Goal: Transaction & Acquisition: Download file/media

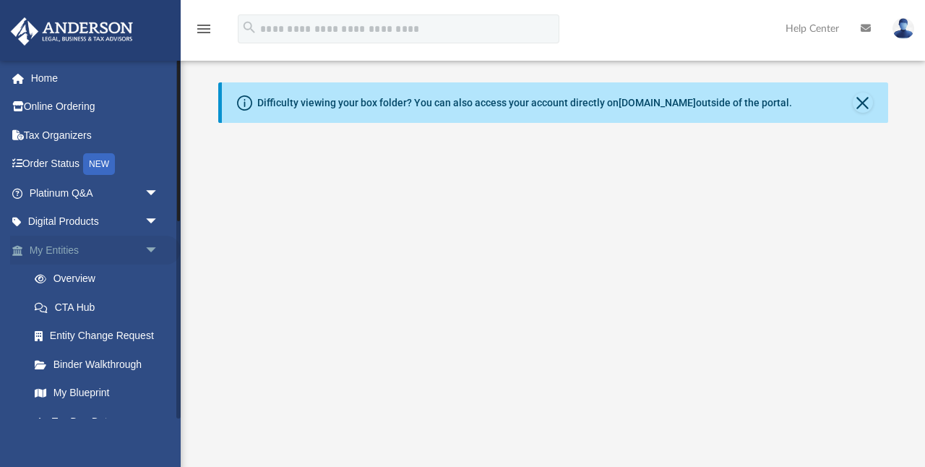
click at [147, 245] on span "arrow_drop_down" at bounding box center [159, 251] width 29 height 30
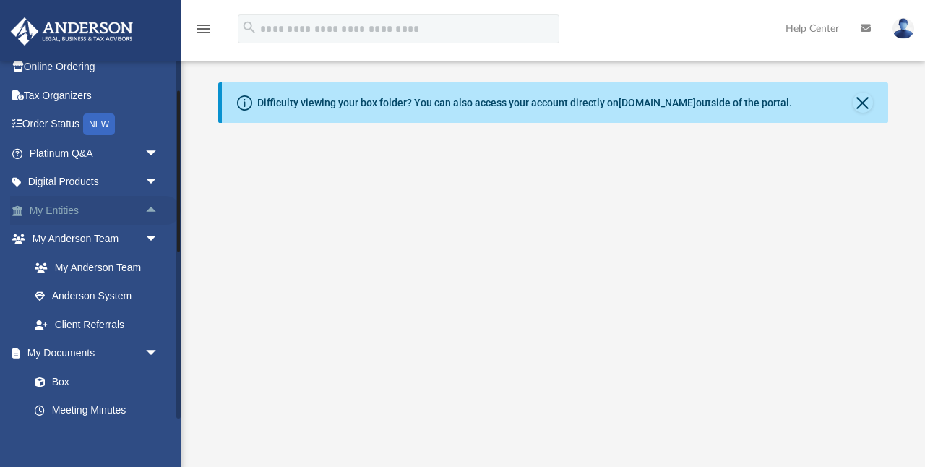
scroll to position [45, 0]
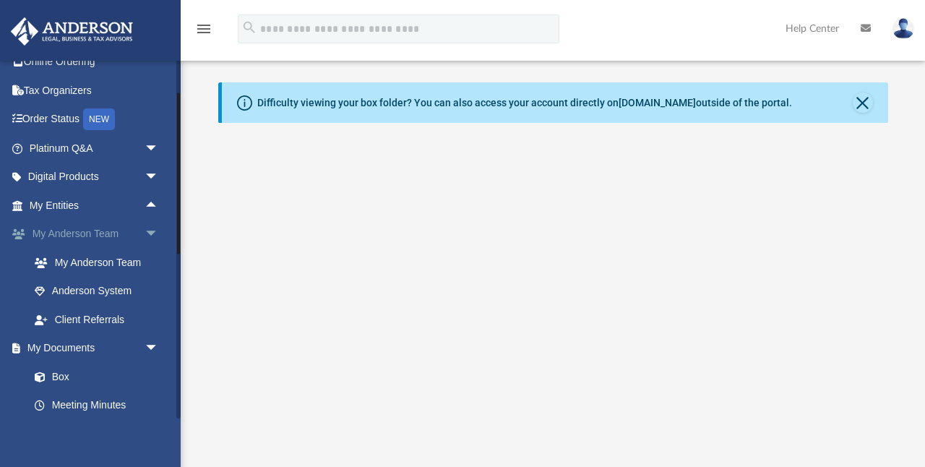
click at [148, 233] on span "arrow_drop_down" at bounding box center [159, 235] width 29 height 30
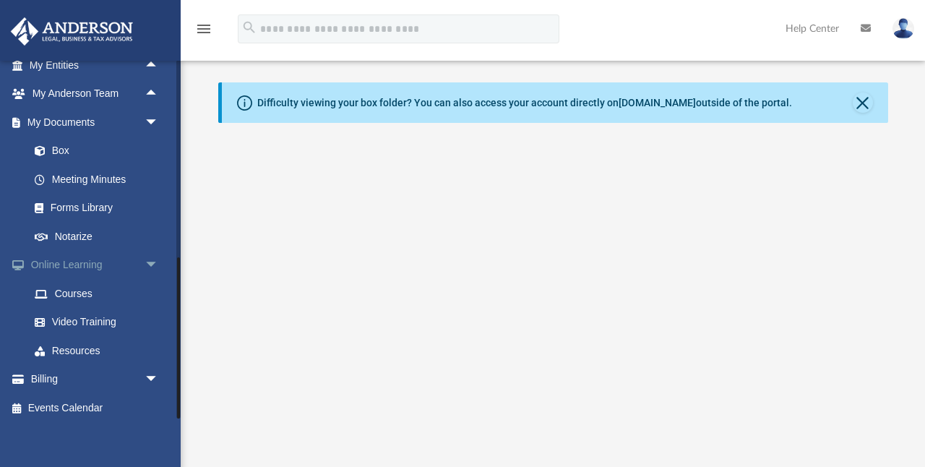
click at [150, 258] on span "arrow_drop_down" at bounding box center [159, 266] width 29 height 30
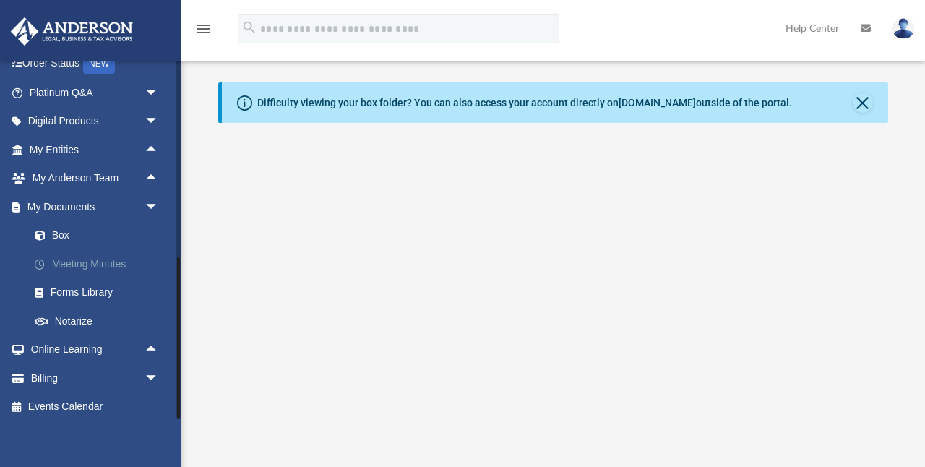
click at [114, 256] on link "Meeting Minutes" at bounding box center [100, 263] width 160 height 29
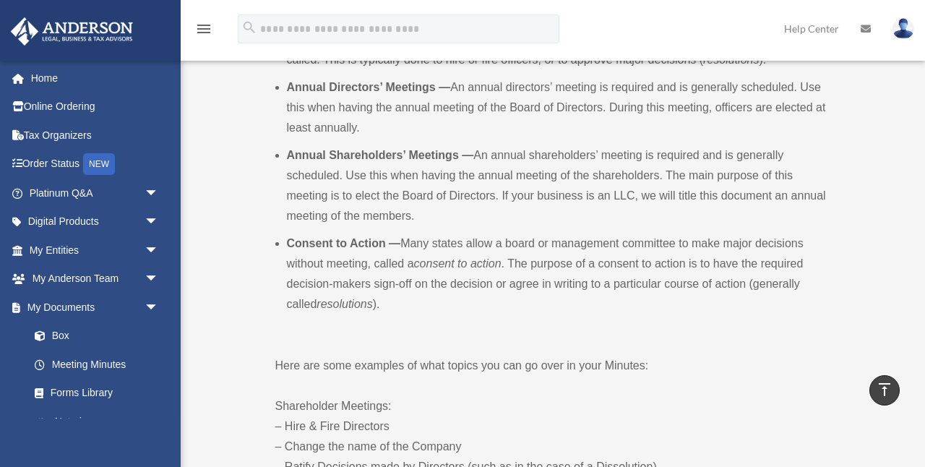
scroll to position [555, 0]
click at [94, 389] on link "Forms Library" at bounding box center [100, 393] width 160 height 29
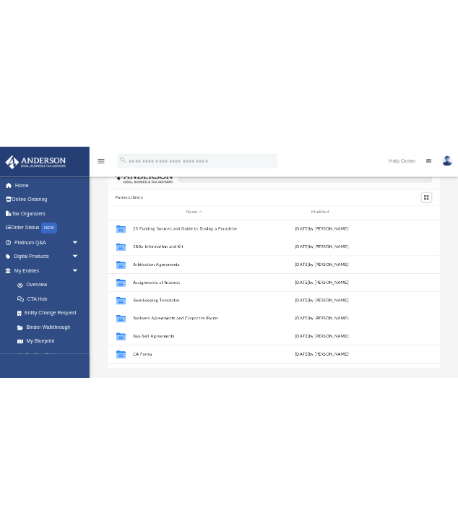
scroll to position [43, 0]
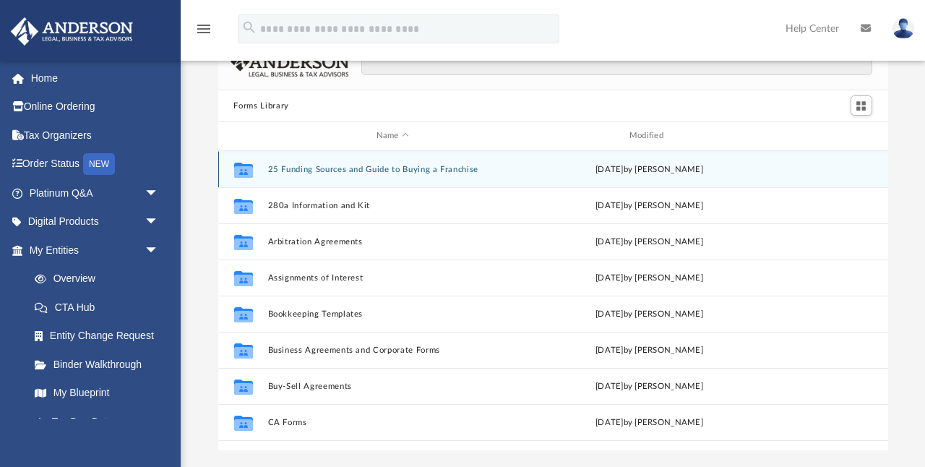
click at [306, 168] on button "25 Funding Sources and Guide to Buying a Franchise" at bounding box center [392, 169] width 250 height 9
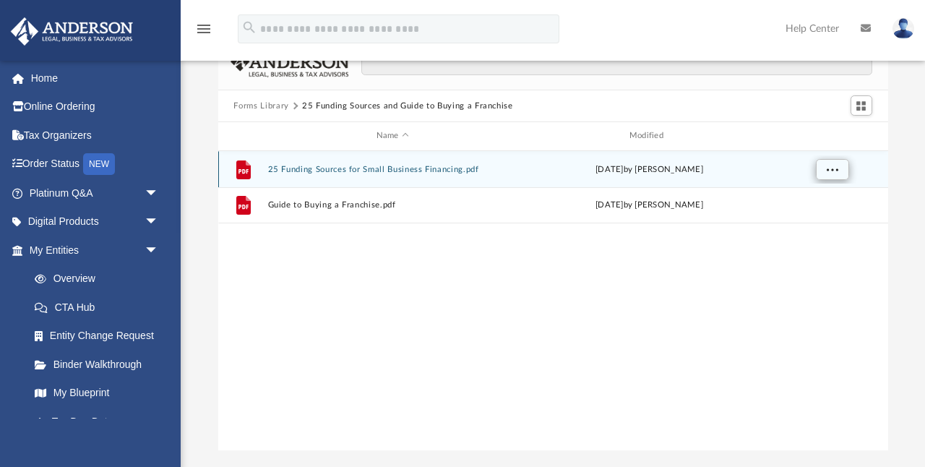
click at [823, 172] on button "More options" at bounding box center [831, 169] width 33 height 22
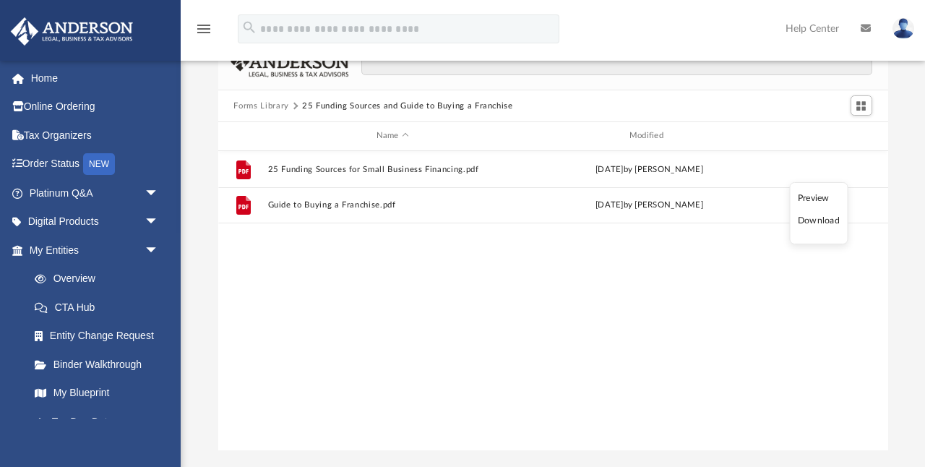
click at [814, 223] on li "Download" at bounding box center [819, 220] width 42 height 15
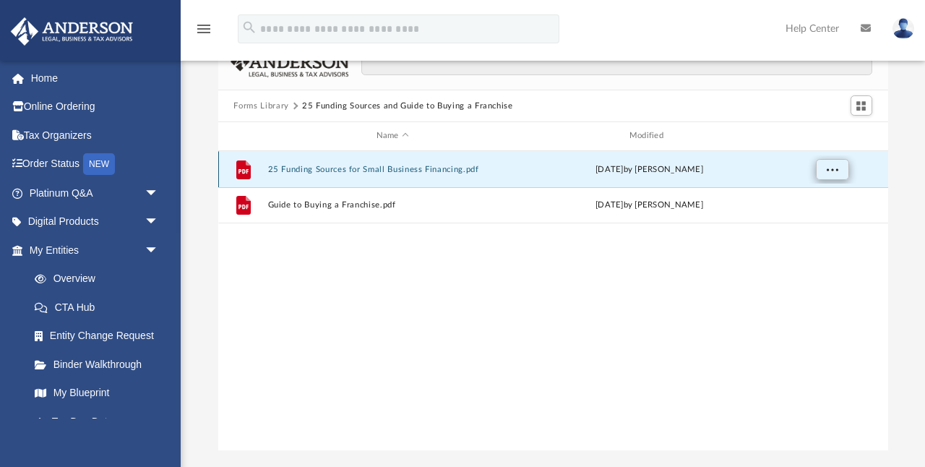
click at [835, 172] on span "More options" at bounding box center [832, 169] width 12 height 8
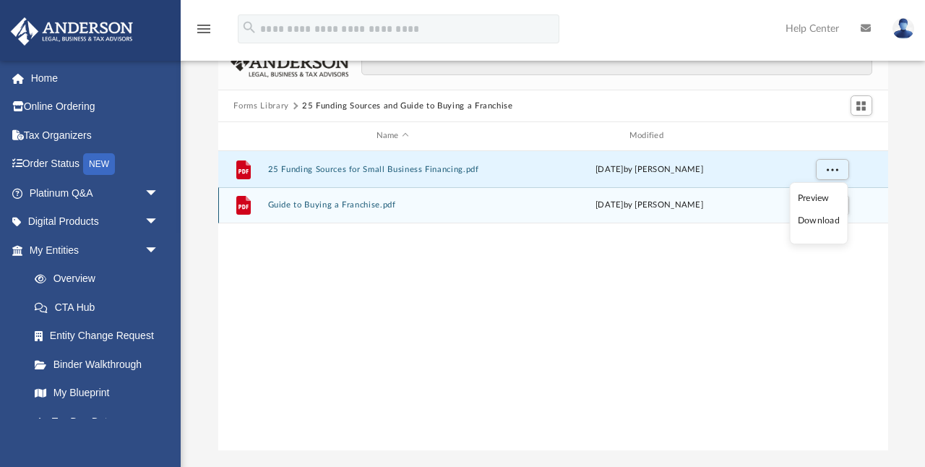
click at [468, 221] on div "File Guide to Buying a Franchise.pdf Wed Dec 20 2023 by Mary Acree" at bounding box center [553, 205] width 670 height 36
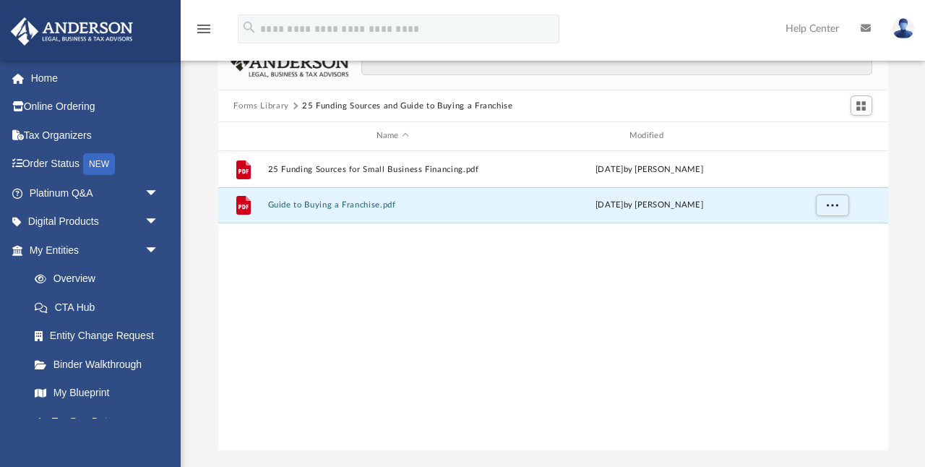
click at [478, 337] on div "File 25 Funding Sources for Small Business Financing.pdf Mon Jan 9 2023 by Mary…" at bounding box center [553, 301] width 670 height 300
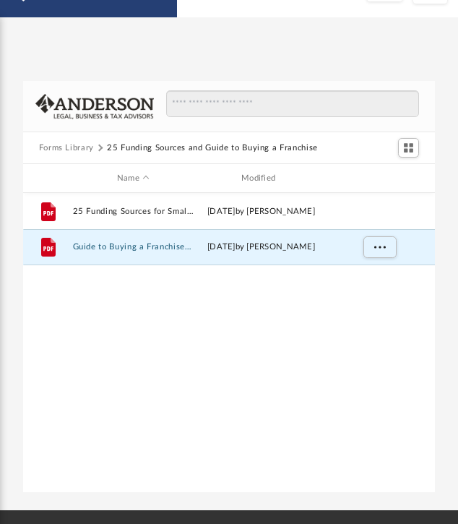
scroll to position [1, 1]
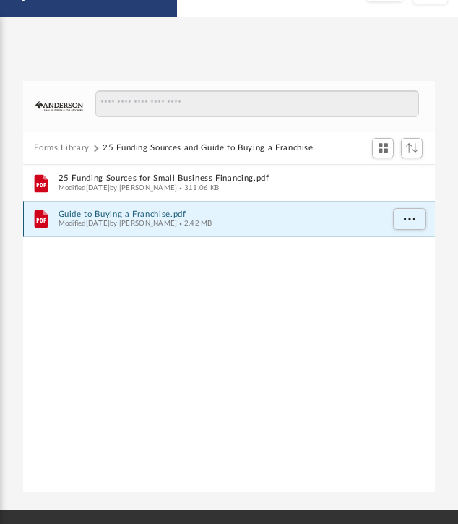
click at [96, 221] on span "Modified Wed Dec 20 2023 by Mary Acree" at bounding box center [117, 223] width 119 height 7
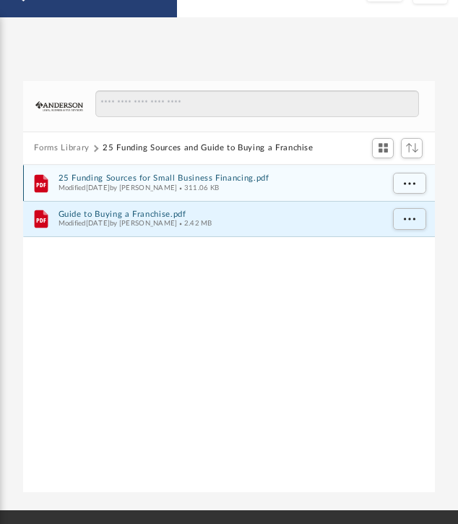
click at [90, 188] on span "Modified Mon Jan 9 2023 by Mary Acree" at bounding box center [117, 187] width 119 height 7
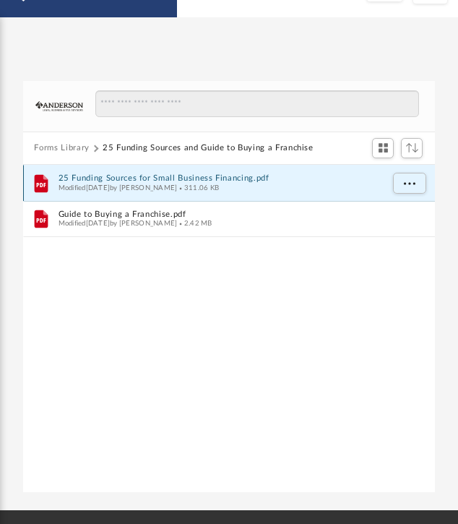
drag, startPoint x: 91, startPoint y: 182, endPoint x: -139, endPoint y: 149, distance: 232.2
click at [0, 149] on html "X Get a chance to win 6 months of Platinum for free just by filling out this su…" at bounding box center [229, 370] width 458 height 827
click at [40, 184] on icon "grid" at bounding box center [40, 184] width 9 height 4
click at [74, 189] on span "Modified Mon Jan 9 2023 by Mary Acree" at bounding box center [117, 187] width 119 height 7
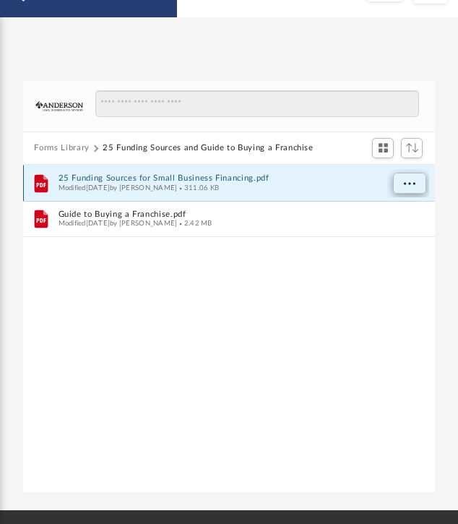
click at [406, 181] on span "More options" at bounding box center [409, 182] width 12 height 8
click at [388, 214] on li "Preview" at bounding box center [396, 211] width 42 height 15
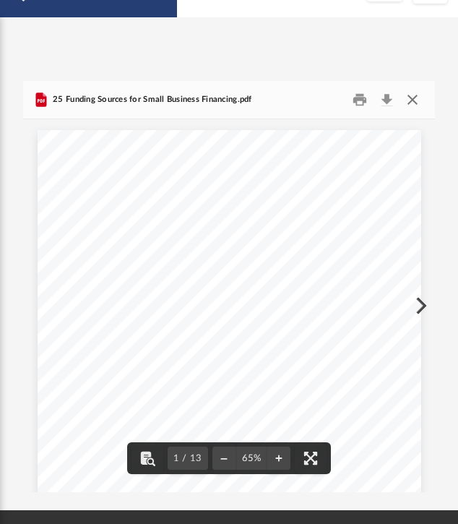
click at [414, 103] on button "Close" at bounding box center [413, 100] width 26 height 22
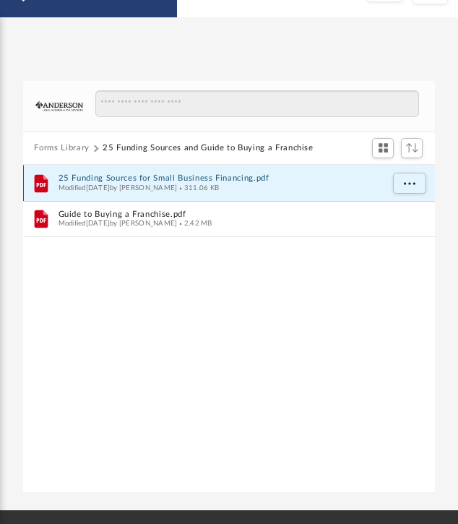
click at [77, 176] on button "25 Funding Sources for Small Business Financing.pdf" at bounding box center [219, 177] width 323 height 9
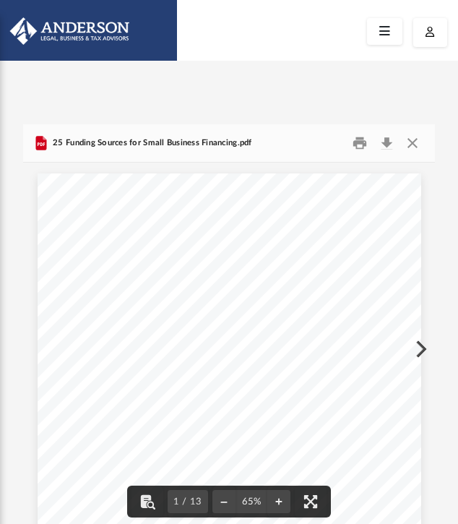
scroll to position [0, 0]
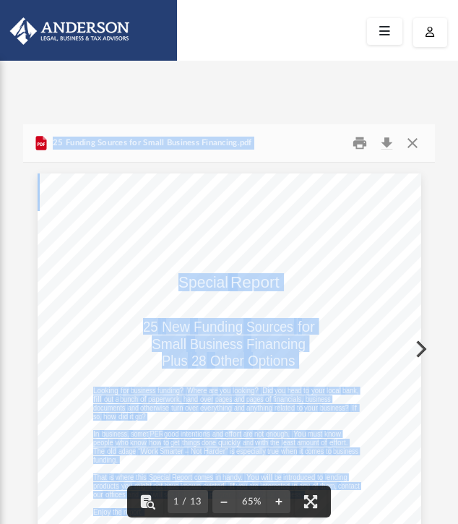
drag, startPoint x: 185, startPoint y: 265, endPoint x: -89, endPoint y: 171, distance: 289.8
click html "X Get a chance to win 6 months of Platinum for free just by filling out this su…"
click div "Page 1"
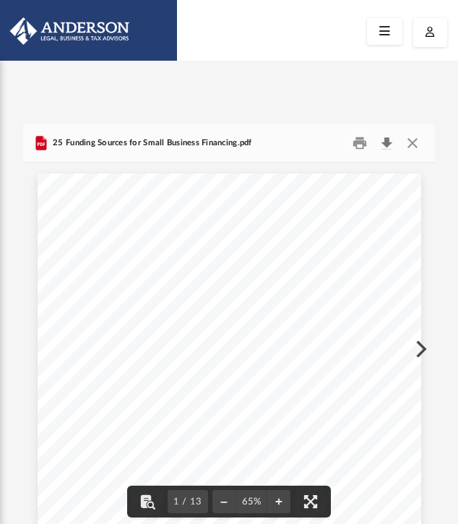
click button "Download"
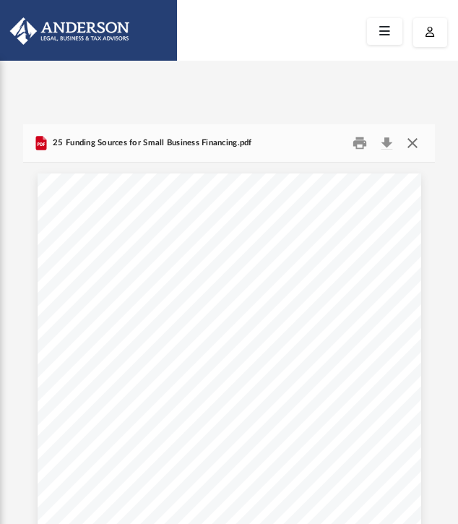
click button "Close"
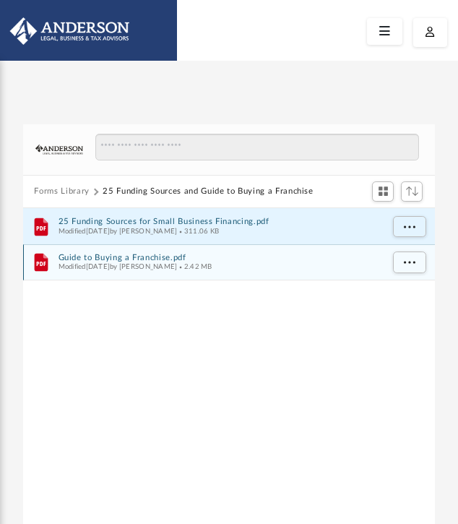
click button "Guide to Buying a Franchise.pdf"
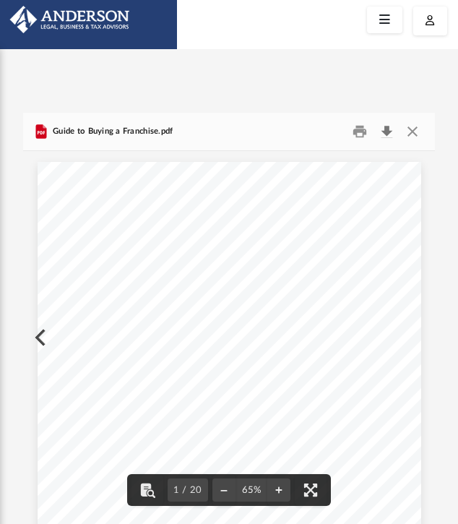
click button "Download"
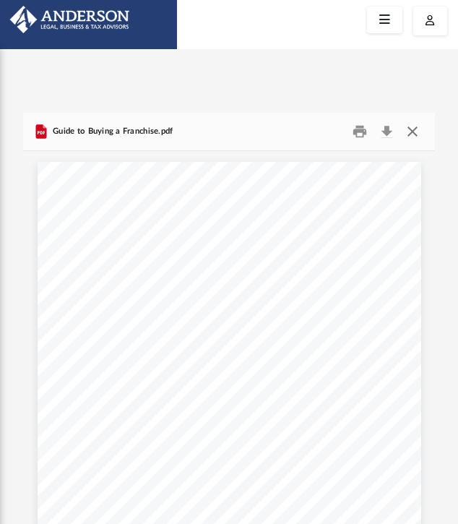
click button "Close"
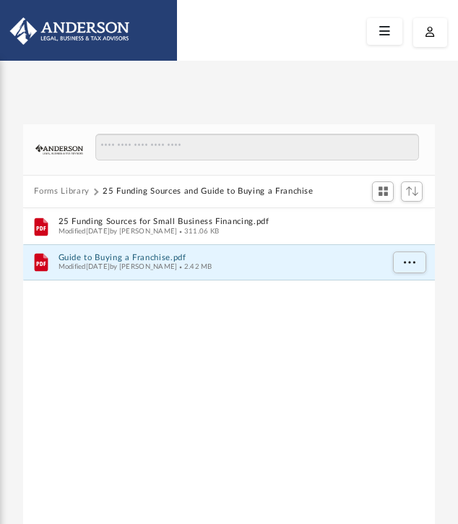
click div "App gonzalez.chad@icloud.com Sign Out gonzalez.chad@icloud.com Home Online Orde…"
click span "Switch to Grid View"
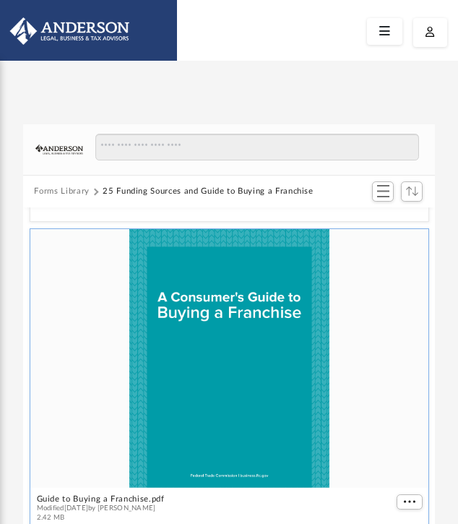
scroll to position [230, 0]
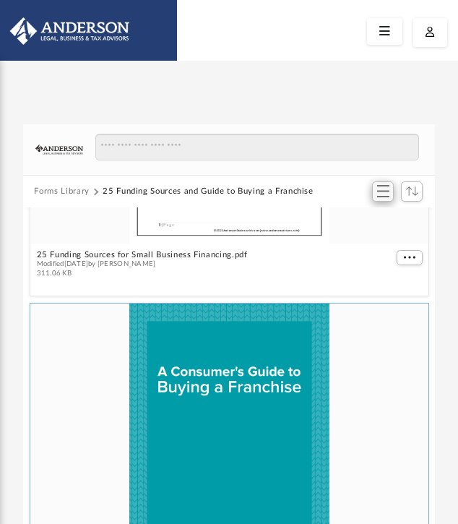
click span "Switch to List View"
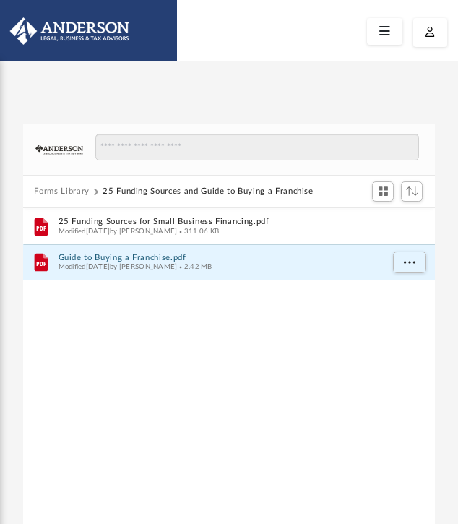
scroll to position [0, 0]
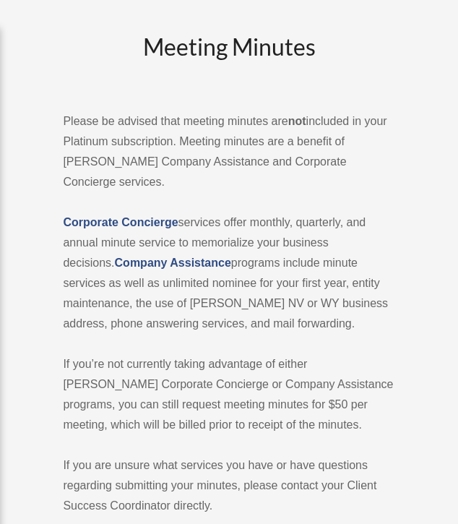
scroll to position [101, 0]
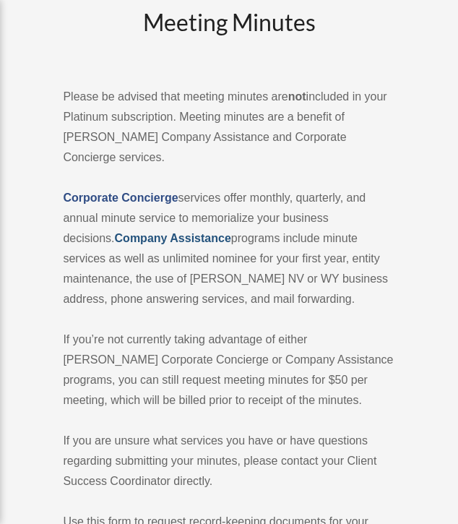
click at [197, 238] on strong "Company Assistance" at bounding box center [173, 238] width 116 height 12
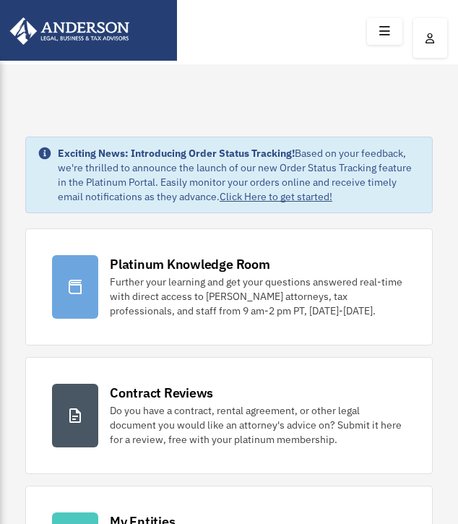
click at [387, 31] on icon at bounding box center [384, 31] width 21 height 22
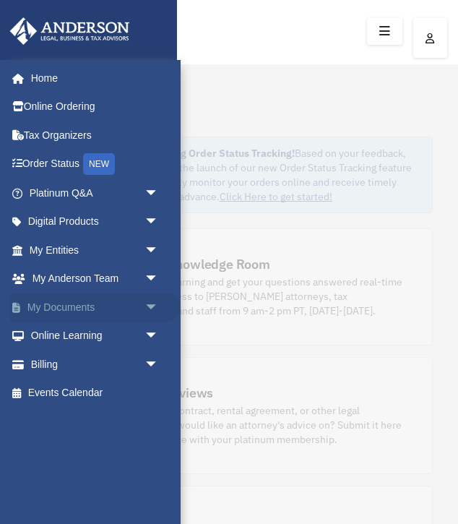
click at [152, 301] on span "arrow_drop_down" at bounding box center [159, 308] width 29 height 30
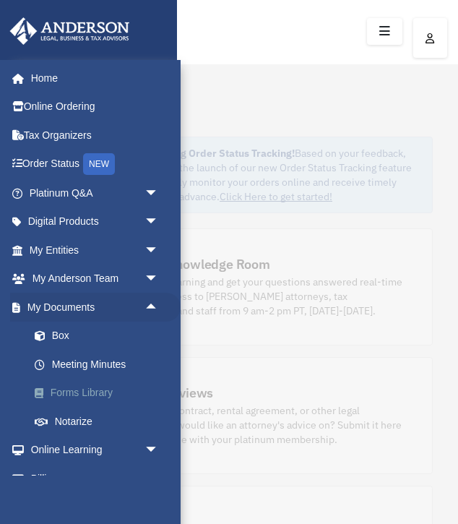
click at [92, 389] on link "Forms Library" at bounding box center [100, 393] width 160 height 29
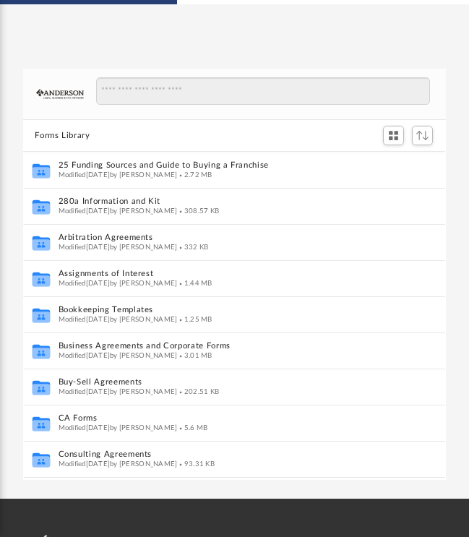
scroll to position [56, 0]
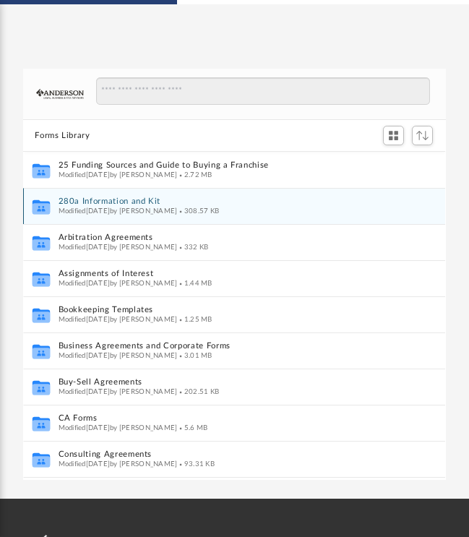
click at [98, 198] on button "280a Information and Kit" at bounding box center [225, 202] width 332 height 9
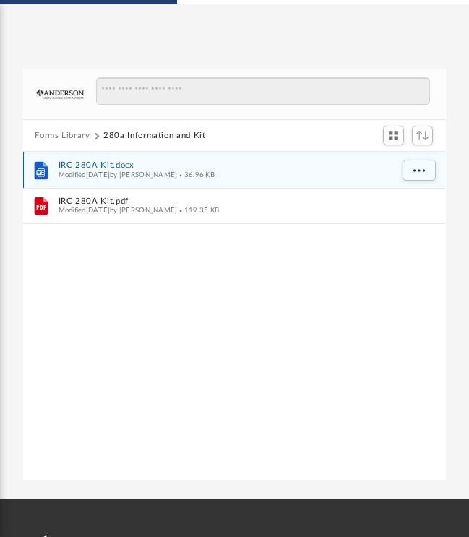
click at [98, 163] on button "IRC 280A Kit.docx" at bounding box center [225, 166] width 332 height 9
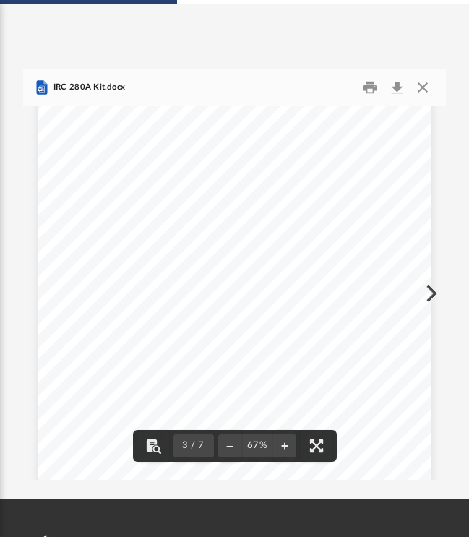
scroll to position [1067, 0]
click at [396, 85] on button "Download" at bounding box center [397, 88] width 26 height 22
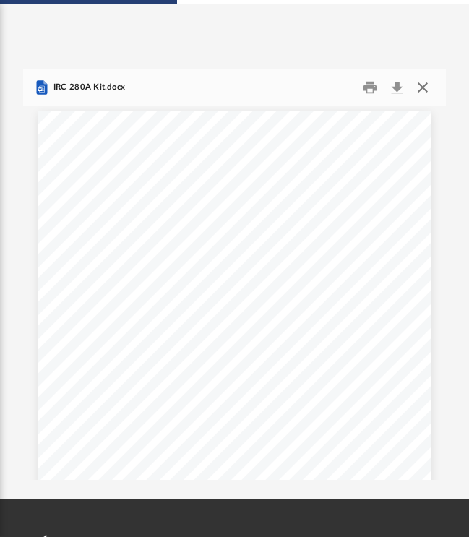
click at [428, 80] on button "Close" at bounding box center [423, 88] width 26 height 22
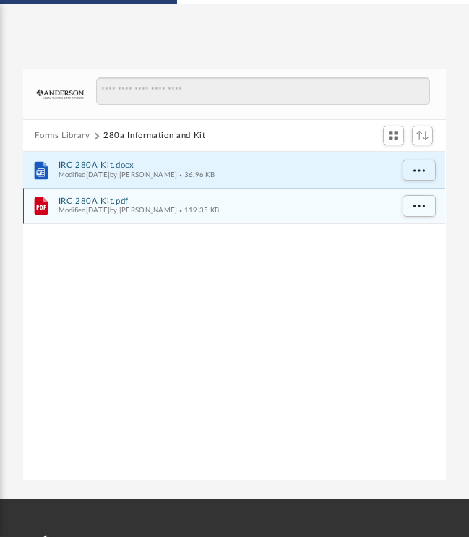
click at [79, 199] on button "IRC 280A Kit.pdf" at bounding box center [225, 201] width 332 height 9
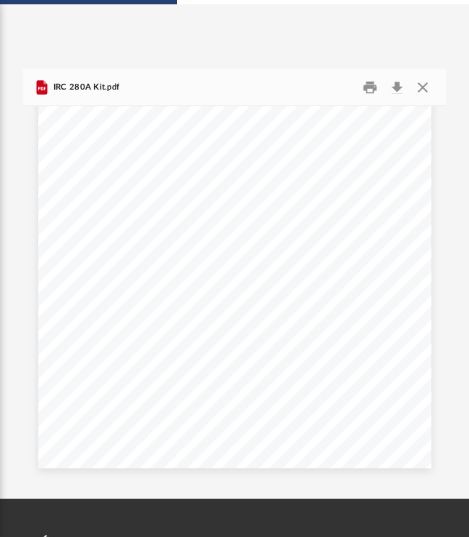
scroll to position [3340, 0]
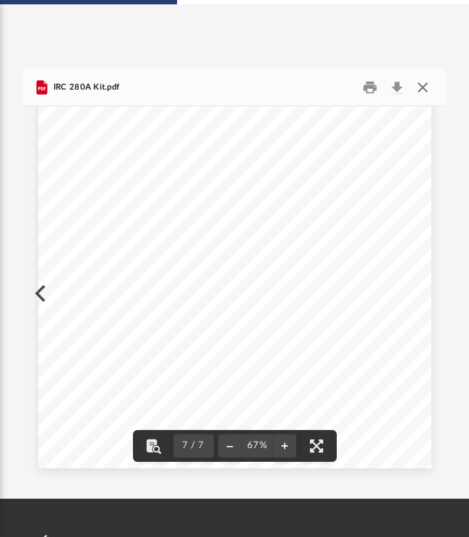
click at [422, 87] on button "Close" at bounding box center [423, 88] width 26 height 22
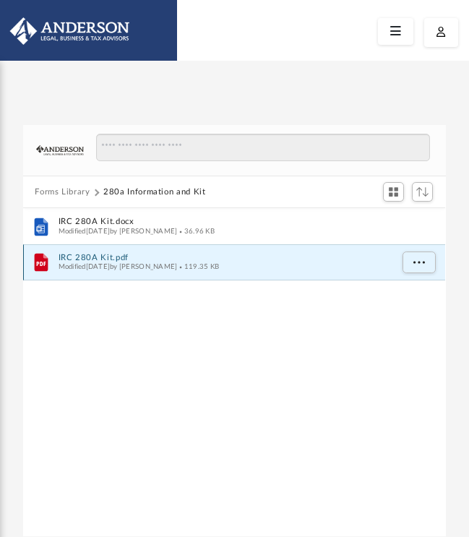
scroll to position [0, 0]
click at [420, 187] on span "Sort" at bounding box center [422, 191] width 12 height 9
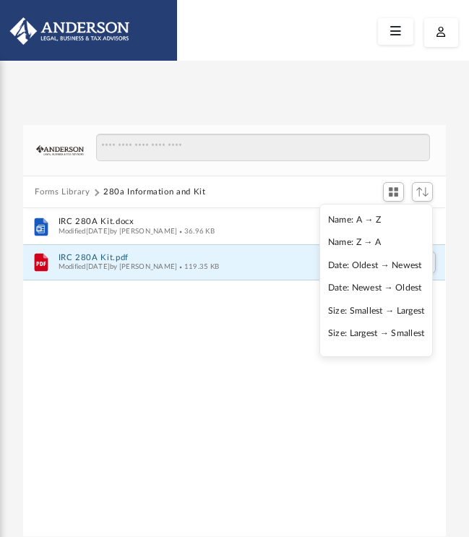
click at [411, 112] on div "Forms Library 280a Information and Kit Name File IRC 280A Kit.docx Modified Wed…" at bounding box center [234, 316] width 469 height 442
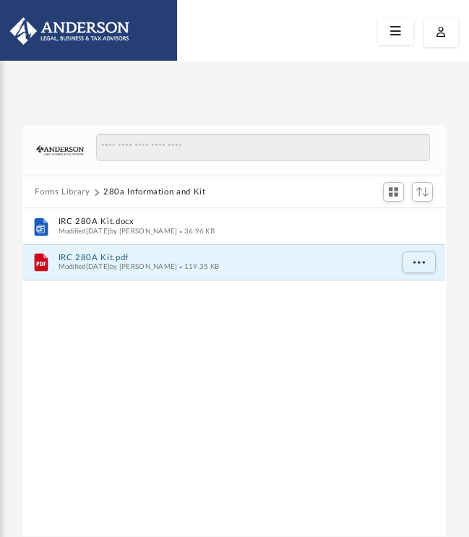
click at [72, 150] on img at bounding box center [60, 150] width 48 height 10
click at [395, 35] on icon at bounding box center [395, 31] width 21 height 22
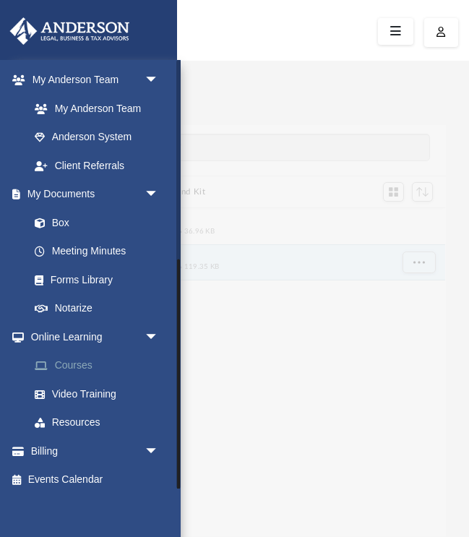
scroll to position [369, 0]
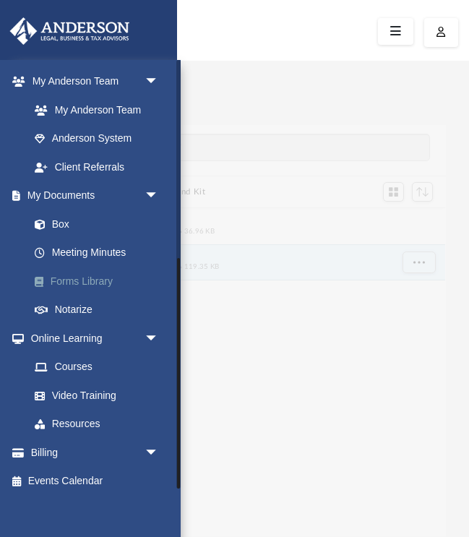
click at [87, 270] on link "Forms Library" at bounding box center [100, 281] width 160 height 29
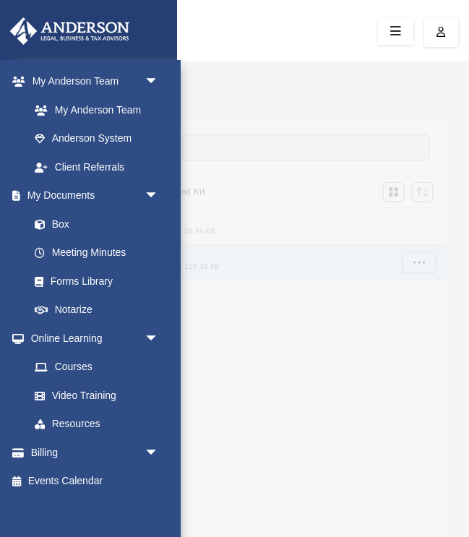
click at [330, 374] on div "File IRC 280A Kit.docx Modified Wed Nov 13 2024 by Mary Acree 36.96 KB File IRC…" at bounding box center [234, 372] width 422 height 329
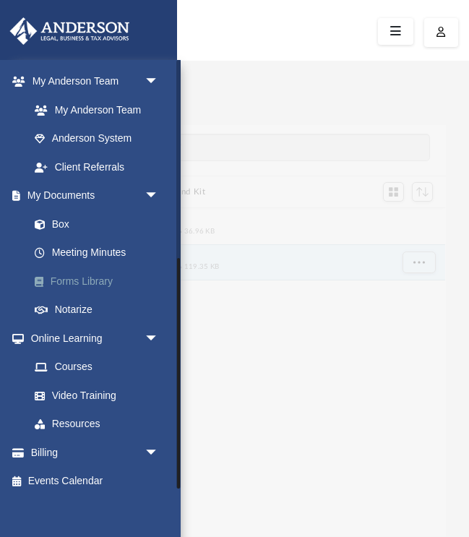
click at [97, 274] on link "Forms Library" at bounding box center [100, 281] width 160 height 29
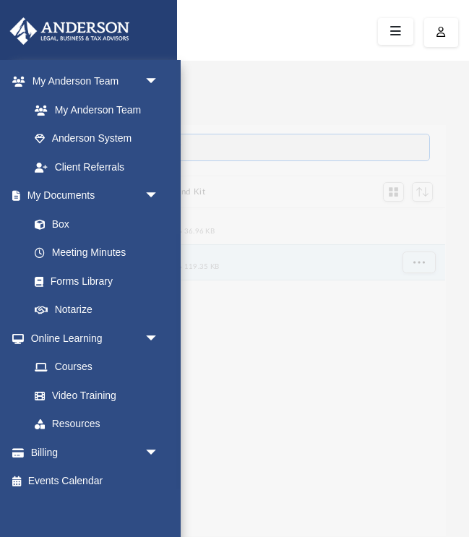
click at [270, 158] on input "Search files and folders" at bounding box center [263, 147] width 334 height 27
click at [303, 103] on div "Forms Library 280a Information and Kit Name File IRC 280A Kit.docx Modified Wed…" at bounding box center [234, 316] width 469 height 442
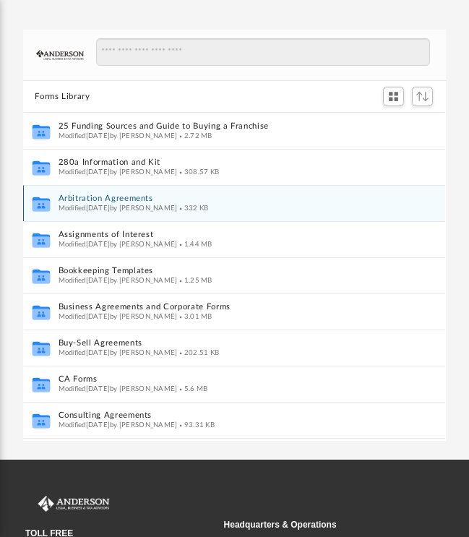
click at [83, 197] on button "Arbitration Agreements" at bounding box center [225, 199] width 332 height 9
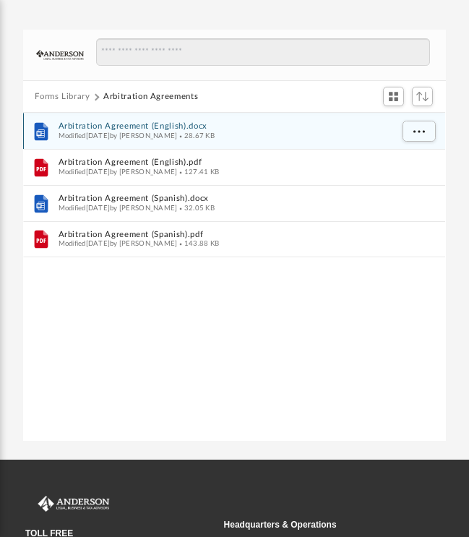
click at [108, 123] on button "Arbitration Agreement (English).docx" at bounding box center [225, 127] width 332 height 9
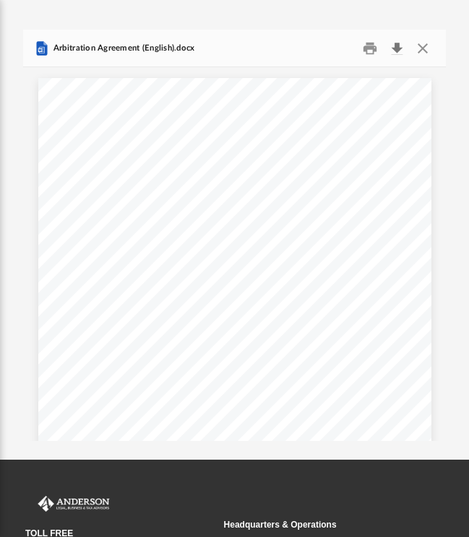
click at [396, 48] on button "Download" at bounding box center [397, 49] width 26 height 22
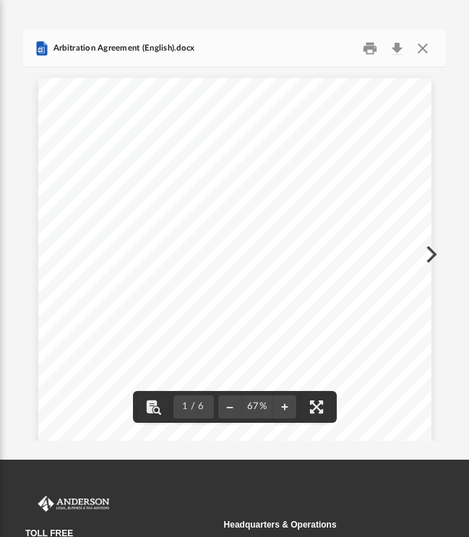
click at [454, 120] on div "Forms Library Arbitration Agreements Name File Arbitration Agreement (English).…" at bounding box center [234, 235] width 469 height 411
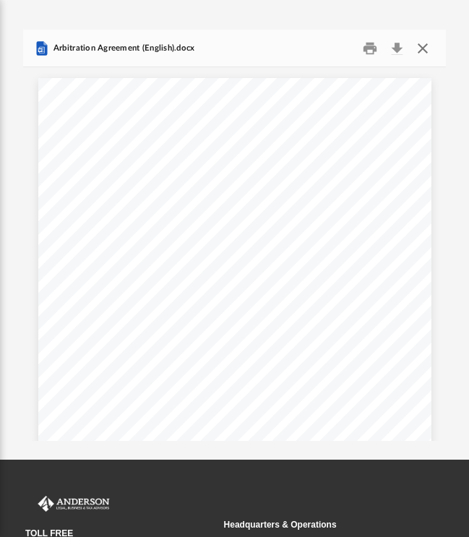
click at [426, 49] on button "Close" at bounding box center [423, 49] width 26 height 22
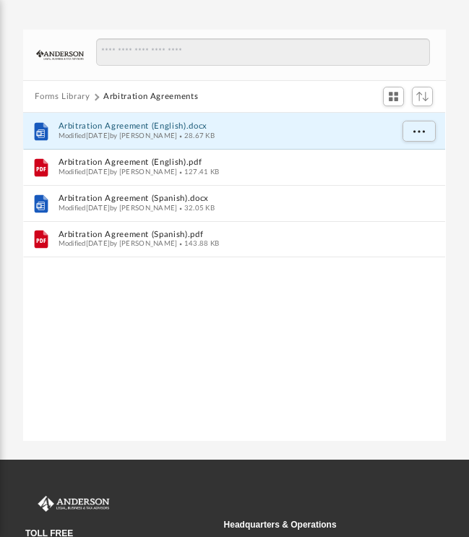
click at [61, 95] on button "Forms Library" at bounding box center [62, 97] width 55 height 13
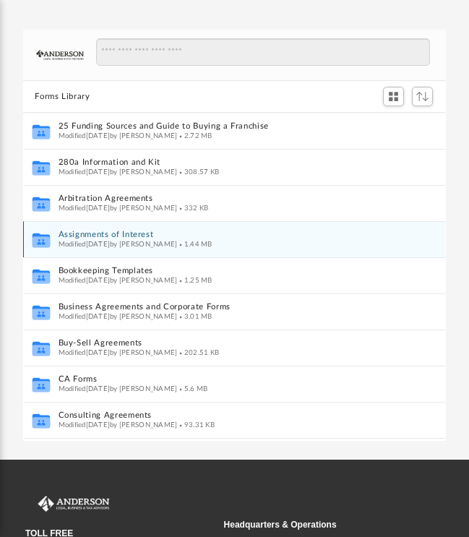
click at [97, 233] on button "Assignments of Interest" at bounding box center [225, 235] width 332 height 9
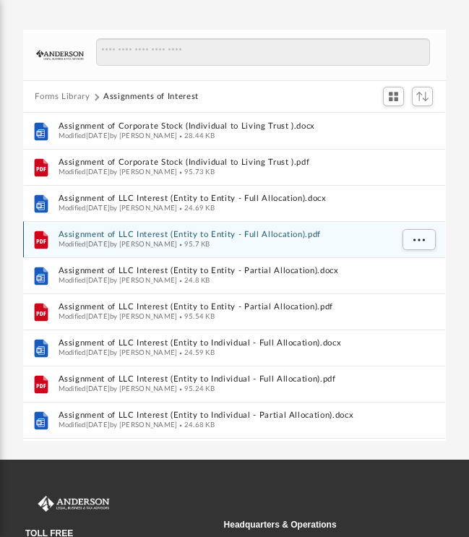
click at [80, 232] on button "Assignment of LLC Interest (Entity to Entity - Full Allocation).pdf" at bounding box center [225, 235] width 332 height 9
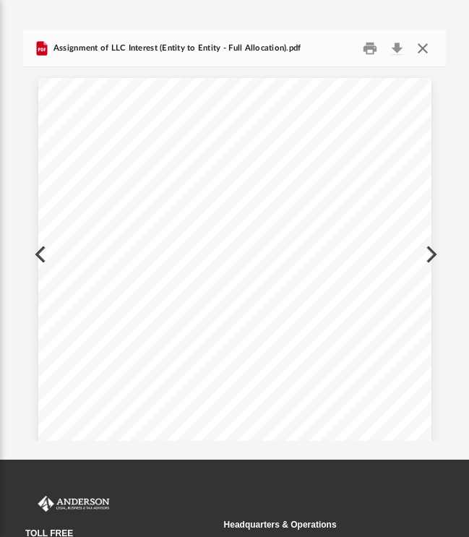
click at [421, 47] on button "Close" at bounding box center [423, 49] width 26 height 22
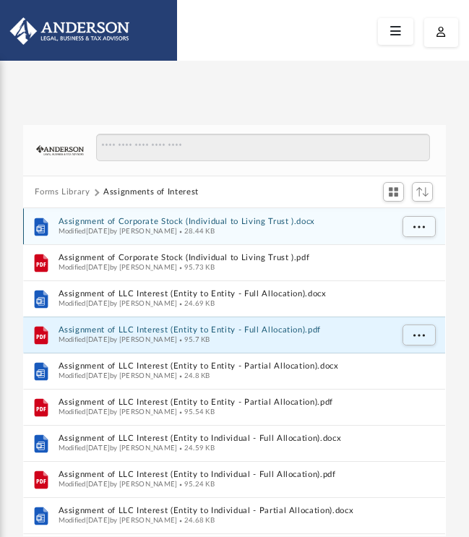
click at [132, 218] on button "Assignment of Corporate Stock (Individual to Living Trust ).docx" at bounding box center [225, 222] width 332 height 9
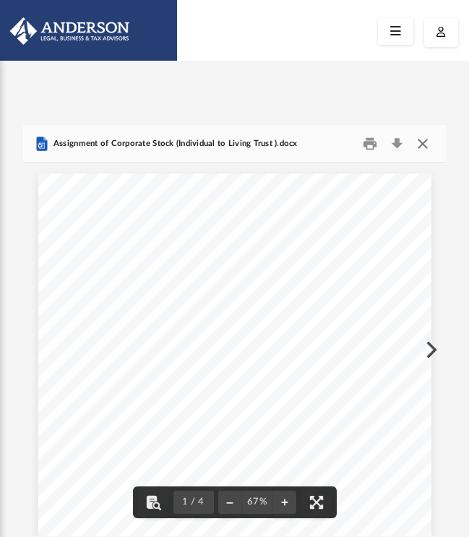
click at [423, 140] on button "Close" at bounding box center [423, 143] width 26 height 22
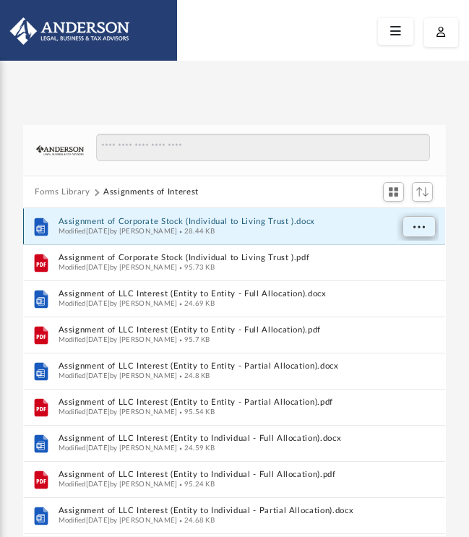
click at [413, 228] on span "More options" at bounding box center [419, 227] width 12 height 8
click at [400, 280] on li "Download" at bounding box center [406, 277] width 42 height 15
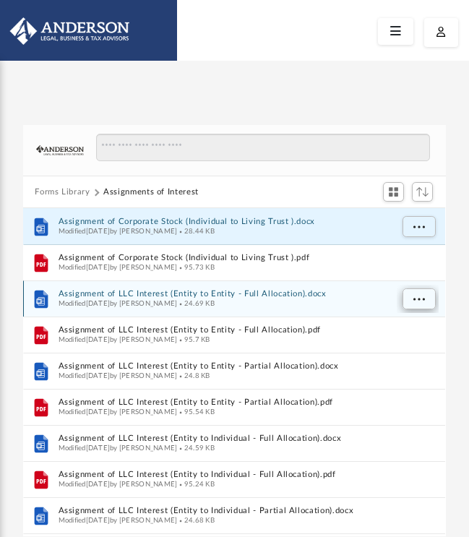
click at [414, 298] on span "More options" at bounding box center [419, 299] width 12 height 8
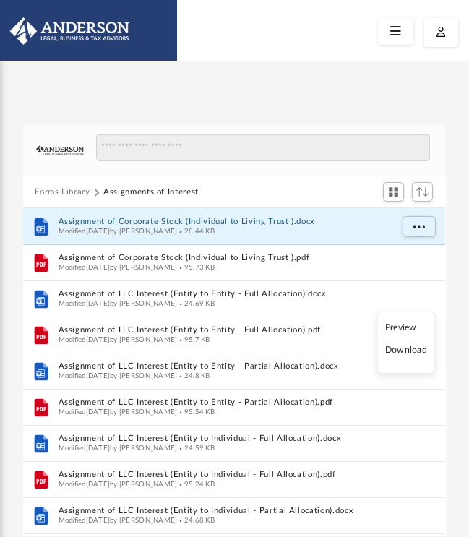
click at [403, 353] on li "Download" at bounding box center [406, 350] width 42 height 15
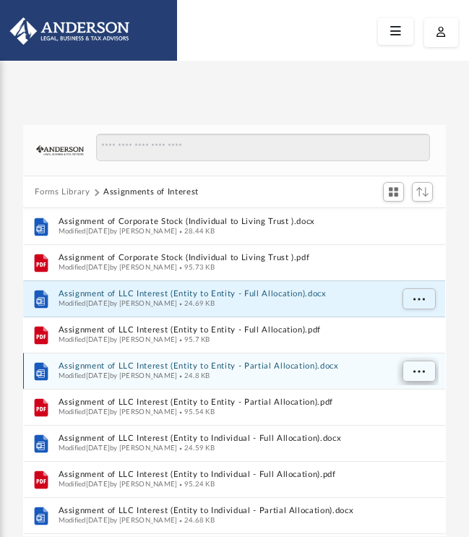
click at [426, 371] on button "More options" at bounding box center [418, 372] width 33 height 22
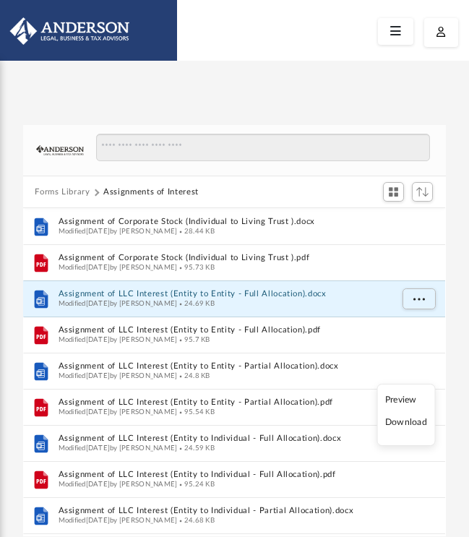
click at [405, 423] on li "Download" at bounding box center [406, 422] width 42 height 15
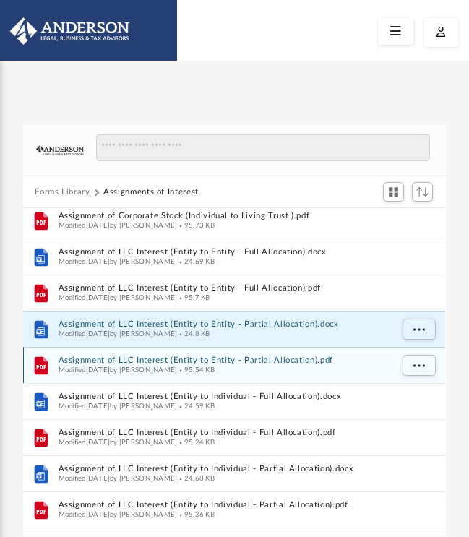
scroll to position [48, 0]
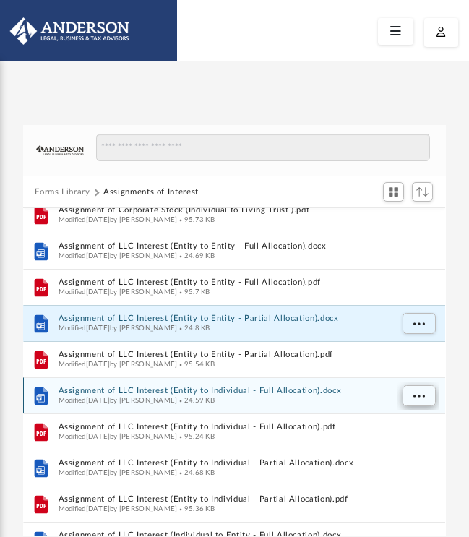
click at [418, 397] on span "More options" at bounding box center [419, 396] width 12 height 8
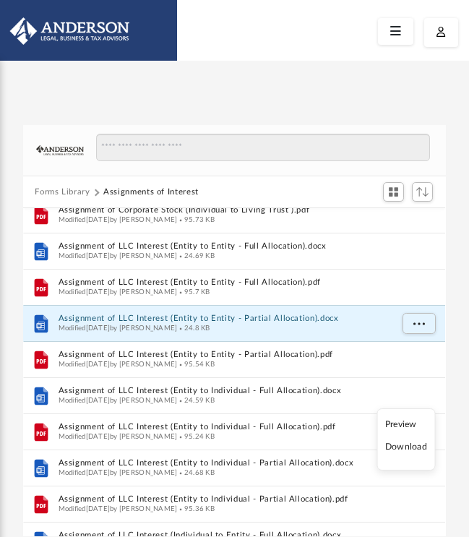
click at [403, 446] on li "Download" at bounding box center [406, 446] width 42 height 15
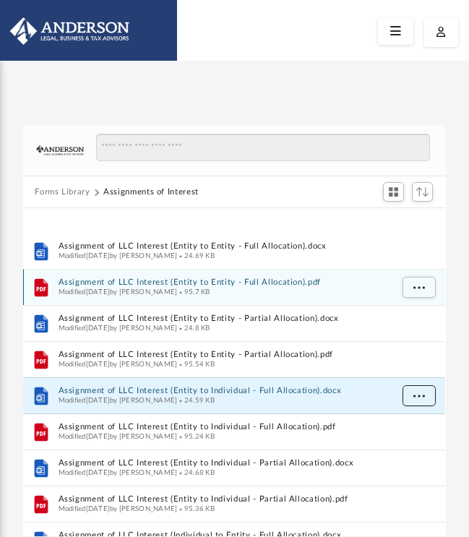
scroll to position [122, 0]
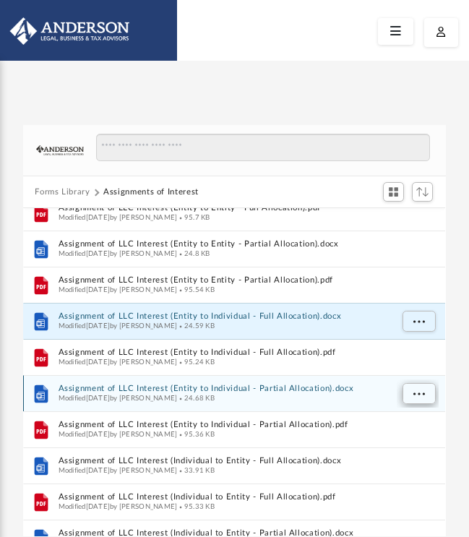
click at [418, 395] on span "More options" at bounding box center [419, 393] width 12 height 8
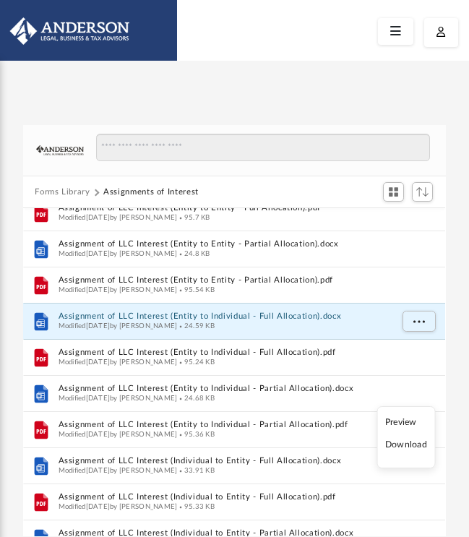
click at [410, 447] on li "Download" at bounding box center [406, 444] width 42 height 15
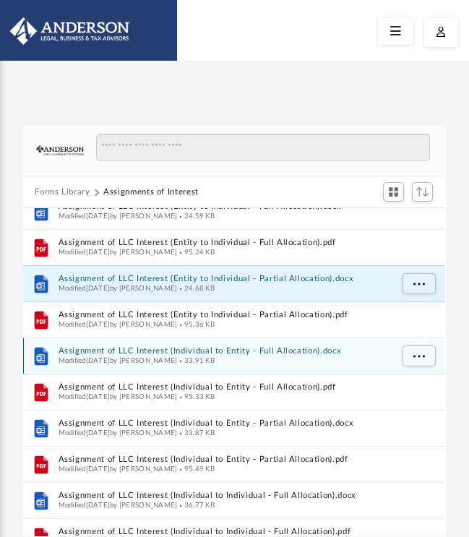
scroll to position [236, 0]
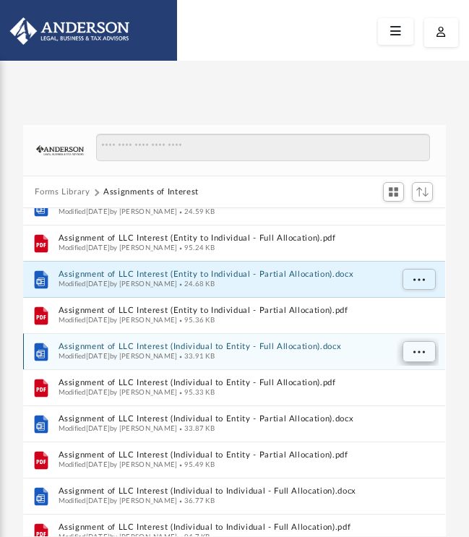
click at [410, 354] on button "More options" at bounding box center [418, 352] width 33 height 22
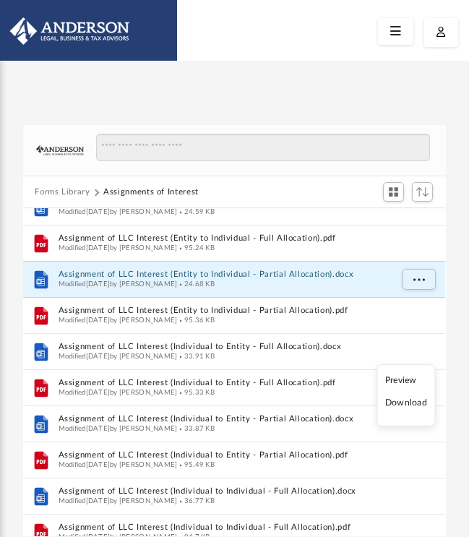
click at [402, 407] on li "Download" at bounding box center [406, 402] width 42 height 15
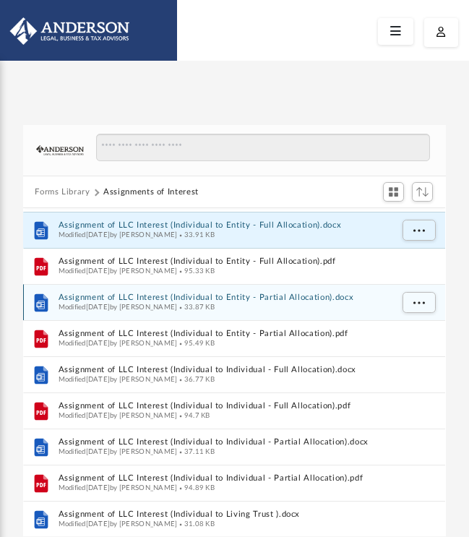
scroll to position [309, 0]
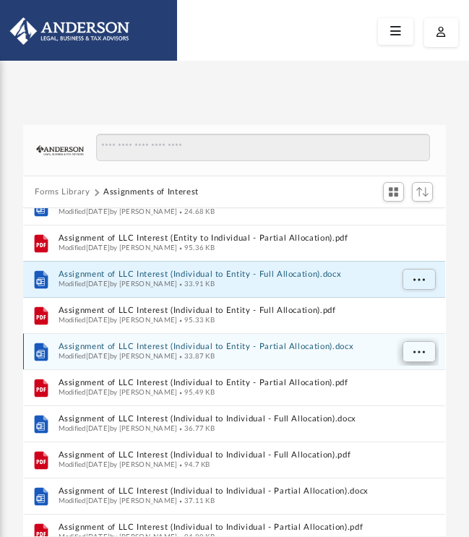
click at [412, 349] on button "More options" at bounding box center [418, 352] width 33 height 22
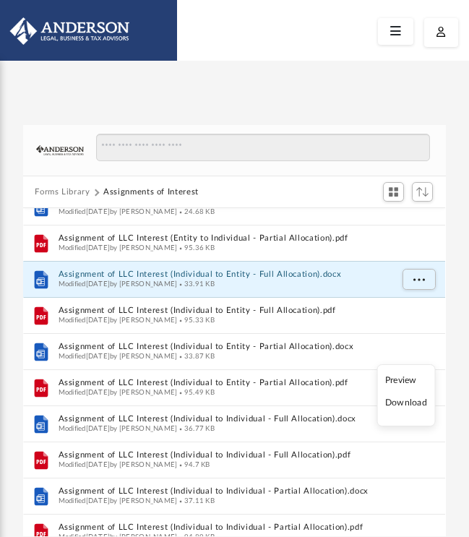
click at [401, 408] on li "Download" at bounding box center [406, 402] width 42 height 15
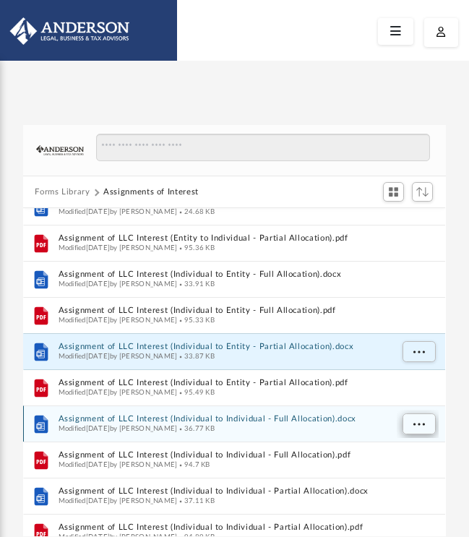
click at [421, 427] on span "More options" at bounding box center [419, 424] width 12 height 8
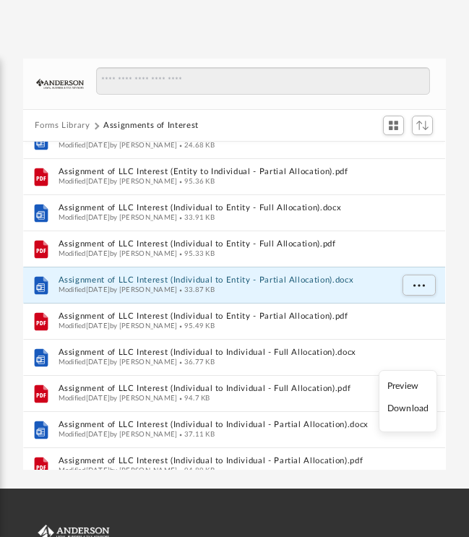
scroll to position [66, 0]
click at [398, 410] on li "Download" at bounding box center [408, 409] width 42 height 15
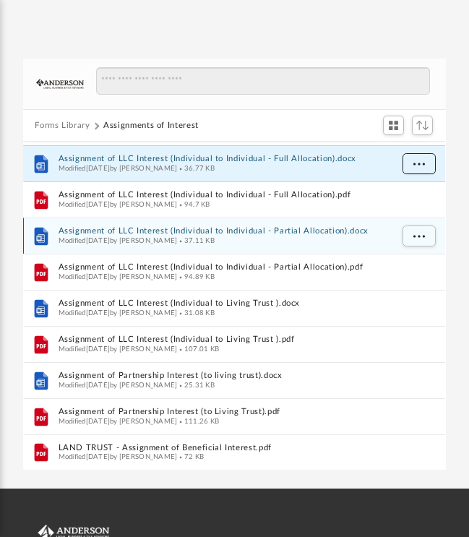
scroll to position [502, 0]
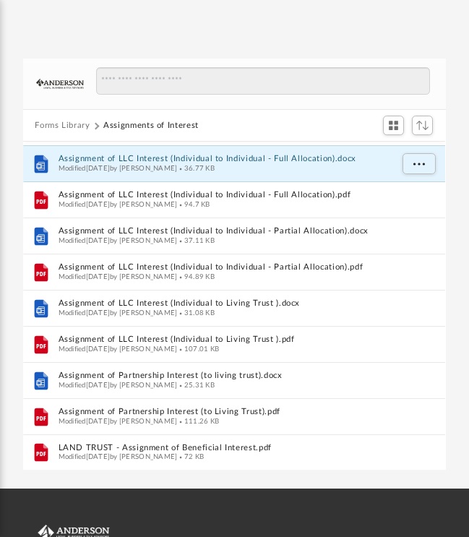
click at [458, 410] on div "Forms Library Assignments of Interest Name File Assignment of LLC Interest (Ind…" at bounding box center [234, 264] width 469 height 411
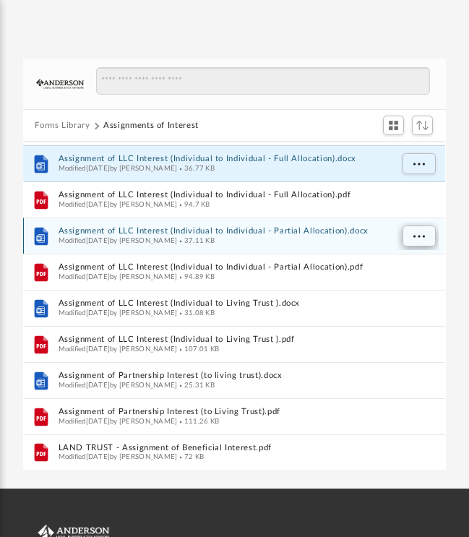
click at [419, 235] on span "More options" at bounding box center [419, 237] width 12 height 8
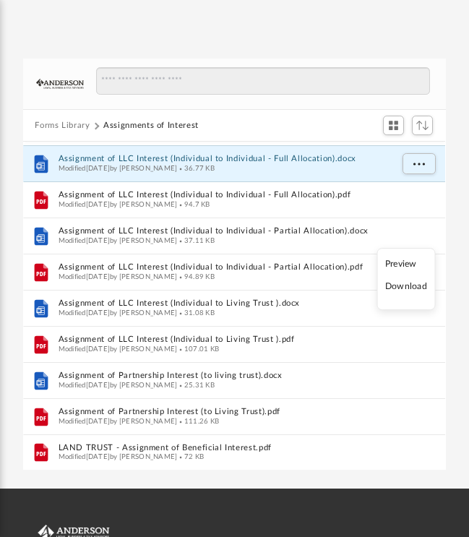
click at [400, 288] on li "Download" at bounding box center [406, 287] width 42 height 15
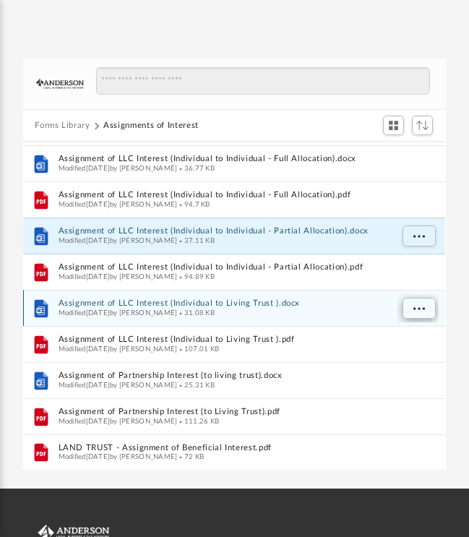
click at [415, 309] on span "More options" at bounding box center [419, 309] width 12 height 8
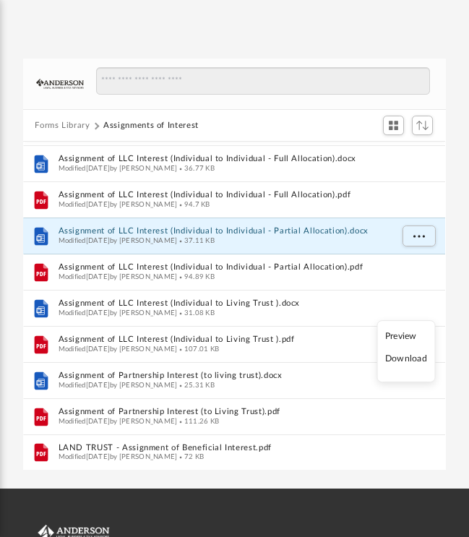
click at [403, 361] on li "Download" at bounding box center [406, 359] width 42 height 15
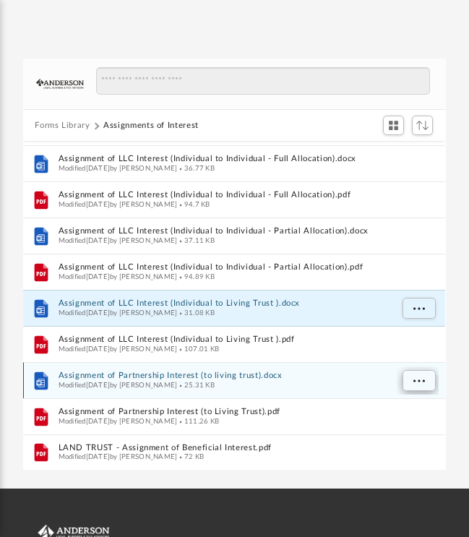
click at [422, 382] on span "More options" at bounding box center [419, 381] width 12 height 8
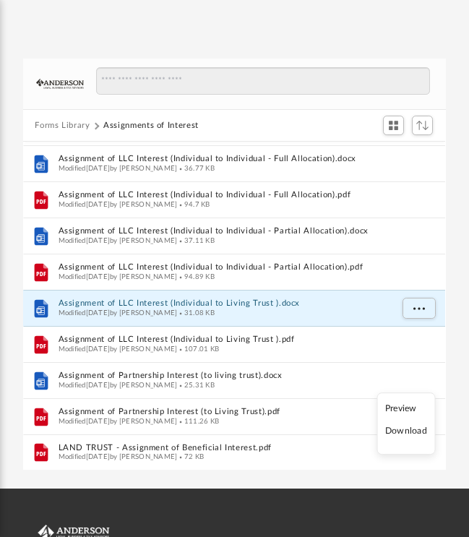
click at [403, 432] on li "Download" at bounding box center [406, 431] width 42 height 15
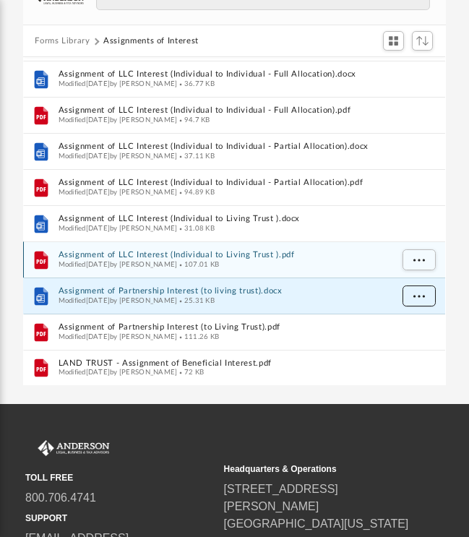
scroll to position [155, 0]
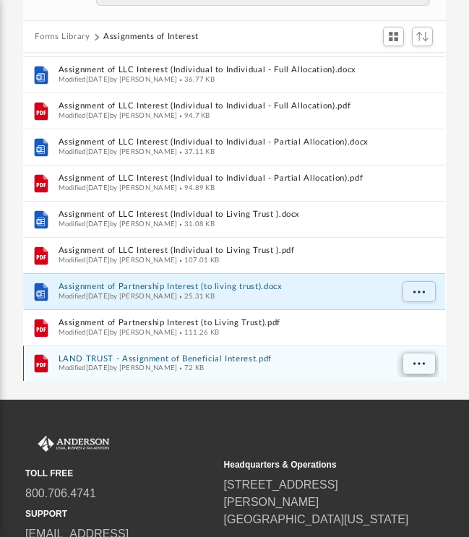
click at [420, 365] on span "More options" at bounding box center [419, 364] width 12 height 8
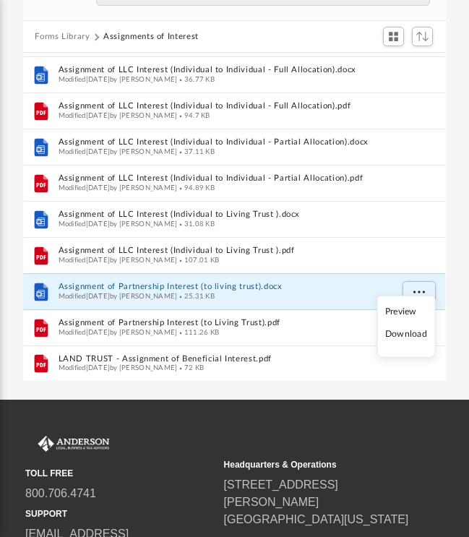
click at [401, 337] on li "Download" at bounding box center [406, 334] width 42 height 15
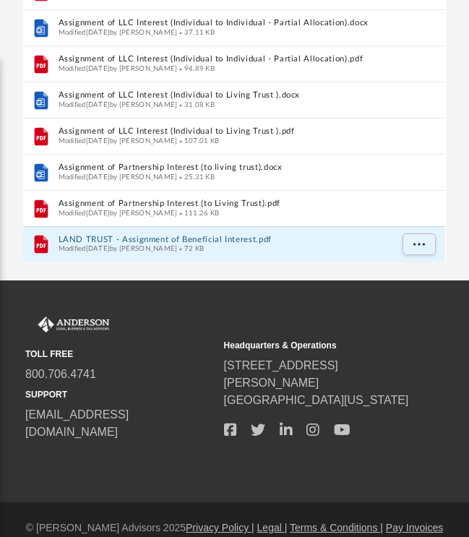
scroll to position [274, 0]
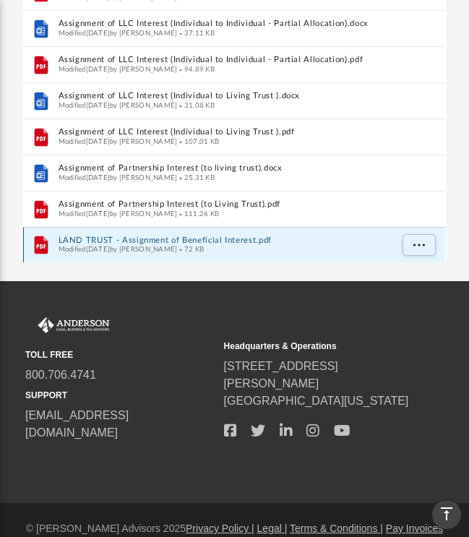
click at [113, 236] on button "LAND TRUST - Assignment of Beneficial Interest.pdf" at bounding box center [225, 240] width 332 height 9
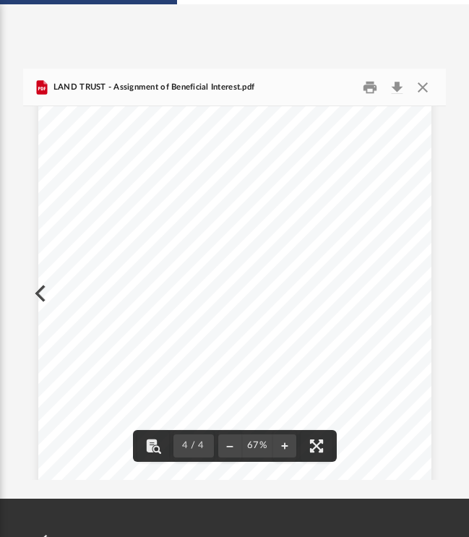
scroll to position [1681, 0]
click at [420, 87] on button "Close" at bounding box center [423, 87] width 26 height 22
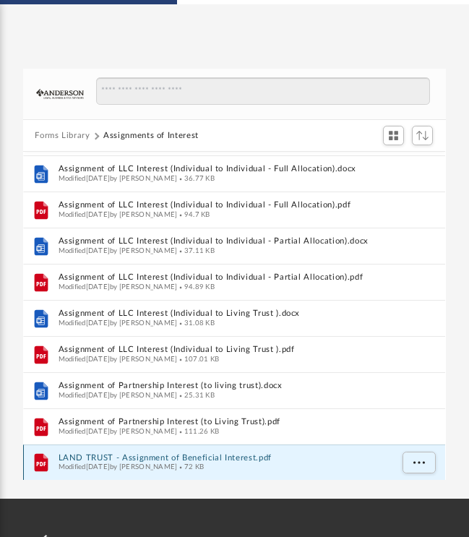
scroll to position [1, 0]
click at [54, 132] on button "Forms Library" at bounding box center [62, 135] width 55 height 13
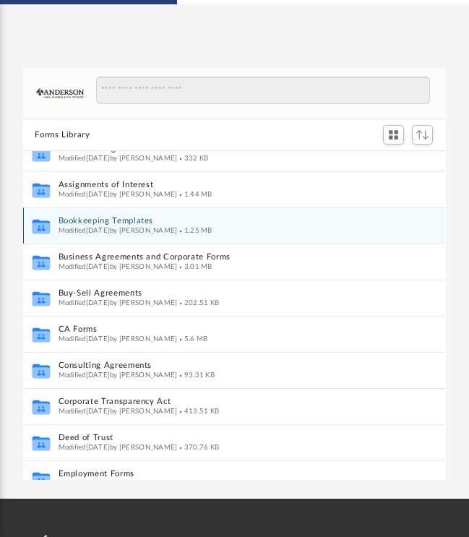
scroll to position [89, 0]
click at [78, 218] on button "Bookkeeping Templates" at bounding box center [225, 220] width 332 height 9
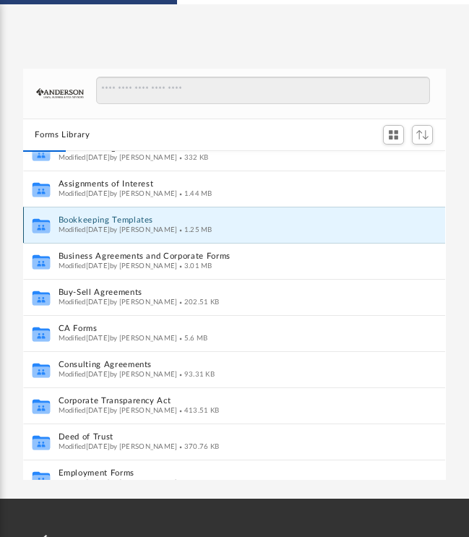
scroll to position [0, 0]
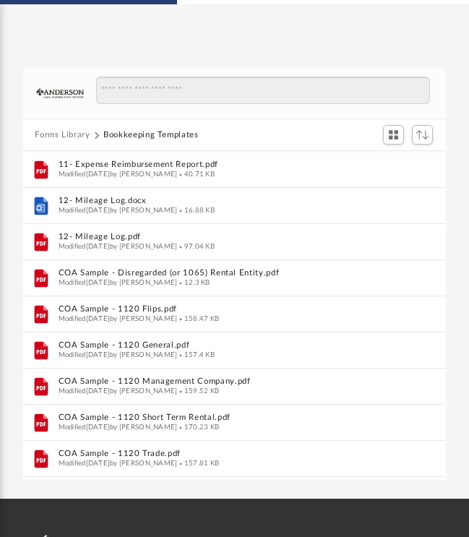
click at [49, 136] on button "Forms Library" at bounding box center [62, 135] width 55 height 13
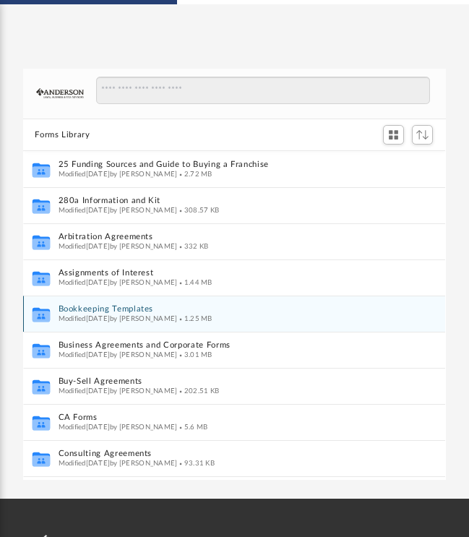
click at [70, 306] on button "Bookkeeping Templates" at bounding box center [225, 309] width 332 height 9
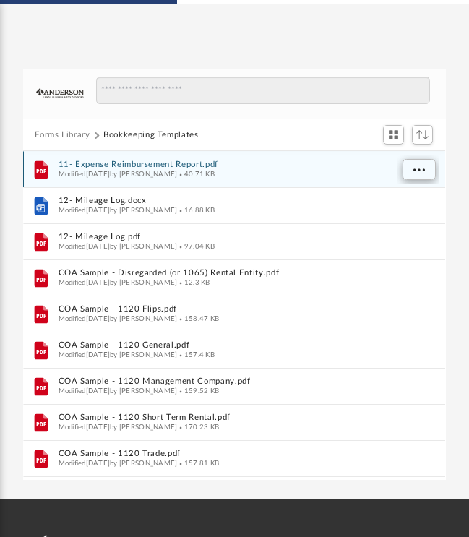
click at [413, 169] on span "More options" at bounding box center [419, 169] width 12 height 8
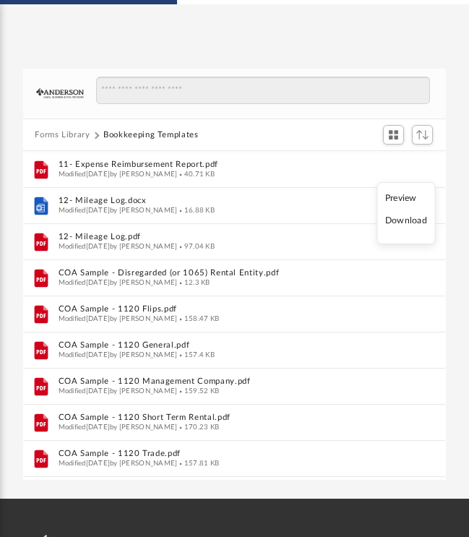
click at [397, 225] on li "Download" at bounding box center [406, 220] width 42 height 15
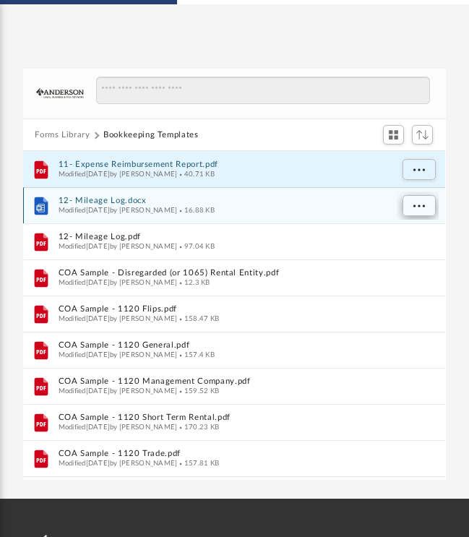
click at [423, 202] on span "More options" at bounding box center [419, 206] width 12 height 8
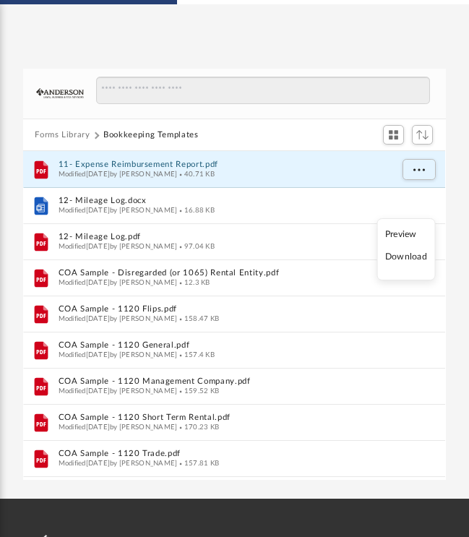
click at [408, 257] on li "Download" at bounding box center [406, 256] width 42 height 15
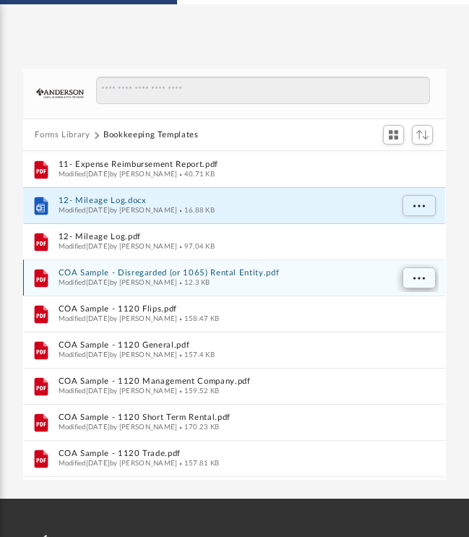
click at [421, 277] on span "More options" at bounding box center [419, 278] width 12 height 8
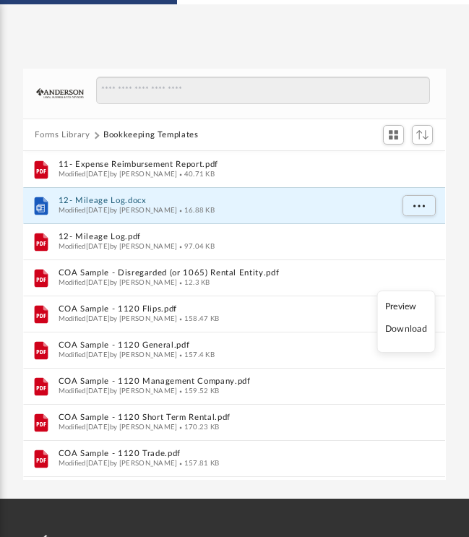
click at [410, 330] on li "Download" at bounding box center [406, 329] width 42 height 15
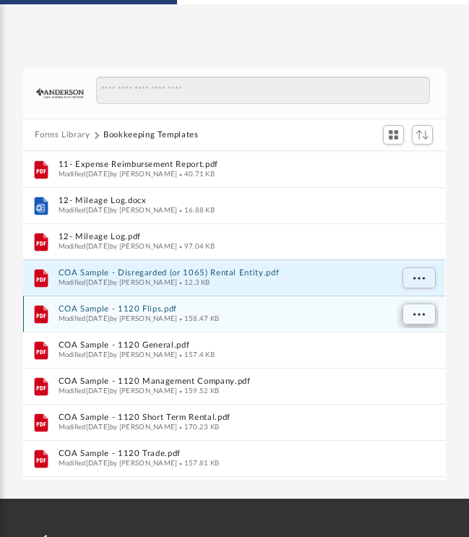
click at [415, 314] on span "More options" at bounding box center [419, 314] width 12 height 8
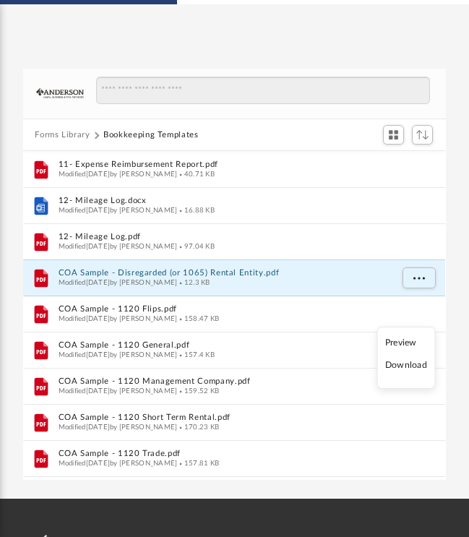
click at [407, 366] on li "Download" at bounding box center [406, 365] width 42 height 15
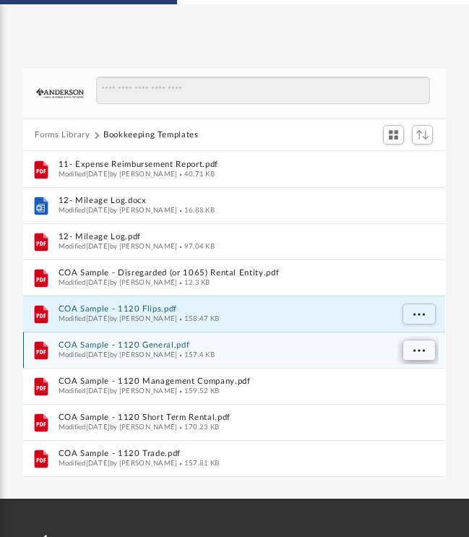
click at [418, 347] on span "More options" at bounding box center [419, 350] width 12 height 8
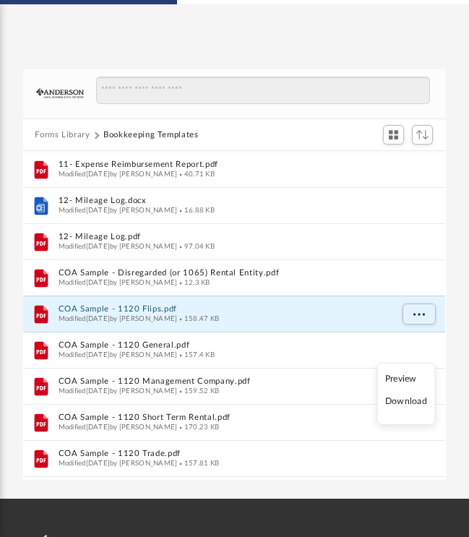
click at [407, 402] on li "Download" at bounding box center [406, 401] width 42 height 15
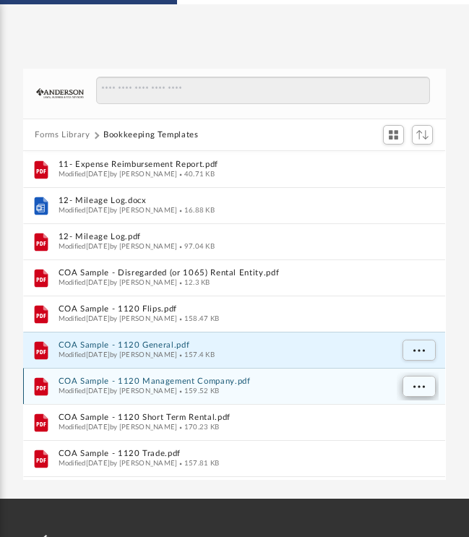
click at [419, 384] on span "More options" at bounding box center [419, 386] width 12 height 8
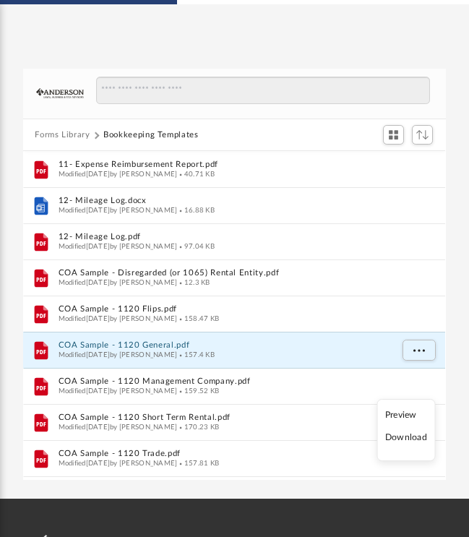
click at [405, 436] on li "Download" at bounding box center [406, 437] width 42 height 15
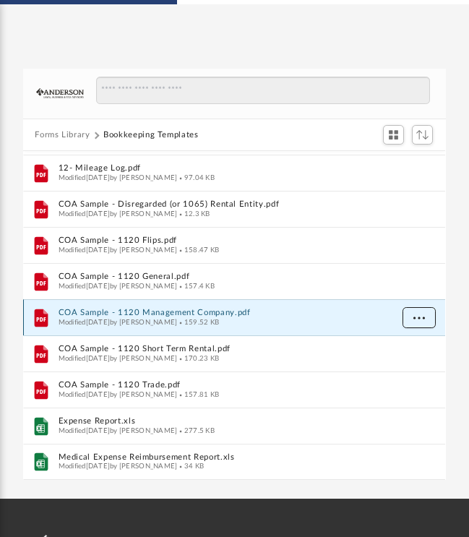
scroll to position [69, 0]
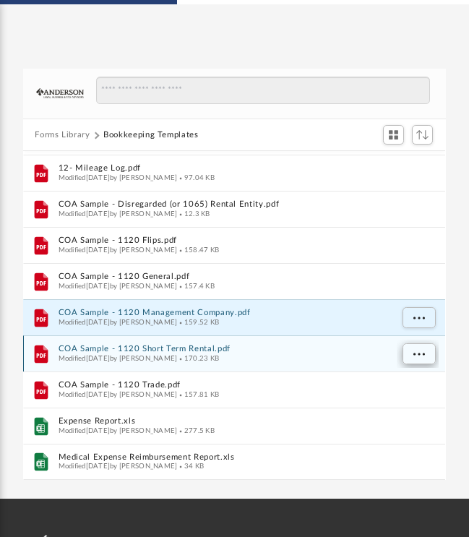
click at [415, 351] on span "More options" at bounding box center [419, 354] width 12 height 8
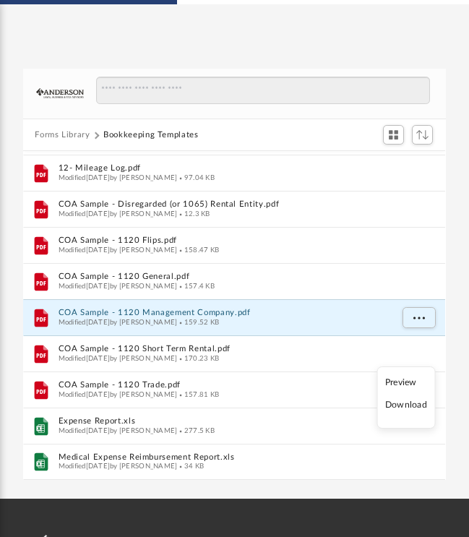
click at [405, 405] on li "Download" at bounding box center [406, 404] width 42 height 15
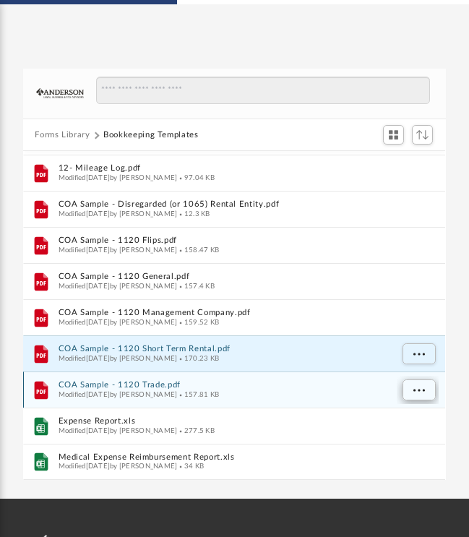
click at [421, 389] on span "More options" at bounding box center [419, 390] width 12 height 8
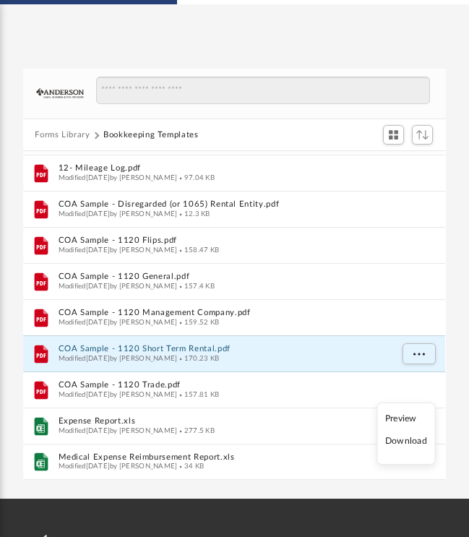
click at [408, 442] on li "Download" at bounding box center [406, 441] width 42 height 15
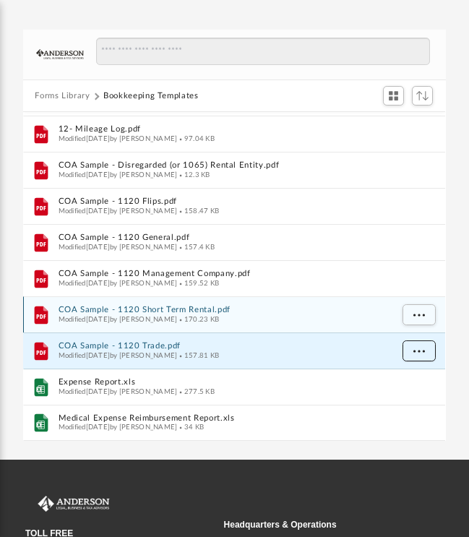
scroll to position [123, 0]
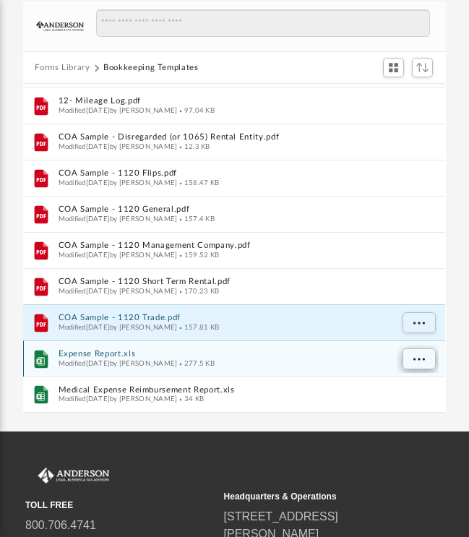
click at [414, 358] on span "More options" at bounding box center [419, 360] width 12 height 8
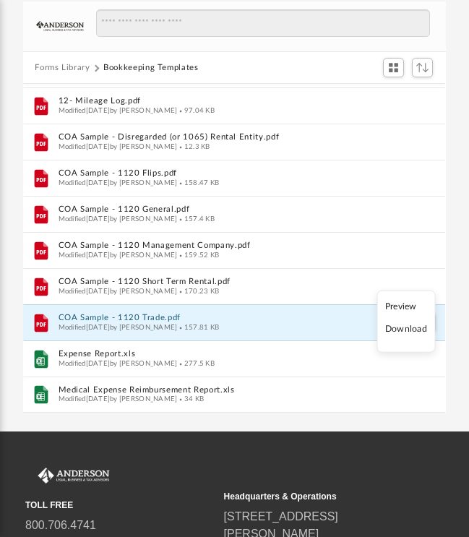
click at [400, 327] on li "Download" at bounding box center [406, 329] width 42 height 15
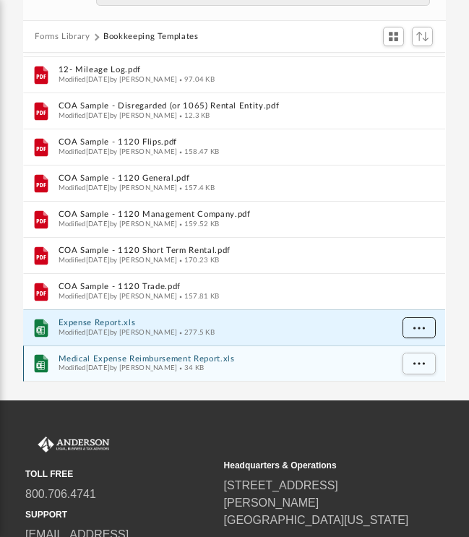
scroll to position [154, 0]
click at [415, 366] on span "More options" at bounding box center [419, 364] width 12 height 8
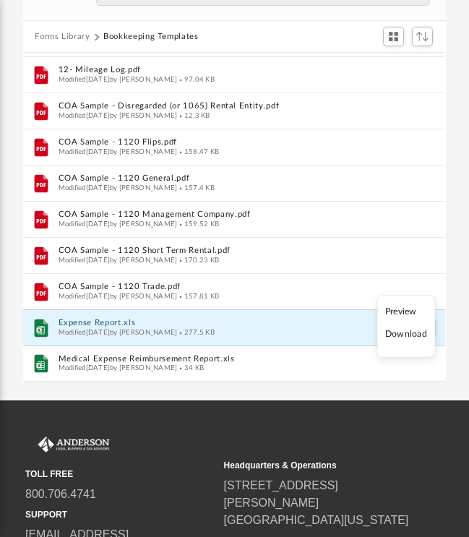
click at [395, 333] on li "Download" at bounding box center [406, 334] width 42 height 15
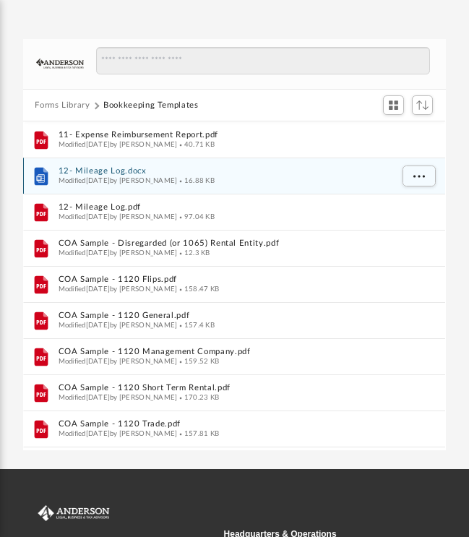
scroll to position [74, 0]
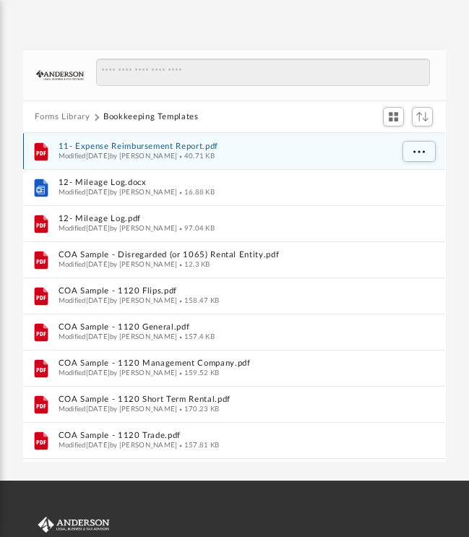
click at [123, 144] on button "11- Expense Reimbursement Report.pdf" at bounding box center [225, 146] width 332 height 9
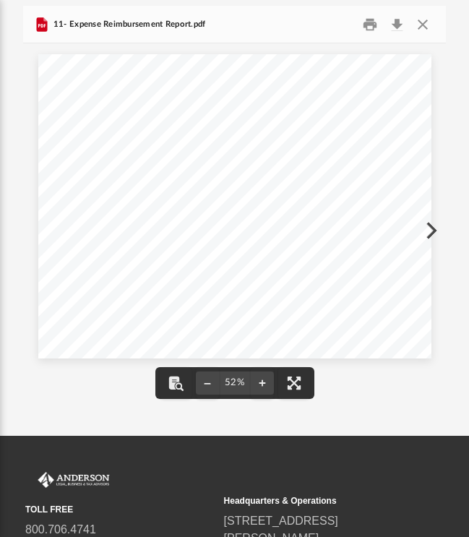
scroll to position [116, 0]
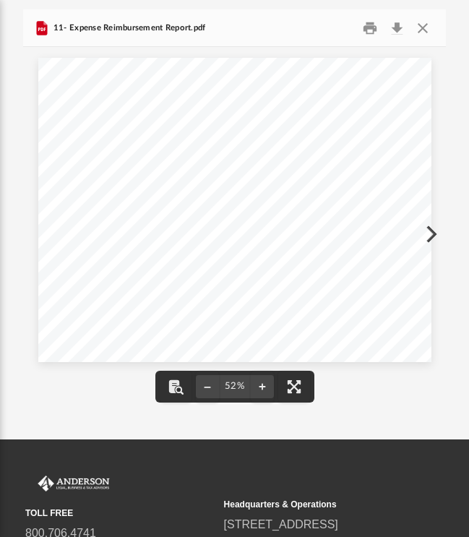
click at [434, 237] on button "Preview" at bounding box center [430, 234] width 32 height 40
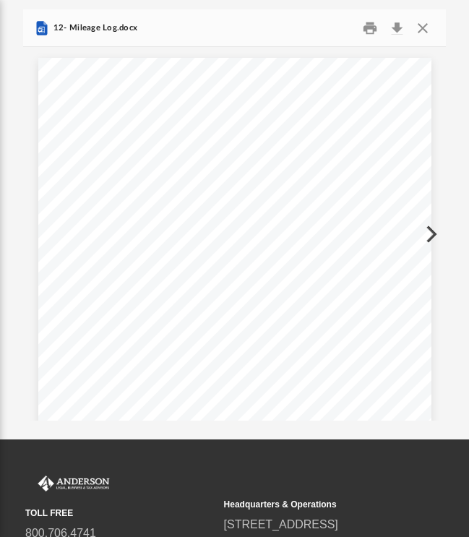
click at [434, 237] on button "Preview" at bounding box center [430, 234] width 32 height 40
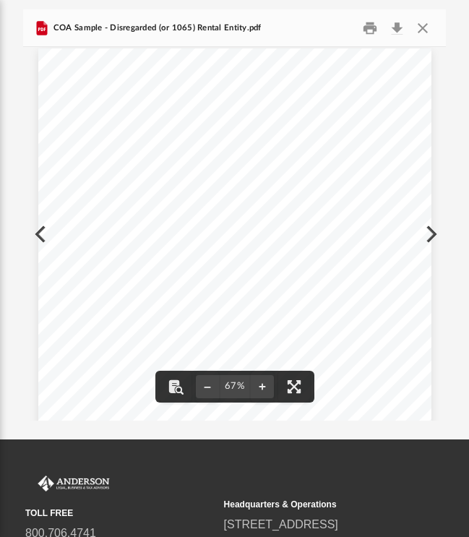
scroll to position [9, 0]
click at [428, 233] on div "Account Type Cash in Bank Bank Chk - XXXX Bank Sav - XXXX Bank Accumulated Amor…" at bounding box center [234, 303] width 393 height 509
click at [429, 233] on div "Account Type Cash in Bank Bank Chk - XXXX Bank Sav - XXXX Bank Accumulated Amor…" at bounding box center [234, 303] width 393 height 509
click at [436, 233] on button "Preview" at bounding box center [430, 234] width 32 height 40
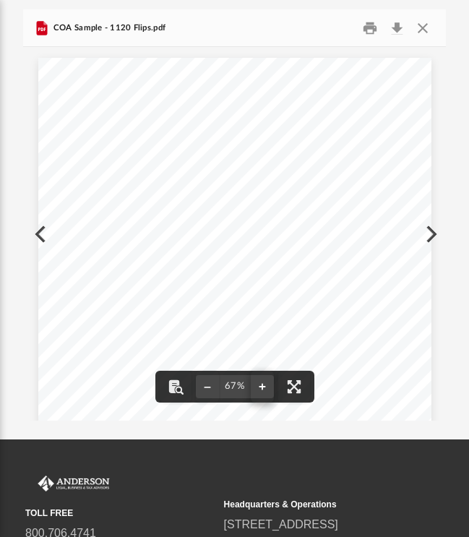
click at [264, 388] on button "File preview" at bounding box center [262, 387] width 23 height 32
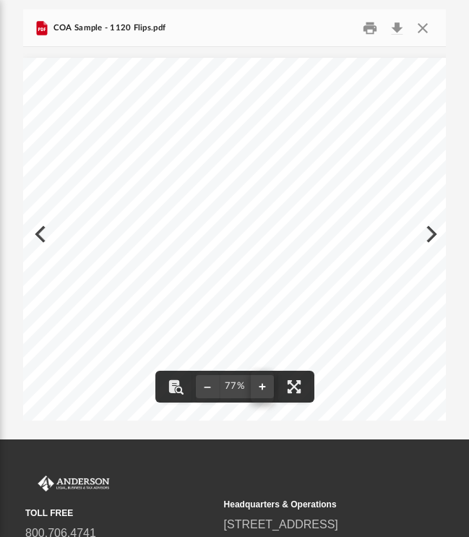
click at [264, 388] on button "File preview" at bounding box center [262, 387] width 23 height 32
click at [264, 388] on div "Chart of Accounts (Sample) 1120 Flips 1 Account Name QBD Type QBO Type QBO Deta…" at bounding box center [249, 350] width 452 height 607
click at [264, 388] on button "File preview" at bounding box center [262, 387] width 23 height 32
click at [424, 33] on button "Close" at bounding box center [423, 28] width 26 height 22
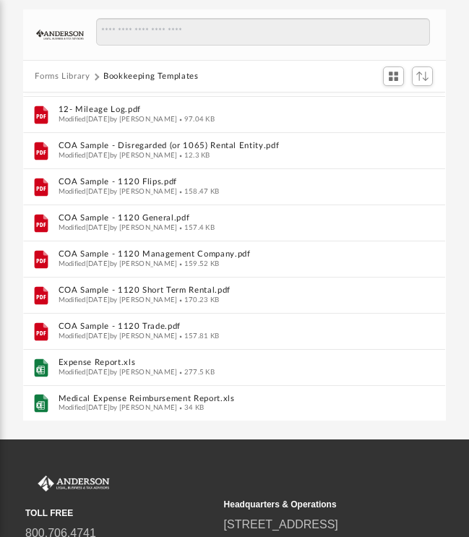
scroll to position [69, 0]
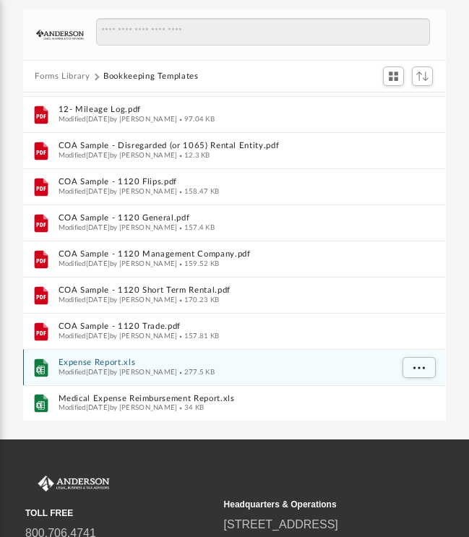
click at [90, 359] on button "Expense Report.xls" at bounding box center [225, 362] width 332 height 9
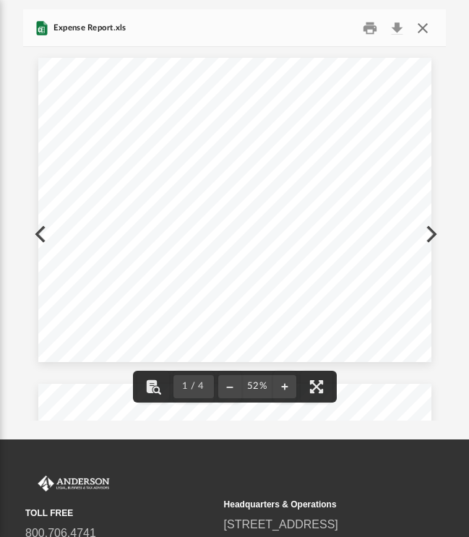
scroll to position [0, 0]
click at [421, 26] on button "Close" at bounding box center [423, 28] width 26 height 22
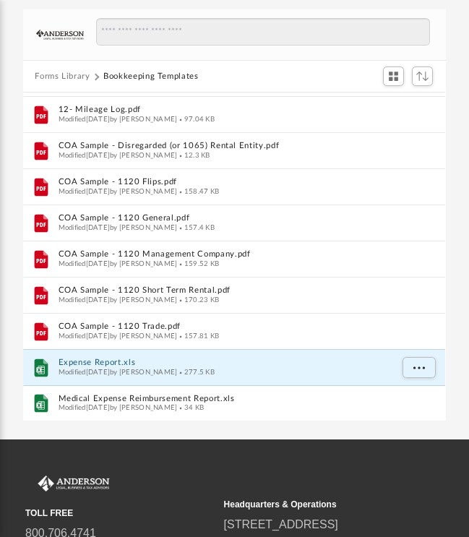
click at [55, 76] on button "Forms Library" at bounding box center [62, 76] width 55 height 13
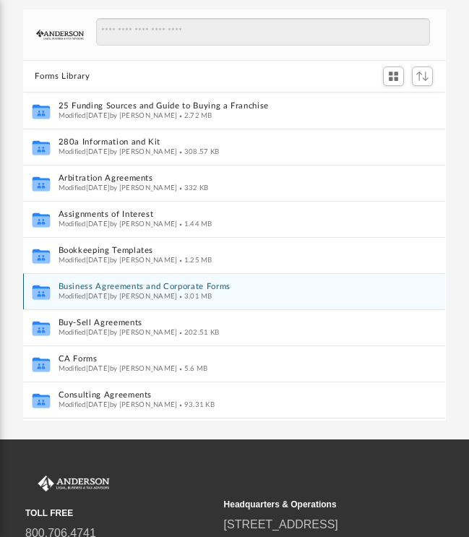
click at [83, 288] on button "Business Agreements and Corporate Forms" at bounding box center [225, 287] width 332 height 9
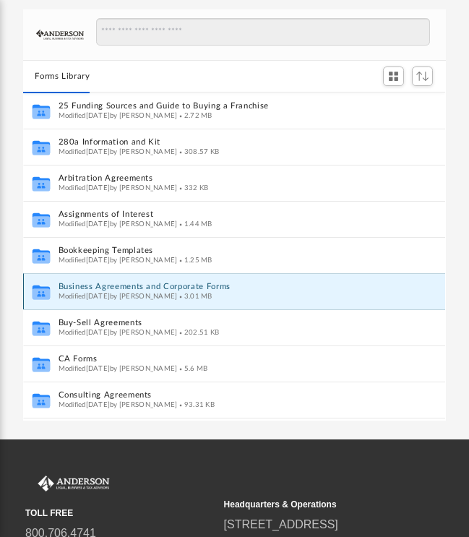
click at [87, 286] on button "Business Agreements and Corporate Forms" at bounding box center [225, 287] width 332 height 9
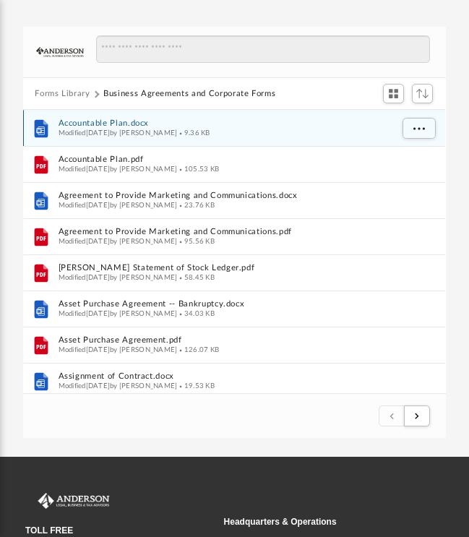
click at [365, 129] on div "Modified Tue Nov 15 2022 by Mary Acree 9.36 KB" at bounding box center [225, 133] width 332 height 9
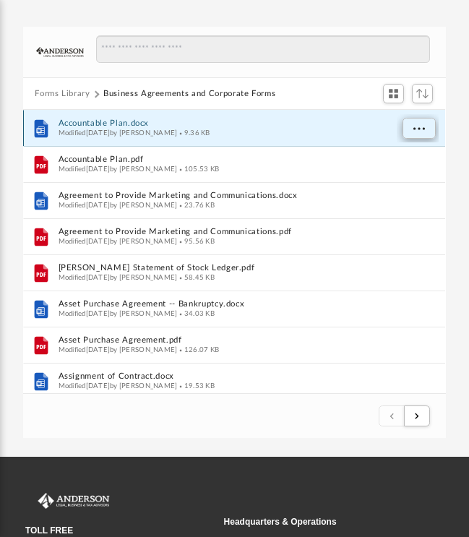
click at [419, 129] on span "More options" at bounding box center [419, 129] width 12 height 8
click at [405, 180] on li "Download" at bounding box center [406, 179] width 42 height 15
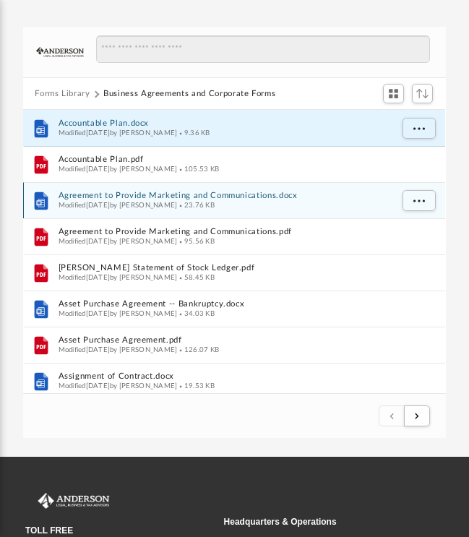
click at [378, 204] on div "Modified Wed Oct 5 2022 by Mary Acree 23.76 KB" at bounding box center [225, 206] width 332 height 9
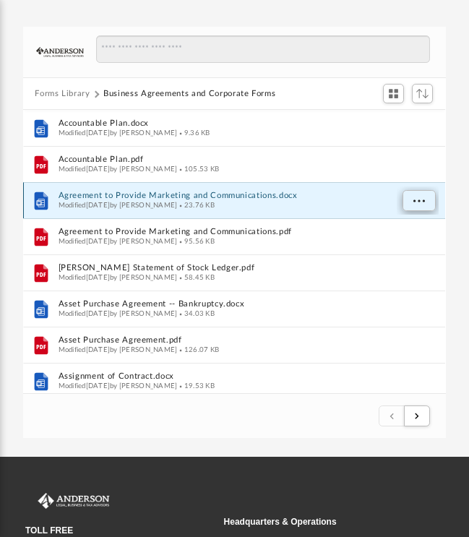
click at [414, 199] on span "More options" at bounding box center [419, 201] width 12 height 8
click at [405, 254] on li "Download" at bounding box center [406, 251] width 42 height 15
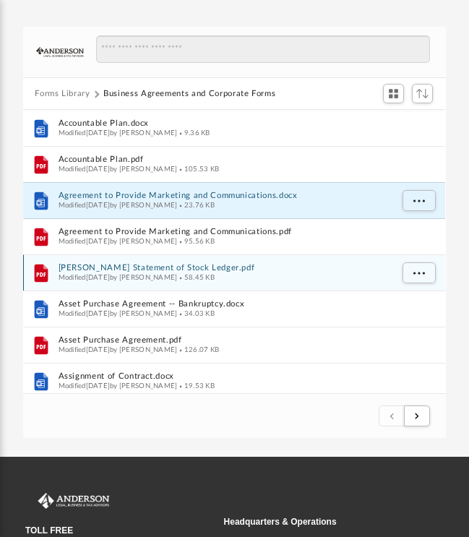
click at [333, 275] on div "Modified Wed Oct 5 2022 by Mary Acree 58.45 KB" at bounding box center [225, 278] width 332 height 9
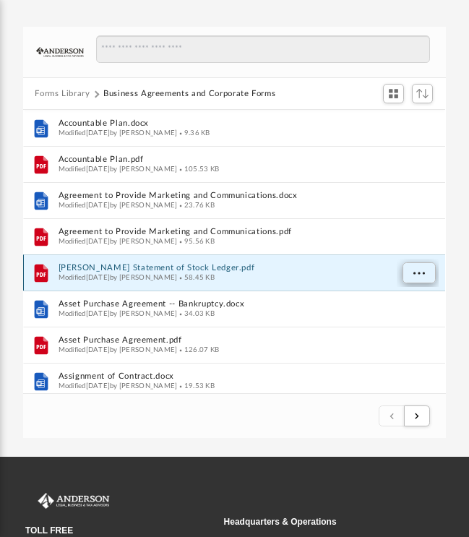
click at [418, 272] on span "More options" at bounding box center [419, 274] width 12 height 8
click at [401, 324] on li "Download" at bounding box center [406, 323] width 42 height 15
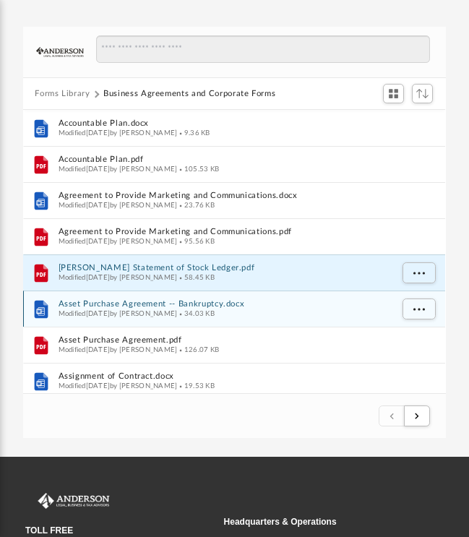
click at [313, 314] on div "Modified Wed Oct 5 2022 by Mary Acree 34.03 KB" at bounding box center [225, 314] width 332 height 9
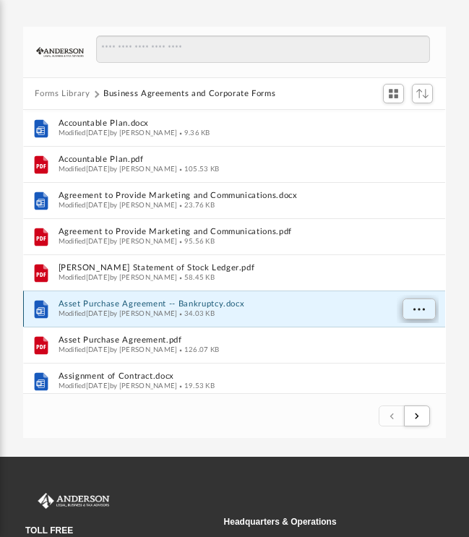
click at [415, 309] on span "More options" at bounding box center [419, 310] width 12 height 8
click at [397, 361] on li "Download" at bounding box center [406, 360] width 42 height 15
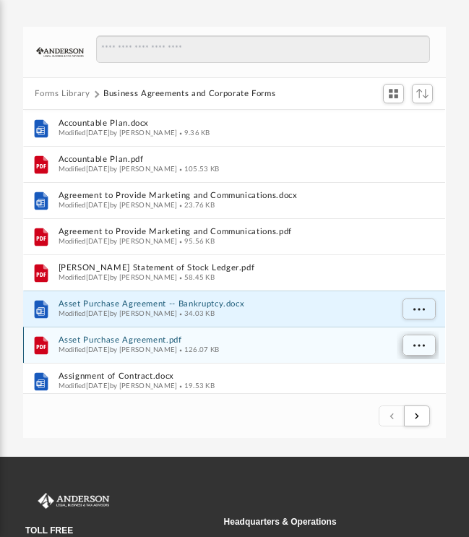
click at [417, 343] on span "More options" at bounding box center [419, 346] width 12 height 8
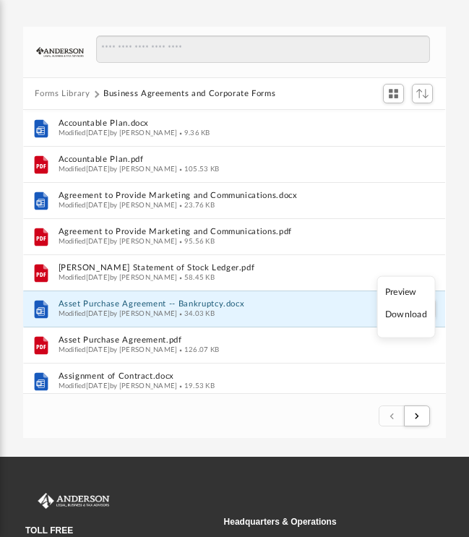
click at [402, 316] on li "Download" at bounding box center [406, 315] width 42 height 15
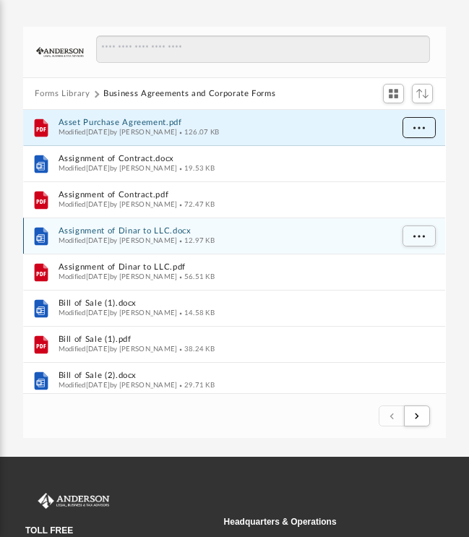
scroll to position [219, 0]
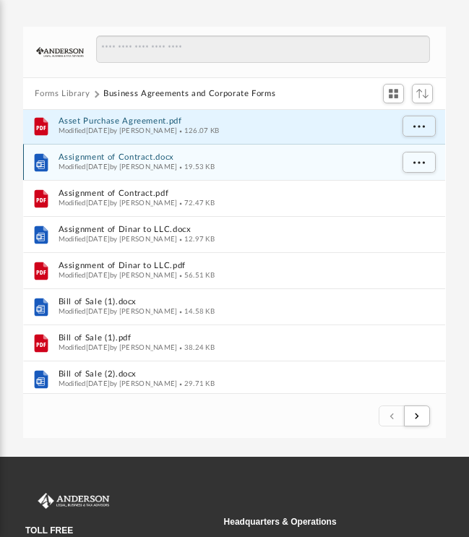
click at [386, 173] on div "File Assignment of Contract.docx Modified Wed Oct 5 2022 by Mary Acree 19.53 KB" at bounding box center [234, 163] width 422 height 36
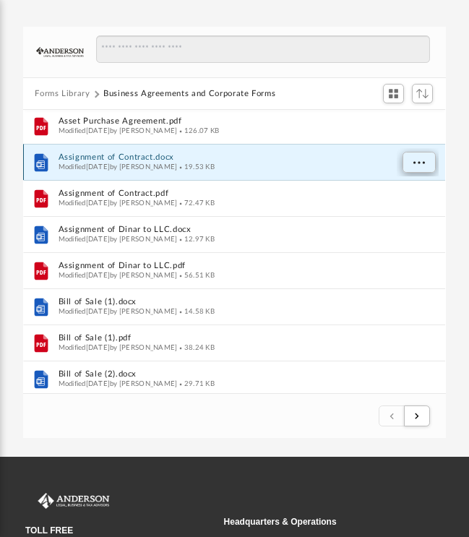
click at [421, 163] on span "More options" at bounding box center [419, 163] width 12 height 8
click at [408, 213] on li "Download" at bounding box center [406, 213] width 42 height 15
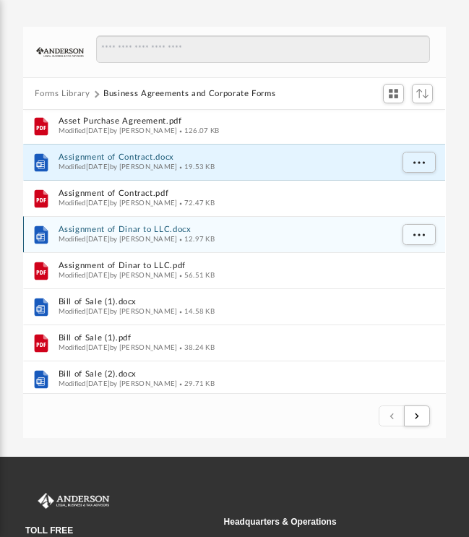
click at [311, 238] on div "Modified Wed Oct 5 2022 by Mary Acree 12.97 KB" at bounding box center [225, 240] width 332 height 9
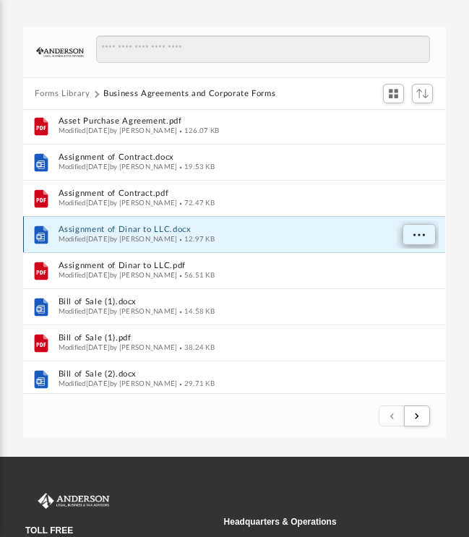
click at [416, 236] on span "More options" at bounding box center [419, 235] width 12 height 8
click at [405, 285] on li "Download" at bounding box center [406, 285] width 42 height 15
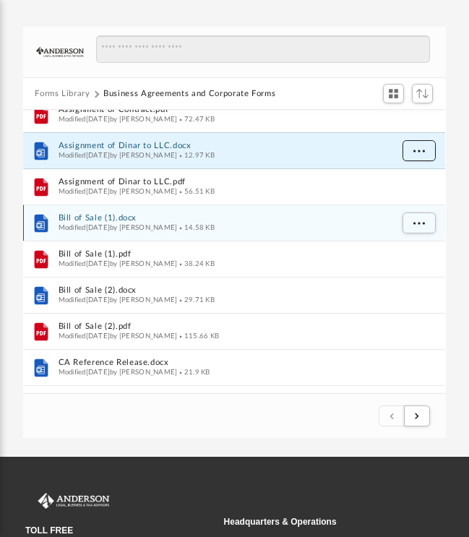
scroll to position [304, 0]
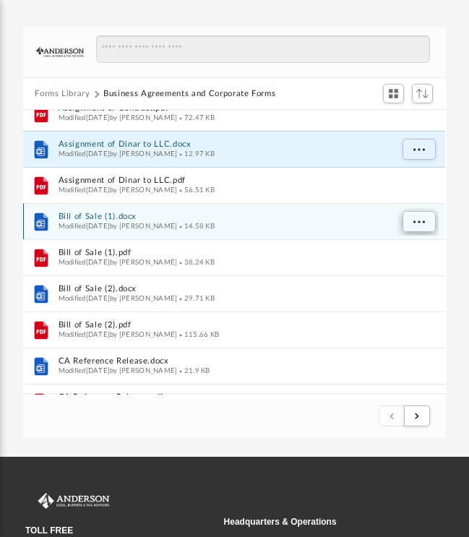
click at [419, 218] on span "More options" at bounding box center [419, 222] width 12 height 8
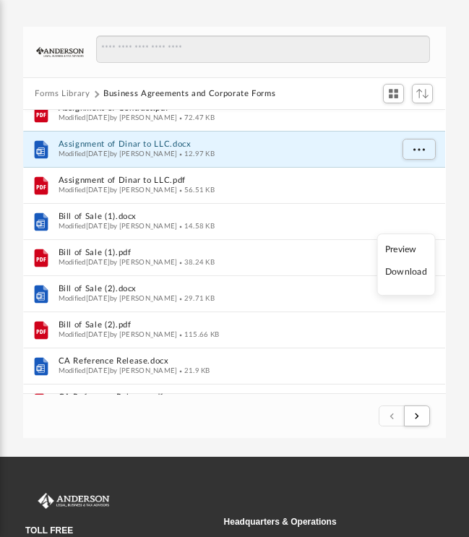
click at [400, 274] on li "Download" at bounding box center [406, 272] width 42 height 15
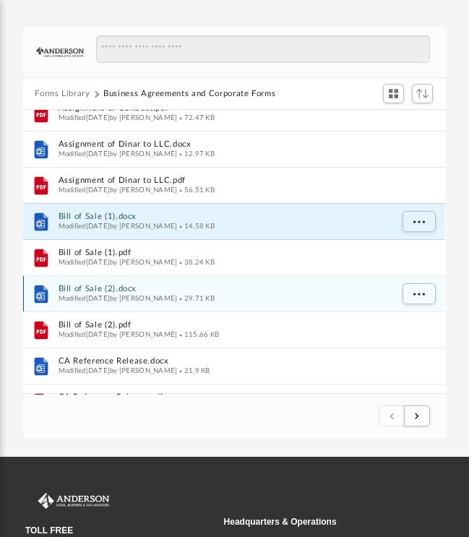
click at [331, 296] on div "Modified Wed Oct 5 2022 by Mary Acree 29.71 KB" at bounding box center [225, 299] width 332 height 9
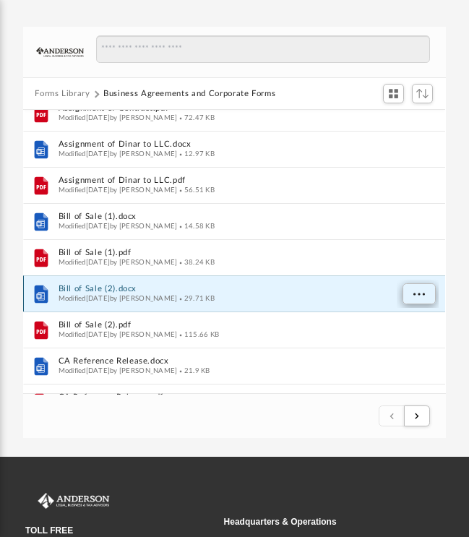
click at [419, 296] on span "More options" at bounding box center [419, 294] width 12 height 8
click at [407, 345] on li "Download" at bounding box center [406, 344] width 42 height 15
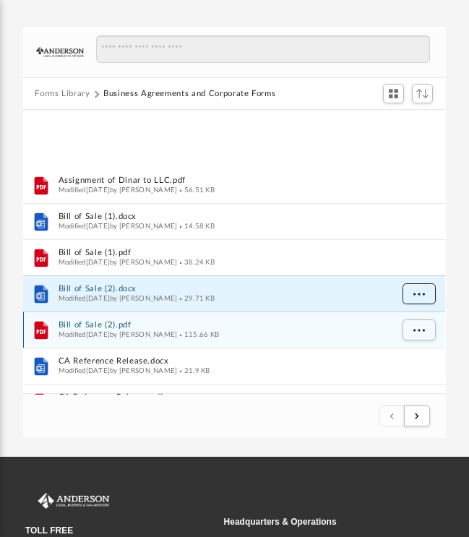
scroll to position [408, 0]
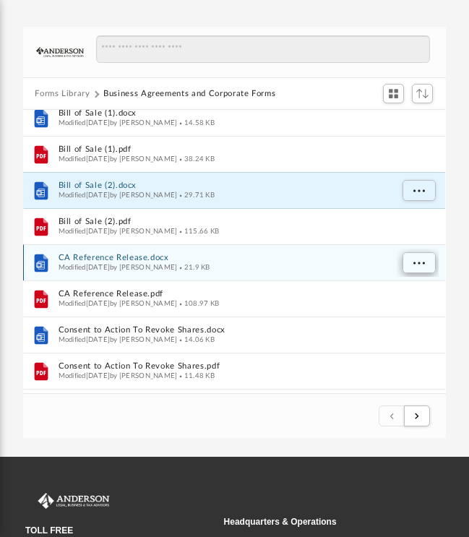
click at [416, 259] on span "More options" at bounding box center [419, 263] width 12 height 8
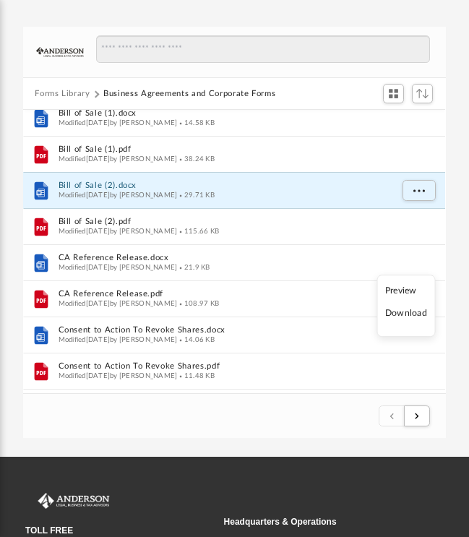
click at [403, 315] on li "Download" at bounding box center [406, 313] width 42 height 15
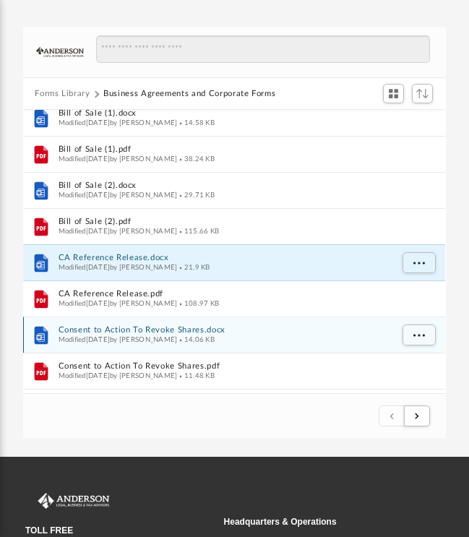
click at [301, 332] on button "Consent to Action To Revoke Shares.docx" at bounding box center [225, 331] width 332 height 9
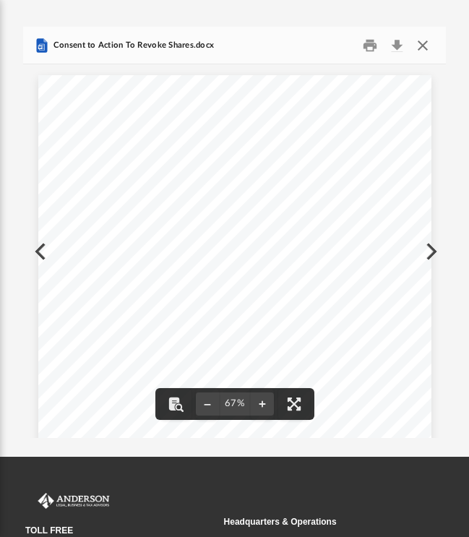
click at [423, 48] on button "Close" at bounding box center [423, 46] width 26 height 22
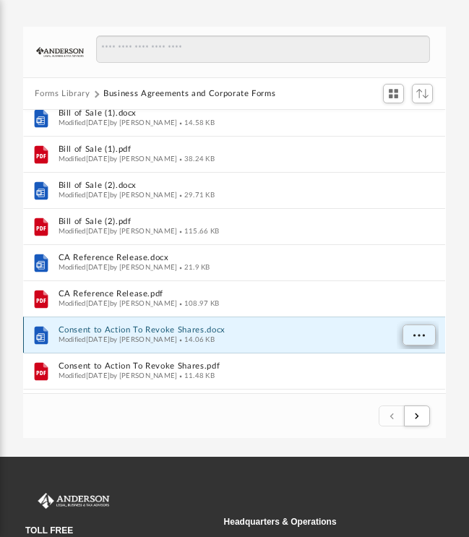
click at [418, 335] on span "More options" at bounding box center [419, 336] width 12 height 8
click at [409, 305] on li "Download" at bounding box center [406, 305] width 42 height 15
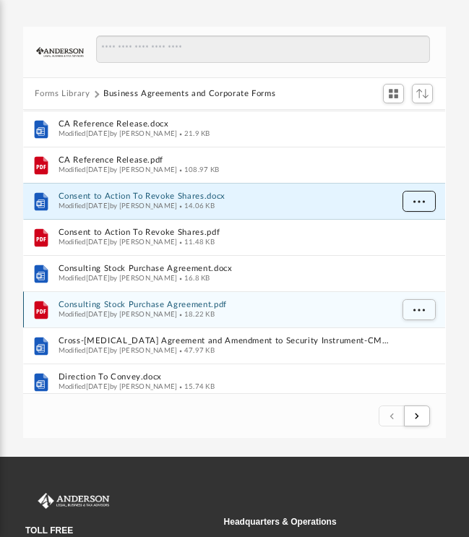
scroll to position [606, 0]
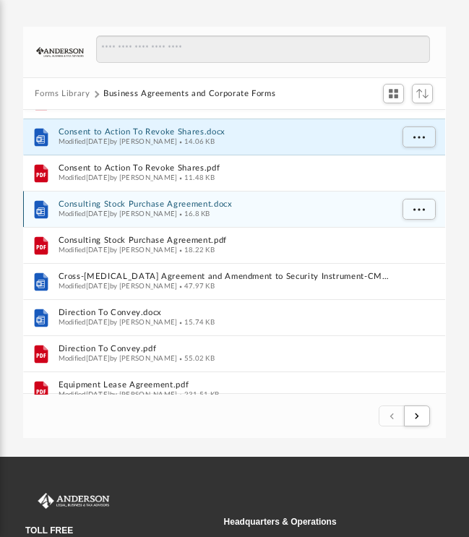
click at [288, 216] on div "Modified Wed Oct 5 2022 by Mary Acree 16.8 KB" at bounding box center [225, 214] width 332 height 9
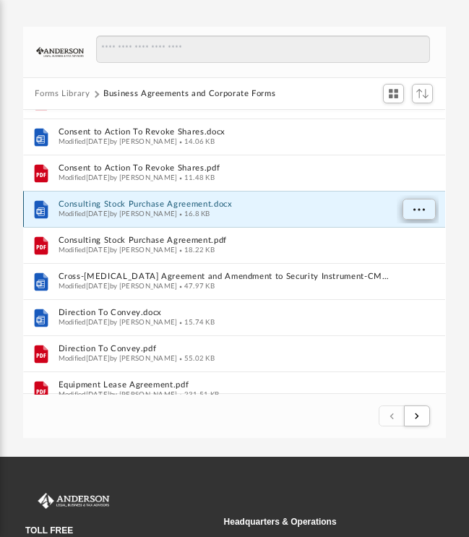
click at [420, 212] on span "More options" at bounding box center [419, 210] width 12 height 8
click at [403, 262] on li "Download" at bounding box center [406, 260] width 42 height 15
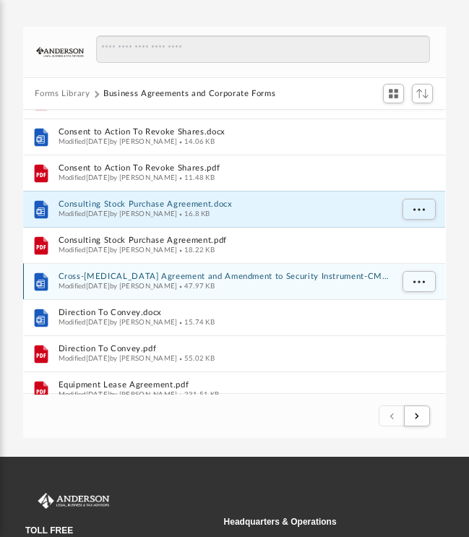
click at [309, 289] on div "Modified Wed Oct 5 2022 by Mary Acree 47.97 KB" at bounding box center [225, 287] width 332 height 9
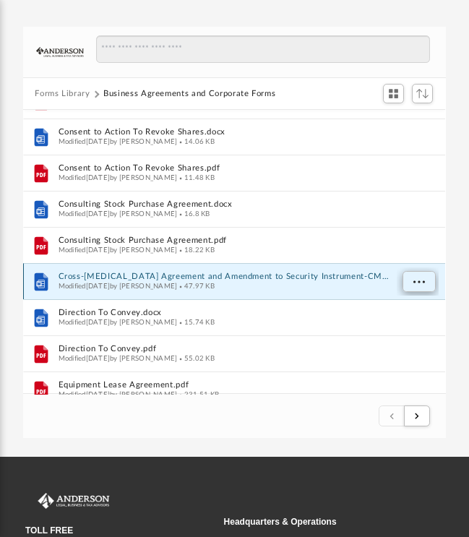
click at [414, 285] on span "More options" at bounding box center [419, 282] width 12 height 8
click at [405, 335] on li "Download" at bounding box center [406, 332] width 42 height 15
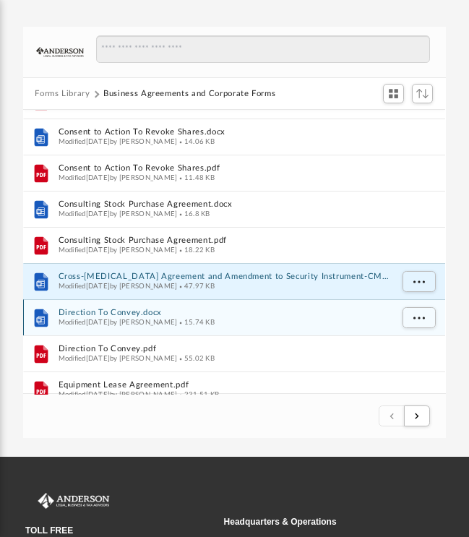
click at [311, 320] on div "Modified Wed Oct 5 2022 by Mary Acree 15.74 KB" at bounding box center [225, 323] width 332 height 9
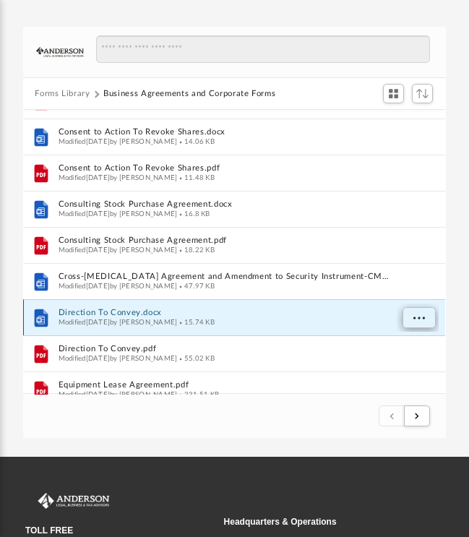
click at [417, 314] on span "More options" at bounding box center [419, 318] width 12 height 8
click at [402, 371] on li "Download" at bounding box center [406, 368] width 42 height 15
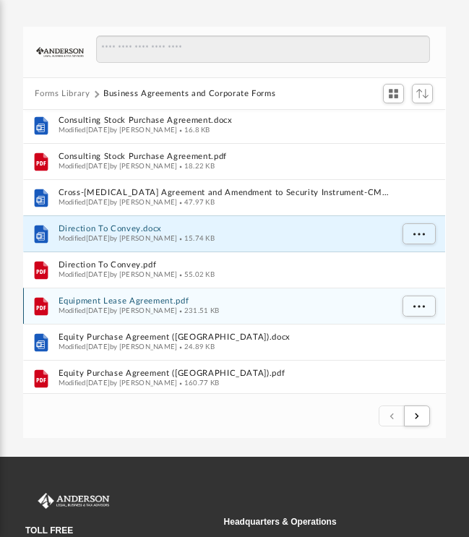
click at [306, 309] on div "Modified Wed Oct 5 2022 by Mary Acree 231.51 KB" at bounding box center [225, 311] width 332 height 9
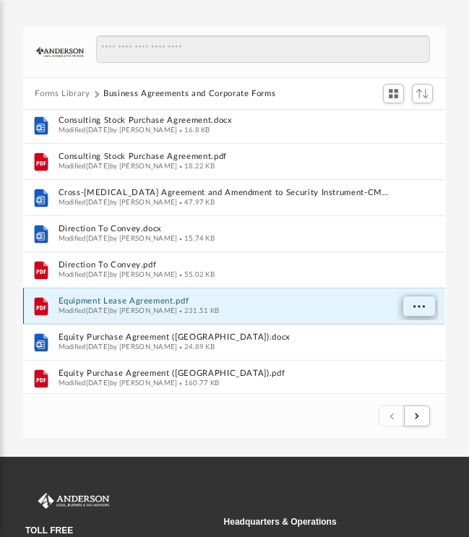
click at [420, 306] on span "More options" at bounding box center [419, 307] width 12 height 8
click at [403, 357] on li "Download" at bounding box center [406, 357] width 42 height 15
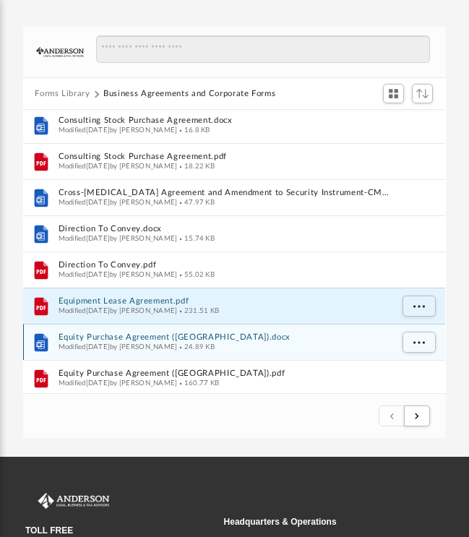
click at [305, 350] on div "Modified Wed Oct 5 2022 by Mary Acree 24.89 KB" at bounding box center [225, 347] width 332 height 9
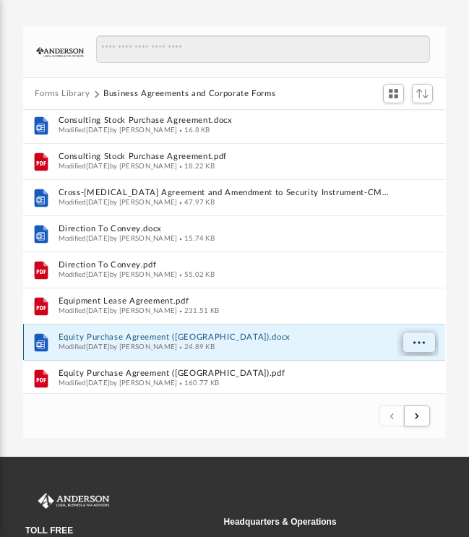
click at [413, 345] on button "More options" at bounding box center [418, 343] width 33 height 22
click at [393, 312] on li "Download" at bounding box center [406, 312] width 42 height 15
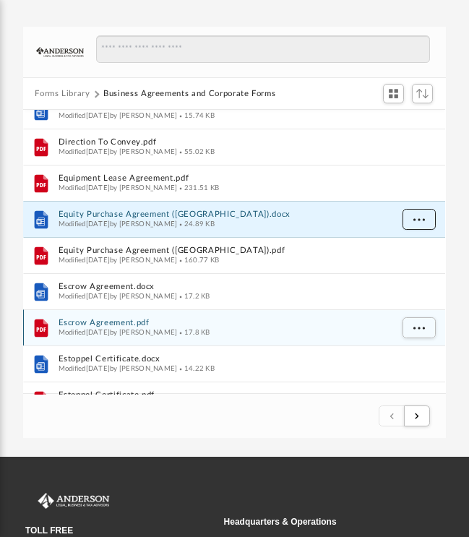
scroll to position [864, 0]
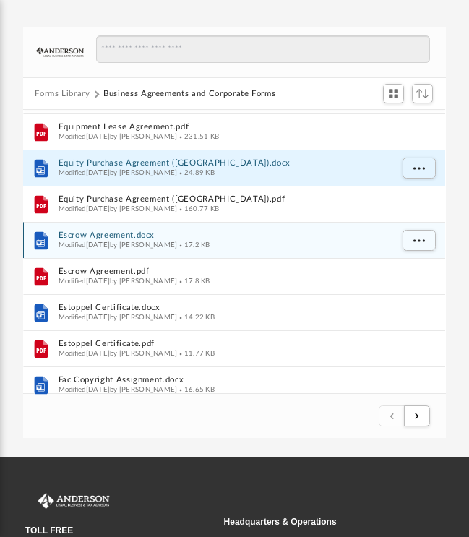
click at [282, 241] on div "Modified Wed Oct 5 2022 by Mary Acree 17.2 KB" at bounding box center [225, 245] width 332 height 9
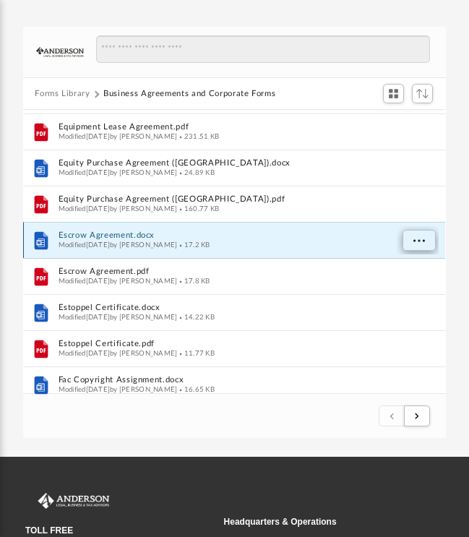
click at [417, 243] on span "More options" at bounding box center [419, 241] width 12 height 8
click at [401, 293] on li "Download" at bounding box center [406, 291] width 42 height 15
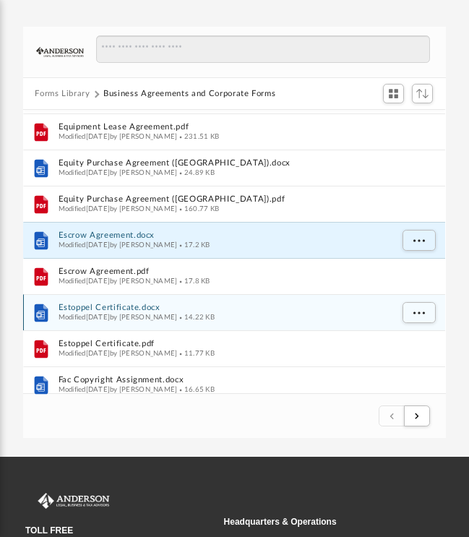
click at [303, 316] on div "Modified Wed Oct 5 2022 by Mary Acree 14.22 KB" at bounding box center [225, 318] width 332 height 9
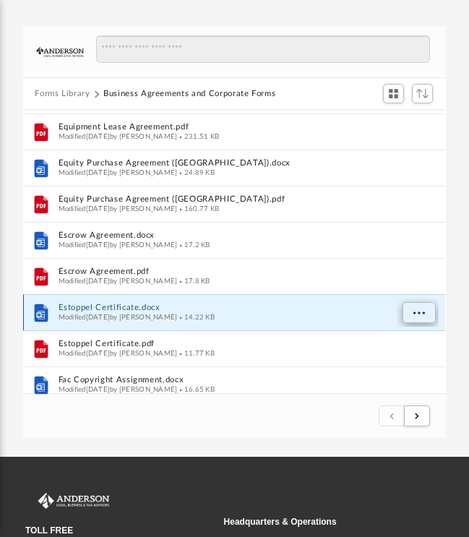
click at [419, 314] on span "More options" at bounding box center [419, 313] width 12 height 8
click at [405, 364] on li "Download" at bounding box center [406, 363] width 42 height 15
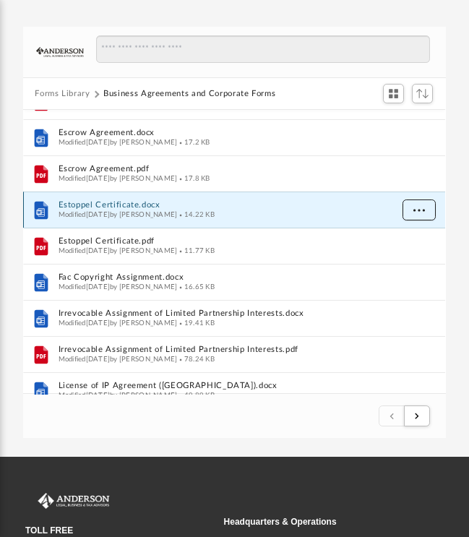
scroll to position [996, 0]
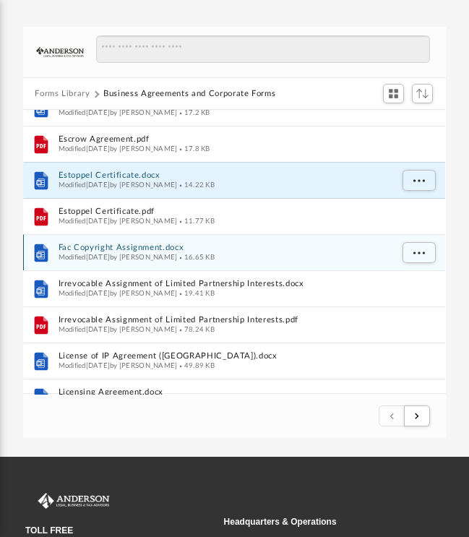
click at [288, 249] on button "Fac Copyright Assignment.docx" at bounding box center [225, 248] width 332 height 9
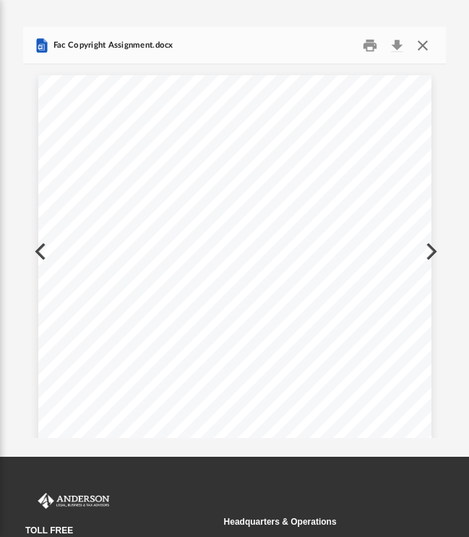
click at [418, 47] on button "Close" at bounding box center [423, 46] width 26 height 22
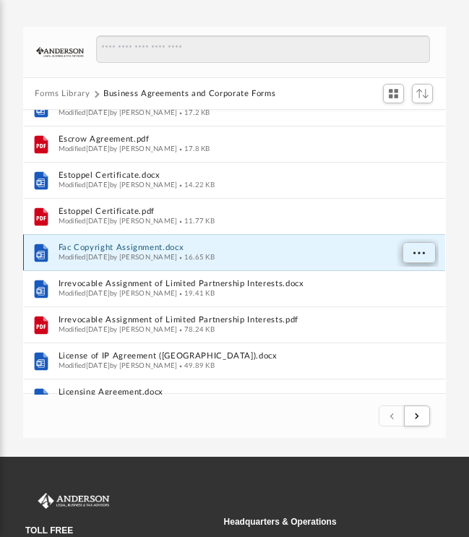
click at [419, 254] on span "More options" at bounding box center [419, 253] width 12 height 8
click at [408, 306] on li "Download" at bounding box center [406, 303] width 42 height 15
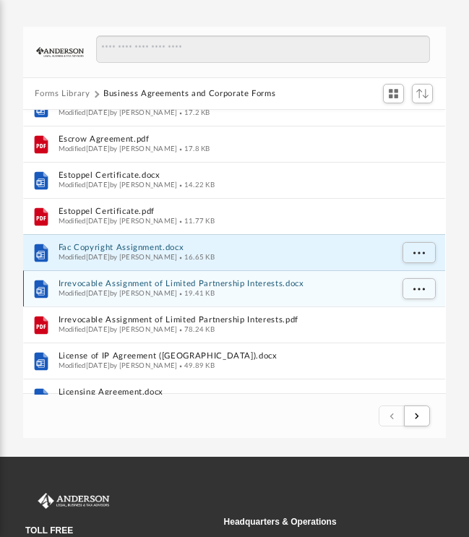
click at [322, 290] on div "Modified Wed Oct 5 2022 by Mary Acree 19.41 KB" at bounding box center [225, 294] width 332 height 9
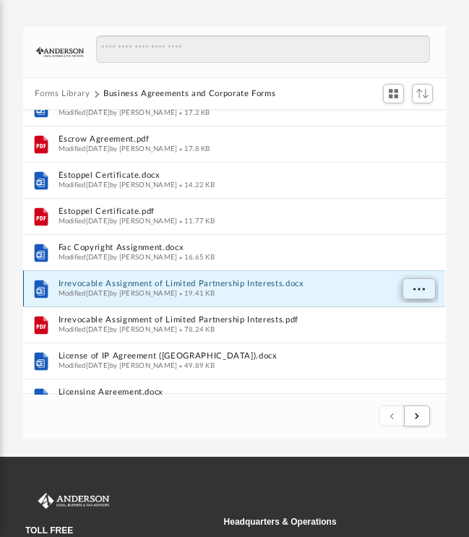
click at [423, 288] on span "More options" at bounding box center [419, 289] width 12 height 8
click at [403, 343] on li "Download" at bounding box center [406, 339] width 42 height 15
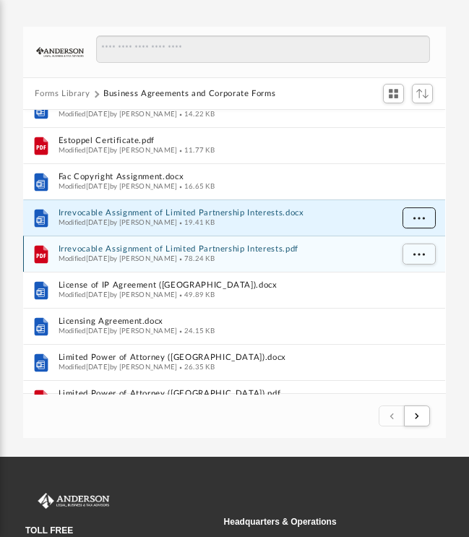
scroll to position [1068, 0]
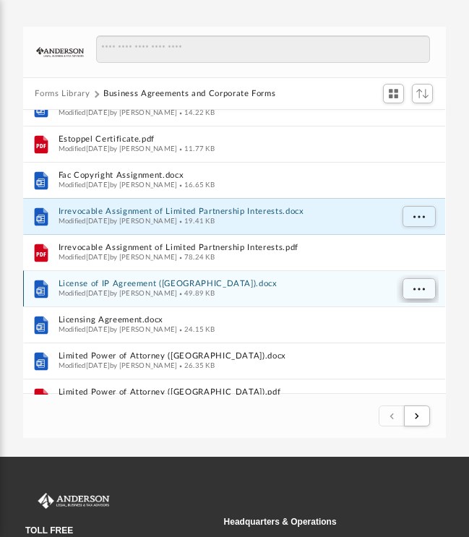
click at [422, 292] on span "More options" at bounding box center [419, 289] width 12 height 8
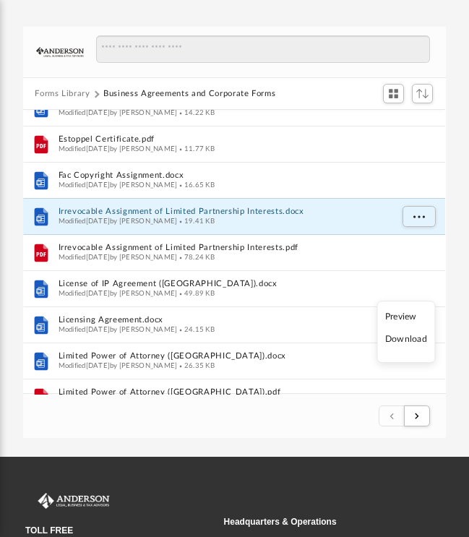
click at [402, 340] on li "Download" at bounding box center [406, 339] width 42 height 15
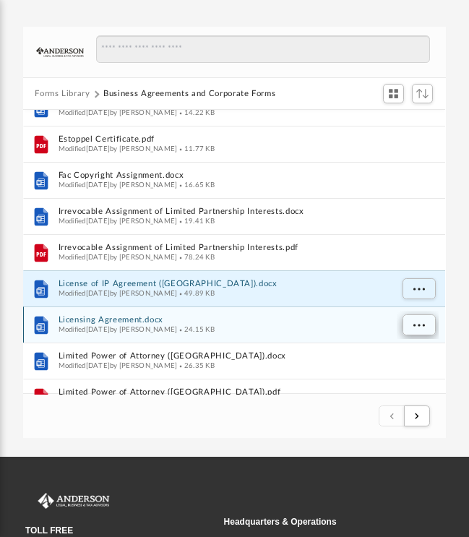
click at [415, 326] on span "More options" at bounding box center [419, 326] width 12 height 8
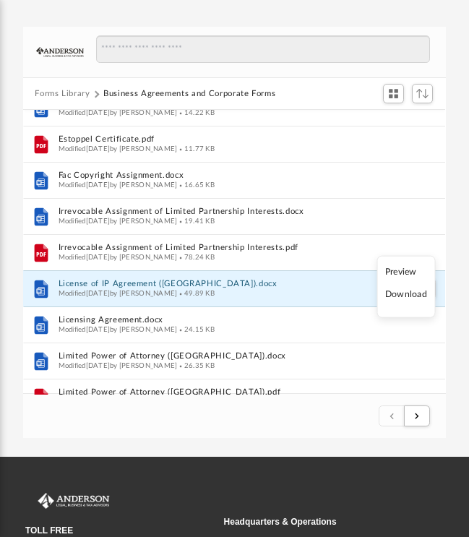
click at [404, 293] on li "Download" at bounding box center [406, 295] width 42 height 15
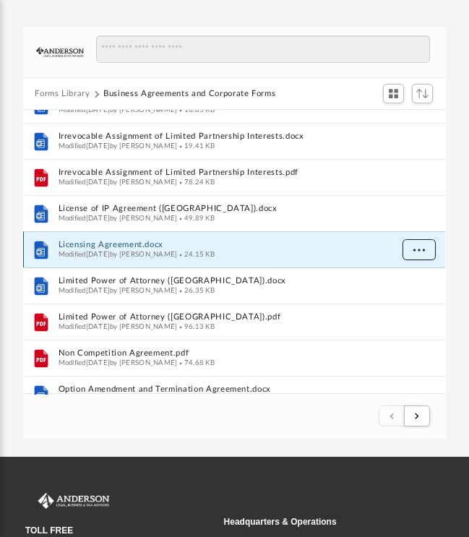
scroll to position [1159, 0]
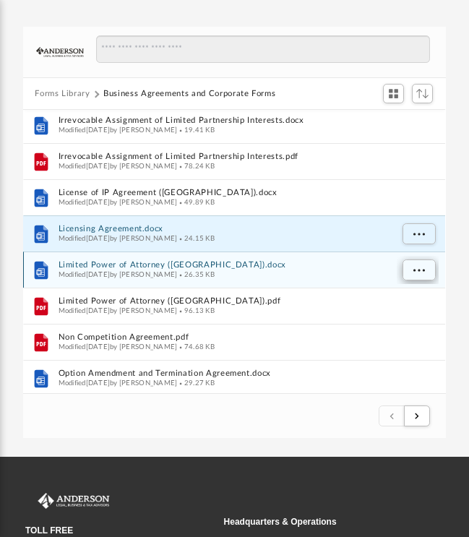
click at [415, 272] on span "More options" at bounding box center [419, 271] width 12 height 8
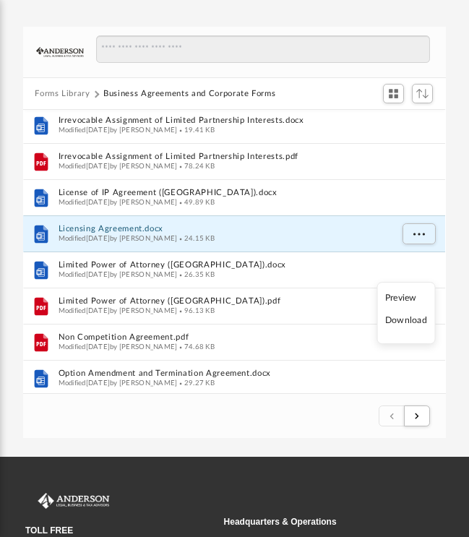
click at [400, 320] on li "Download" at bounding box center [406, 321] width 42 height 15
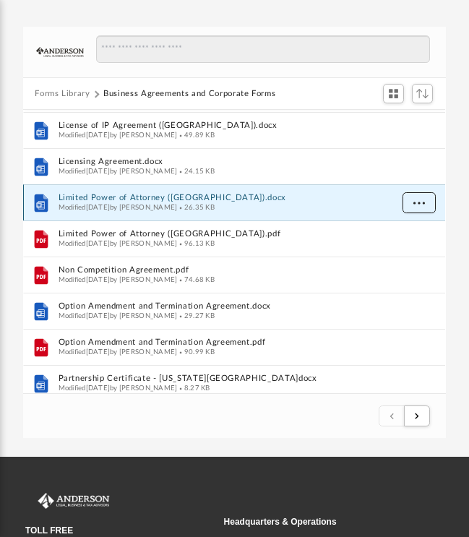
scroll to position [1234, 0]
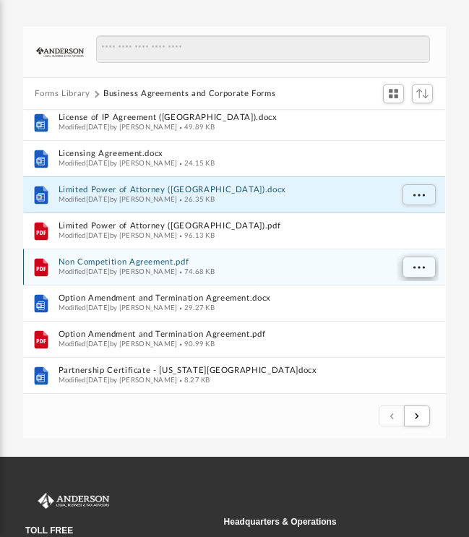
click at [421, 267] on span "More options" at bounding box center [419, 268] width 12 height 8
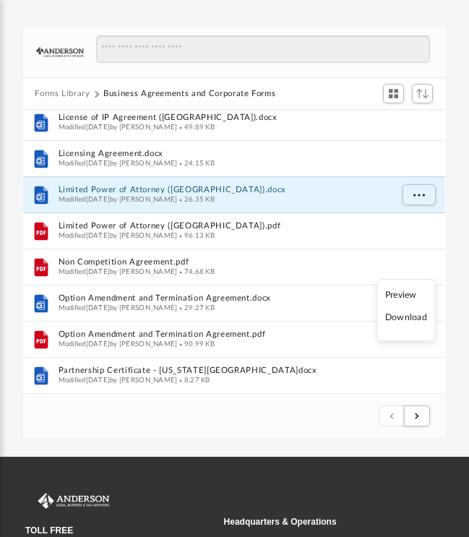
click at [408, 319] on li "Download" at bounding box center [406, 318] width 42 height 15
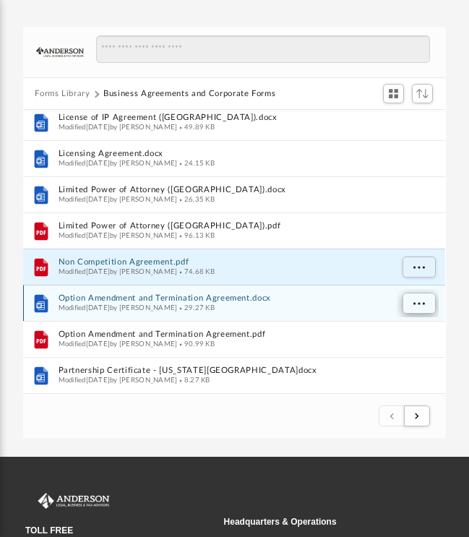
click at [418, 306] on span "More options" at bounding box center [419, 304] width 12 height 8
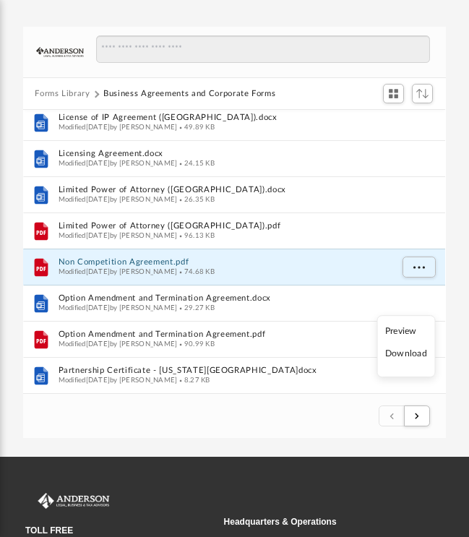
click at [407, 357] on li "Download" at bounding box center [406, 354] width 42 height 15
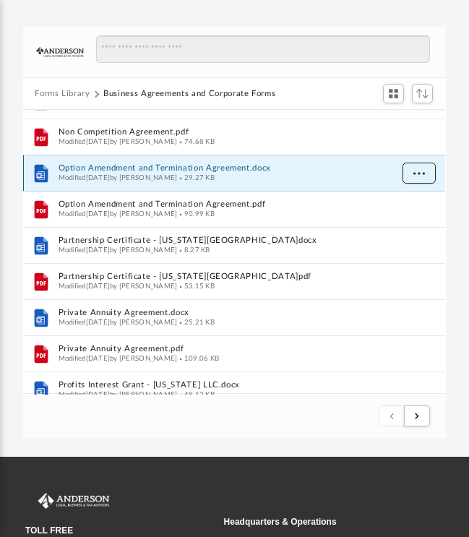
scroll to position [1365, 0]
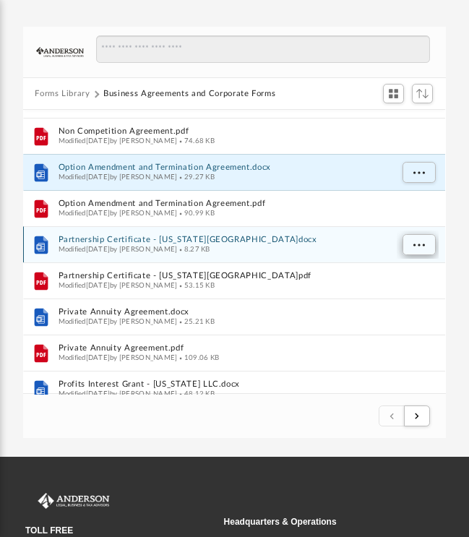
click at [422, 245] on span "More options" at bounding box center [419, 245] width 12 height 8
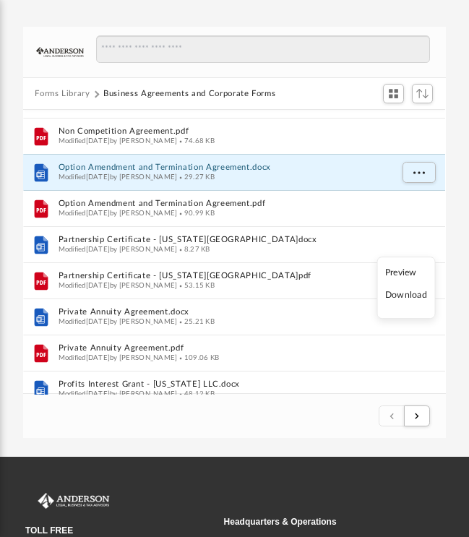
click at [412, 295] on li "Download" at bounding box center [406, 295] width 42 height 15
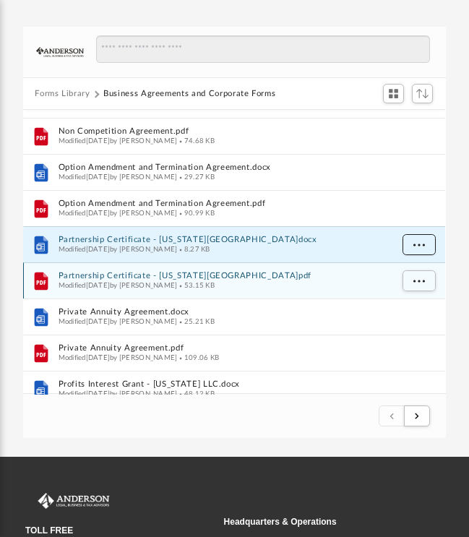
scroll to position [1429, 0]
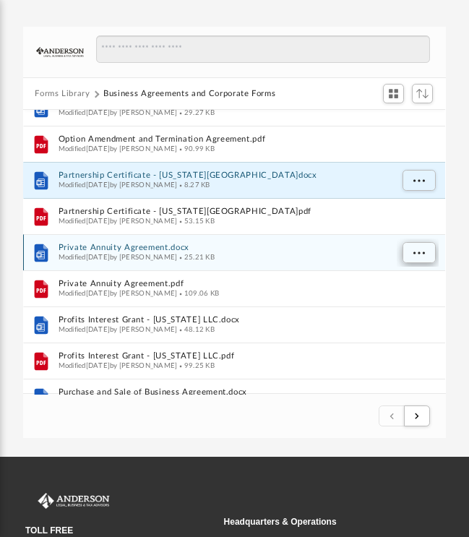
click at [418, 251] on span "More options" at bounding box center [419, 253] width 12 height 8
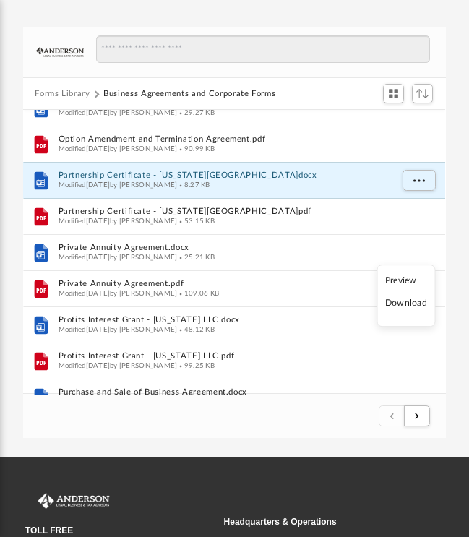
click at [403, 306] on li "Download" at bounding box center [406, 303] width 42 height 15
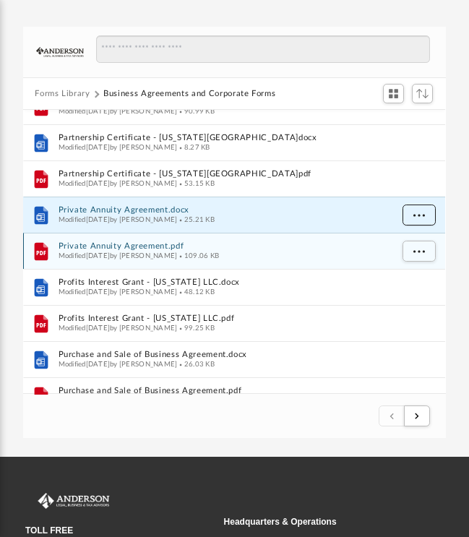
scroll to position [1487, 0]
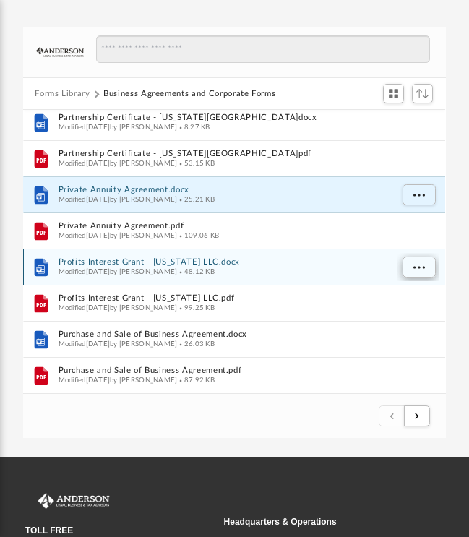
click at [420, 265] on span "More options" at bounding box center [419, 268] width 12 height 8
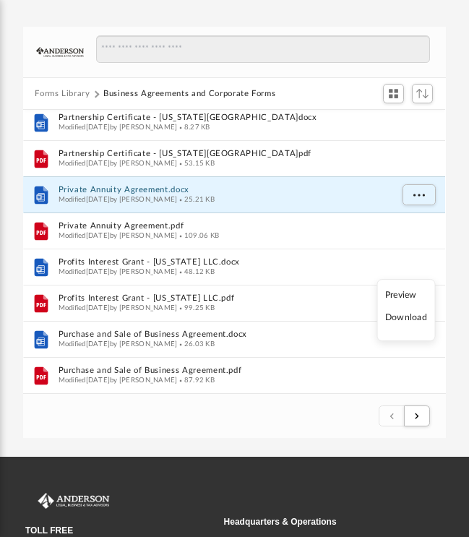
click at [411, 320] on li "Download" at bounding box center [406, 318] width 42 height 15
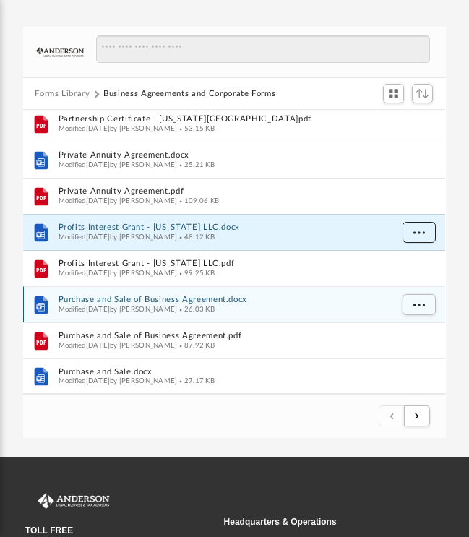
scroll to position [1522, 0]
click at [418, 303] on span "More options" at bounding box center [419, 305] width 12 height 8
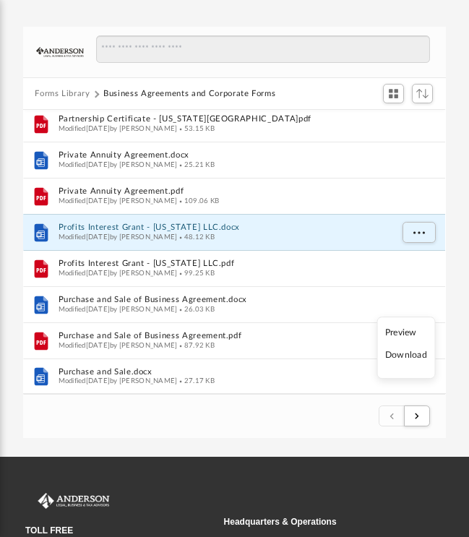
click at [405, 358] on li "Download" at bounding box center [406, 355] width 42 height 15
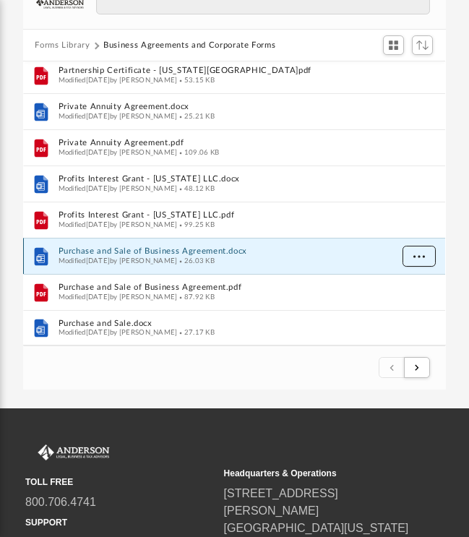
scroll to position [147, 0]
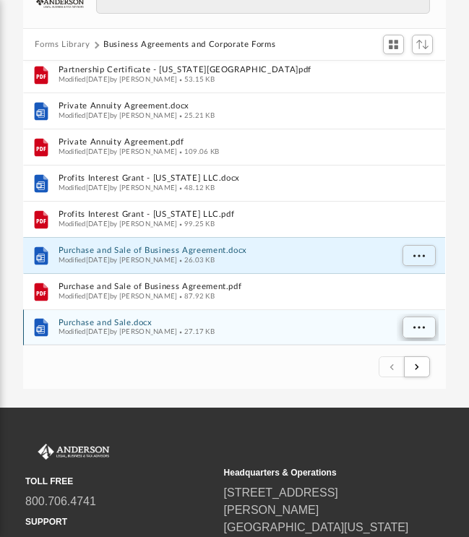
click at [416, 324] on span "More options" at bounding box center [419, 328] width 12 height 8
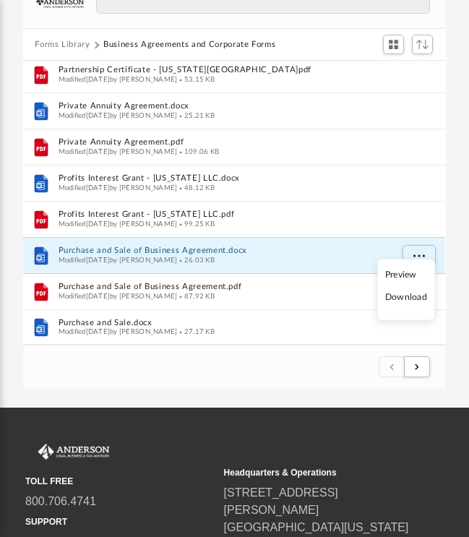
click at [402, 299] on li "Download" at bounding box center [406, 297] width 42 height 15
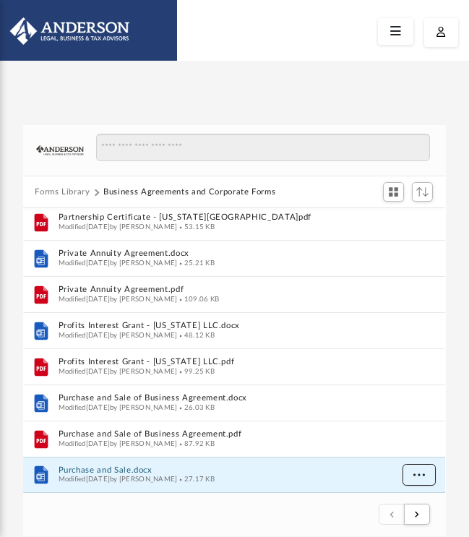
scroll to position [0, 0]
click at [56, 190] on button "Forms Library" at bounding box center [62, 192] width 55 height 13
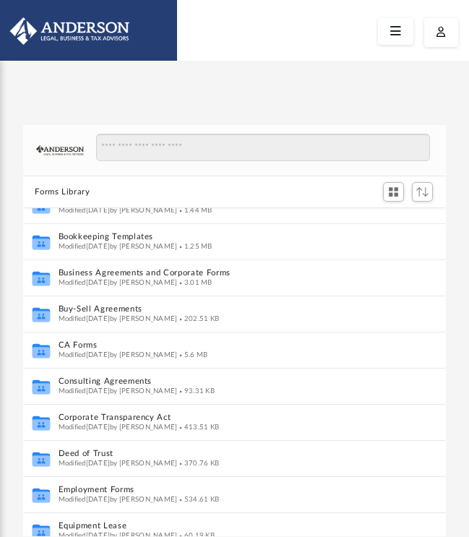
scroll to position [130, 0]
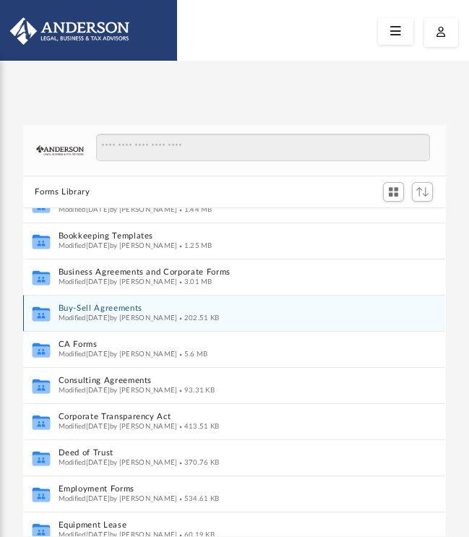
click at [79, 306] on button "Buy-Sell Agreements" at bounding box center [225, 308] width 332 height 9
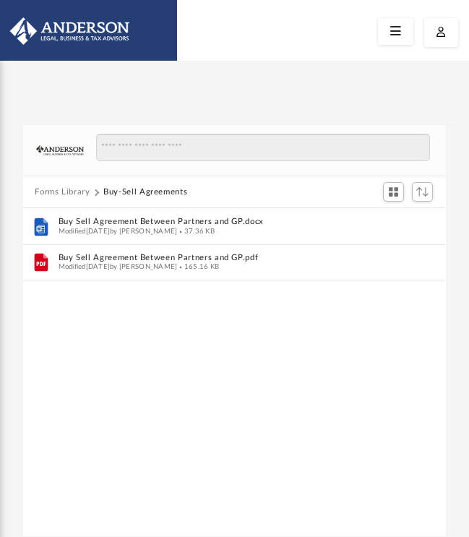
scroll to position [0, 0]
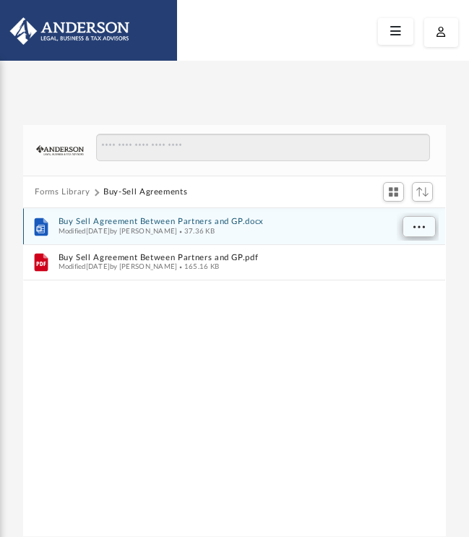
click at [416, 225] on span "More options" at bounding box center [419, 227] width 12 height 8
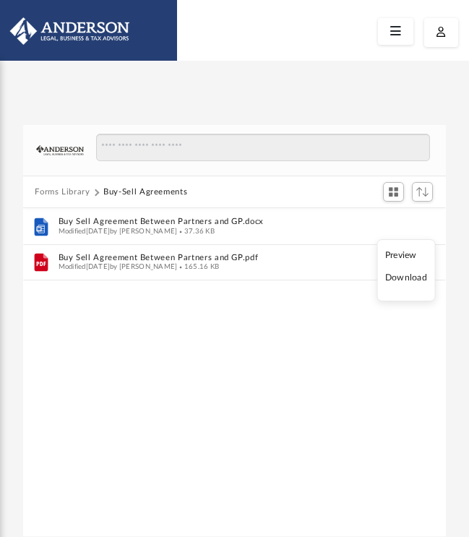
click at [400, 278] on li "Download" at bounding box center [406, 277] width 42 height 15
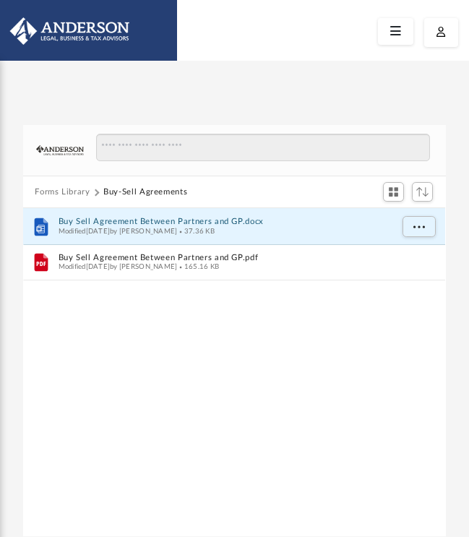
click at [59, 191] on button "Forms Library" at bounding box center [62, 192] width 55 height 13
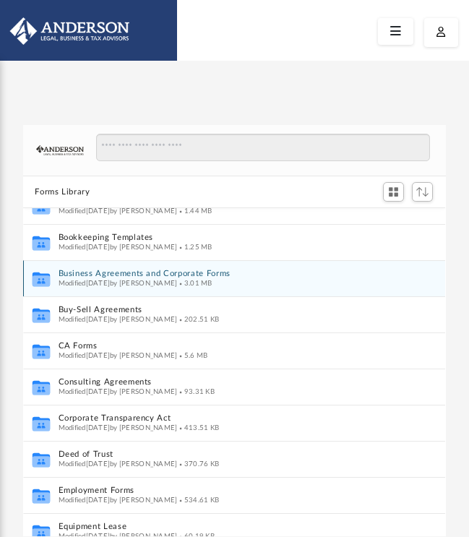
scroll to position [147, 0]
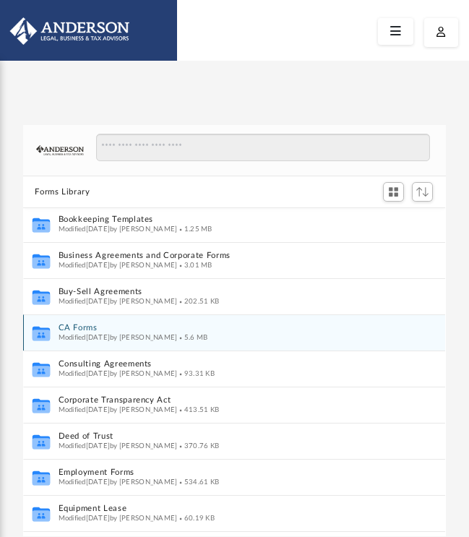
click at [76, 324] on button "CA Forms" at bounding box center [225, 328] width 332 height 9
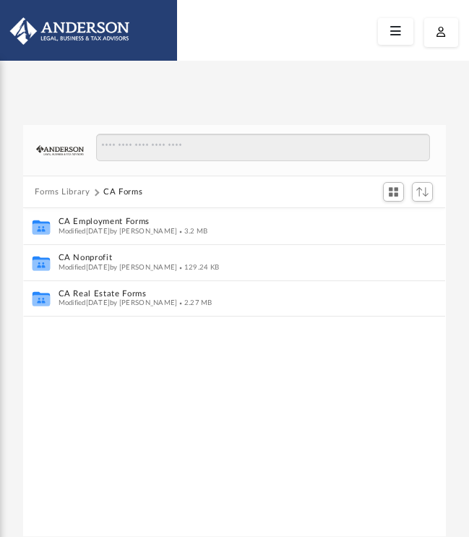
scroll to position [0, 0]
click at [54, 194] on button "Forms Library" at bounding box center [62, 192] width 55 height 13
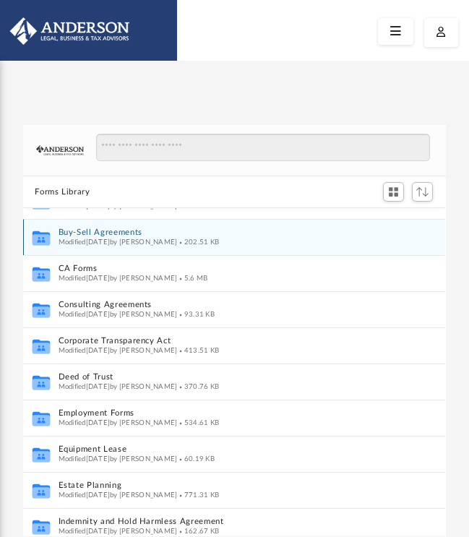
scroll to position [231, 0]
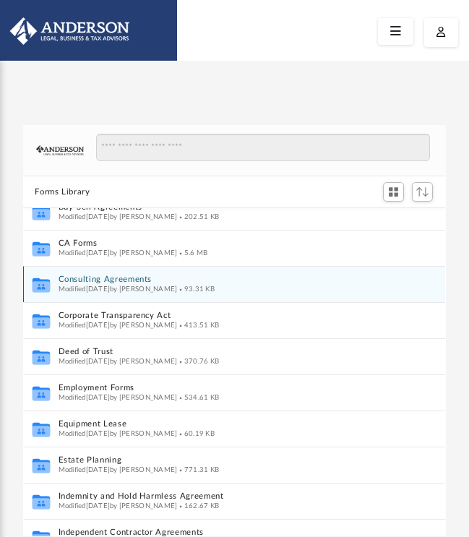
click at [79, 279] on button "Consulting Agreements" at bounding box center [225, 279] width 332 height 9
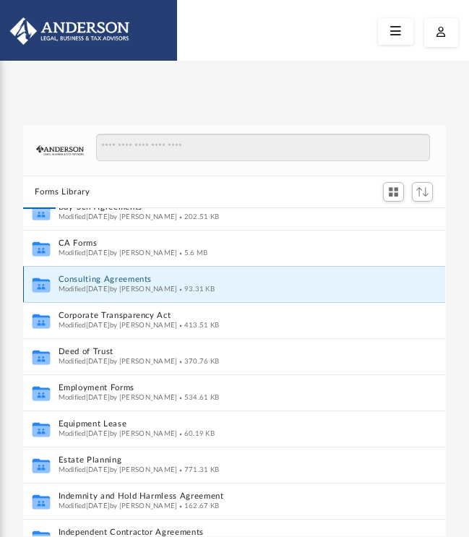
scroll to position [0, 0]
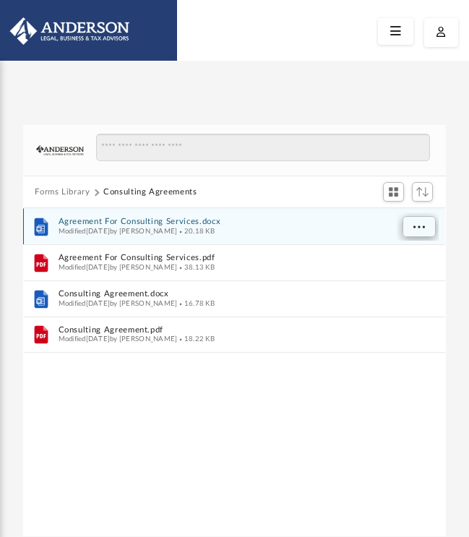
click at [423, 228] on span "More options" at bounding box center [419, 227] width 12 height 8
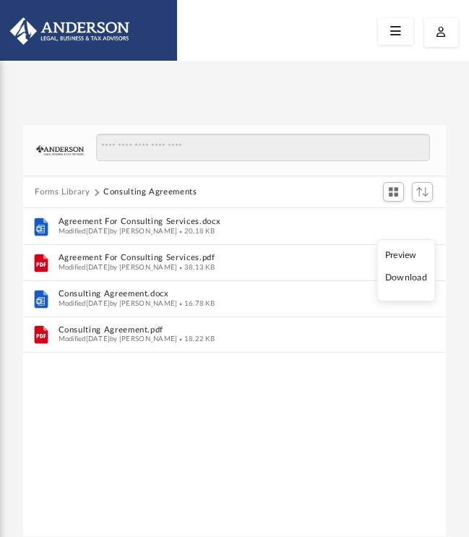
click at [404, 277] on li "Download" at bounding box center [406, 277] width 42 height 15
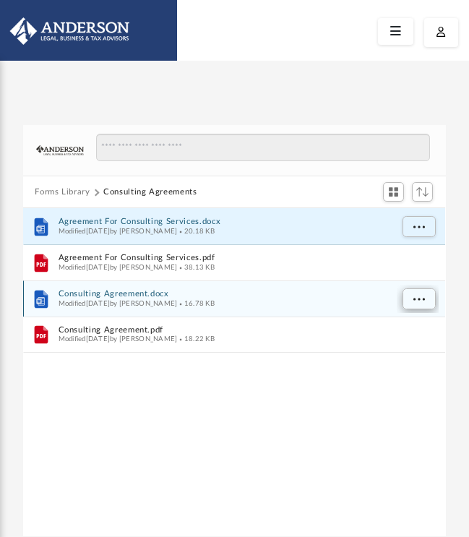
click at [421, 296] on span "More options" at bounding box center [419, 299] width 12 height 8
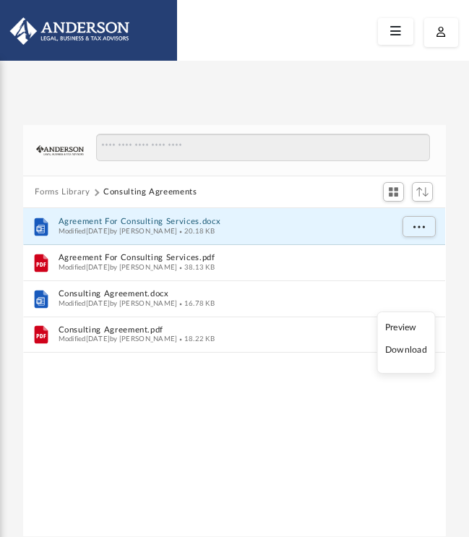
click at [401, 351] on li "Download" at bounding box center [406, 350] width 42 height 15
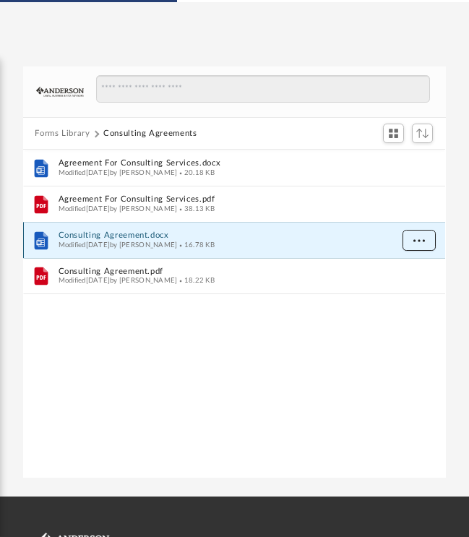
scroll to position [59, 0]
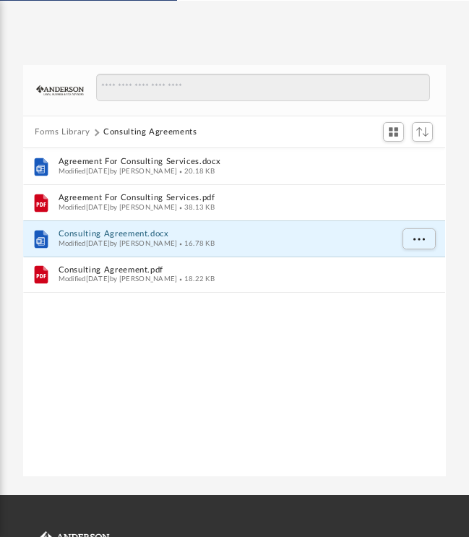
click at [54, 132] on button "Forms Library" at bounding box center [62, 132] width 55 height 13
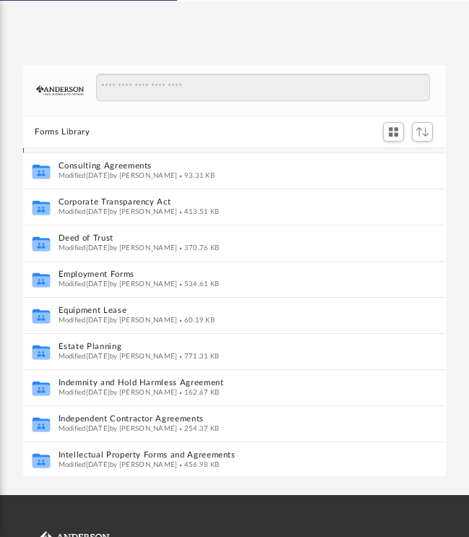
scroll to position [288, 0]
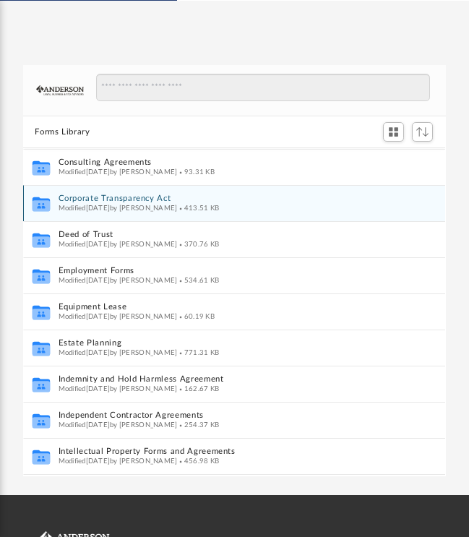
click at [80, 197] on button "Corporate Transparency Act" at bounding box center [225, 199] width 332 height 9
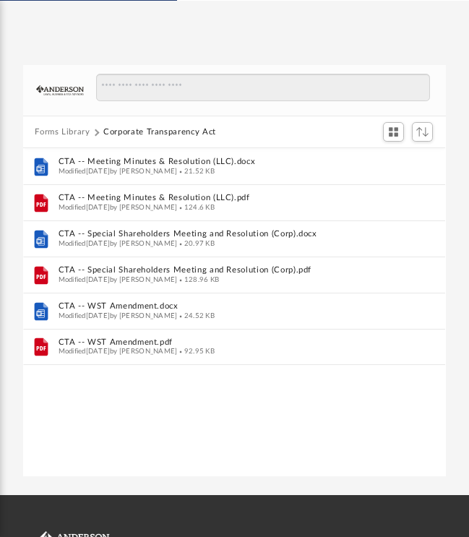
scroll to position [0, 0]
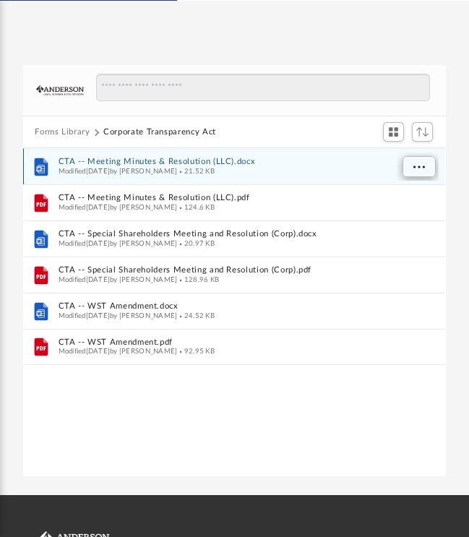
click at [417, 164] on span "More options" at bounding box center [419, 167] width 12 height 8
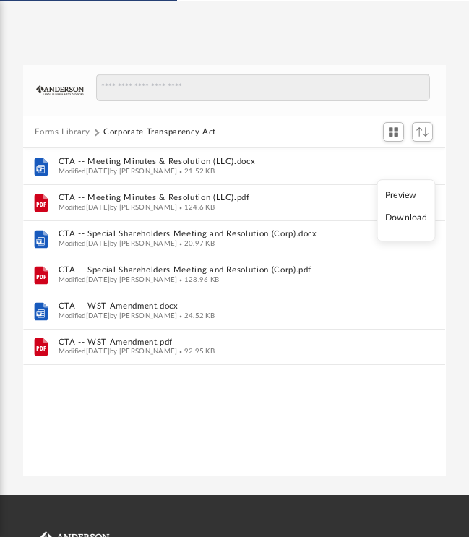
click at [405, 220] on li "Download" at bounding box center [406, 218] width 42 height 15
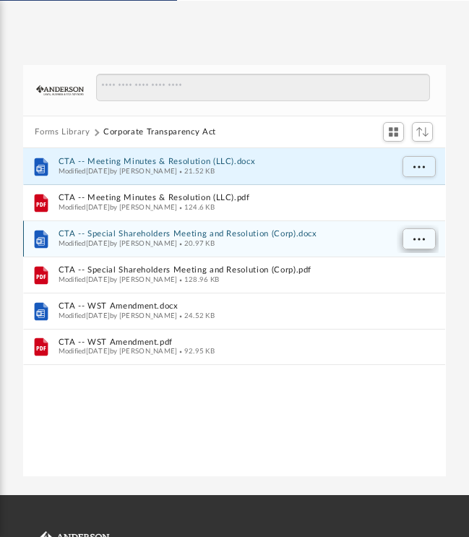
click at [416, 238] on span "More options" at bounding box center [419, 240] width 12 height 8
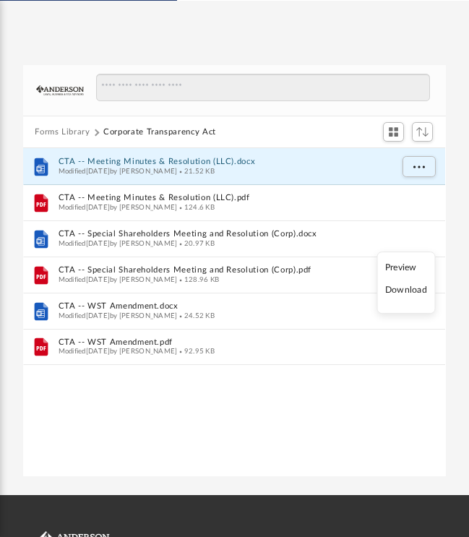
click at [405, 292] on li "Download" at bounding box center [406, 290] width 42 height 15
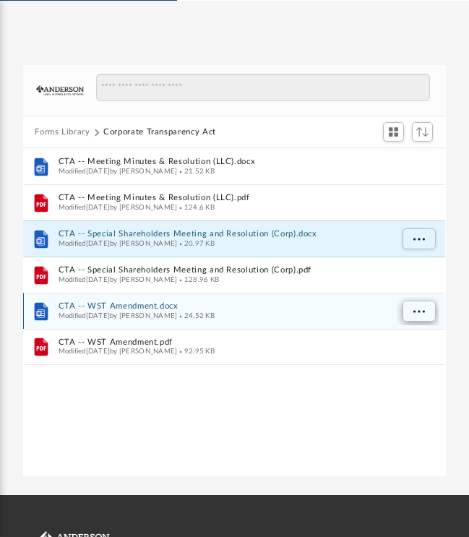
click at [418, 311] on span "More options" at bounding box center [419, 312] width 12 height 8
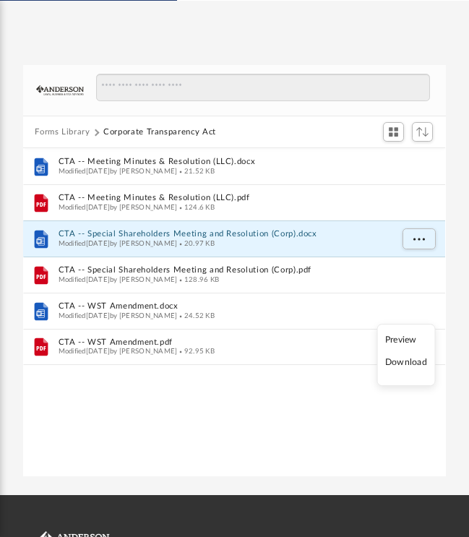
click at [400, 364] on li "Download" at bounding box center [406, 363] width 42 height 15
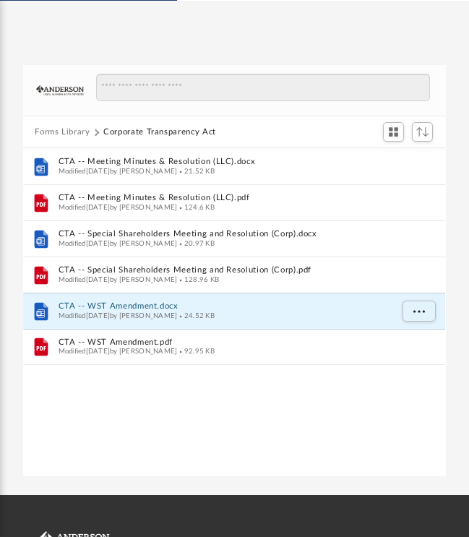
click at [51, 132] on button "Forms Library" at bounding box center [62, 132] width 55 height 13
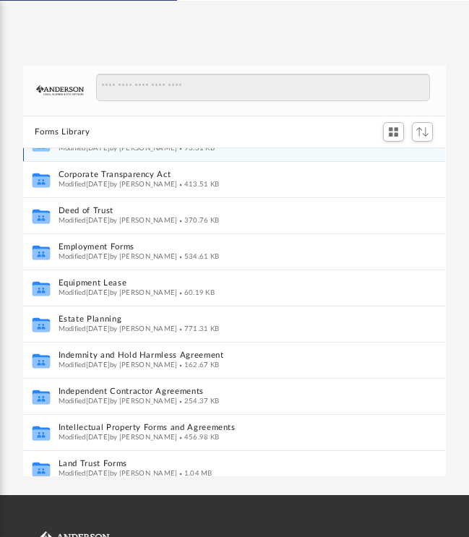
scroll to position [317, 0]
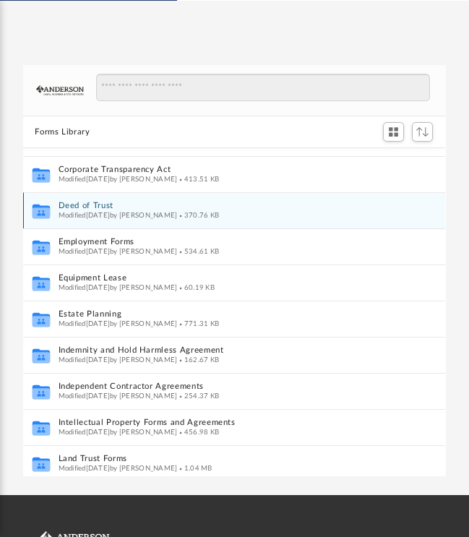
click at [77, 204] on button "Deed of Trust" at bounding box center [225, 206] width 332 height 9
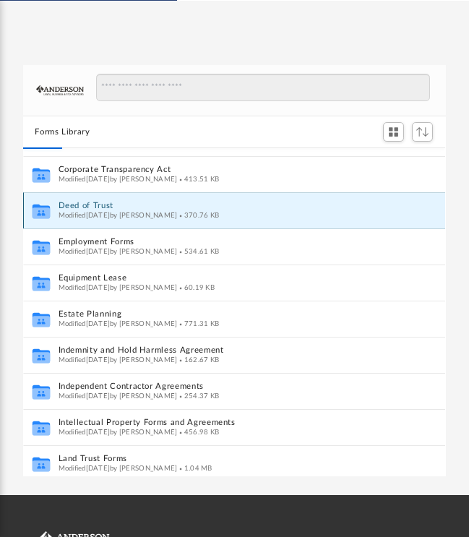
scroll to position [0, 0]
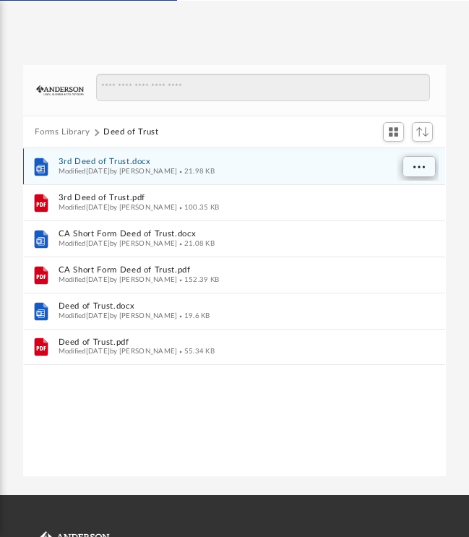
click at [421, 166] on span "More options" at bounding box center [419, 167] width 12 height 8
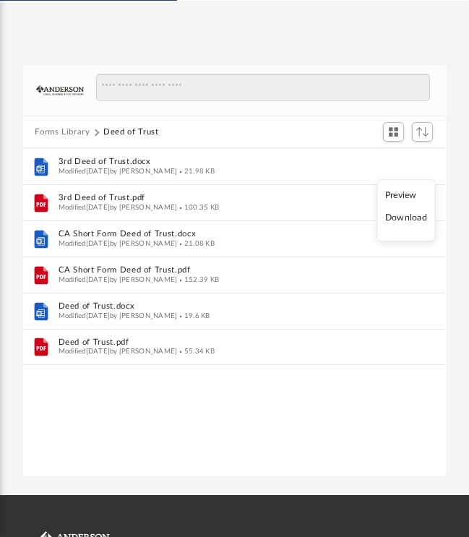
click at [410, 222] on li "Download" at bounding box center [406, 218] width 42 height 15
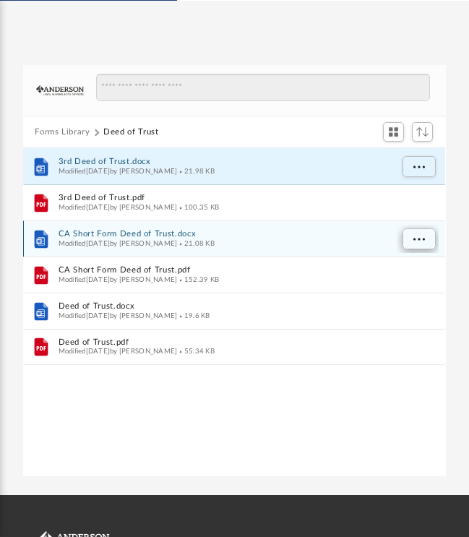
click at [419, 238] on span "More options" at bounding box center [419, 240] width 12 height 8
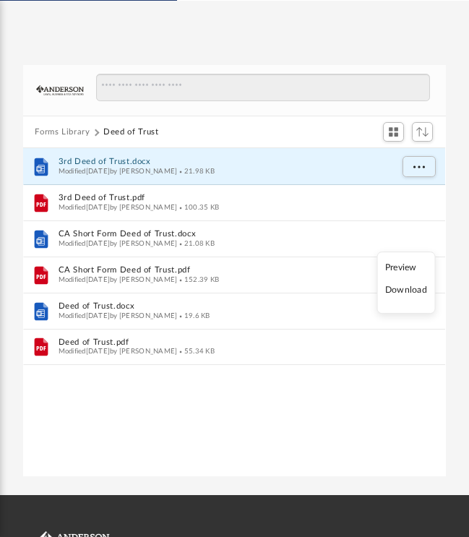
click at [408, 292] on li "Download" at bounding box center [406, 290] width 42 height 15
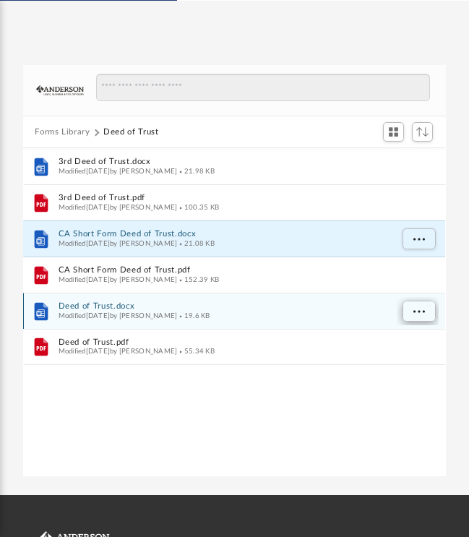
click at [423, 316] on button "More options" at bounding box center [418, 312] width 33 height 22
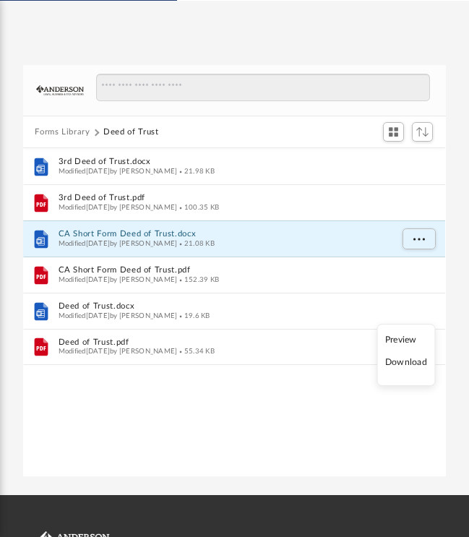
click at [405, 365] on li "Download" at bounding box center [406, 363] width 42 height 15
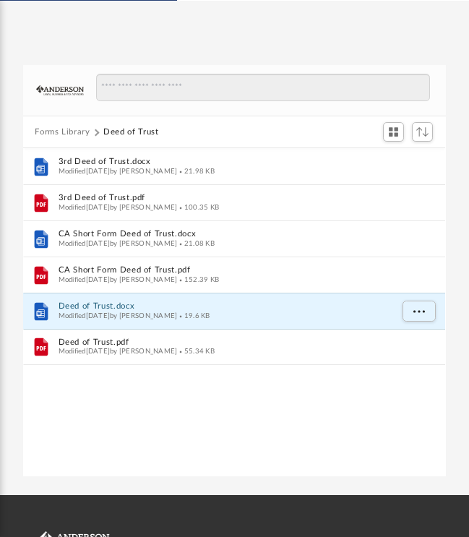
click at [47, 129] on button "Forms Library" at bounding box center [62, 132] width 55 height 13
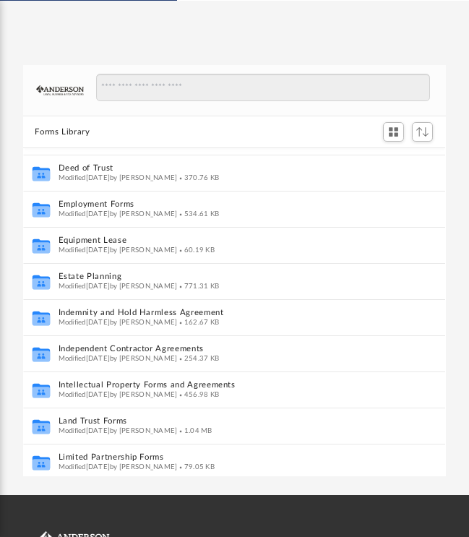
scroll to position [356, 0]
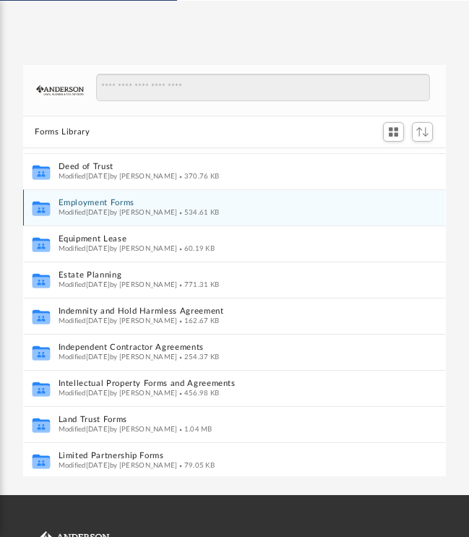
click at [81, 203] on button "Employment Forms" at bounding box center [225, 203] width 332 height 9
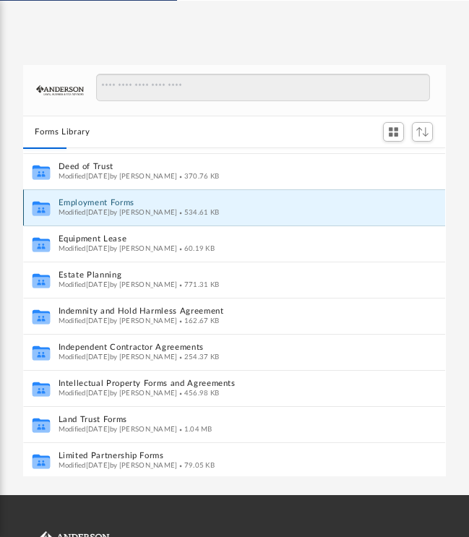
scroll to position [0, 0]
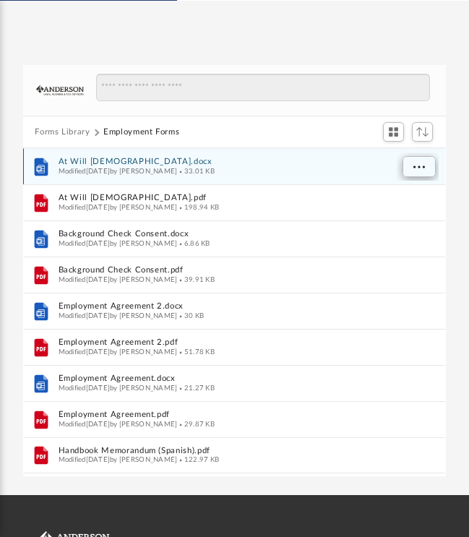
click at [413, 167] on button "More options" at bounding box center [418, 168] width 33 height 22
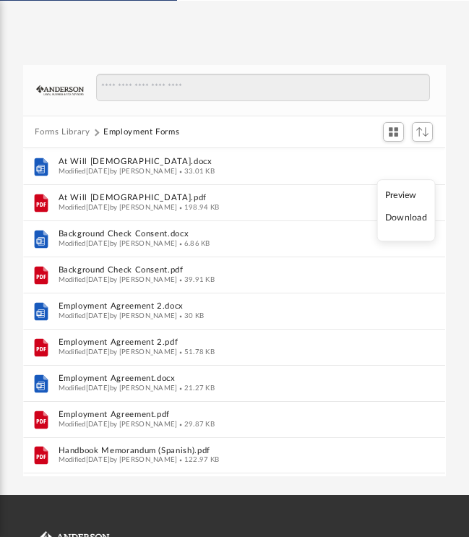
click at [403, 220] on li "Download" at bounding box center [406, 218] width 42 height 15
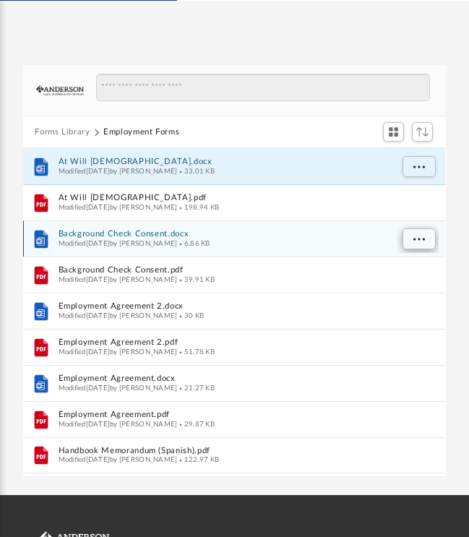
click at [421, 238] on span "More options" at bounding box center [419, 240] width 12 height 8
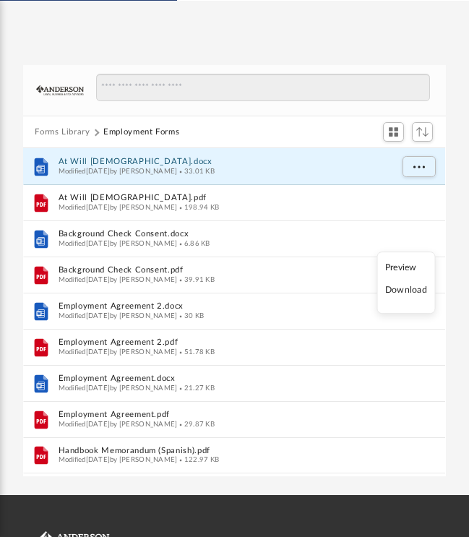
click at [408, 292] on li "Download" at bounding box center [406, 290] width 42 height 15
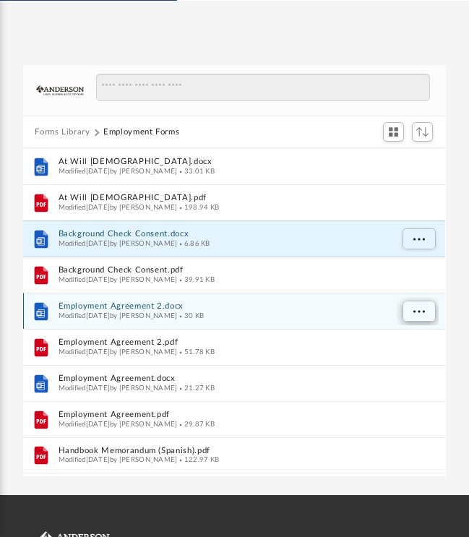
click at [416, 314] on span "More options" at bounding box center [419, 312] width 12 height 8
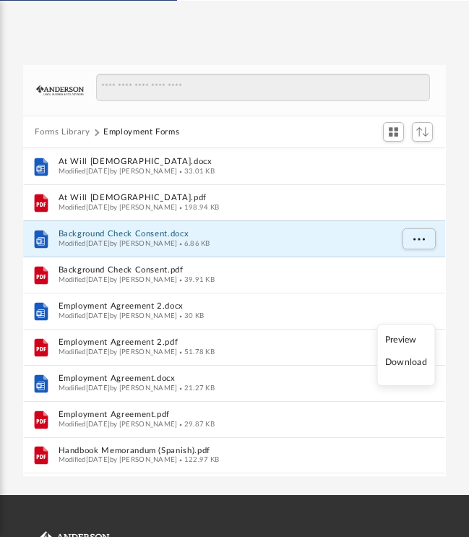
click at [410, 363] on li "Download" at bounding box center [406, 363] width 42 height 15
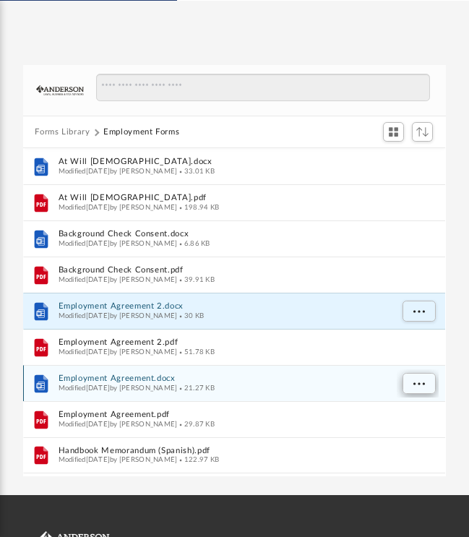
click at [420, 384] on span "More options" at bounding box center [419, 384] width 12 height 8
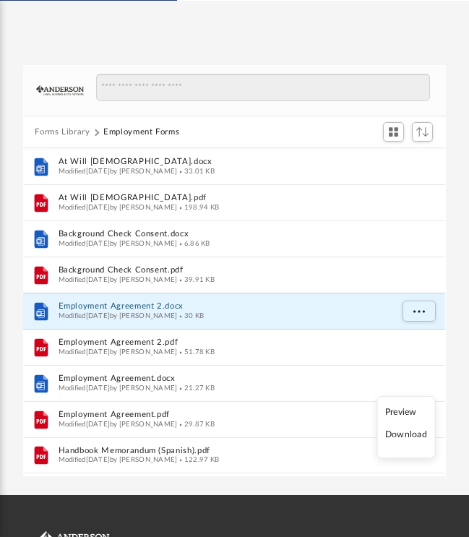
click at [408, 438] on li "Download" at bounding box center [406, 435] width 42 height 15
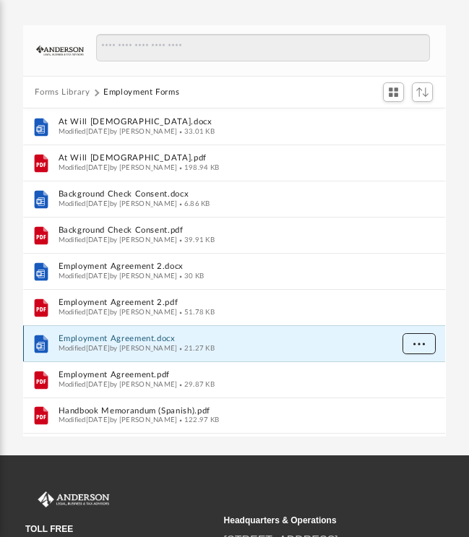
scroll to position [97, 0]
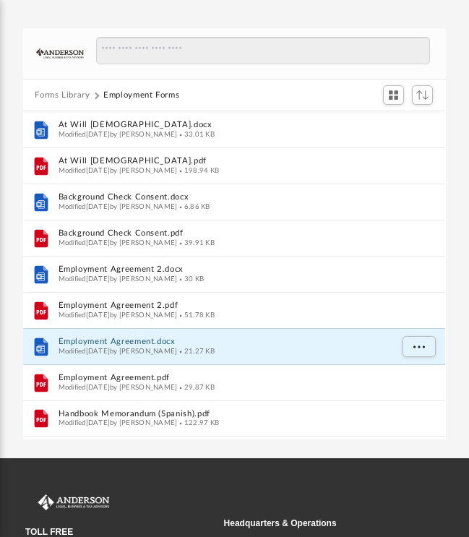
click at [51, 92] on button "Forms Library" at bounding box center [62, 95] width 55 height 13
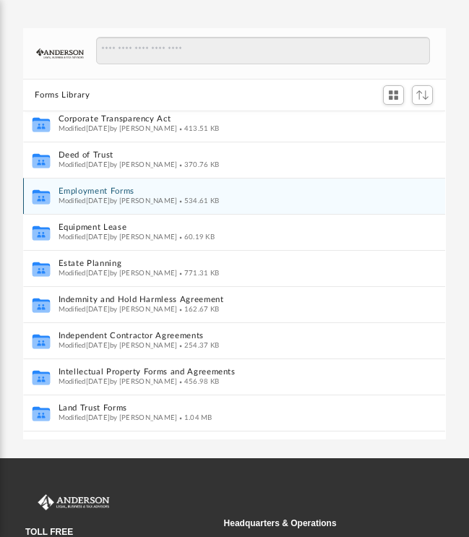
scroll to position [332, 0]
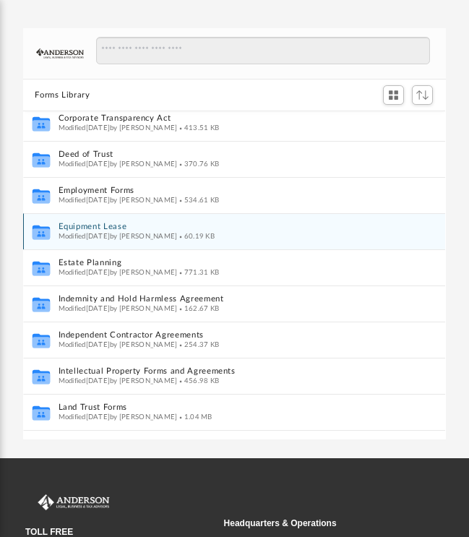
click at [77, 226] on button "Equipment Lease" at bounding box center [225, 227] width 332 height 9
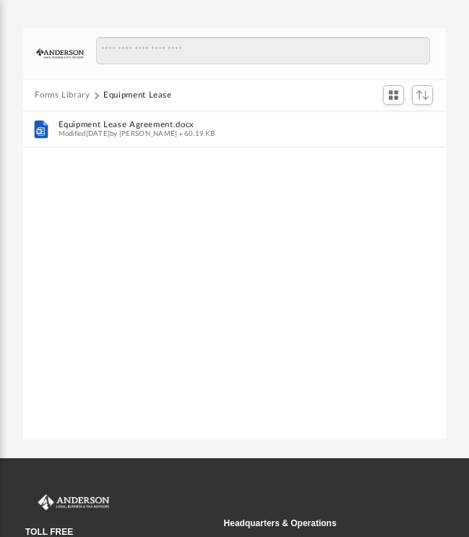
scroll to position [0, 0]
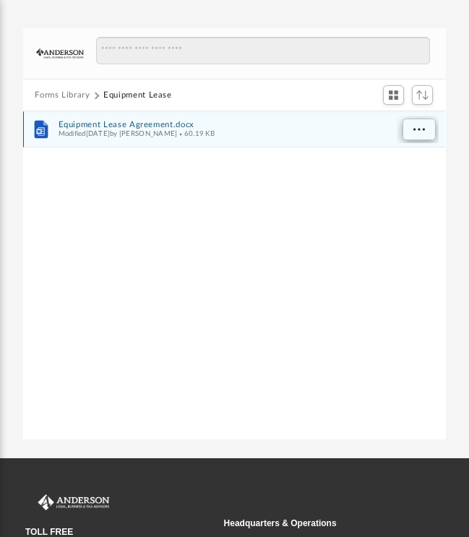
click at [414, 125] on span "More options" at bounding box center [419, 129] width 12 height 8
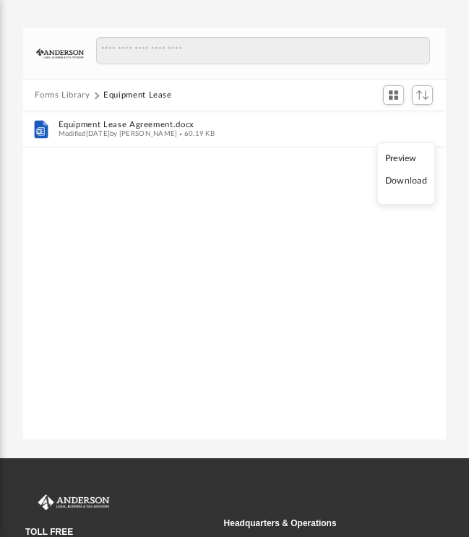
click at [408, 181] on li "Download" at bounding box center [406, 180] width 42 height 15
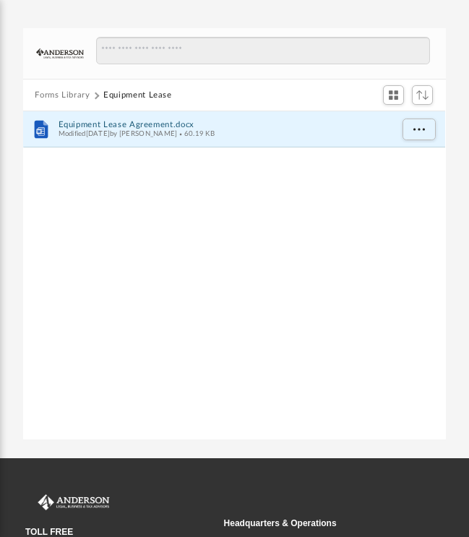
click at [70, 95] on button "Forms Library" at bounding box center [62, 95] width 55 height 13
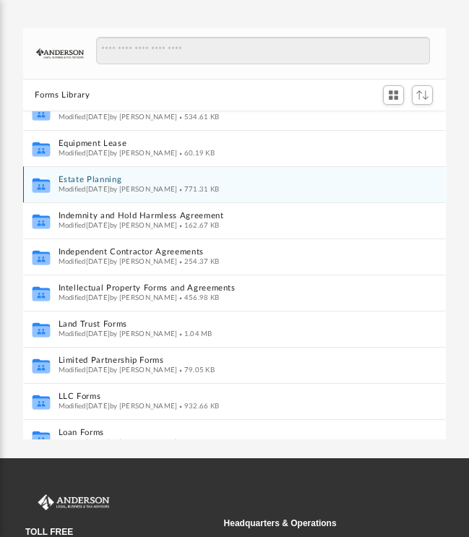
scroll to position [426, 0]
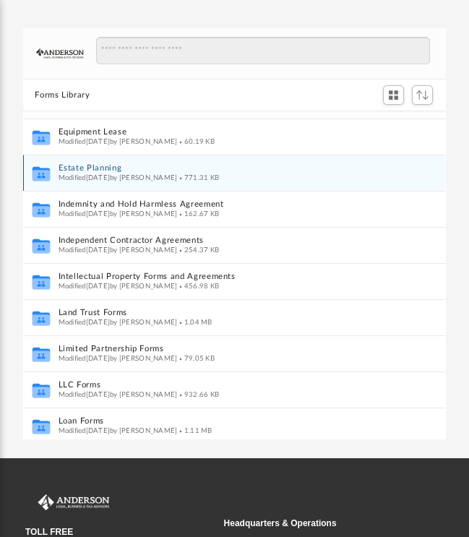
click at [80, 167] on button "Estate Planning" at bounding box center [225, 168] width 332 height 9
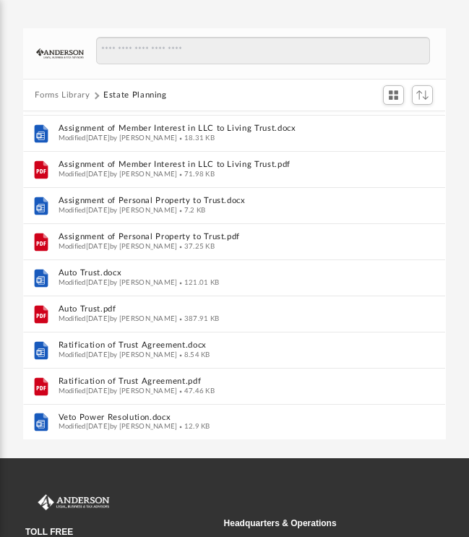
scroll to position [0, 0]
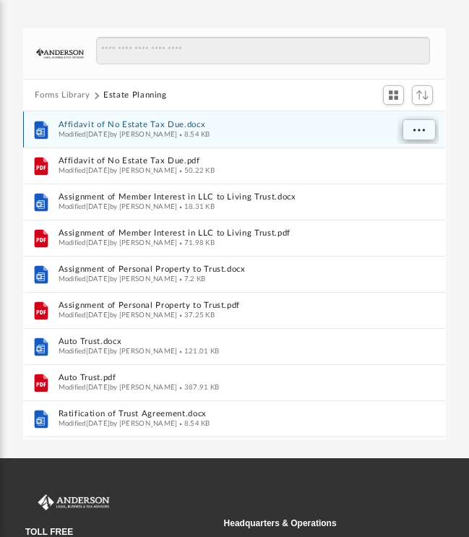
click at [422, 130] on span "More options" at bounding box center [419, 130] width 12 height 8
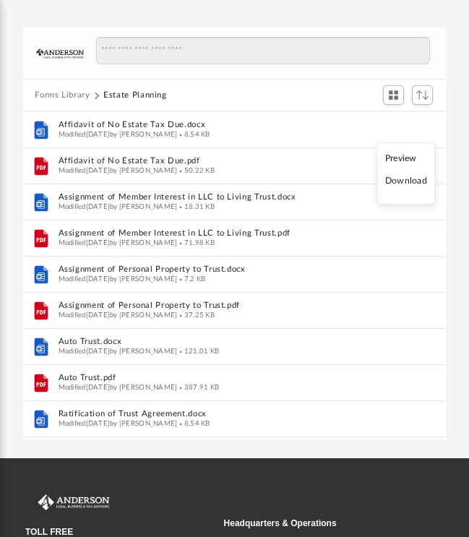
click at [402, 182] on li "Download" at bounding box center [406, 180] width 42 height 15
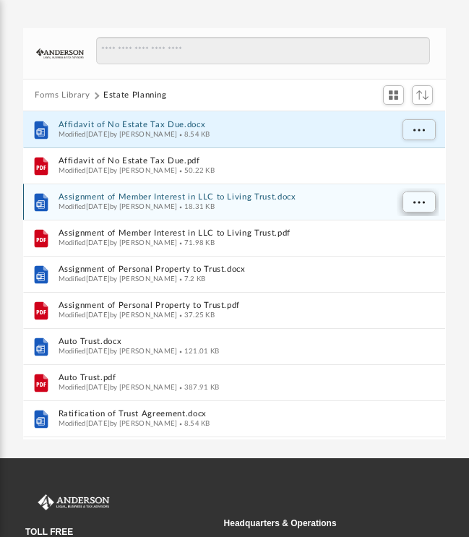
click at [417, 202] on span "More options" at bounding box center [419, 202] width 12 height 8
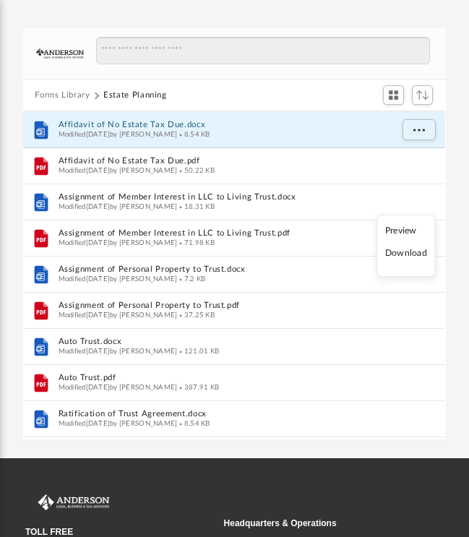
click at [403, 256] on li "Download" at bounding box center [406, 253] width 42 height 15
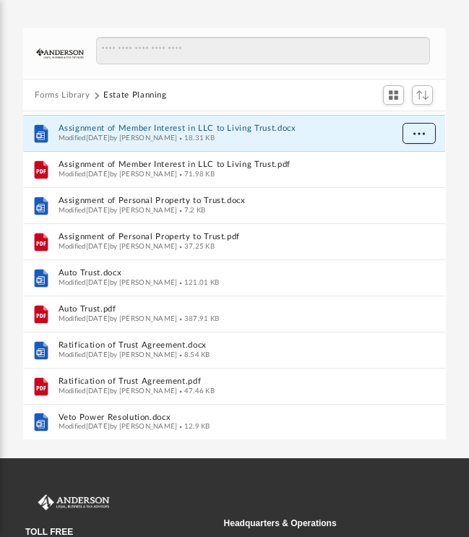
scroll to position [69, 0]
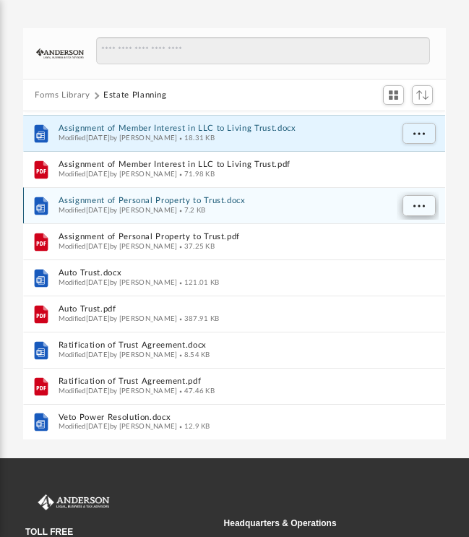
click at [423, 204] on span "More options" at bounding box center [419, 206] width 12 height 8
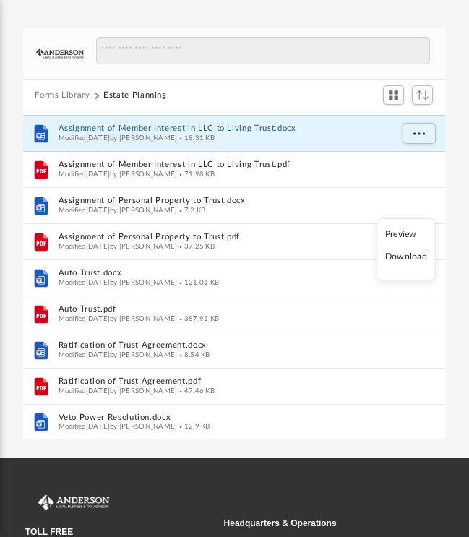
click at [405, 259] on li "Download" at bounding box center [406, 256] width 42 height 15
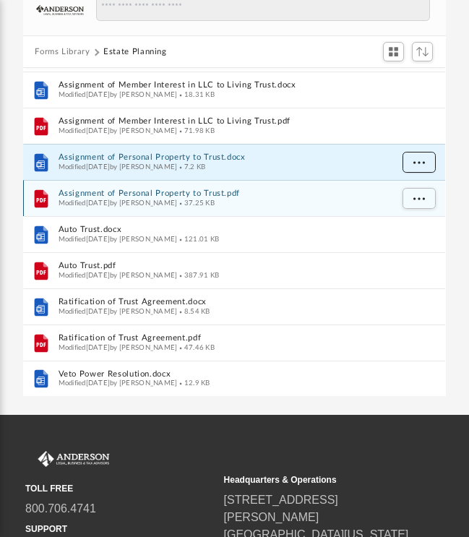
scroll to position [141, 0]
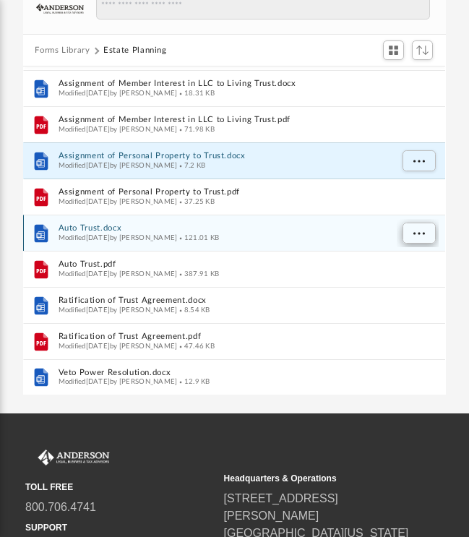
click at [416, 231] on span "More options" at bounding box center [419, 234] width 12 height 8
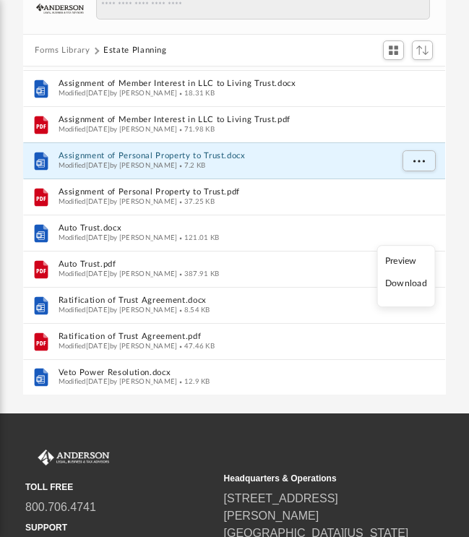
click at [412, 287] on li "Download" at bounding box center [406, 284] width 42 height 15
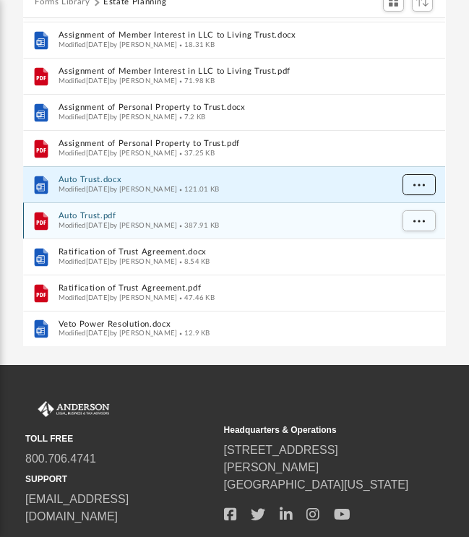
scroll to position [191, 0]
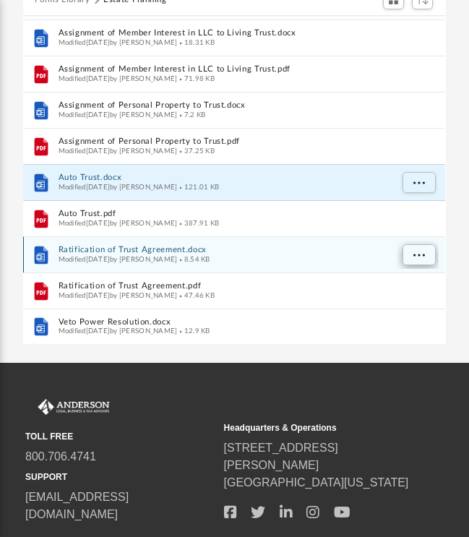
click at [416, 256] on span "More options" at bounding box center [419, 255] width 12 height 8
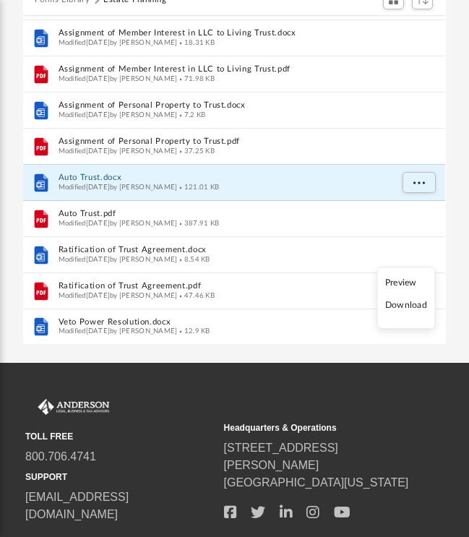
click at [411, 305] on li "Download" at bounding box center [406, 305] width 42 height 15
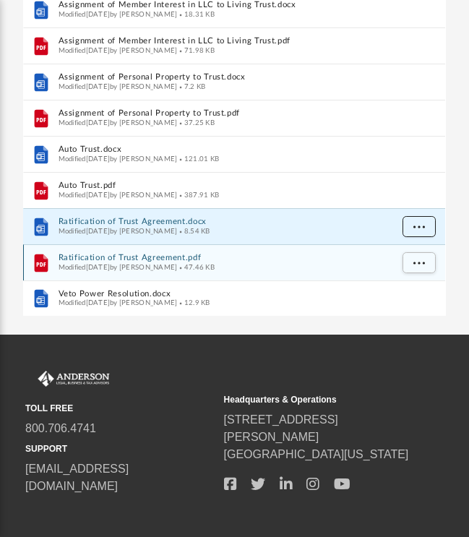
scroll to position [221, 0]
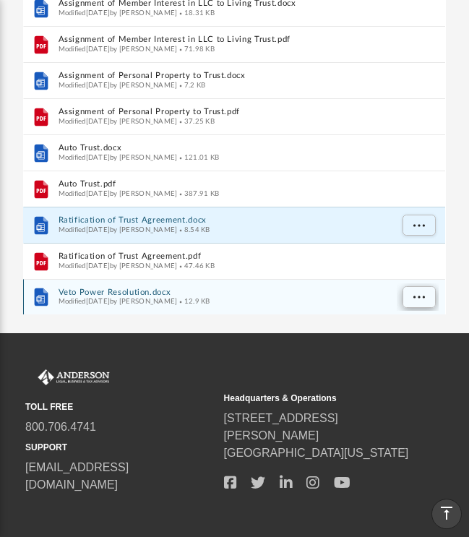
click at [417, 296] on span "More options" at bounding box center [419, 297] width 12 height 8
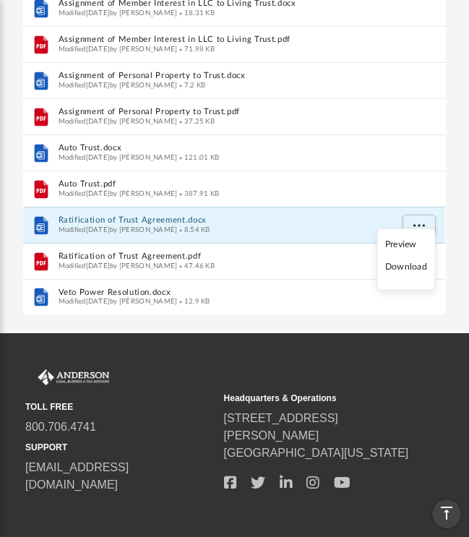
click at [402, 267] on li "Download" at bounding box center [406, 267] width 42 height 15
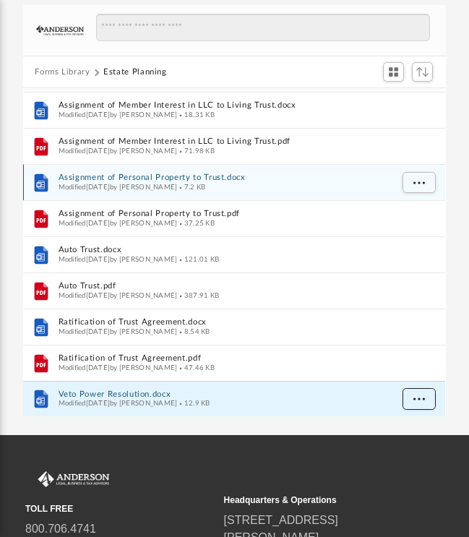
scroll to position [123, 0]
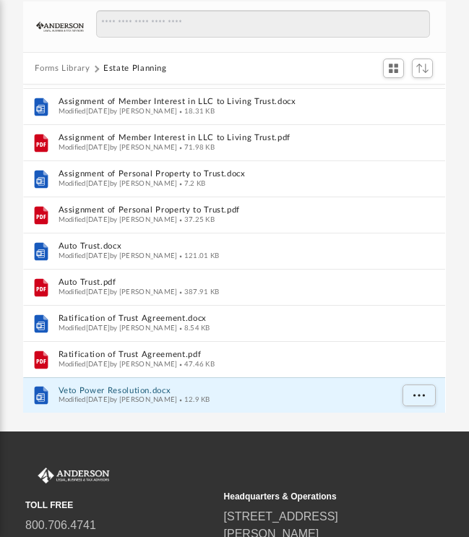
click at [65, 67] on button "Forms Library" at bounding box center [62, 69] width 55 height 13
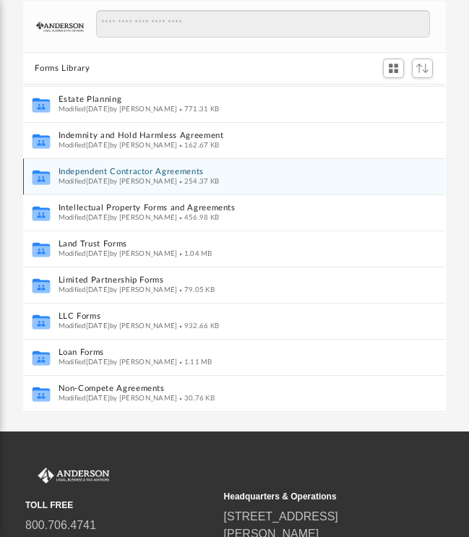
scroll to position [470, 0]
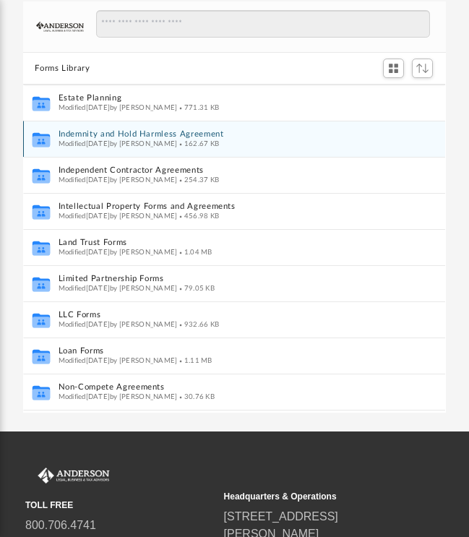
click at [90, 132] on button "Indemnity and Hold Harmless Agreement" at bounding box center [225, 135] width 332 height 9
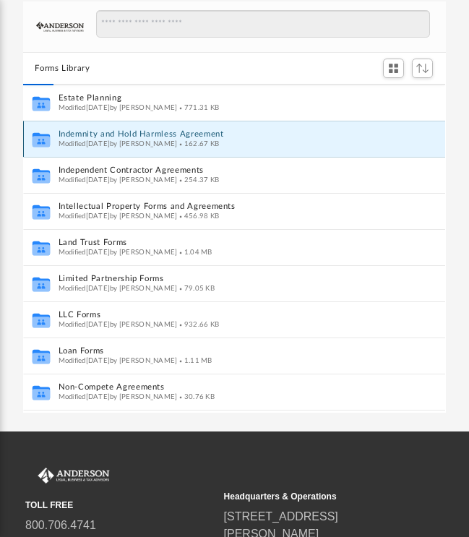
scroll to position [0, 0]
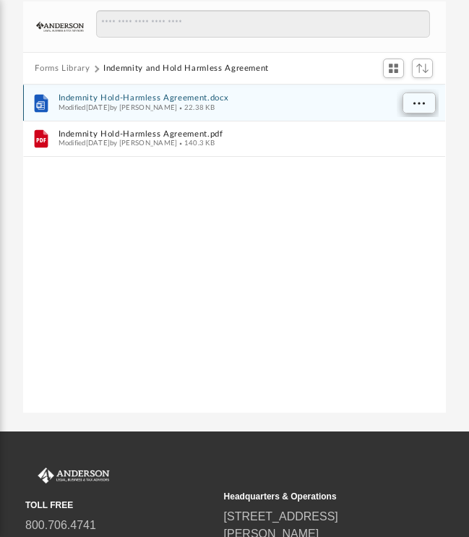
click at [415, 100] on span "More options" at bounding box center [419, 104] width 12 height 8
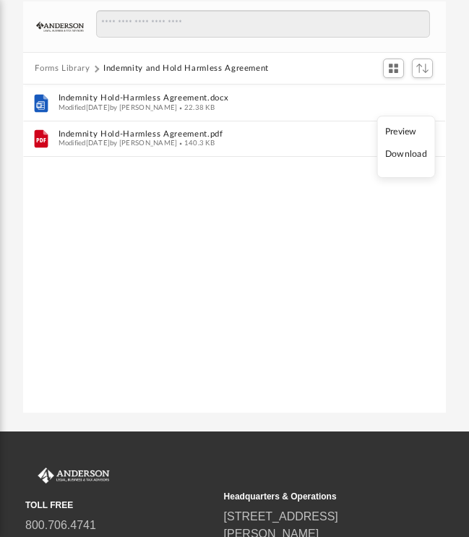
click at [405, 158] on li "Download" at bounding box center [406, 154] width 42 height 15
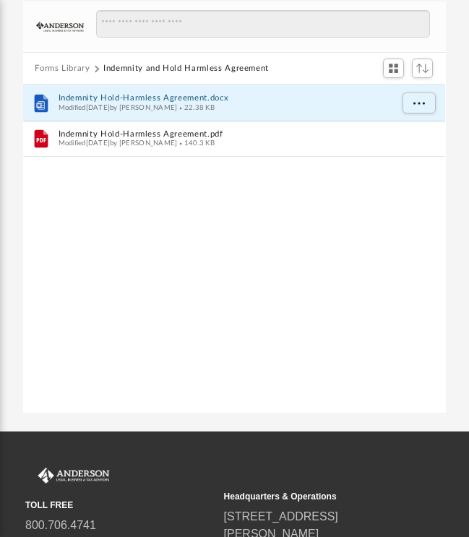
click at [53, 72] on button "Forms Library" at bounding box center [62, 69] width 55 height 13
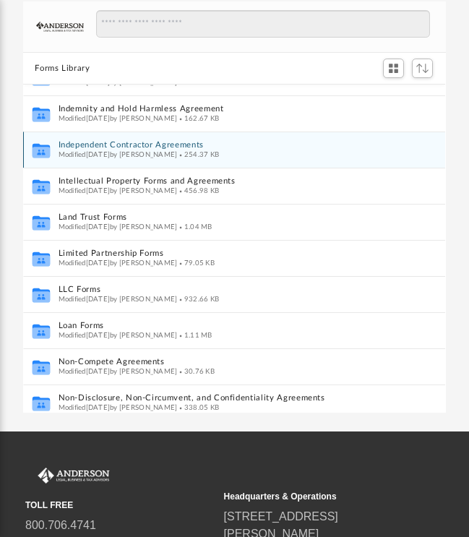
scroll to position [501, 0]
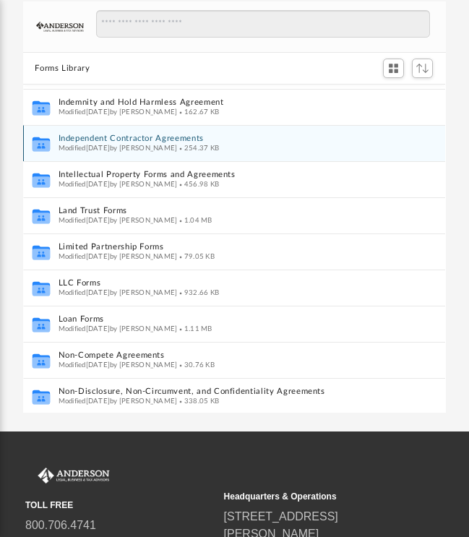
click at [108, 137] on button "Independent Contractor Agreements" at bounding box center [225, 139] width 332 height 9
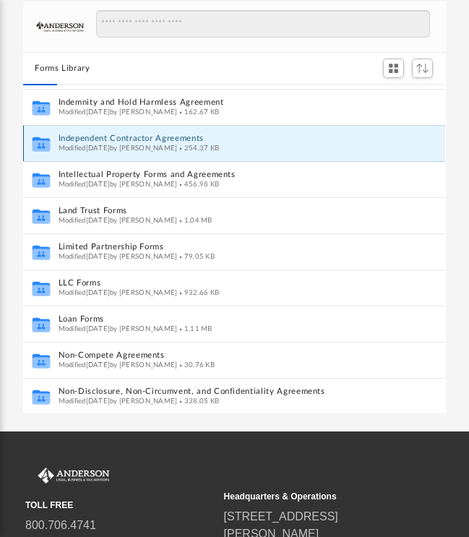
scroll to position [0, 0]
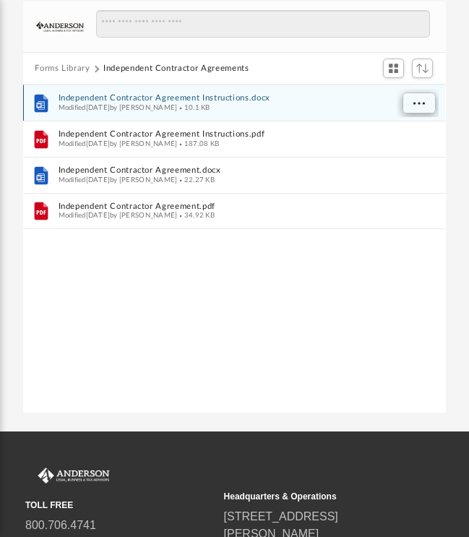
click at [421, 101] on span "More options" at bounding box center [419, 104] width 12 height 8
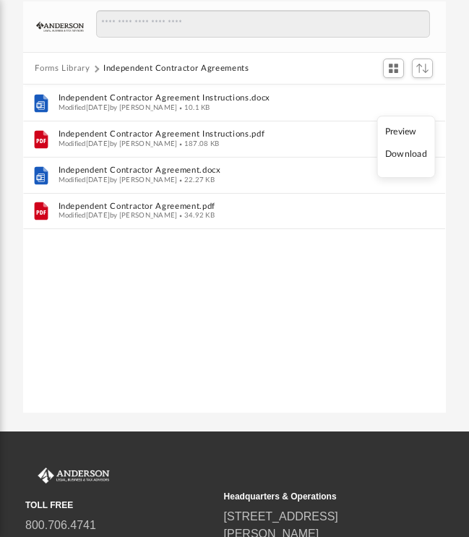
click at [402, 155] on li "Download" at bounding box center [406, 154] width 42 height 15
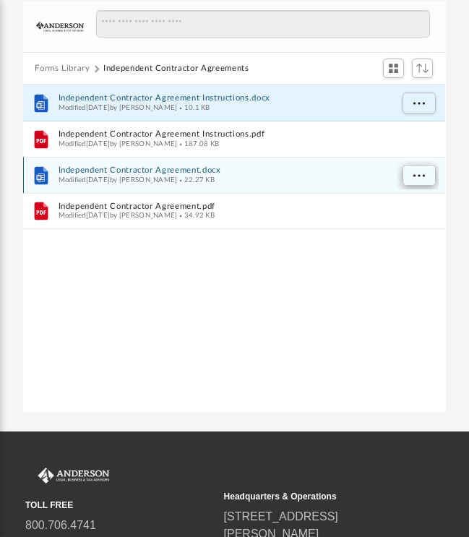
click at [417, 174] on span "More options" at bounding box center [419, 176] width 12 height 8
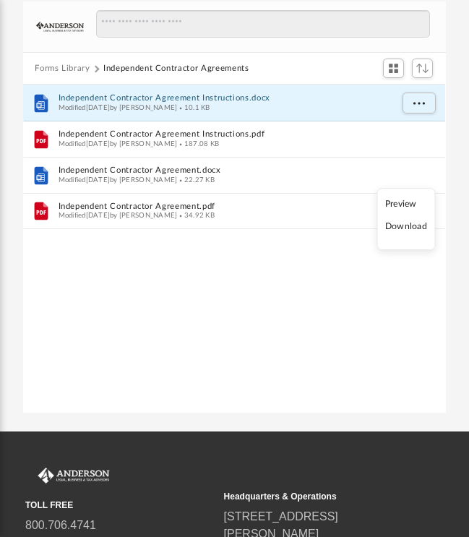
click at [412, 228] on li "Download" at bounding box center [406, 227] width 42 height 15
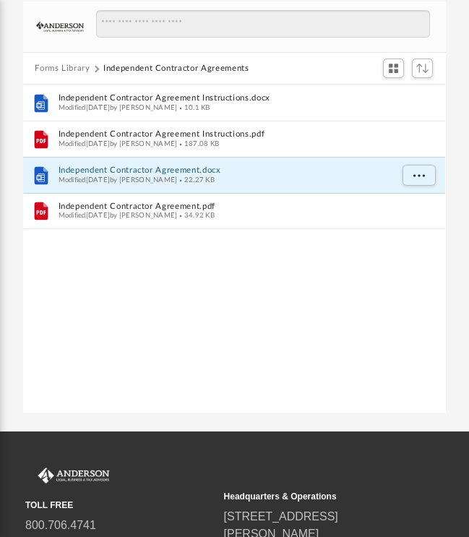
click at [46, 69] on button "Forms Library" at bounding box center [62, 69] width 55 height 13
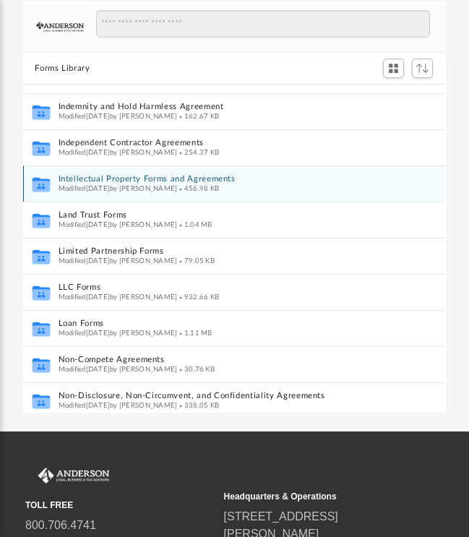
scroll to position [535, 0]
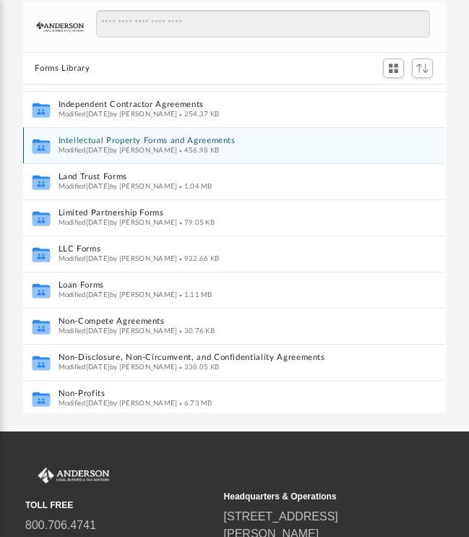
click at [90, 141] on button "Intellectual Property Forms and Agreements" at bounding box center [225, 141] width 332 height 9
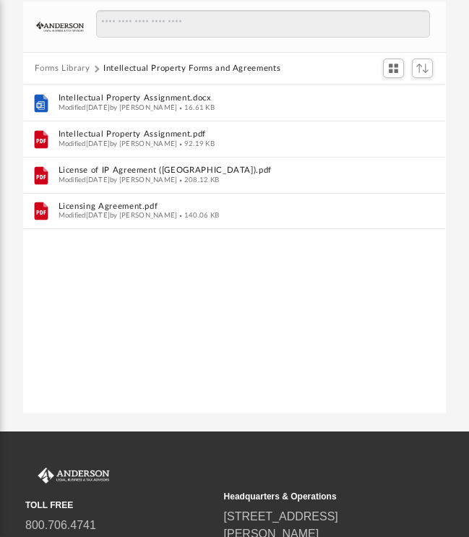
scroll to position [0, 0]
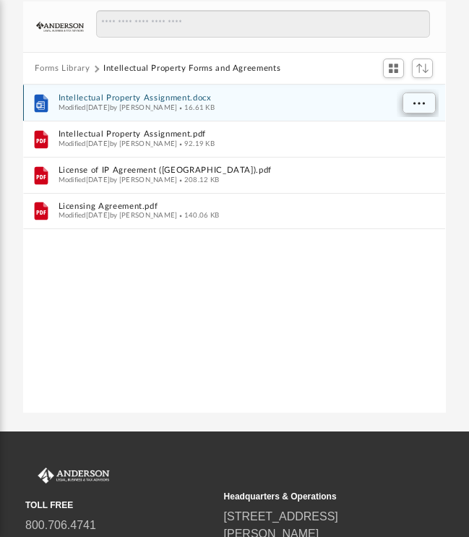
click at [423, 105] on span "More options" at bounding box center [419, 104] width 12 height 8
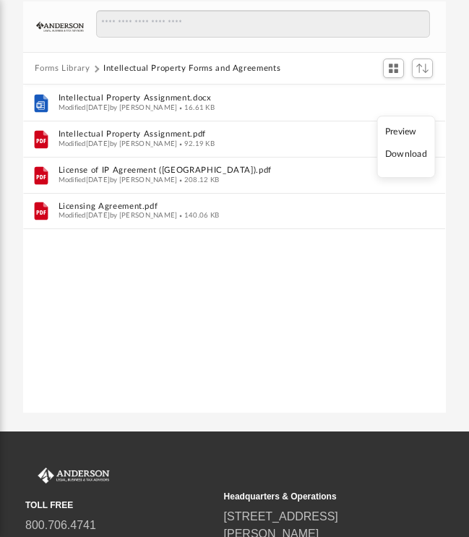
click at [400, 155] on li "Download" at bounding box center [406, 154] width 42 height 15
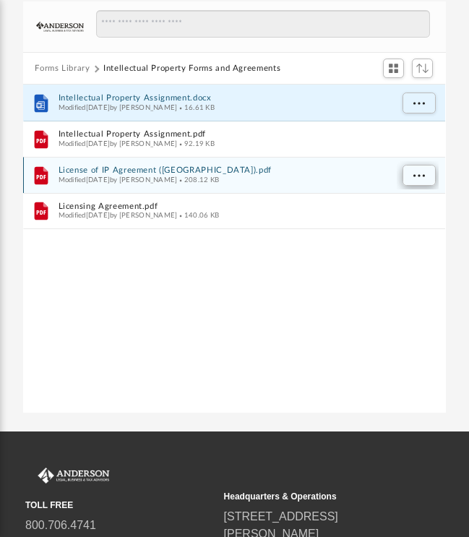
click at [415, 179] on button "More options" at bounding box center [418, 176] width 33 height 22
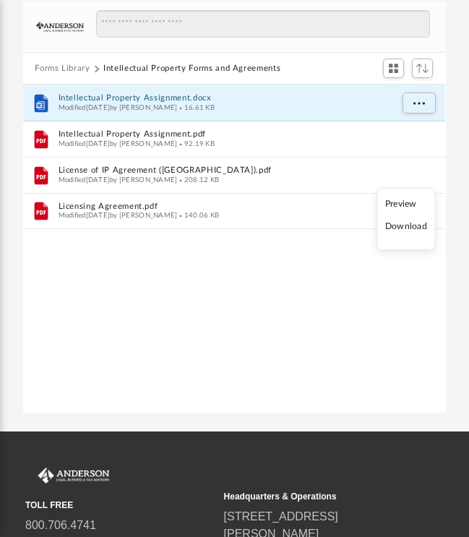
click at [408, 229] on li "Download" at bounding box center [406, 227] width 42 height 15
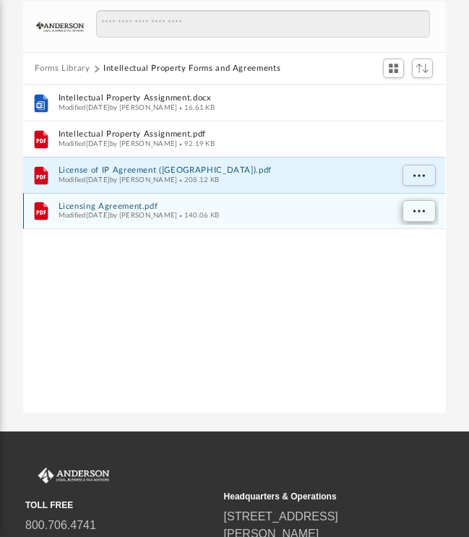
click at [422, 211] on span "More options" at bounding box center [419, 211] width 12 height 8
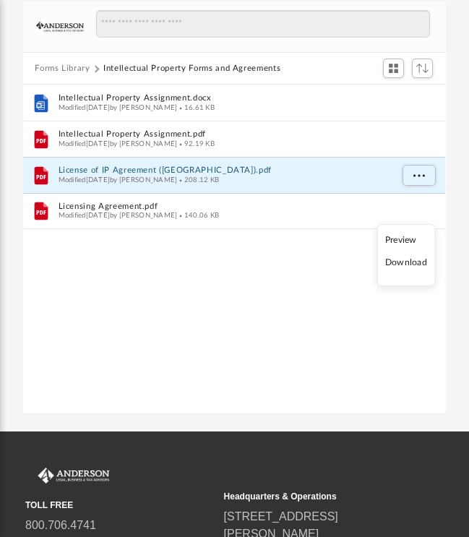
click at [403, 263] on li "Download" at bounding box center [406, 263] width 42 height 15
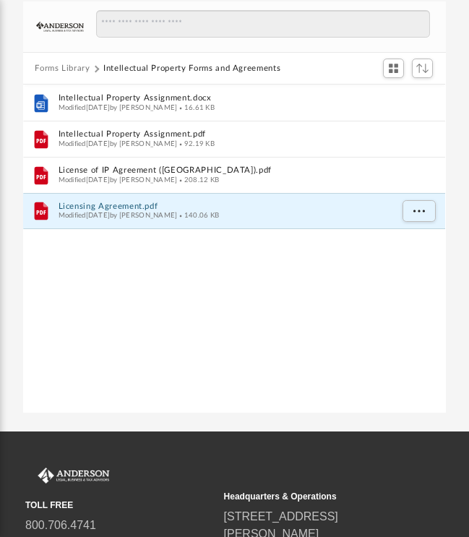
click at [67, 69] on button "Forms Library" at bounding box center [62, 69] width 55 height 13
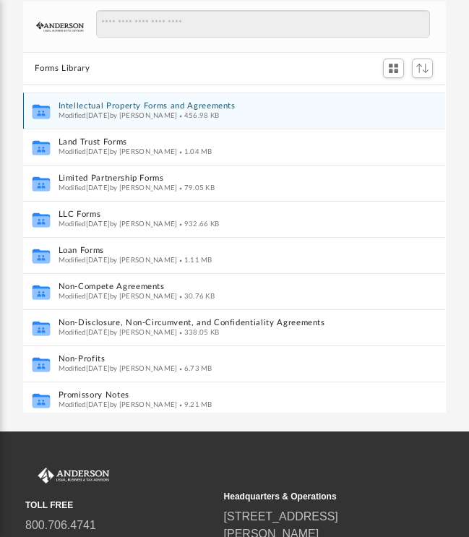
scroll to position [574, 0]
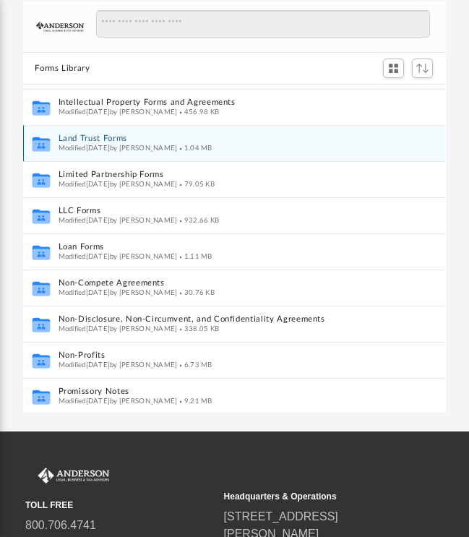
click at [76, 139] on button "Land Trust Forms" at bounding box center [225, 139] width 332 height 9
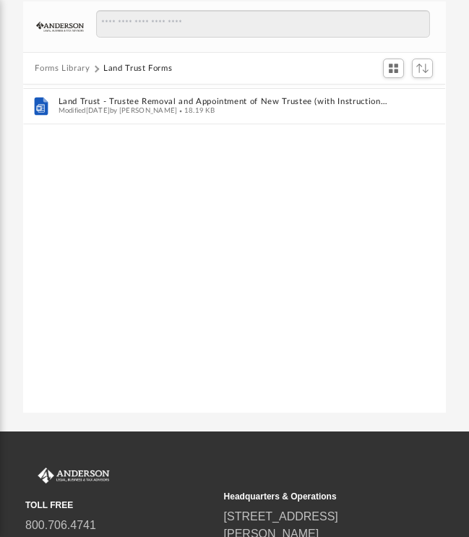
scroll to position [0, 0]
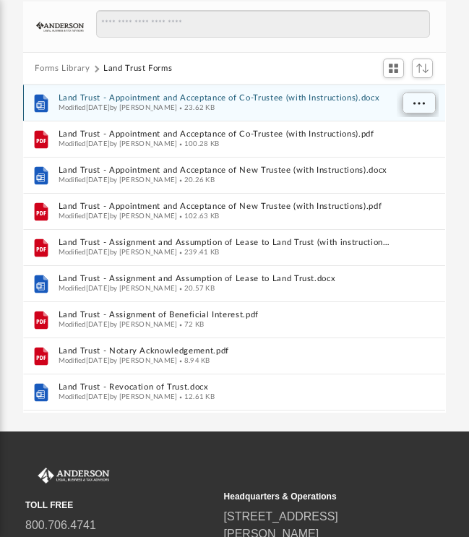
click at [421, 101] on span "More options" at bounding box center [419, 104] width 12 height 8
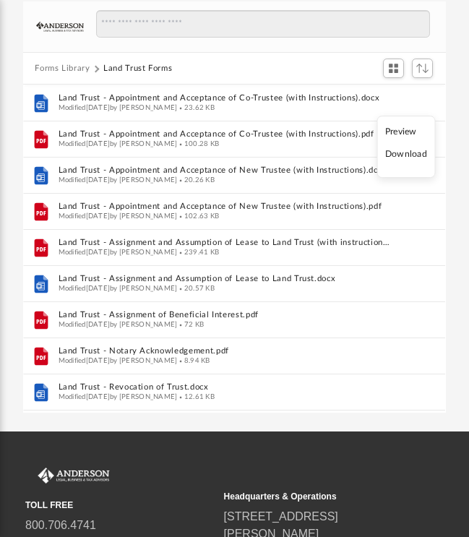
click at [407, 153] on li "Download" at bounding box center [406, 154] width 42 height 15
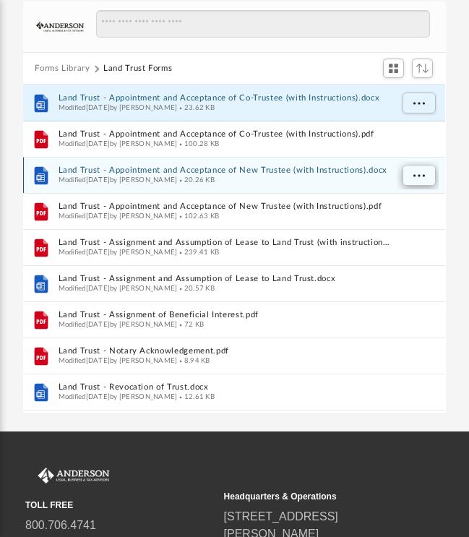
click at [416, 176] on span "More options" at bounding box center [419, 176] width 12 height 8
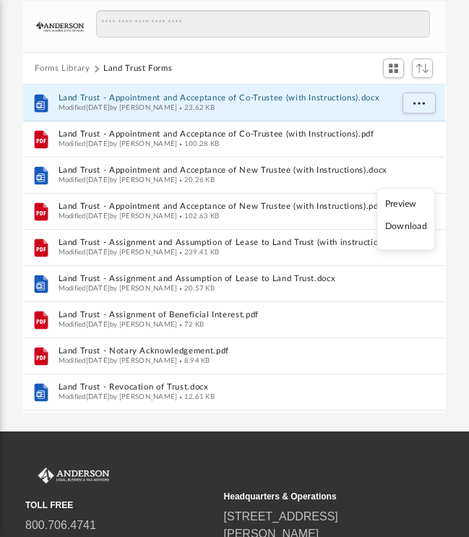
click at [409, 228] on li "Download" at bounding box center [406, 227] width 42 height 15
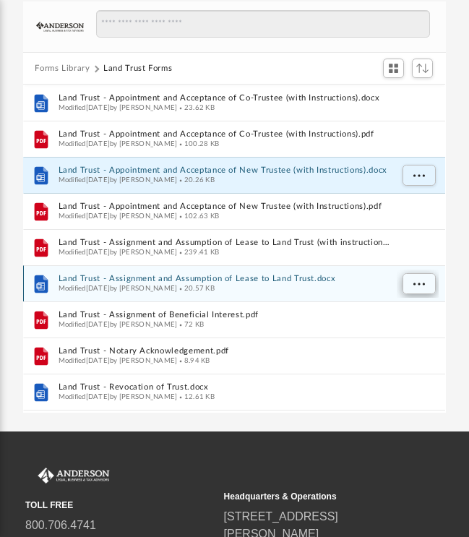
click at [416, 283] on span "More options" at bounding box center [419, 284] width 12 height 8
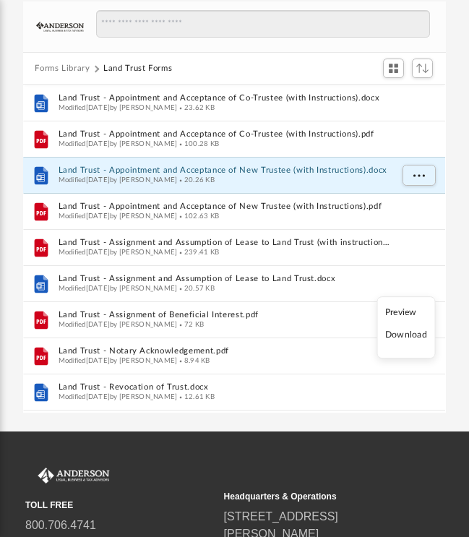
click at [402, 335] on li "Download" at bounding box center [406, 335] width 42 height 15
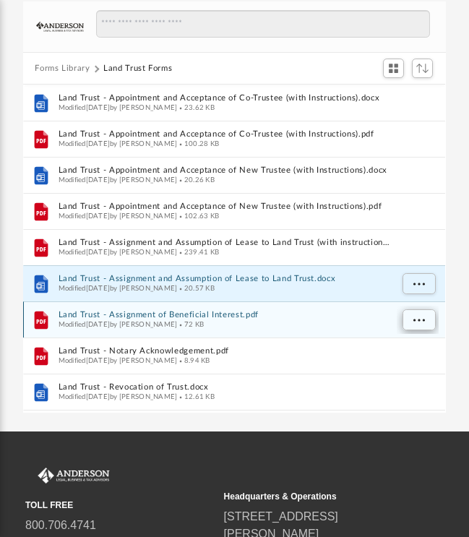
click at [423, 318] on span "More options" at bounding box center [419, 320] width 12 height 8
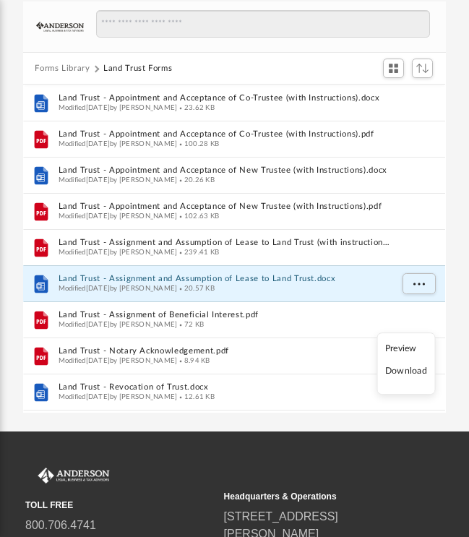
click at [412, 371] on li "Download" at bounding box center [406, 371] width 42 height 15
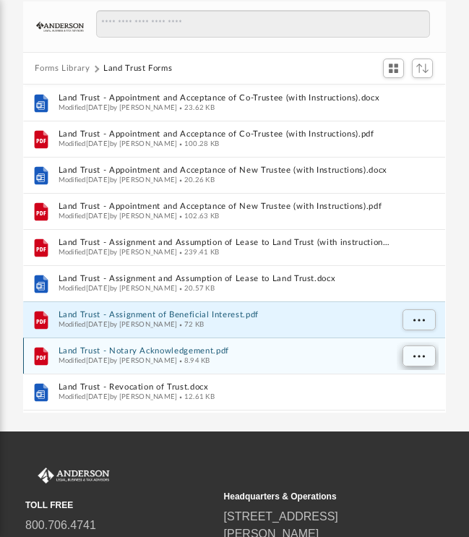
click at [418, 359] on span "More options" at bounding box center [419, 357] width 12 height 8
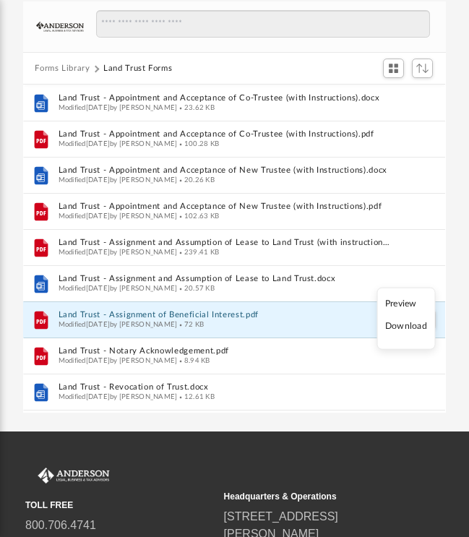
click at [405, 326] on li "Download" at bounding box center [406, 326] width 42 height 15
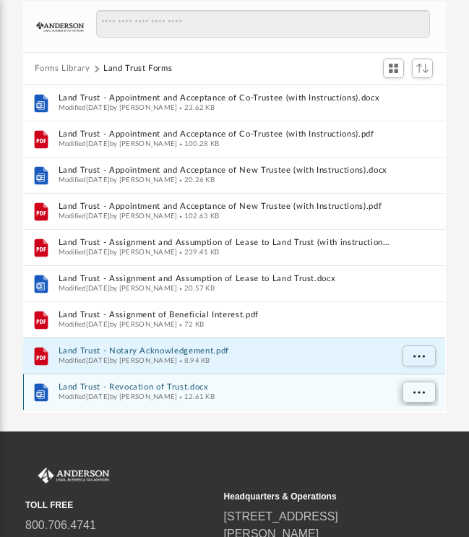
click at [419, 392] on span "More options" at bounding box center [419, 393] width 12 height 8
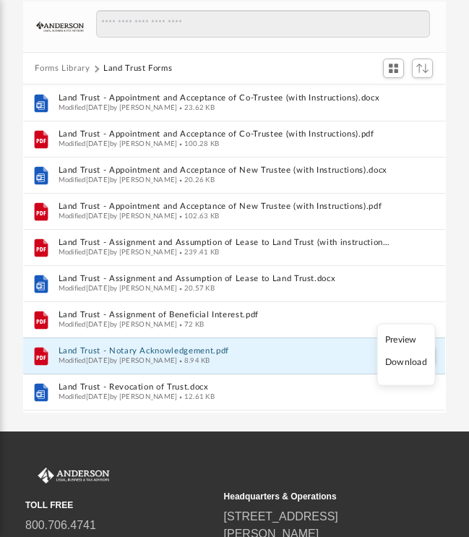
click at [404, 363] on li "Download" at bounding box center [406, 363] width 42 height 15
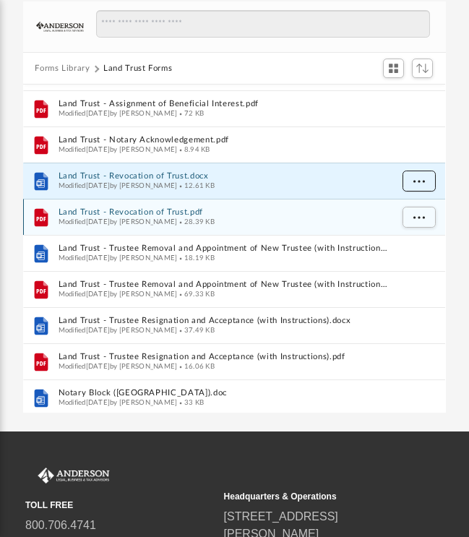
scroll to position [213, 0]
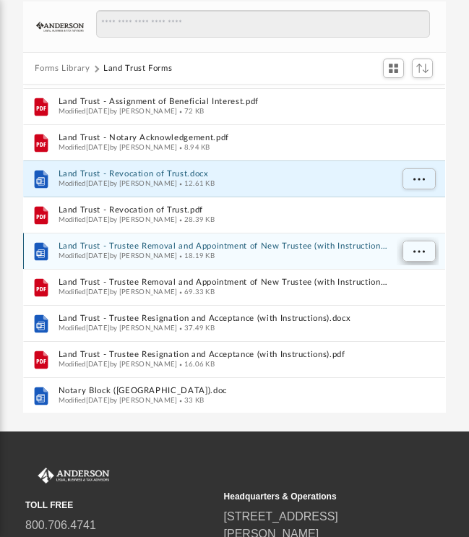
click at [420, 249] on span "More options" at bounding box center [419, 252] width 12 height 8
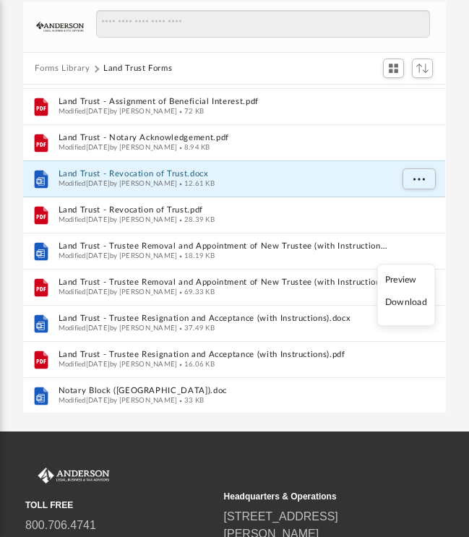
click at [404, 304] on li "Download" at bounding box center [406, 303] width 42 height 15
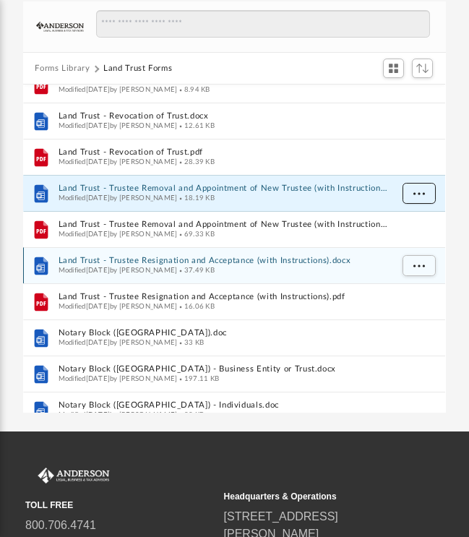
scroll to position [276, 0]
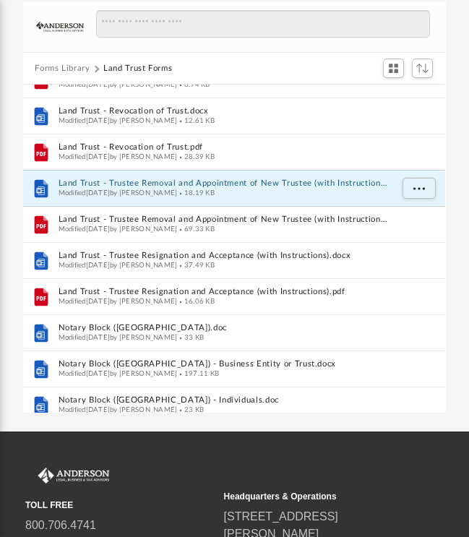
click at [458, 326] on div "Forms Library Land Trust Forms Name File Land Trust - Assignment of Beneficial …" at bounding box center [234, 207] width 469 height 411
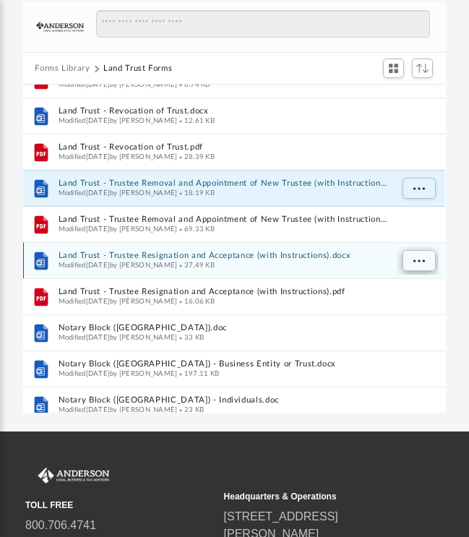
click at [421, 261] on span "More options" at bounding box center [419, 261] width 12 height 8
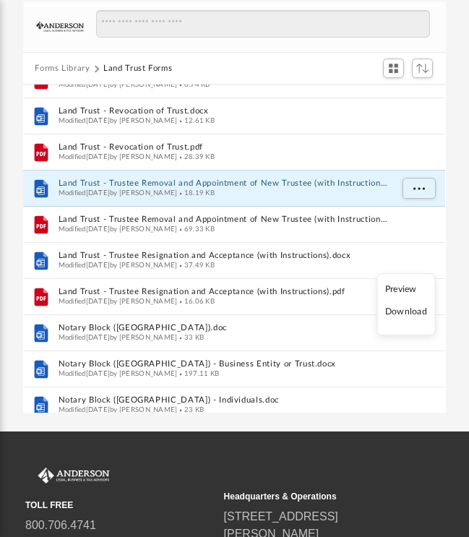
click at [410, 314] on li "Download" at bounding box center [406, 312] width 42 height 15
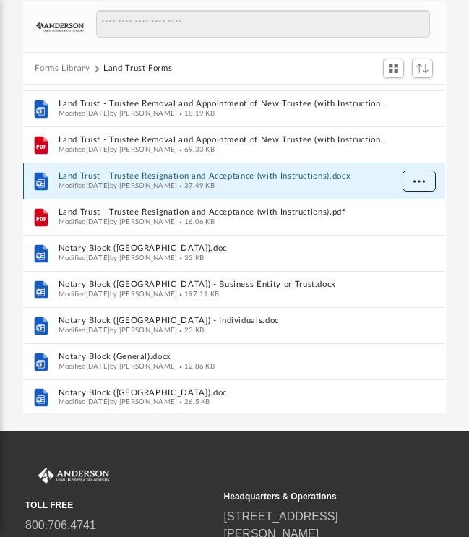
scroll to position [358, 0]
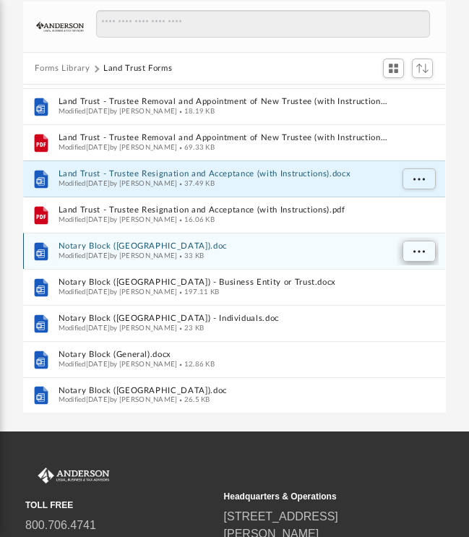
click at [419, 251] on span "More options" at bounding box center [419, 252] width 12 height 8
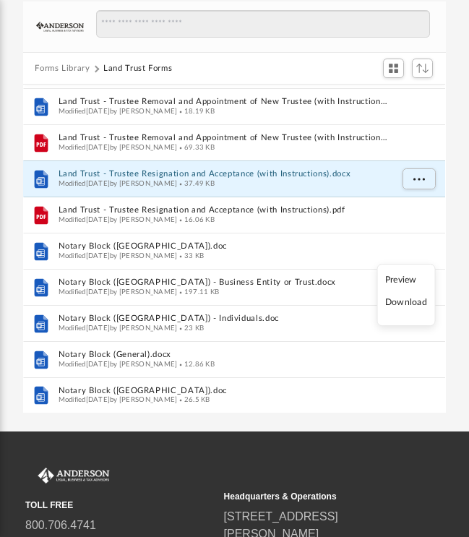
click at [417, 303] on li "Download" at bounding box center [406, 303] width 42 height 15
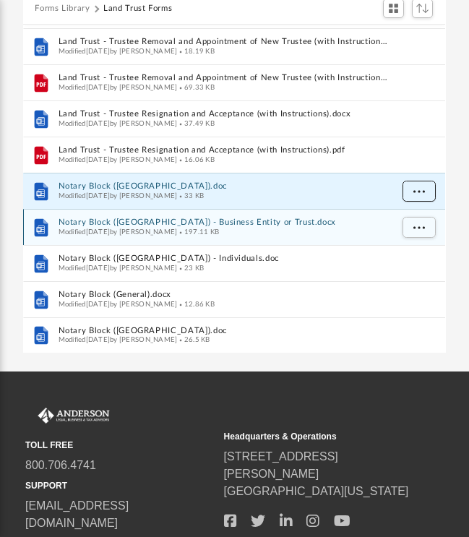
scroll to position [184, 0]
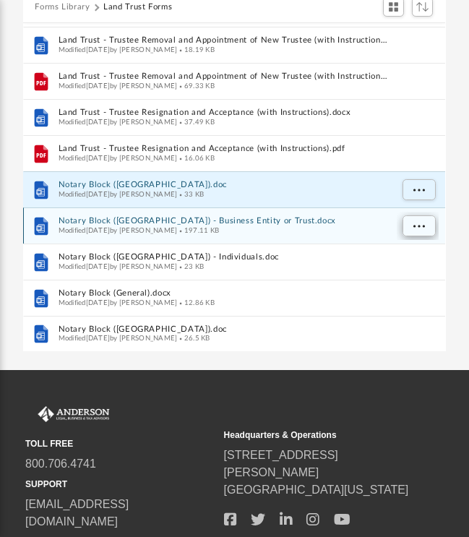
click at [421, 226] on span "More options" at bounding box center [419, 227] width 12 height 8
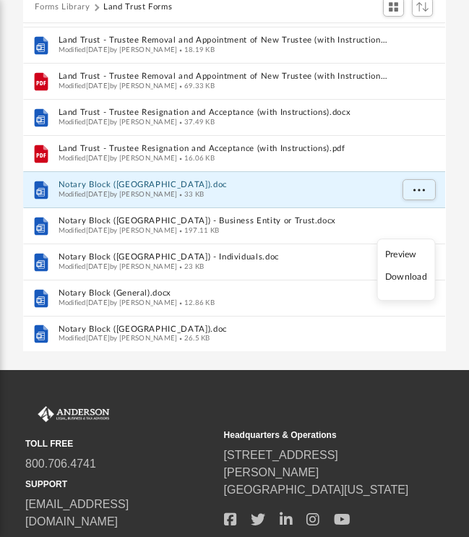
click at [403, 279] on li "Download" at bounding box center [406, 277] width 42 height 15
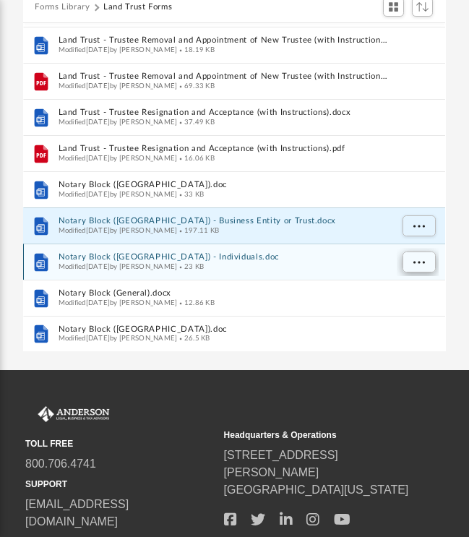
click at [419, 262] on span "More options" at bounding box center [419, 263] width 12 height 8
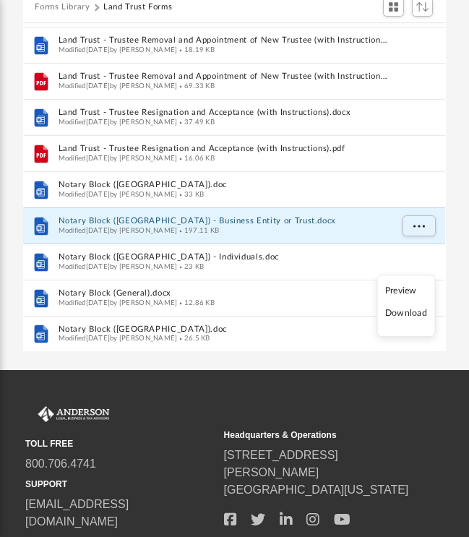
click at [410, 316] on li "Download" at bounding box center [406, 313] width 42 height 15
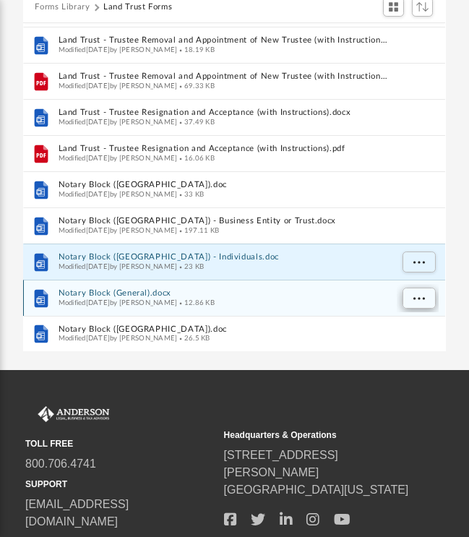
click at [422, 296] on span "More options" at bounding box center [419, 299] width 12 height 8
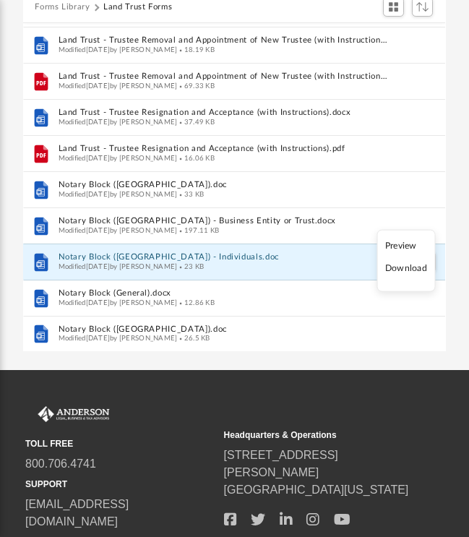
click at [405, 267] on li "Download" at bounding box center [406, 269] width 42 height 15
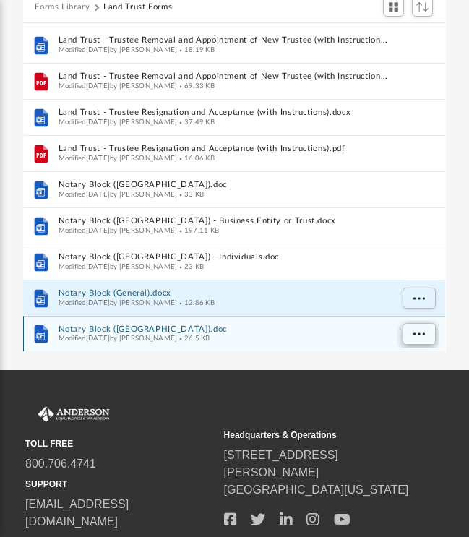
click at [419, 333] on span "More options" at bounding box center [419, 334] width 12 height 8
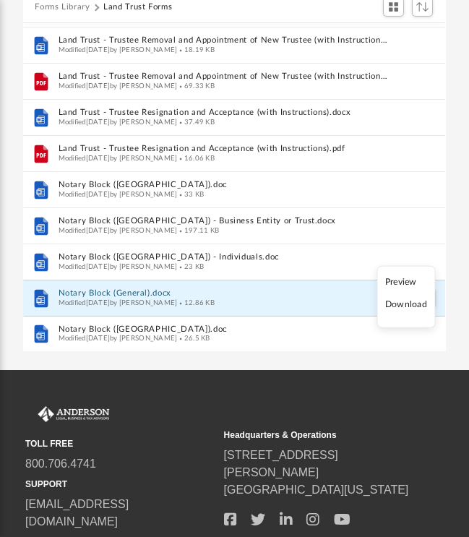
click at [405, 306] on li "Download" at bounding box center [406, 305] width 42 height 15
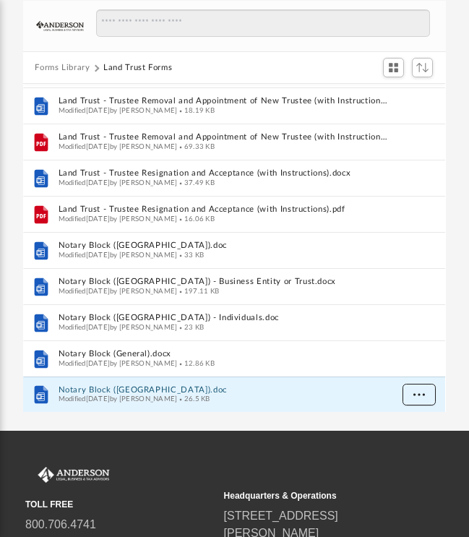
scroll to position [122, 0]
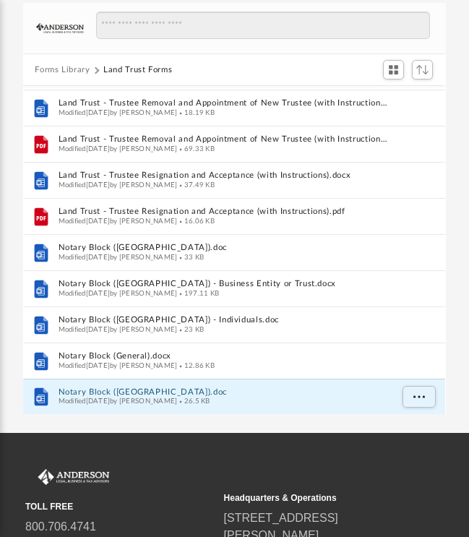
click at [53, 69] on button "Forms Library" at bounding box center [62, 70] width 55 height 13
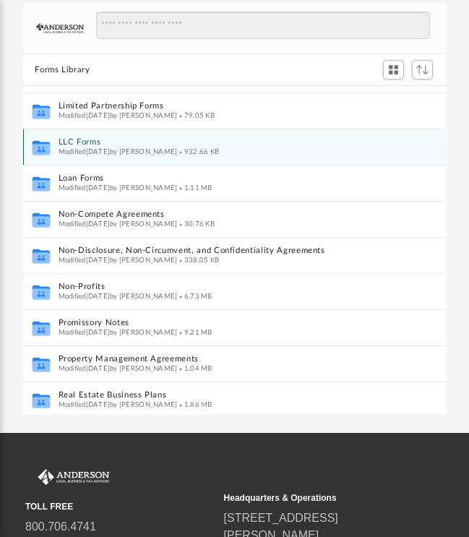
scroll to position [645, 0]
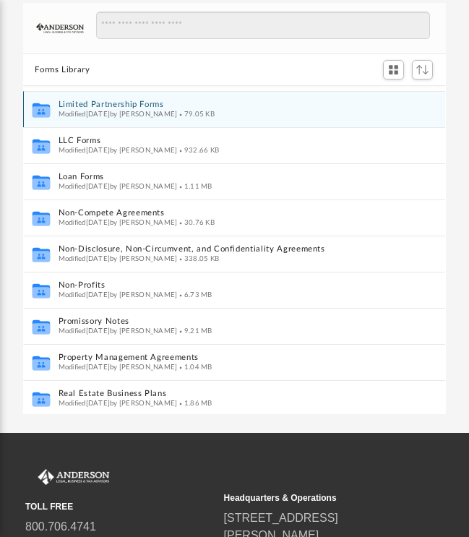
click at [84, 103] on button "Limited Partnership Forms" at bounding box center [225, 104] width 332 height 9
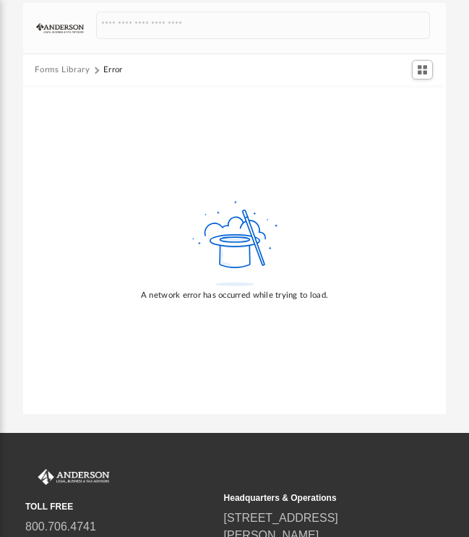
click at [51, 69] on button "Forms Library" at bounding box center [62, 70] width 55 height 13
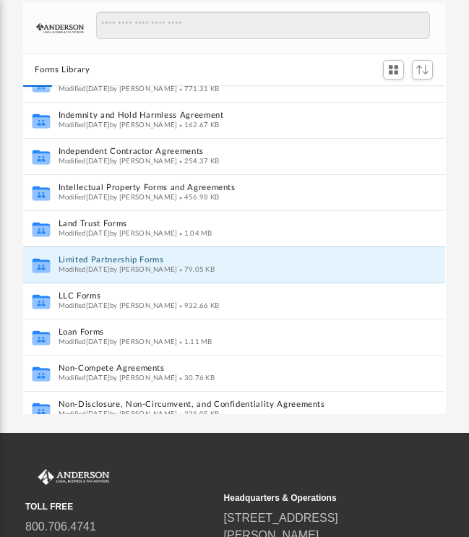
scroll to position [502, 0]
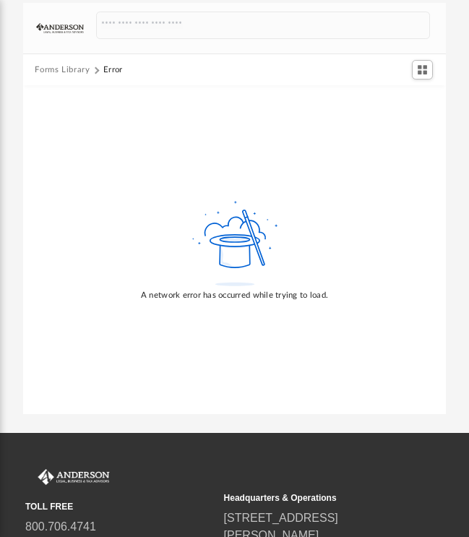
click at [51, 70] on button "Forms Library" at bounding box center [62, 70] width 55 height 13
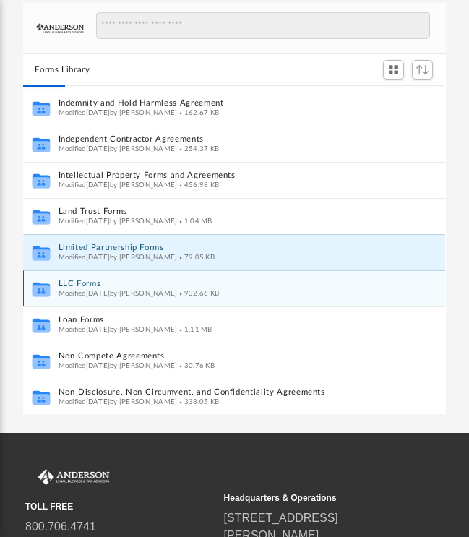
click at [74, 282] on button "LLC Forms" at bounding box center [225, 284] width 332 height 9
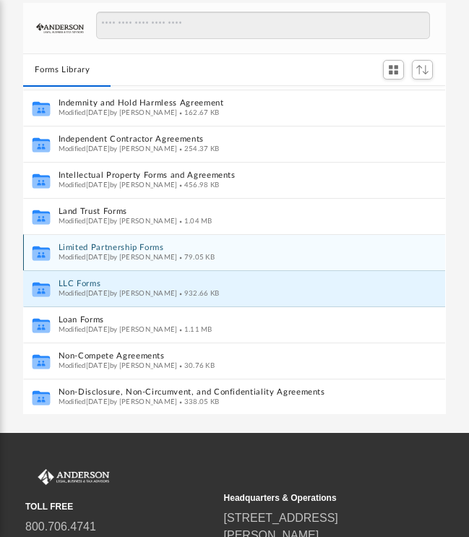
click at [86, 245] on button "Limited Partnership Forms" at bounding box center [225, 248] width 332 height 9
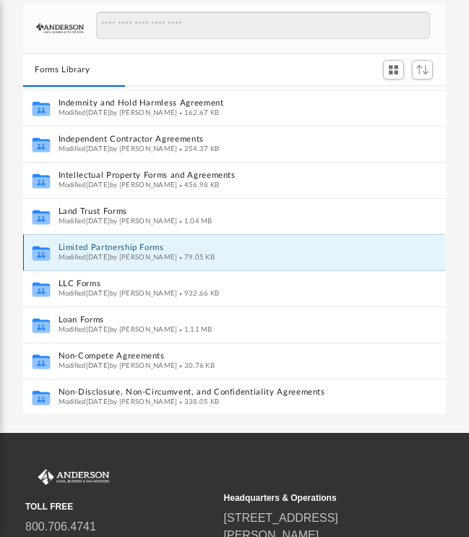
click at [95, 244] on button "Limited Partnership Forms" at bounding box center [225, 248] width 332 height 9
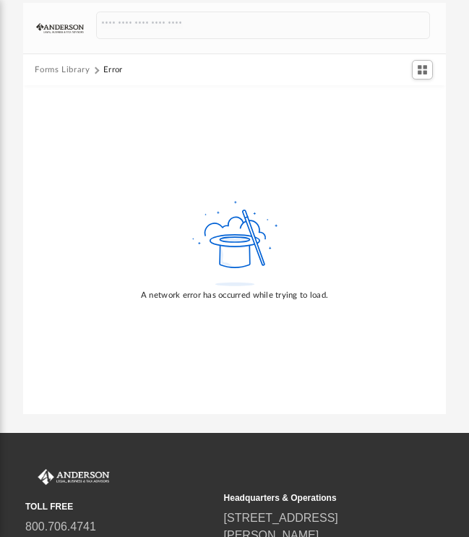
click at [64, 72] on button "Forms Library" at bounding box center [62, 70] width 55 height 13
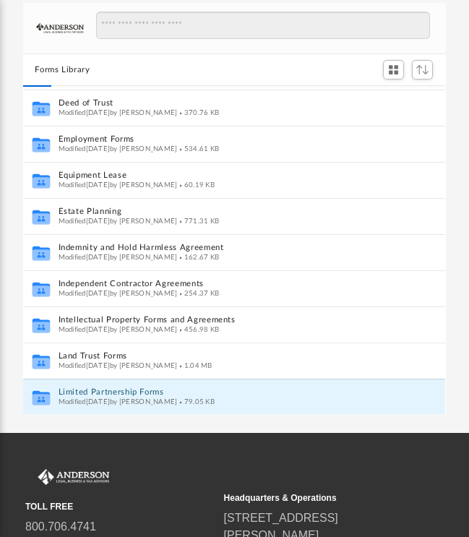
scroll to position [518, 0]
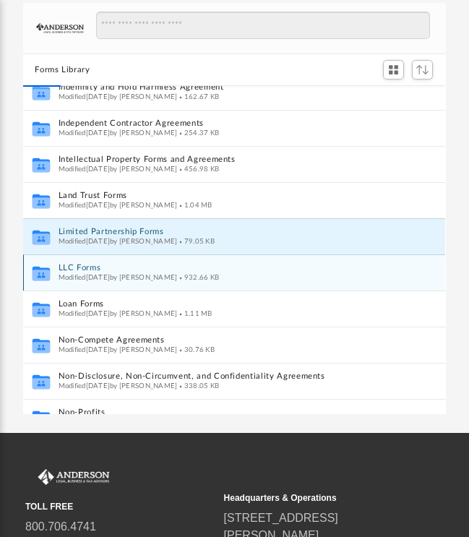
click at [77, 265] on button "LLC Forms" at bounding box center [225, 268] width 332 height 9
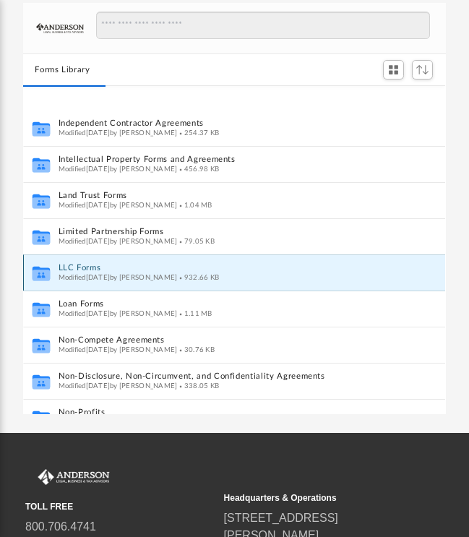
scroll to position [602, 0]
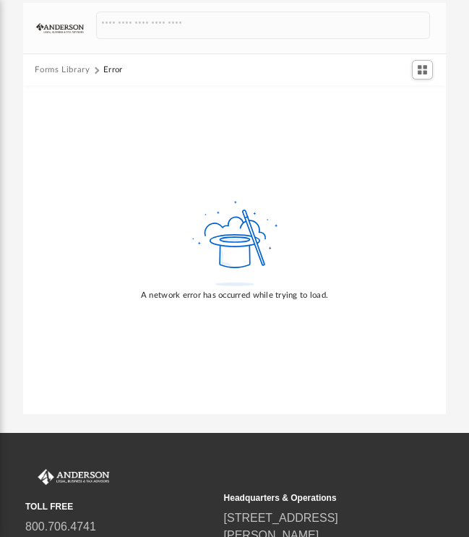
click at [69, 183] on div "A network error has occurred while trying to load." at bounding box center [234, 249] width 422 height 328
click at [60, 72] on button "Forms Library" at bounding box center [62, 70] width 55 height 13
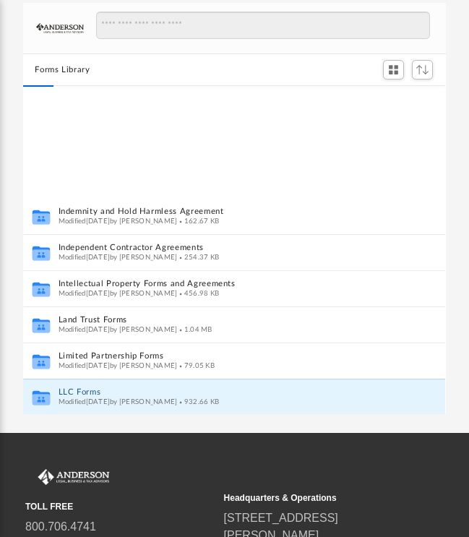
scroll to position [574, 0]
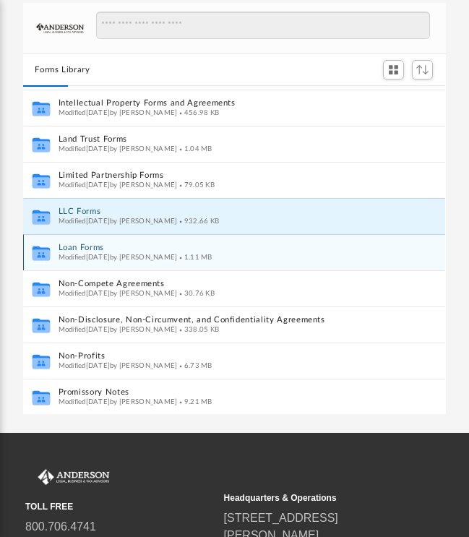
click at [72, 248] on button "Loan Forms" at bounding box center [225, 248] width 332 height 9
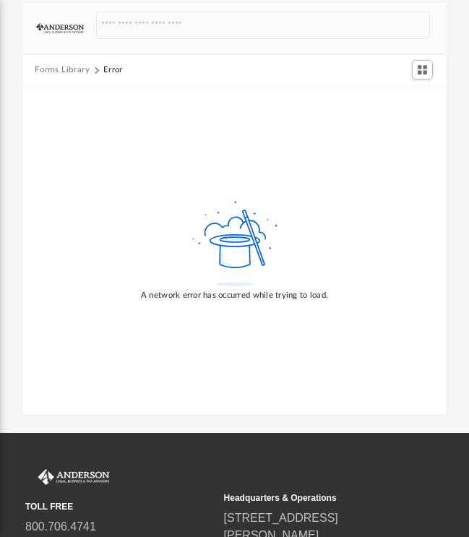
click at [56, 24] on img at bounding box center [60, 28] width 48 height 10
click at [421, 69] on span "Switch to Grid View" at bounding box center [422, 70] width 12 height 12
click at [421, 69] on span "Switch to List View" at bounding box center [422, 70] width 12 height 12
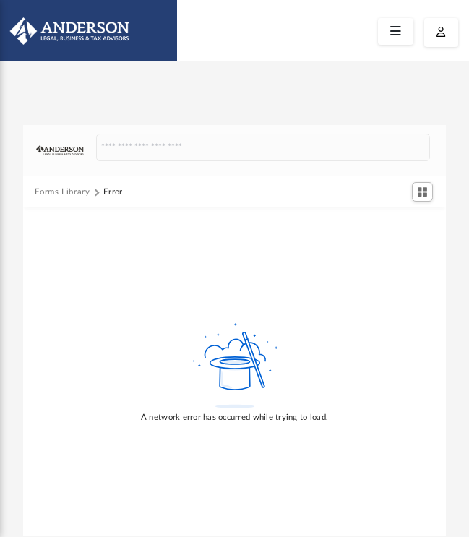
scroll to position [0, 0]
click at [398, 33] on icon at bounding box center [395, 31] width 21 height 22
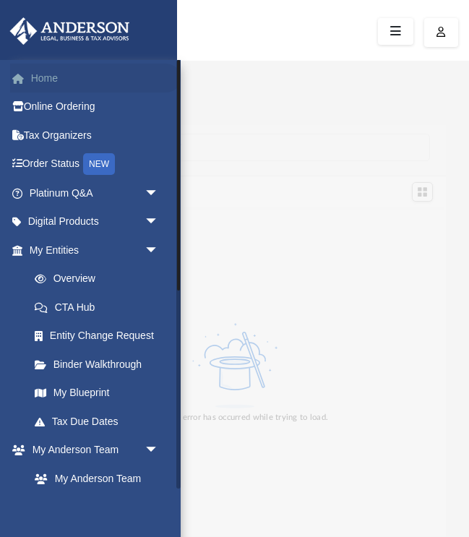
click at [52, 78] on link "Home" at bounding box center [95, 78] width 171 height 29
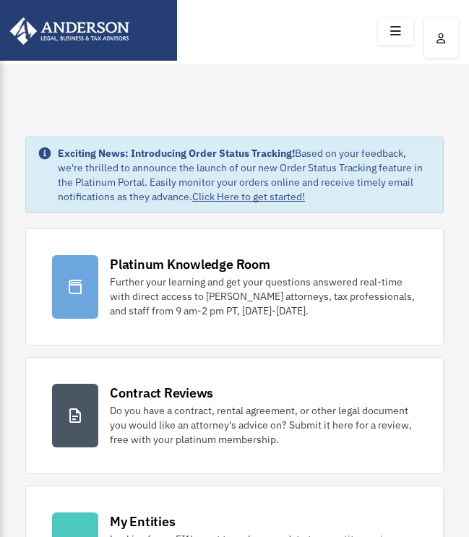
click at [395, 39] on icon at bounding box center [395, 31] width 21 height 22
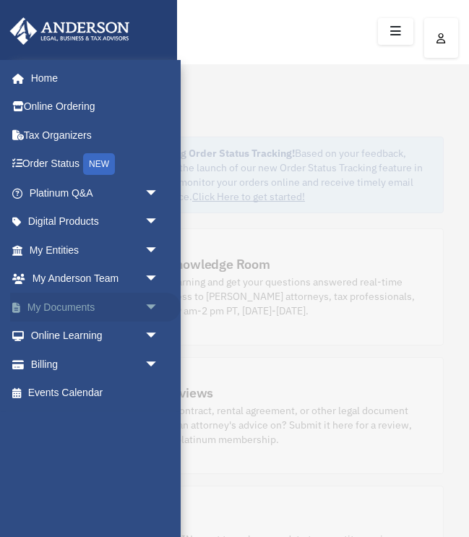
click at [150, 302] on span "arrow_drop_down" at bounding box center [159, 308] width 29 height 30
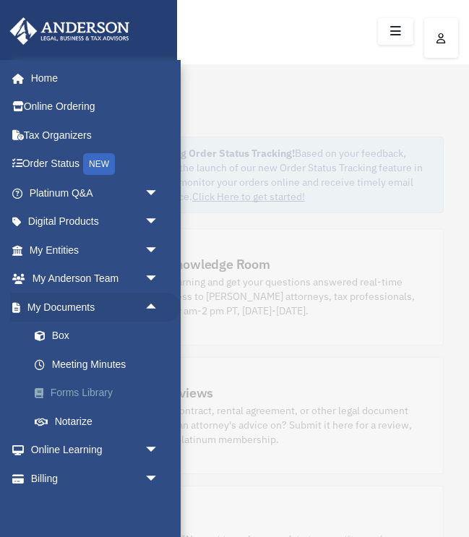
click at [68, 390] on link "Forms Library" at bounding box center [100, 393] width 160 height 29
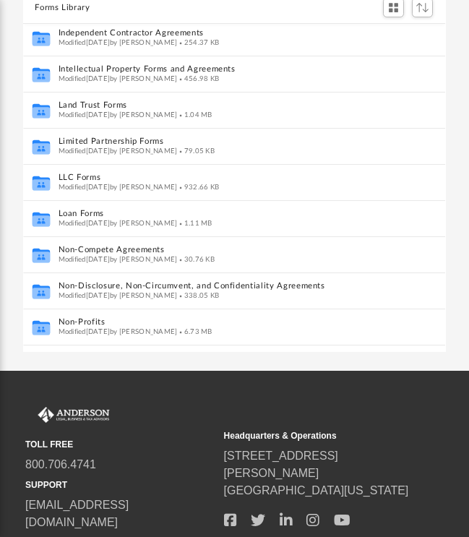
scroll to position [593, 0]
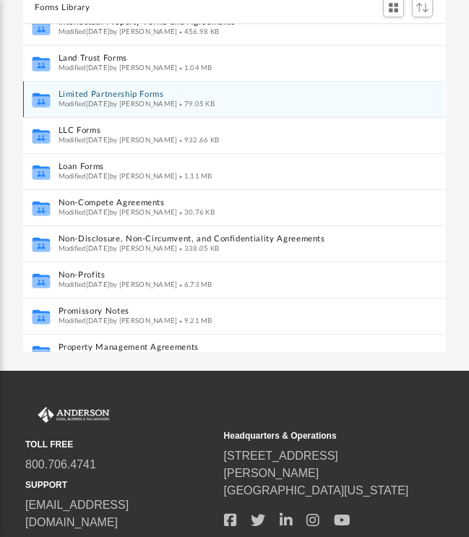
click at [73, 95] on button "Limited Partnership Forms" at bounding box center [225, 95] width 332 height 9
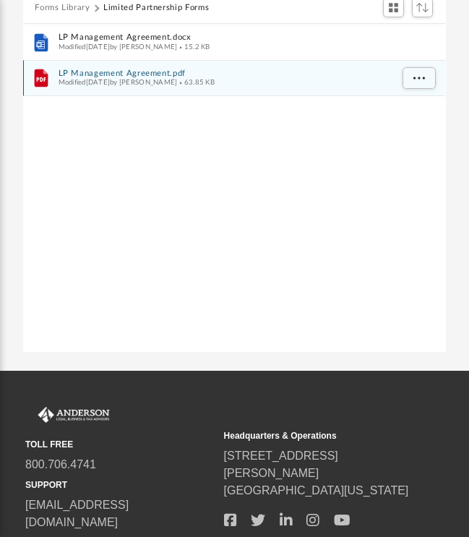
scroll to position [0, 0]
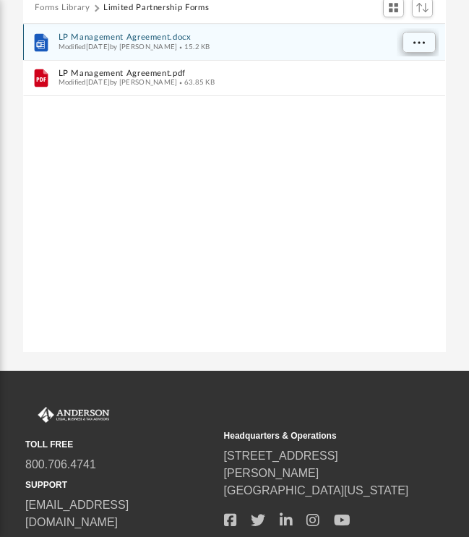
click at [421, 40] on span "More options" at bounding box center [419, 43] width 12 height 8
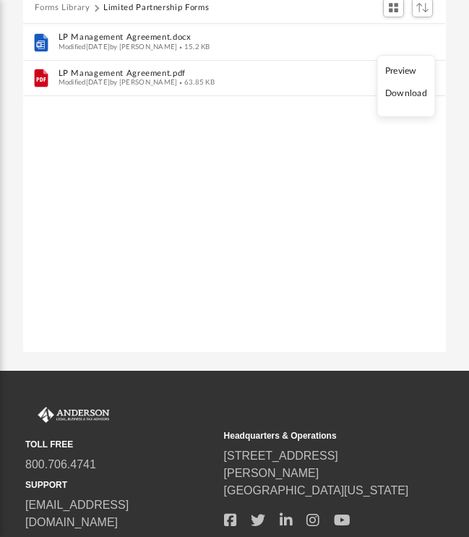
click at [405, 97] on li "Download" at bounding box center [406, 94] width 42 height 15
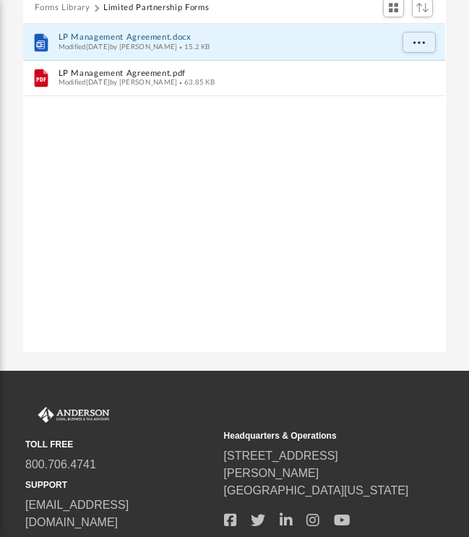
click at [59, 9] on button "Forms Library" at bounding box center [62, 8] width 55 height 13
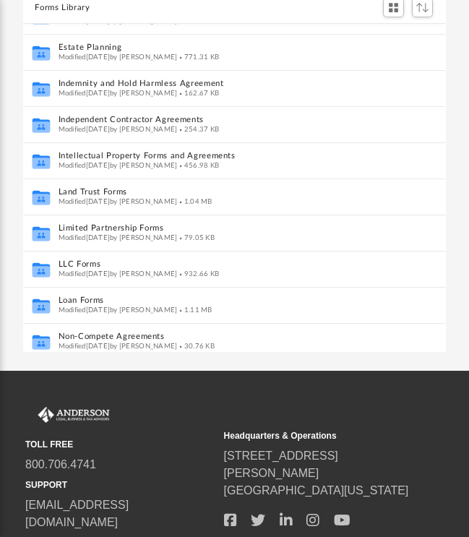
scroll to position [473, 0]
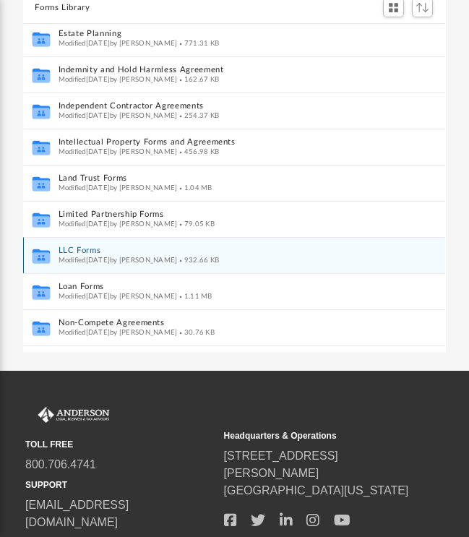
click at [75, 249] on button "LLC Forms" at bounding box center [225, 251] width 332 height 9
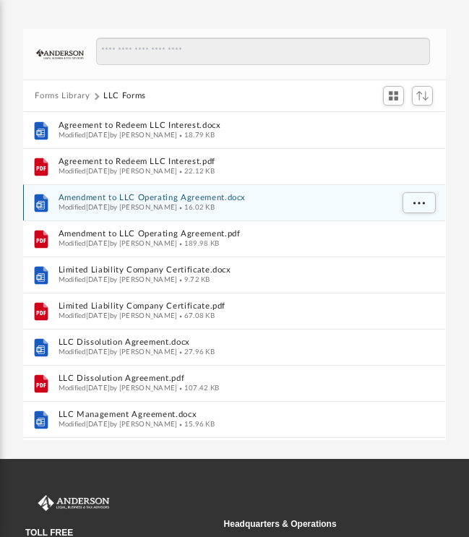
scroll to position [0, 0]
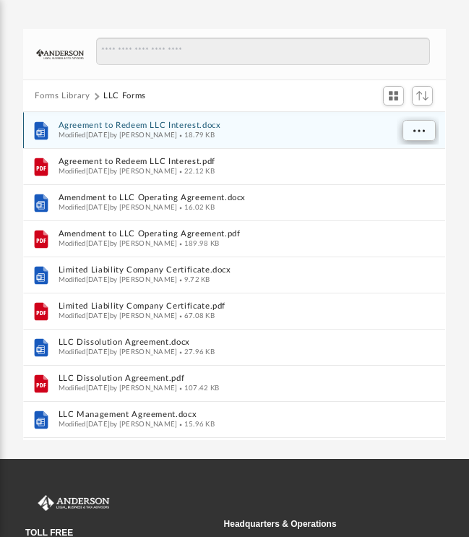
click at [416, 132] on span "More options" at bounding box center [419, 130] width 12 height 8
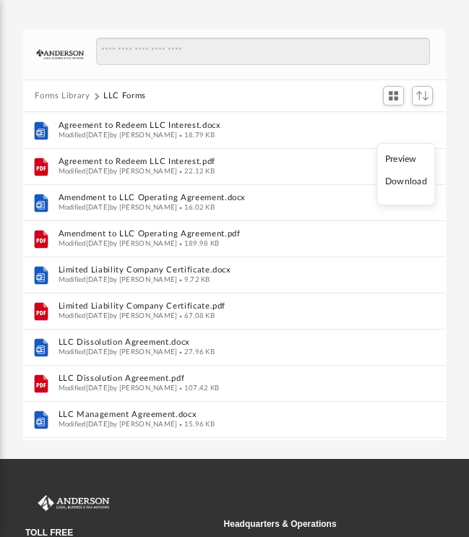
click at [402, 181] on li "Download" at bounding box center [406, 181] width 42 height 15
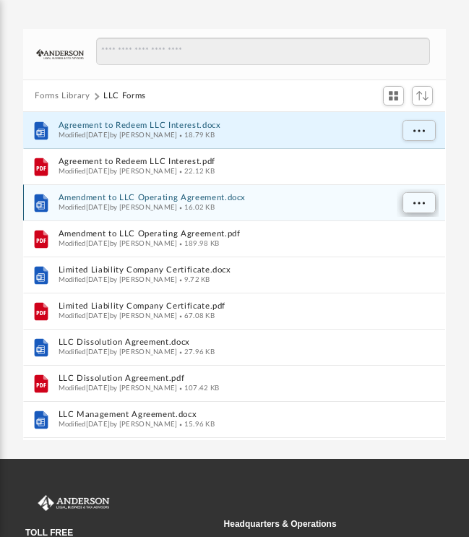
click at [418, 201] on span "More options" at bounding box center [419, 203] width 12 height 8
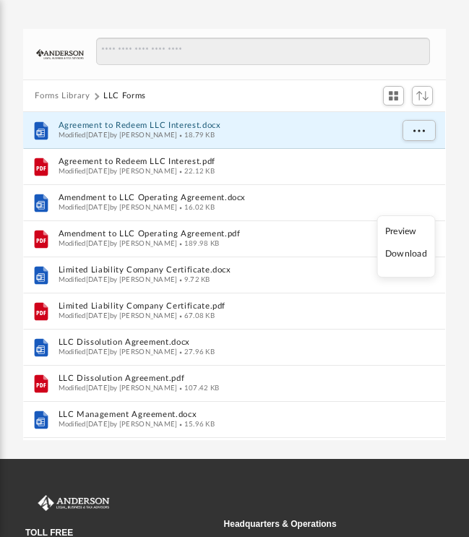
click at [405, 257] on li "Download" at bounding box center [406, 253] width 42 height 15
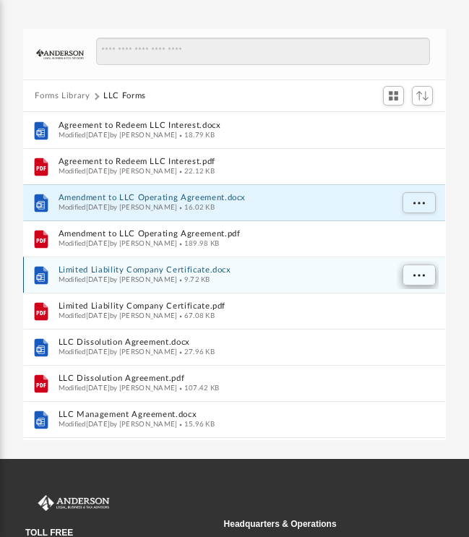
click at [418, 275] on span "More options" at bounding box center [419, 275] width 12 height 8
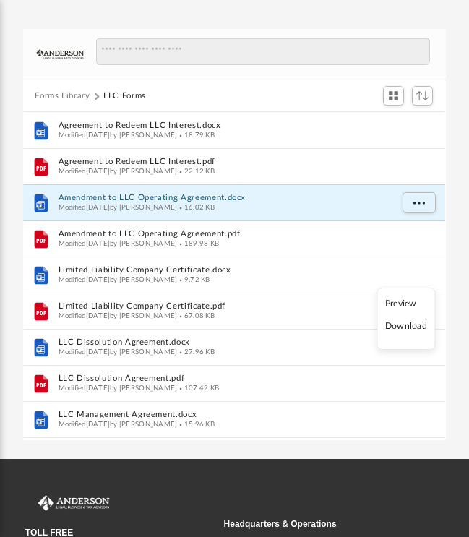
click at [405, 328] on li "Download" at bounding box center [406, 326] width 42 height 15
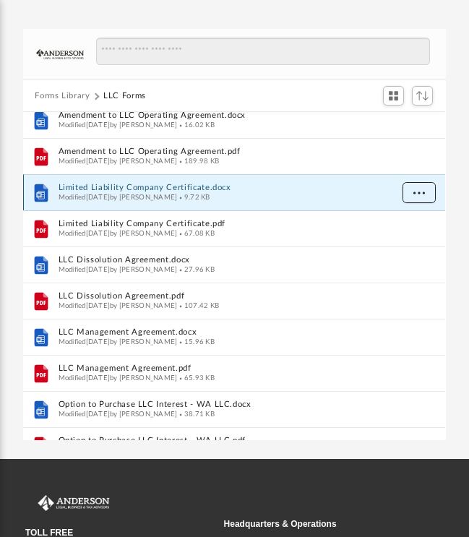
scroll to position [91, 0]
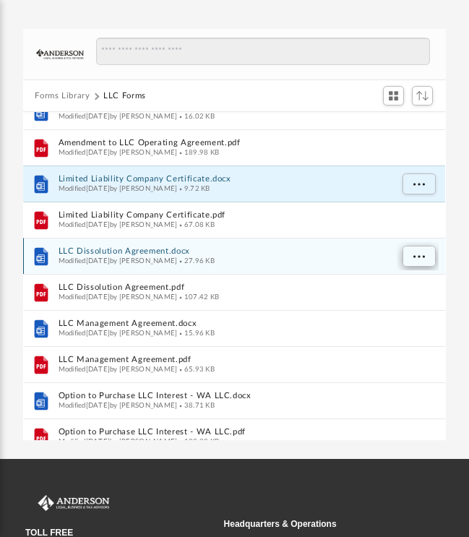
click at [413, 256] on button "More options" at bounding box center [418, 257] width 33 height 22
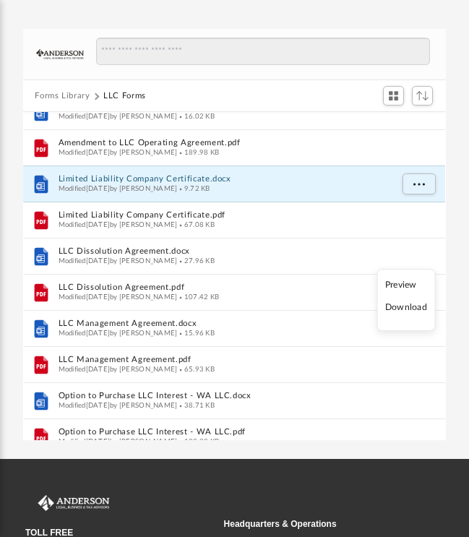
click at [407, 309] on li "Download" at bounding box center [406, 307] width 42 height 15
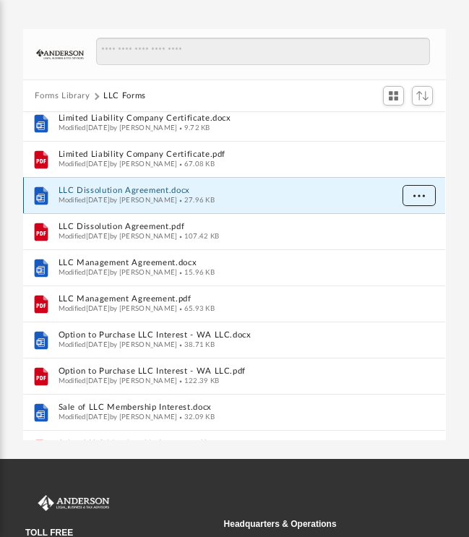
scroll to position [162, 0]
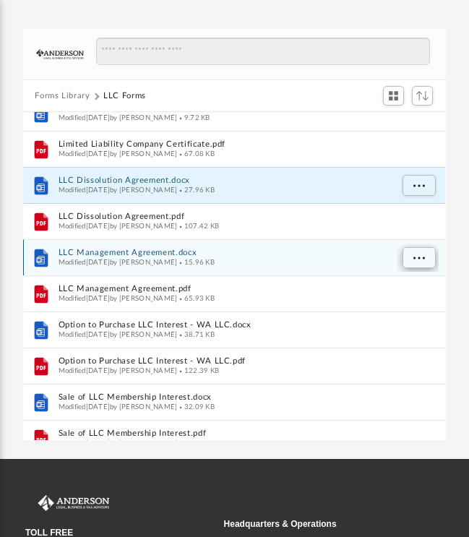
click at [426, 259] on button "More options" at bounding box center [418, 258] width 33 height 22
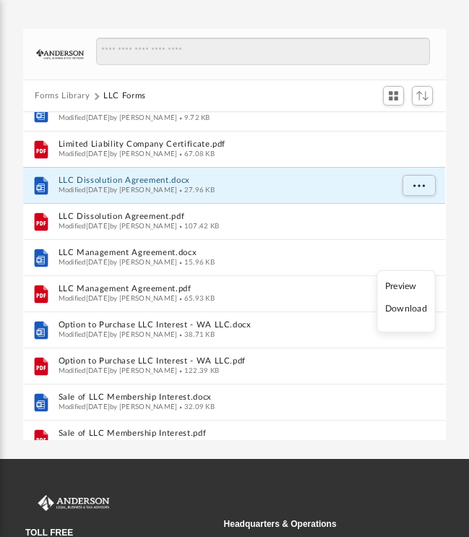
click at [405, 313] on li "Download" at bounding box center [406, 308] width 42 height 15
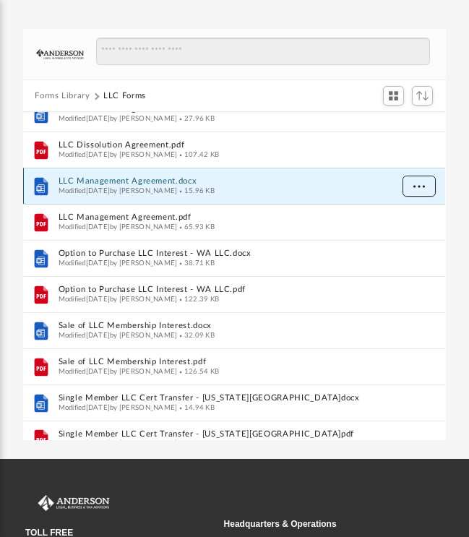
scroll to position [236, 0]
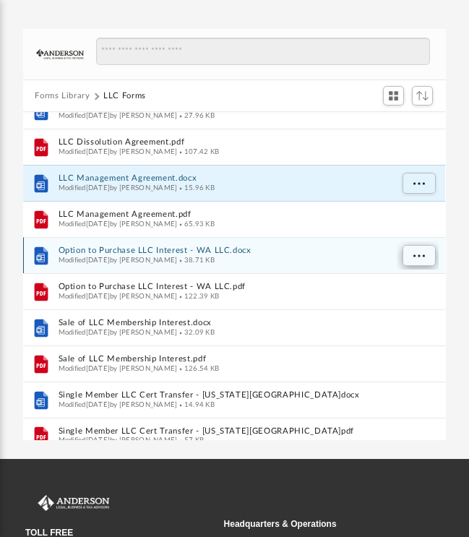
click at [422, 257] on span "More options" at bounding box center [419, 255] width 12 height 8
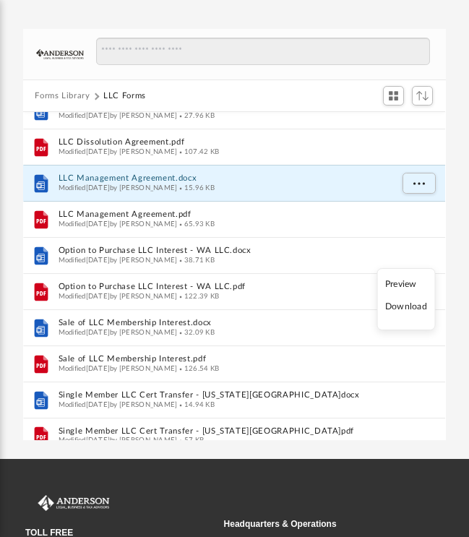
click at [402, 307] on li "Download" at bounding box center [406, 306] width 42 height 15
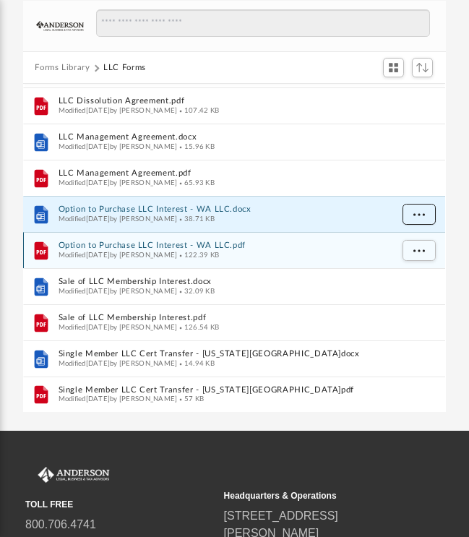
scroll to position [133, 0]
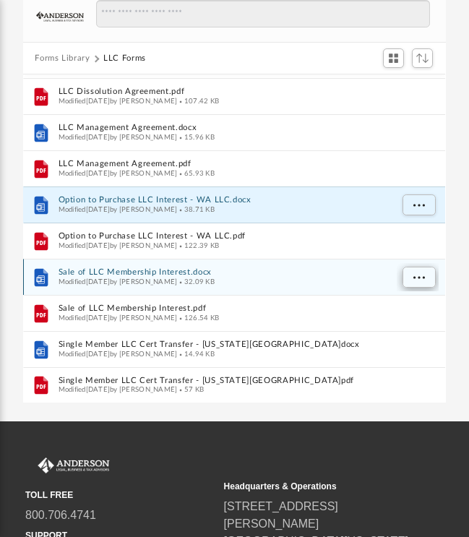
click at [417, 274] on span "More options" at bounding box center [419, 278] width 12 height 8
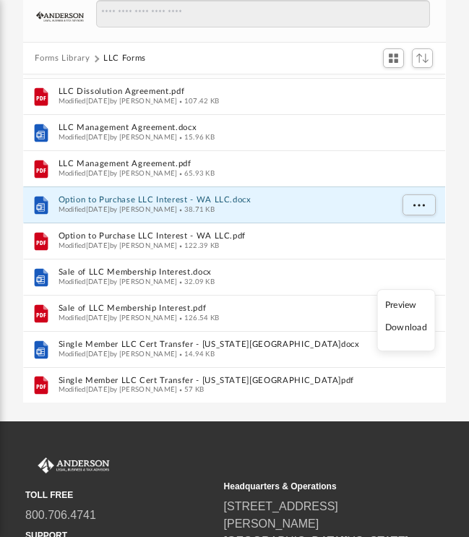
click at [407, 328] on li "Download" at bounding box center [406, 328] width 42 height 15
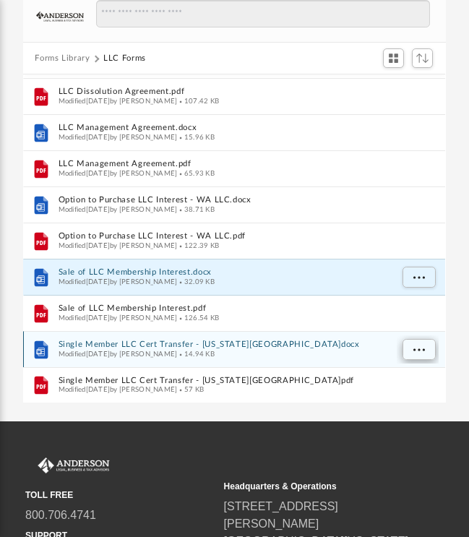
click at [415, 348] on span "More options" at bounding box center [419, 350] width 12 height 8
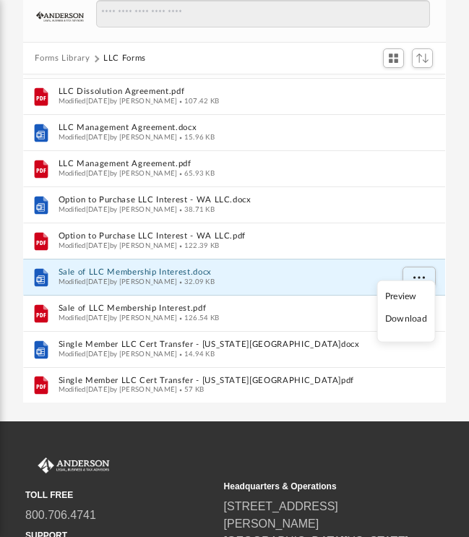
click at [407, 320] on li "Download" at bounding box center [406, 319] width 42 height 15
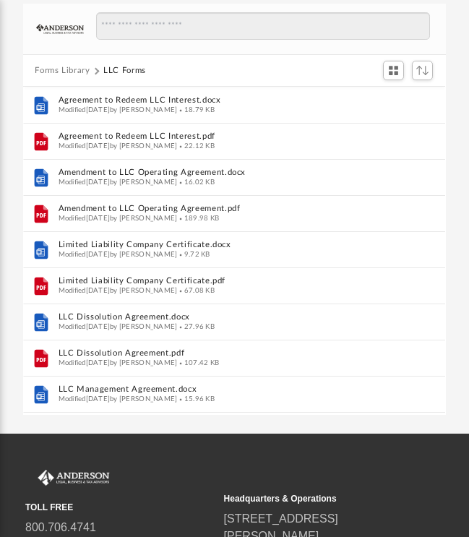
scroll to position [0, 0]
click at [56, 72] on button "Forms Library" at bounding box center [62, 70] width 55 height 13
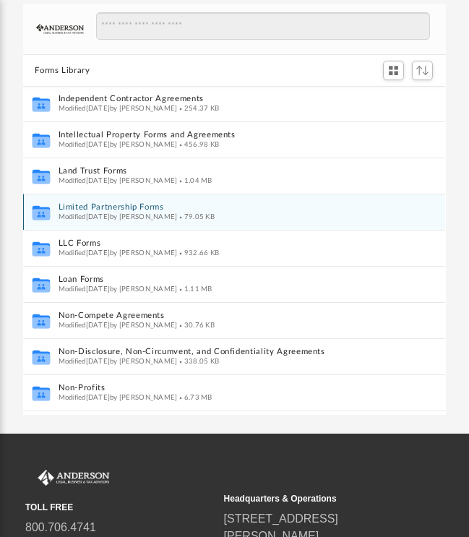
scroll to position [588, 0]
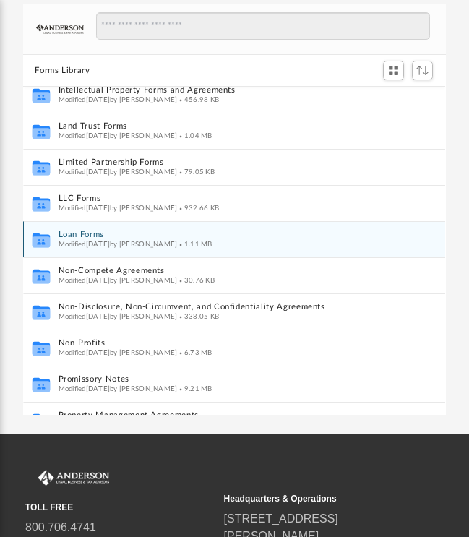
click at [74, 233] on button "Loan Forms" at bounding box center [225, 235] width 332 height 9
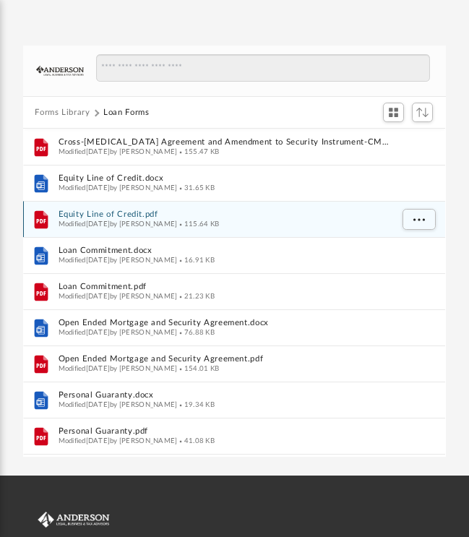
scroll to position [0, 0]
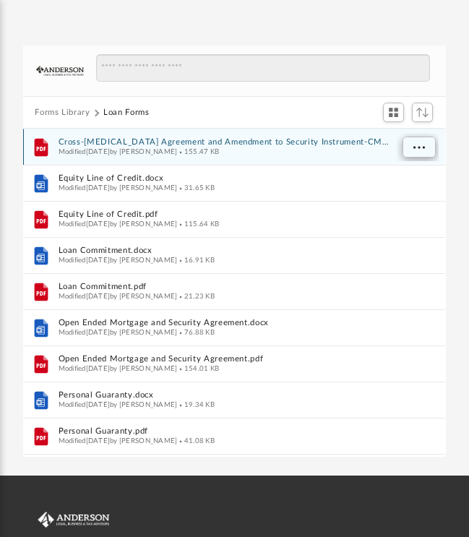
click at [417, 147] on span "More options" at bounding box center [419, 147] width 12 height 8
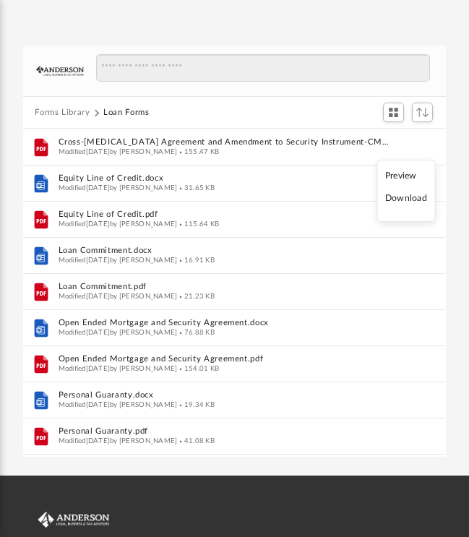
click at [399, 200] on li "Download" at bounding box center [406, 198] width 42 height 15
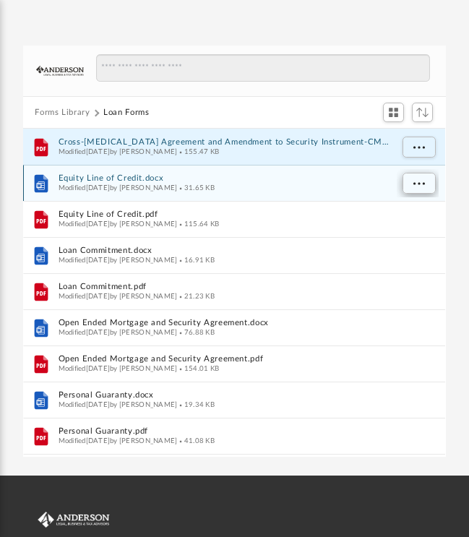
click at [416, 181] on span "More options" at bounding box center [419, 183] width 12 height 8
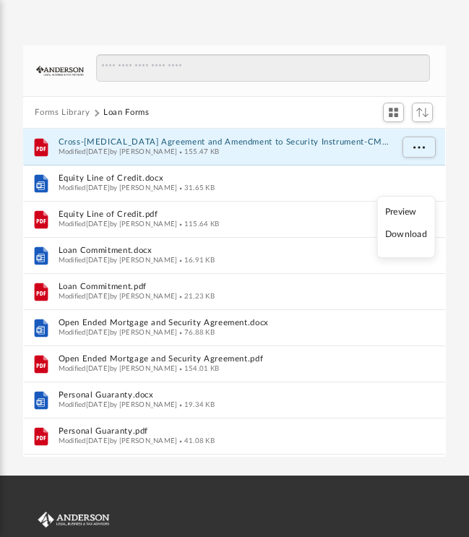
click at [405, 237] on li "Download" at bounding box center [406, 234] width 42 height 15
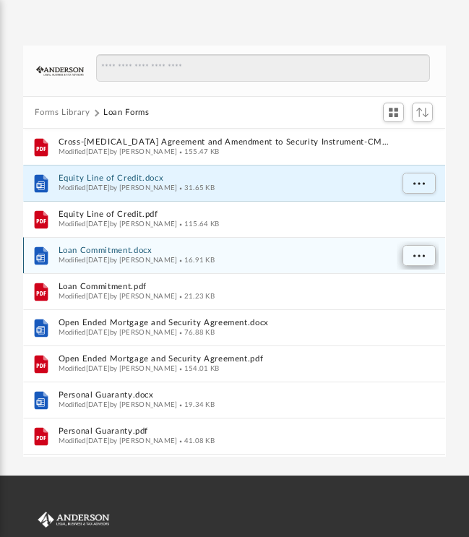
click at [419, 254] on span "More options" at bounding box center [419, 255] width 12 height 8
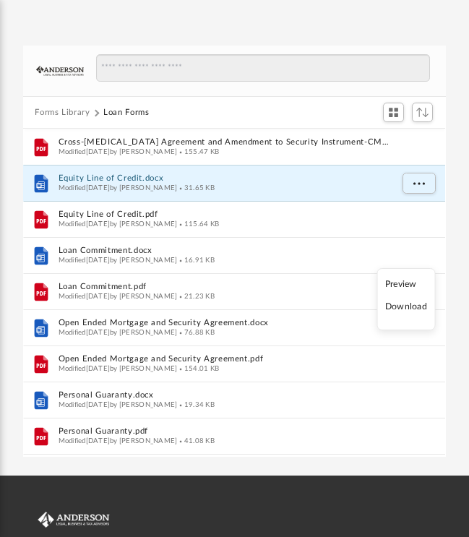
click at [397, 306] on li "Download" at bounding box center [406, 306] width 42 height 15
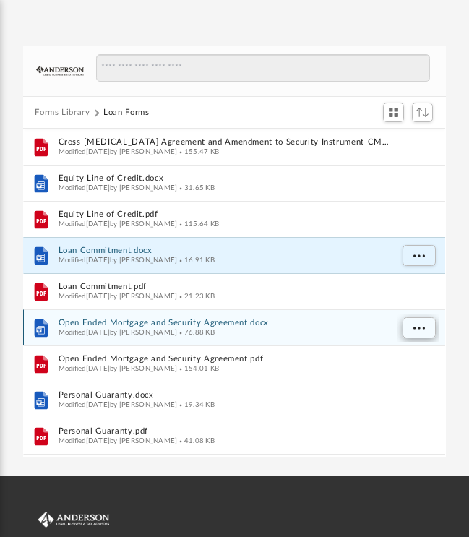
click at [419, 327] on span "More options" at bounding box center [419, 328] width 12 height 8
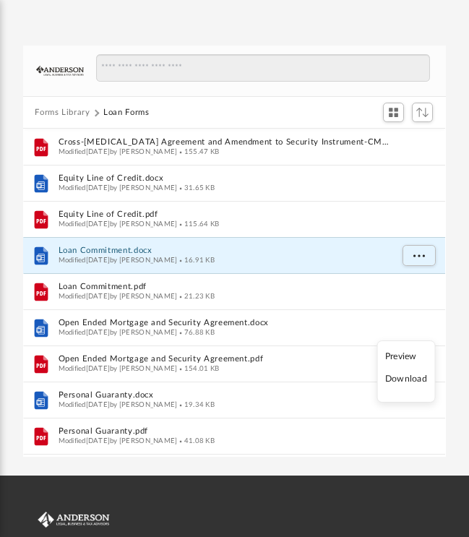
click at [405, 380] on li "Download" at bounding box center [406, 378] width 42 height 15
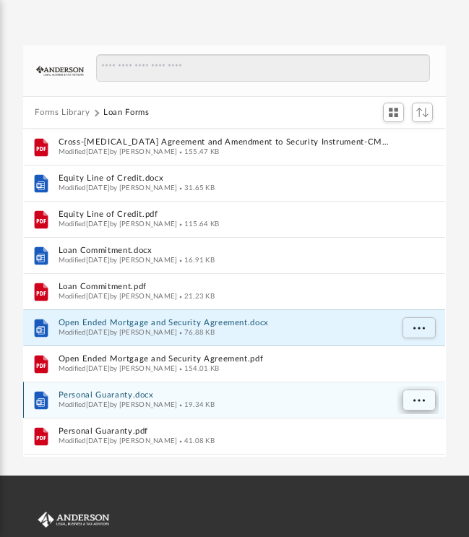
click at [420, 399] on span "More options" at bounding box center [419, 400] width 12 height 8
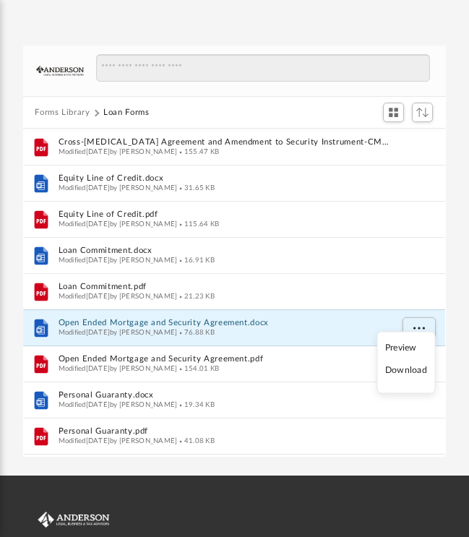
click at [405, 369] on li "Download" at bounding box center [406, 370] width 42 height 15
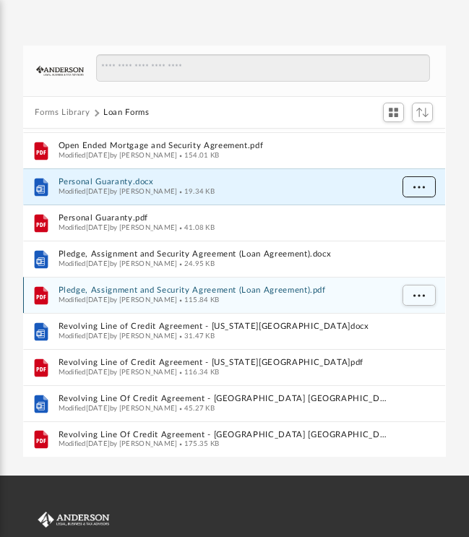
scroll to position [213, 0]
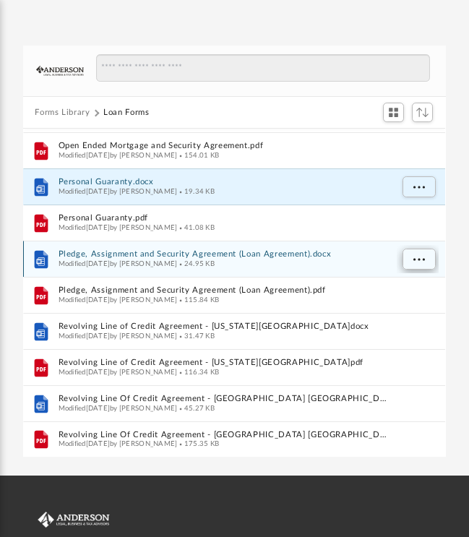
click at [412, 256] on button "More options" at bounding box center [418, 260] width 33 height 22
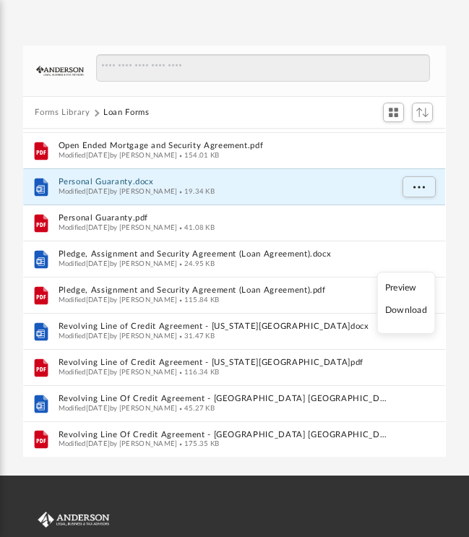
click at [402, 314] on li "Download" at bounding box center [406, 310] width 42 height 15
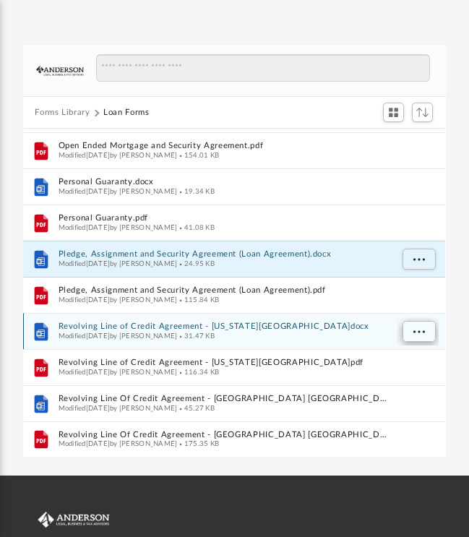
click at [414, 332] on span "More options" at bounding box center [419, 331] width 12 height 8
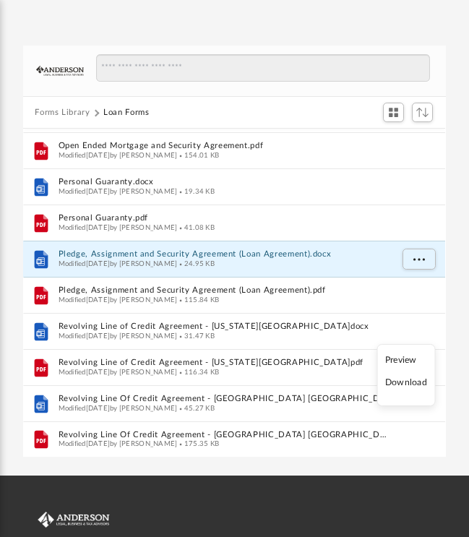
click at [409, 385] on li "Download" at bounding box center [406, 382] width 42 height 15
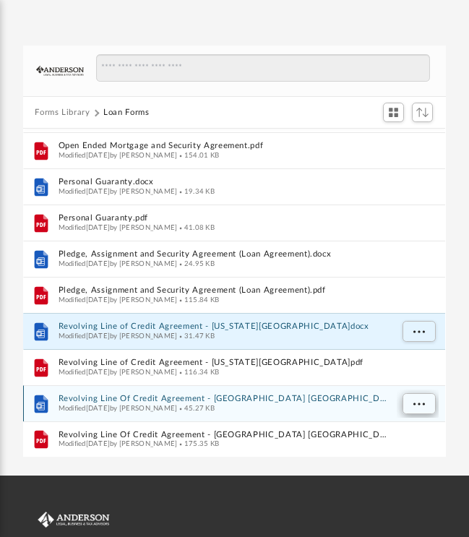
click at [420, 400] on span "More options" at bounding box center [419, 404] width 12 height 8
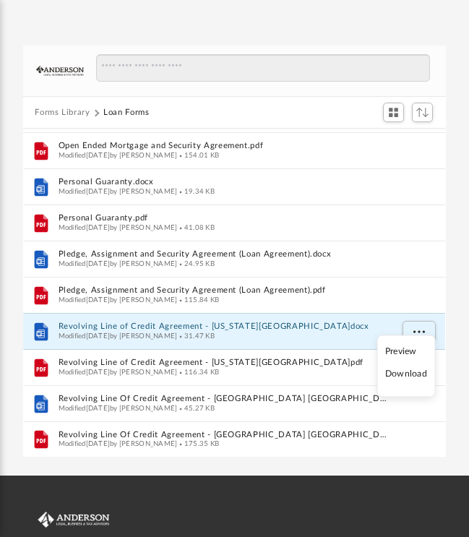
click at [405, 372] on li "Download" at bounding box center [406, 373] width 42 height 15
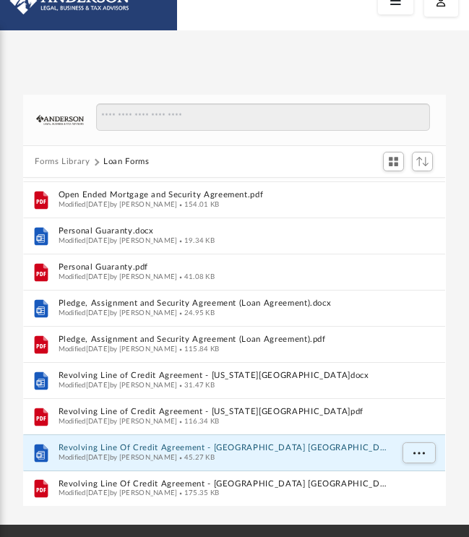
scroll to position [18, 0]
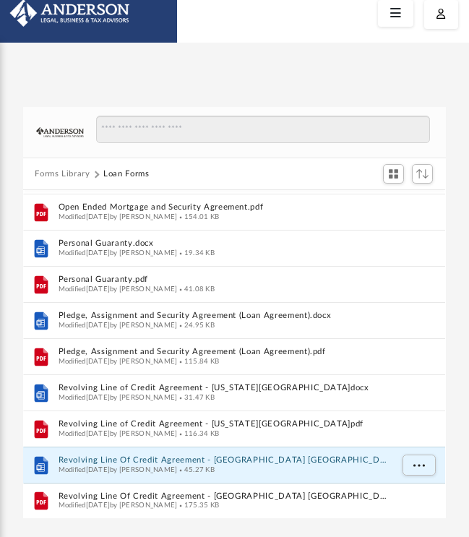
click at [44, 171] on button "Forms Library" at bounding box center [62, 174] width 55 height 13
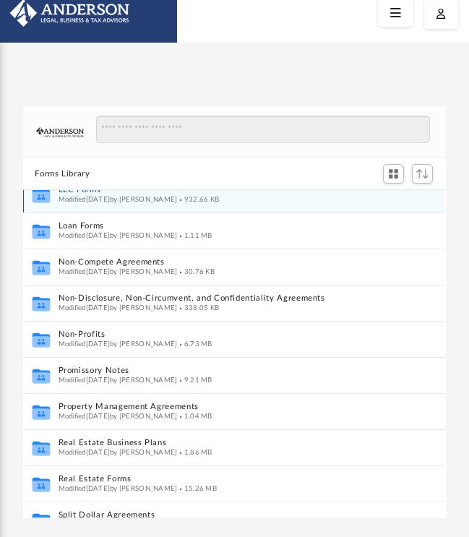
scroll to position [702, 0]
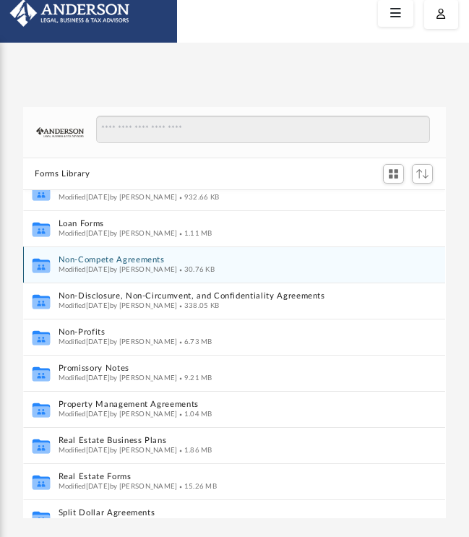
click at [87, 259] on button "Non-Compete Agreements" at bounding box center [225, 260] width 332 height 9
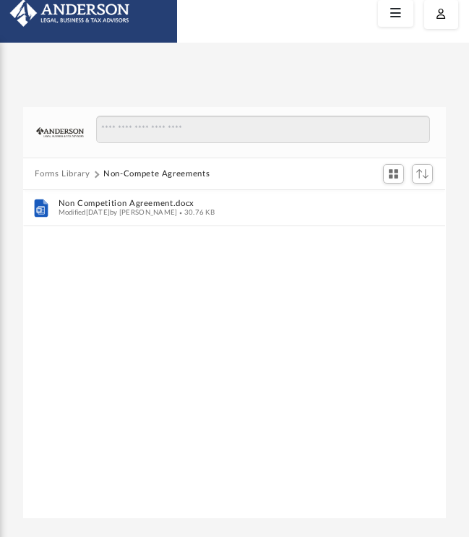
scroll to position [0, 0]
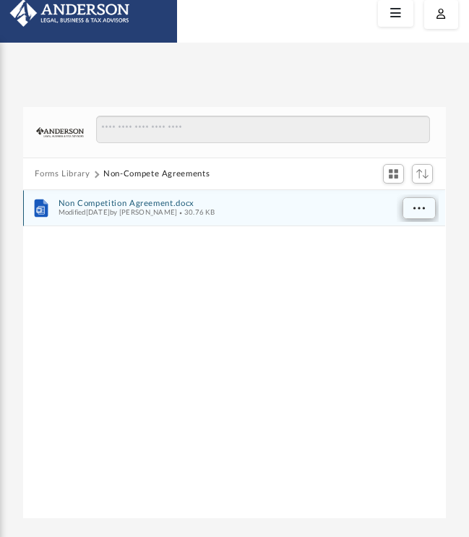
click at [420, 206] on span "More options" at bounding box center [419, 208] width 12 height 8
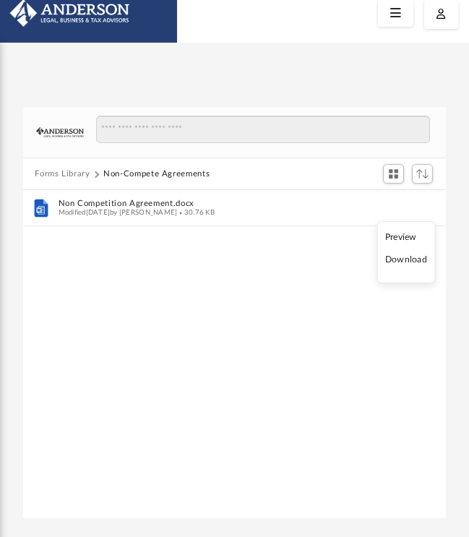
click at [408, 259] on li "Download" at bounding box center [406, 259] width 42 height 15
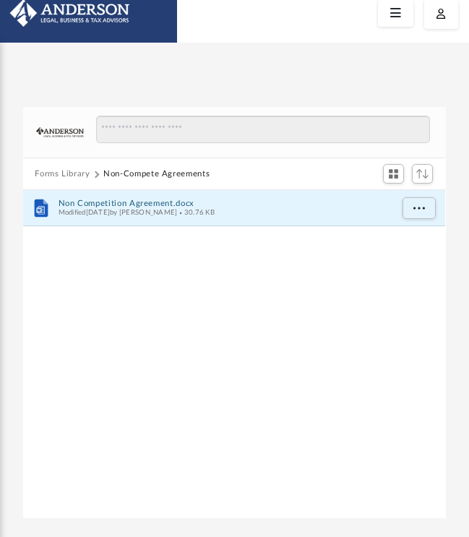
click at [59, 173] on button "Forms Library" at bounding box center [62, 174] width 55 height 13
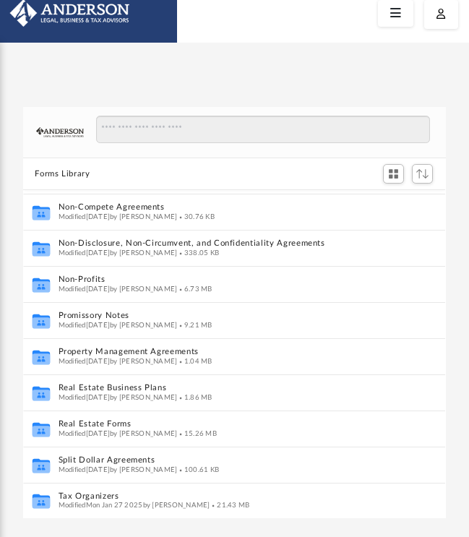
scroll to position [755, 0]
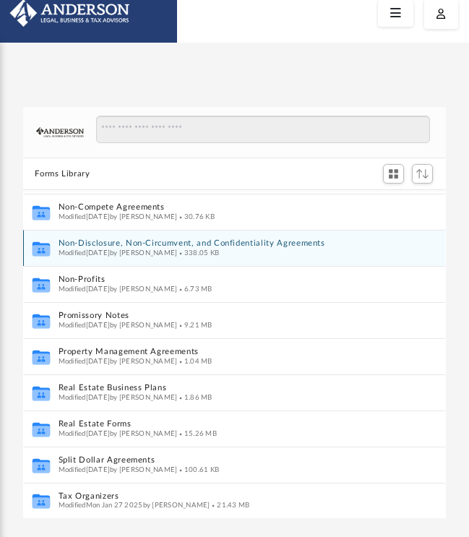
click at [87, 239] on button "Non-Disclosure, Non-Circumvent, and Confidentiality Agreements" at bounding box center [225, 243] width 332 height 9
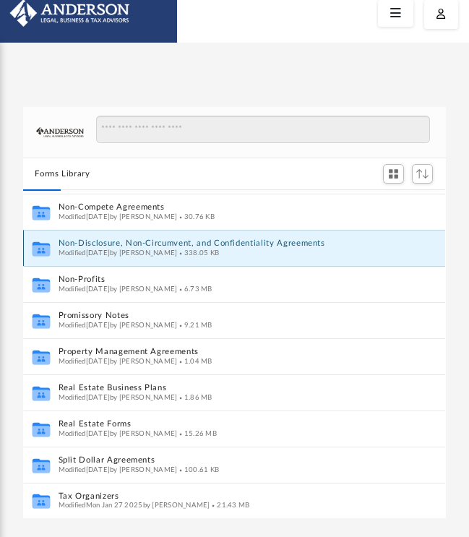
scroll to position [0, 0]
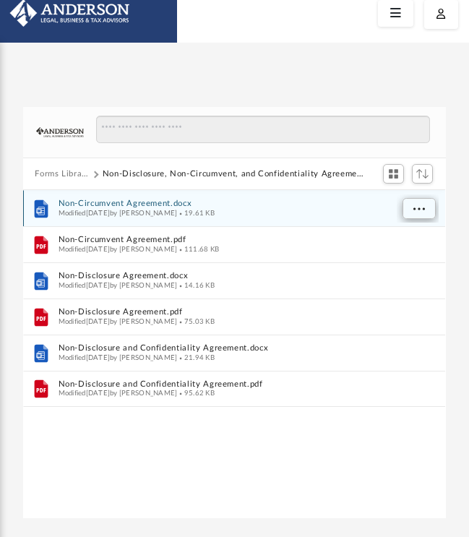
click at [421, 207] on span "More options" at bounding box center [419, 208] width 12 height 8
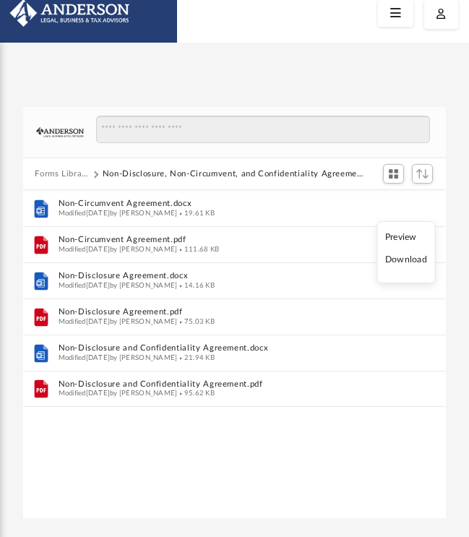
click at [405, 260] on li "Download" at bounding box center [406, 259] width 42 height 15
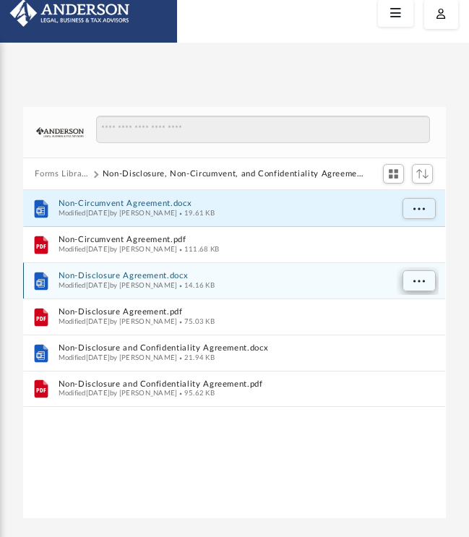
click at [420, 280] on span "More options" at bounding box center [419, 281] width 12 height 8
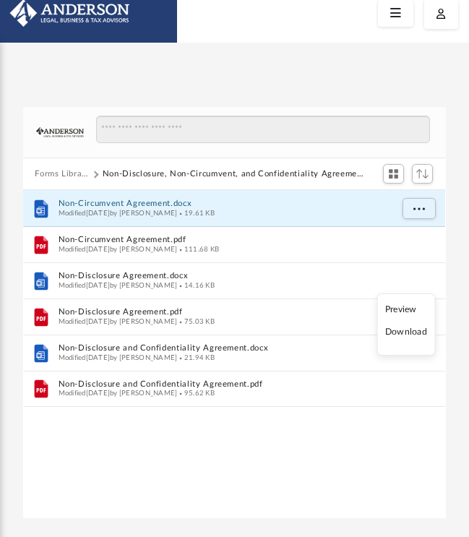
click at [408, 335] on li "Download" at bounding box center [406, 331] width 42 height 15
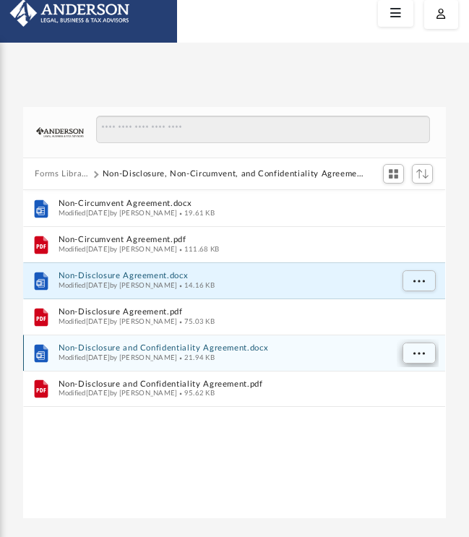
click at [419, 354] on span "More options" at bounding box center [419, 353] width 12 height 8
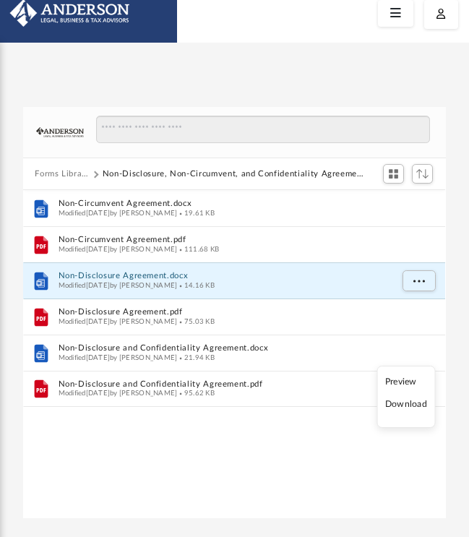
click at [411, 405] on li "Download" at bounding box center [406, 404] width 42 height 15
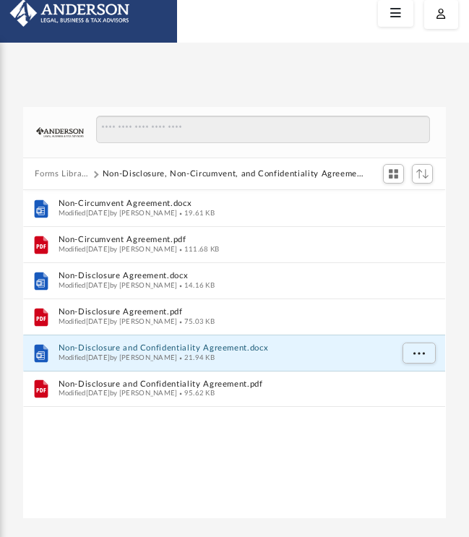
click at [49, 171] on button "Forms Library" at bounding box center [62, 174] width 54 height 13
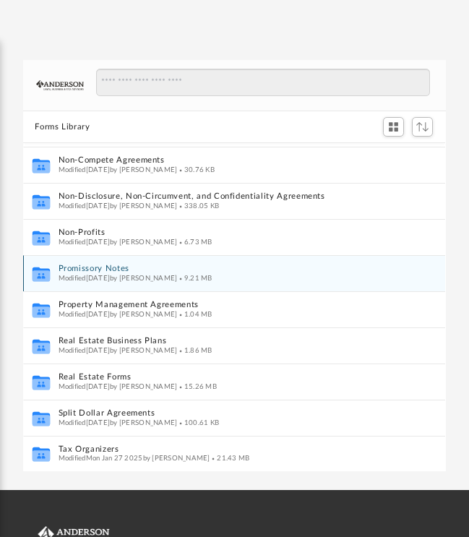
scroll to position [64, 0]
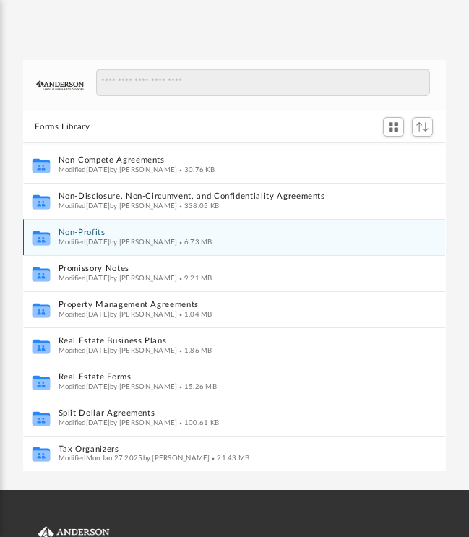
click at [79, 231] on button "Non-Profits" at bounding box center [225, 233] width 332 height 9
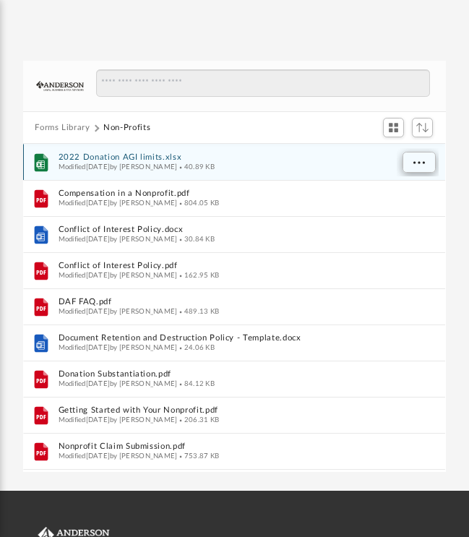
click at [421, 159] on span "More options" at bounding box center [419, 162] width 12 height 8
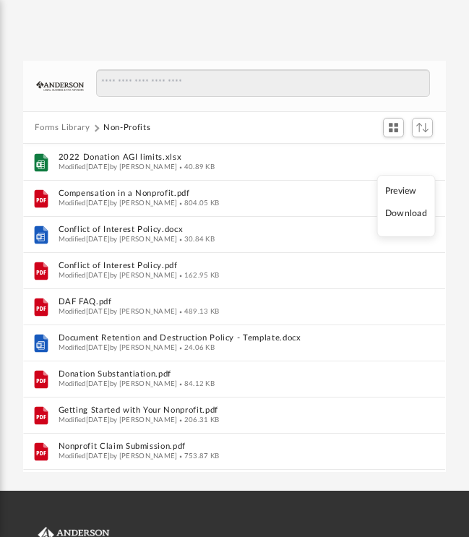
click at [395, 190] on li "Preview" at bounding box center [406, 191] width 42 height 15
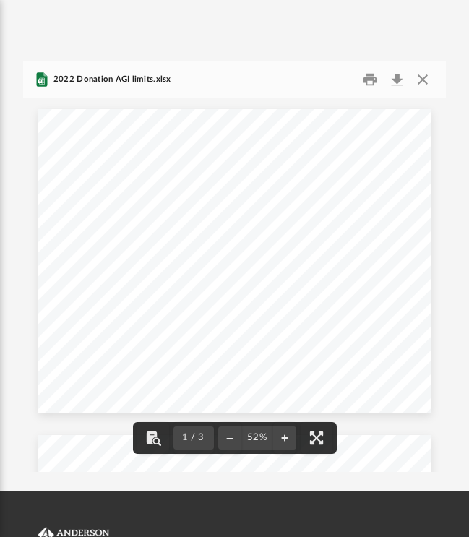
scroll to position [0, 0]
click at [426, 80] on button "Close" at bounding box center [423, 79] width 26 height 22
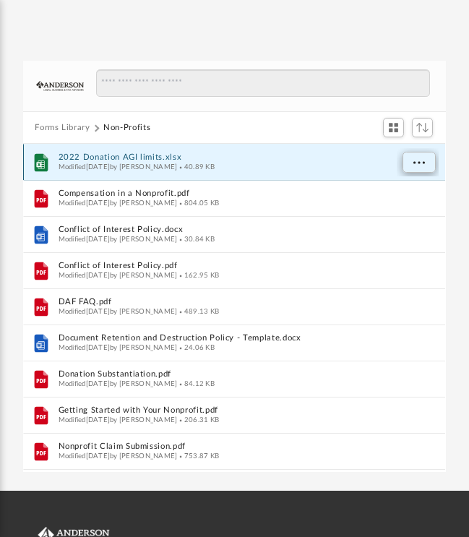
click at [415, 160] on span "More options" at bounding box center [419, 162] width 12 height 8
click at [405, 214] on li "Download" at bounding box center [406, 213] width 42 height 15
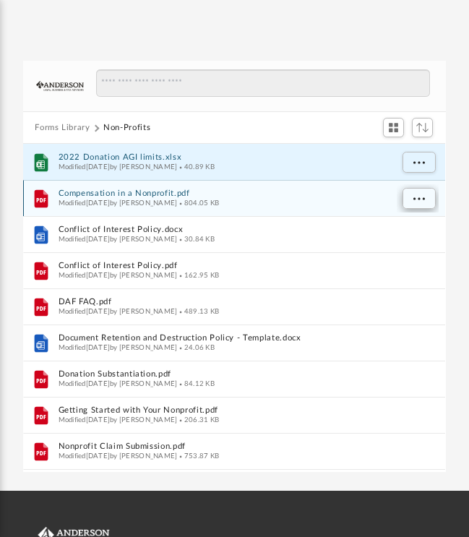
click at [416, 194] on span "More options" at bounding box center [419, 198] width 12 height 8
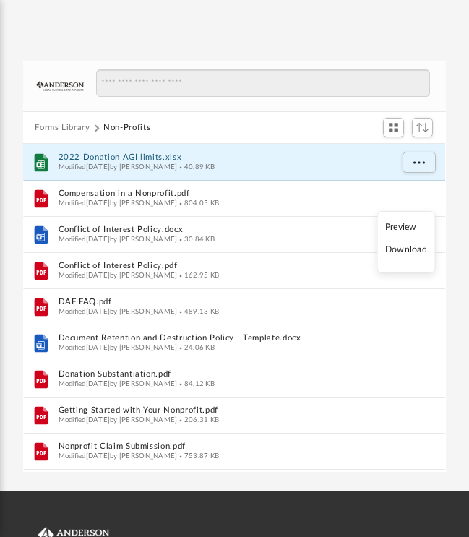
click at [413, 253] on li "Download" at bounding box center [406, 249] width 42 height 15
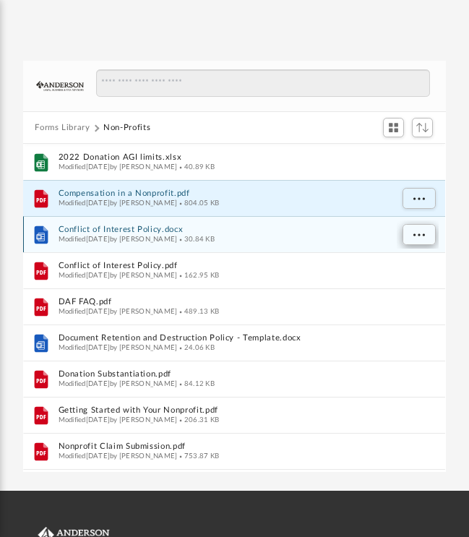
click at [415, 233] on span "More options" at bounding box center [419, 235] width 12 height 8
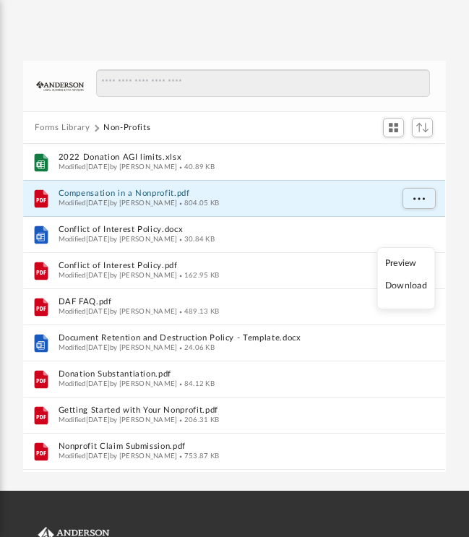
click at [410, 288] on li "Download" at bounding box center [406, 285] width 42 height 15
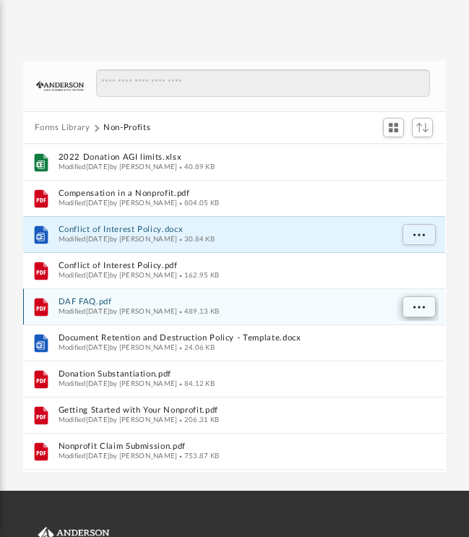
click at [414, 304] on span "More options" at bounding box center [419, 307] width 12 height 8
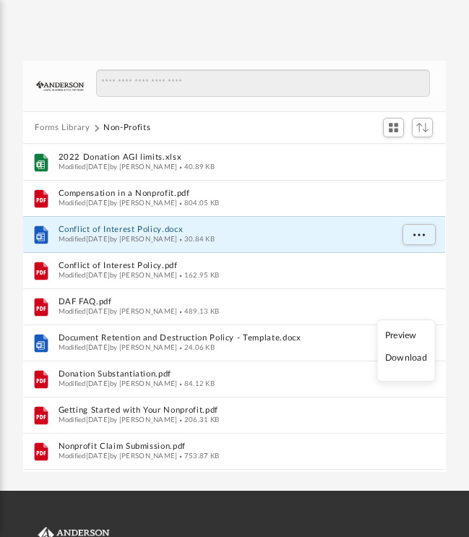
click at [408, 358] on li "Download" at bounding box center [406, 357] width 42 height 15
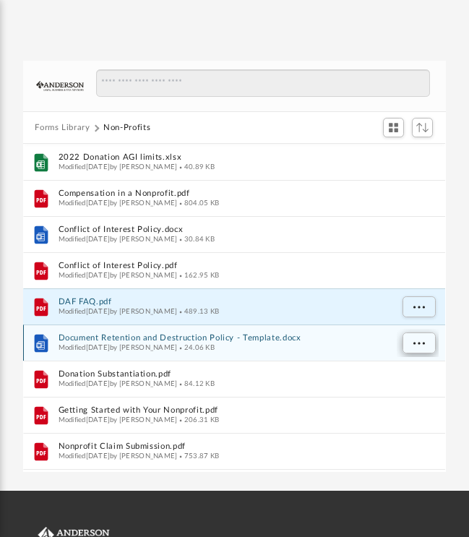
click at [421, 340] on span "More options" at bounding box center [419, 343] width 12 height 8
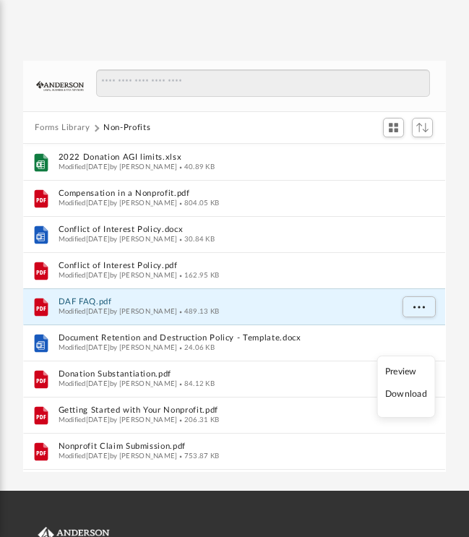
click at [411, 395] on li "Download" at bounding box center [406, 394] width 42 height 15
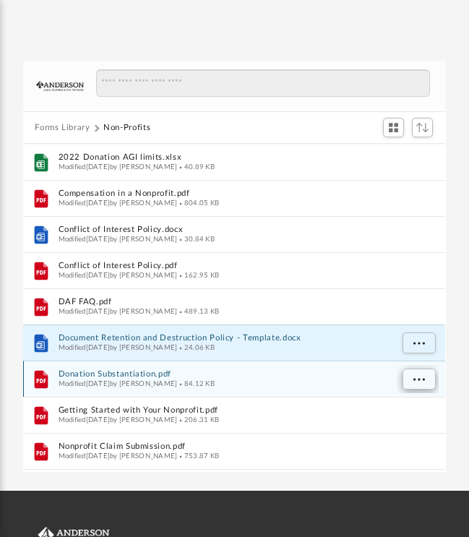
click at [418, 379] on span "More options" at bounding box center [419, 379] width 12 height 8
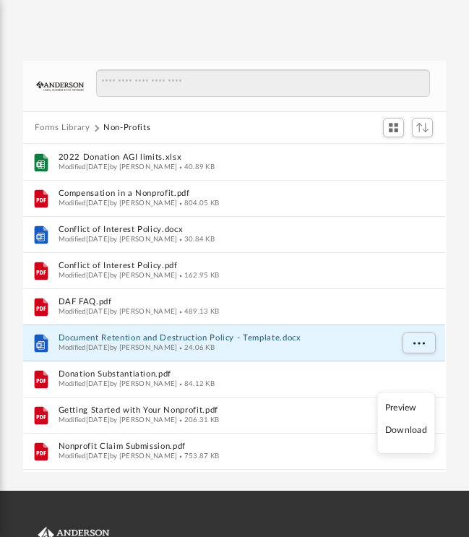
click at [402, 430] on li "Download" at bounding box center [406, 430] width 42 height 15
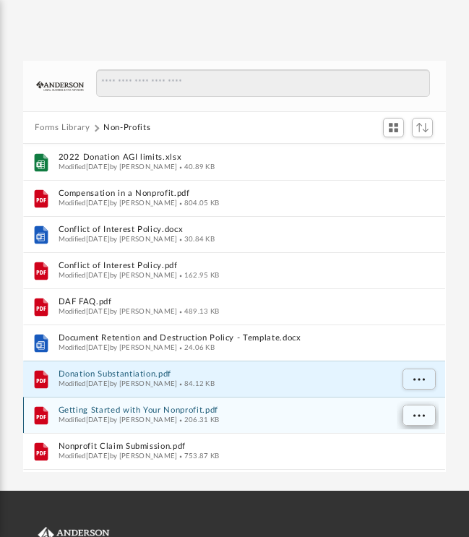
click at [416, 413] on span "More options" at bounding box center [419, 415] width 12 height 8
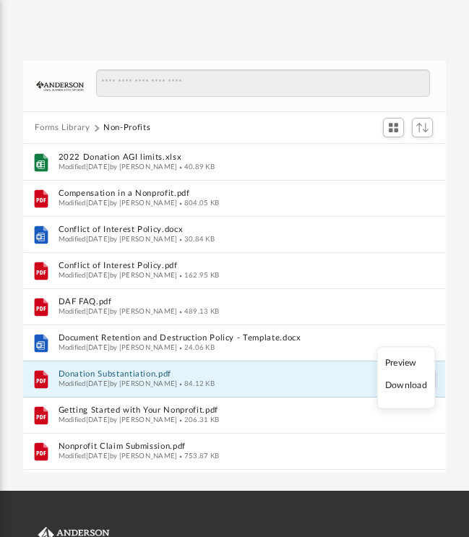
click at [403, 383] on li "Download" at bounding box center [406, 385] width 42 height 15
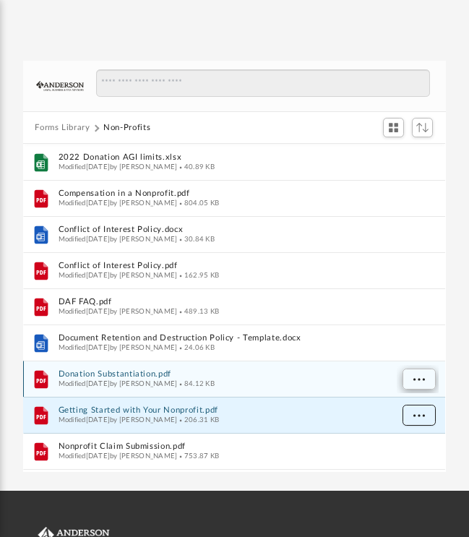
scroll to position [122, 0]
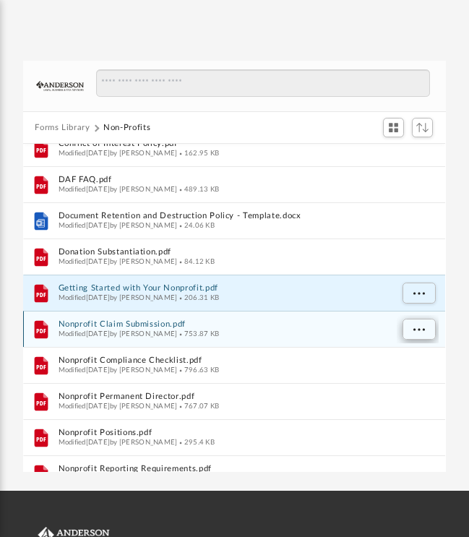
click at [418, 330] on span "More options" at bounding box center [419, 329] width 12 height 8
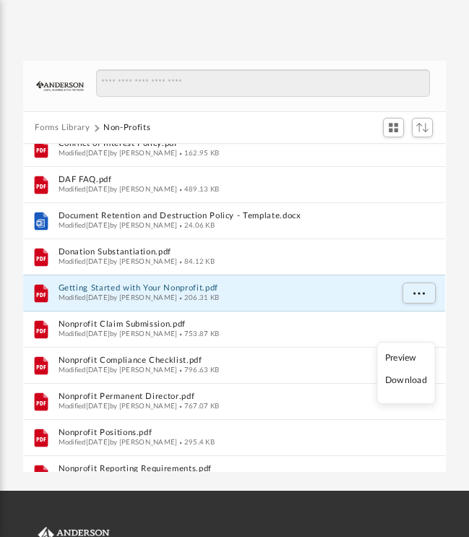
click at [405, 381] on li "Download" at bounding box center [406, 380] width 42 height 15
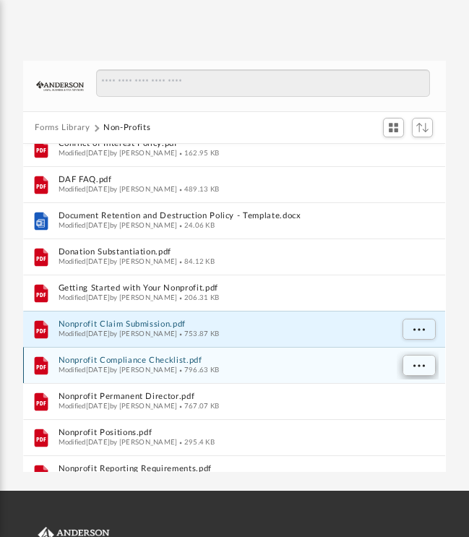
click at [416, 364] on span "More options" at bounding box center [419, 365] width 12 height 8
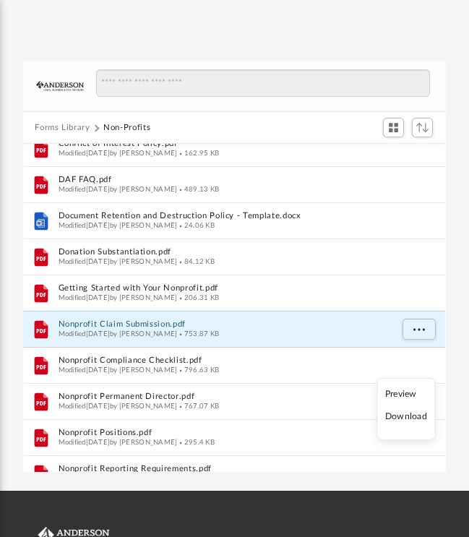
click at [403, 419] on li "Download" at bounding box center [406, 416] width 42 height 15
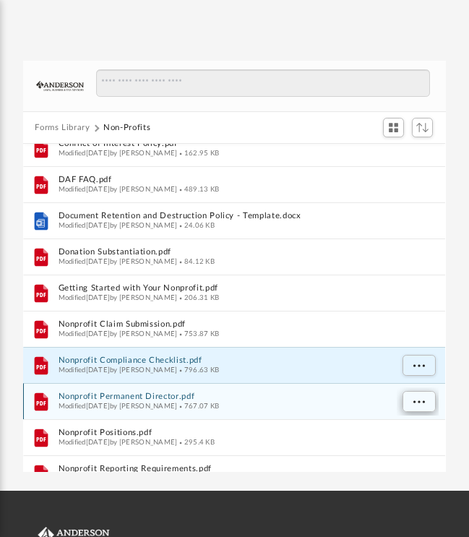
click at [422, 400] on span "More options" at bounding box center [419, 401] width 12 height 8
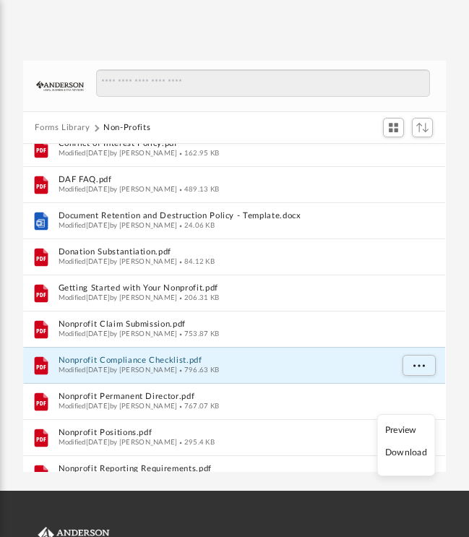
click at [401, 452] on li "Download" at bounding box center [406, 452] width 42 height 15
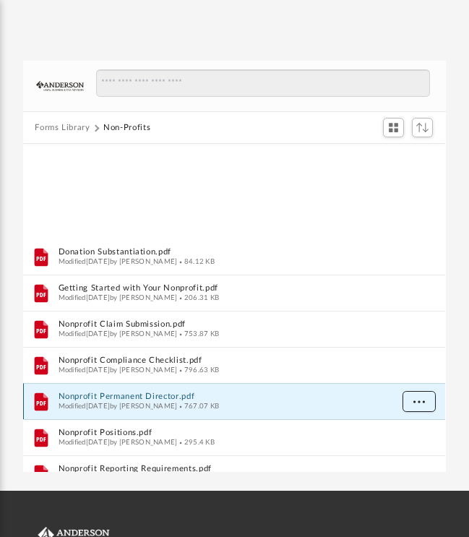
scroll to position [253, 0]
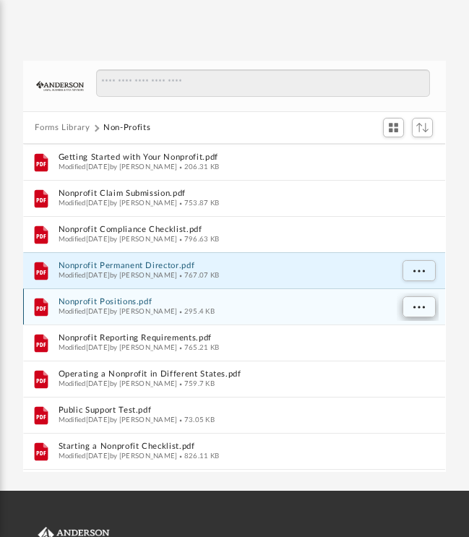
click at [416, 306] on span "More options" at bounding box center [419, 307] width 12 height 8
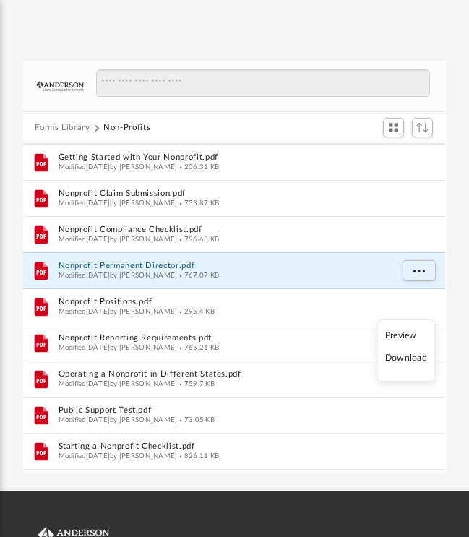
click at [400, 360] on li "Download" at bounding box center [406, 357] width 42 height 15
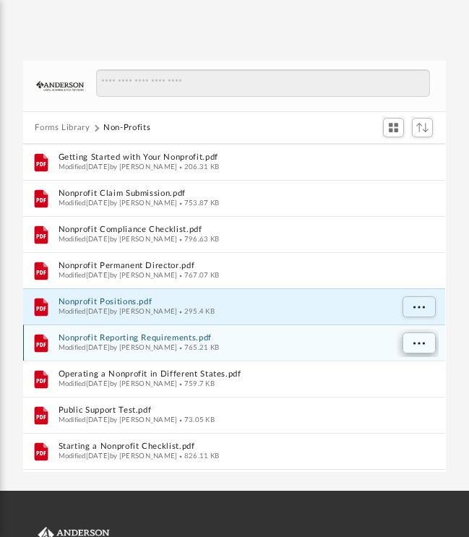
click at [419, 339] on span "More options" at bounding box center [419, 343] width 12 height 8
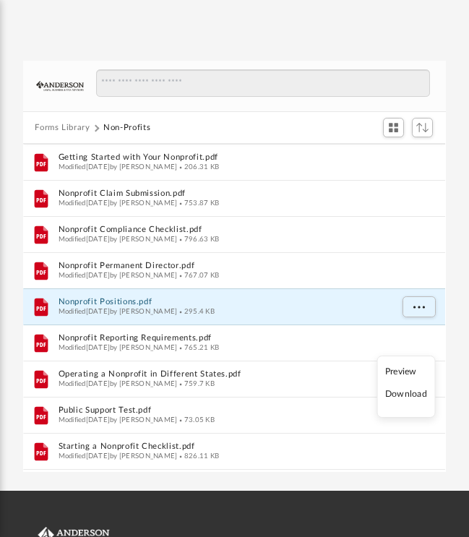
click at [404, 396] on li "Download" at bounding box center [406, 394] width 42 height 15
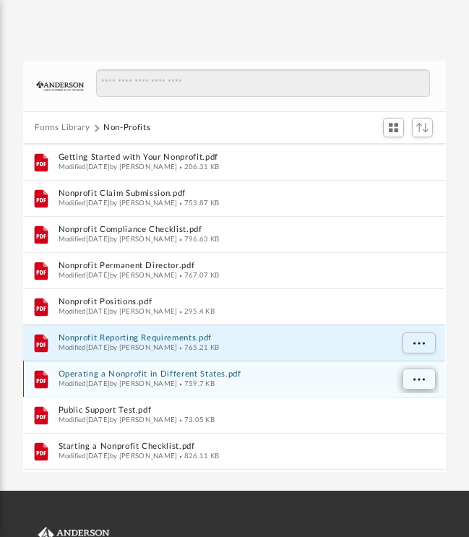
click at [417, 378] on span "More options" at bounding box center [419, 379] width 12 height 8
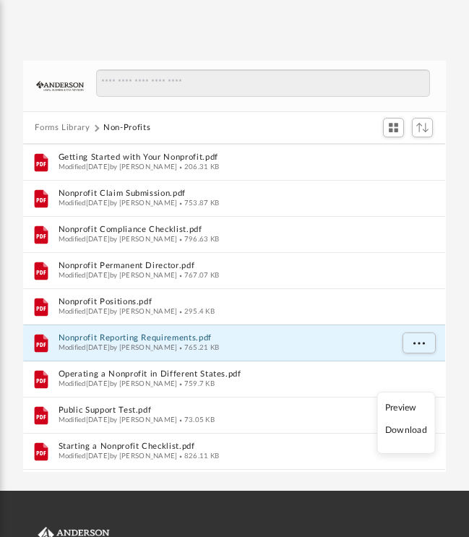
click at [408, 432] on li "Download" at bounding box center [406, 430] width 42 height 15
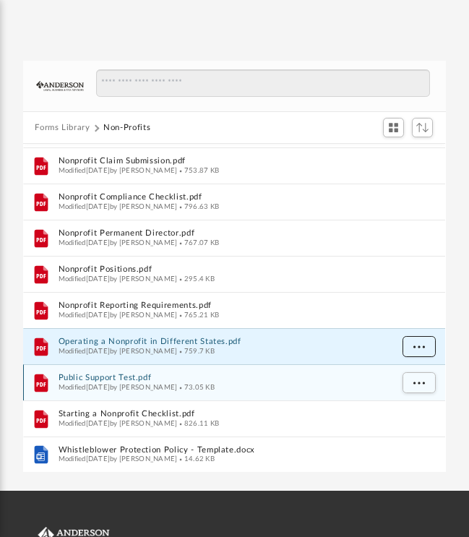
scroll to position [285, 0]
click at [420, 384] on span "More options" at bounding box center [419, 383] width 12 height 8
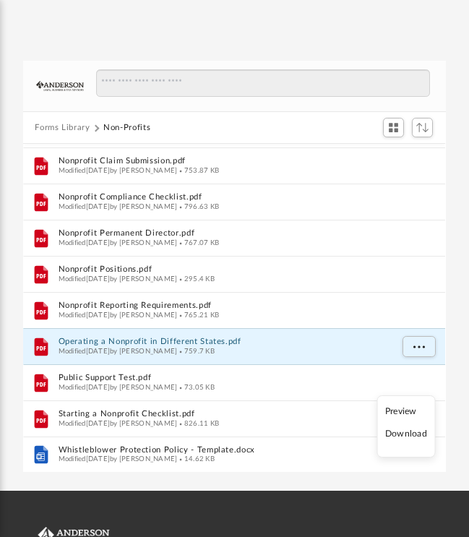
click at [403, 435] on li "Download" at bounding box center [406, 433] width 42 height 15
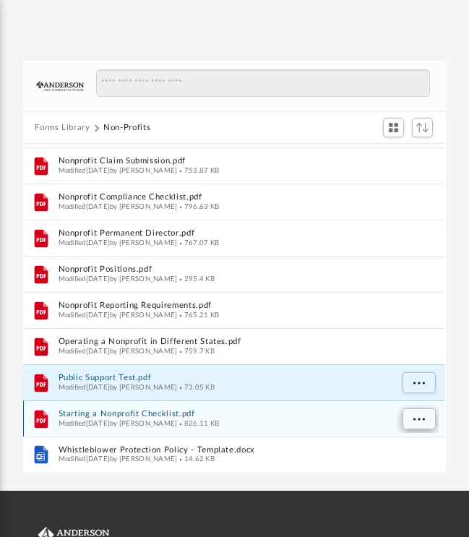
click at [421, 415] on span "More options" at bounding box center [419, 419] width 12 height 8
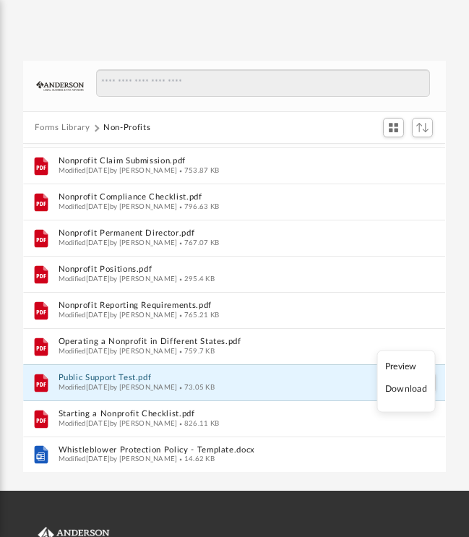
click at [395, 391] on li "Download" at bounding box center [406, 389] width 42 height 15
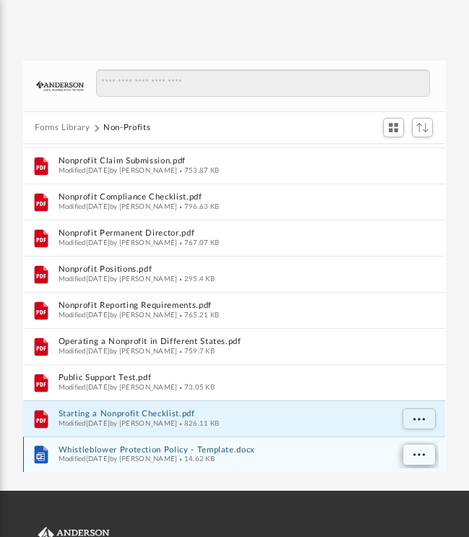
click at [417, 453] on span "More options" at bounding box center [419, 454] width 12 height 8
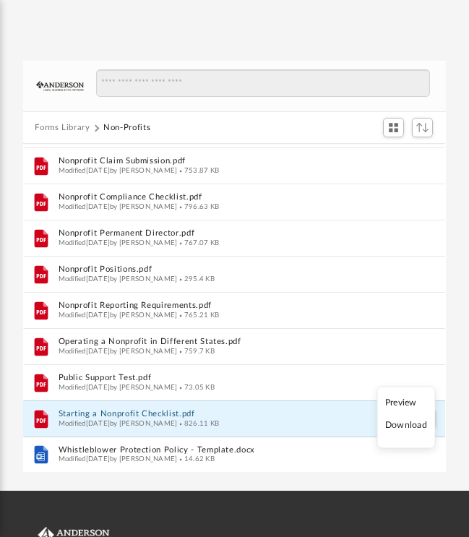
click at [408, 426] on li "Download" at bounding box center [406, 425] width 42 height 15
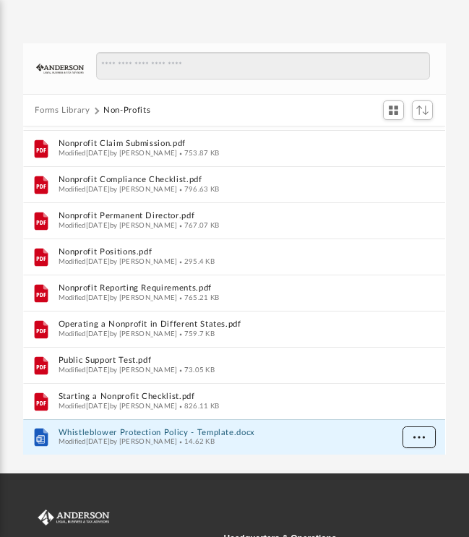
scroll to position [59, 0]
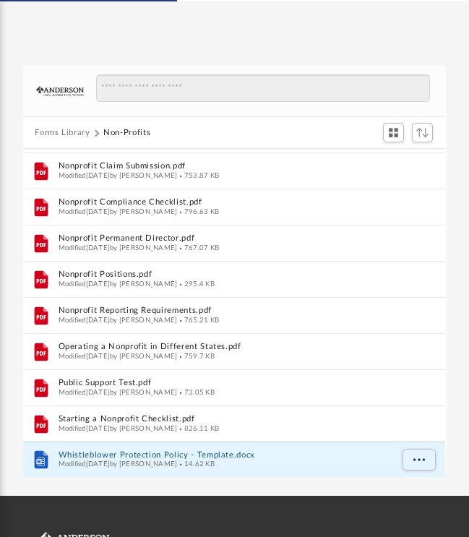
click at [52, 133] on button "Forms Library" at bounding box center [62, 132] width 55 height 13
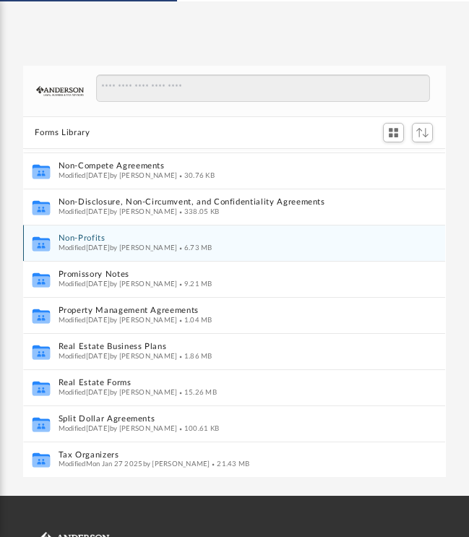
scroll to position [755, 0]
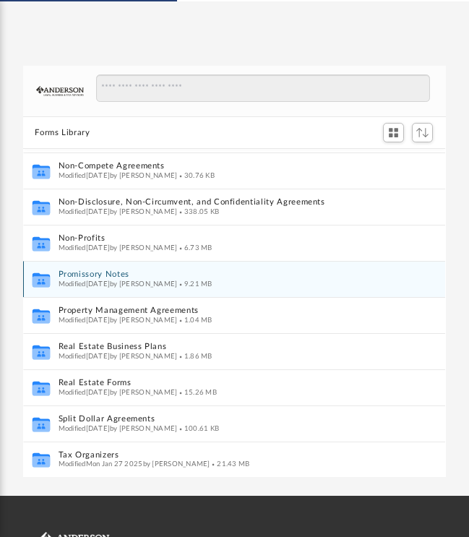
click at [73, 273] on button "Promissory Notes" at bounding box center [225, 274] width 332 height 9
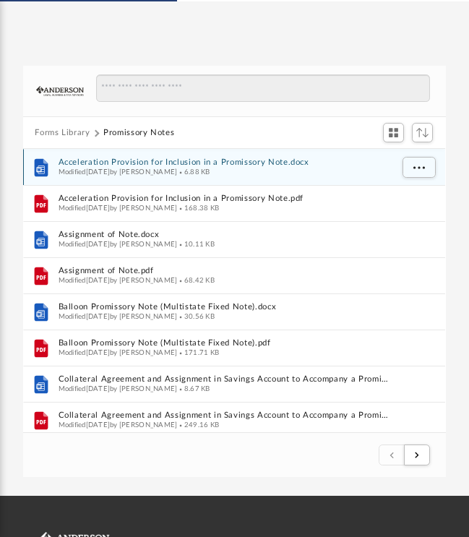
scroll to position [40, 0]
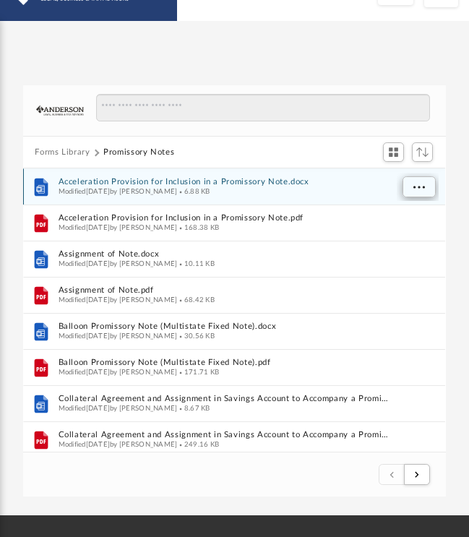
click at [418, 183] on span "More options" at bounding box center [419, 187] width 12 height 8
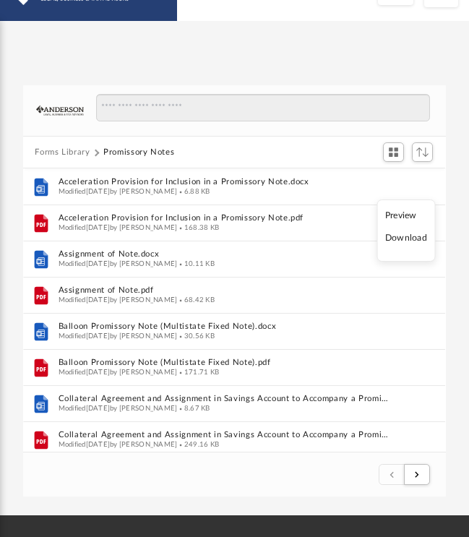
click at [409, 237] on li "Download" at bounding box center [406, 238] width 42 height 15
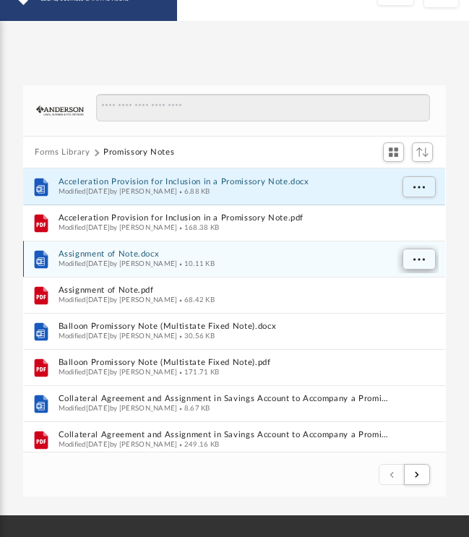
click at [418, 259] on span "More options" at bounding box center [419, 259] width 12 height 8
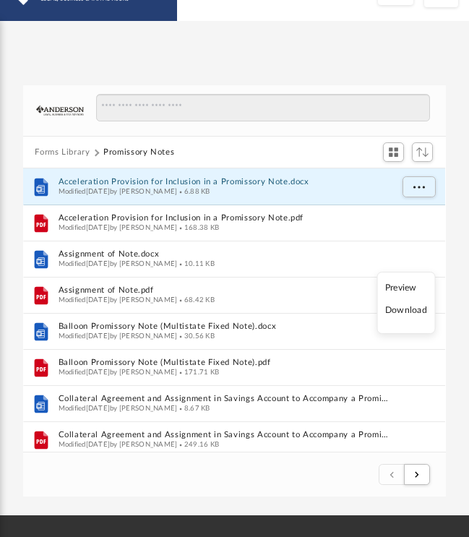
click at [402, 313] on li "Download" at bounding box center [406, 310] width 42 height 15
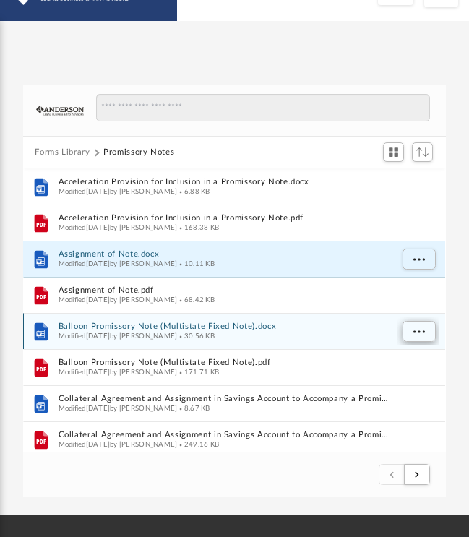
click at [421, 332] on span "More options" at bounding box center [419, 331] width 12 height 8
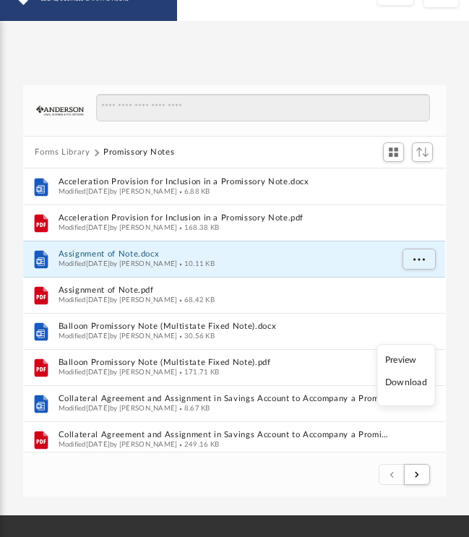
click at [403, 385] on li "Download" at bounding box center [406, 382] width 42 height 15
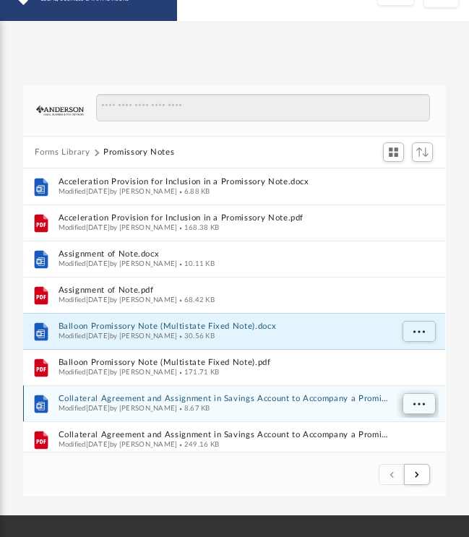
click at [414, 402] on span "More options" at bounding box center [419, 404] width 12 height 8
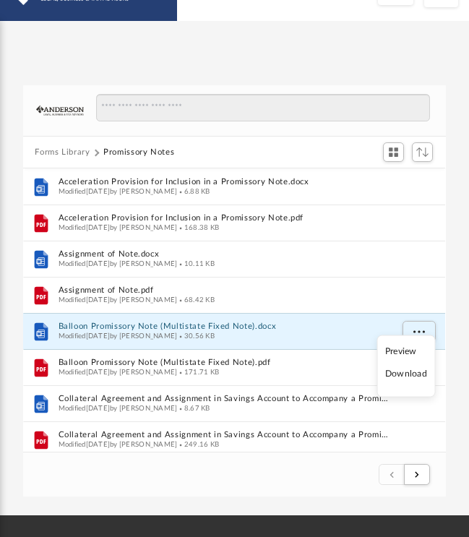
click at [403, 376] on li "Download" at bounding box center [406, 373] width 42 height 15
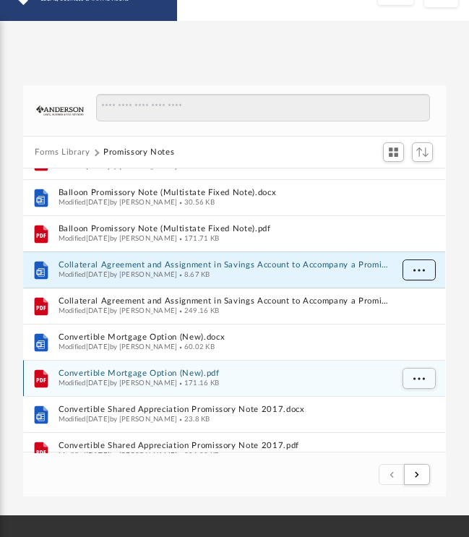
scroll to position [207, 0]
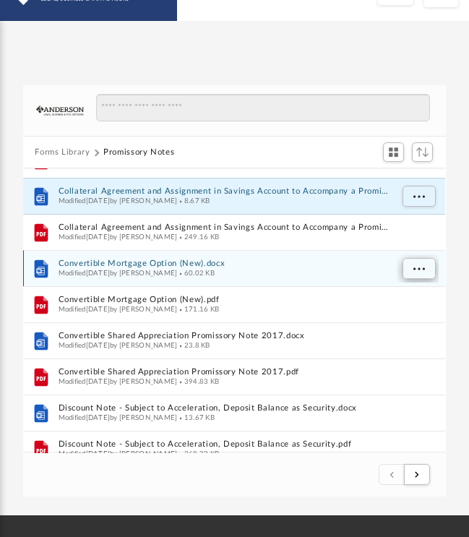
click at [414, 268] on span "More options" at bounding box center [419, 268] width 12 height 8
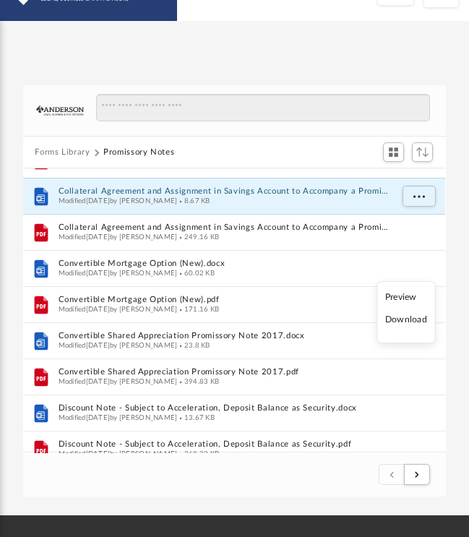
click at [405, 319] on li "Download" at bounding box center [406, 319] width 42 height 15
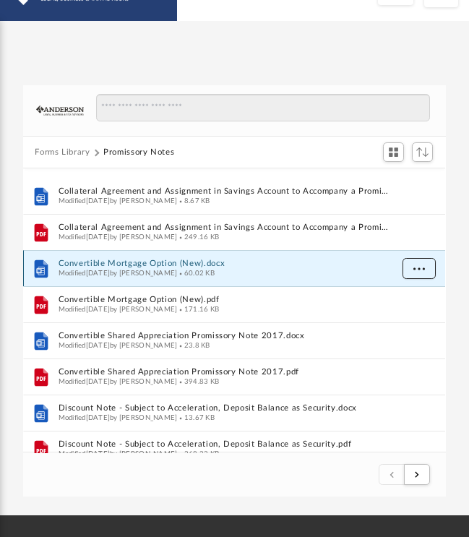
scroll to position [290, 0]
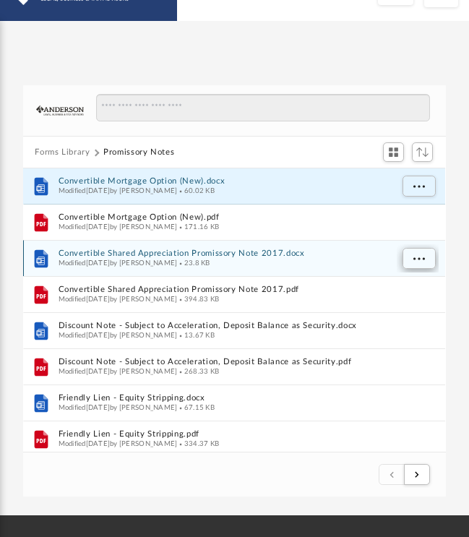
click at [421, 259] on span "More options" at bounding box center [419, 258] width 12 height 8
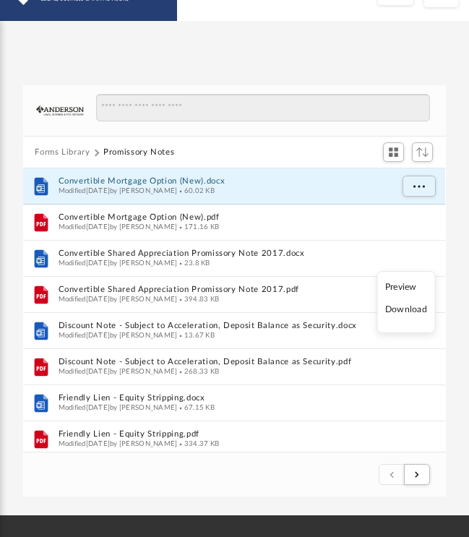
click at [407, 310] on li "Download" at bounding box center [406, 309] width 42 height 15
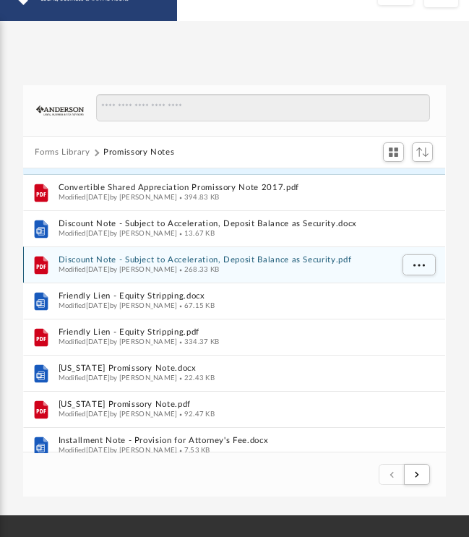
scroll to position [392, 0]
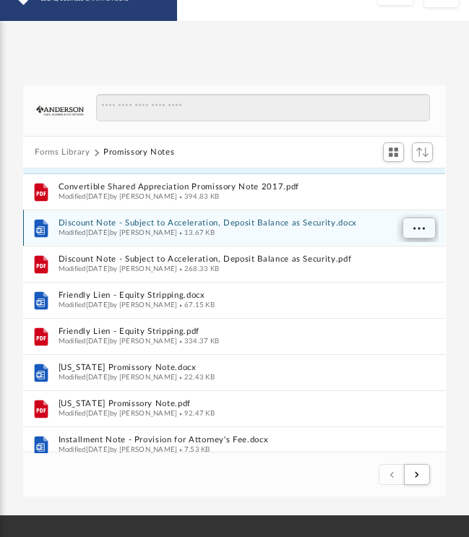
click at [418, 230] on span "More options" at bounding box center [419, 228] width 12 height 8
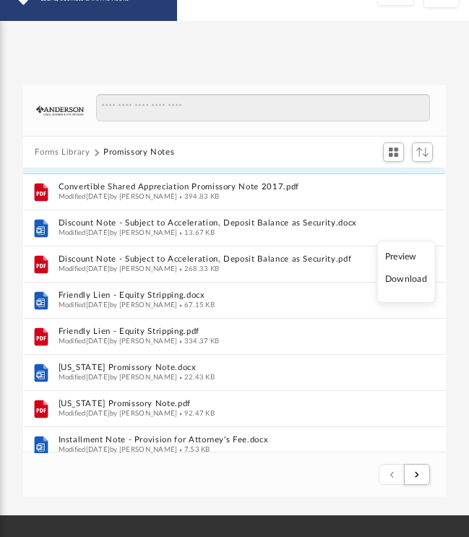
click at [408, 280] on li "Download" at bounding box center [406, 279] width 42 height 15
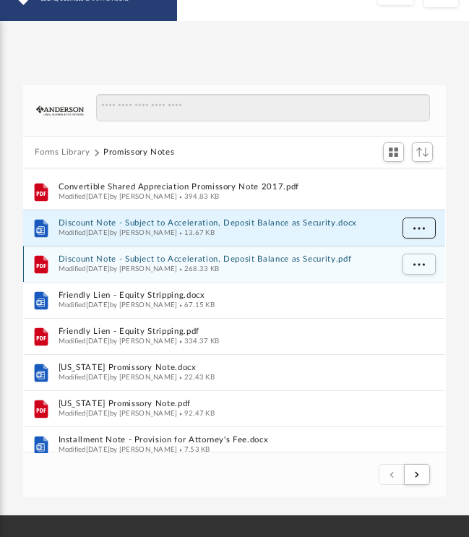
scroll to position [445, 0]
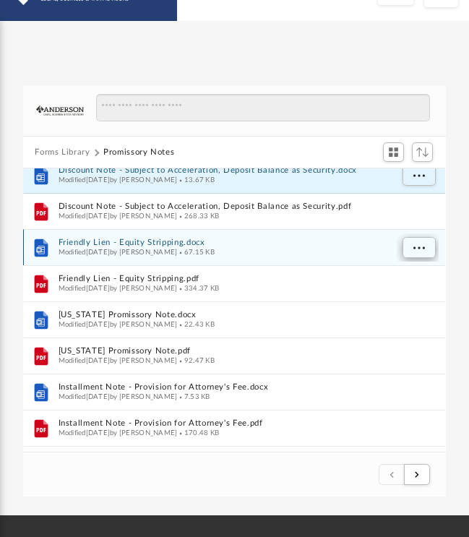
click at [417, 246] on span "More options" at bounding box center [419, 248] width 12 height 8
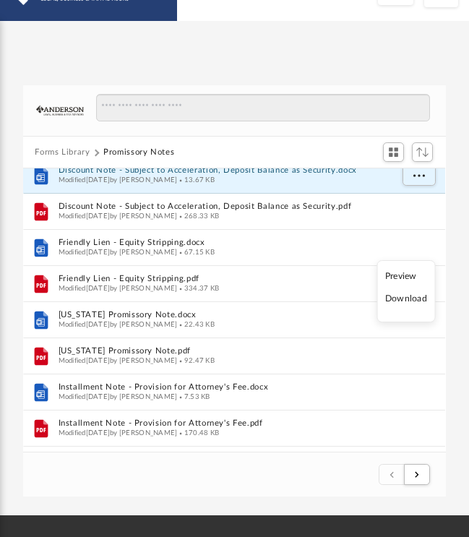
click at [408, 301] on li "Download" at bounding box center [406, 298] width 42 height 15
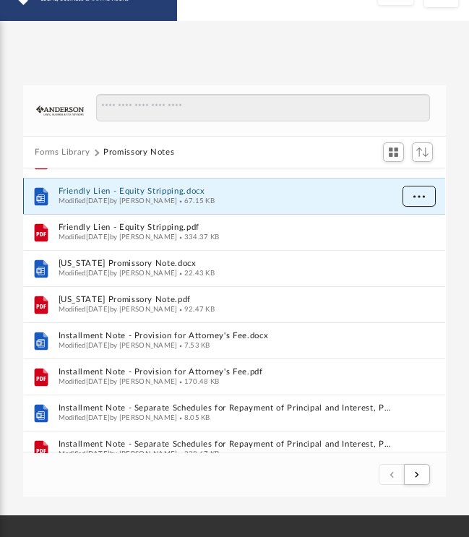
scroll to position [501, 0]
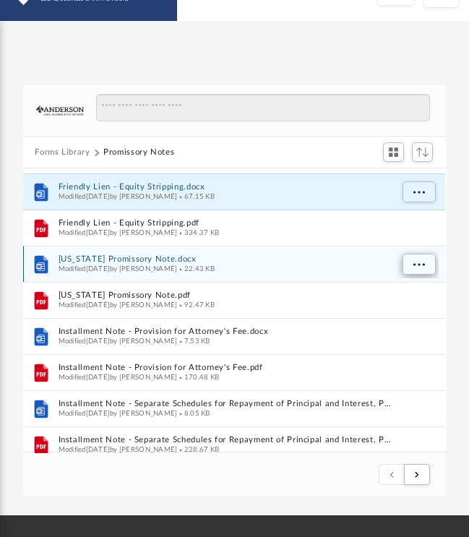
click at [415, 263] on span "More options" at bounding box center [419, 264] width 12 height 8
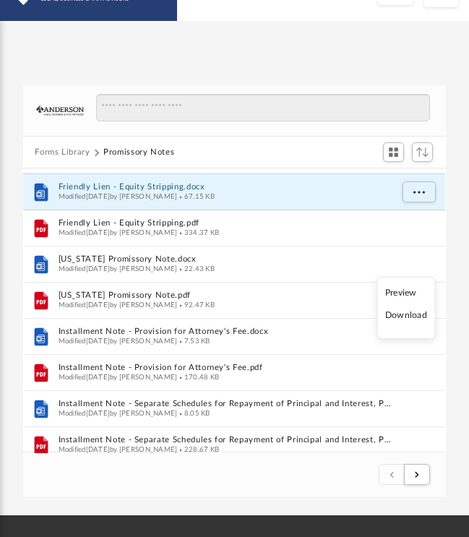
click at [410, 318] on li "Download" at bounding box center [406, 315] width 42 height 15
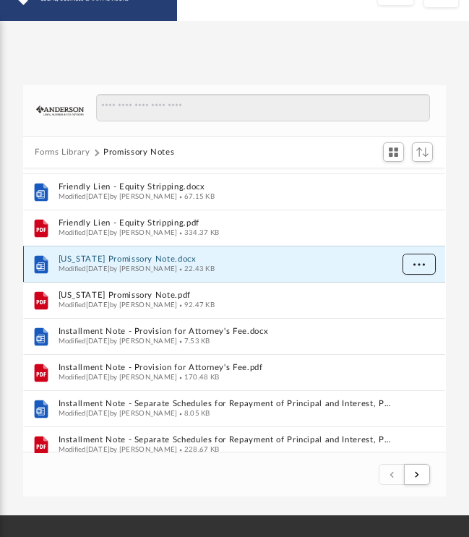
scroll to position [562, 0]
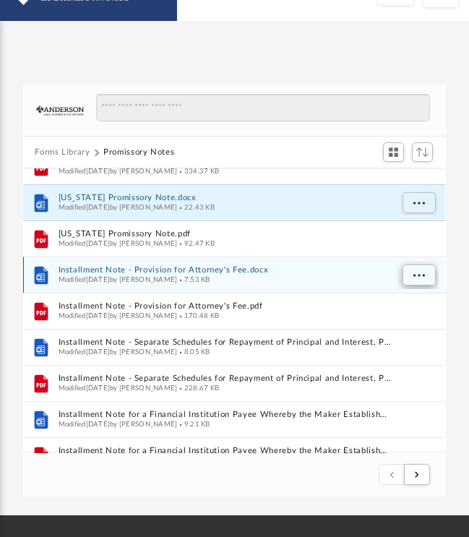
click at [419, 278] on button "More options" at bounding box center [418, 275] width 33 height 22
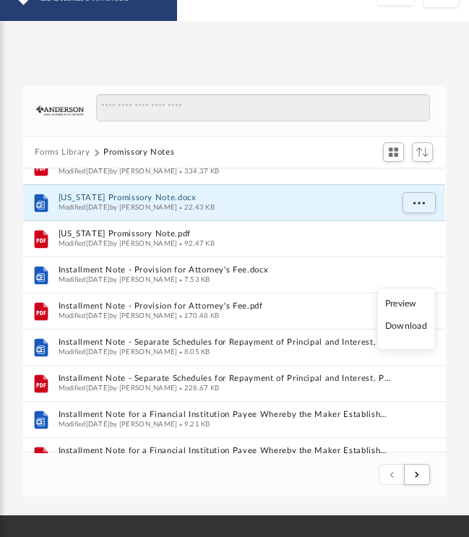
click at [410, 330] on li "Download" at bounding box center [406, 326] width 42 height 15
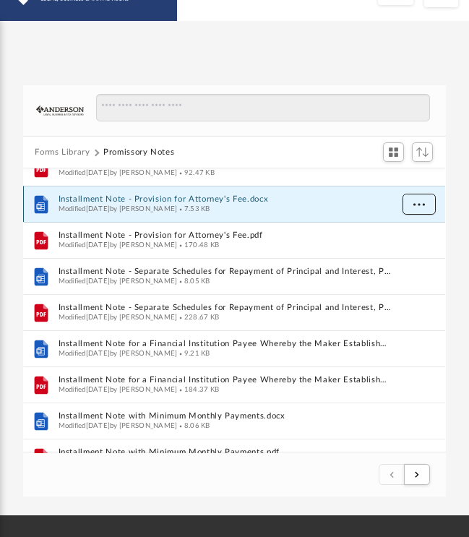
scroll to position [636, 0]
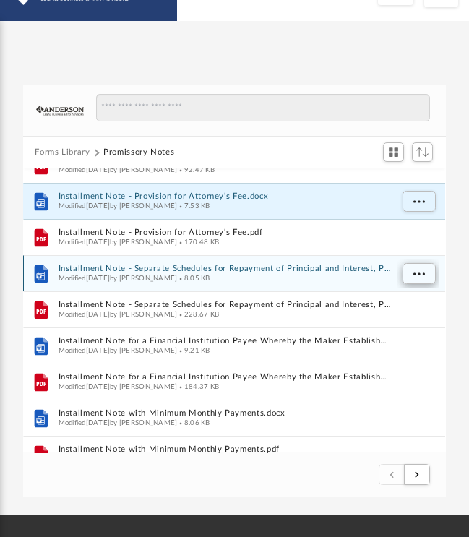
click at [413, 272] on button "More options" at bounding box center [418, 274] width 33 height 22
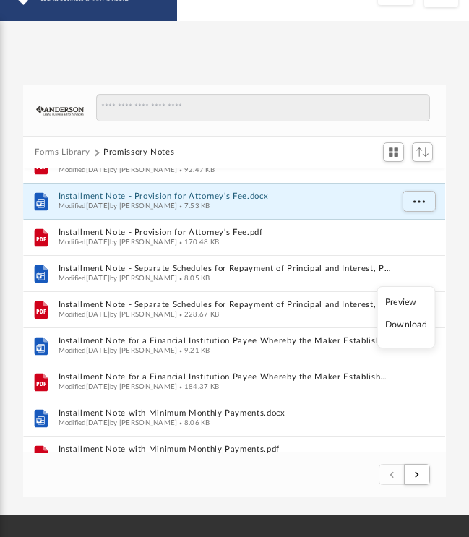
click at [411, 327] on li "Download" at bounding box center [406, 324] width 42 height 15
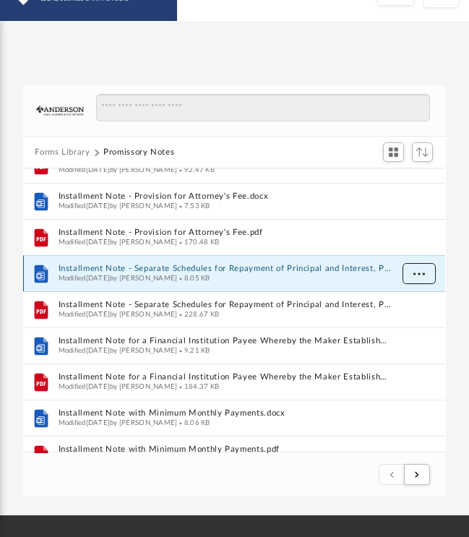
scroll to position [736, 0]
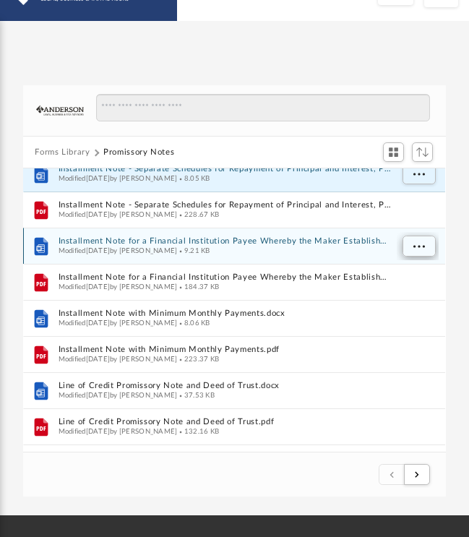
click at [415, 244] on span "More options" at bounding box center [419, 246] width 12 height 8
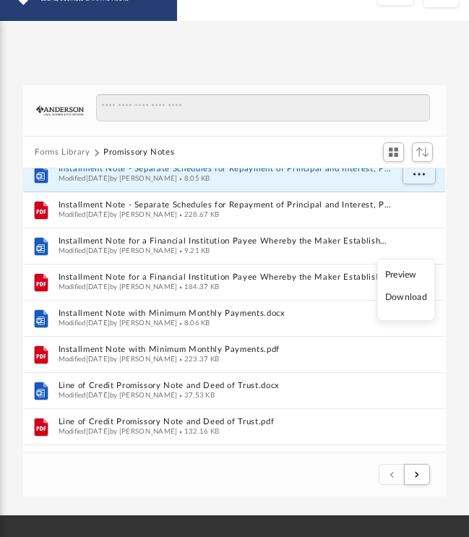
click at [405, 301] on li "Download" at bounding box center [406, 297] width 42 height 15
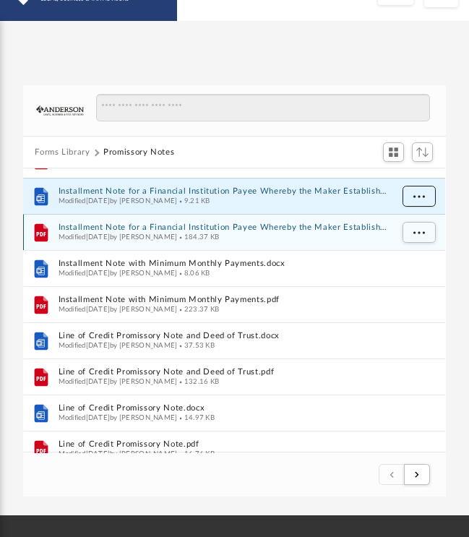
scroll to position [788, 0]
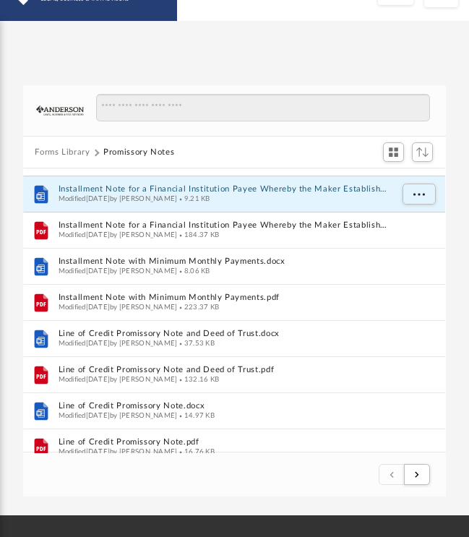
click at [465, 236] on div "Forms Library Promissory Notes Name File Installment Note - Separate Schedules …" at bounding box center [234, 290] width 469 height 411
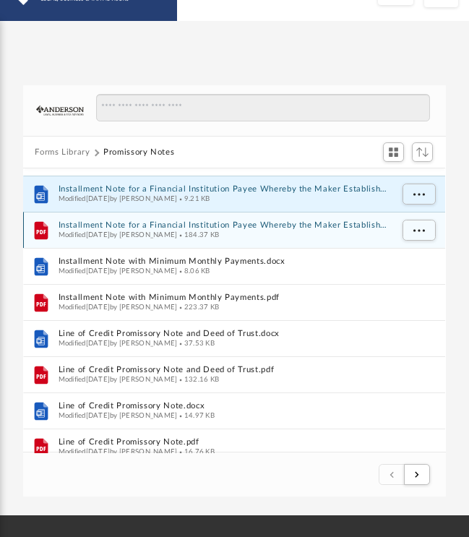
scroll to position [828, 0]
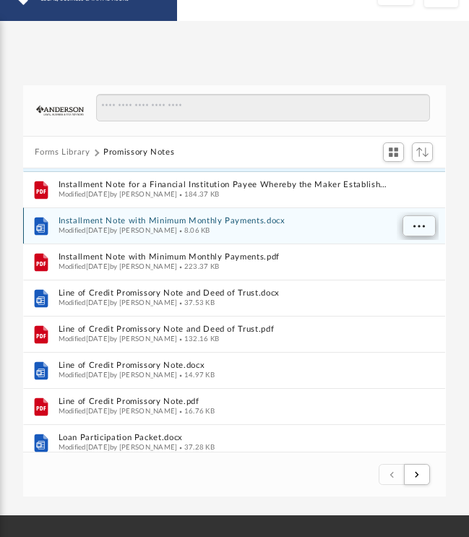
click at [410, 223] on button "More options" at bounding box center [418, 226] width 33 height 22
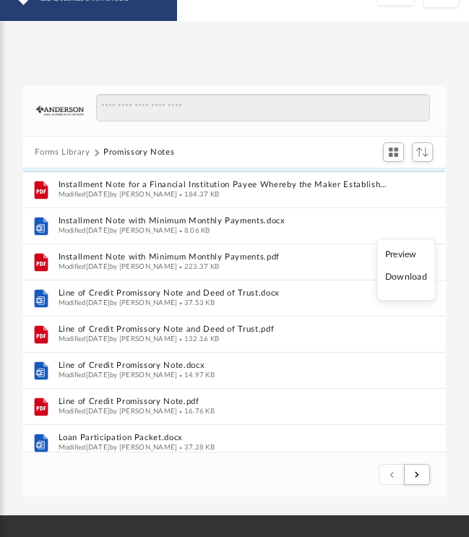
click at [413, 279] on li "Download" at bounding box center [406, 277] width 42 height 15
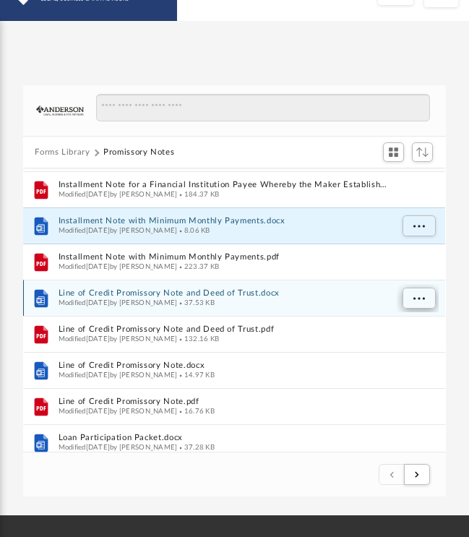
click at [419, 298] on span "More options" at bounding box center [419, 298] width 12 height 8
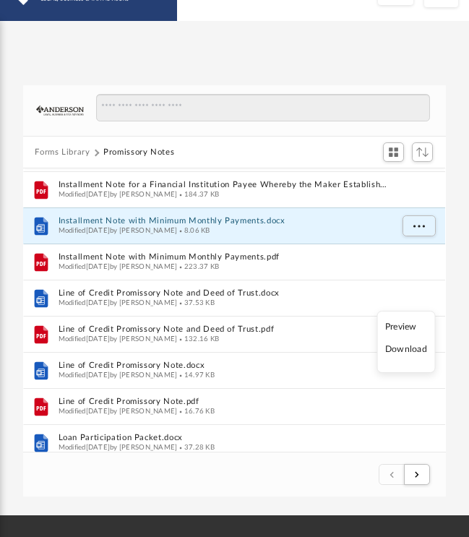
click at [415, 351] on li "Download" at bounding box center [406, 349] width 42 height 15
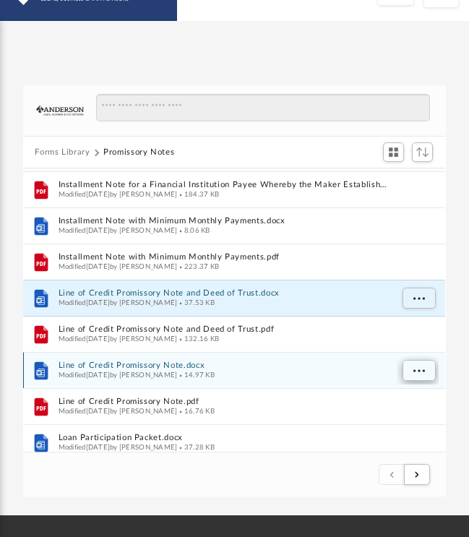
click at [417, 371] on span "More options" at bounding box center [419, 370] width 12 height 8
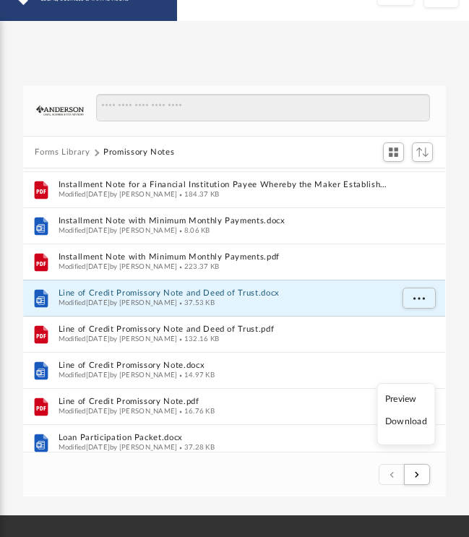
click at [403, 422] on li "Download" at bounding box center [406, 421] width 42 height 15
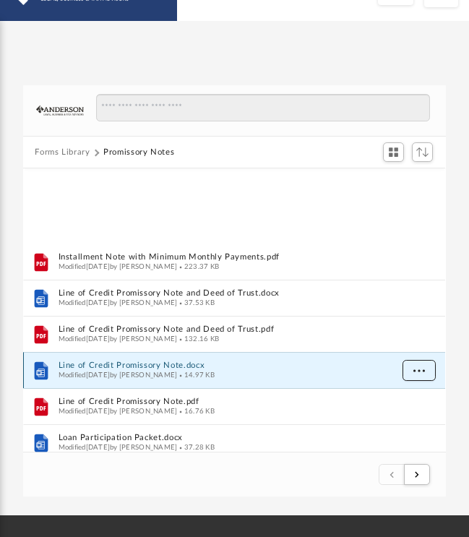
scroll to position [959, 0]
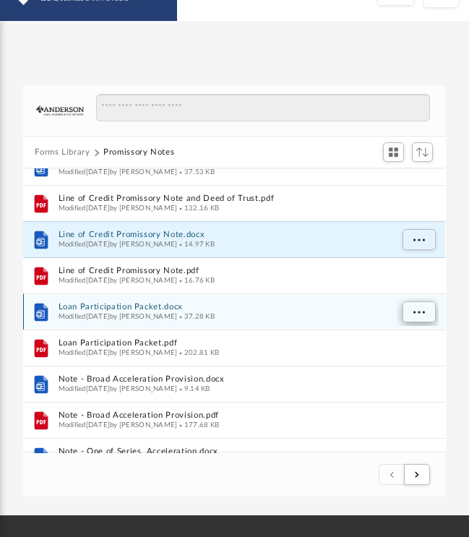
click at [419, 311] on span "More options" at bounding box center [419, 312] width 12 height 8
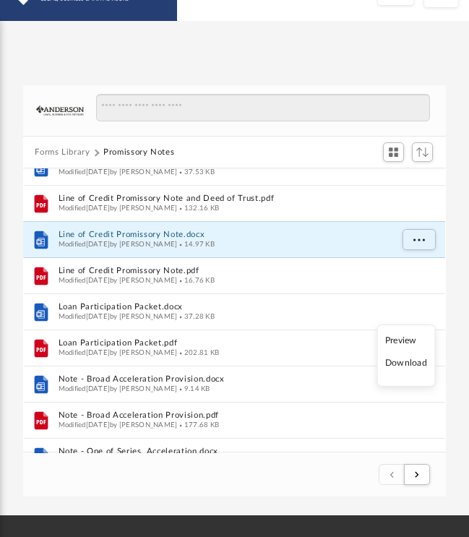
click at [412, 364] on li "Download" at bounding box center [406, 363] width 42 height 15
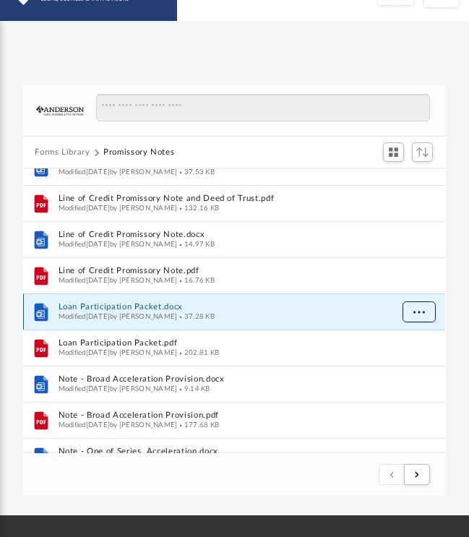
scroll to position [1046, 0]
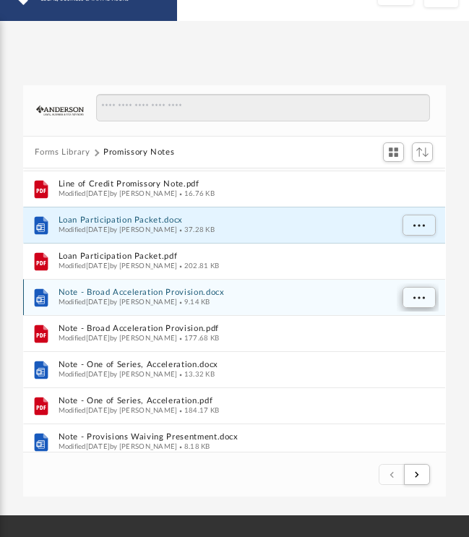
click at [417, 295] on span "More options" at bounding box center [419, 297] width 12 height 8
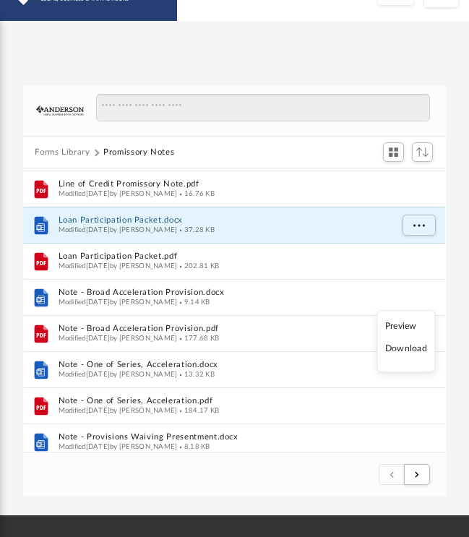
click at [410, 350] on li "Download" at bounding box center [406, 348] width 42 height 15
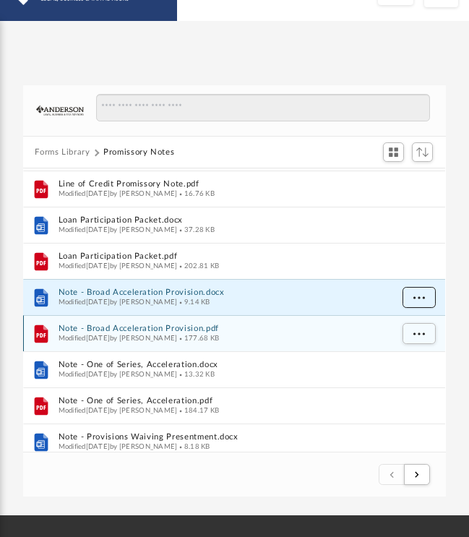
scroll to position [1145, 0]
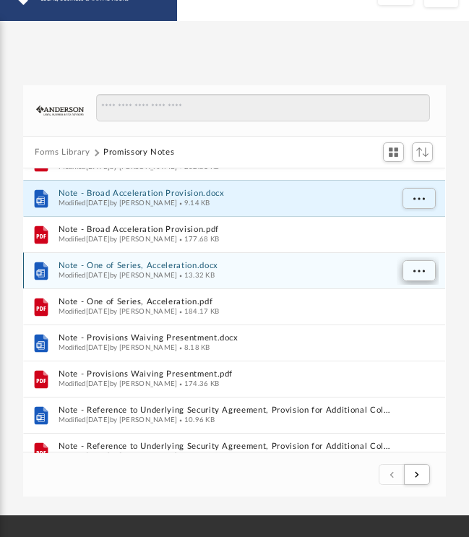
click at [420, 270] on span "More options" at bounding box center [419, 271] width 12 height 8
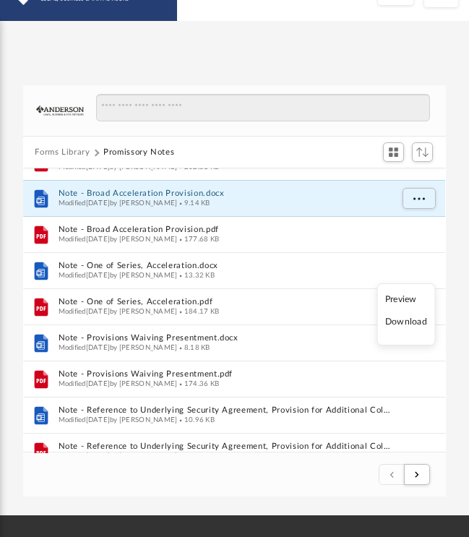
click at [409, 324] on li "Download" at bounding box center [406, 321] width 42 height 15
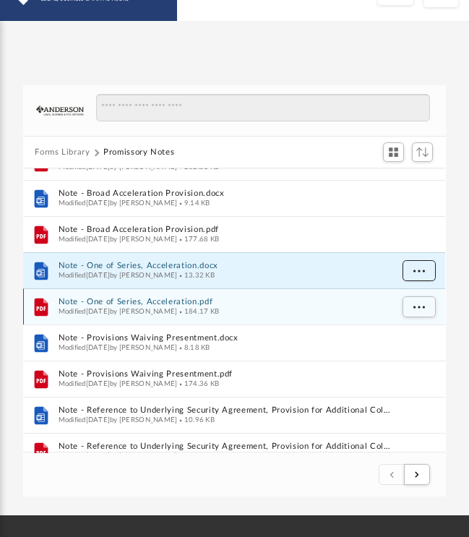
scroll to position [1212, 0]
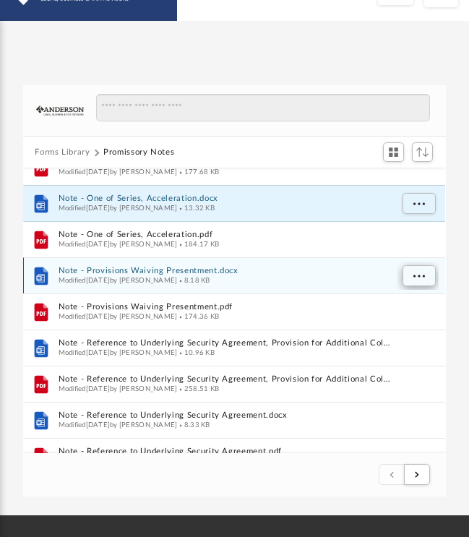
click at [418, 275] on span "More options" at bounding box center [419, 276] width 12 height 8
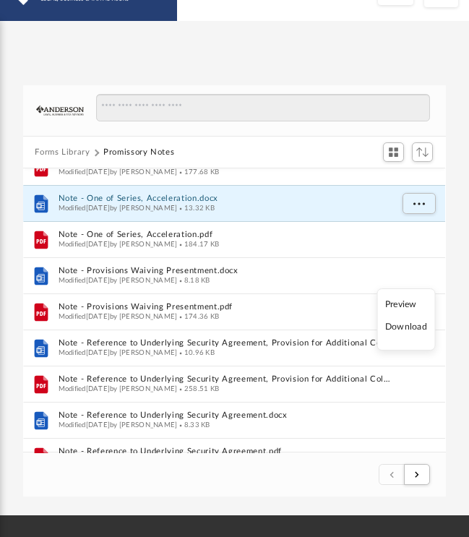
click at [411, 329] on li "Download" at bounding box center [406, 326] width 42 height 15
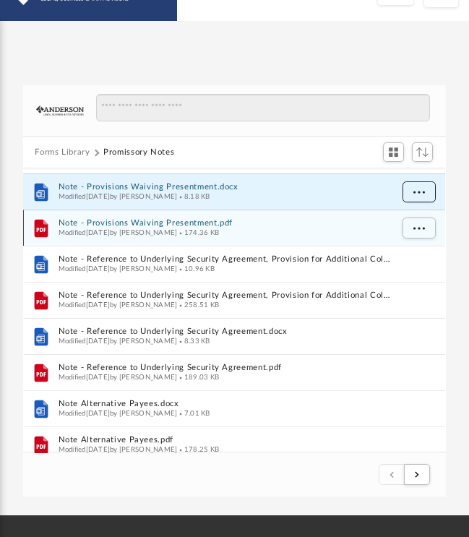
scroll to position [1299, 0]
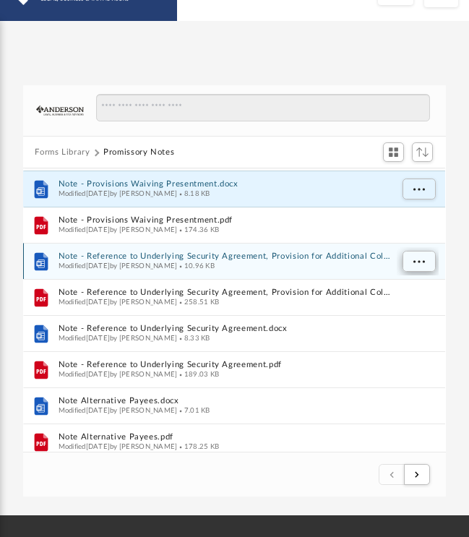
click at [414, 262] on span "More options" at bounding box center [419, 261] width 12 height 8
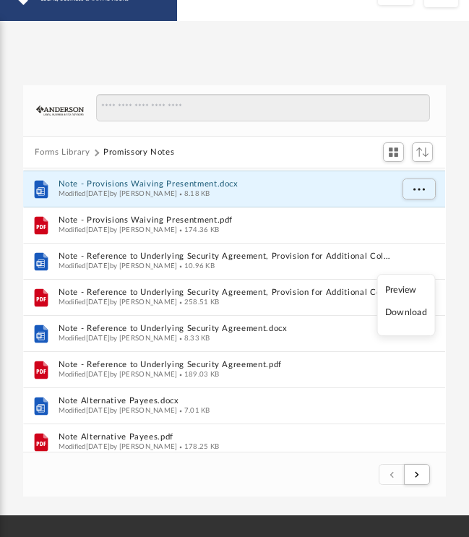
click at [414, 314] on li "Download" at bounding box center [406, 312] width 42 height 15
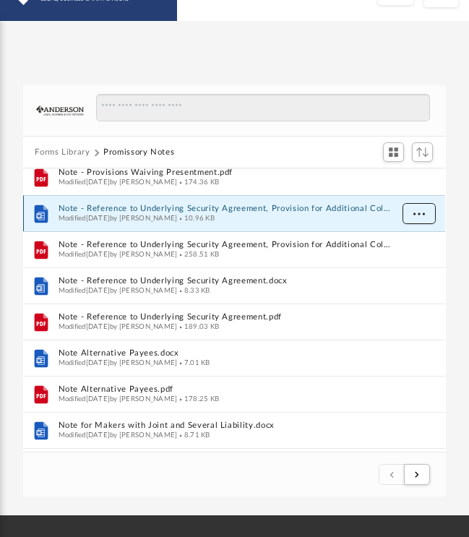
scroll to position [1350, 0]
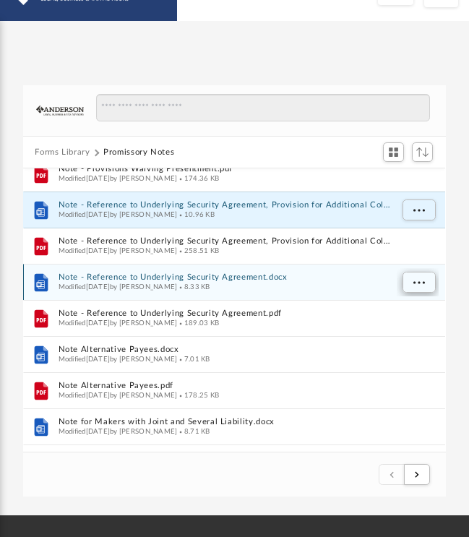
click at [415, 285] on span "More options" at bounding box center [419, 282] width 12 height 8
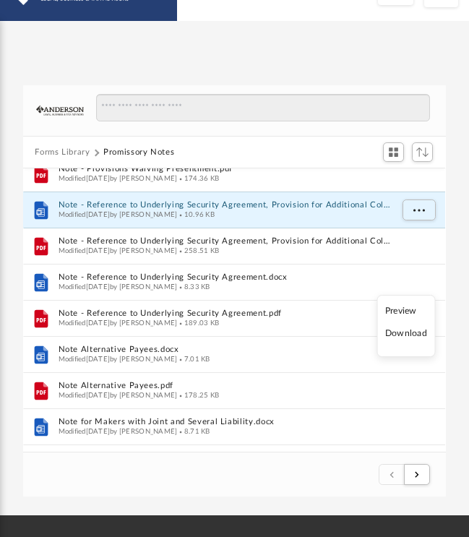
click at [410, 335] on li "Download" at bounding box center [406, 333] width 42 height 15
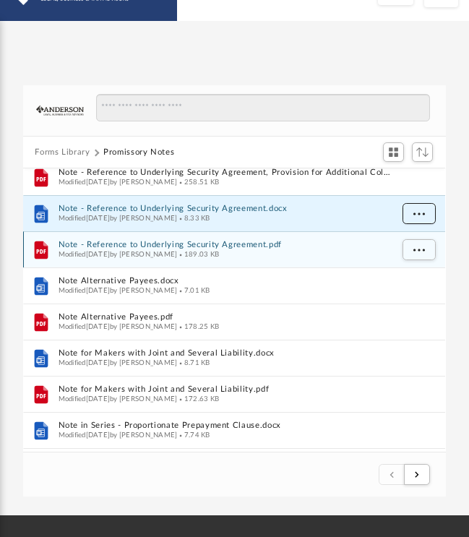
scroll to position [1427, 0]
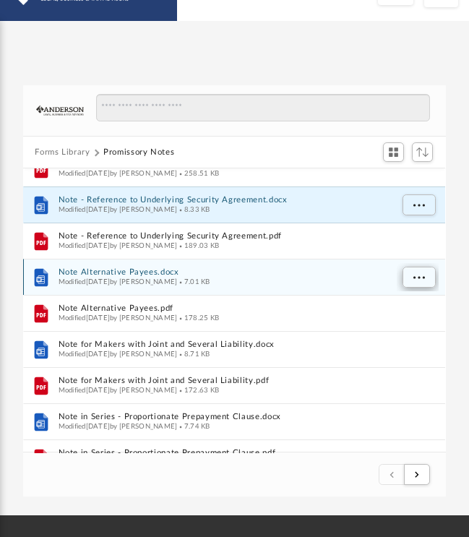
click at [417, 275] on span "More options" at bounding box center [419, 277] width 12 height 8
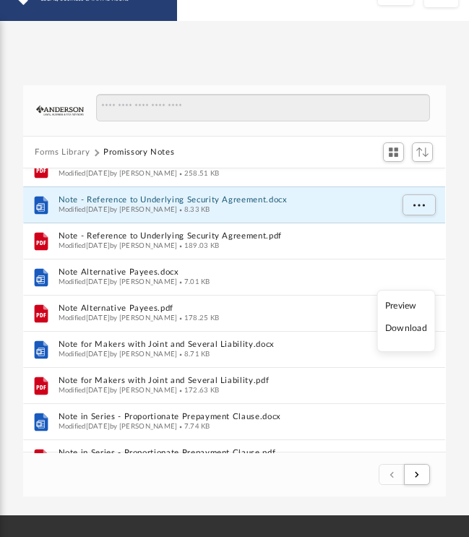
click at [404, 330] on li "Download" at bounding box center [406, 328] width 42 height 15
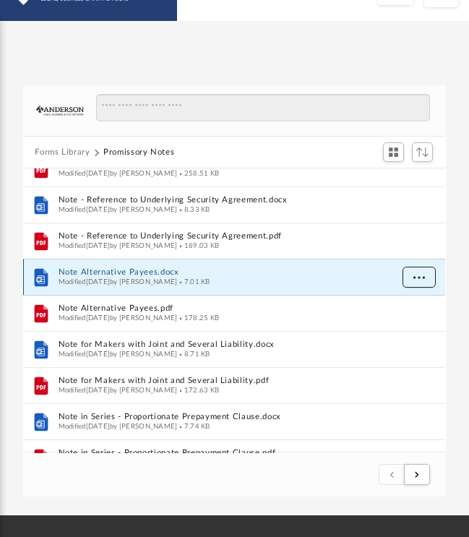
scroll to position [1492, 0]
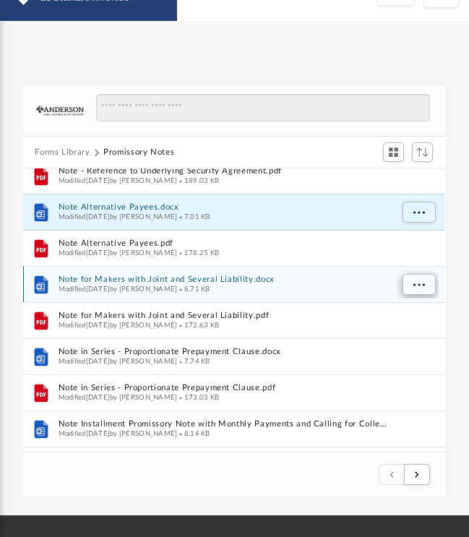
click at [413, 286] on button "More options" at bounding box center [418, 285] width 33 height 22
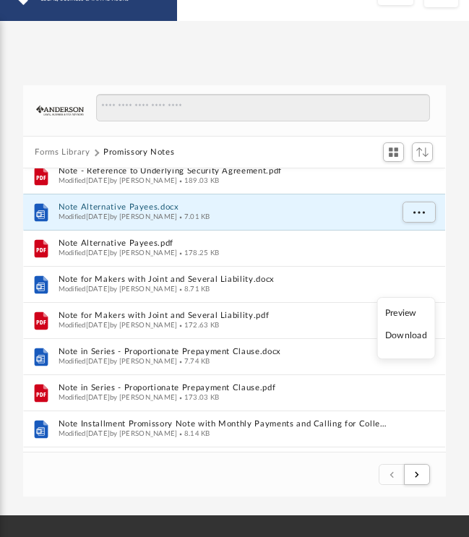
click at [409, 337] on li "Download" at bounding box center [406, 335] width 42 height 15
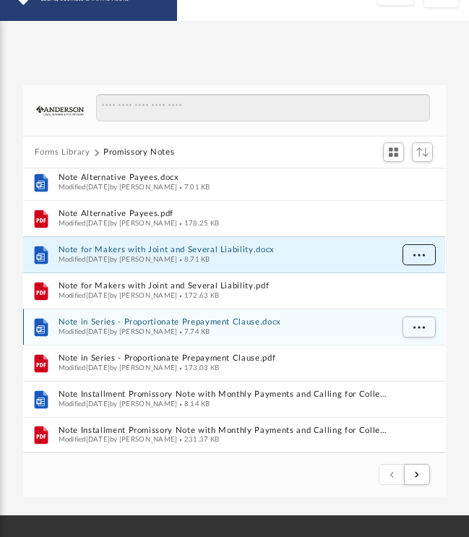
scroll to position [1522, 0]
click at [419, 327] on span "More options" at bounding box center [419, 327] width 12 height 8
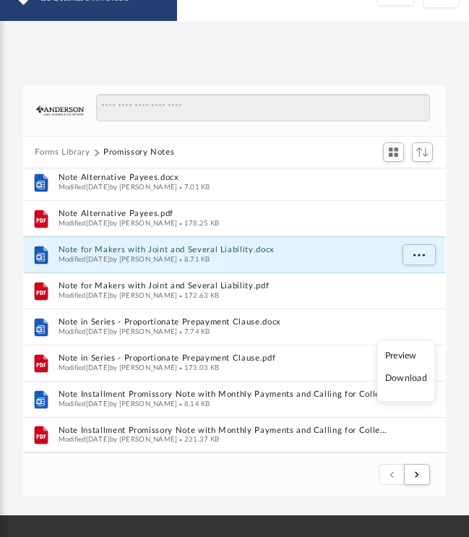
click at [410, 381] on li "Download" at bounding box center [406, 378] width 42 height 15
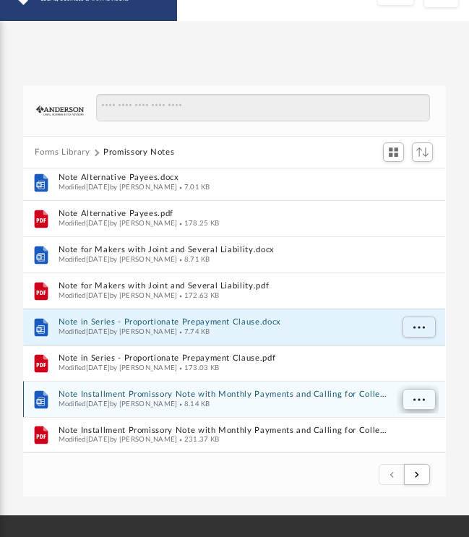
click at [415, 395] on span "More options" at bounding box center [419, 399] width 12 height 8
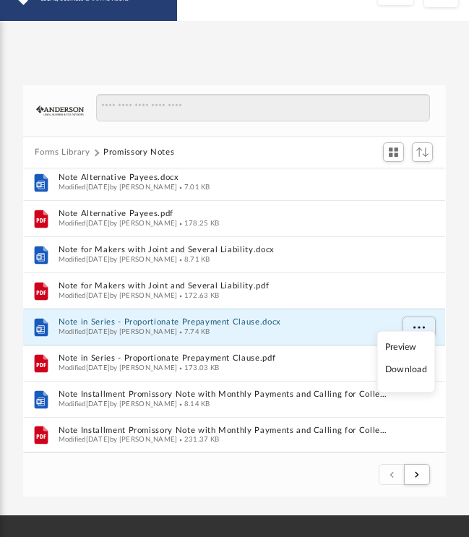
click at [398, 371] on li "Download" at bounding box center [406, 369] width 42 height 15
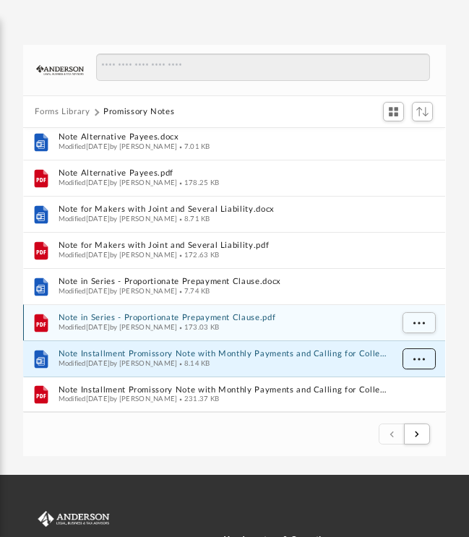
scroll to position [79, 0]
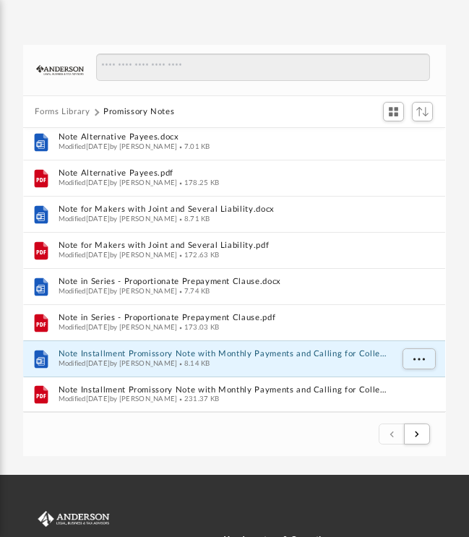
click at [98, 437] on footer "1 of 2" at bounding box center [234, 434] width 422 height 44
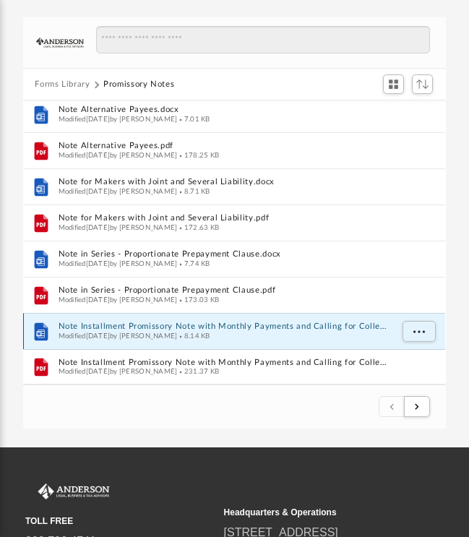
scroll to position [107, 0]
click at [417, 408] on span "submit" at bounding box center [417, 406] width 4 height 8
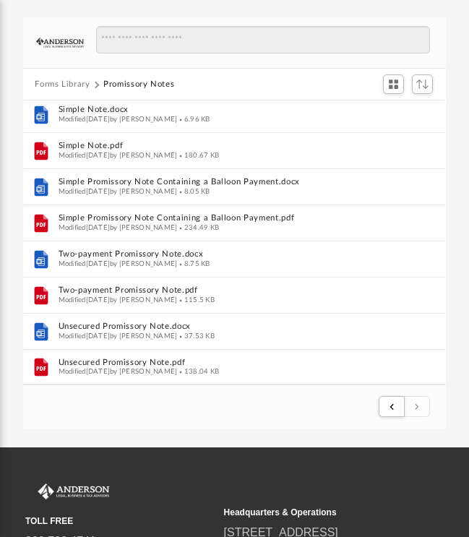
scroll to position [1377, 0]
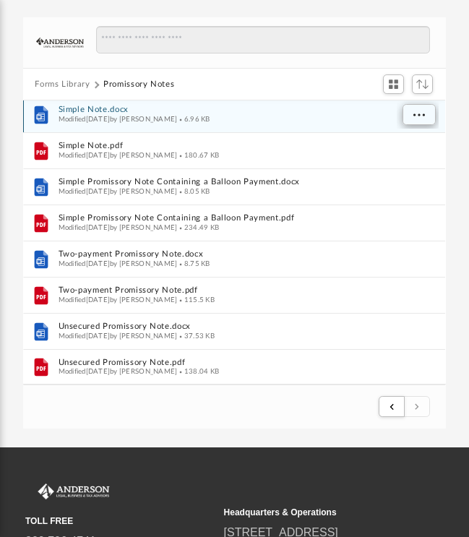
click at [422, 115] on span "More options" at bounding box center [419, 115] width 12 height 8
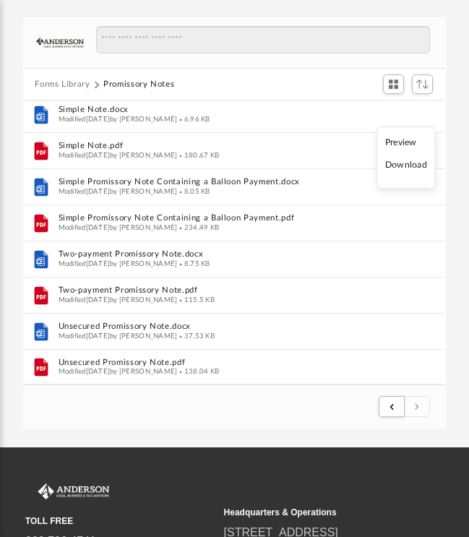
click at [409, 169] on li "Download" at bounding box center [406, 165] width 42 height 15
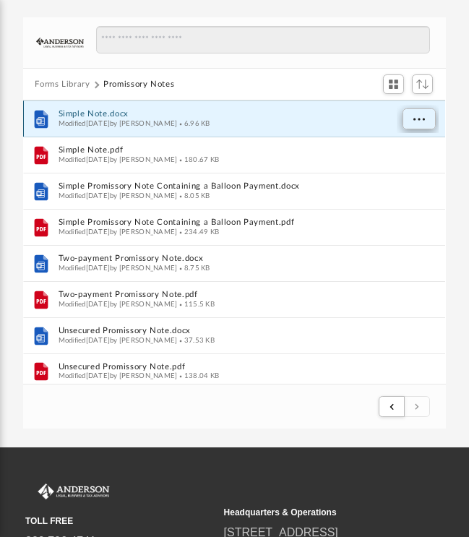
click at [415, 121] on span "More options" at bounding box center [419, 120] width 12 height 8
click at [413, 173] on li "Download" at bounding box center [406, 170] width 42 height 15
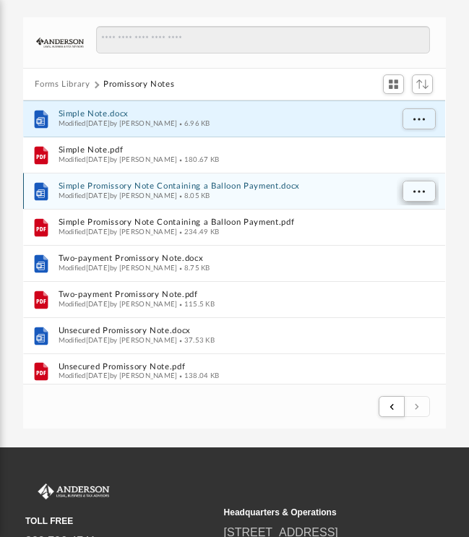
click at [416, 188] on span "More options" at bounding box center [419, 192] width 12 height 8
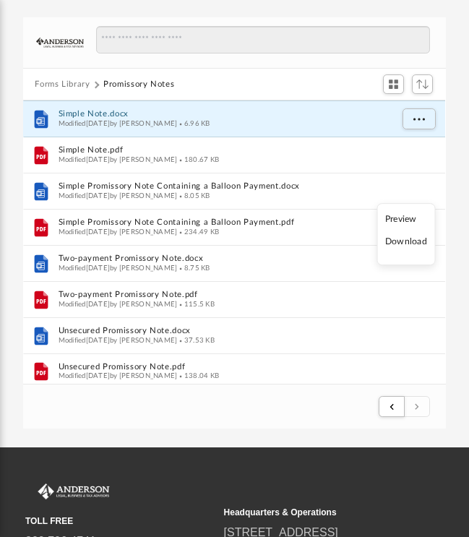
click at [411, 243] on li "Download" at bounding box center [406, 242] width 42 height 15
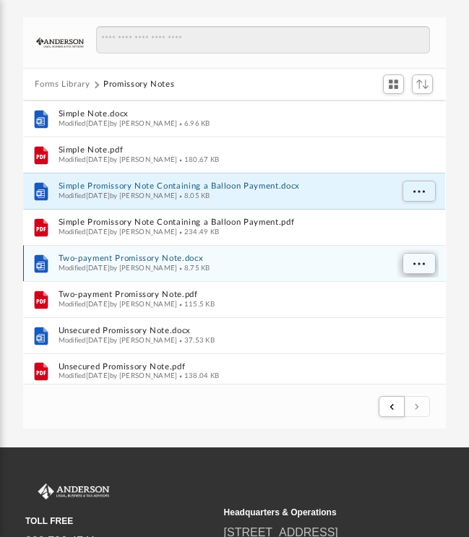
click at [419, 264] on span "More options" at bounding box center [419, 264] width 12 height 8
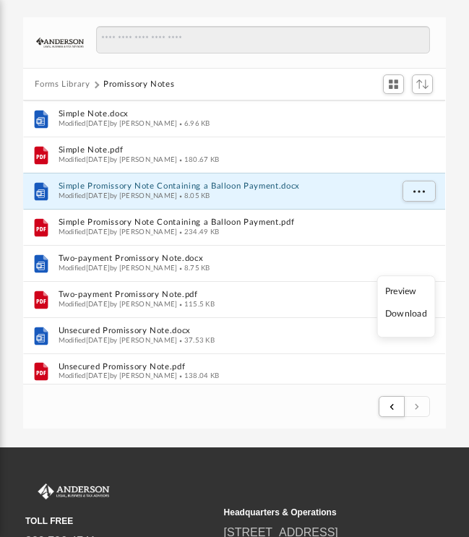
click at [413, 318] on li "Download" at bounding box center [406, 314] width 42 height 15
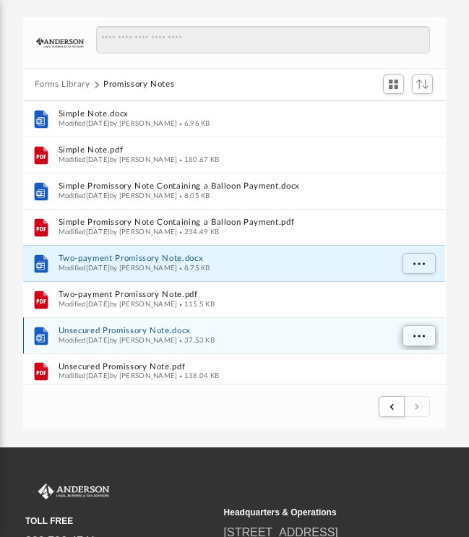
click at [420, 335] on span "More options" at bounding box center [419, 336] width 12 height 8
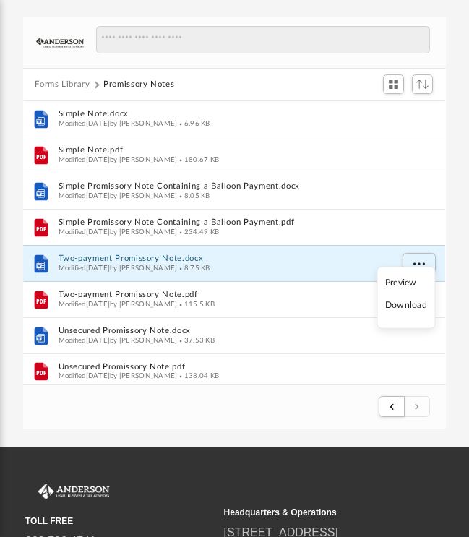
click at [401, 305] on li "Download" at bounding box center [406, 305] width 42 height 15
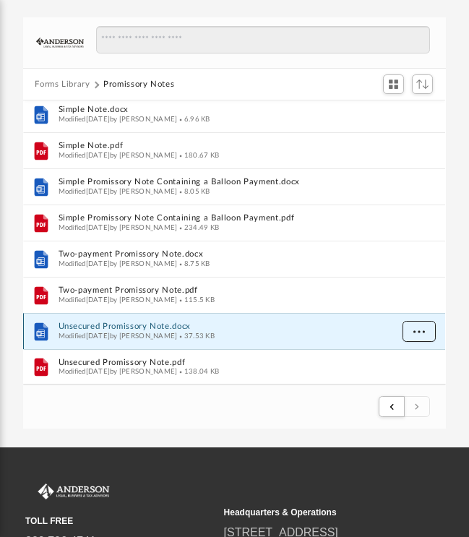
scroll to position [1377, 0]
click at [54, 85] on button "Forms Library" at bounding box center [62, 85] width 55 height 13
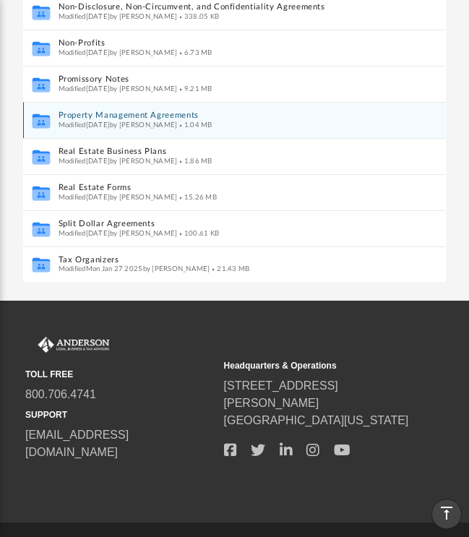
scroll to position [755, 0]
click at [83, 112] on button "Property Management Agreements" at bounding box center [225, 116] width 332 height 9
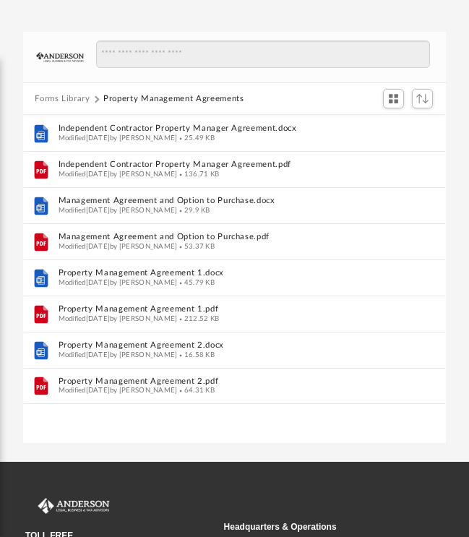
scroll to position [100, 0]
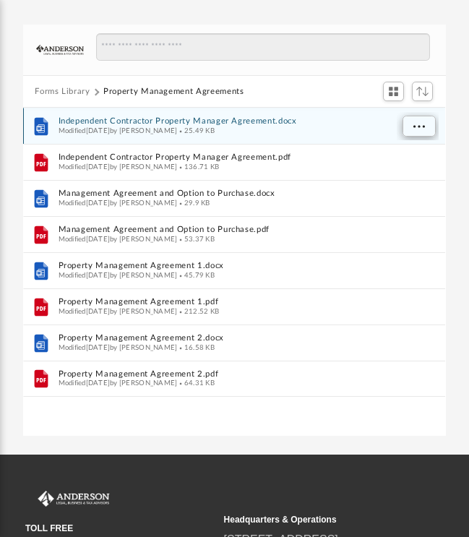
click at [420, 123] on span "More options" at bounding box center [419, 127] width 12 height 8
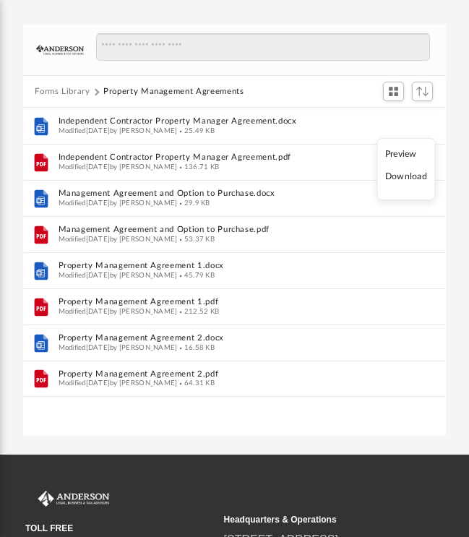
click at [409, 178] on li "Download" at bounding box center [406, 177] width 42 height 15
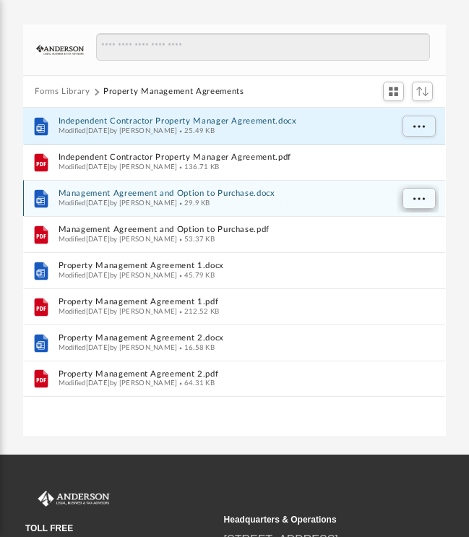
click at [417, 198] on span "More options" at bounding box center [419, 199] width 12 height 8
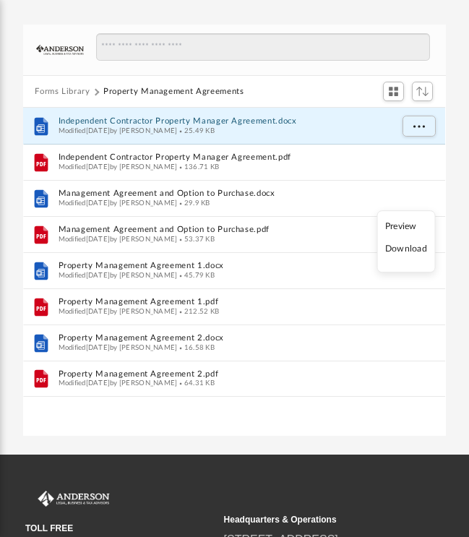
click at [409, 249] on li "Download" at bounding box center [406, 249] width 42 height 15
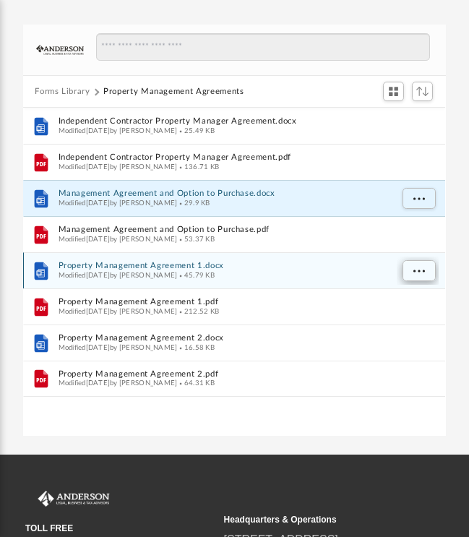
click at [413, 270] on span "More options" at bounding box center [419, 271] width 12 height 8
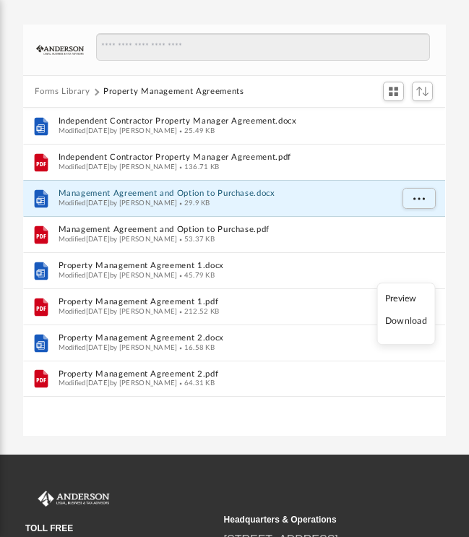
click at [407, 323] on li "Download" at bounding box center [406, 321] width 42 height 15
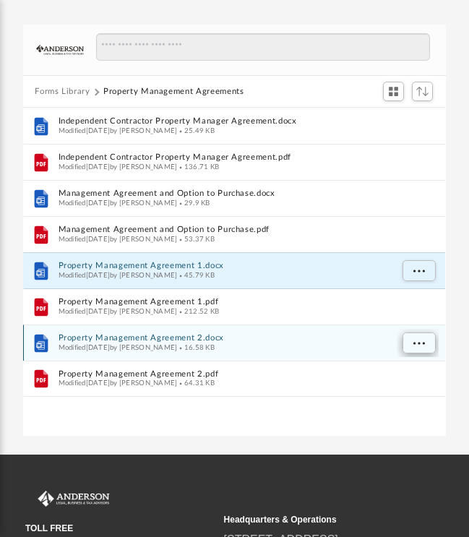
click at [418, 346] on span "More options" at bounding box center [419, 344] width 12 height 8
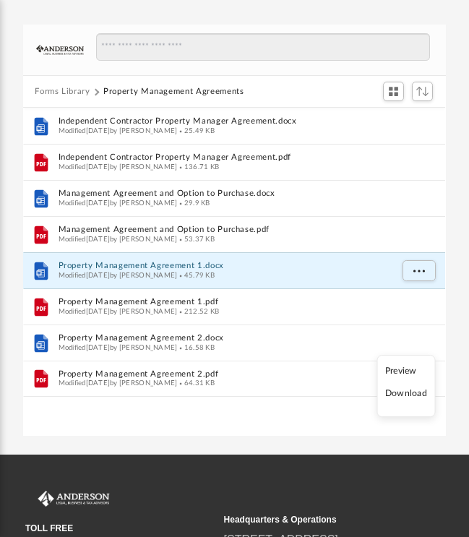
click at [411, 395] on li "Download" at bounding box center [406, 394] width 42 height 15
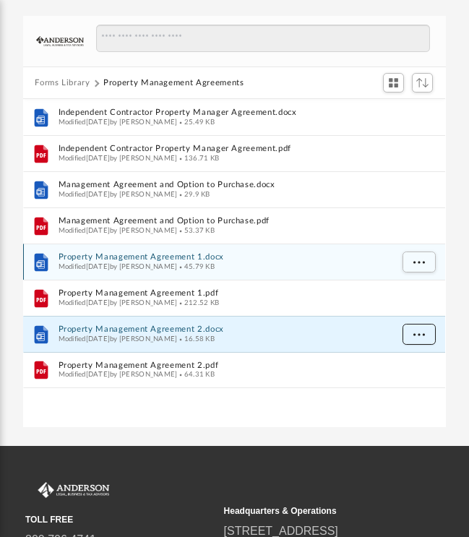
scroll to position [94, 0]
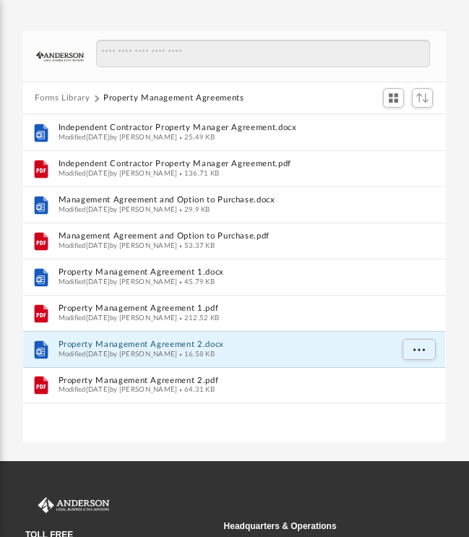
click at [64, 98] on button "Forms Library" at bounding box center [62, 98] width 55 height 13
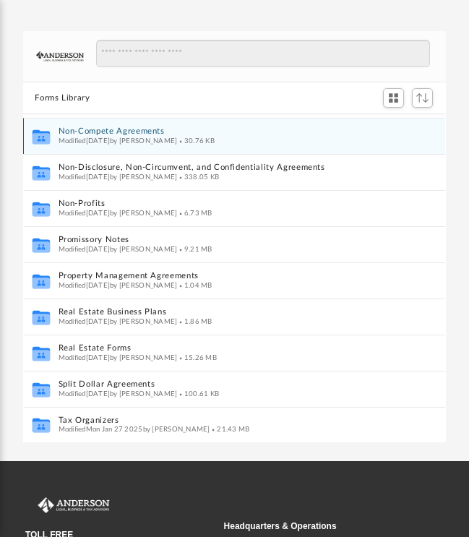
scroll to position [755, 0]
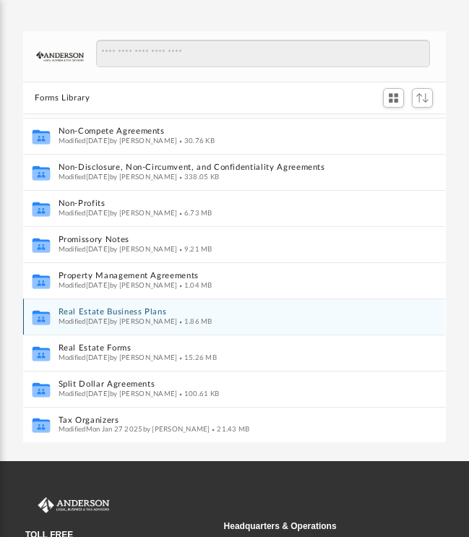
click at [84, 309] on button "Real Estate Business Plans" at bounding box center [225, 312] width 332 height 9
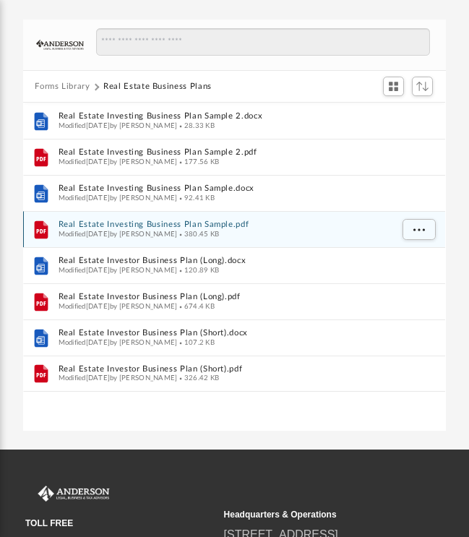
scroll to position [102, 0]
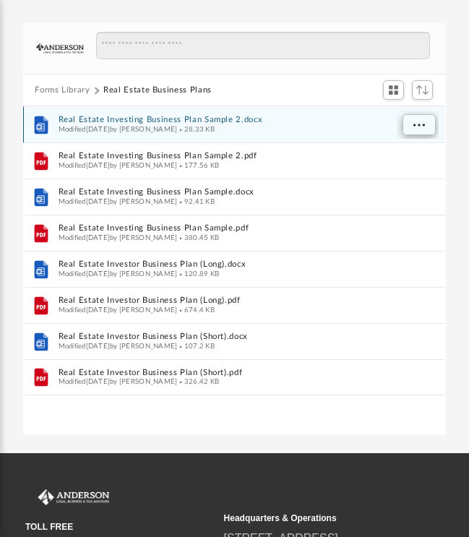
click at [421, 121] on span "More options" at bounding box center [419, 125] width 12 height 8
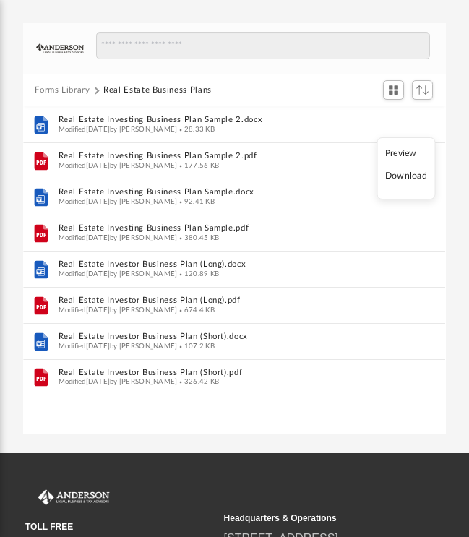
click at [403, 176] on li "Download" at bounding box center [406, 175] width 42 height 15
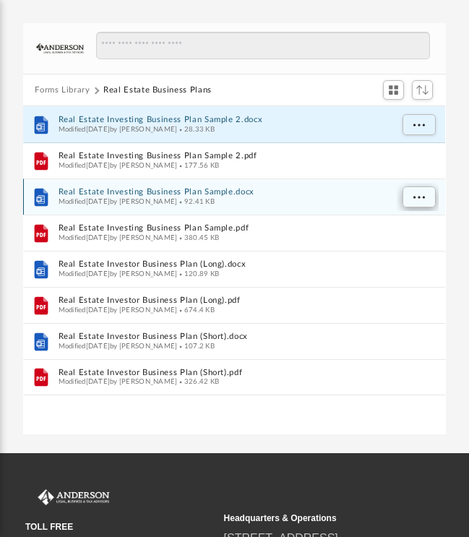
click at [420, 198] on span "More options" at bounding box center [419, 197] width 12 height 8
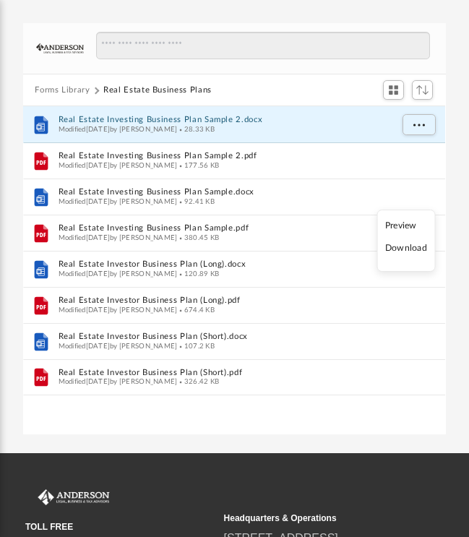
click at [410, 251] on li "Download" at bounding box center [406, 248] width 42 height 15
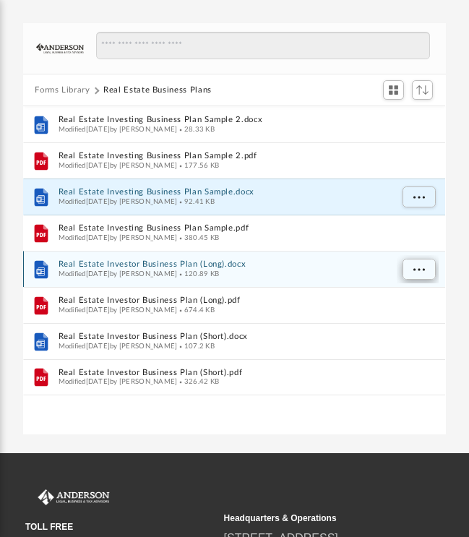
click at [415, 270] on span "More options" at bounding box center [419, 269] width 12 height 8
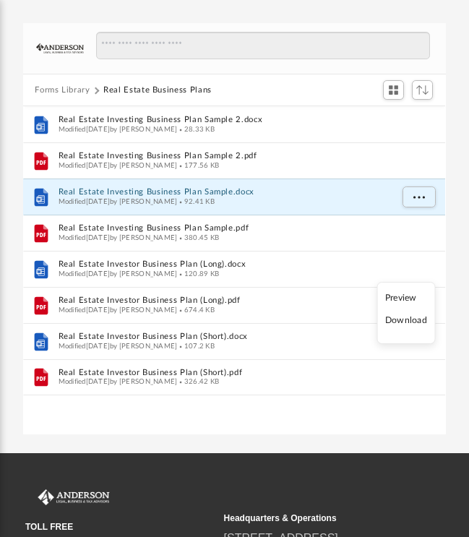
click at [415, 322] on li "Download" at bounding box center [406, 320] width 42 height 15
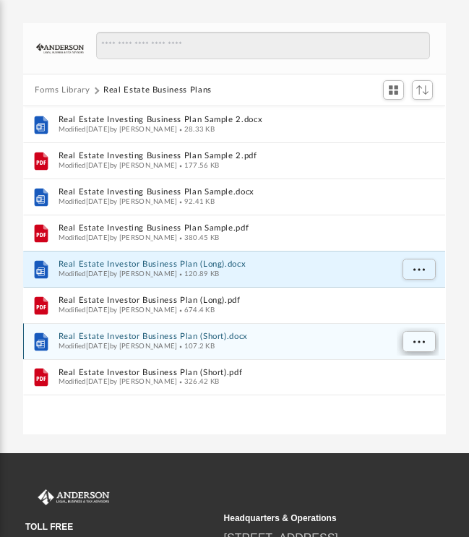
click at [418, 342] on span "More options" at bounding box center [419, 341] width 12 height 8
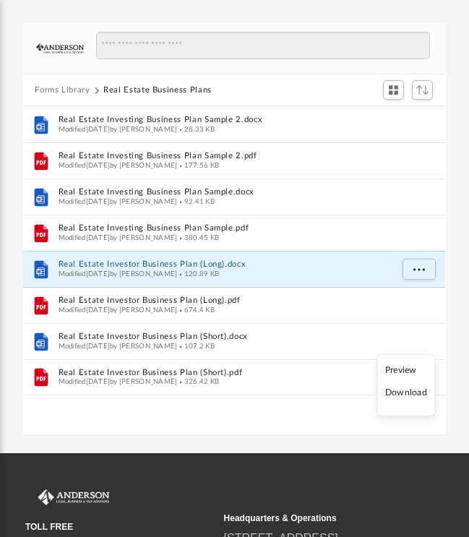
click at [408, 394] on li "Download" at bounding box center [406, 392] width 42 height 15
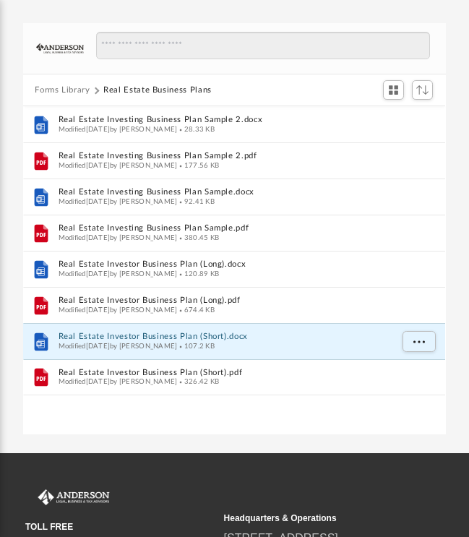
click at [53, 88] on button "Forms Library" at bounding box center [62, 90] width 55 height 13
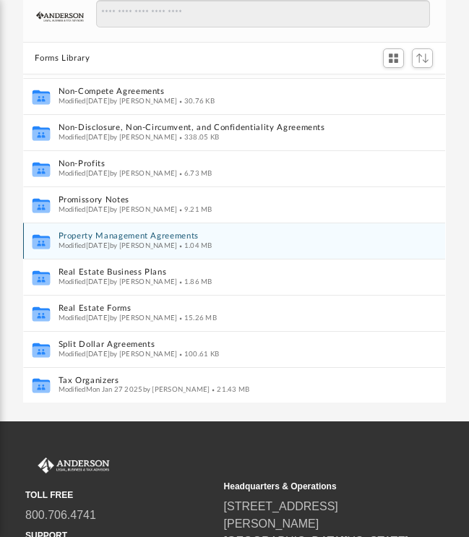
scroll to position [134, 0]
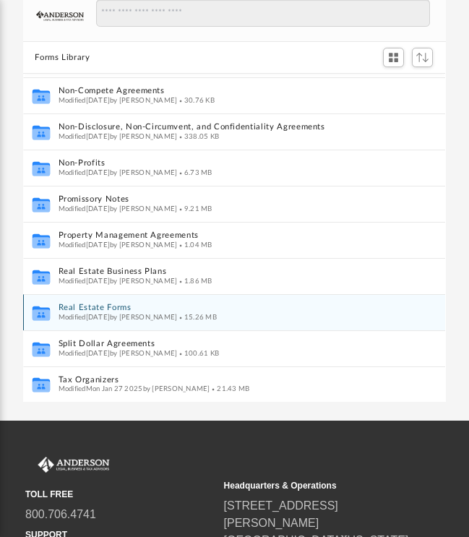
click at [84, 306] on button "Real Estate Forms" at bounding box center [225, 308] width 332 height 9
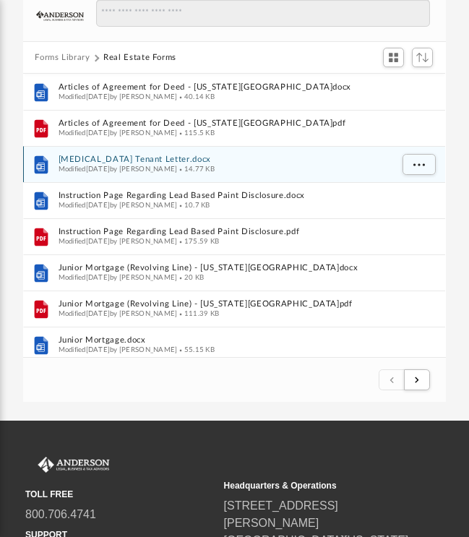
scroll to position [0, 0]
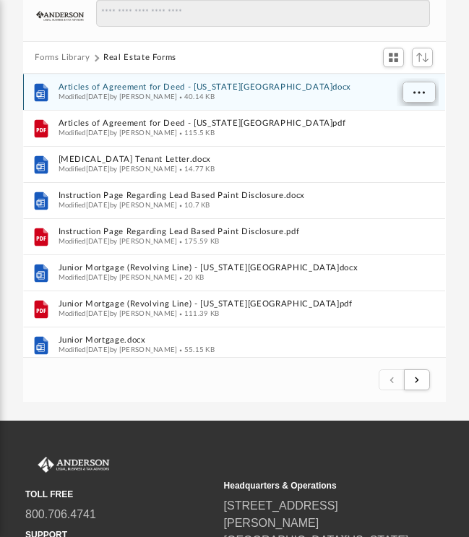
click at [421, 90] on span "More options" at bounding box center [419, 93] width 12 height 8
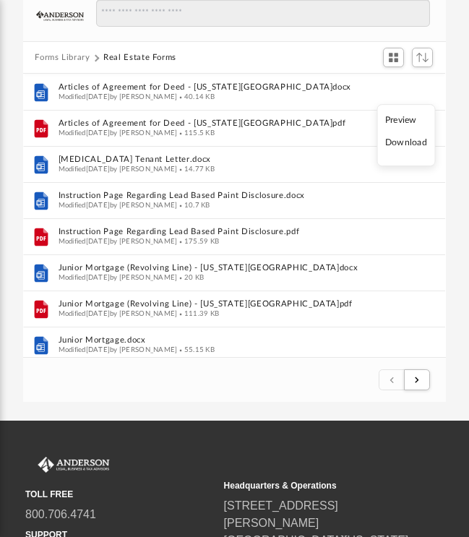
click at [411, 145] on li "Download" at bounding box center [406, 143] width 42 height 15
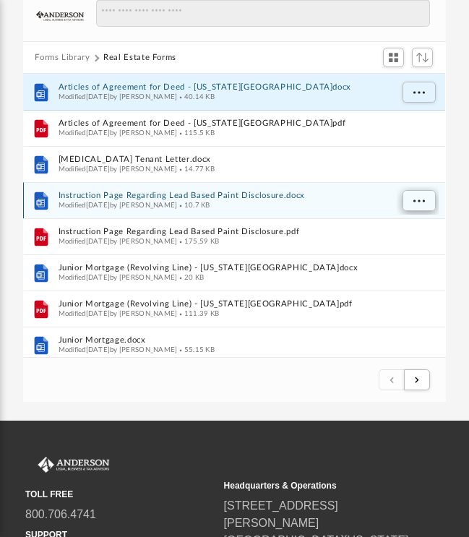
click at [411, 197] on button "More options" at bounding box center [418, 202] width 33 height 22
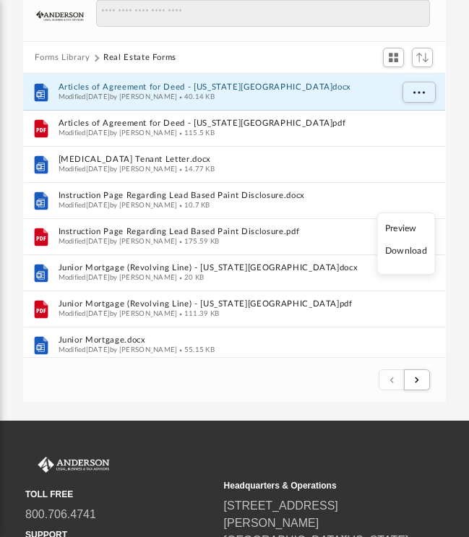
click at [405, 254] on li "Download" at bounding box center [406, 251] width 42 height 15
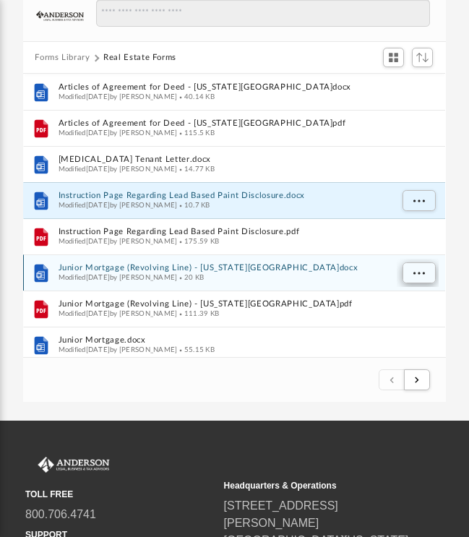
click at [422, 270] on span "More options" at bounding box center [419, 274] width 12 height 8
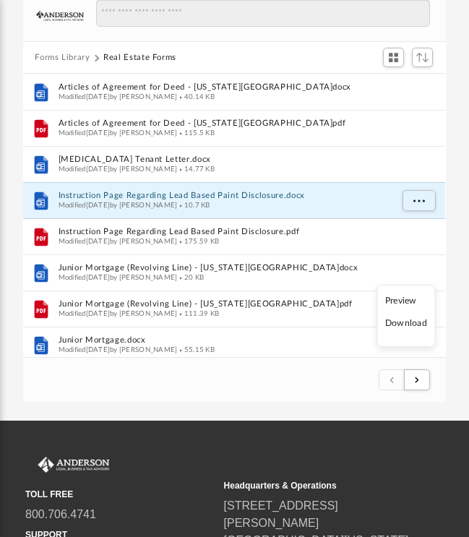
click at [409, 324] on li "Download" at bounding box center [406, 323] width 42 height 15
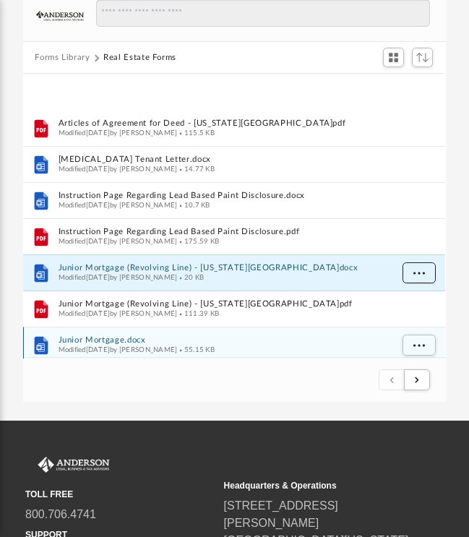
scroll to position [100, 0]
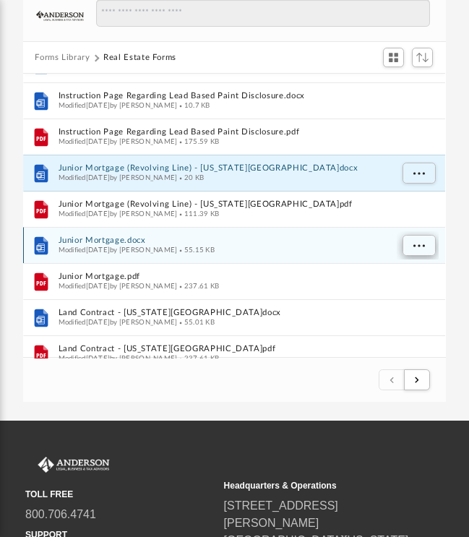
click at [415, 246] on span "More options" at bounding box center [419, 246] width 12 height 8
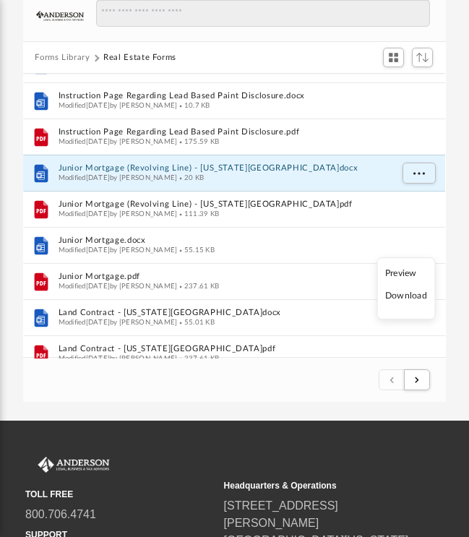
click at [408, 297] on li "Download" at bounding box center [406, 296] width 42 height 15
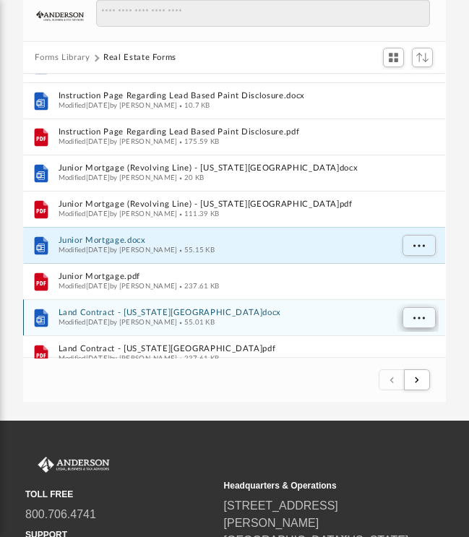
click at [420, 320] on span "More options" at bounding box center [419, 318] width 12 height 8
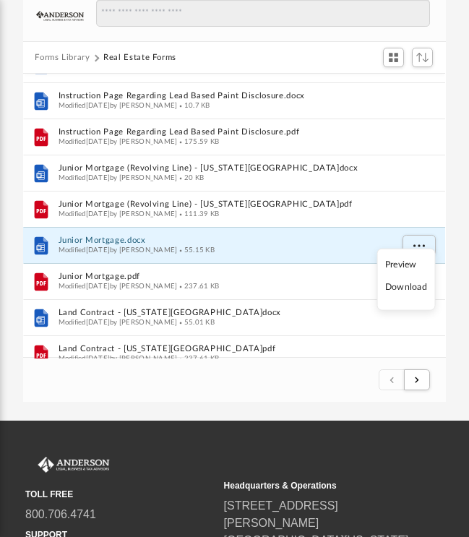
click at [410, 287] on li "Download" at bounding box center [406, 287] width 42 height 15
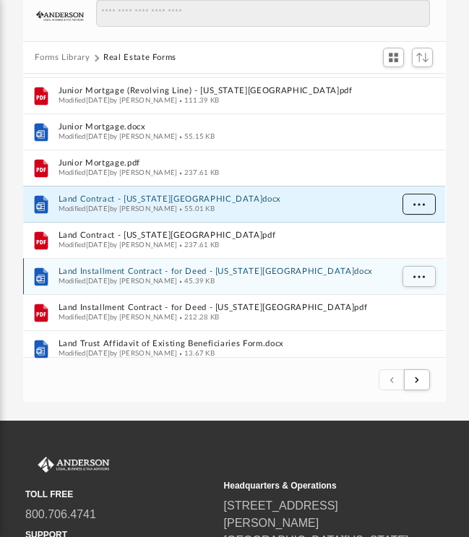
scroll to position [252, 0]
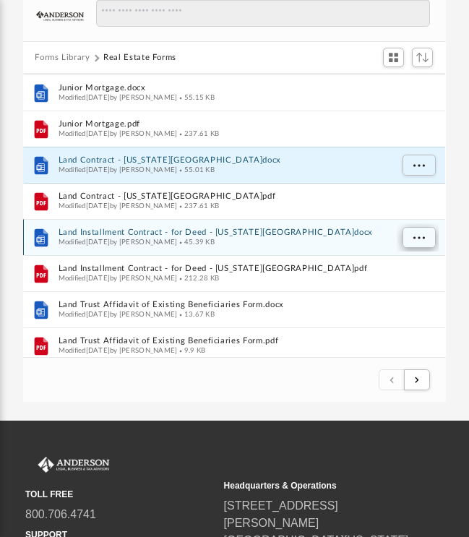
click at [418, 236] on span "More options" at bounding box center [419, 238] width 12 height 8
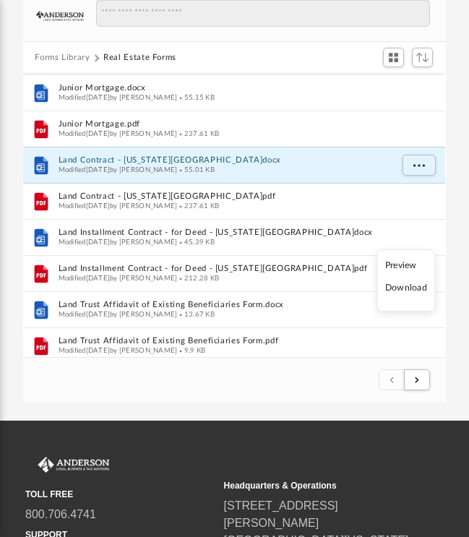
click at [411, 289] on li "Download" at bounding box center [406, 288] width 42 height 15
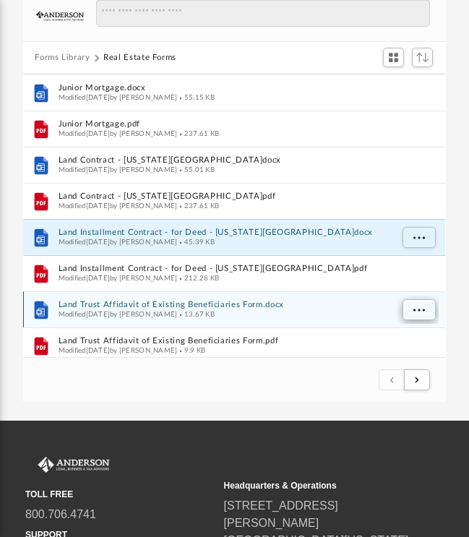
click at [421, 314] on button "More options" at bounding box center [418, 311] width 33 height 22
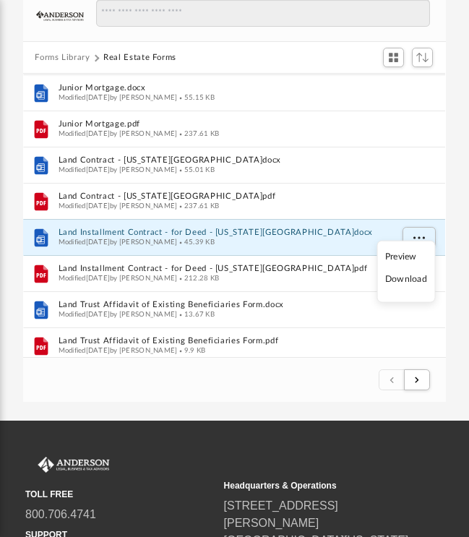
click at [405, 280] on li "Download" at bounding box center [406, 279] width 42 height 15
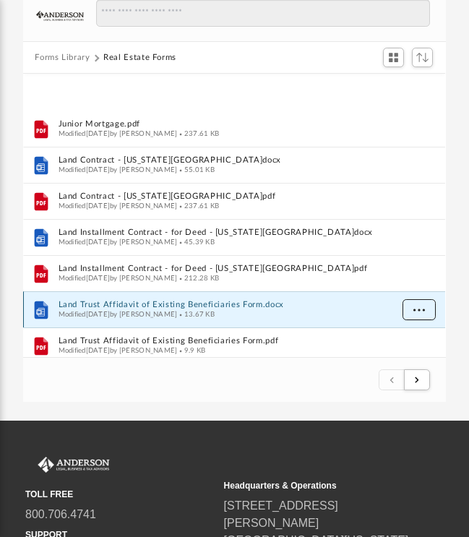
scroll to position [356, 0]
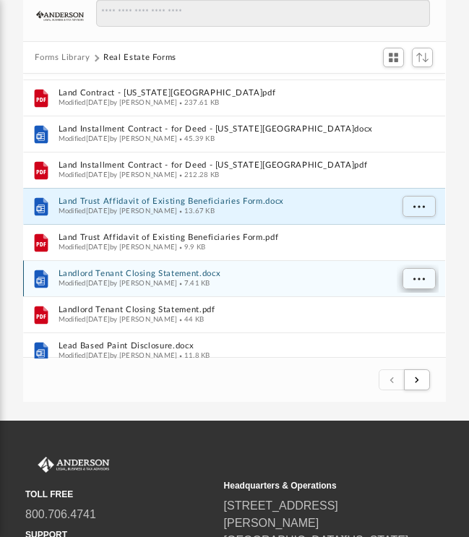
click at [419, 280] on span "More options" at bounding box center [419, 279] width 12 height 8
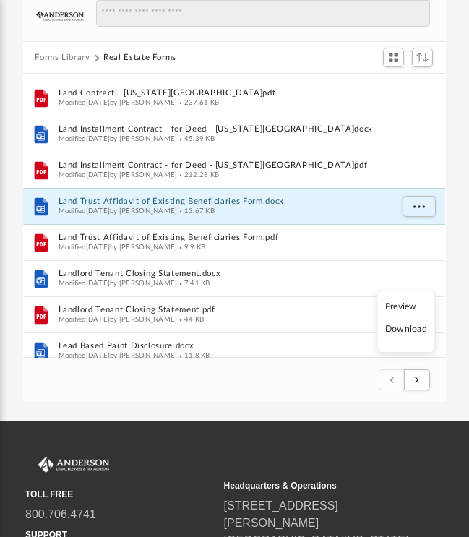
click at [409, 330] on li "Download" at bounding box center [406, 329] width 42 height 15
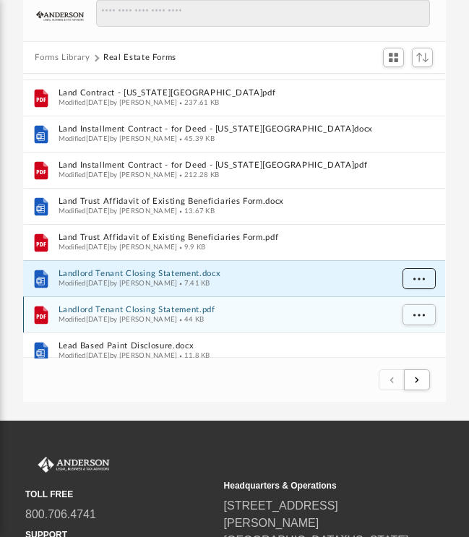
scroll to position [437, 0]
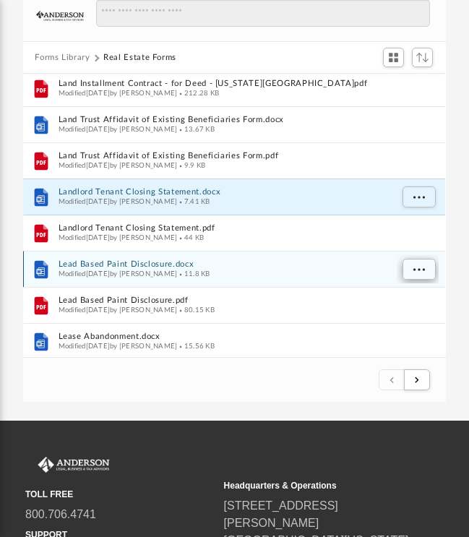
click at [417, 267] on span "More options" at bounding box center [419, 270] width 12 height 8
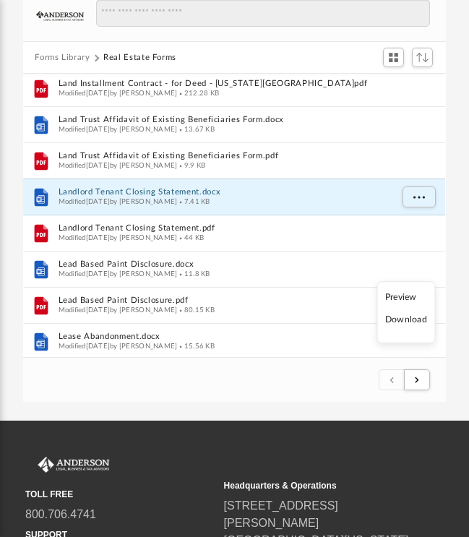
click at [410, 323] on li "Download" at bounding box center [406, 320] width 42 height 15
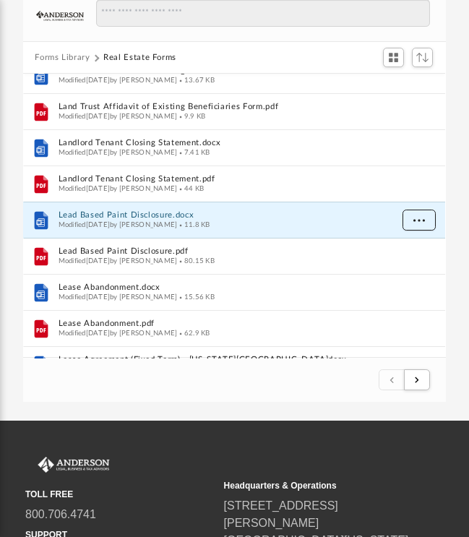
scroll to position [510, 0]
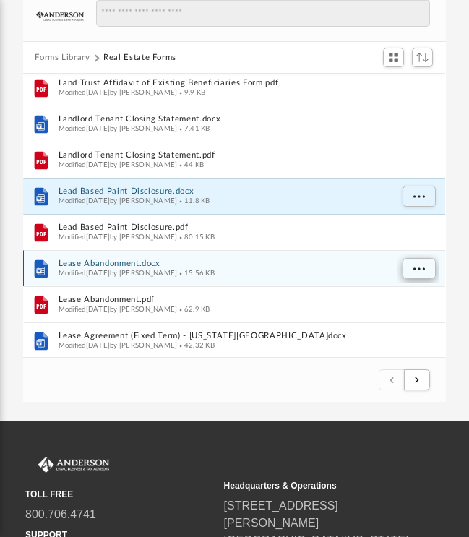
click at [423, 268] on span "More options" at bounding box center [419, 269] width 12 height 8
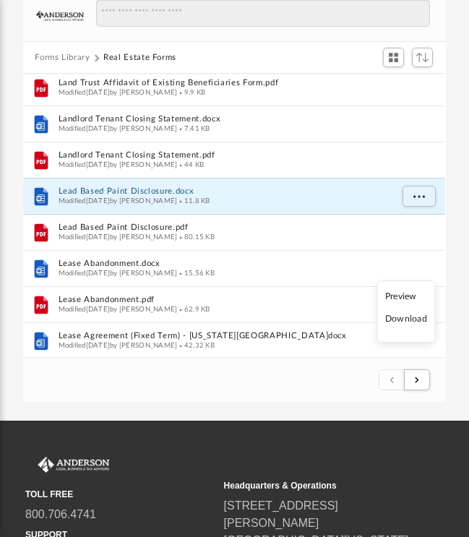
click at [410, 323] on li "Download" at bounding box center [406, 319] width 42 height 15
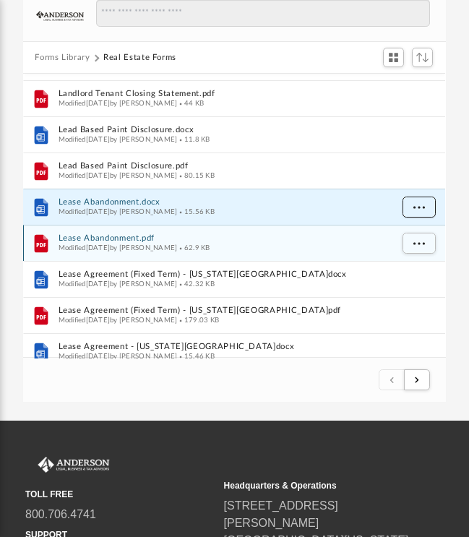
scroll to position [575, 0]
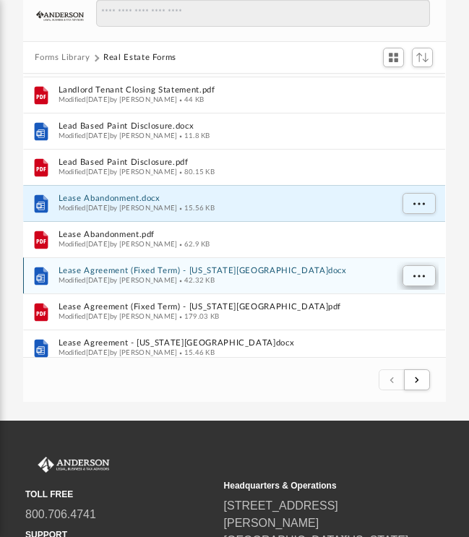
click at [416, 275] on span "More options" at bounding box center [419, 276] width 12 height 8
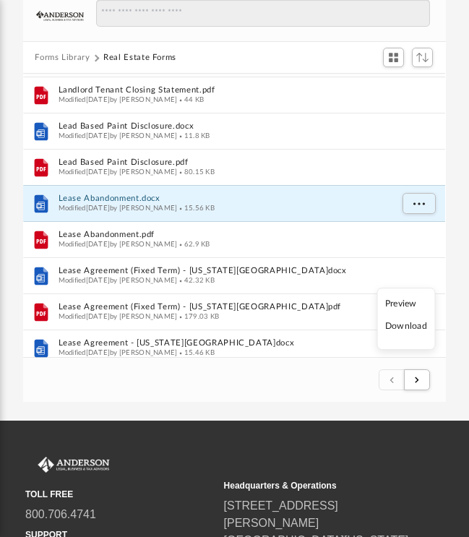
click at [409, 327] on li "Download" at bounding box center [406, 326] width 42 height 15
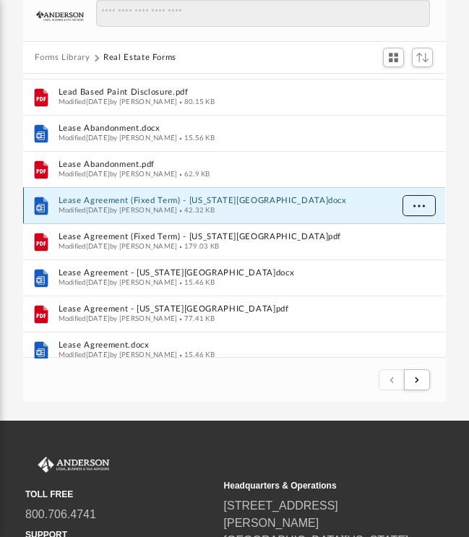
scroll to position [655, 0]
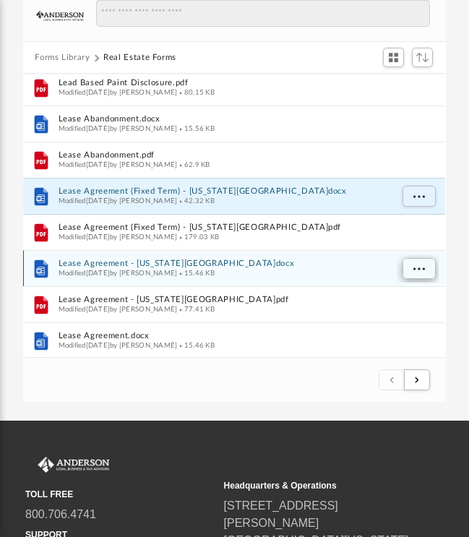
click at [413, 268] on span "More options" at bounding box center [419, 269] width 12 height 8
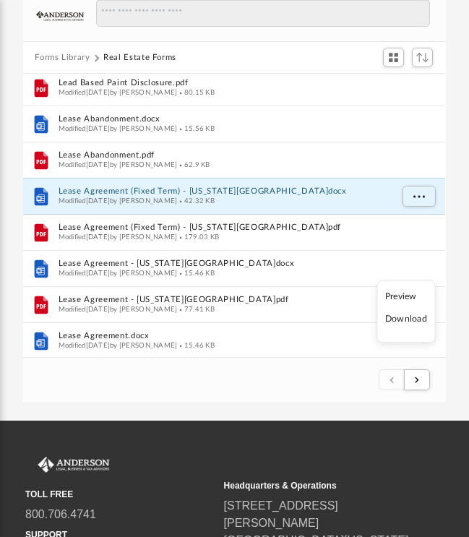
click at [410, 322] on li "Download" at bounding box center [406, 319] width 42 height 15
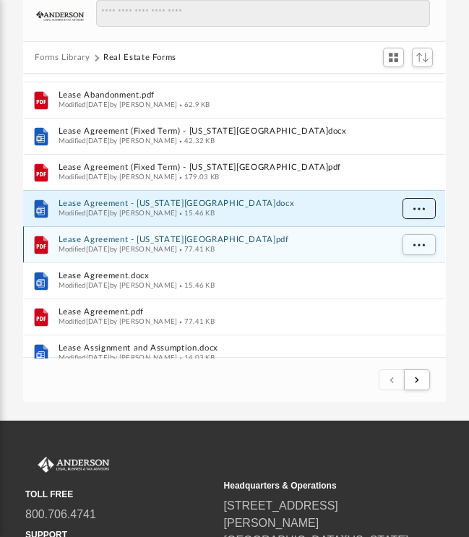
scroll to position [729, 0]
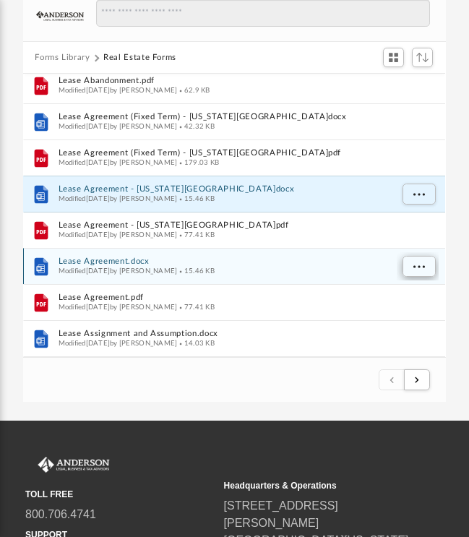
click at [422, 269] on span "More options" at bounding box center [419, 267] width 12 height 8
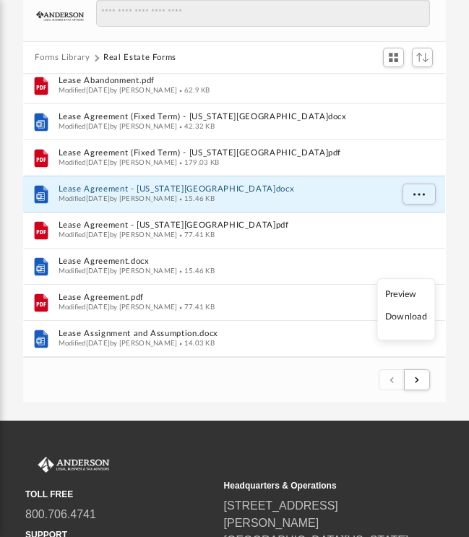
click at [414, 318] on li "Download" at bounding box center [406, 317] width 42 height 15
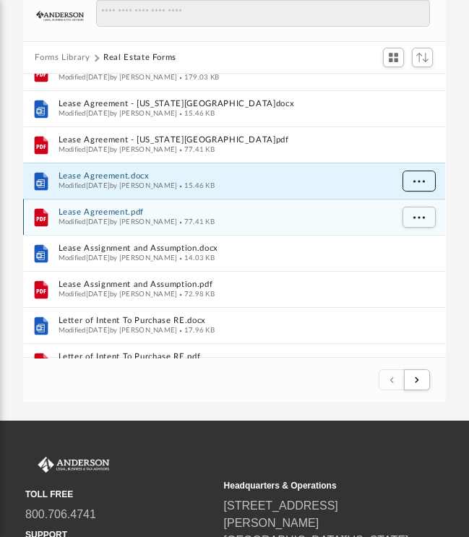
scroll to position [815, 0]
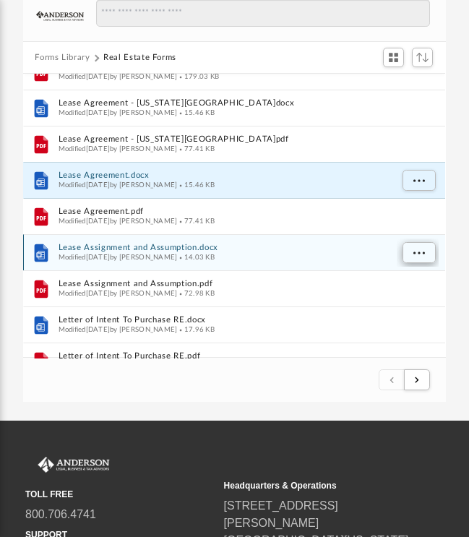
click at [415, 249] on span "More options" at bounding box center [419, 253] width 12 height 8
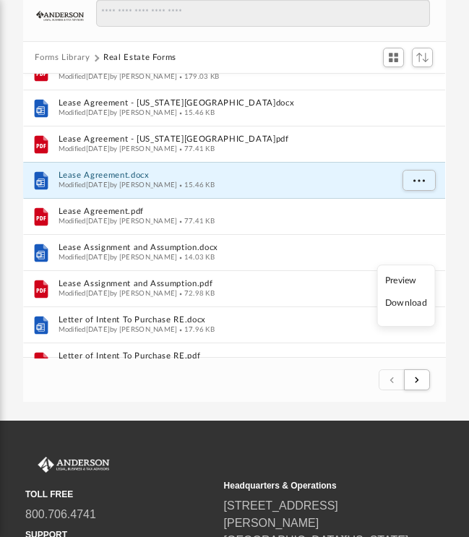
click at [410, 303] on li "Download" at bounding box center [406, 303] width 42 height 15
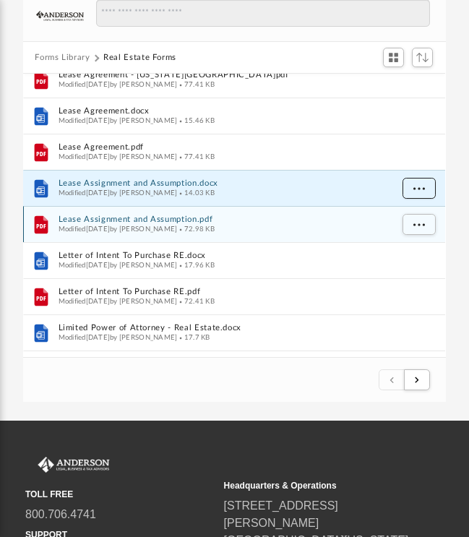
scroll to position [884, 0]
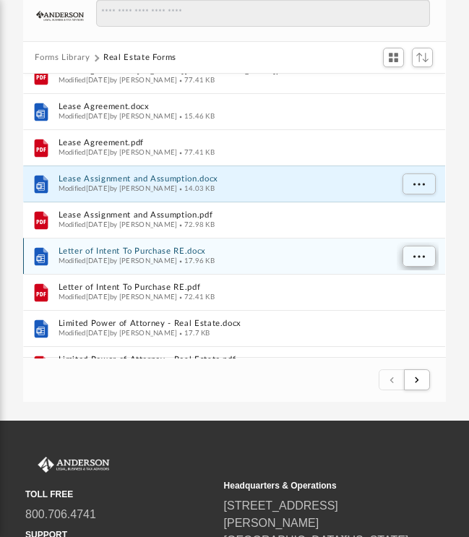
click at [415, 255] on span "More options" at bounding box center [419, 257] width 12 height 8
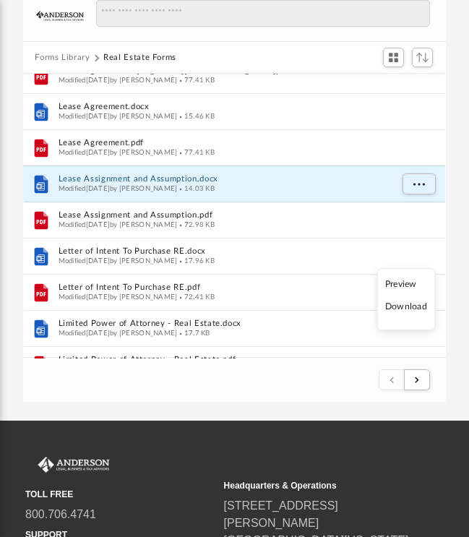
click at [409, 308] on li "Download" at bounding box center [406, 307] width 42 height 15
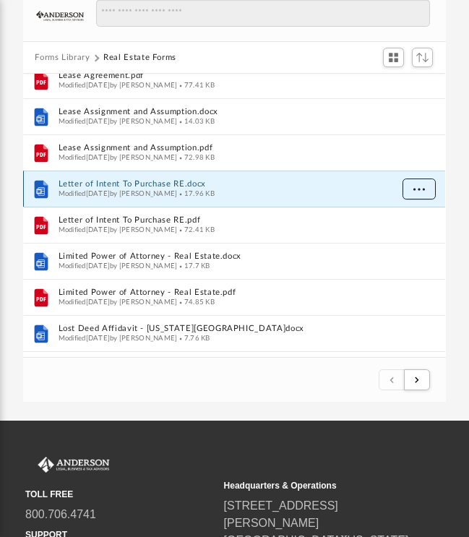
scroll to position [957, 0]
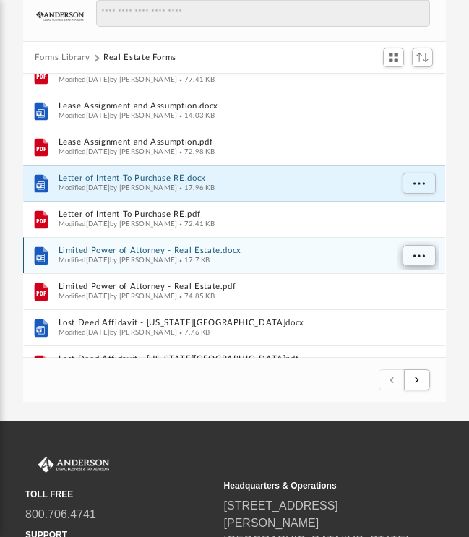
click at [418, 256] on span "More options" at bounding box center [419, 256] width 12 height 8
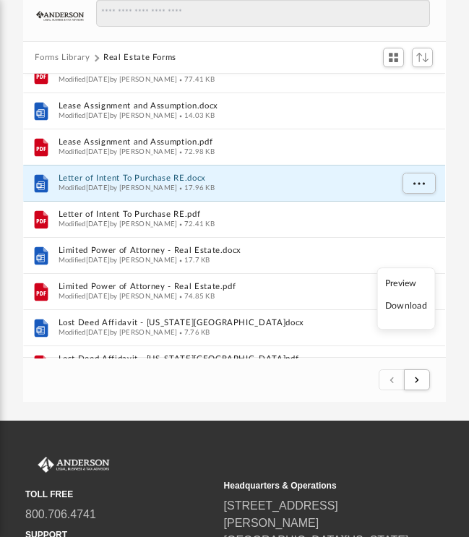
click at [408, 309] on li "Download" at bounding box center [406, 306] width 42 height 15
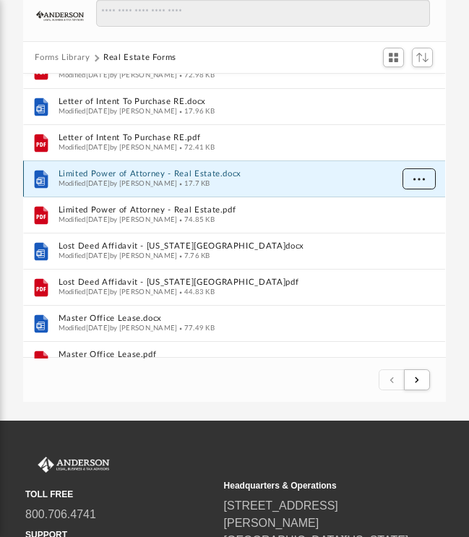
scroll to position [1034, 0]
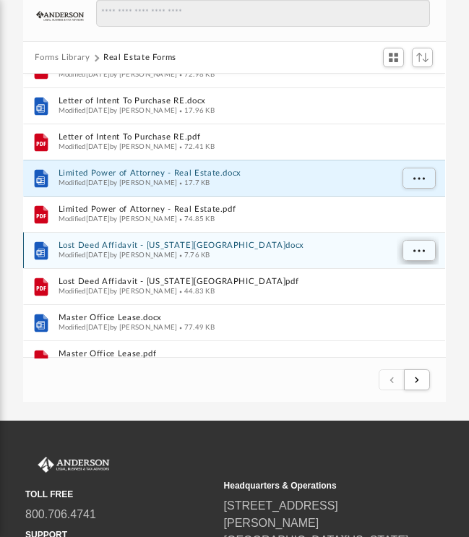
click at [413, 248] on button "More options" at bounding box center [418, 252] width 33 height 22
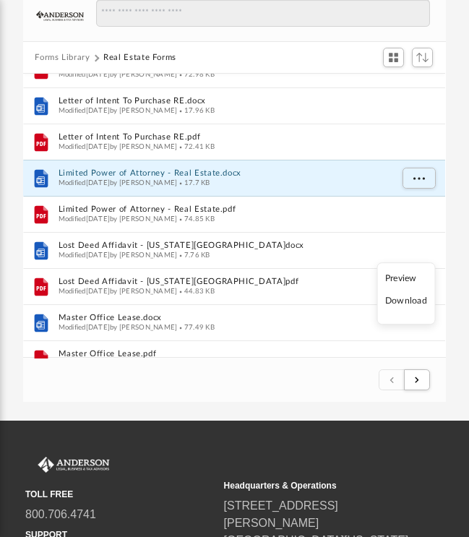
click at [405, 303] on li "Download" at bounding box center [406, 301] width 42 height 15
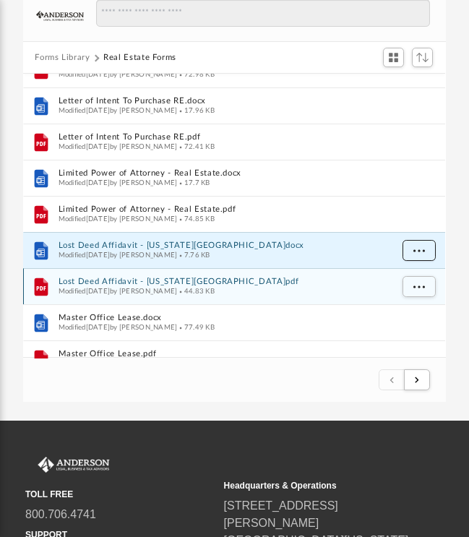
scroll to position [1108, 0]
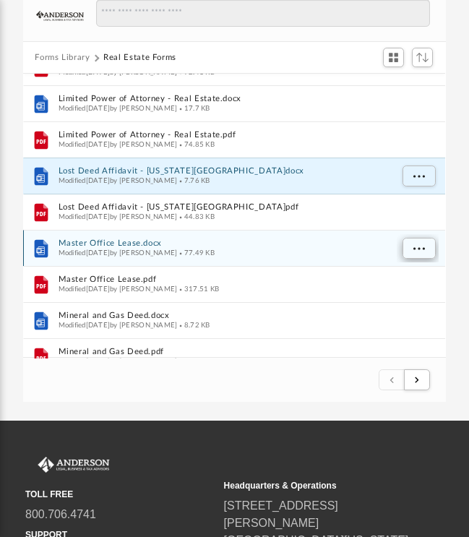
click at [414, 249] on span "More options" at bounding box center [419, 249] width 12 height 8
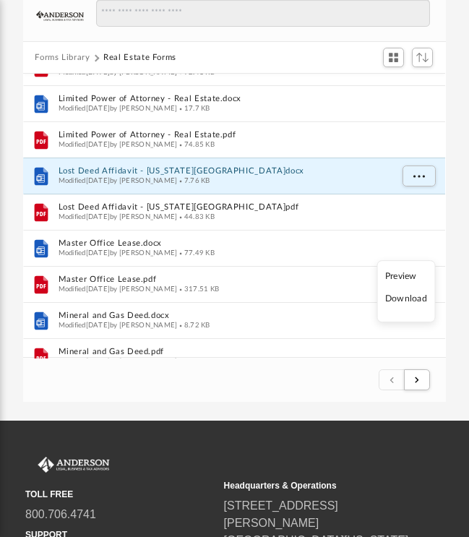
click at [412, 300] on li "Download" at bounding box center [406, 299] width 42 height 15
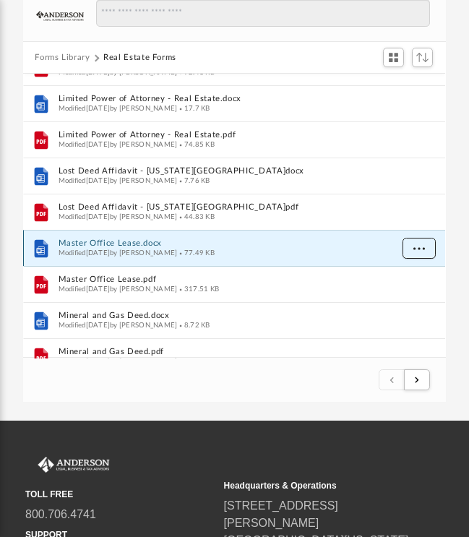
scroll to position [1155, 0]
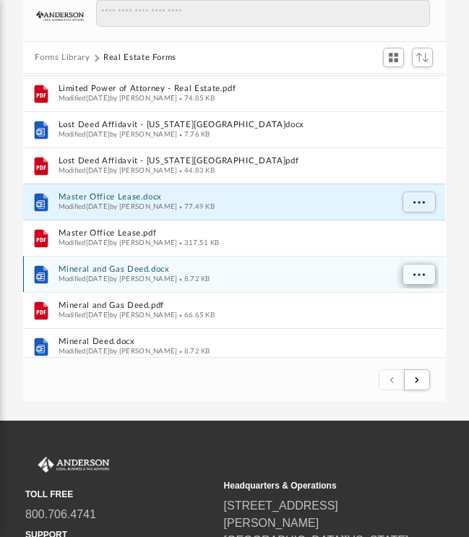
click at [420, 272] on span "More options" at bounding box center [419, 275] width 12 height 8
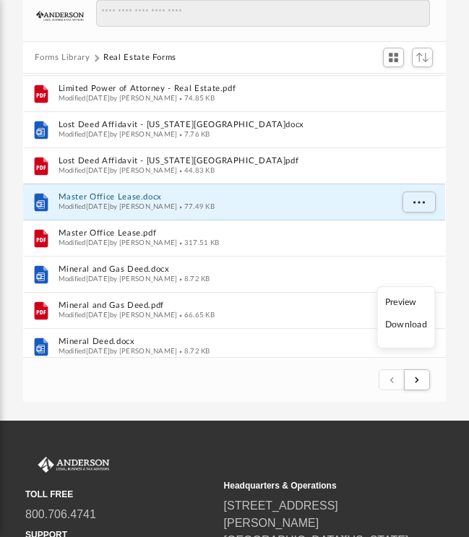
click at [408, 326] on li "Download" at bounding box center [406, 325] width 42 height 15
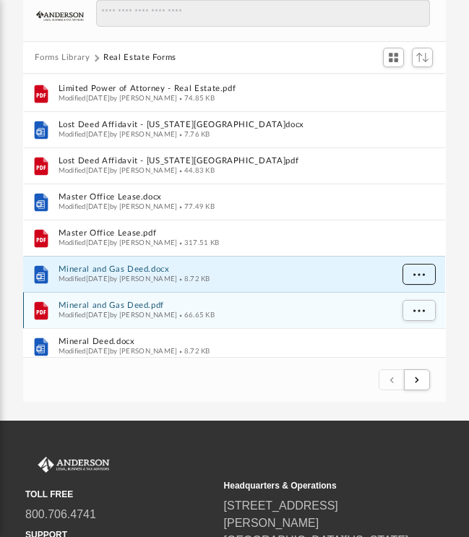
scroll to position [1213, 0]
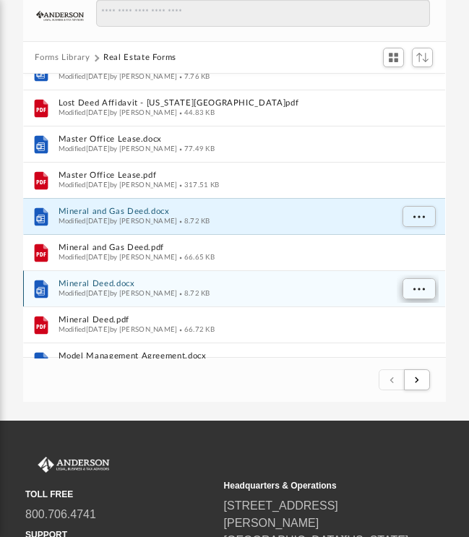
click at [413, 288] on span "More options" at bounding box center [419, 289] width 12 height 8
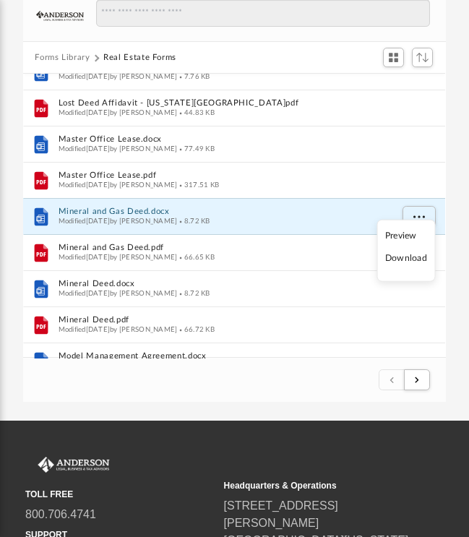
click at [399, 259] on li "Download" at bounding box center [406, 258] width 42 height 15
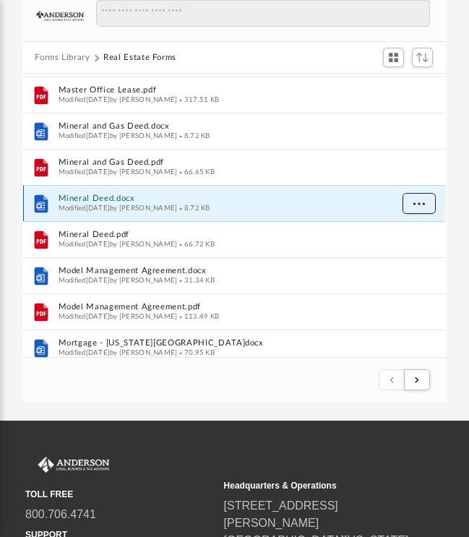
scroll to position [1300, 0]
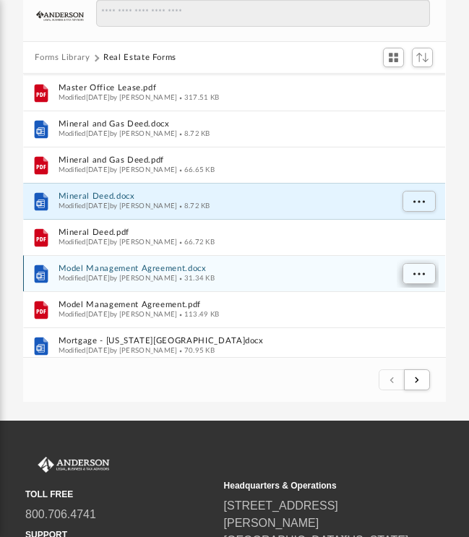
click at [418, 272] on span "More options" at bounding box center [419, 274] width 12 height 8
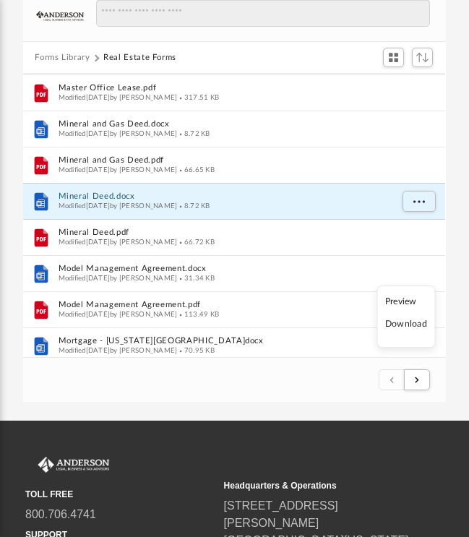
click at [411, 327] on li "Download" at bounding box center [406, 324] width 42 height 15
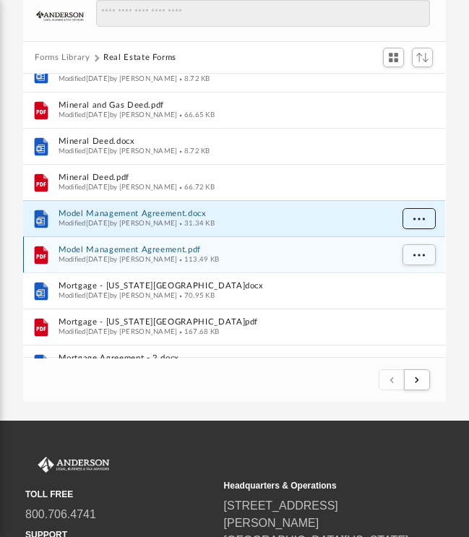
scroll to position [1362, 0]
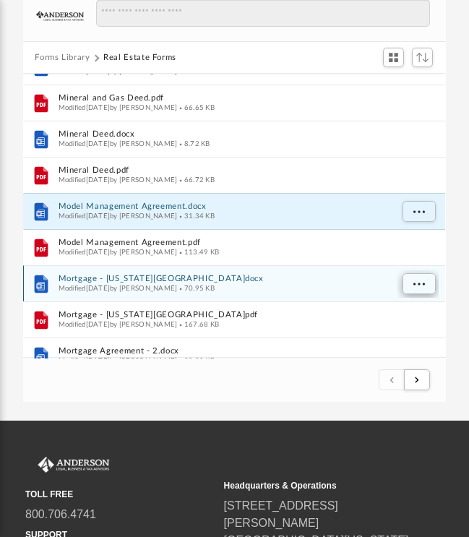
click at [418, 285] on span "More options" at bounding box center [419, 284] width 12 height 8
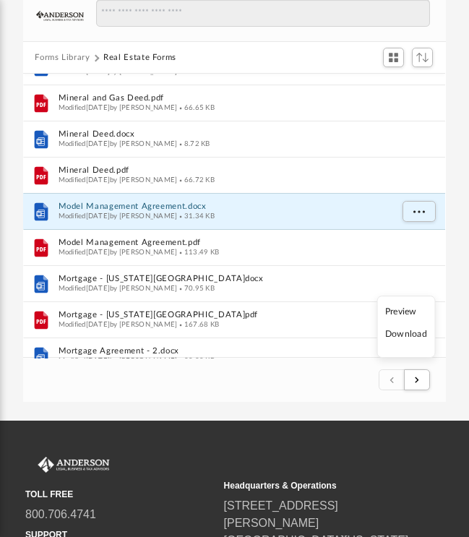
click at [408, 335] on li "Download" at bounding box center [406, 334] width 42 height 15
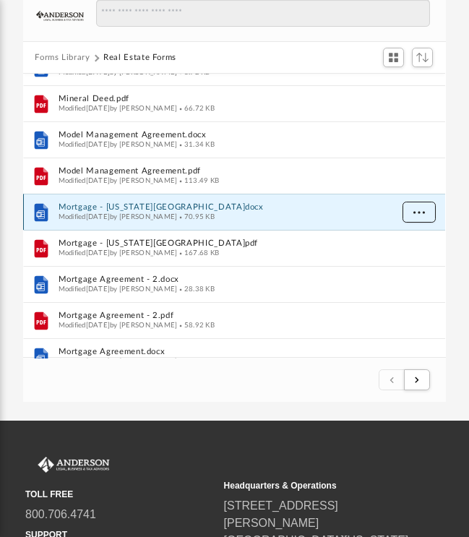
scroll to position [1443, 0]
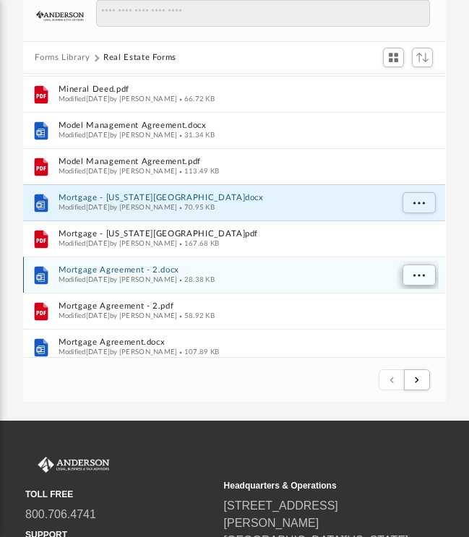
click at [420, 273] on span "More options" at bounding box center [419, 276] width 12 height 8
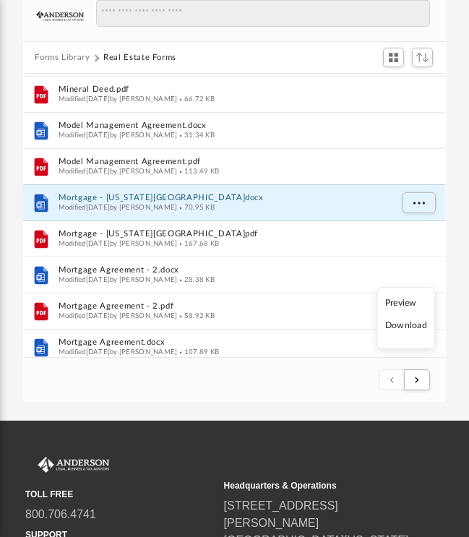
click at [411, 330] on li "Download" at bounding box center [406, 326] width 42 height 15
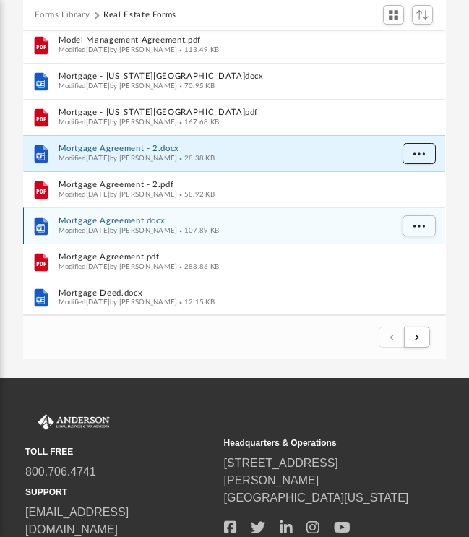
scroll to position [178, 0]
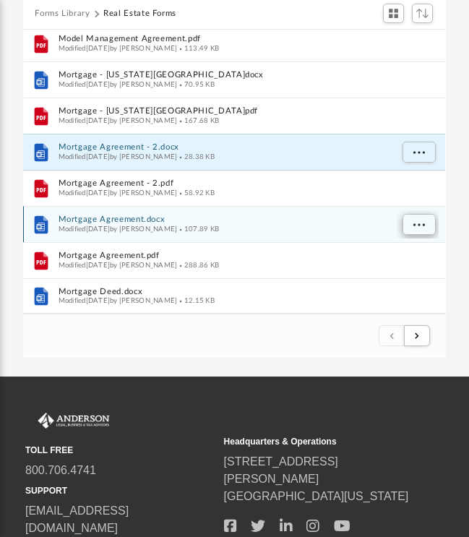
click at [412, 227] on button "More options" at bounding box center [418, 226] width 33 height 22
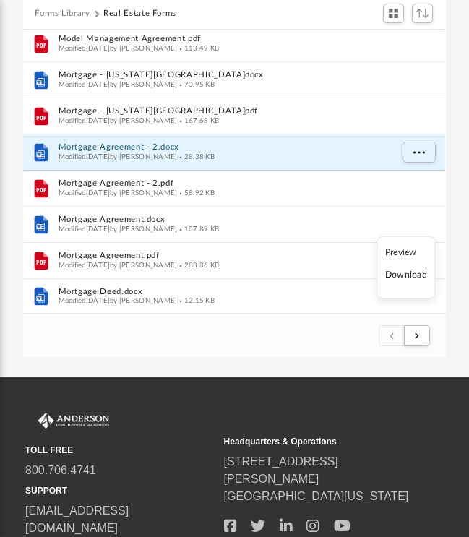
click at [417, 277] on li "Download" at bounding box center [406, 275] width 42 height 15
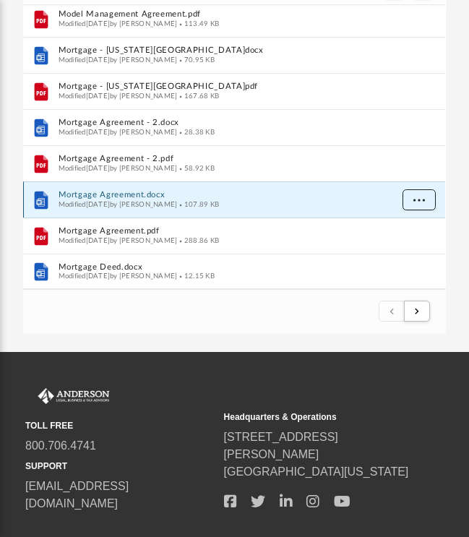
scroll to position [202, 0]
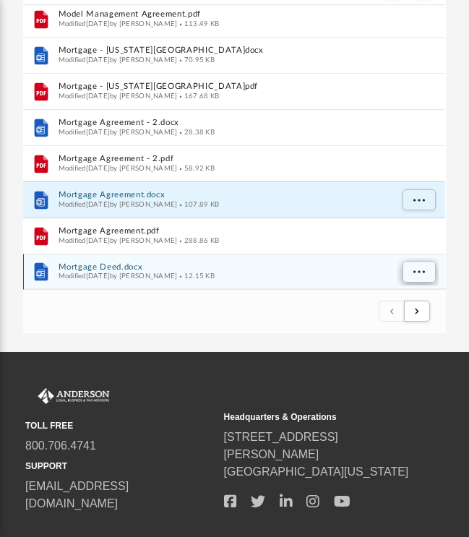
click at [420, 270] on span "More options" at bounding box center [419, 272] width 12 height 8
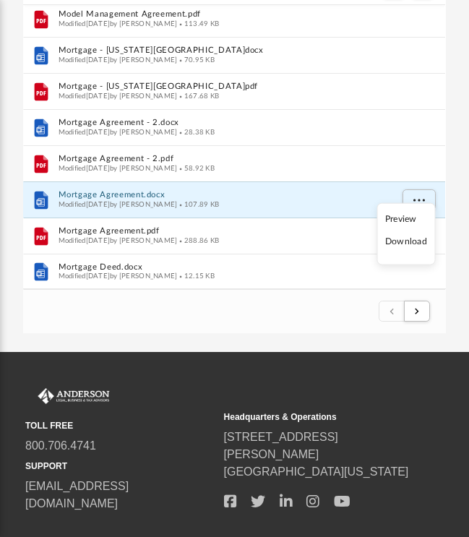
click at [397, 244] on li "Download" at bounding box center [406, 242] width 42 height 15
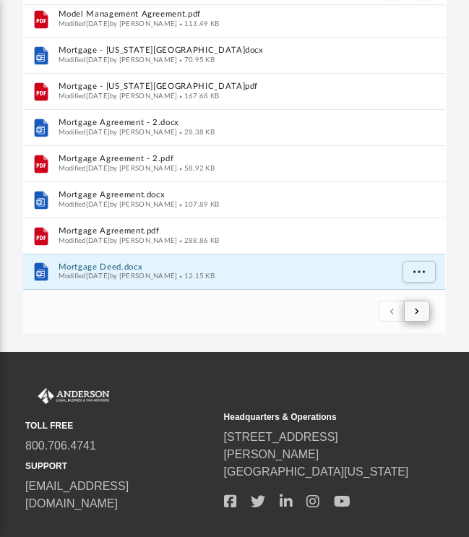
click at [419, 307] on span "submit" at bounding box center [417, 311] width 4 height 8
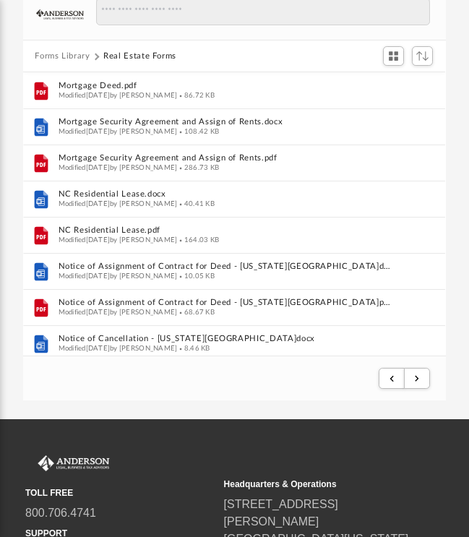
scroll to position [0, 0]
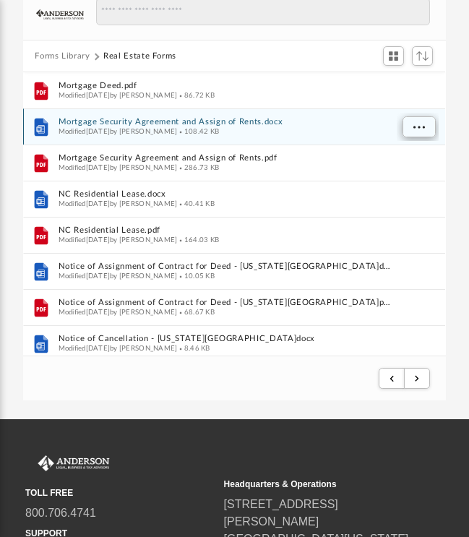
click at [412, 127] on button "More options" at bounding box center [418, 127] width 33 height 22
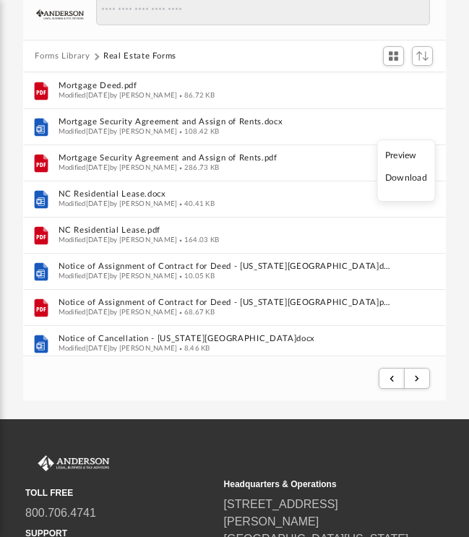
click at [408, 178] on li "Download" at bounding box center [406, 178] width 42 height 15
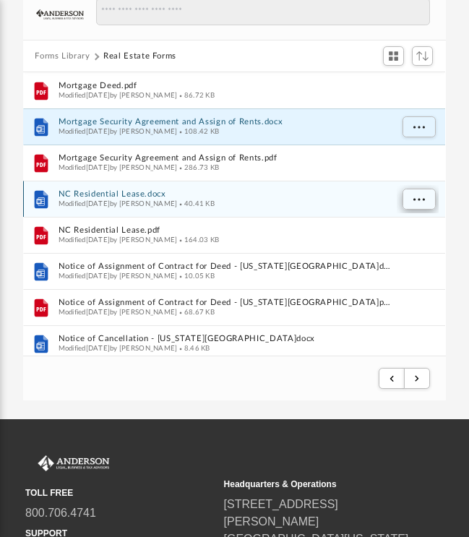
click at [418, 199] on span "More options" at bounding box center [419, 199] width 12 height 8
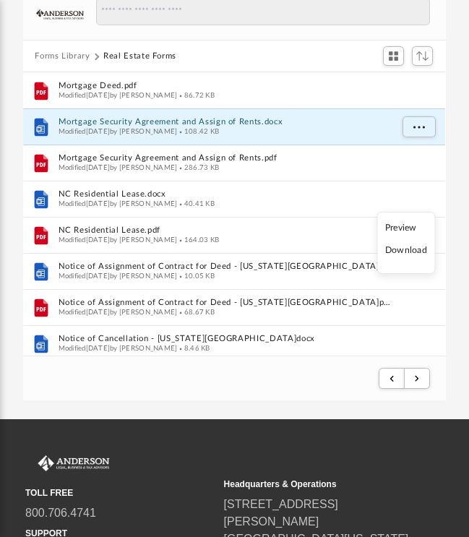
click at [413, 251] on li "Download" at bounding box center [406, 250] width 42 height 15
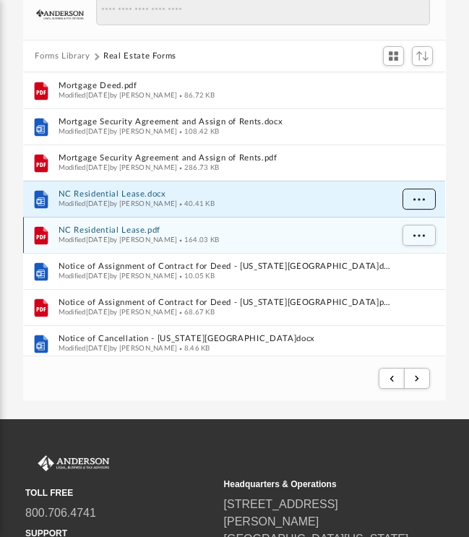
scroll to position [69, 0]
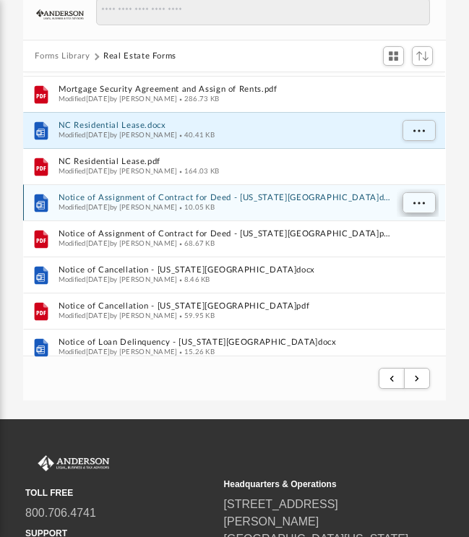
click at [418, 202] on span "More options" at bounding box center [419, 203] width 12 height 8
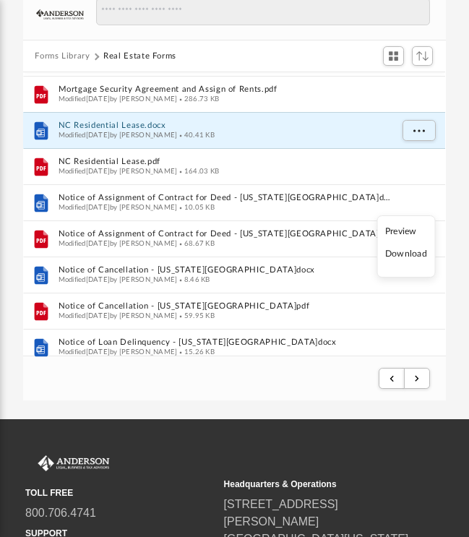
click at [415, 255] on li "Download" at bounding box center [406, 253] width 42 height 15
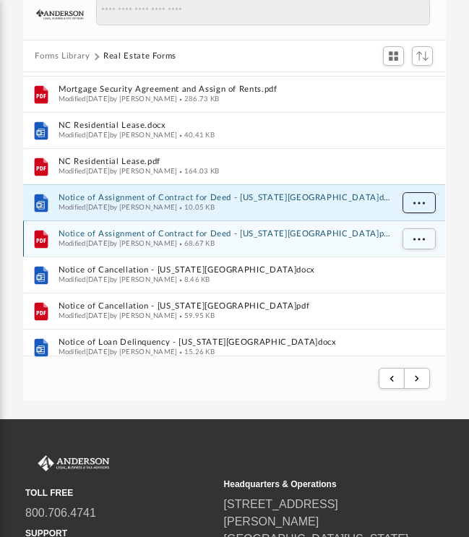
scroll to position [124, 0]
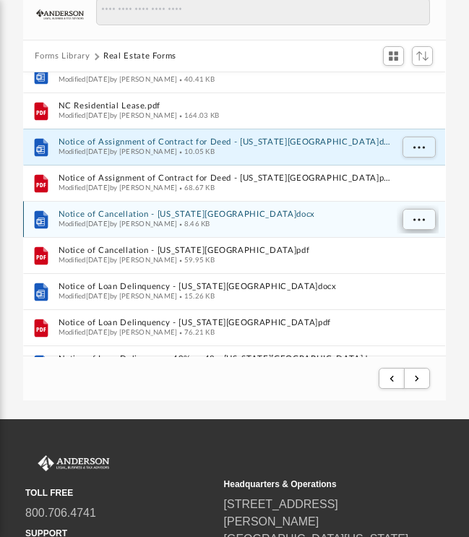
click at [417, 220] on span "More options" at bounding box center [419, 219] width 12 height 8
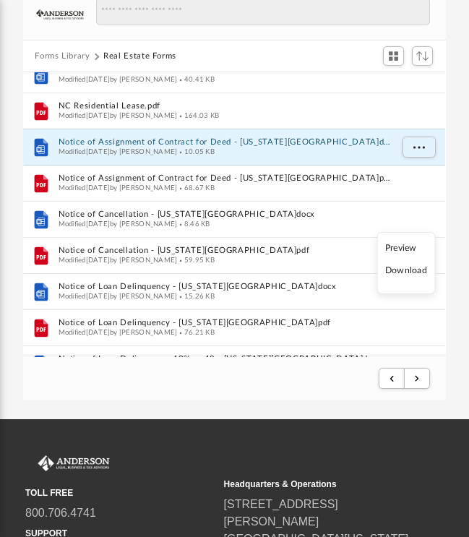
click at [414, 272] on li "Download" at bounding box center [406, 270] width 42 height 15
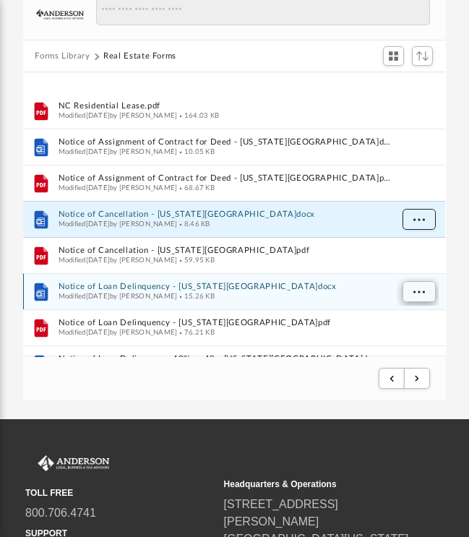
scroll to position [181, 0]
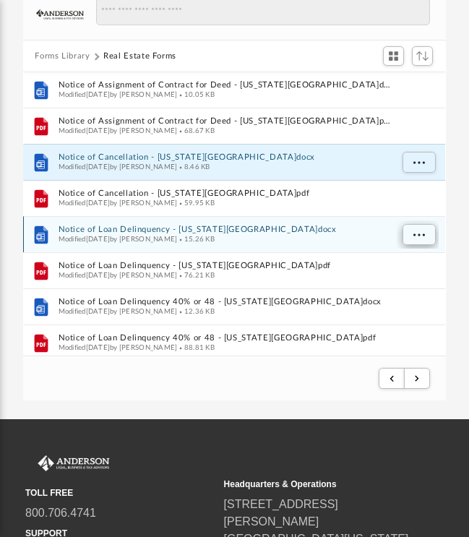
click at [423, 234] on span "More options" at bounding box center [419, 235] width 12 height 8
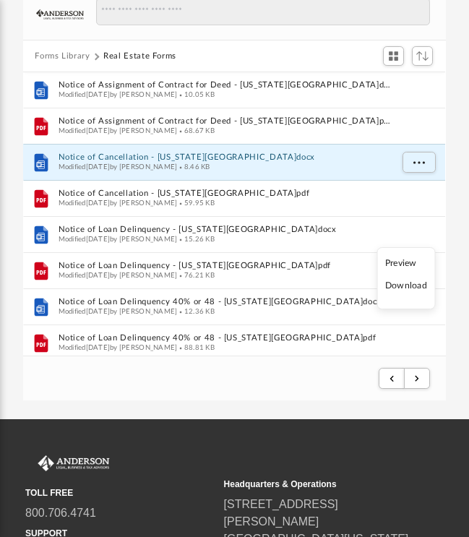
click at [410, 287] on li "Download" at bounding box center [406, 285] width 42 height 15
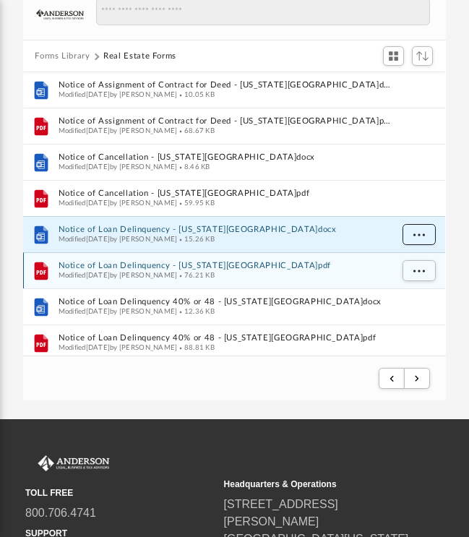
scroll to position [235, 0]
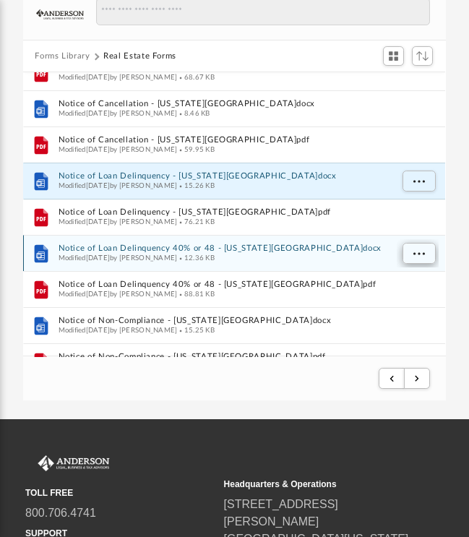
click at [412, 254] on button "More options" at bounding box center [418, 254] width 33 height 22
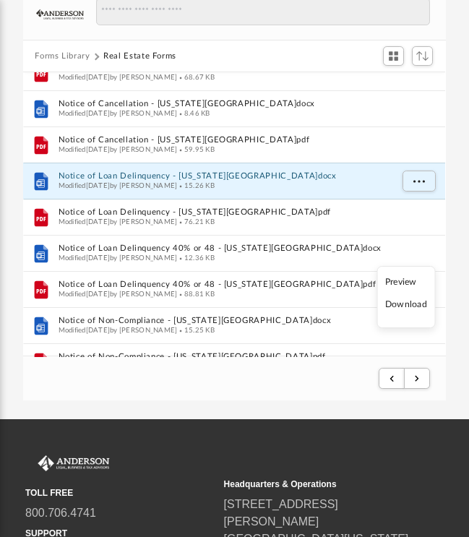
click at [412, 306] on li "Download" at bounding box center [406, 304] width 42 height 15
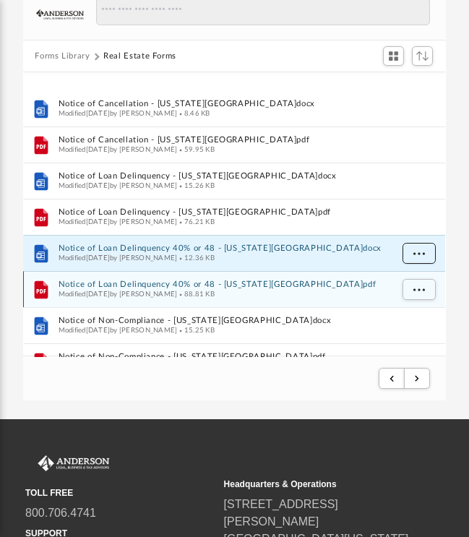
scroll to position [307, 0]
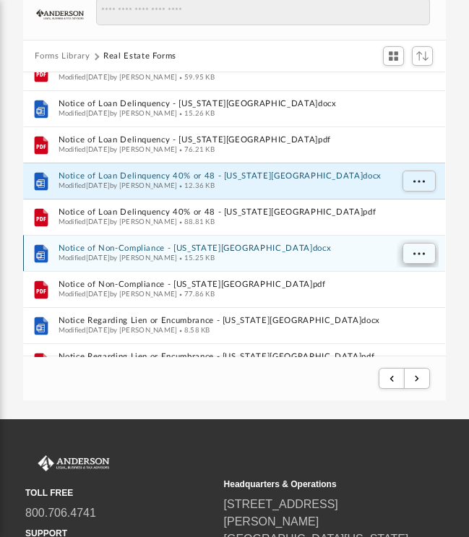
click at [415, 255] on span "More options" at bounding box center [419, 253] width 12 height 8
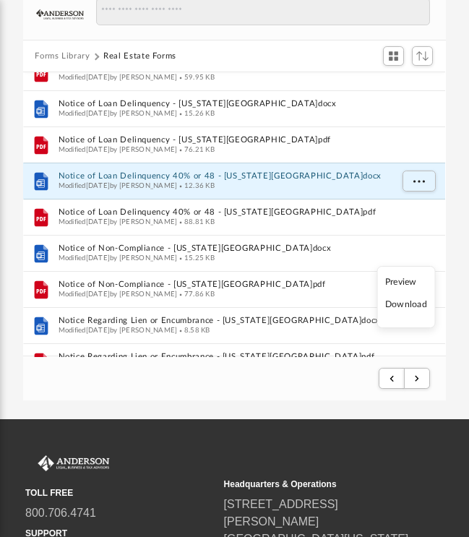
click at [408, 306] on li "Download" at bounding box center [406, 304] width 42 height 15
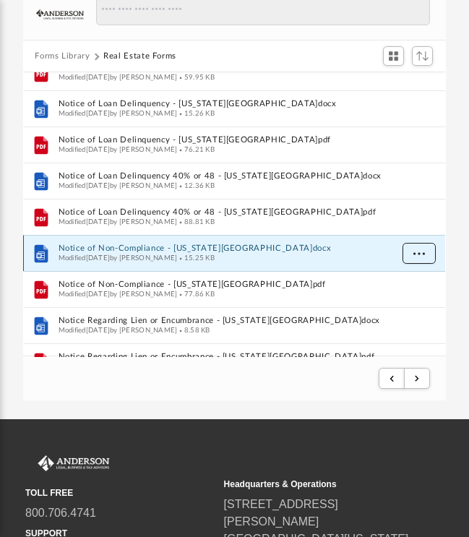
scroll to position [387, 0]
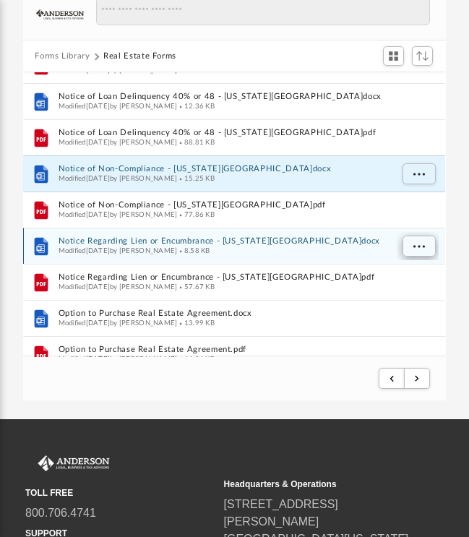
click at [417, 246] on span "More options" at bounding box center [419, 246] width 12 height 8
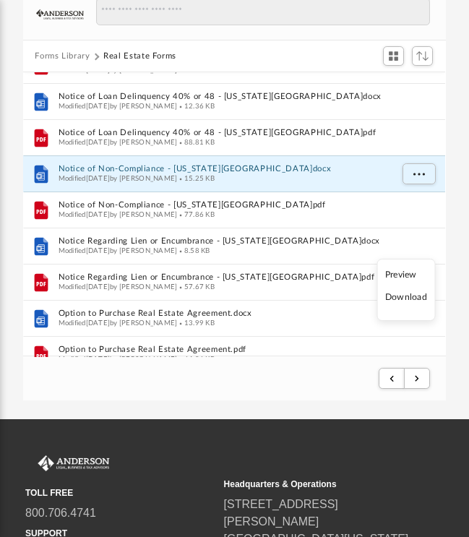
click at [411, 299] on li "Download" at bounding box center [406, 297] width 42 height 15
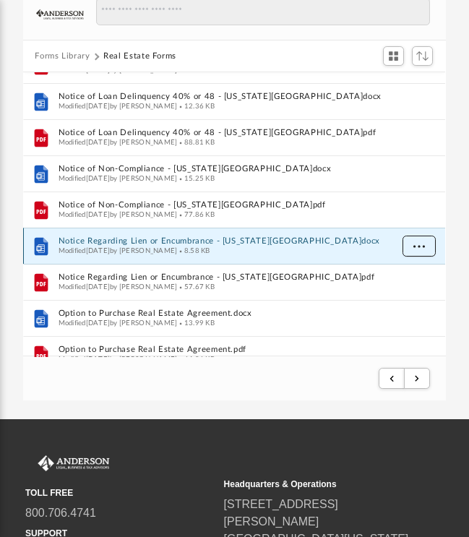
scroll to position [462, 0]
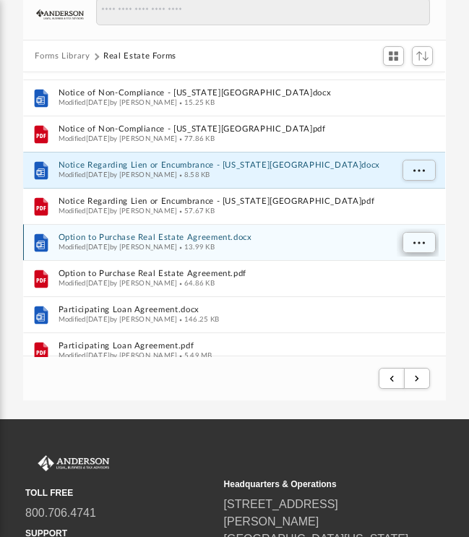
click at [415, 242] on span "More options" at bounding box center [419, 242] width 12 height 8
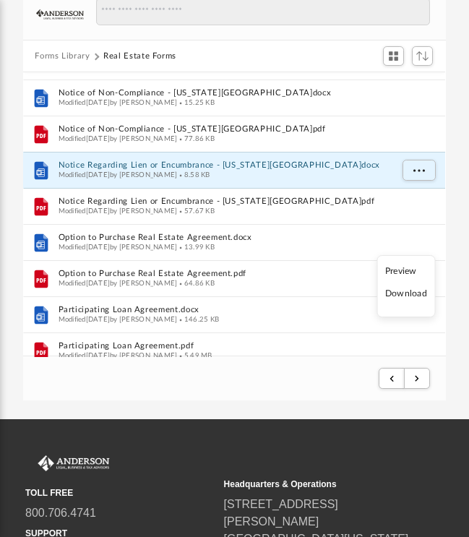
click at [412, 293] on li "Download" at bounding box center [406, 293] width 42 height 15
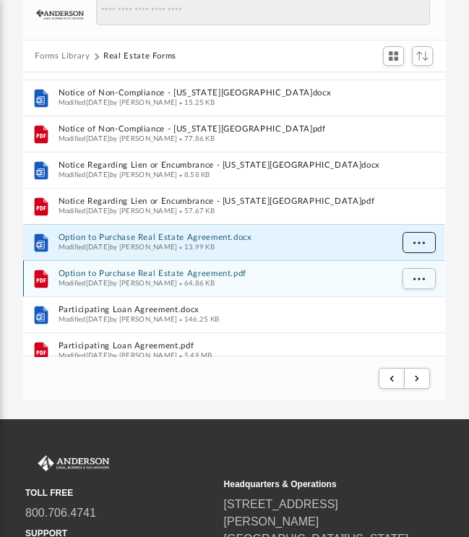
scroll to position [530, 0]
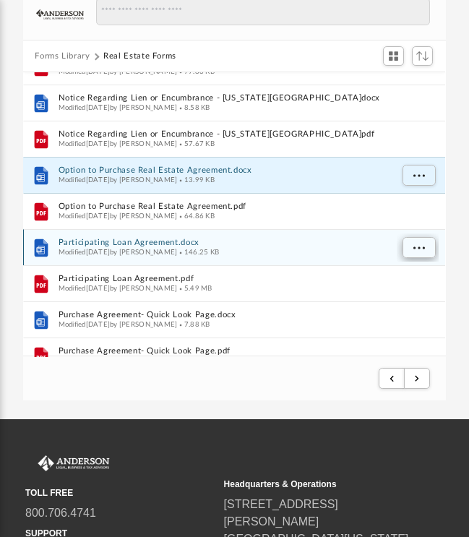
click at [416, 245] on span "More options" at bounding box center [419, 248] width 12 height 8
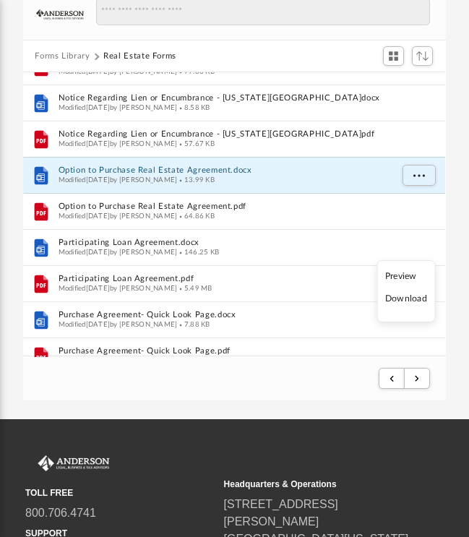
click at [409, 301] on li "Download" at bounding box center [406, 298] width 42 height 15
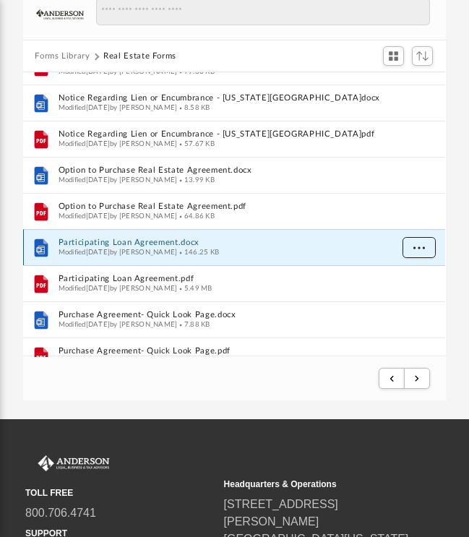
scroll to position [590, 0]
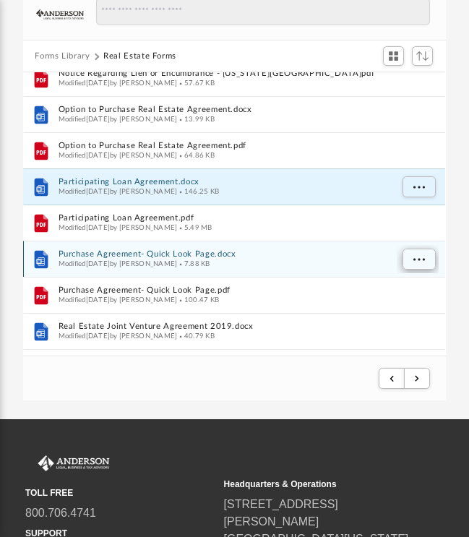
click at [421, 259] on span "More options" at bounding box center [419, 259] width 12 height 8
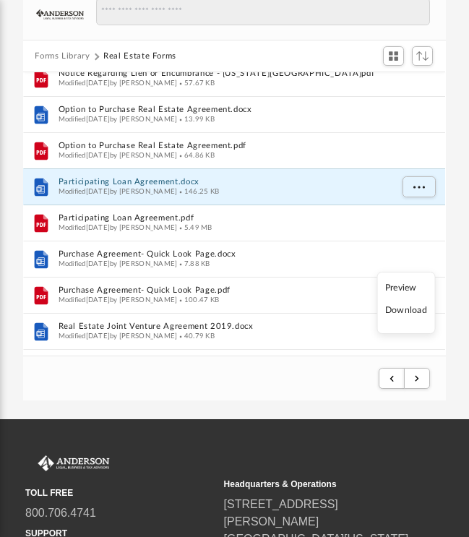
click at [413, 311] on li "Download" at bounding box center [406, 310] width 42 height 15
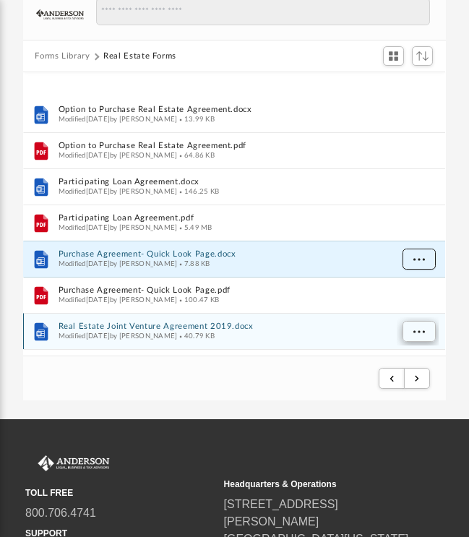
scroll to position [673, 0]
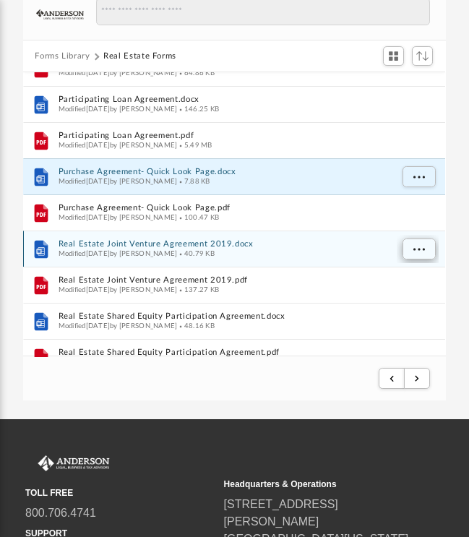
click at [419, 251] on span "More options" at bounding box center [419, 249] width 12 height 8
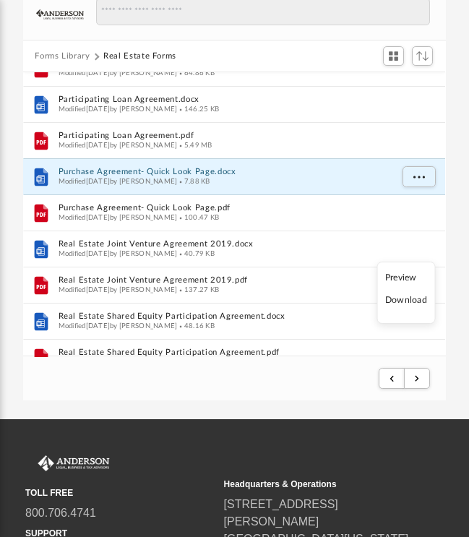
click at [412, 300] on li "Download" at bounding box center [406, 300] width 42 height 15
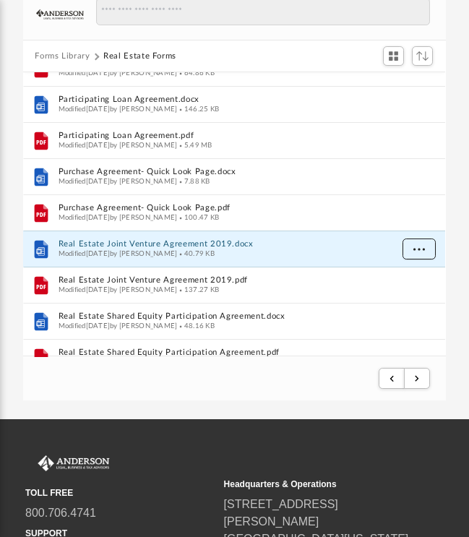
scroll to position [756, 0]
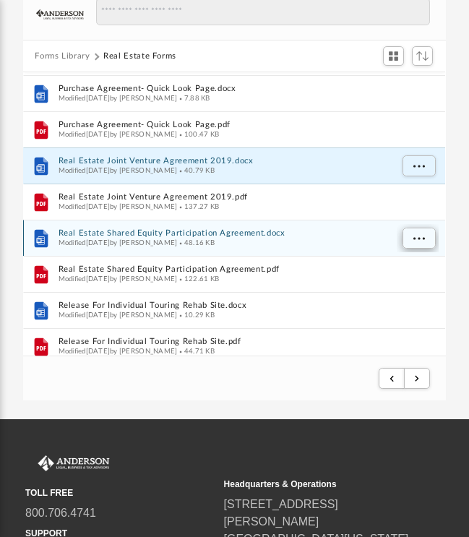
click at [420, 241] on span "More options" at bounding box center [419, 238] width 12 height 8
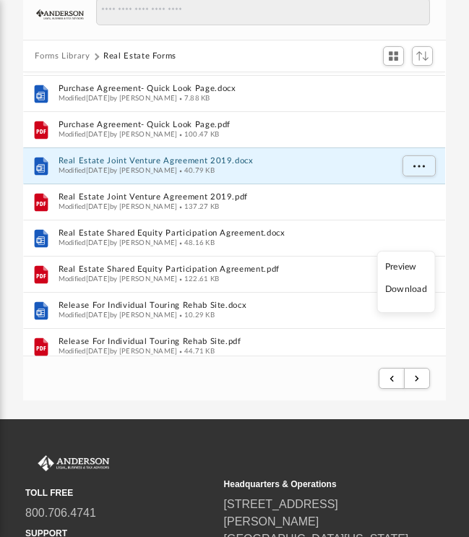
click at [411, 290] on li "Download" at bounding box center [406, 289] width 42 height 15
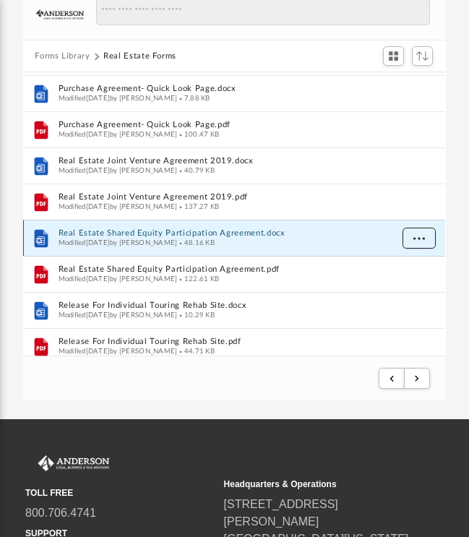
scroll to position [816, 0]
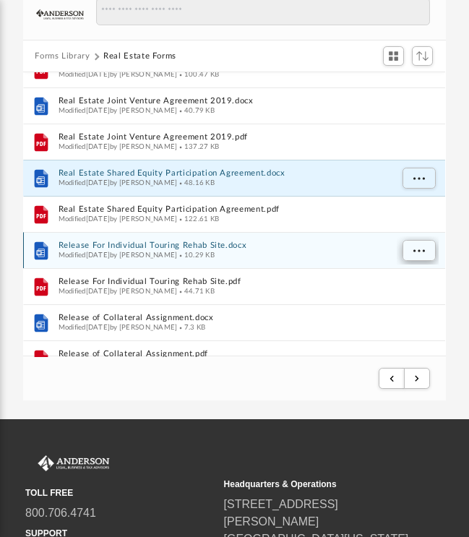
click at [412, 248] on button "More options" at bounding box center [418, 251] width 33 height 22
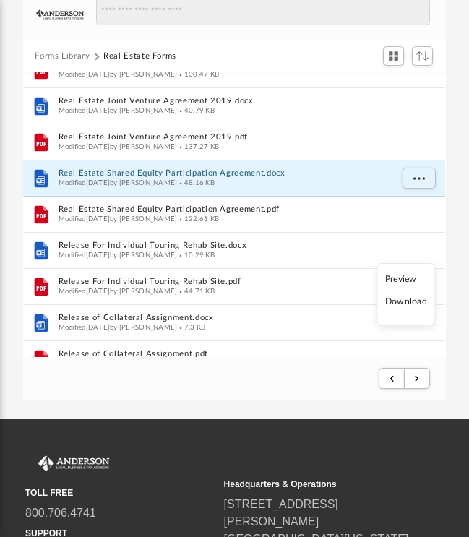
click at [410, 304] on li "Download" at bounding box center [406, 301] width 42 height 15
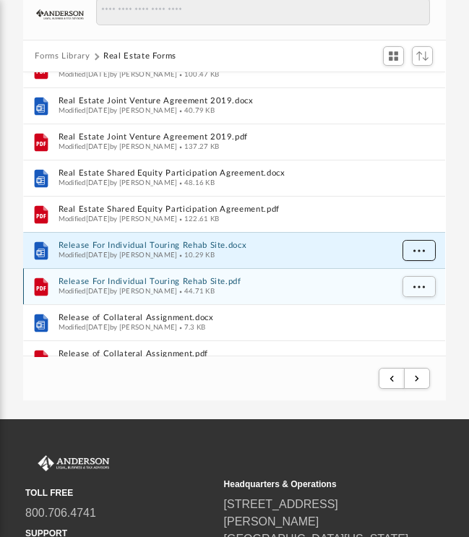
scroll to position [896, 0]
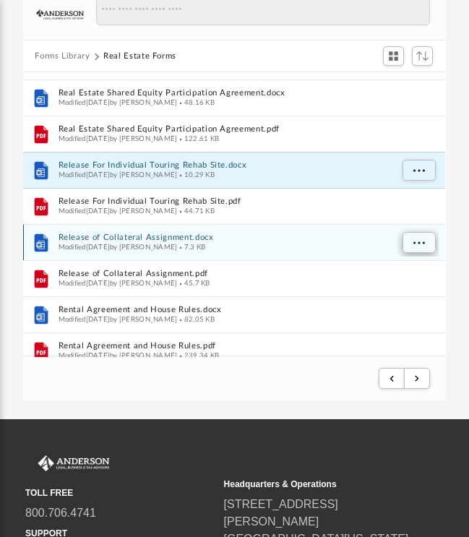
click at [412, 241] on button "More options" at bounding box center [418, 243] width 33 height 22
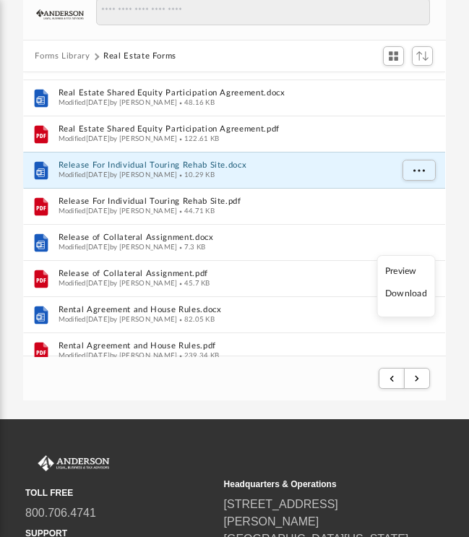
click at [415, 296] on li "Download" at bounding box center [406, 293] width 42 height 15
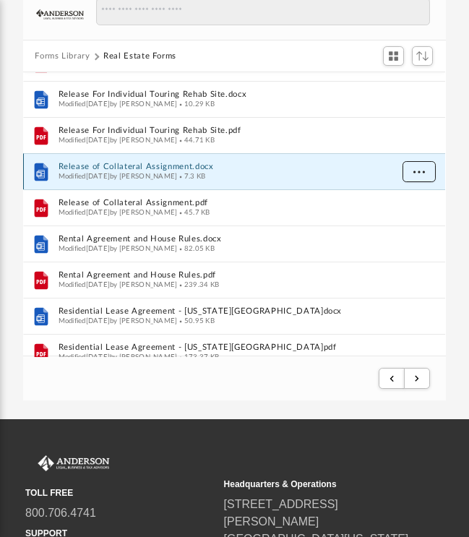
scroll to position [977, 0]
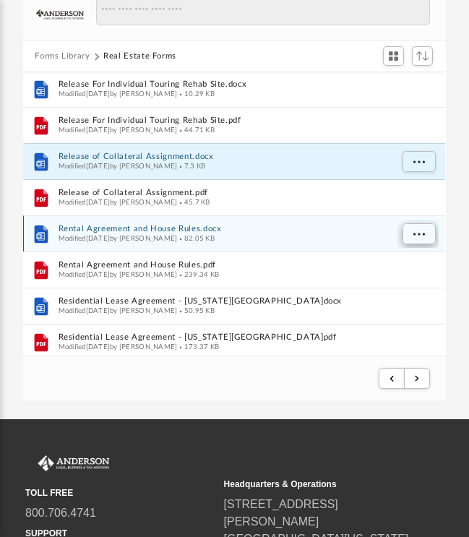
click at [415, 233] on span "More options" at bounding box center [419, 234] width 12 height 8
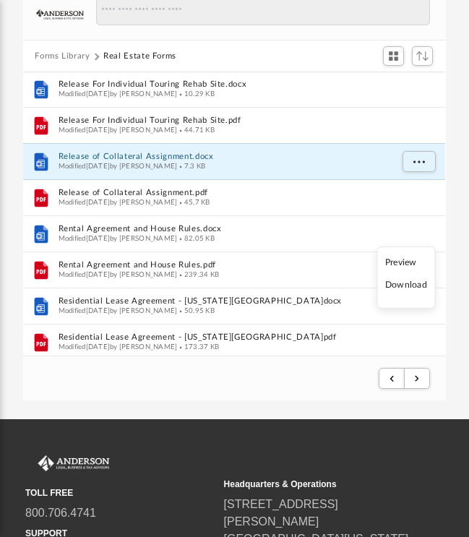
click at [412, 284] on li "Download" at bounding box center [406, 284] width 42 height 15
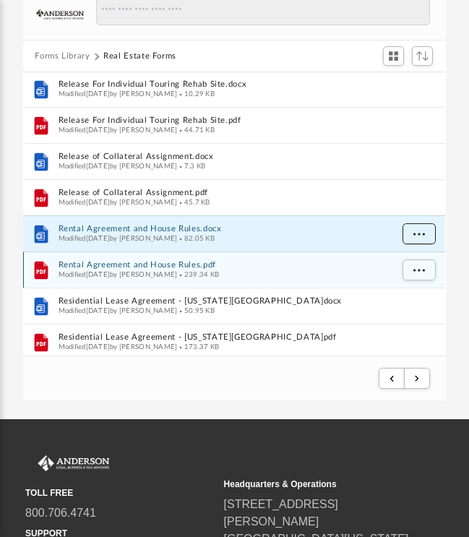
scroll to position [1030, 0]
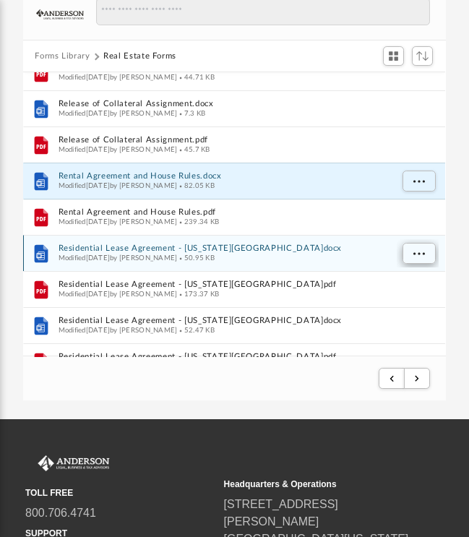
click at [410, 253] on button "More options" at bounding box center [418, 254] width 33 height 22
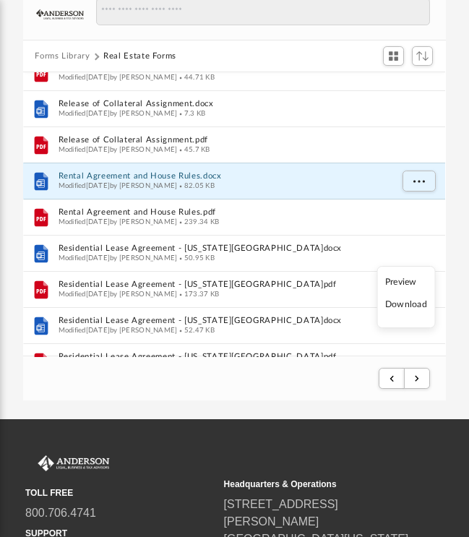
click at [417, 306] on li "Download" at bounding box center [406, 304] width 42 height 15
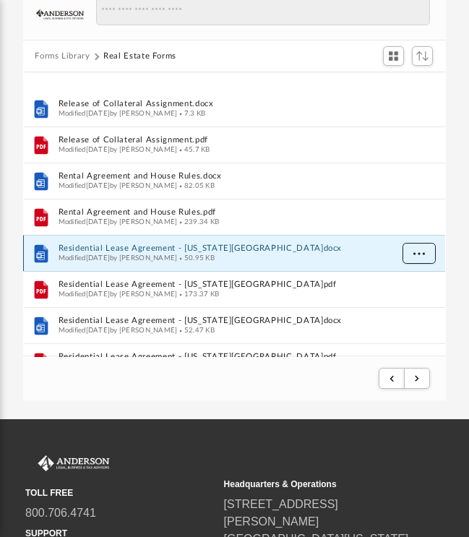
scroll to position [1101, 0]
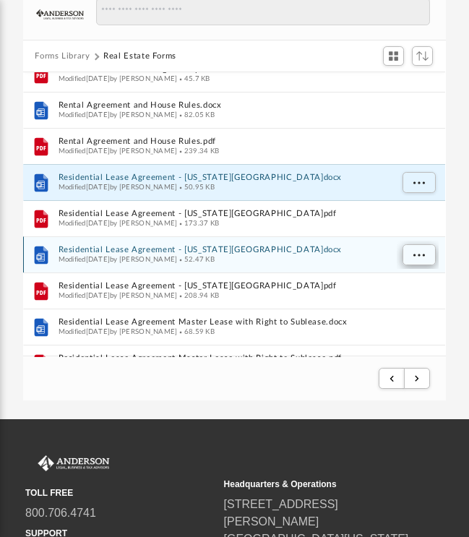
click at [415, 256] on span "More options" at bounding box center [419, 255] width 12 height 8
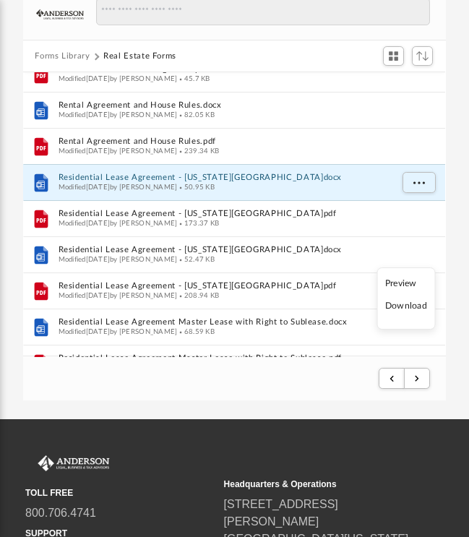
click at [414, 310] on li "Download" at bounding box center [406, 305] width 42 height 15
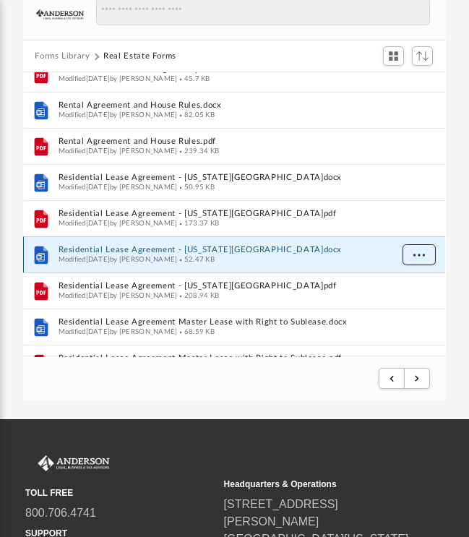
scroll to position [1172, 0]
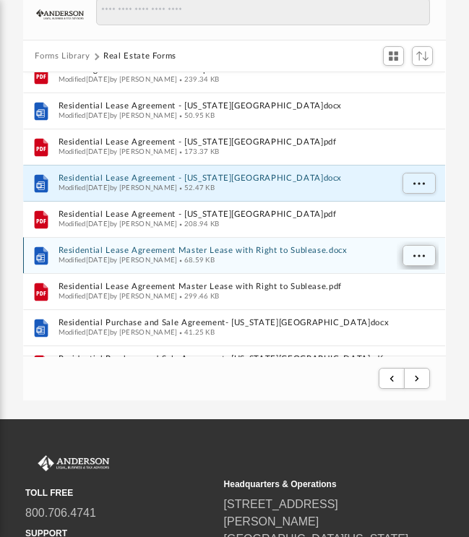
click at [412, 252] on button "More options" at bounding box center [418, 256] width 33 height 22
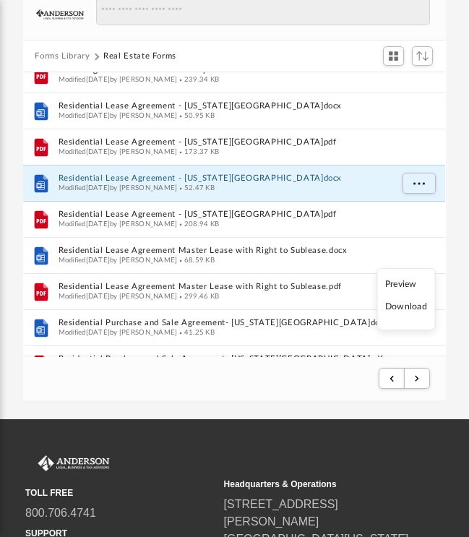
click at [418, 307] on li "Download" at bounding box center [406, 306] width 42 height 15
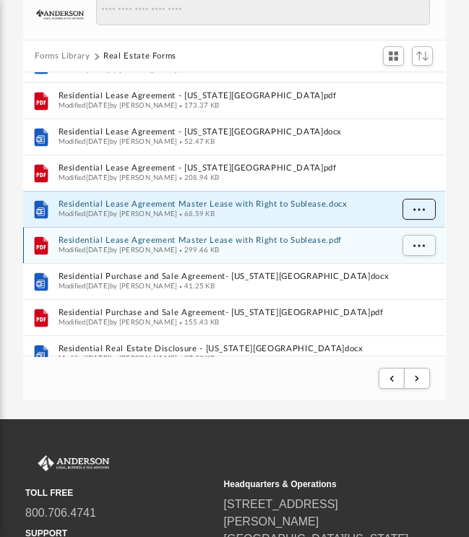
scroll to position [1219, 0]
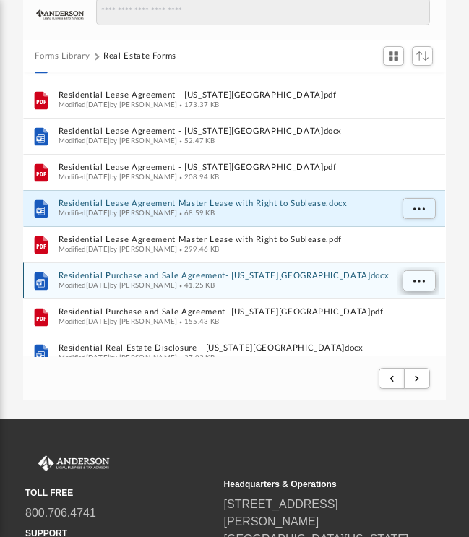
click at [413, 280] on button "More options" at bounding box center [418, 281] width 33 height 22
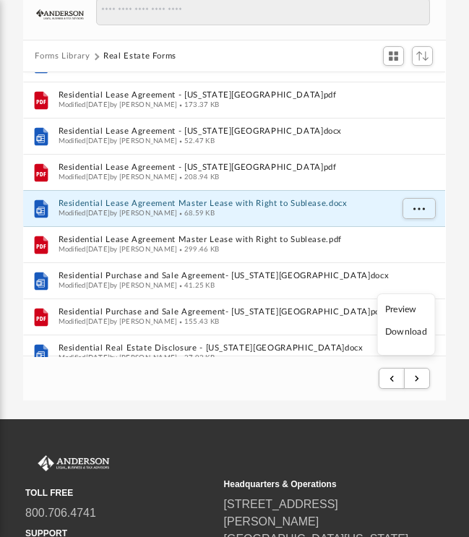
click at [415, 335] on li "Download" at bounding box center [406, 331] width 42 height 15
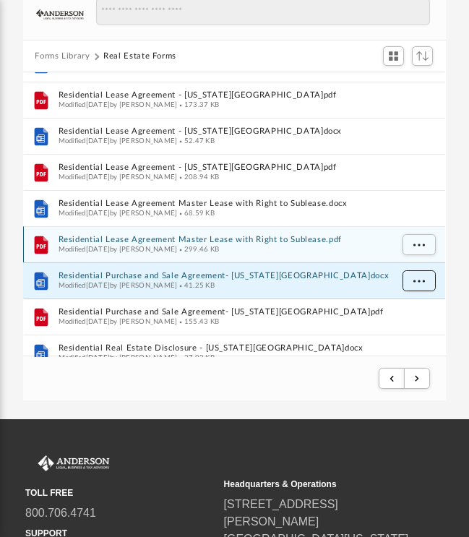
scroll to position [1307, 0]
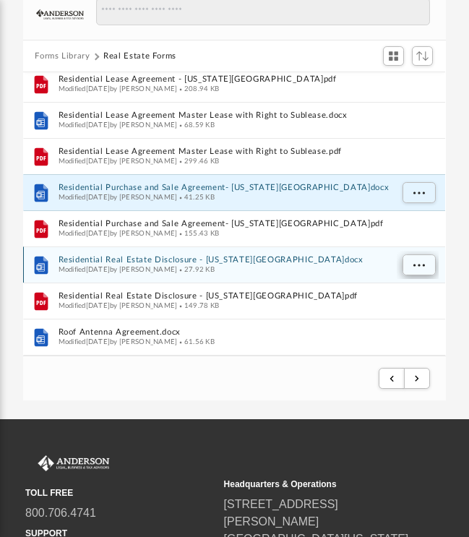
click at [415, 262] on span "More options" at bounding box center [419, 265] width 12 height 8
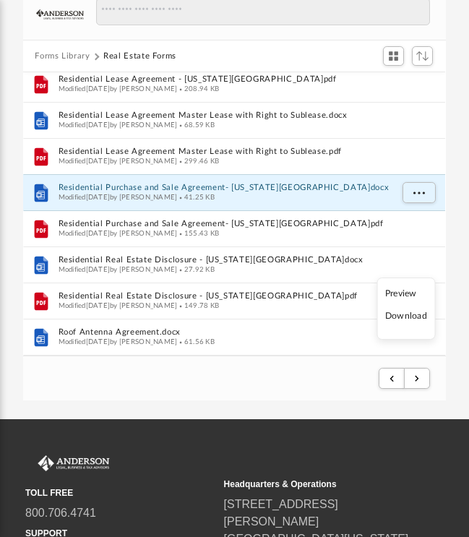
click at [411, 315] on li "Download" at bounding box center [406, 316] width 42 height 15
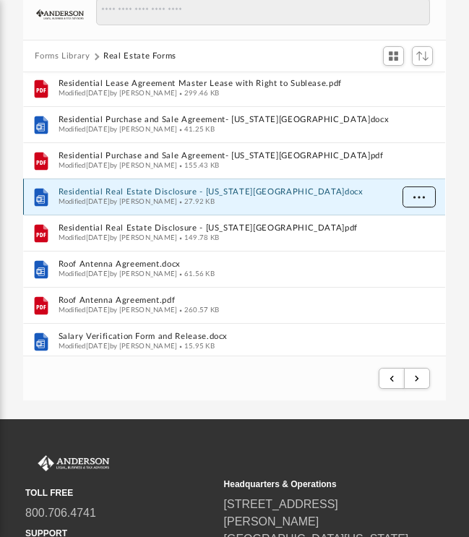
scroll to position [1377, 0]
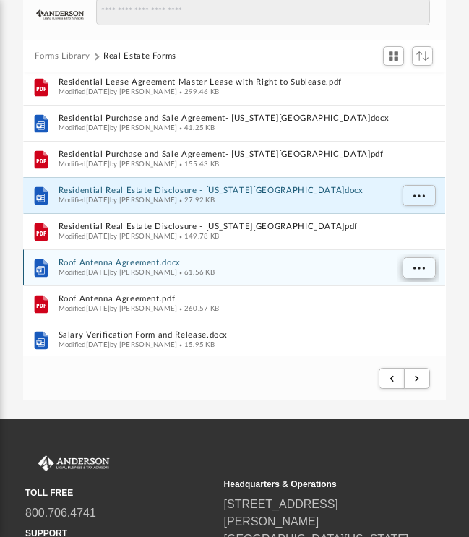
click at [414, 269] on span "More options" at bounding box center [419, 268] width 12 height 8
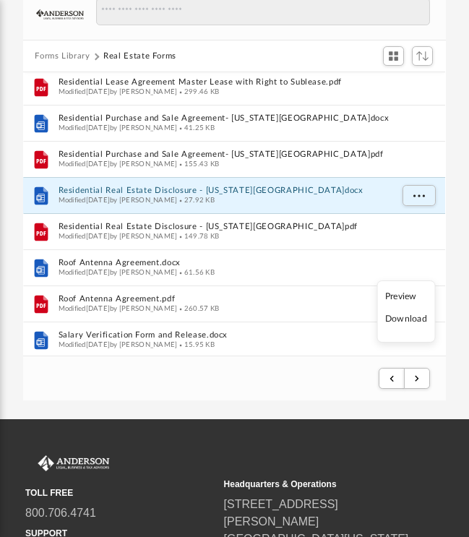
click at [413, 321] on li "Download" at bounding box center [406, 318] width 42 height 15
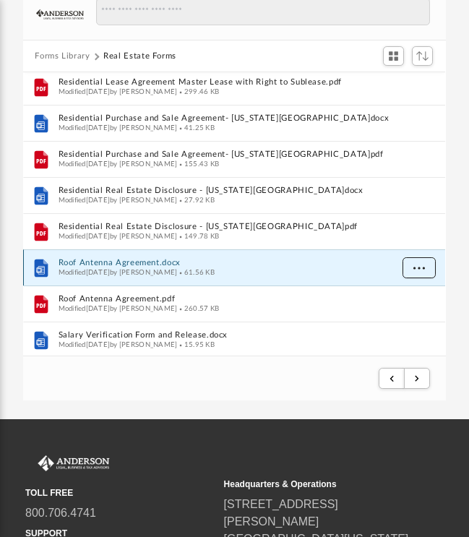
scroll to position [1440, 0]
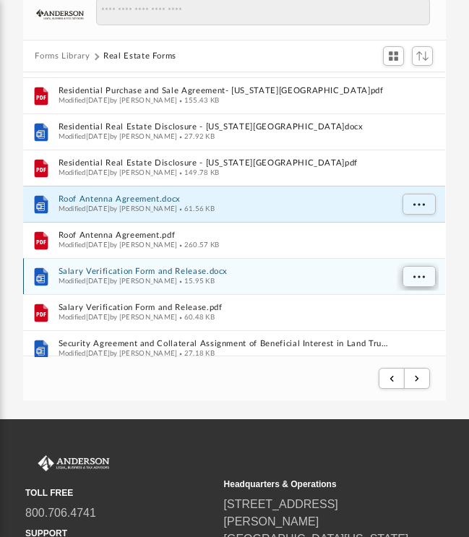
click at [415, 273] on span "More options" at bounding box center [419, 276] width 12 height 8
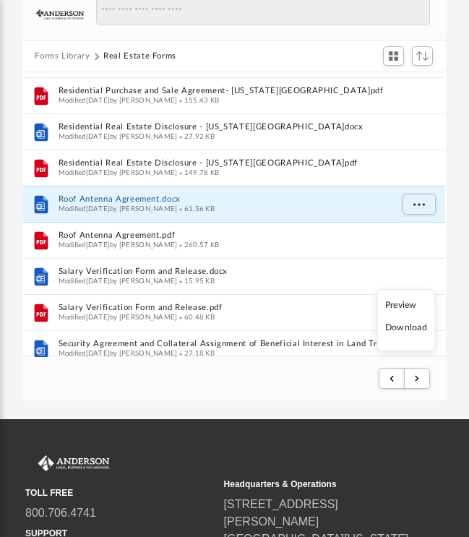
click at [413, 329] on li "Download" at bounding box center [406, 327] width 42 height 15
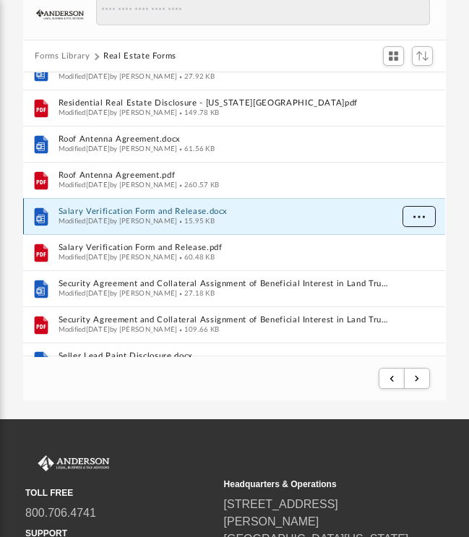
scroll to position [1504, 0]
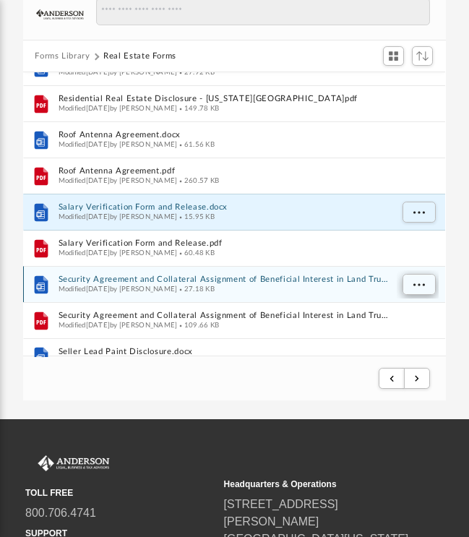
click at [421, 282] on span "More options" at bounding box center [419, 284] width 12 height 8
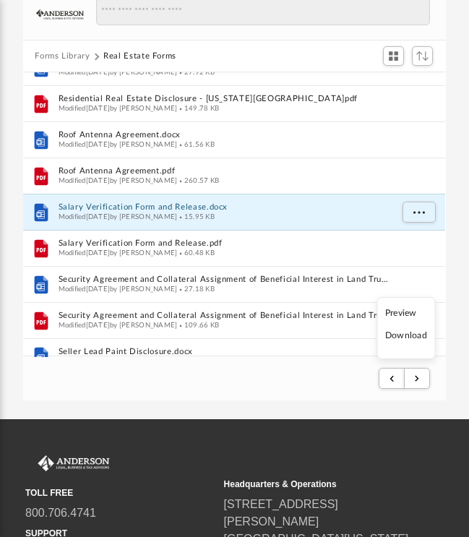
click at [409, 335] on li "Download" at bounding box center [406, 335] width 42 height 15
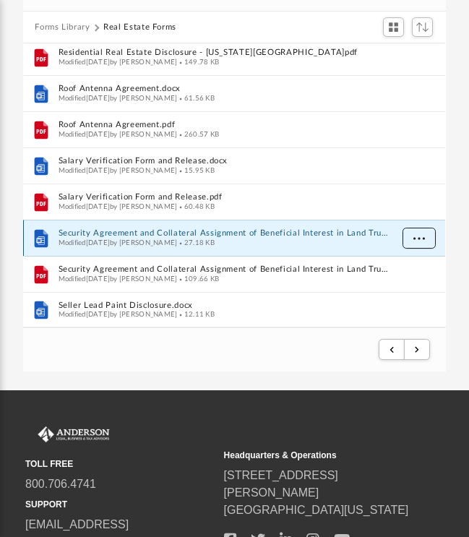
scroll to position [164, 0]
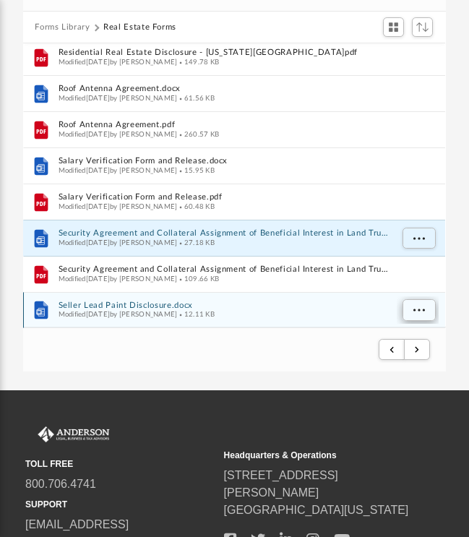
click at [413, 307] on span "More options" at bounding box center [419, 310] width 12 height 8
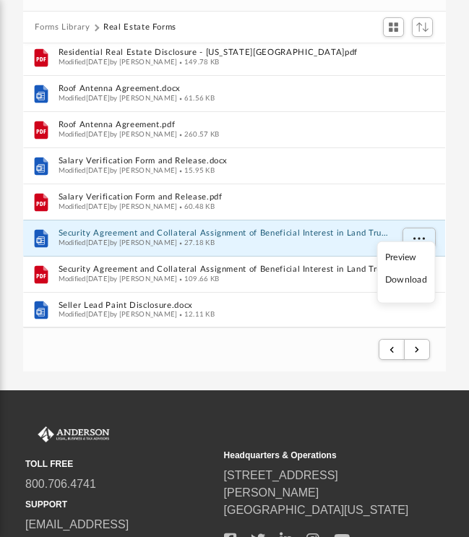
click at [397, 283] on li "Download" at bounding box center [406, 280] width 42 height 15
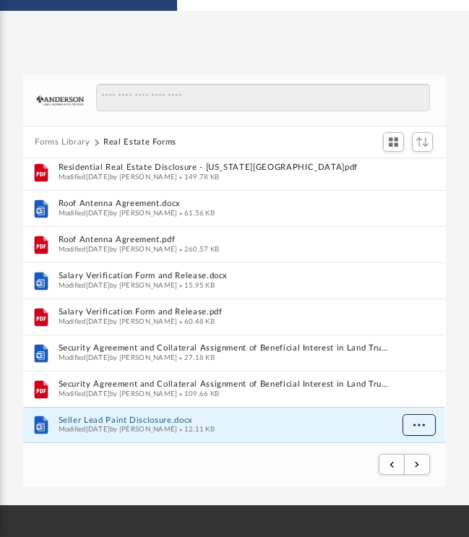
scroll to position [49, 0]
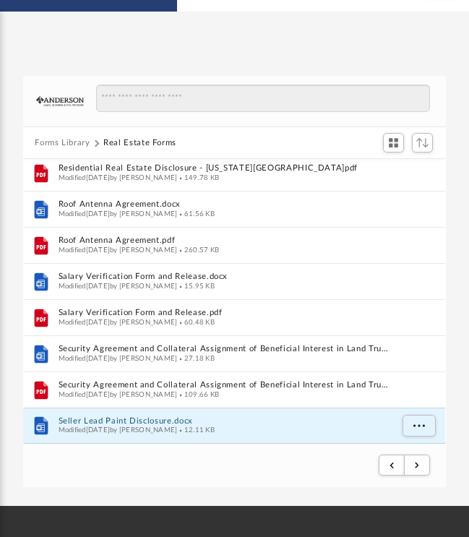
click at [55, 140] on button "Forms Library" at bounding box center [62, 143] width 55 height 13
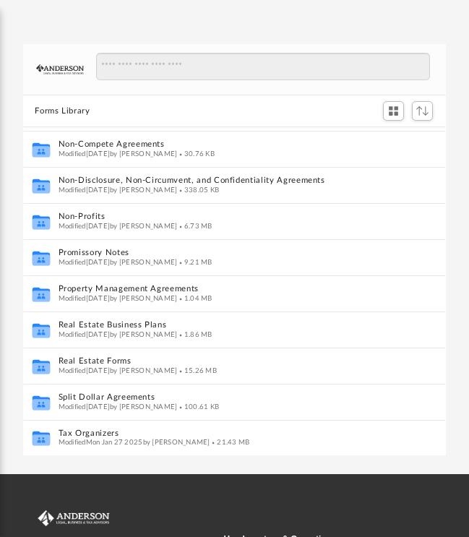
scroll to position [87, 0]
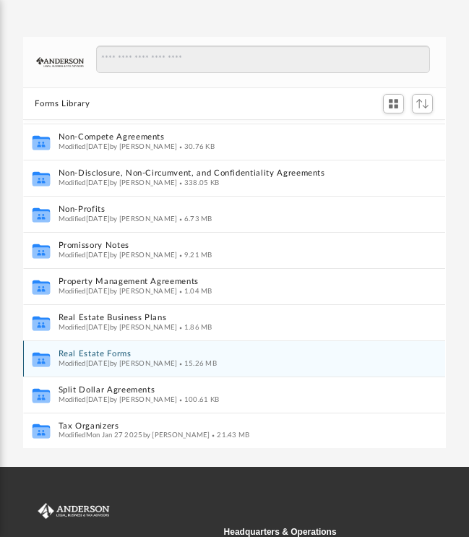
click at [80, 353] on button "Real Estate Forms" at bounding box center [225, 354] width 332 height 9
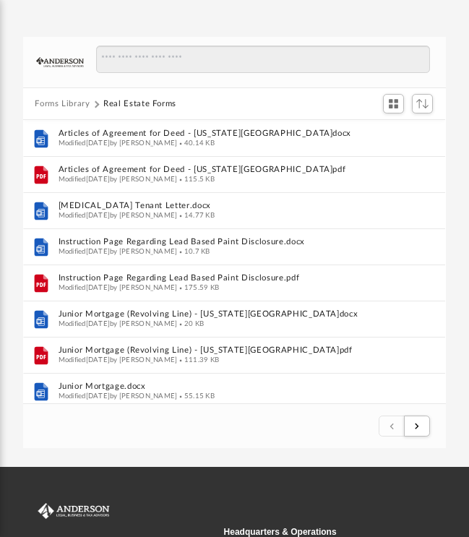
scroll to position [0, 0]
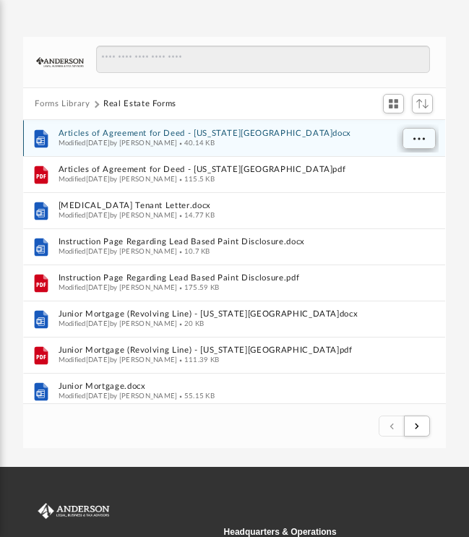
click at [421, 140] on span "More options" at bounding box center [419, 139] width 12 height 8
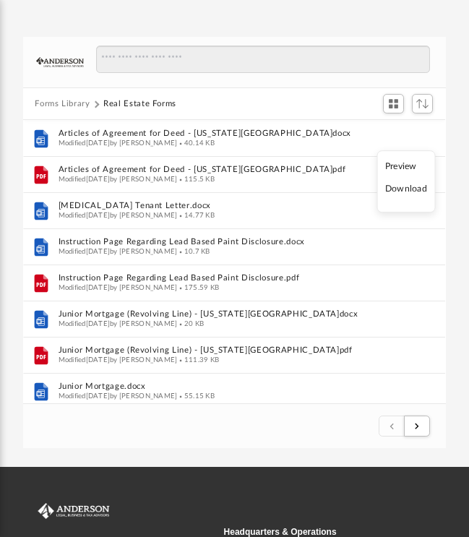
click at [410, 192] on li "Download" at bounding box center [406, 189] width 42 height 15
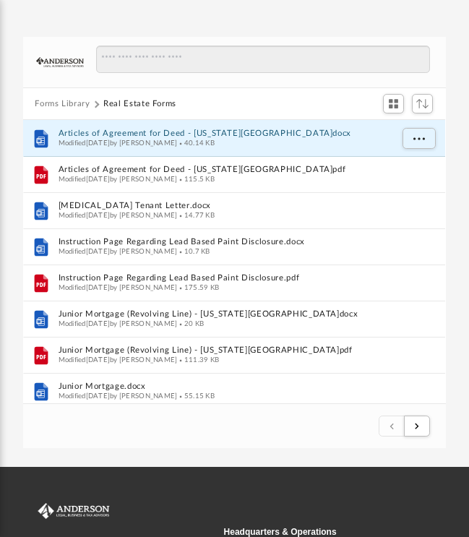
click at [449, 257] on div "Forms Library Real Estate Forms Name File Articles of Agreement for Deed - Illi…" at bounding box center [234, 243] width 469 height 411
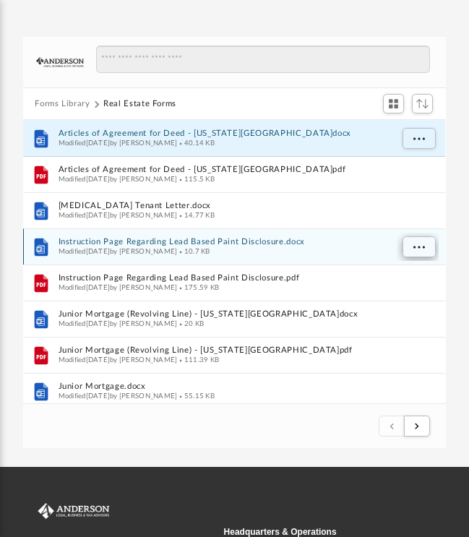
click at [415, 246] on span "More options" at bounding box center [419, 248] width 12 height 8
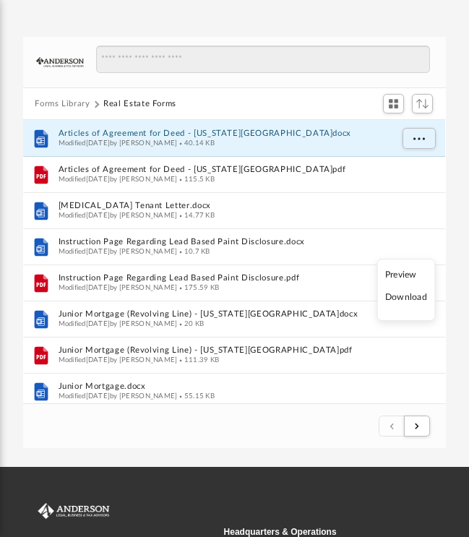
click at [408, 298] on li "Download" at bounding box center [406, 297] width 42 height 15
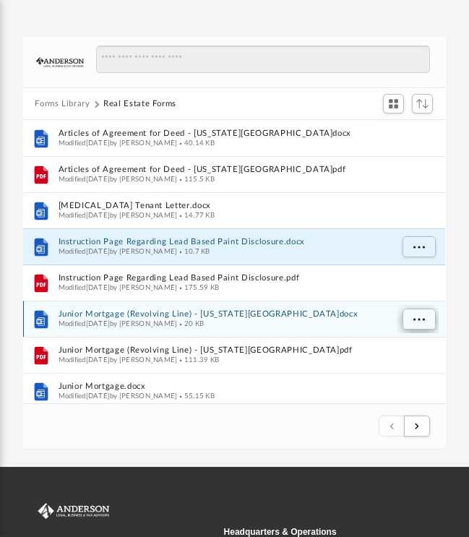
click at [415, 316] on span "More options" at bounding box center [419, 320] width 12 height 8
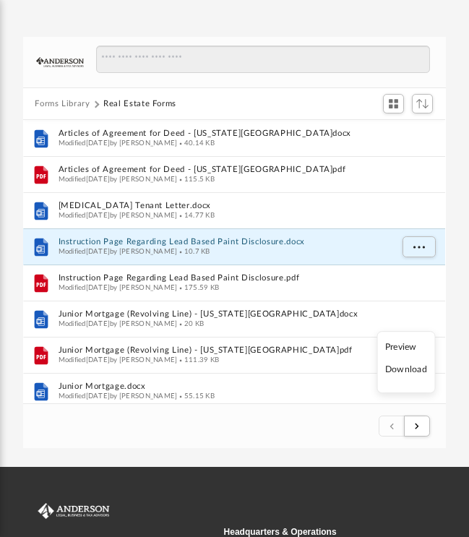
click at [409, 370] on li "Download" at bounding box center [406, 370] width 42 height 15
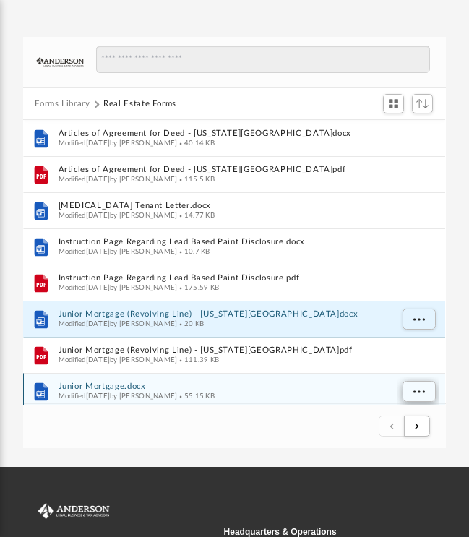
click at [417, 388] on span "More options" at bounding box center [419, 392] width 12 height 8
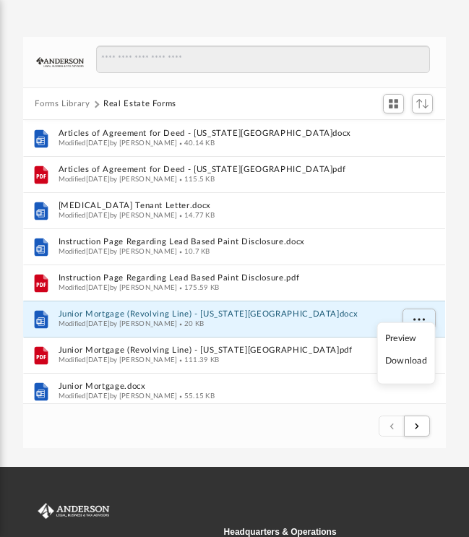
click at [399, 361] on li "Download" at bounding box center [406, 361] width 42 height 15
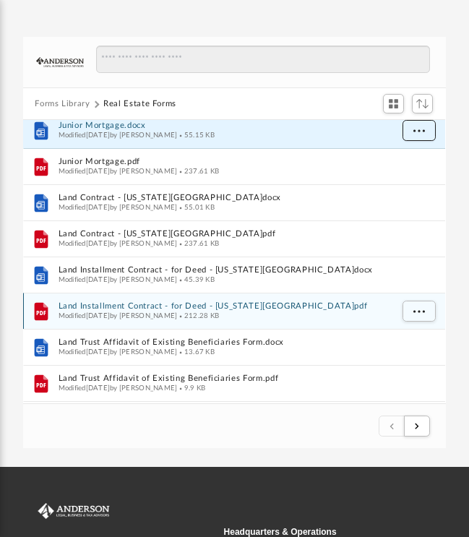
scroll to position [290, 0]
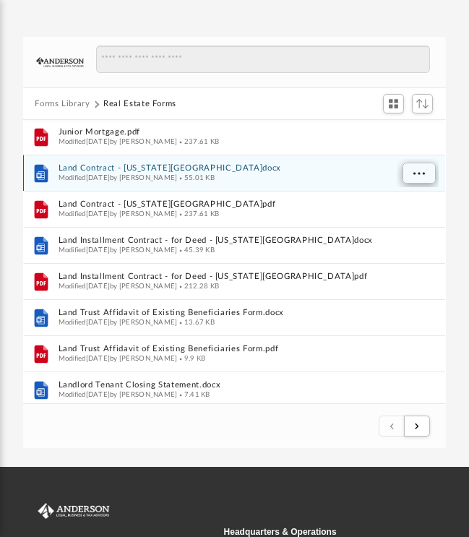
click at [413, 171] on span "More options" at bounding box center [419, 174] width 12 height 8
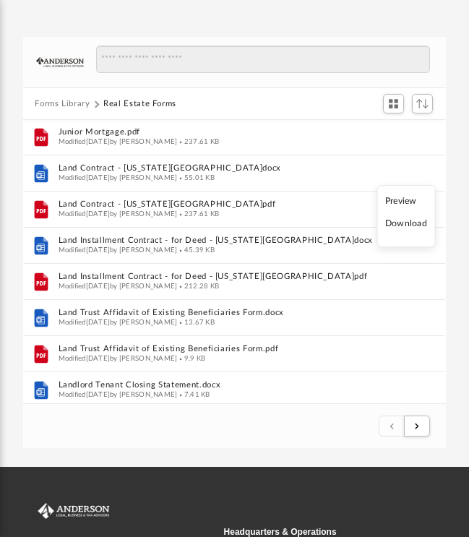
click at [413, 223] on li "Download" at bounding box center [406, 224] width 42 height 15
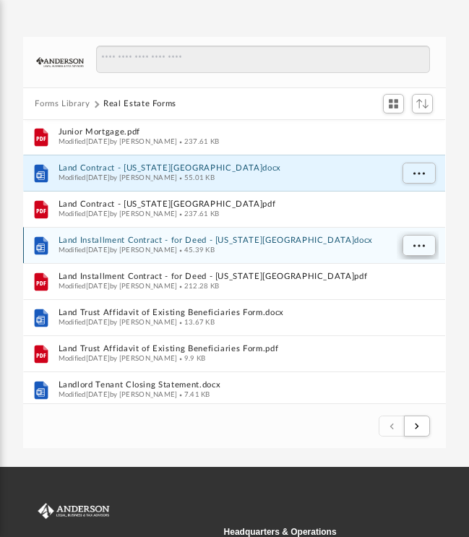
click at [420, 246] on span "More options" at bounding box center [419, 246] width 12 height 8
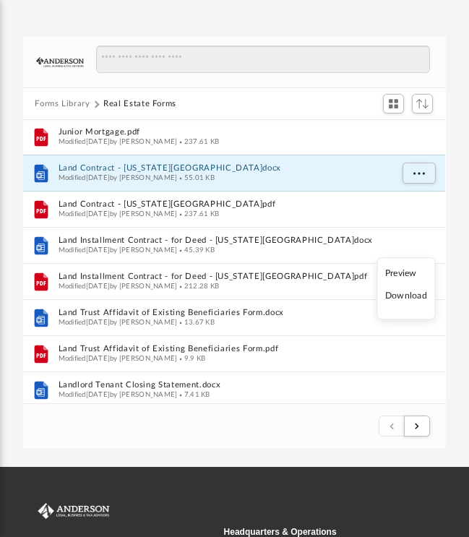
click at [410, 298] on li "Download" at bounding box center [406, 296] width 42 height 15
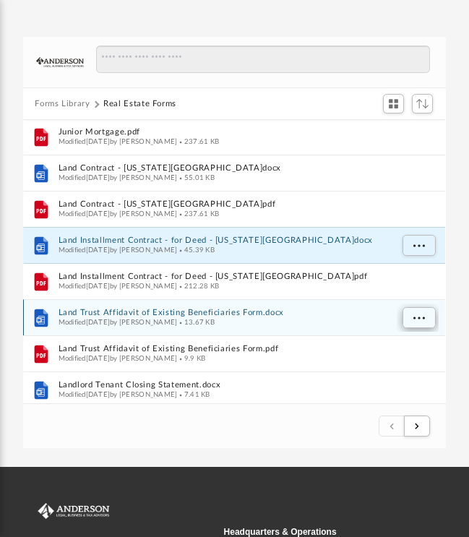
click at [421, 316] on span "More options" at bounding box center [419, 318] width 12 height 8
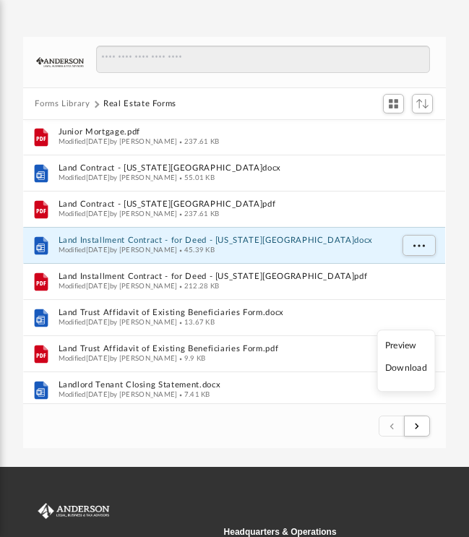
click at [411, 371] on li "Download" at bounding box center [406, 368] width 42 height 15
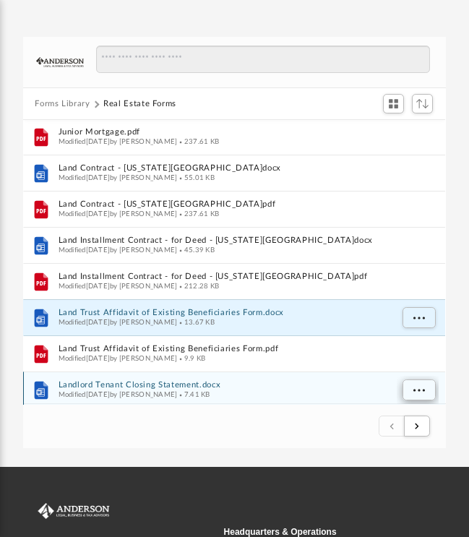
click at [417, 387] on span "More options" at bounding box center [419, 391] width 12 height 8
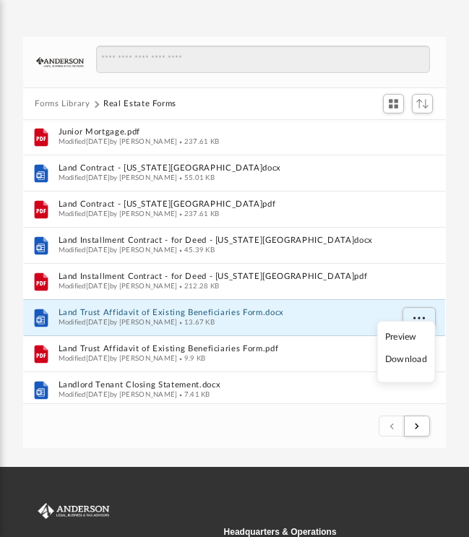
click at [404, 360] on li "Download" at bounding box center [406, 360] width 42 height 15
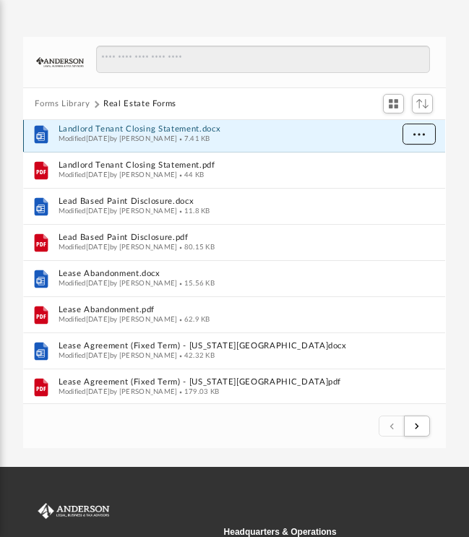
scroll to position [549, 0]
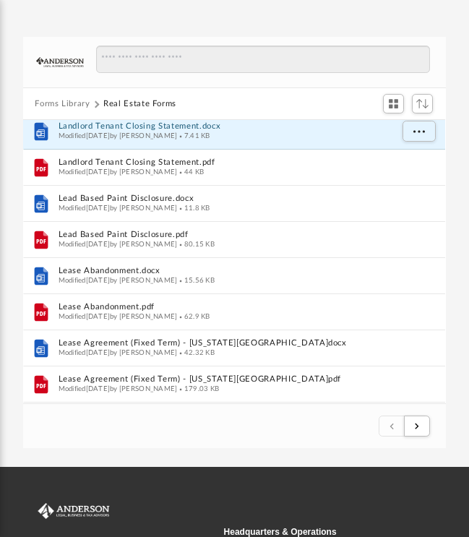
click at [464, 381] on div "Forms Library Real Estate Forms Name File Land Trust Affidavit of Existing Bene…" at bounding box center [234, 243] width 469 height 411
click at [459, 358] on div "Forms Library Real Estate Forms Name File Land Trust Affidavit of Existing Bene…" at bounding box center [234, 243] width 469 height 411
click at [468, 366] on div "Forms Library Real Estate Forms Name File Land Trust Affidavit of Existing Bene…" at bounding box center [234, 243] width 469 height 411
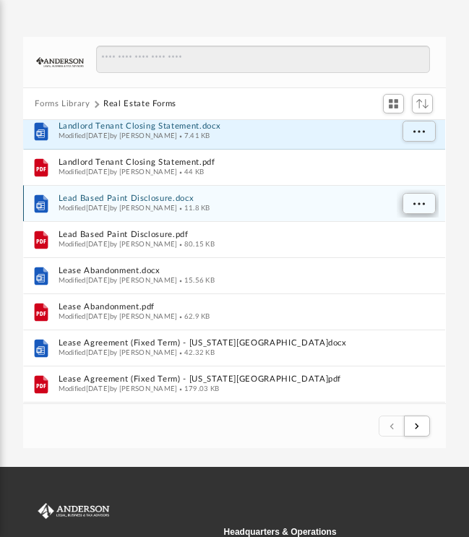
click at [411, 199] on button "More options" at bounding box center [418, 205] width 33 height 22
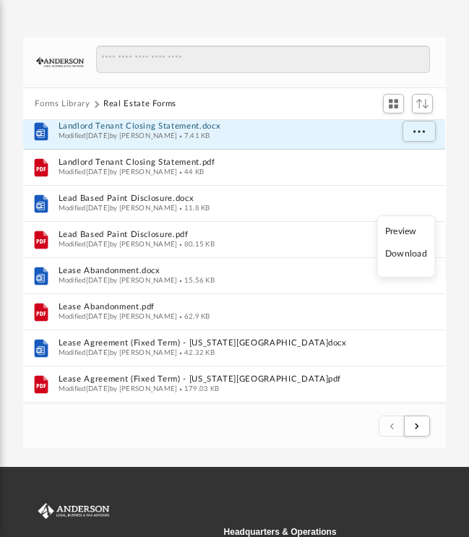
click at [404, 257] on li "Download" at bounding box center [406, 254] width 42 height 15
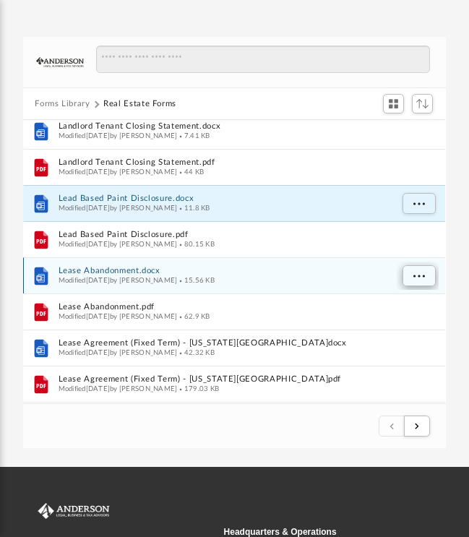
click at [420, 277] on span "More options" at bounding box center [419, 276] width 12 height 8
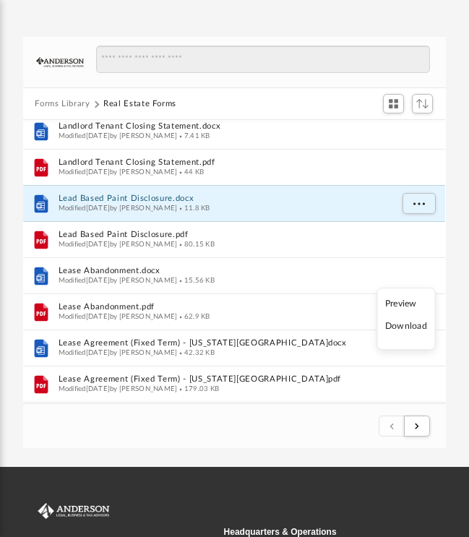
click at [414, 329] on li "Download" at bounding box center [406, 326] width 42 height 15
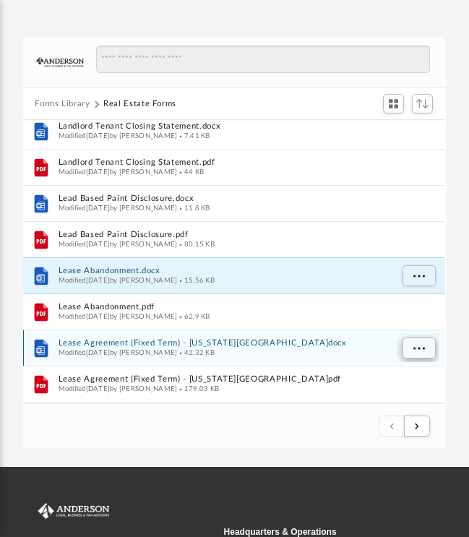
click at [415, 350] on span "More options" at bounding box center [419, 349] width 12 height 8
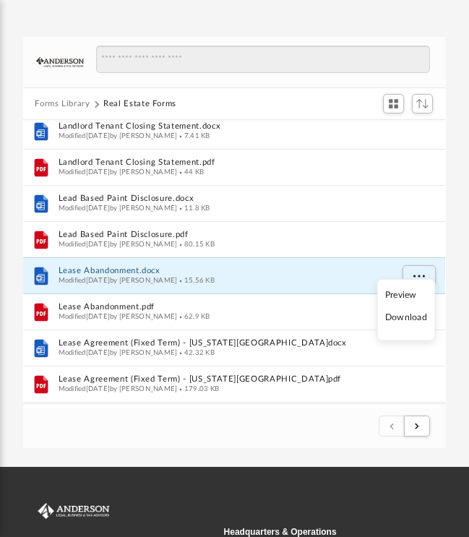
click at [409, 321] on li "Download" at bounding box center [406, 318] width 42 height 15
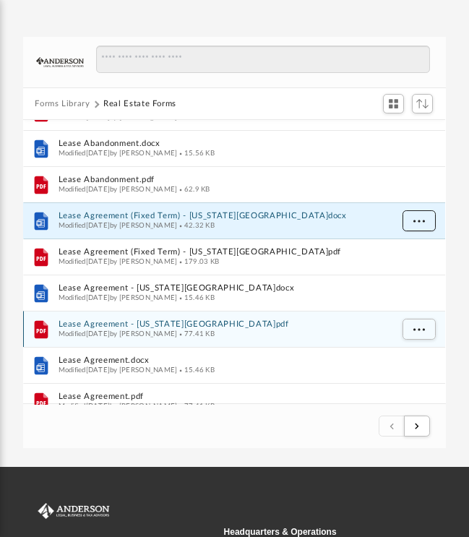
scroll to position [736, 0]
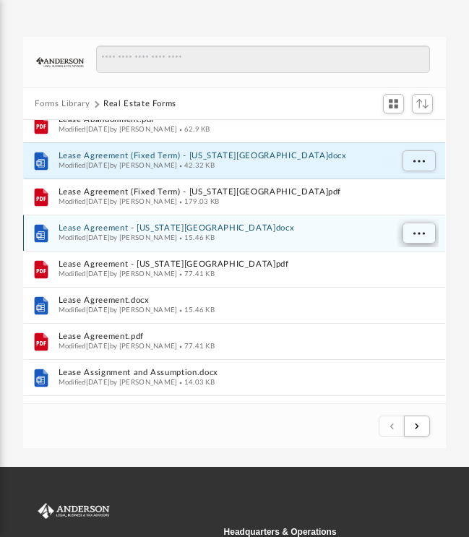
click at [413, 232] on button "More options" at bounding box center [418, 234] width 33 height 22
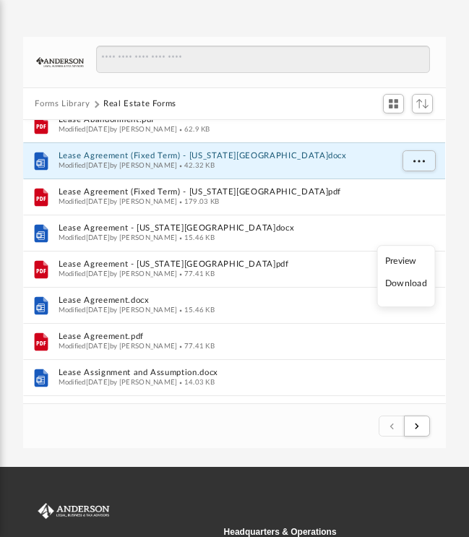
click at [401, 286] on li "Download" at bounding box center [406, 284] width 42 height 15
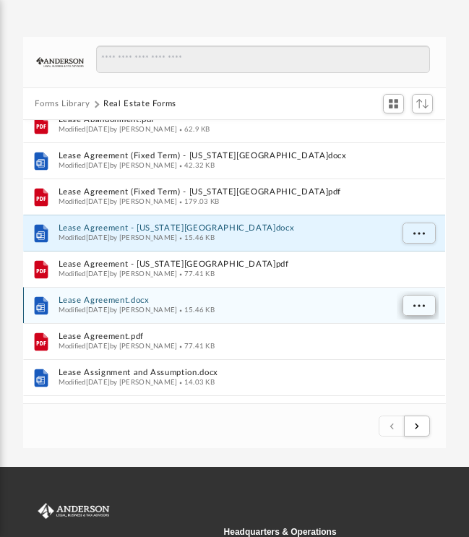
click at [419, 304] on span "More options" at bounding box center [419, 306] width 12 height 8
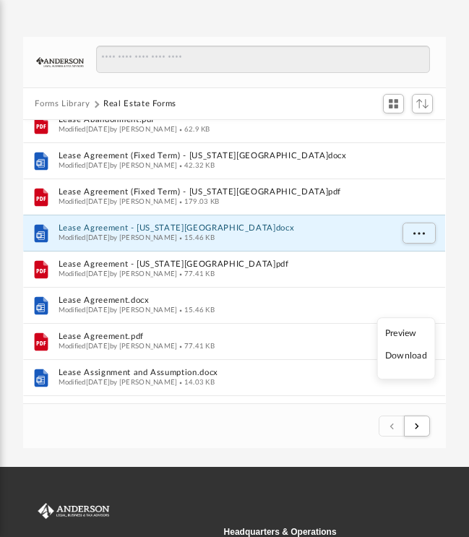
click at [408, 360] on li "Download" at bounding box center [406, 356] width 42 height 15
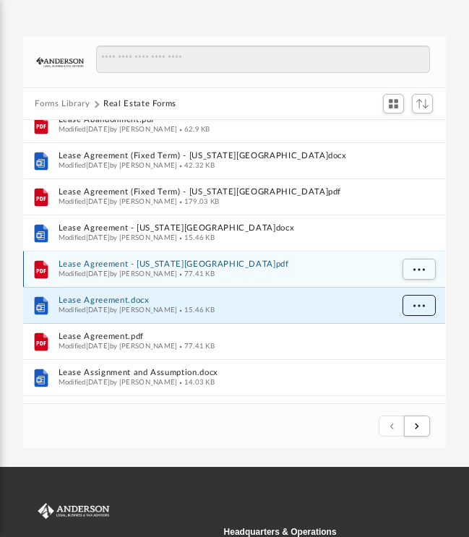
scroll to position [860, 0]
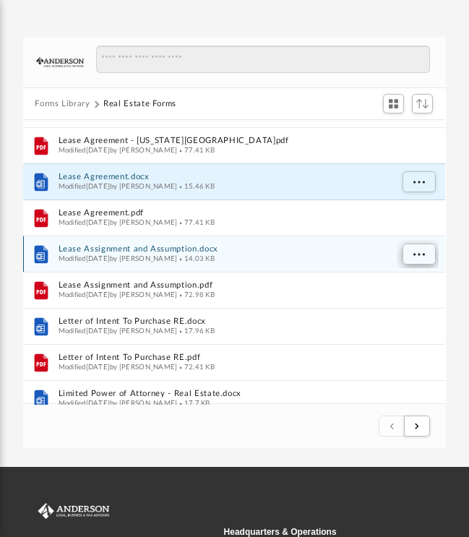
click at [414, 255] on span "More options" at bounding box center [419, 255] width 12 height 8
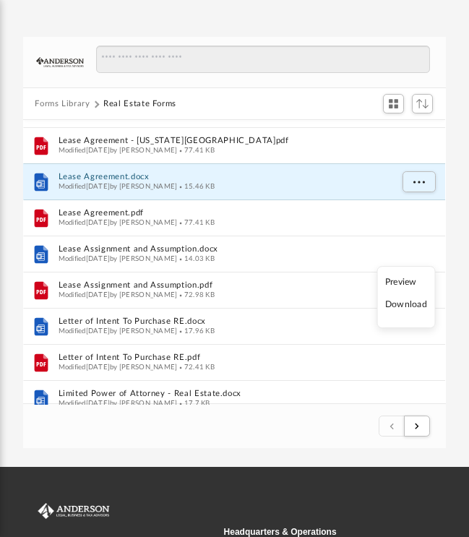
click at [413, 306] on li "Download" at bounding box center [406, 305] width 42 height 15
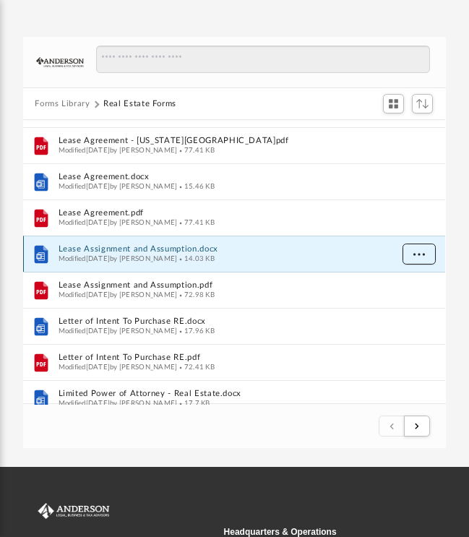
scroll to position [919, 0]
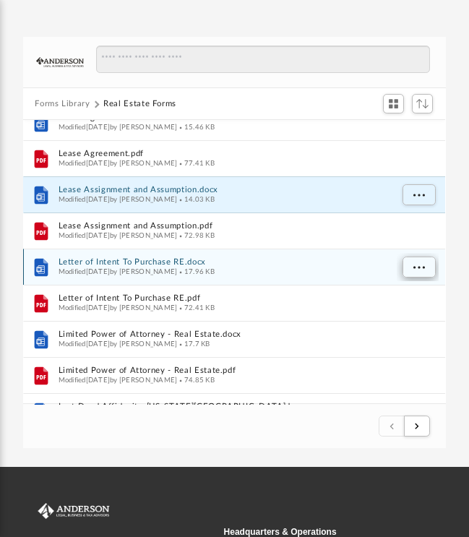
click at [415, 265] on span "More options" at bounding box center [419, 268] width 12 height 8
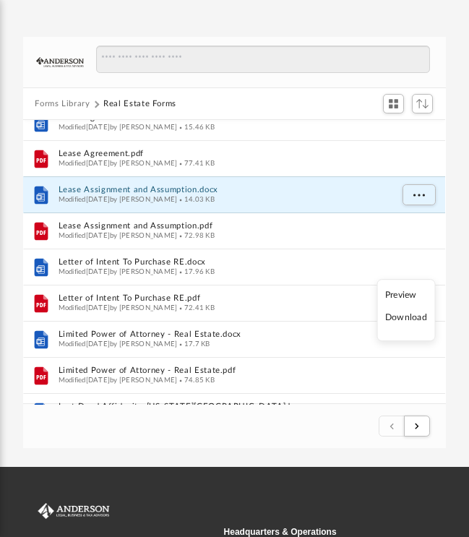
click at [405, 318] on li "Download" at bounding box center [406, 318] width 42 height 15
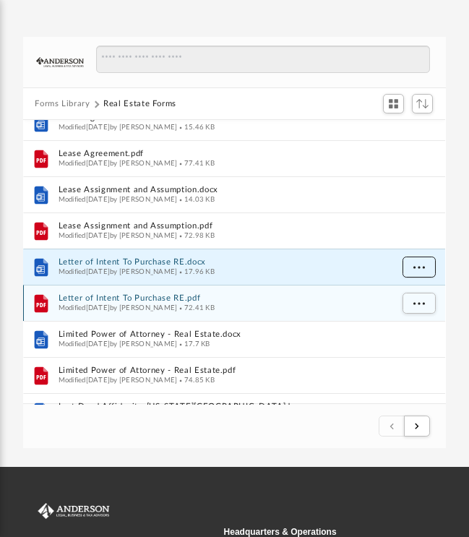
scroll to position [968, 0]
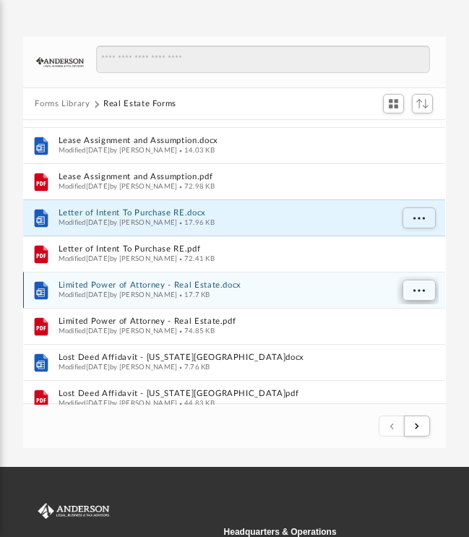
click at [413, 288] on button "More options" at bounding box center [418, 291] width 33 height 22
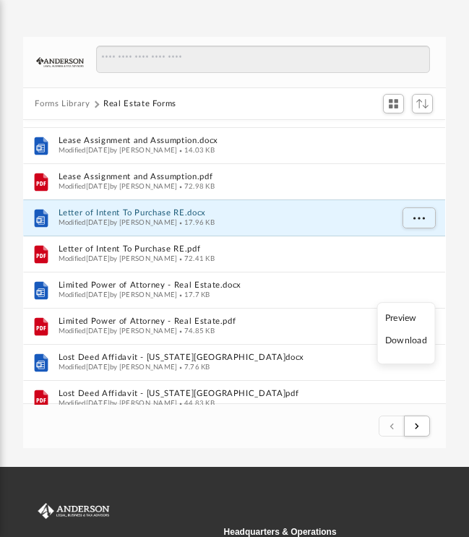
click at [408, 340] on li "Download" at bounding box center [406, 341] width 42 height 15
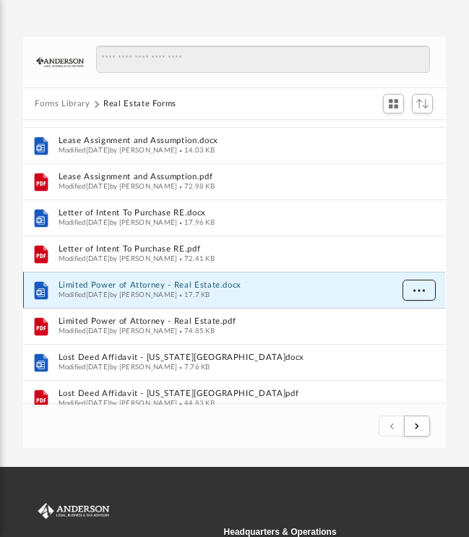
scroll to position [1033, 0]
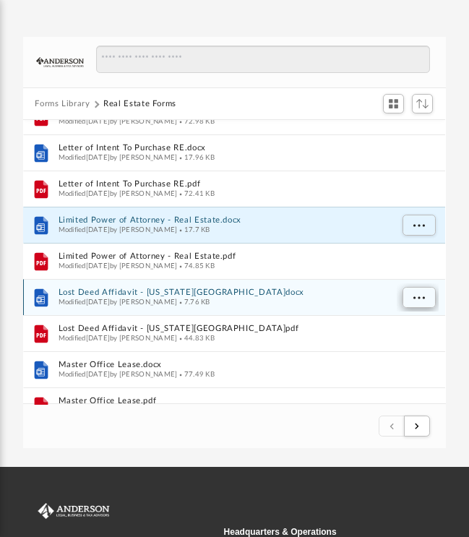
click at [418, 294] on span "More options" at bounding box center [419, 298] width 12 height 8
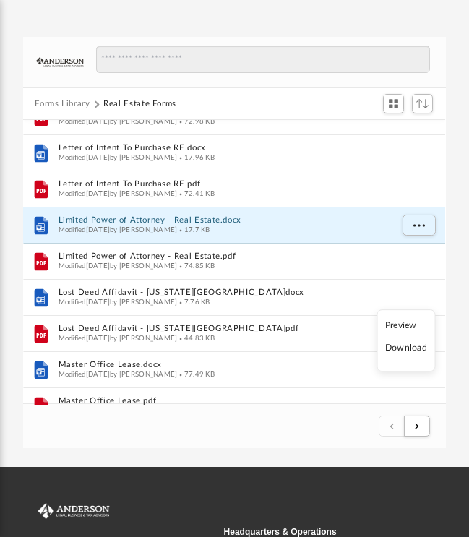
click at [408, 348] on li "Download" at bounding box center [406, 348] width 42 height 15
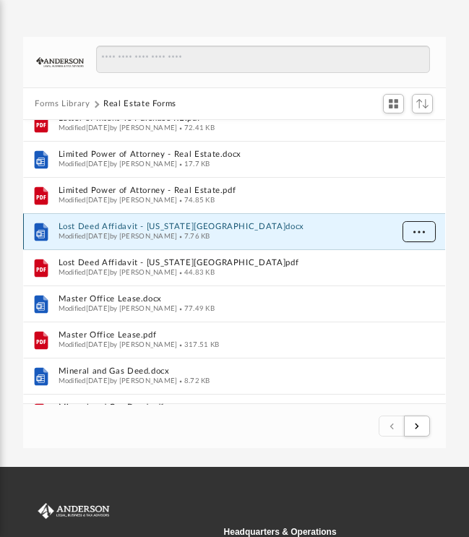
scroll to position [1102, 0]
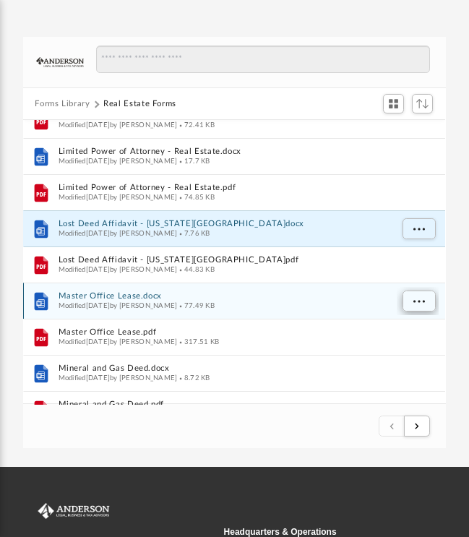
click at [413, 303] on button "More options" at bounding box center [418, 302] width 33 height 22
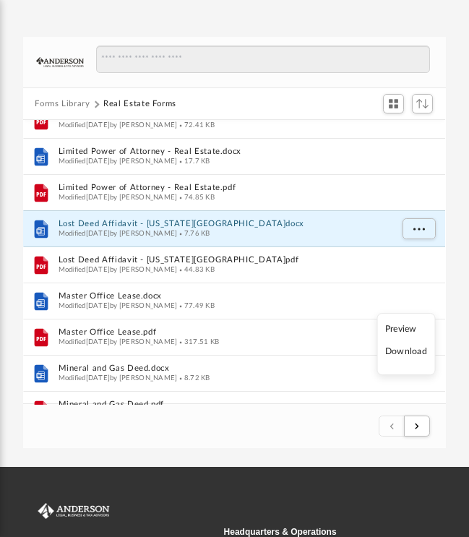
click at [410, 356] on li "Download" at bounding box center [406, 352] width 42 height 15
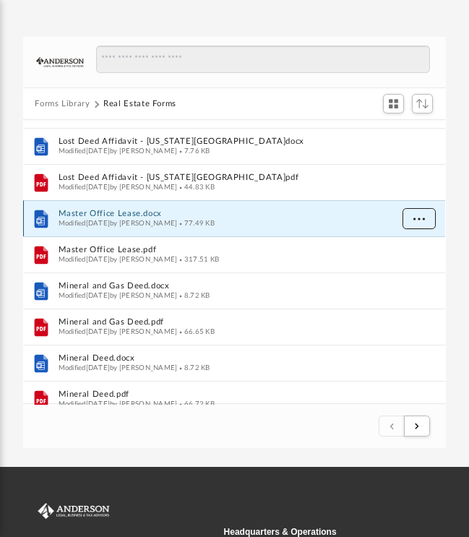
scroll to position [1197, 0]
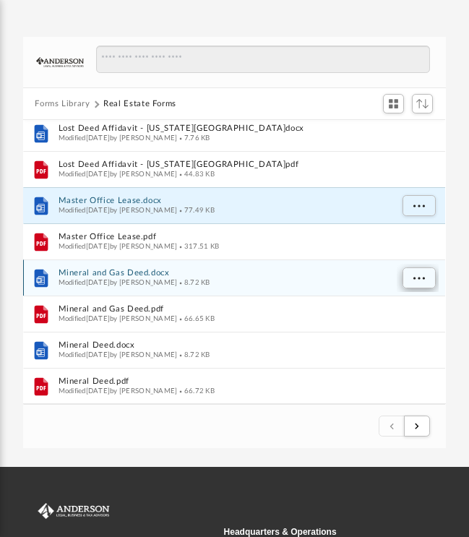
click at [419, 279] on span "More options" at bounding box center [419, 279] width 12 height 8
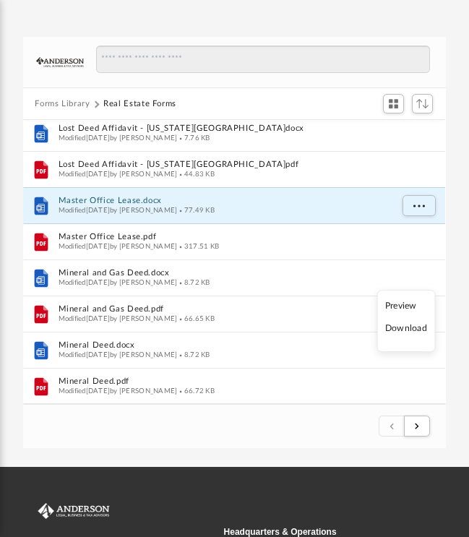
click at [416, 330] on li "Download" at bounding box center [406, 329] width 42 height 15
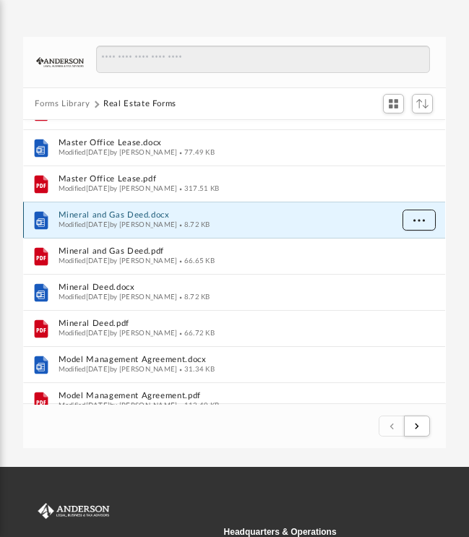
scroll to position [1261, 0]
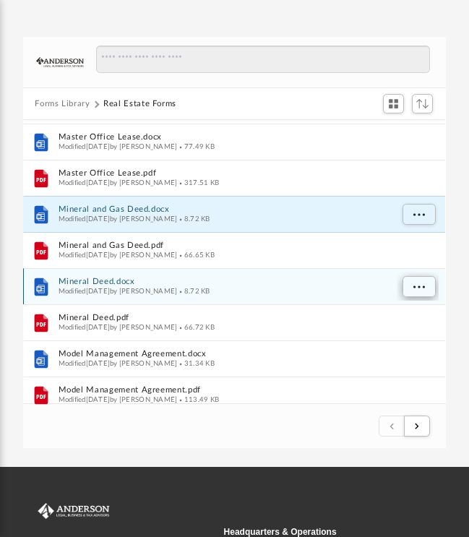
click at [413, 284] on span "More options" at bounding box center [419, 287] width 12 height 8
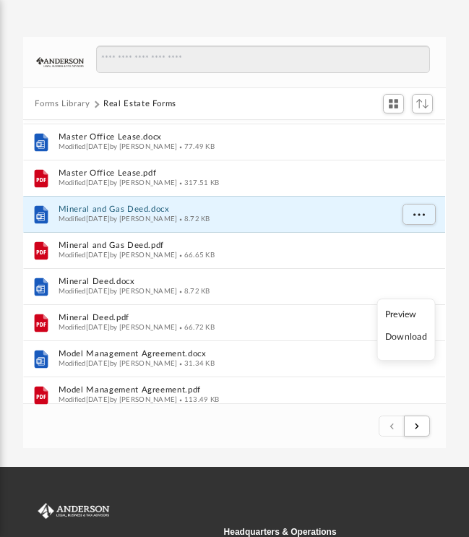
click at [411, 340] on li "Download" at bounding box center [406, 337] width 42 height 15
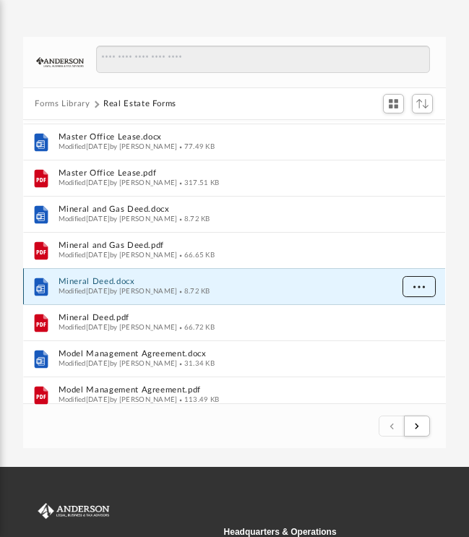
scroll to position [1343, 0]
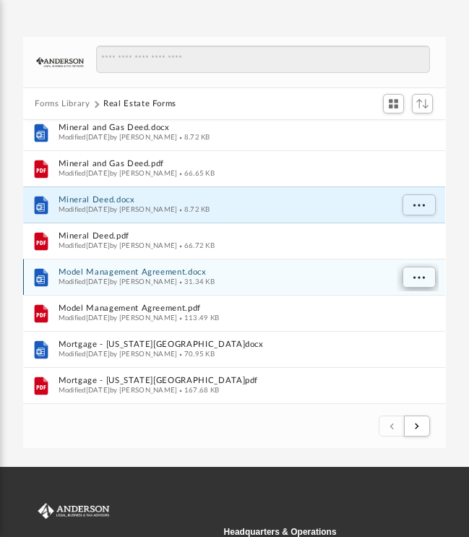
click at [416, 275] on span "More options" at bounding box center [419, 278] width 12 height 8
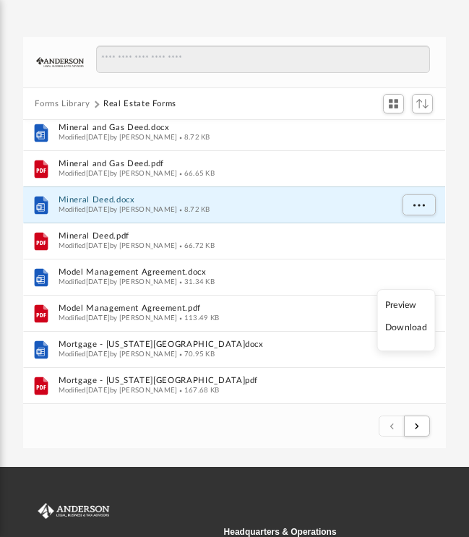
click at [415, 330] on li "Download" at bounding box center [406, 328] width 42 height 15
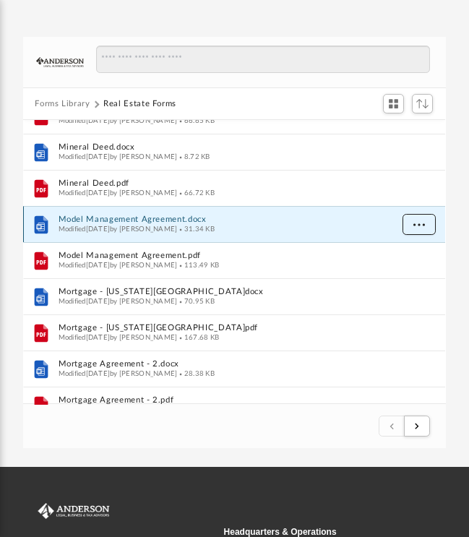
scroll to position [1408, 0]
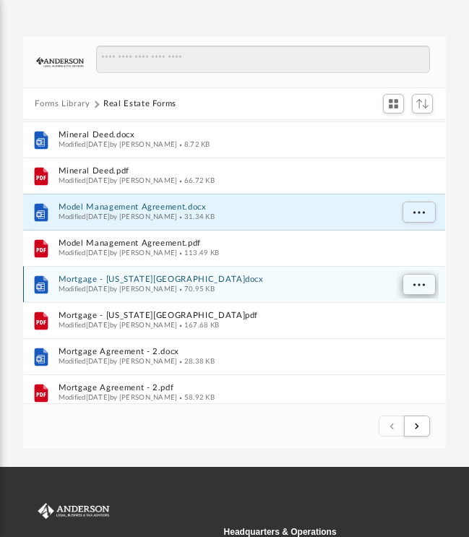
click at [414, 283] on span "More options" at bounding box center [419, 285] width 12 height 8
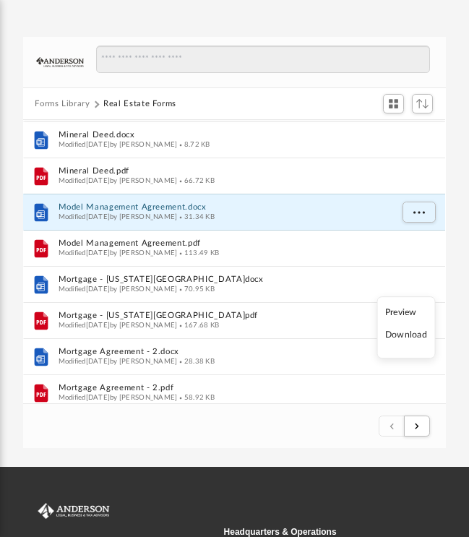
click at [413, 335] on li "Download" at bounding box center [406, 335] width 42 height 15
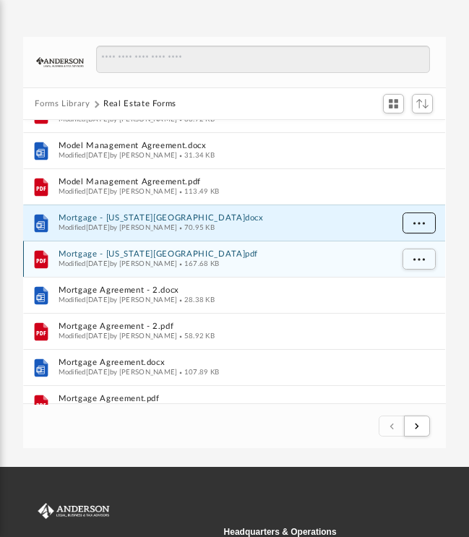
scroll to position [1474, 0]
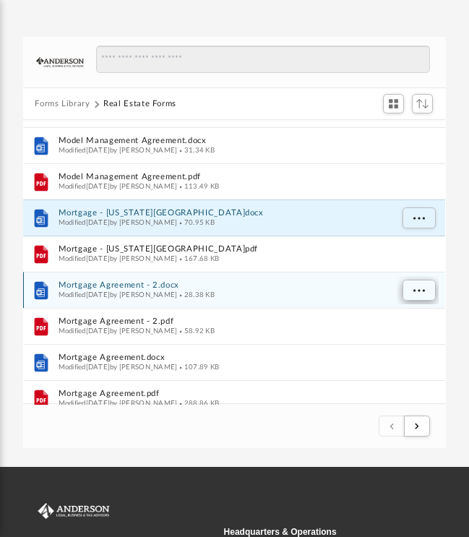
click at [415, 293] on button "More options" at bounding box center [418, 291] width 33 height 22
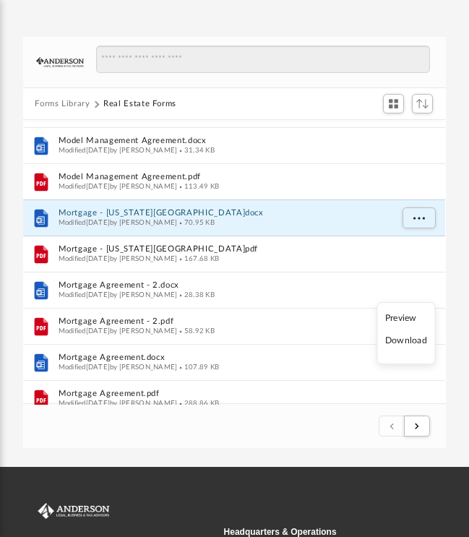
click at [413, 342] on li "Download" at bounding box center [406, 341] width 42 height 15
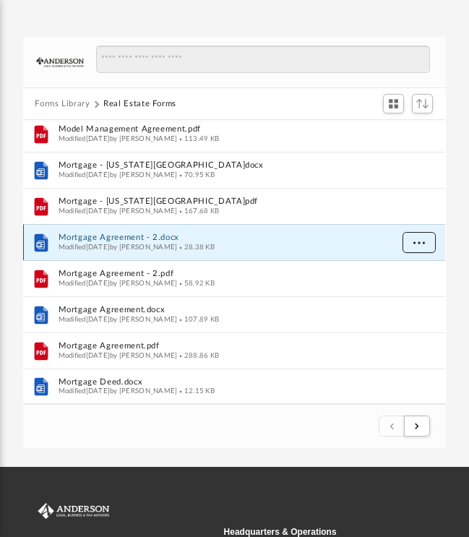
scroll to position [1522, 0]
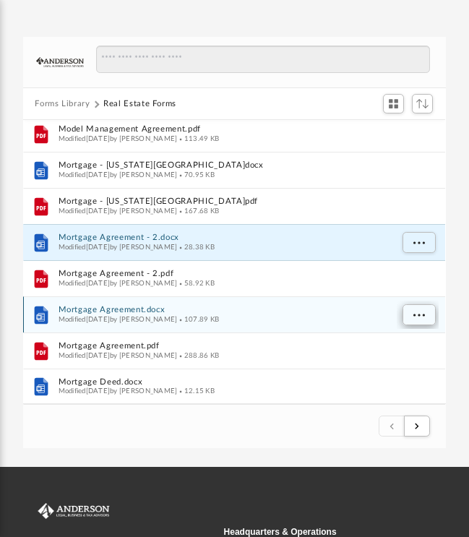
click at [414, 311] on span "More options" at bounding box center [419, 315] width 12 height 8
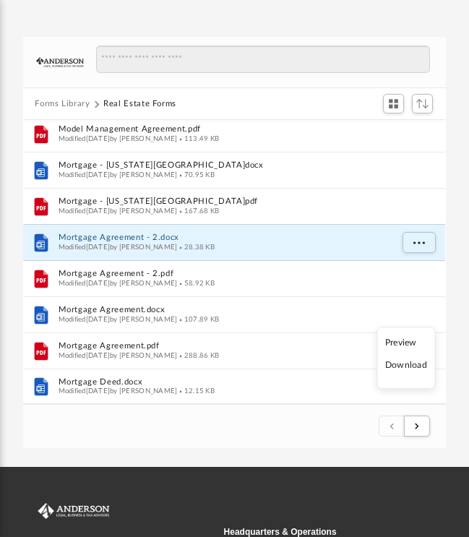
click at [413, 367] on li "Download" at bounding box center [406, 365] width 42 height 15
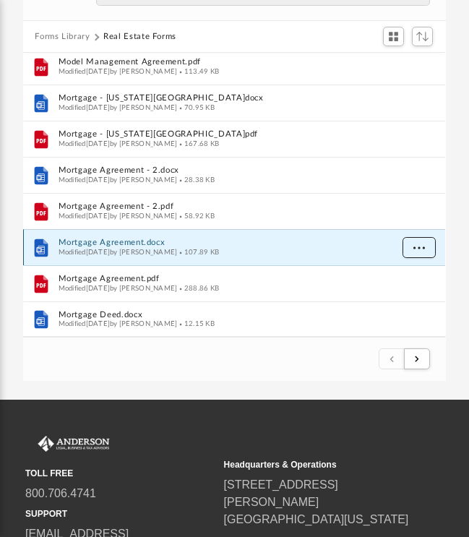
scroll to position [165, 0]
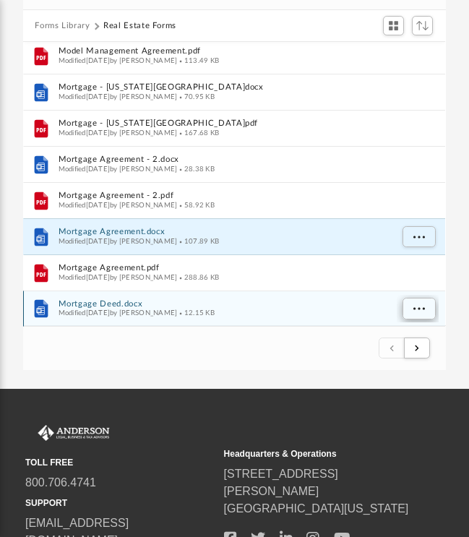
click at [418, 311] on span "More options" at bounding box center [419, 309] width 12 height 8
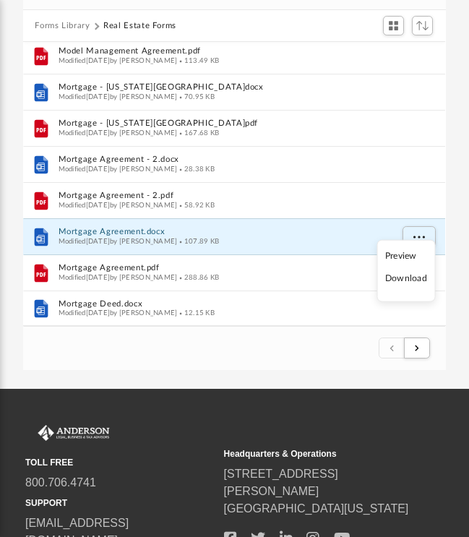
click at [397, 280] on li "Download" at bounding box center [406, 279] width 42 height 15
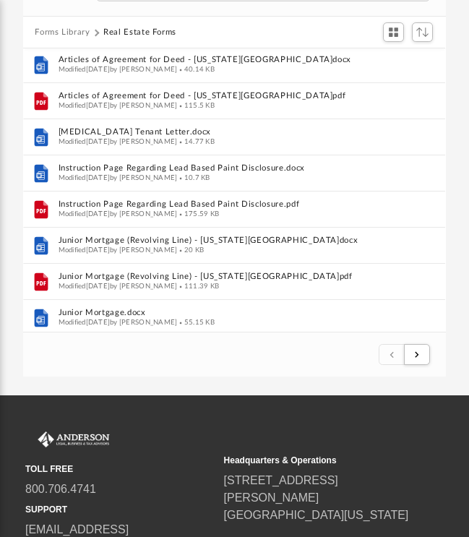
scroll to position [0, 0]
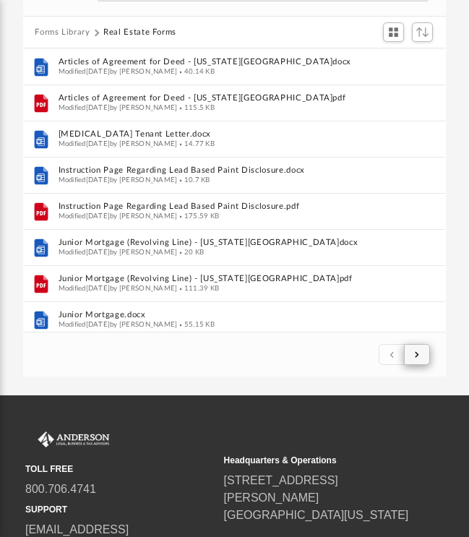
click at [416, 356] on span "submit" at bounding box center [417, 354] width 4 height 8
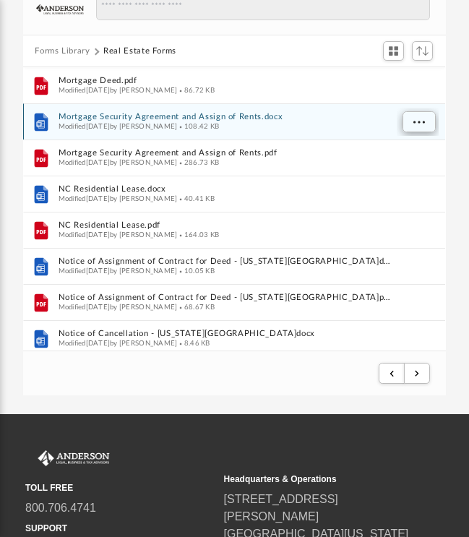
click at [410, 120] on button "More options" at bounding box center [418, 123] width 33 height 22
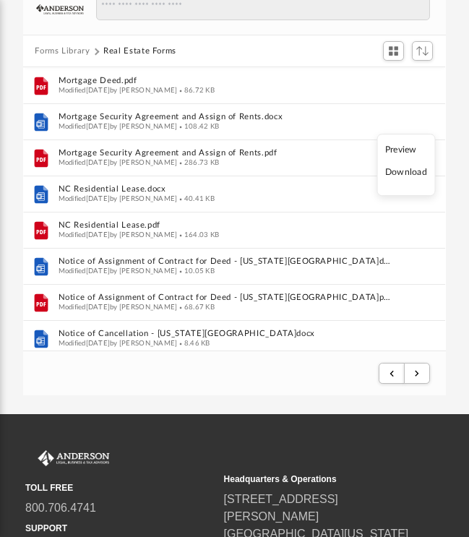
click at [407, 173] on li "Download" at bounding box center [406, 172] width 42 height 15
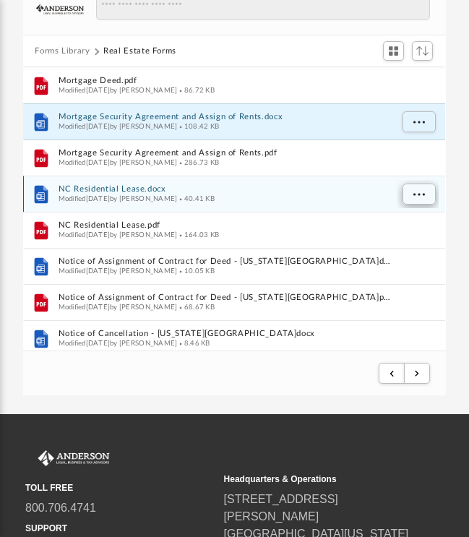
click at [419, 191] on span "More options" at bounding box center [419, 195] width 12 height 8
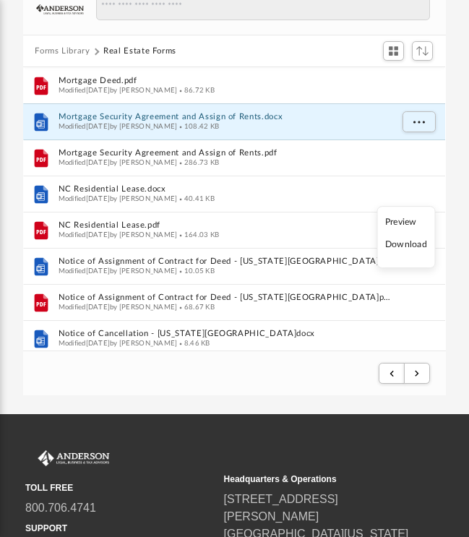
click at [413, 249] on li "Download" at bounding box center [406, 245] width 42 height 15
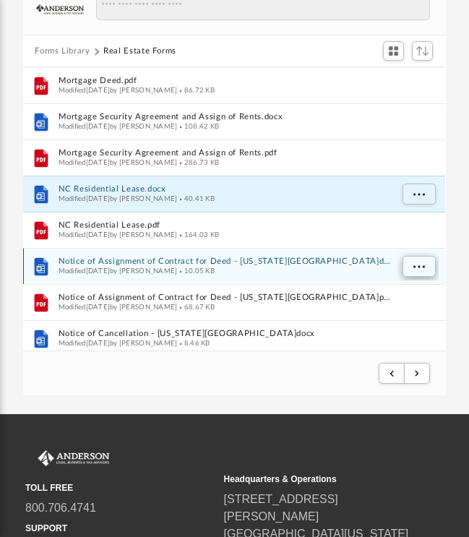
click at [412, 261] on button "More options" at bounding box center [418, 268] width 33 height 22
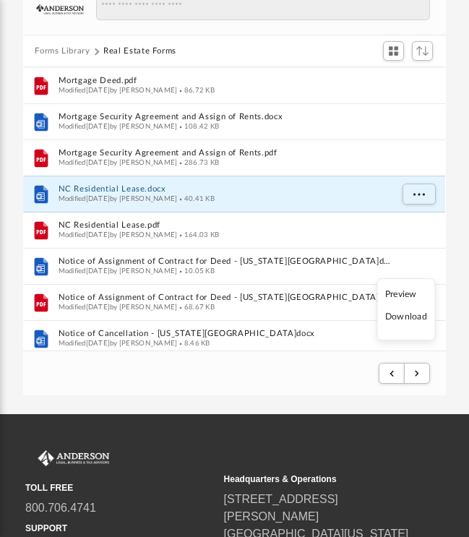
click at [407, 318] on li "Download" at bounding box center [406, 317] width 42 height 15
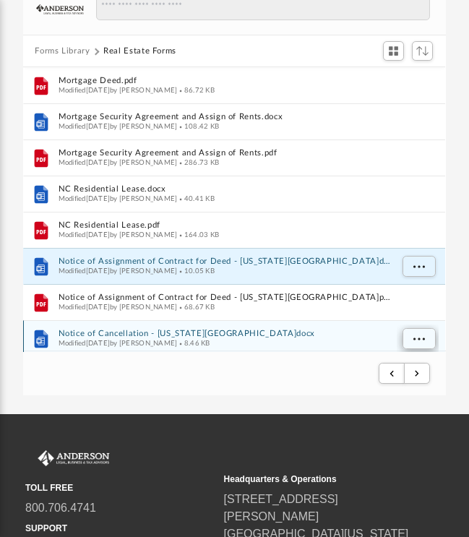
click at [415, 340] on span "More options" at bounding box center [419, 339] width 12 height 8
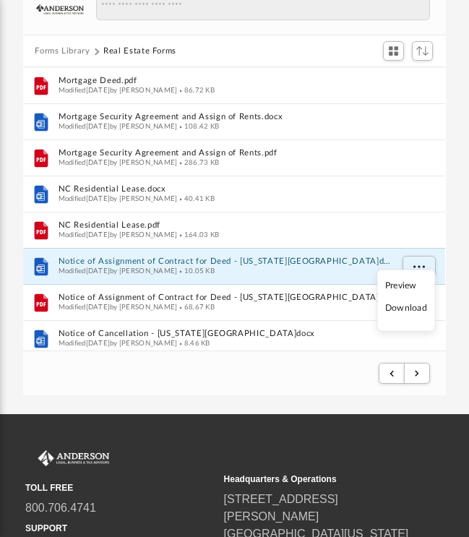
click at [408, 309] on li "Download" at bounding box center [406, 308] width 42 height 15
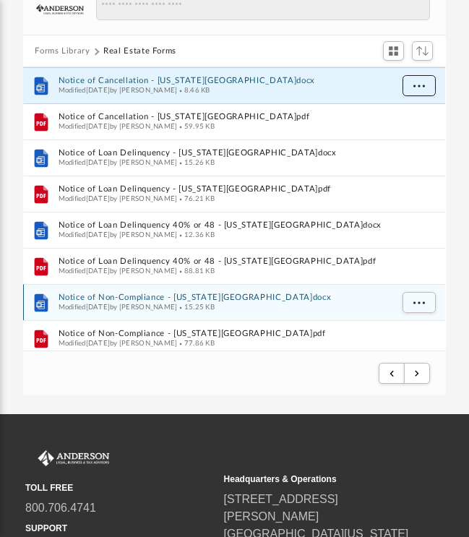
scroll to position [305, 0]
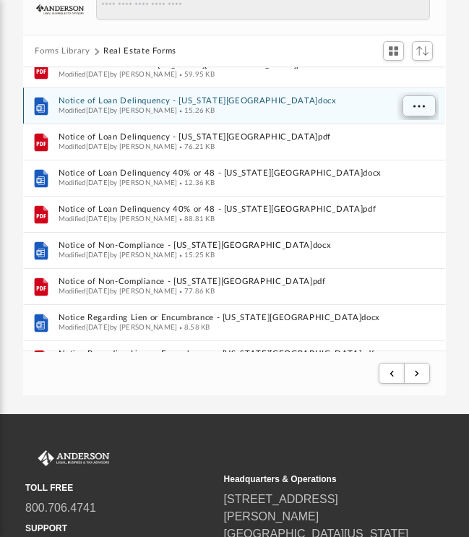
click at [413, 107] on button "More options" at bounding box center [418, 107] width 33 height 22
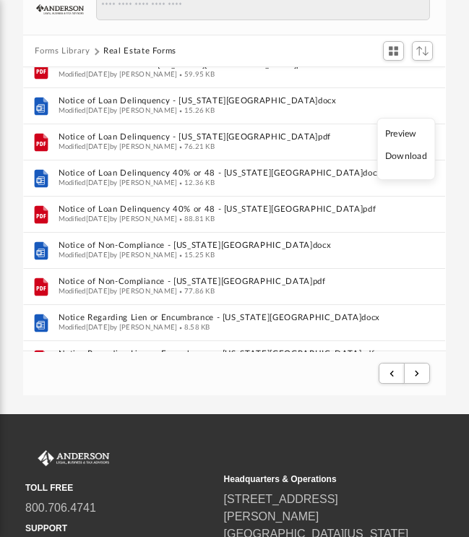
click at [409, 158] on li "Download" at bounding box center [406, 157] width 42 height 15
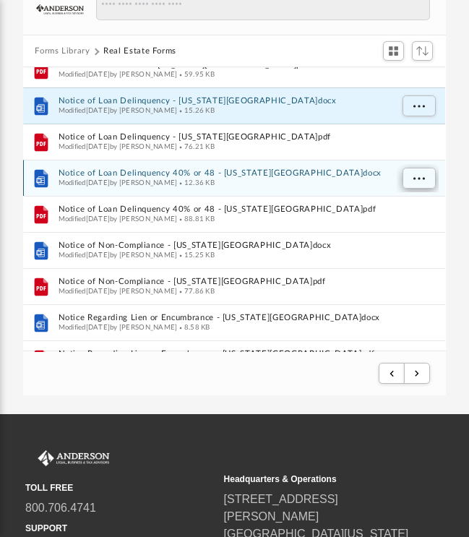
click at [420, 176] on span "More options" at bounding box center [419, 179] width 12 height 8
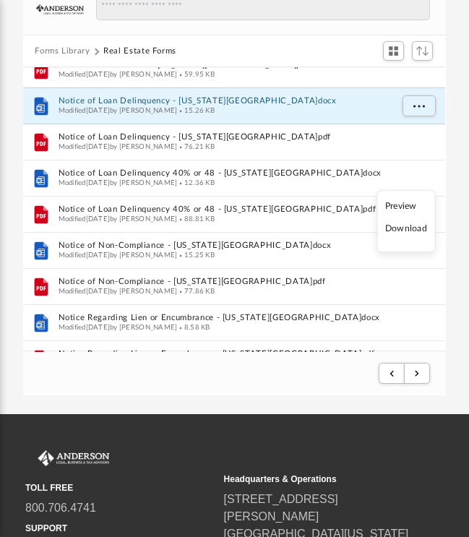
click at [408, 231] on li "Download" at bounding box center [406, 229] width 42 height 15
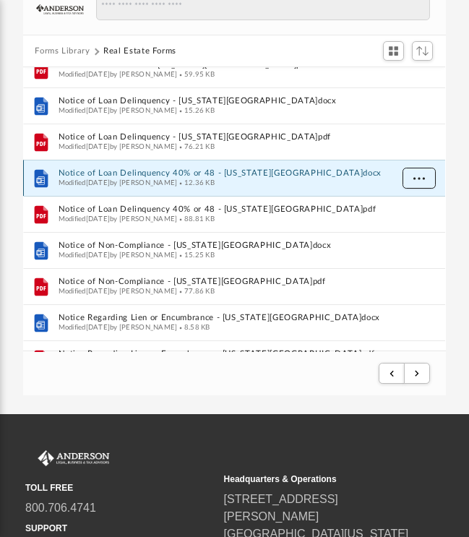
scroll to position [356, 0]
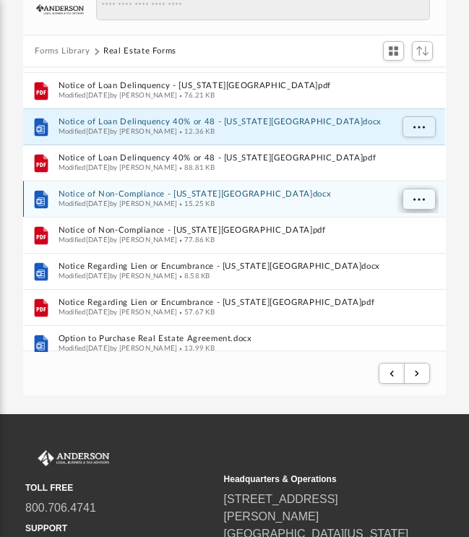
click at [415, 199] on span "More options" at bounding box center [419, 200] width 12 height 8
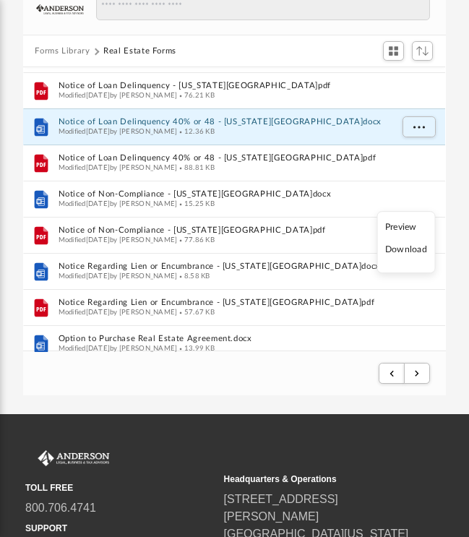
click at [409, 253] on li "Download" at bounding box center [406, 250] width 42 height 15
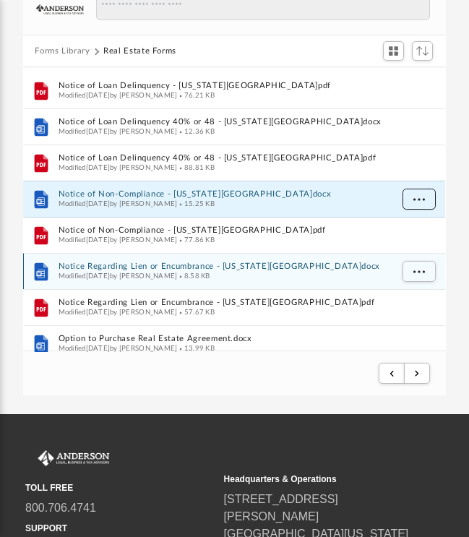
scroll to position [402, 0]
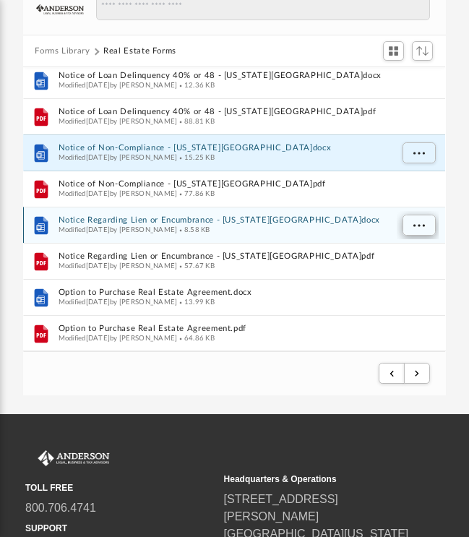
click at [419, 224] on span "More options" at bounding box center [419, 226] width 12 height 8
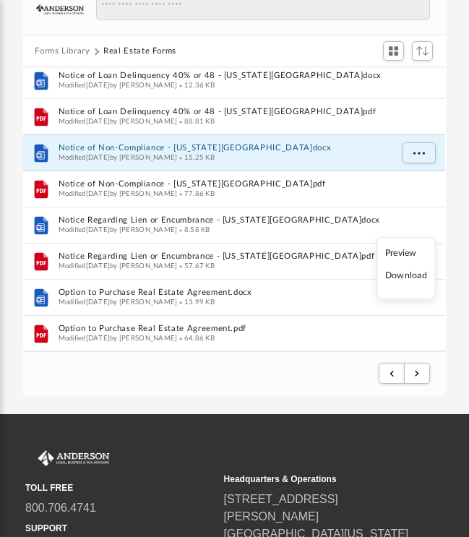
click at [411, 277] on li "Download" at bounding box center [406, 276] width 42 height 15
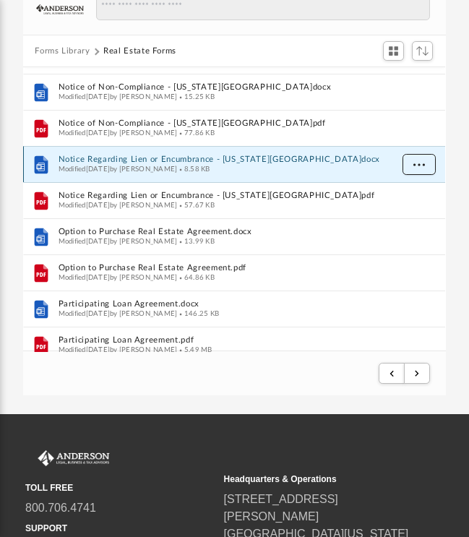
scroll to position [484, 0]
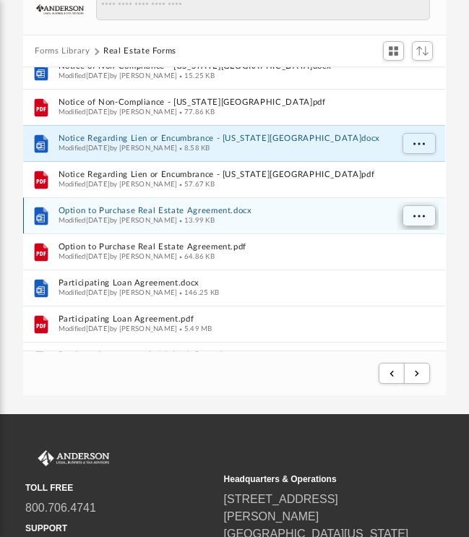
click at [416, 216] on span "More options" at bounding box center [419, 216] width 12 height 8
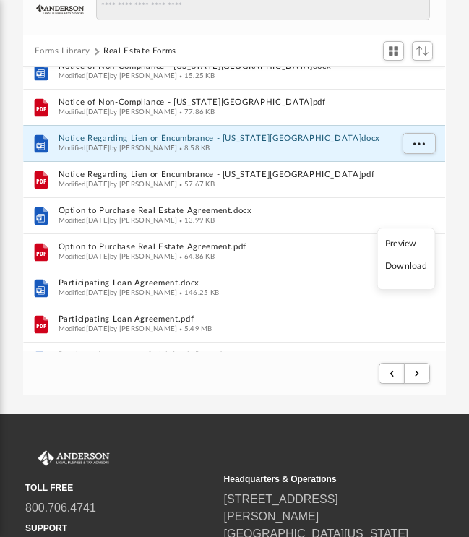
click at [408, 270] on li "Download" at bounding box center [406, 266] width 42 height 15
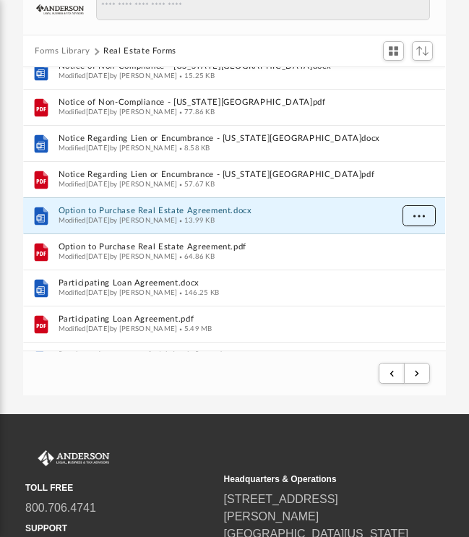
scroll to position [541, 0]
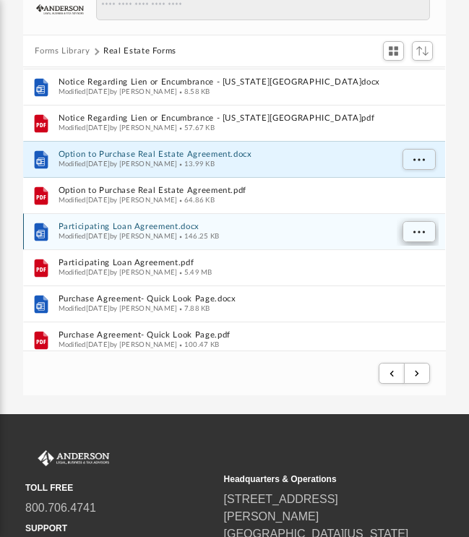
click at [417, 234] on span "More options" at bounding box center [419, 232] width 12 height 8
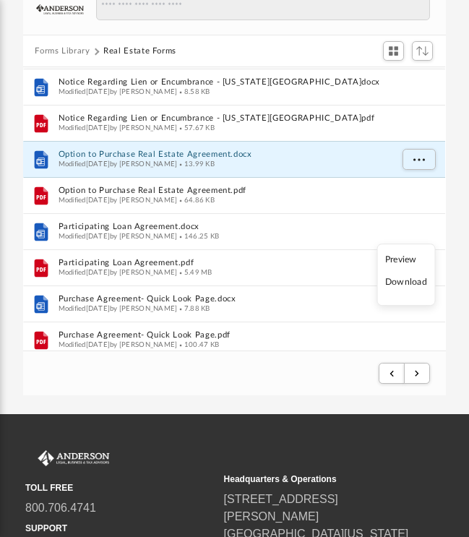
click at [410, 283] on li "Download" at bounding box center [406, 282] width 42 height 15
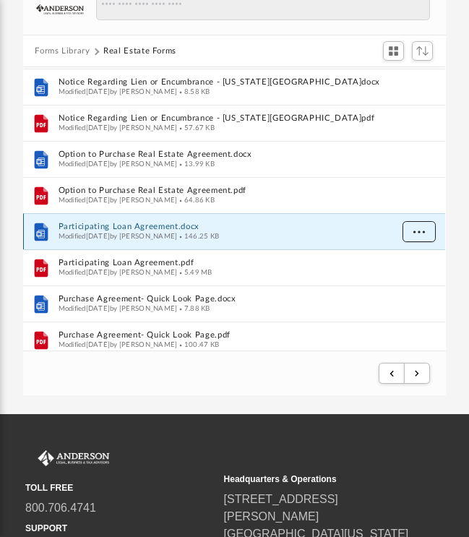
scroll to position [607, 0]
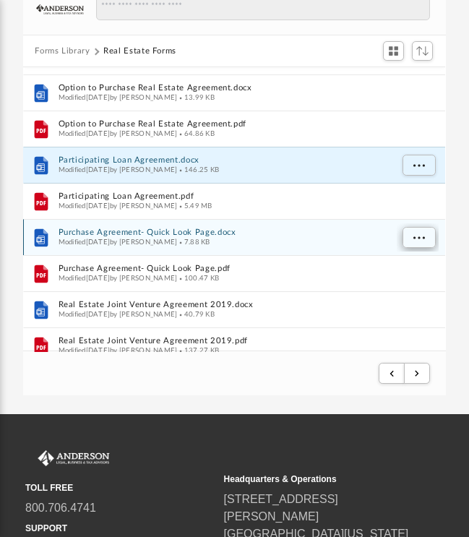
click at [419, 241] on button "More options" at bounding box center [418, 239] width 33 height 22
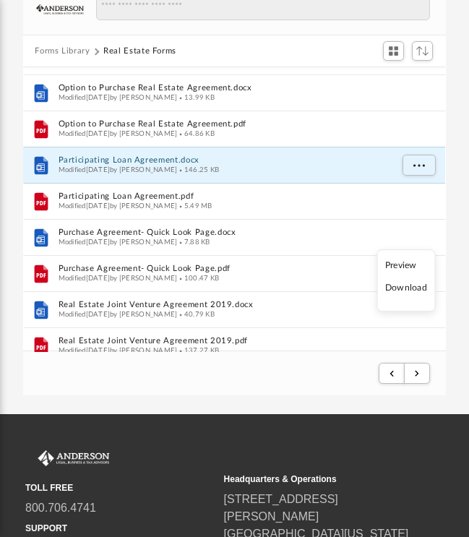
click at [417, 290] on li "Download" at bounding box center [406, 288] width 42 height 15
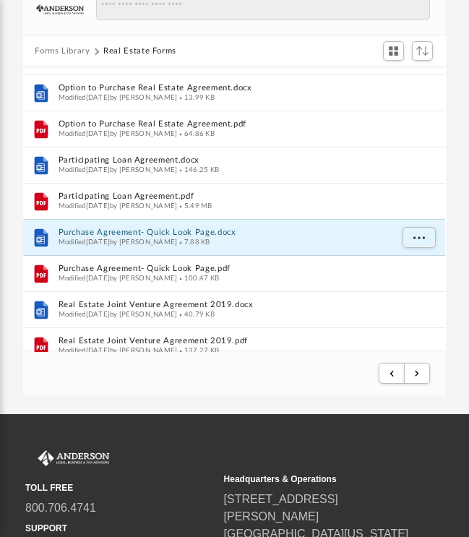
click at [270, 440] on div "TOLL FREE 800.706.4741 SUPPORT info@andersonadvisors.com Headquarters & Operati…" at bounding box center [234, 526] width 469 height 223
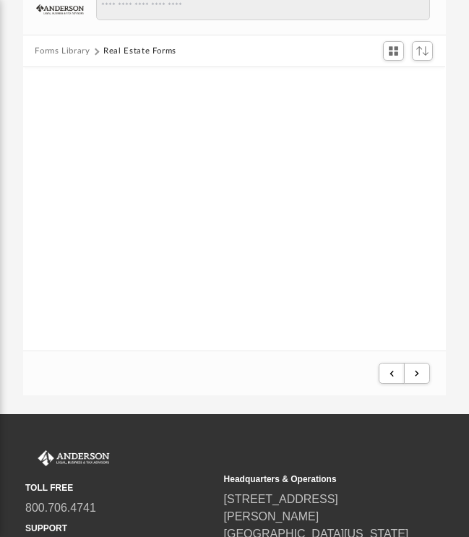
scroll to position [669, 0]
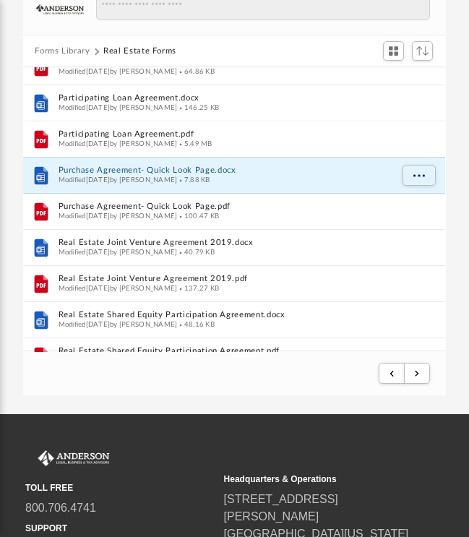
click at [51, 371] on footer "2 of 3" at bounding box center [234, 373] width 422 height 44
click at [419, 175] on span "More options" at bounding box center [419, 176] width 12 height 8
click at [409, 225] on li "Download" at bounding box center [406, 226] width 42 height 15
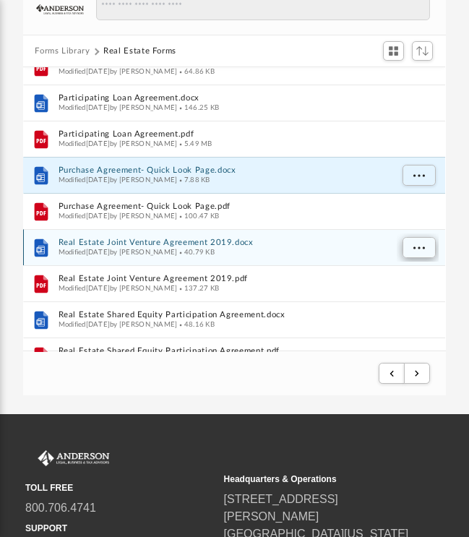
click at [415, 245] on span "More options" at bounding box center [419, 248] width 12 height 8
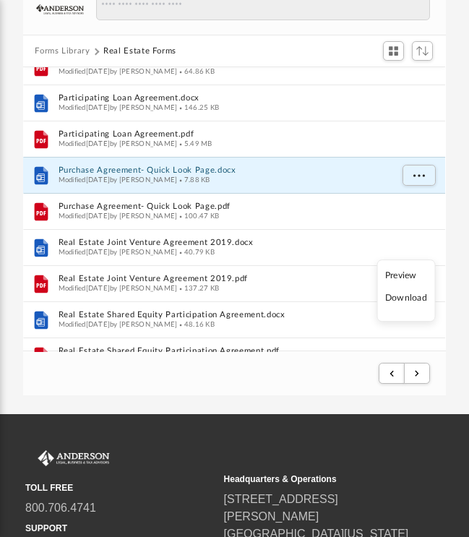
click at [412, 302] on li "Download" at bounding box center [406, 298] width 42 height 15
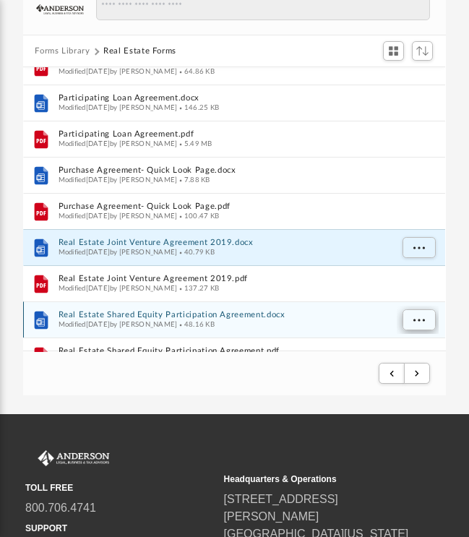
click at [419, 319] on span "More options" at bounding box center [419, 320] width 12 height 8
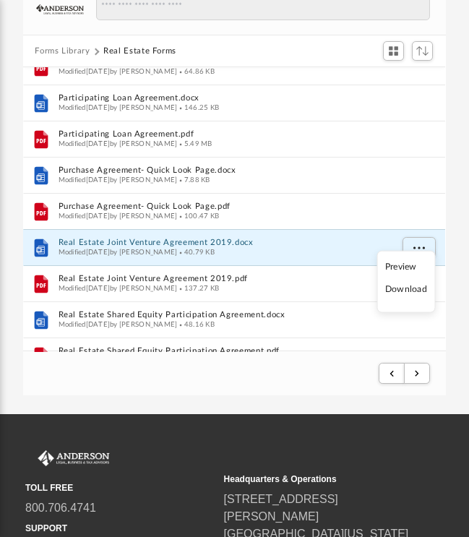
click at [410, 290] on li "Download" at bounding box center [406, 290] width 42 height 15
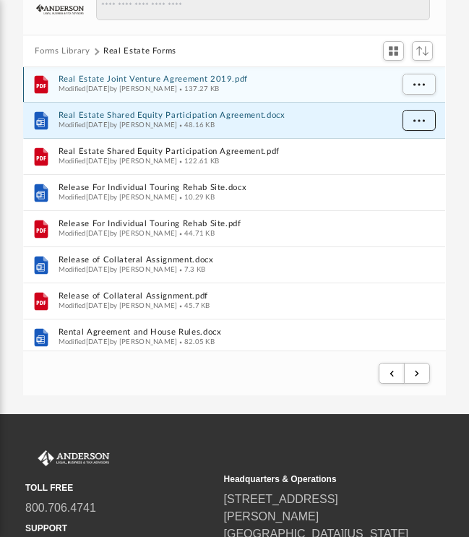
scroll to position [869, 0]
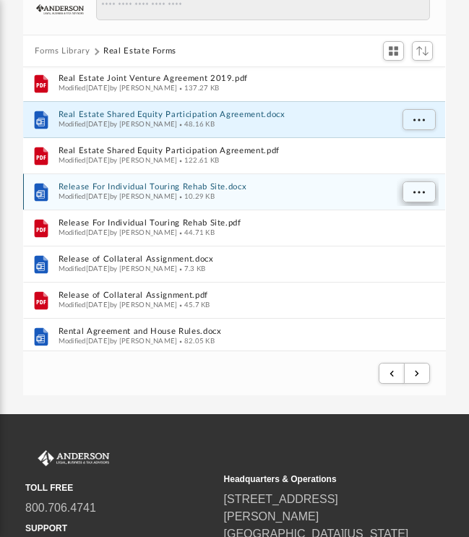
click at [423, 191] on span "More options" at bounding box center [419, 193] width 12 height 8
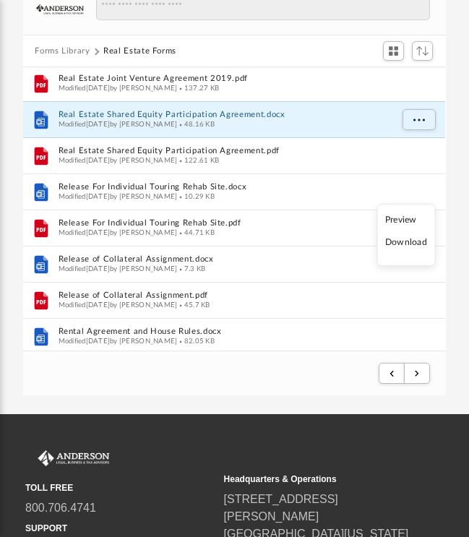
click at [402, 244] on li "Download" at bounding box center [406, 243] width 42 height 15
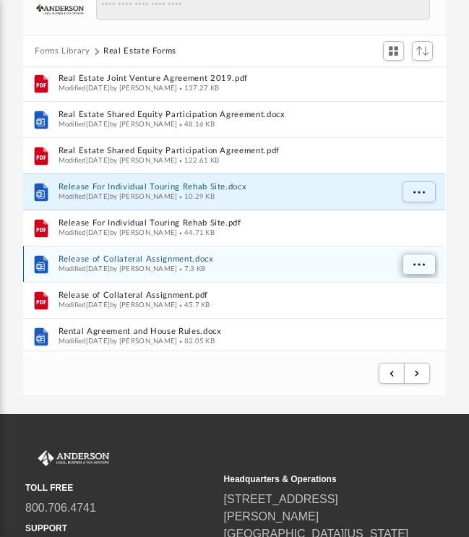
click at [414, 266] on span "More options" at bounding box center [419, 265] width 12 height 8
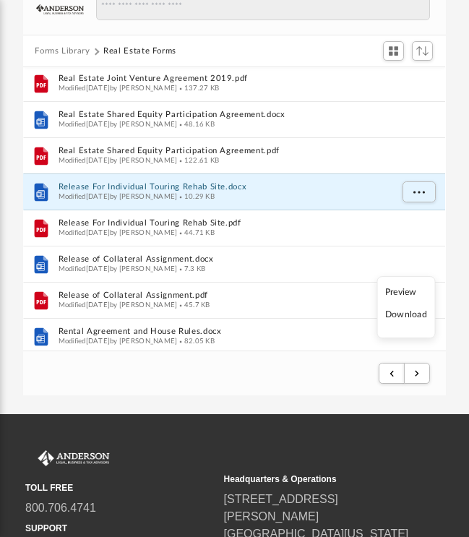
click at [410, 318] on li "Download" at bounding box center [406, 315] width 42 height 15
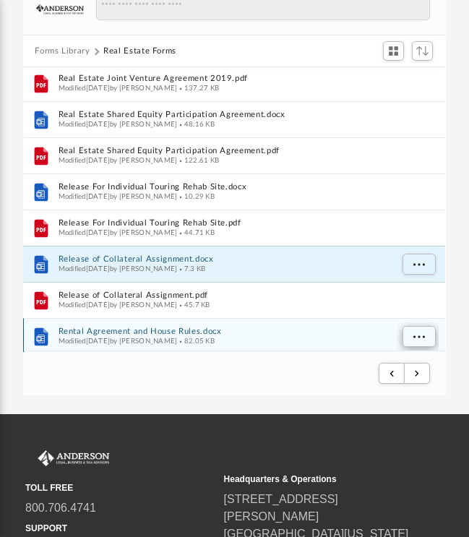
click at [413, 334] on span "More options" at bounding box center [419, 337] width 12 height 8
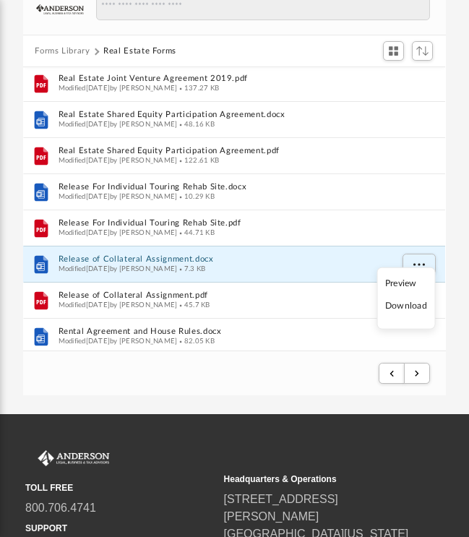
click at [392, 305] on li "Download" at bounding box center [406, 306] width 42 height 15
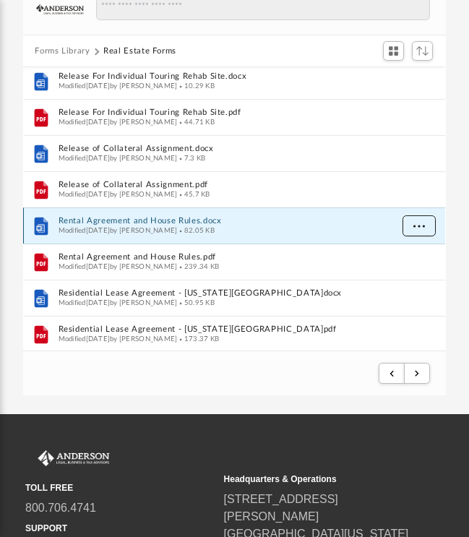
scroll to position [1064, 0]
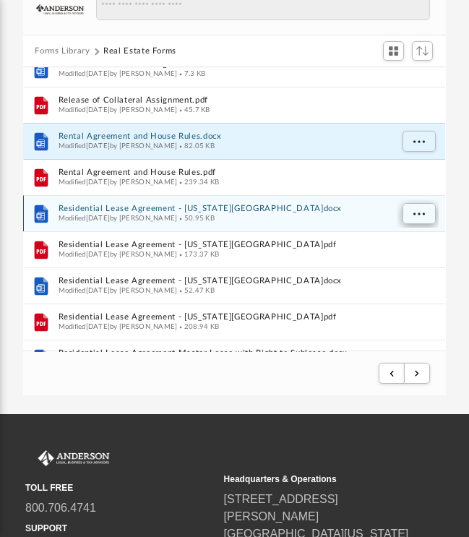
click at [419, 212] on span "More options" at bounding box center [419, 214] width 12 height 8
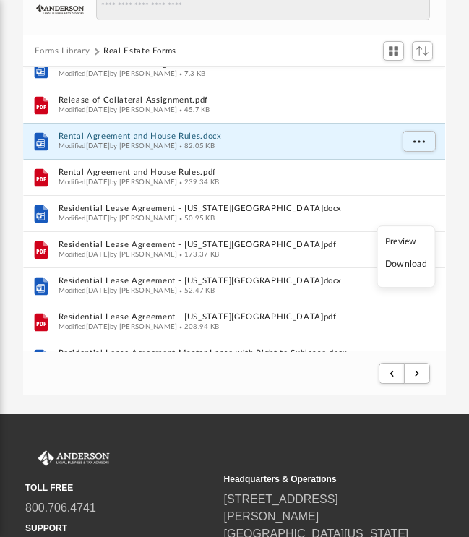
click at [410, 264] on li "Download" at bounding box center [406, 264] width 42 height 15
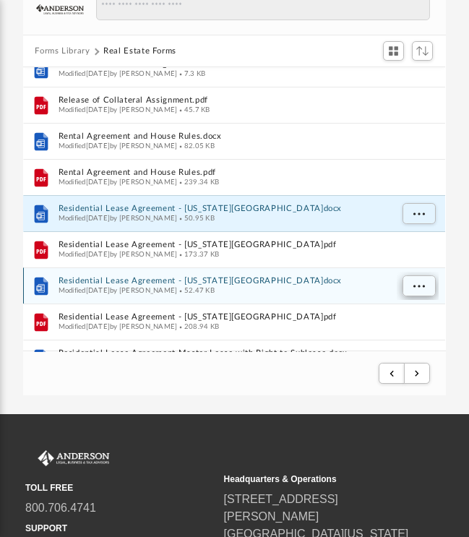
click at [415, 283] on span "More options" at bounding box center [419, 287] width 12 height 8
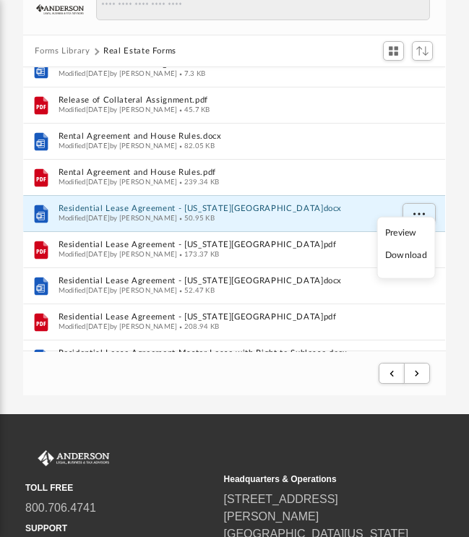
click at [397, 255] on li "Download" at bounding box center [406, 256] width 42 height 15
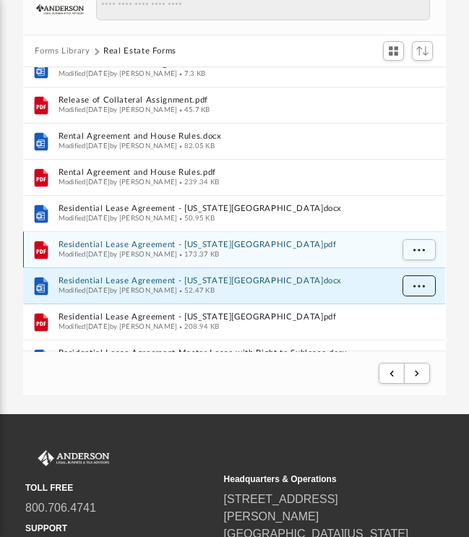
scroll to position [1158, 0]
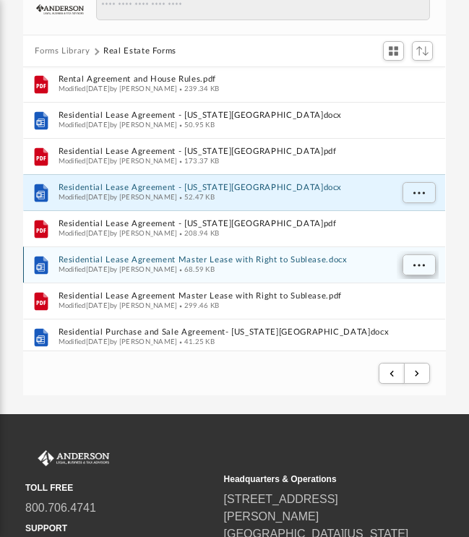
click at [410, 264] on button "More options" at bounding box center [418, 266] width 33 height 22
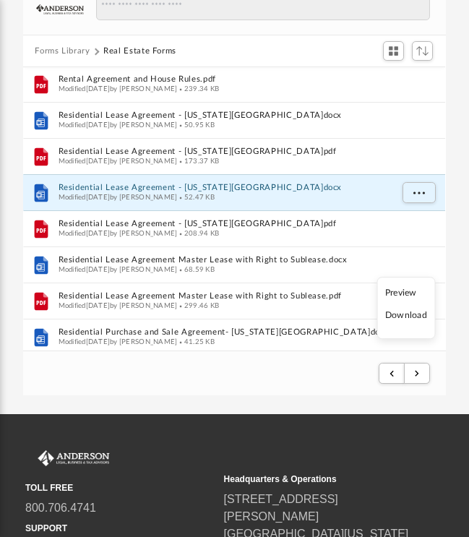
click at [410, 319] on li "Download" at bounding box center [406, 316] width 42 height 15
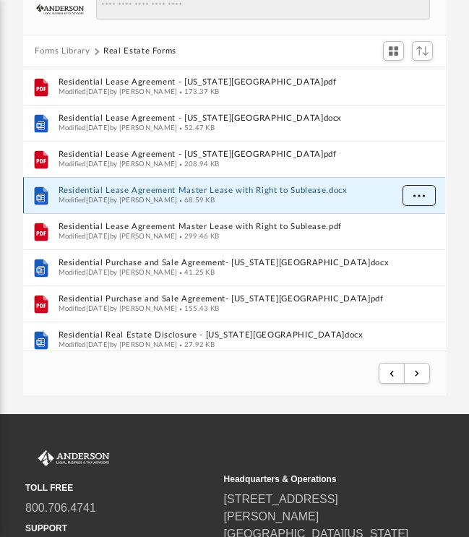
scroll to position [1234, 0]
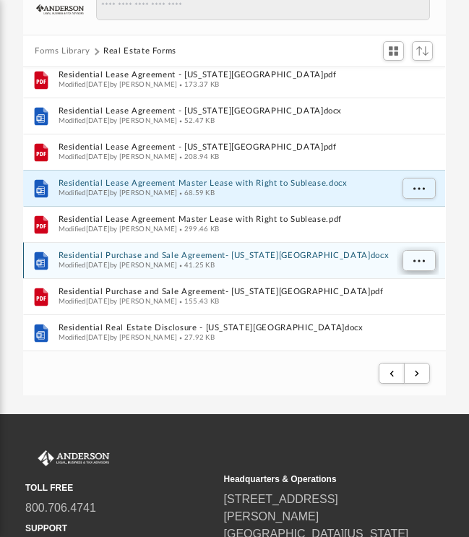
click at [418, 258] on span "More options" at bounding box center [419, 261] width 12 height 8
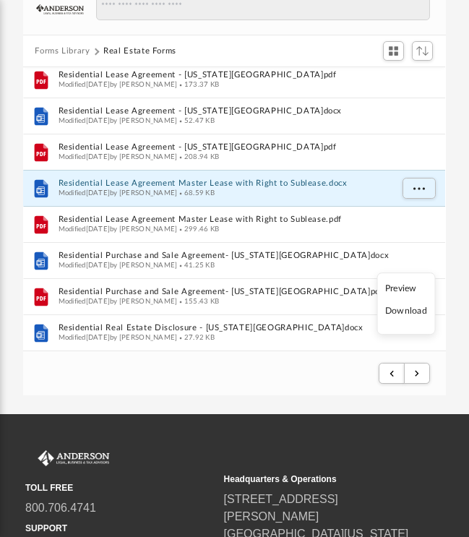
click at [409, 312] on li "Download" at bounding box center [406, 311] width 42 height 15
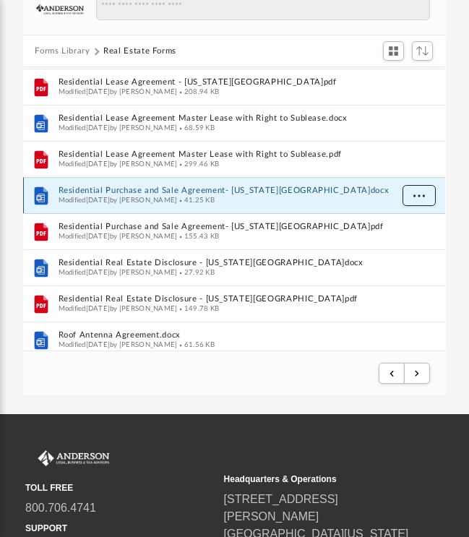
scroll to position [1303, 0]
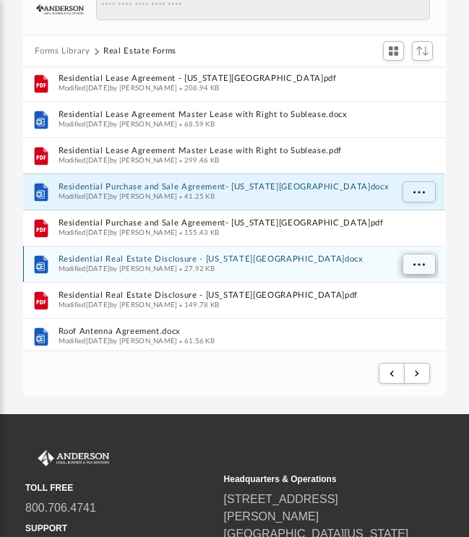
click at [415, 267] on span "More options" at bounding box center [419, 265] width 12 height 8
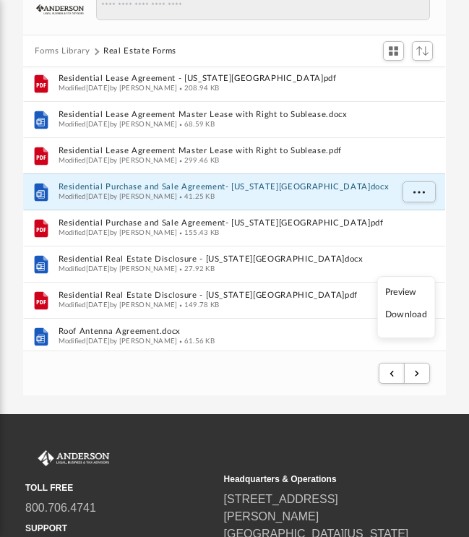
click at [413, 316] on li "Download" at bounding box center [406, 315] width 42 height 15
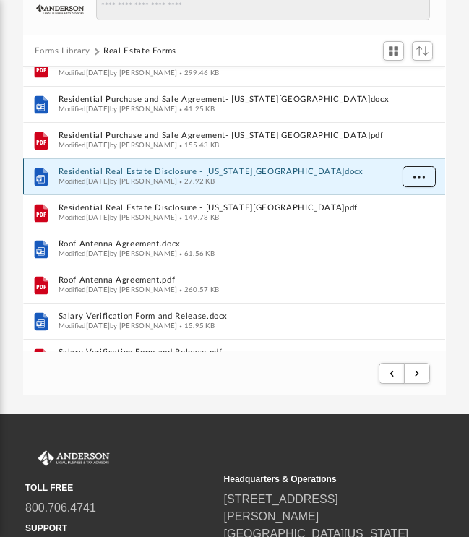
scroll to position [1397, 0]
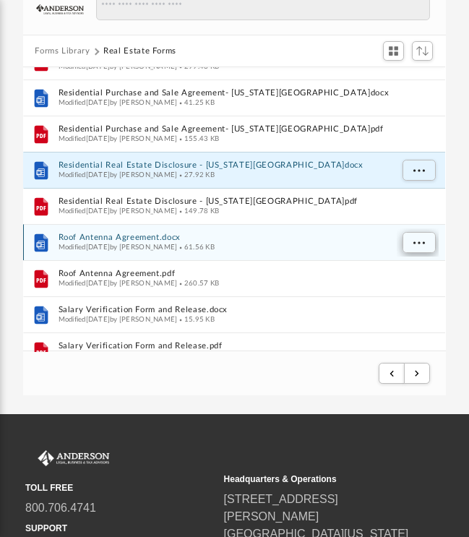
click at [413, 242] on button "More options" at bounding box center [418, 244] width 33 height 22
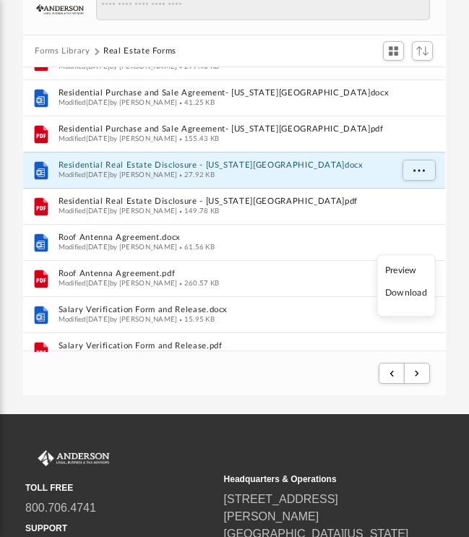
click at [408, 296] on li "Download" at bounding box center [406, 293] width 42 height 15
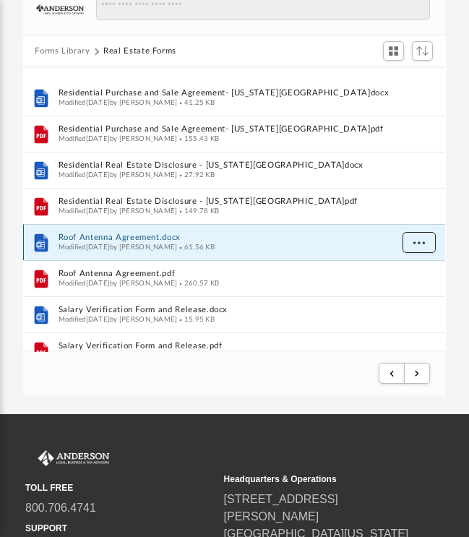
scroll to position [1460, 0]
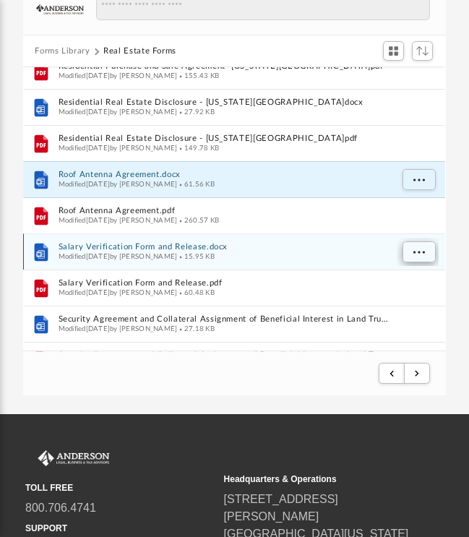
click at [421, 249] on span "More options" at bounding box center [419, 253] width 12 height 8
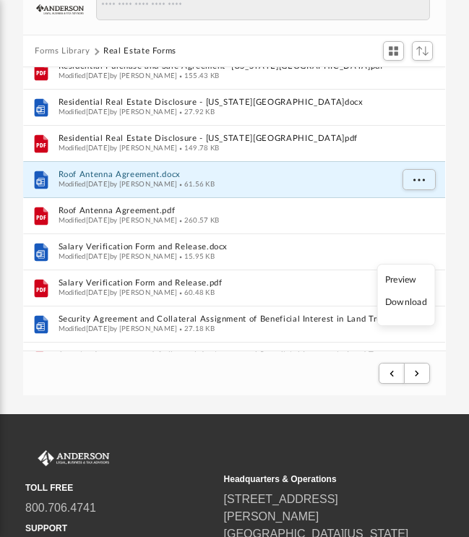
click at [407, 303] on li "Download" at bounding box center [406, 303] width 42 height 15
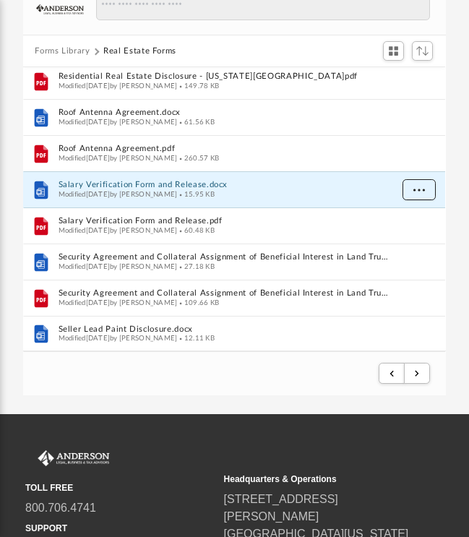
scroll to position [1522, 0]
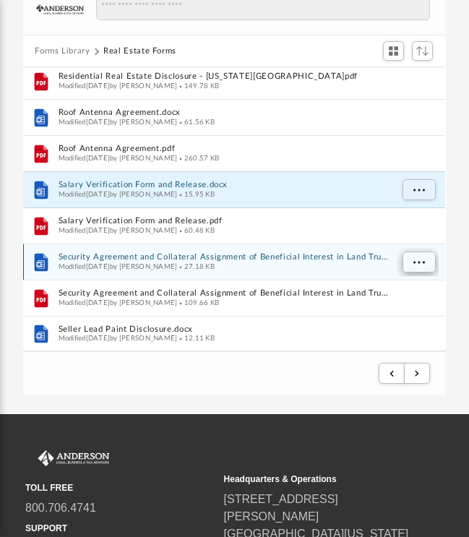
click at [423, 260] on span "More options" at bounding box center [419, 263] width 12 height 8
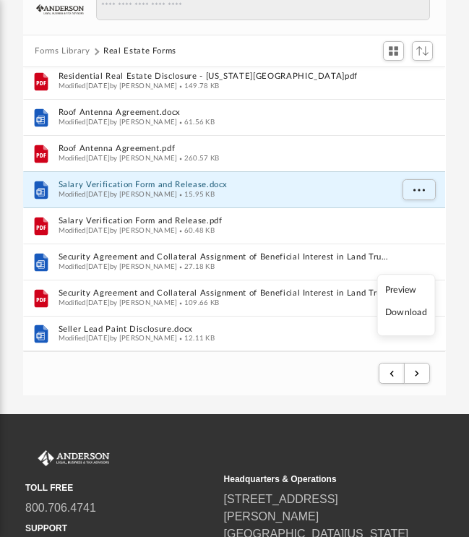
click at [405, 315] on li "Download" at bounding box center [406, 313] width 42 height 15
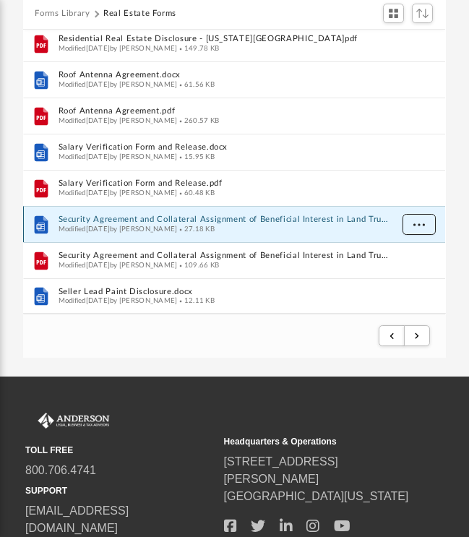
scroll to position [178, 0]
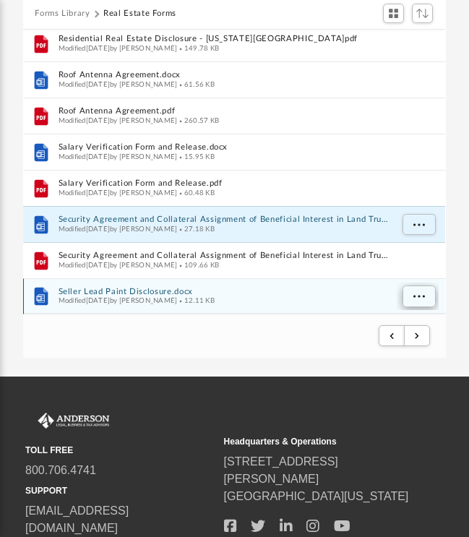
click at [421, 293] on span "More options" at bounding box center [419, 297] width 12 height 8
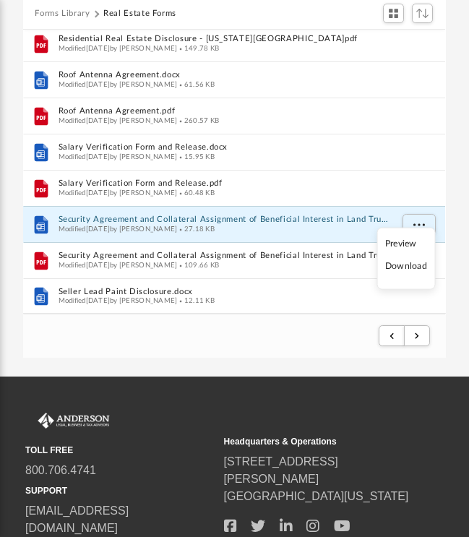
click at [400, 269] on li "Download" at bounding box center [406, 266] width 42 height 15
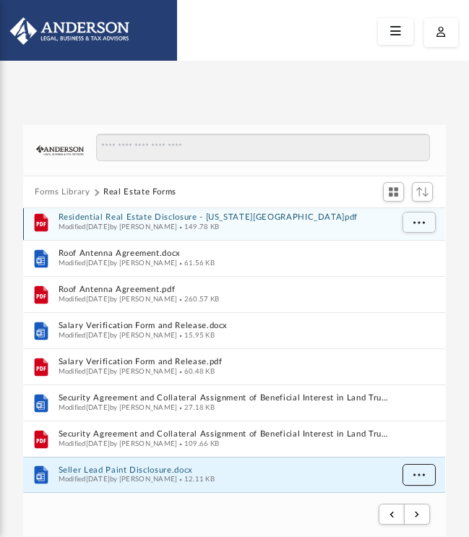
scroll to position [0, 0]
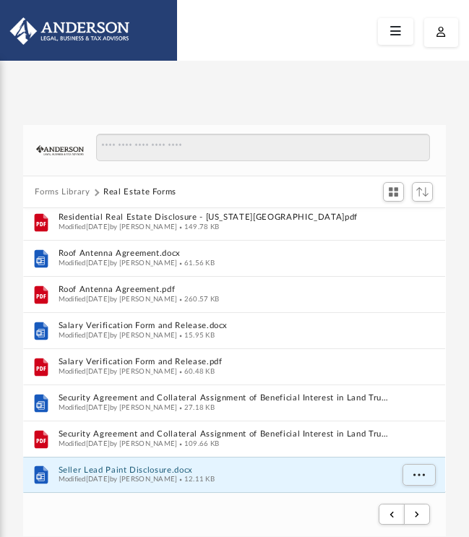
click at [54, 193] on button "Forms Library" at bounding box center [62, 192] width 55 height 13
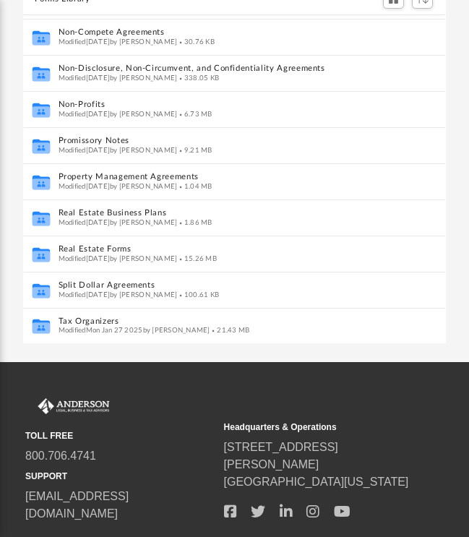
scroll to position [203, 0]
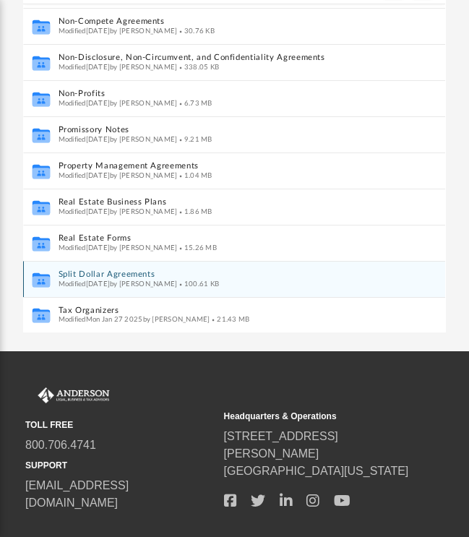
click at [98, 275] on button "Split Dollar Agreements" at bounding box center [225, 275] width 332 height 9
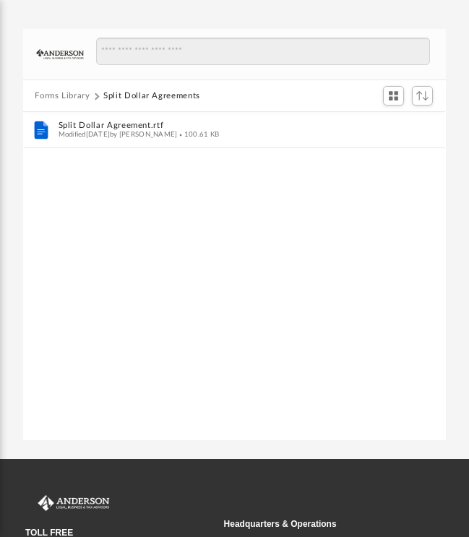
scroll to position [95, 0]
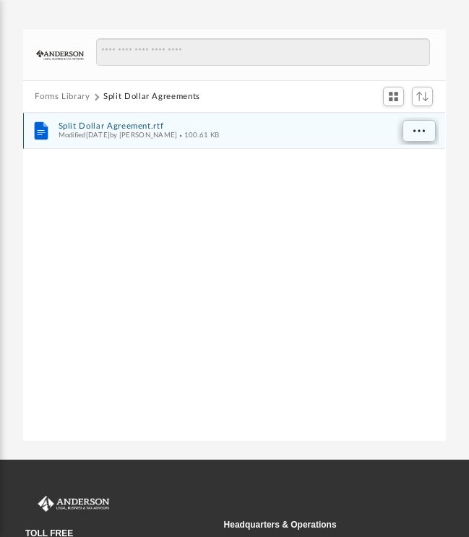
click at [421, 132] on span "More options" at bounding box center [419, 130] width 12 height 8
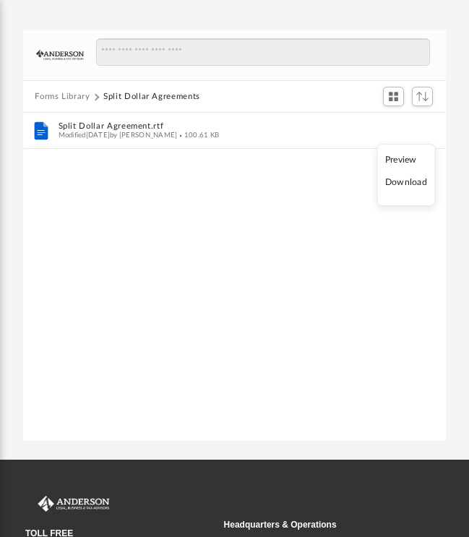
click at [404, 184] on li "Download" at bounding box center [406, 182] width 42 height 15
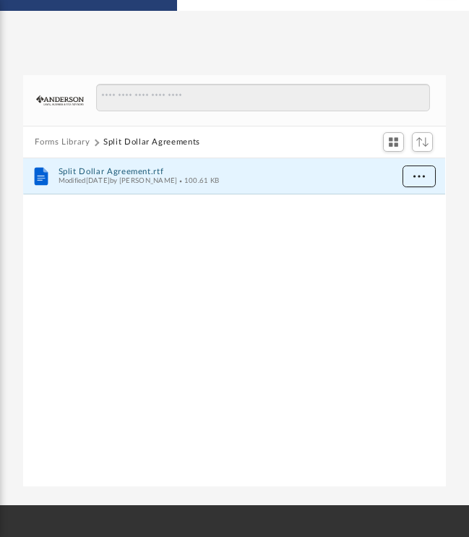
scroll to position [46, 0]
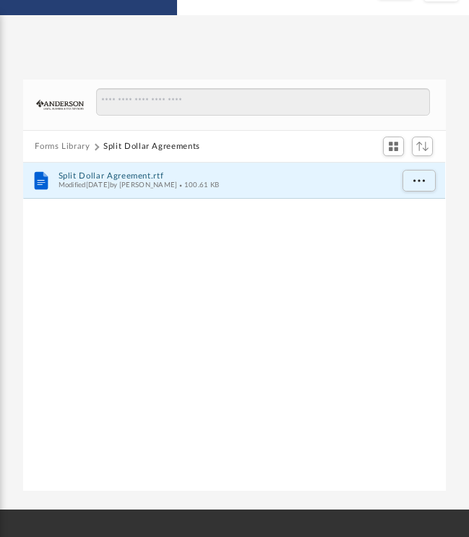
click at [66, 147] on button "Forms Library" at bounding box center [62, 146] width 55 height 13
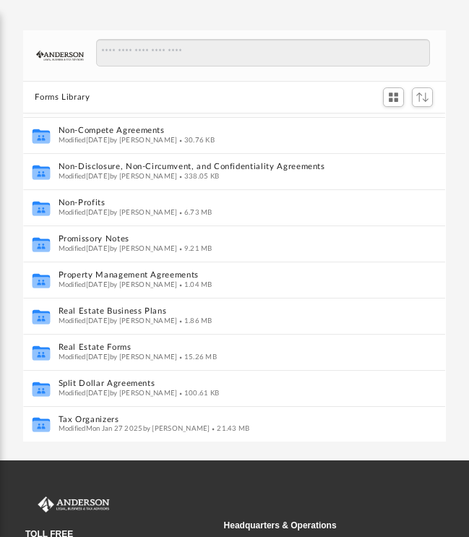
scroll to position [107, 0]
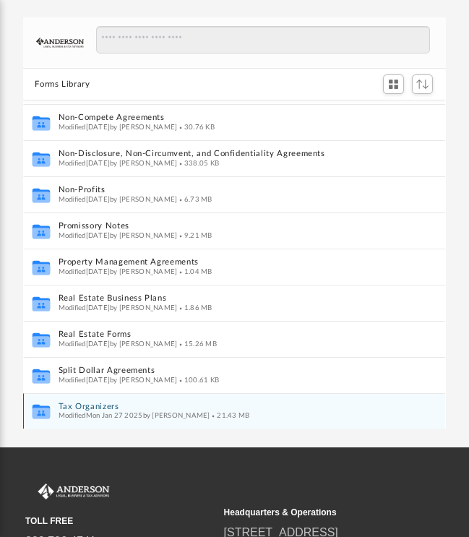
click at [87, 406] on button "Tax Organizers" at bounding box center [225, 406] width 332 height 9
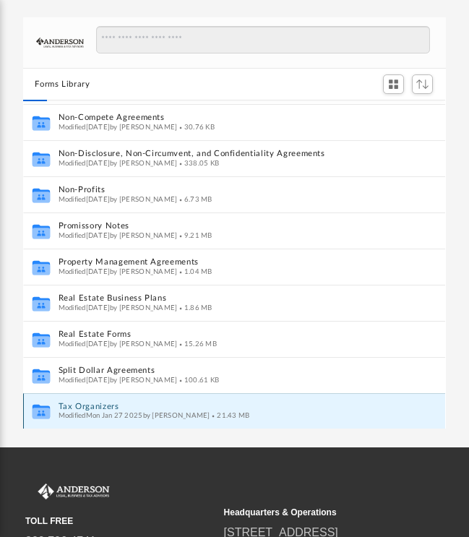
scroll to position [0, 0]
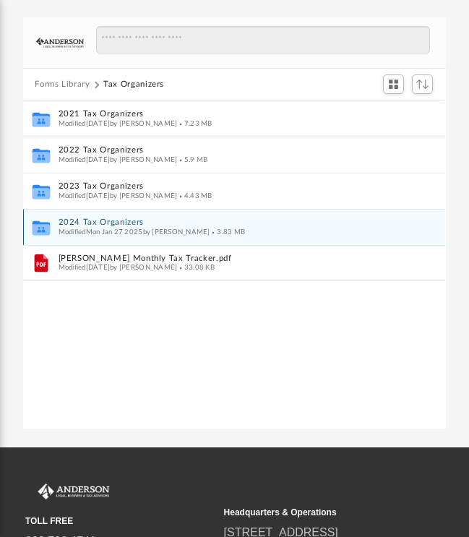
click at [98, 221] on button "2024 Tax Organizers" at bounding box center [225, 223] width 332 height 9
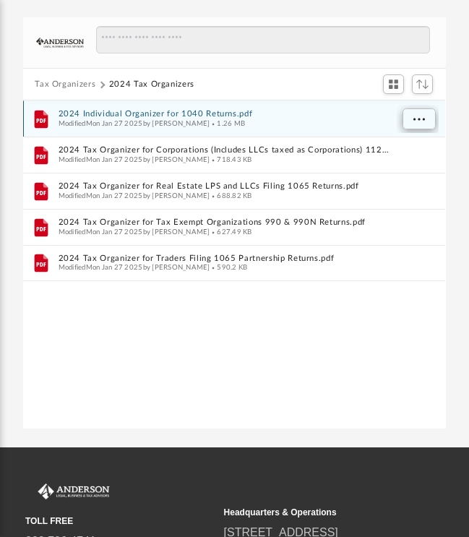
click at [408, 118] on button "More options" at bounding box center [418, 120] width 33 height 22
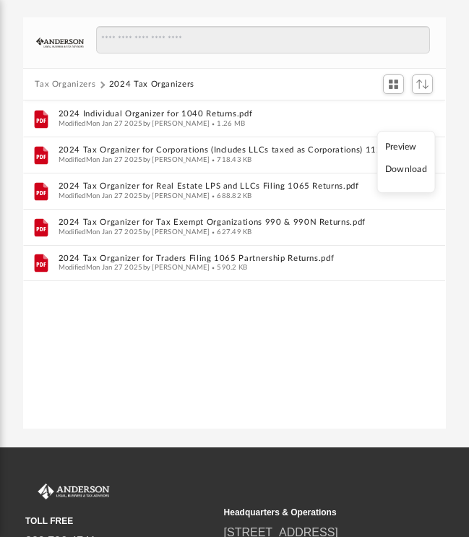
click at [410, 171] on li "Download" at bounding box center [406, 170] width 42 height 15
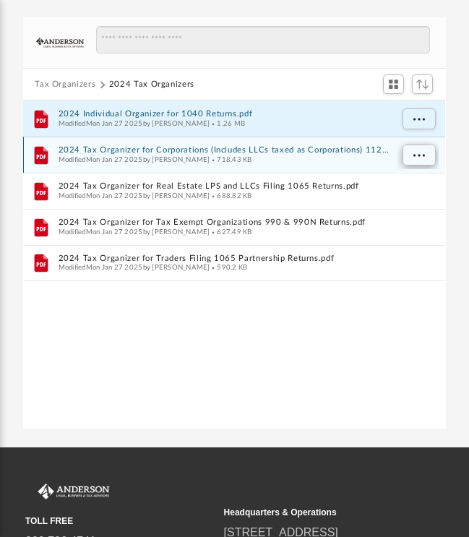
click at [423, 152] on span "More options" at bounding box center [419, 156] width 12 height 8
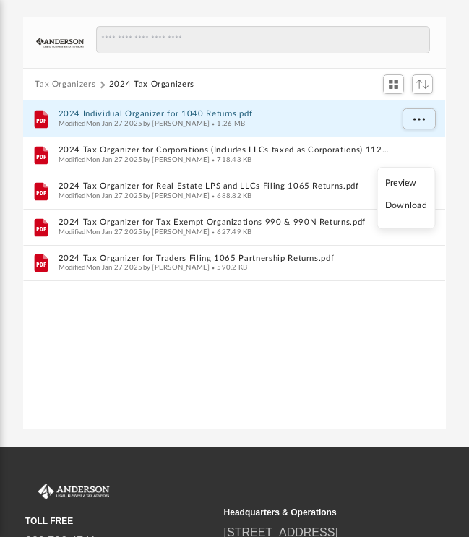
click at [61, 82] on button "Tax Organizers" at bounding box center [65, 85] width 61 height 13
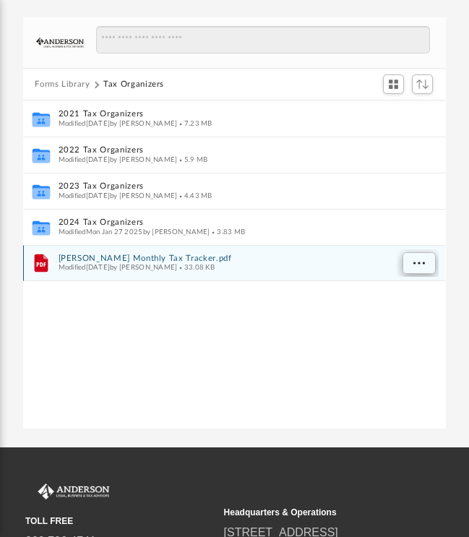
click at [415, 262] on span "More options" at bounding box center [419, 263] width 12 height 8
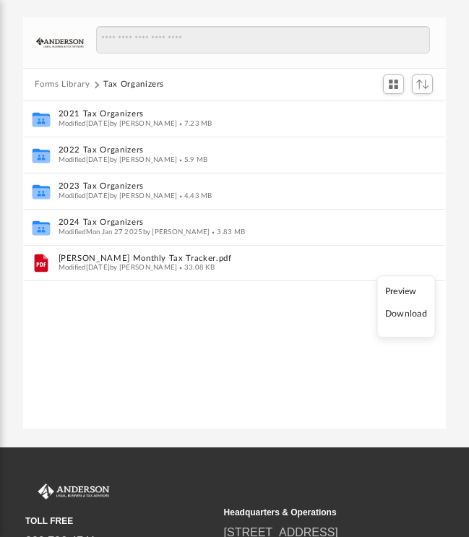
click at [408, 317] on li "Download" at bounding box center [406, 314] width 42 height 15
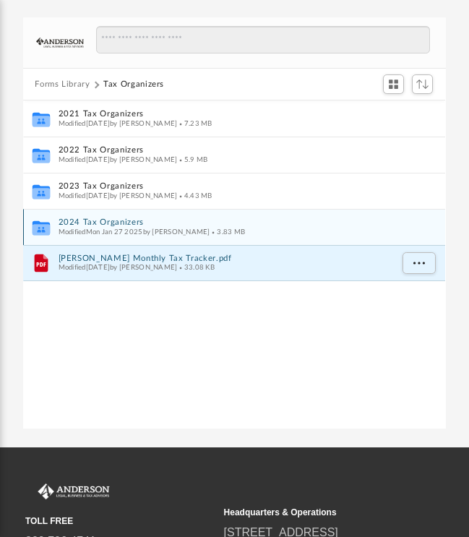
click at [104, 222] on button "2024 Tax Organizers" at bounding box center [225, 223] width 332 height 9
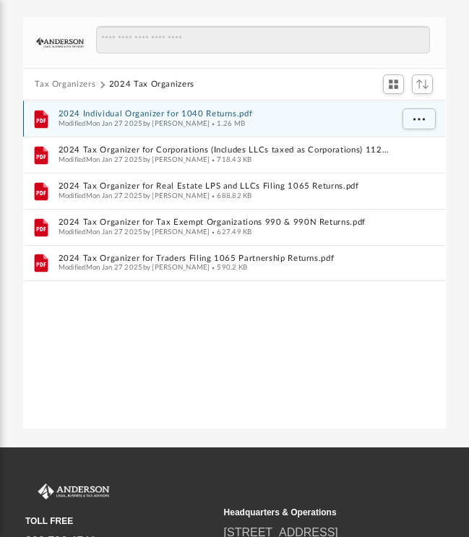
click at [141, 113] on button "2024 Individual Organizer for 1040 Returns.pdf" at bounding box center [225, 115] width 332 height 9
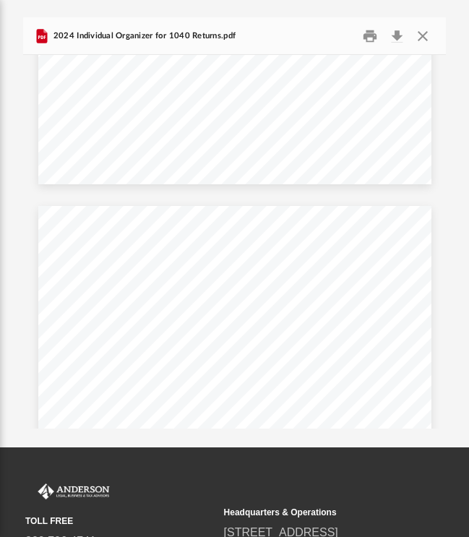
scroll to position [391, 0]
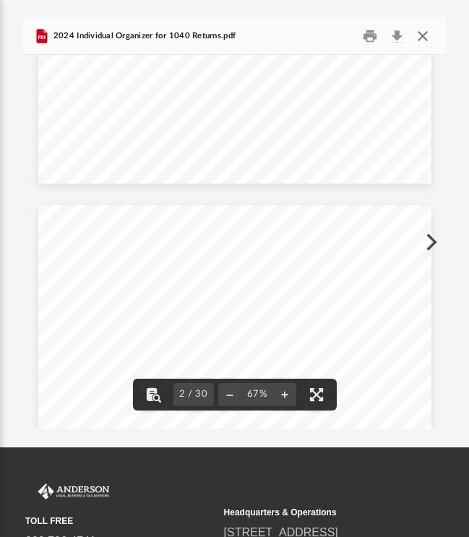
click at [421, 35] on button "Close" at bounding box center [423, 36] width 26 height 22
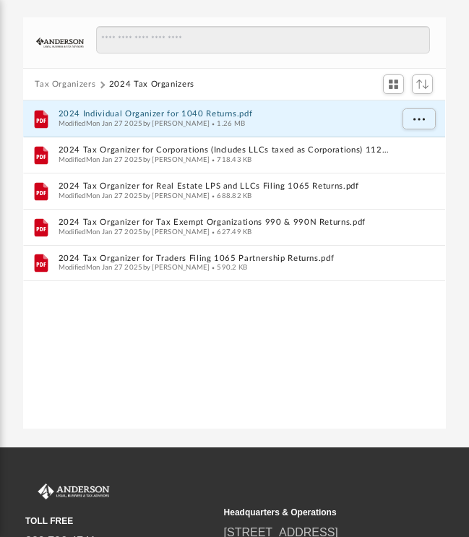
click at [72, 83] on button "Tax Organizers" at bounding box center [65, 85] width 61 height 13
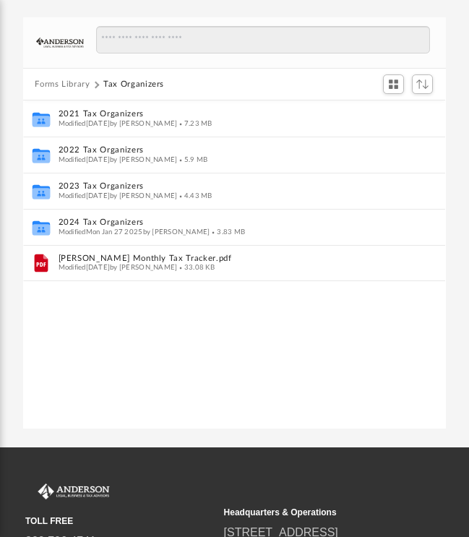
click at [55, 82] on button "Forms Library" at bounding box center [62, 85] width 55 height 13
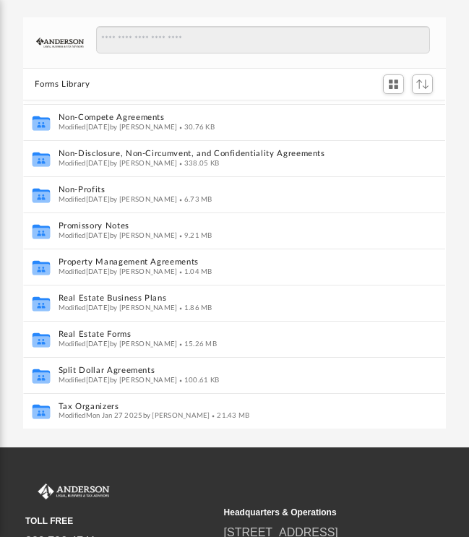
scroll to position [755, 0]
click at [462, 249] on div "Forms Library Name Collaborated Folder LLC Forms Modified Wed Jan 11 2023 by Ma…" at bounding box center [234, 223] width 469 height 411
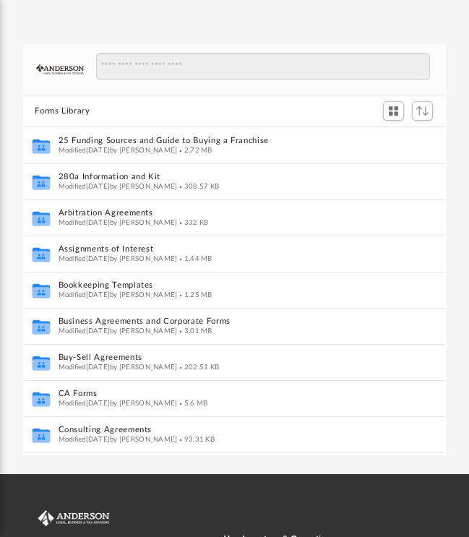
scroll to position [0, 0]
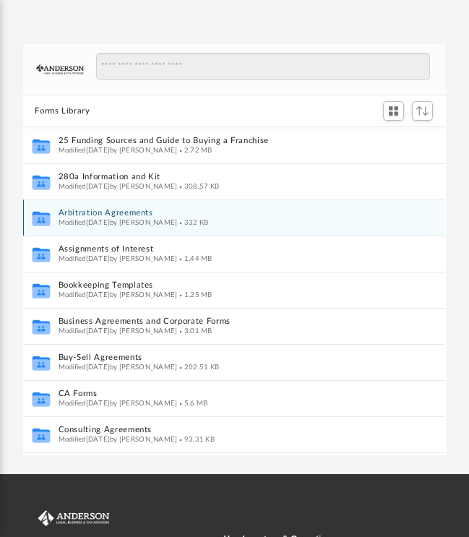
click at [84, 210] on button "Arbitration Agreements" at bounding box center [225, 214] width 332 height 9
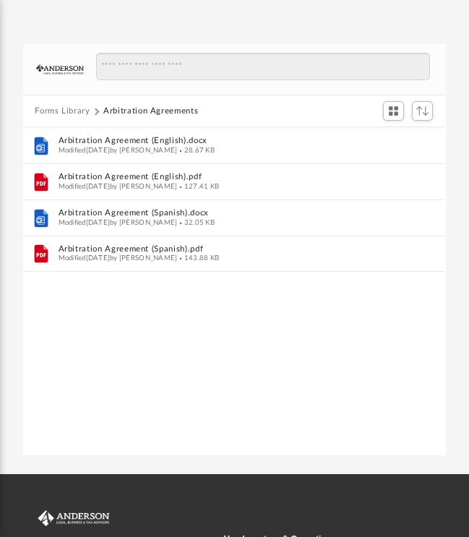
click at [44, 108] on button "Forms Library" at bounding box center [62, 111] width 55 height 13
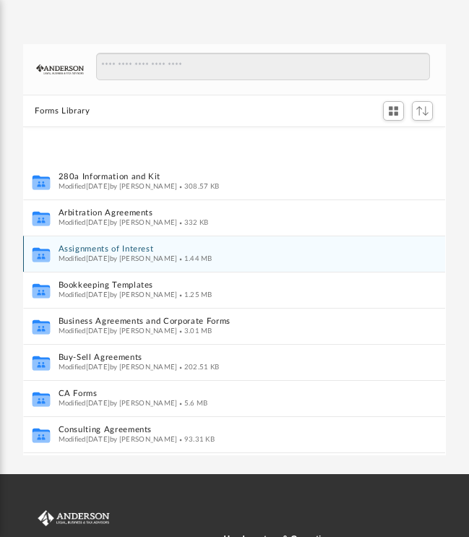
scroll to position [82, 0]
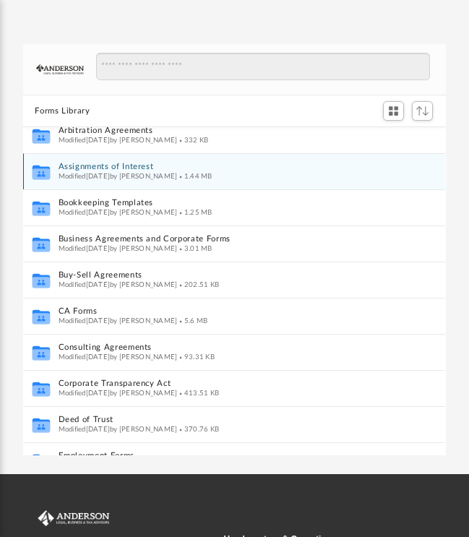
click at [74, 166] on button "Assignments of Interest" at bounding box center [225, 167] width 332 height 9
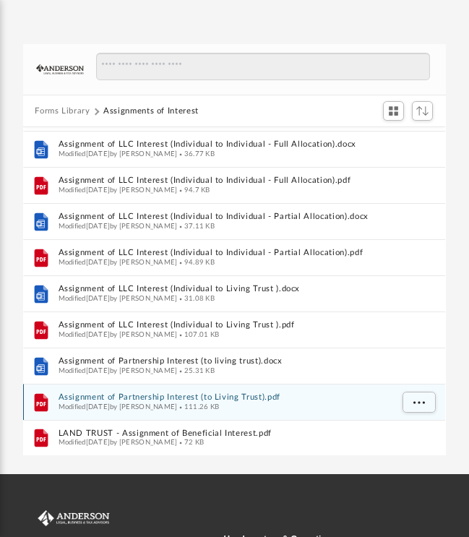
scroll to position [502, 0]
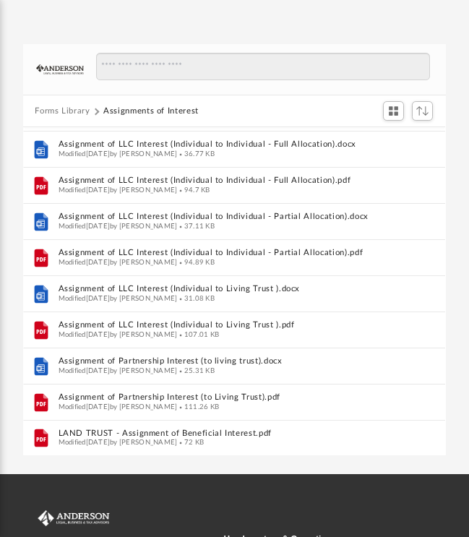
click at [66, 112] on button "Forms Library" at bounding box center [62, 111] width 55 height 13
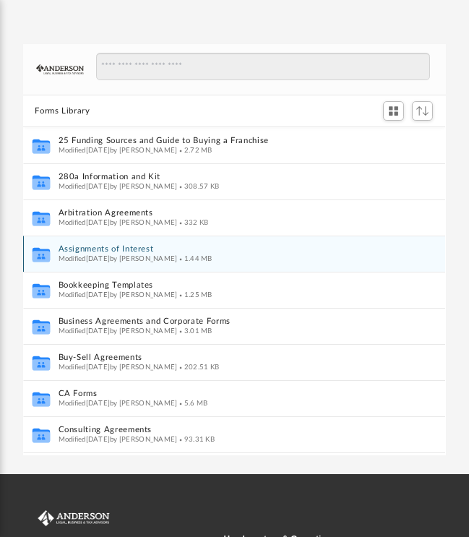
scroll to position [88, 0]
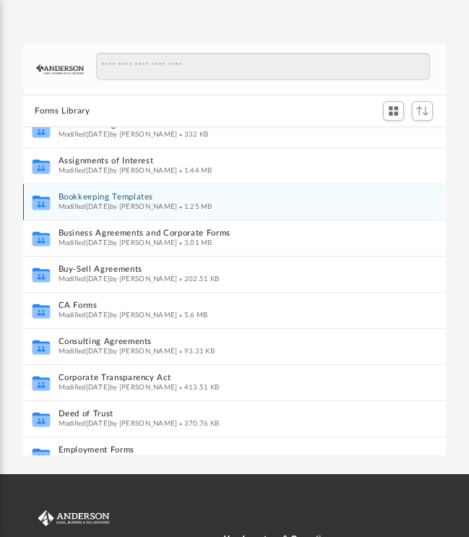
click at [77, 197] on button "Bookkeeping Templates" at bounding box center [225, 198] width 332 height 9
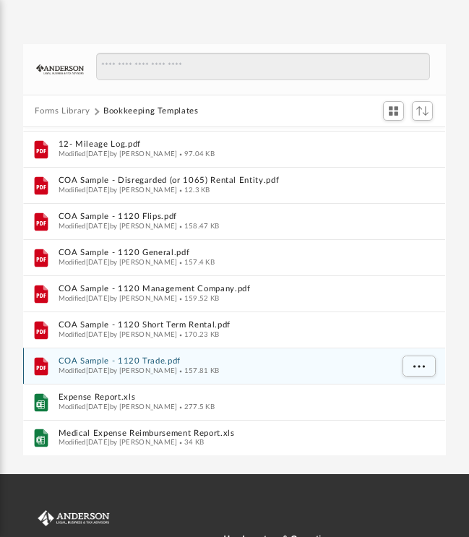
scroll to position [69, 0]
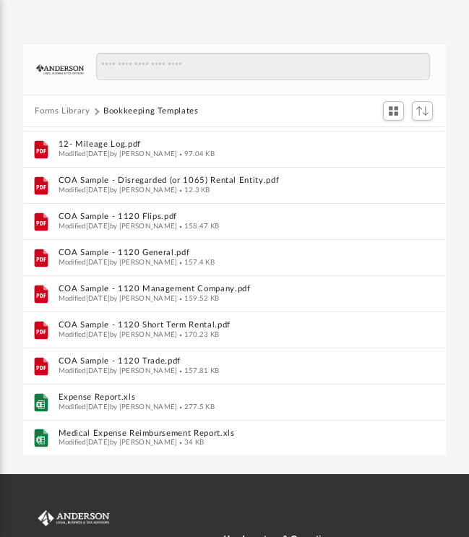
click at [63, 113] on button "Forms Library" at bounding box center [62, 111] width 55 height 13
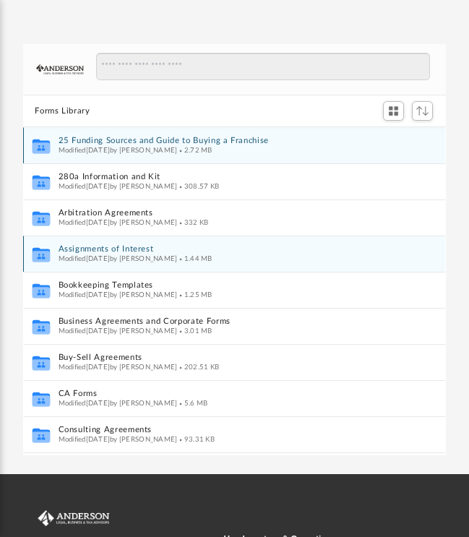
scroll to position [105, 0]
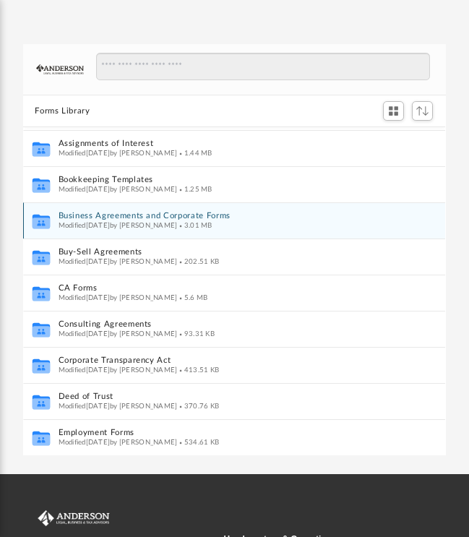
click at [97, 217] on button "Business Agreements and Corporate Forms" at bounding box center [225, 216] width 332 height 9
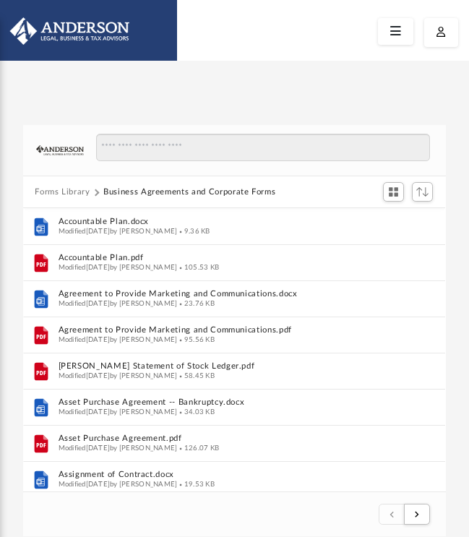
scroll to position [0, 0]
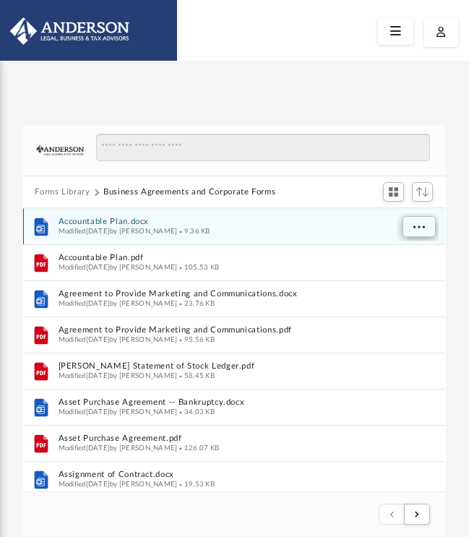
click at [420, 225] on span "More options" at bounding box center [419, 227] width 12 height 8
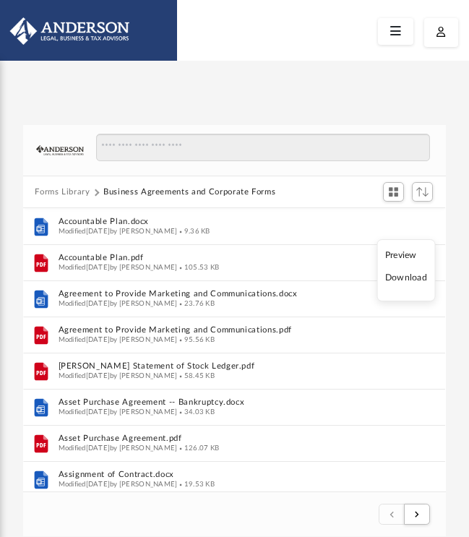
click at [345, 52] on div at bounding box center [234, 30] width 469 height 60
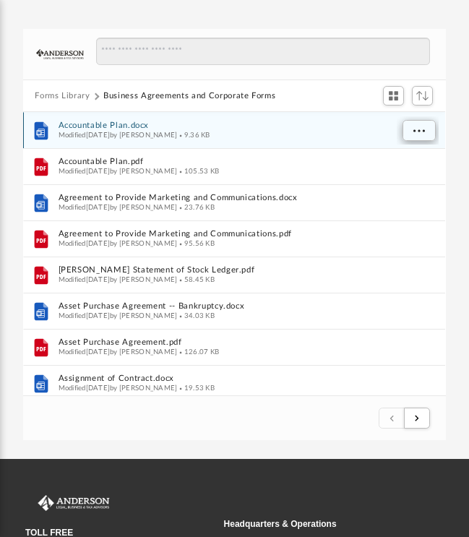
click at [422, 128] on span "More options" at bounding box center [419, 131] width 12 height 8
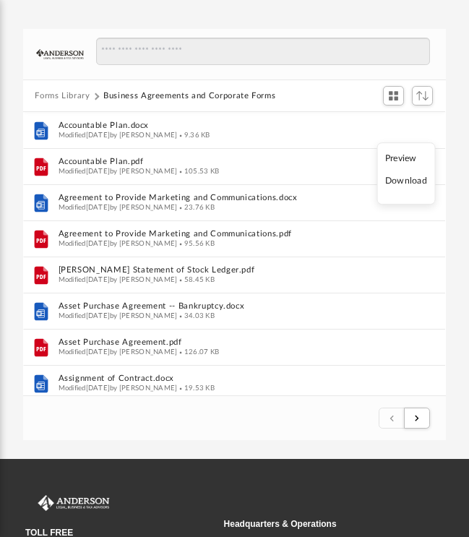
click at [415, 182] on li "Download" at bounding box center [406, 181] width 42 height 15
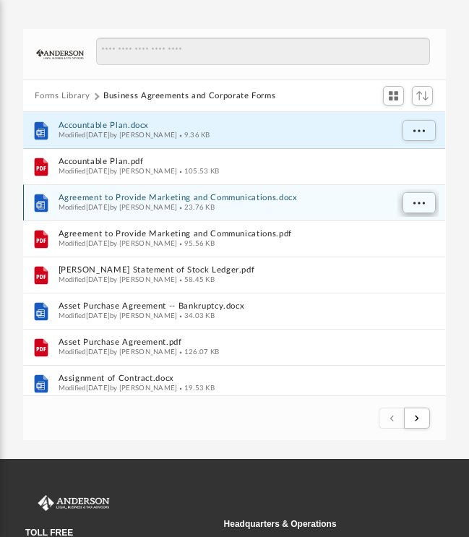
click at [420, 199] on span "More options" at bounding box center [419, 203] width 12 height 8
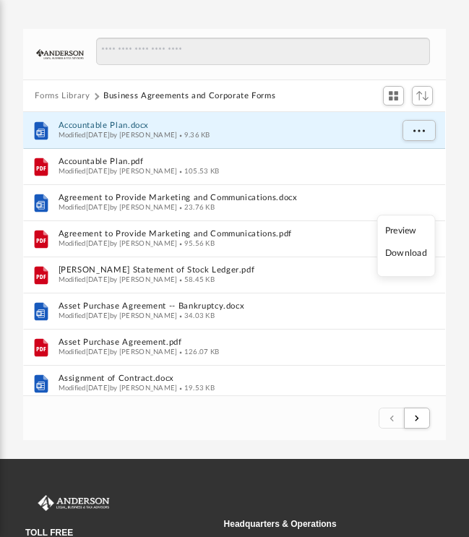
click at [412, 253] on li "Download" at bounding box center [406, 253] width 42 height 15
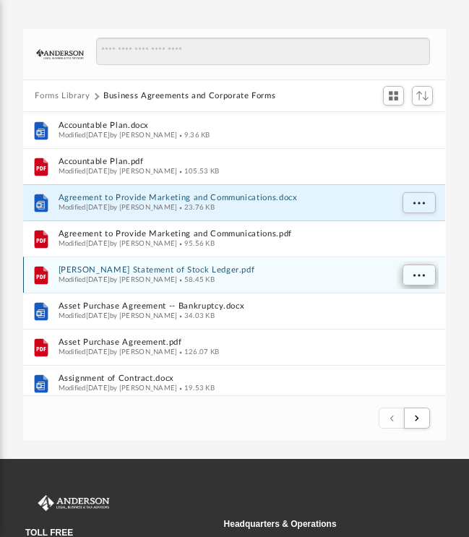
click at [414, 274] on span "More options" at bounding box center [419, 276] width 12 height 8
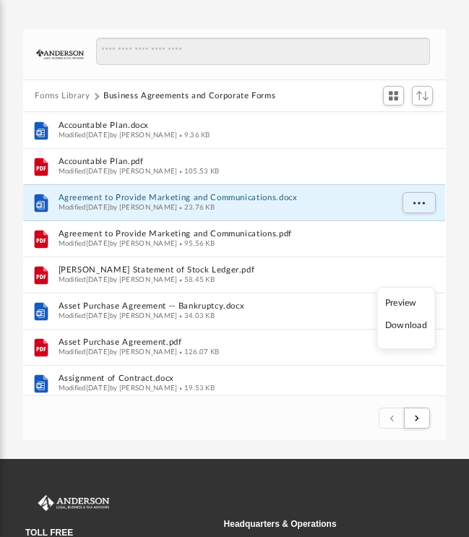
click at [413, 324] on li "Download" at bounding box center [406, 326] width 42 height 15
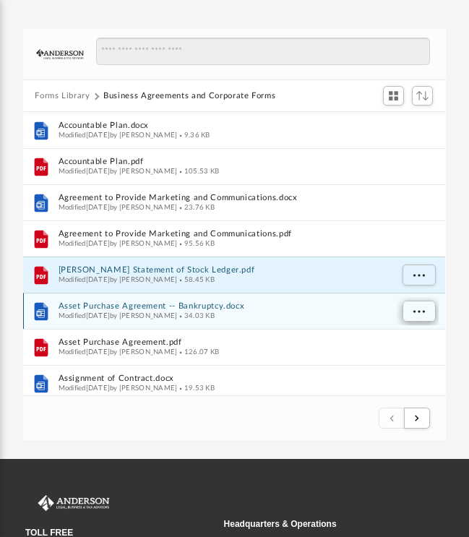
click at [420, 313] on span "More options" at bounding box center [419, 312] width 12 height 8
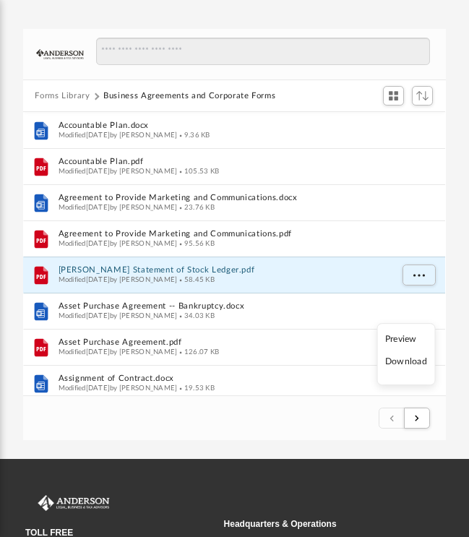
click at [418, 364] on li "Download" at bounding box center [406, 362] width 42 height 15
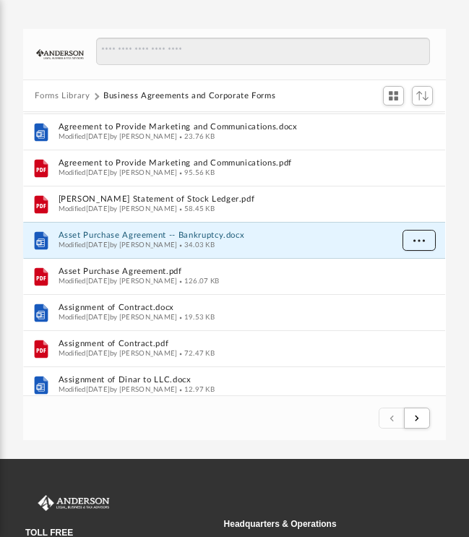
scroll to position [76, 0]
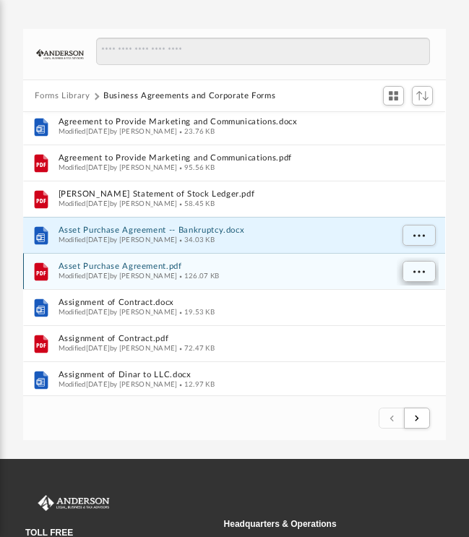
click at [421, 271] on span "More options" at bounding box center [419, 272] width 12 height 8
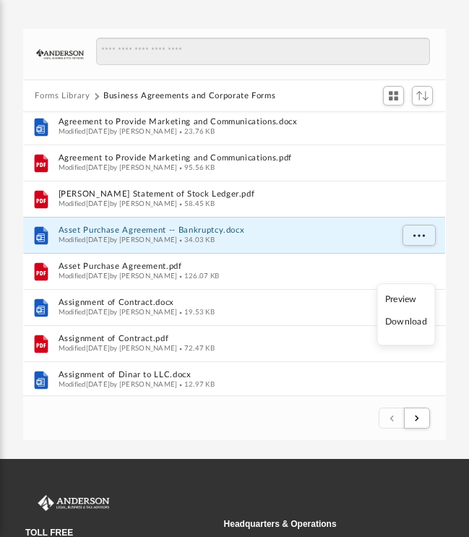
click at [412, 325] on li "Download" at bounding box center [406, 322] width 42 height 15
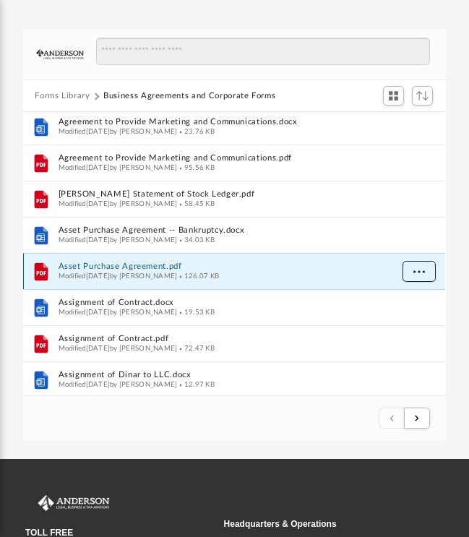
scroll to position [147, 0]
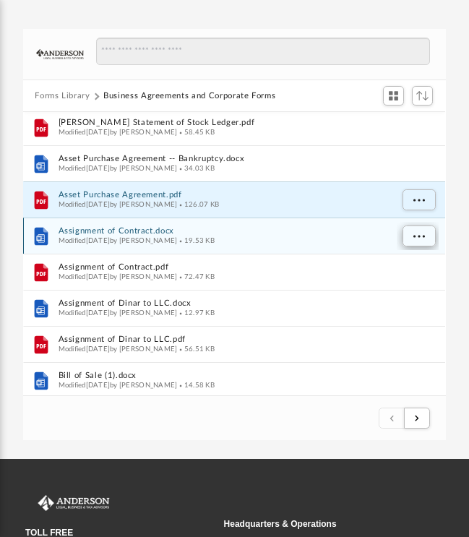
click at [412, 238] on button "More options" at bounding box center [418, 237] width 33 height 22
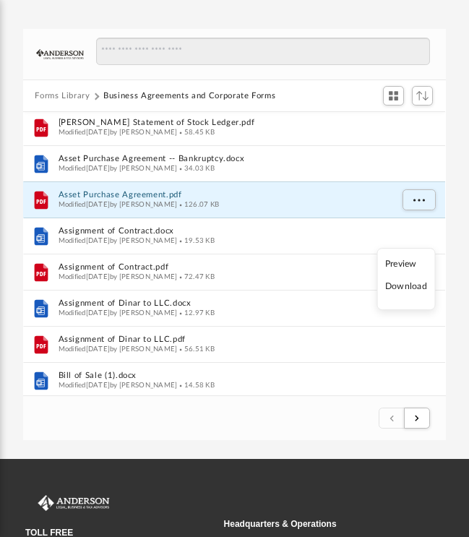
click at [414, 290] on li "Download" at bounding box center [406, 287] width 42 height 15
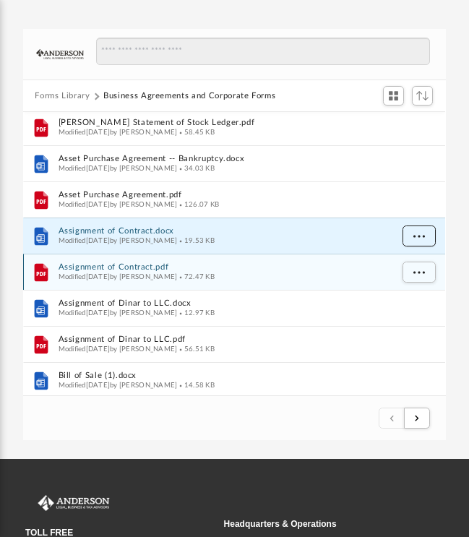
scroll to position [191, 0]
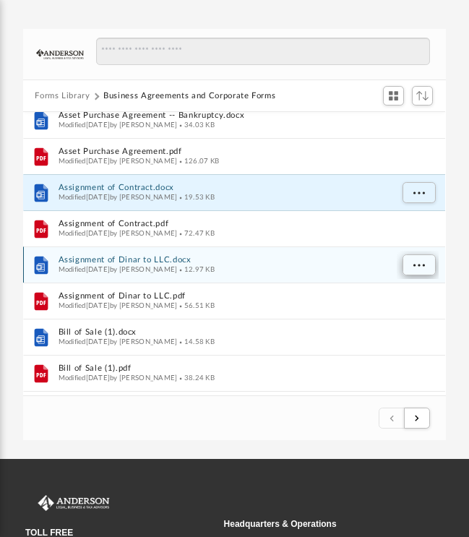
click at [418, 265] on span "More options" at bounding box center [419, 266] width 12 height 8
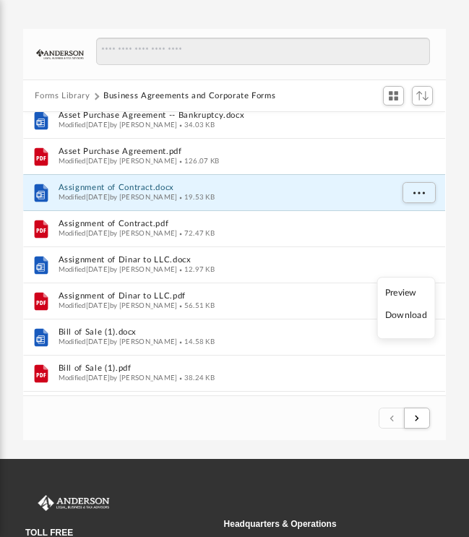
click at [415, 314] on li "Download" at bounding box center [406, 316] width 42 height 15
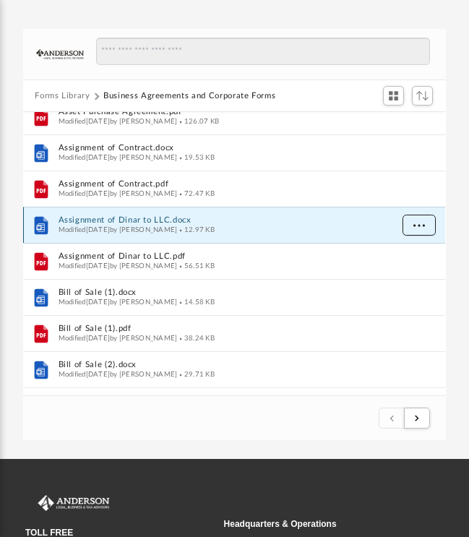
scroll to position [245, 0]
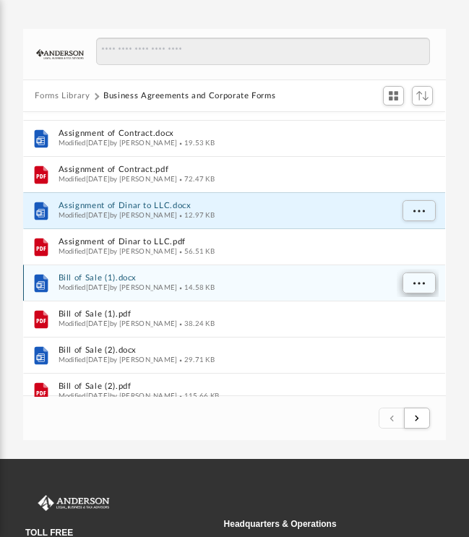
click at [410, 285] on button "More options" at bounding box center [418, 284] width 33 height 22
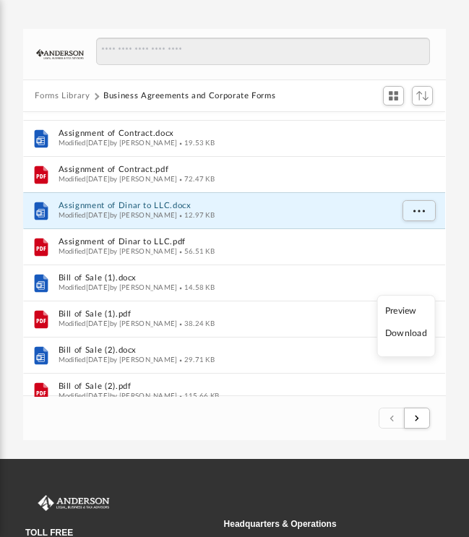
click at [418, 337] on li "Download" at bounding box center [406, 334] width 42 height 15
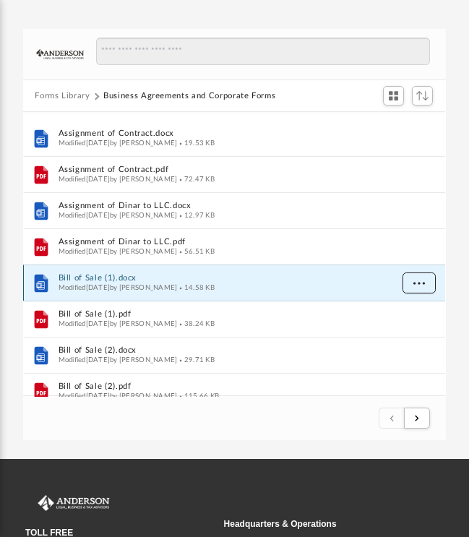
scroll to position [324, 0]
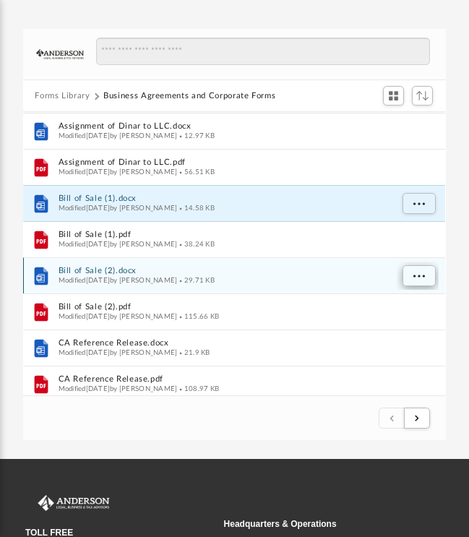
click at [421, 276] on span "More options" at bounding box center [419, 276] width 12 height 8
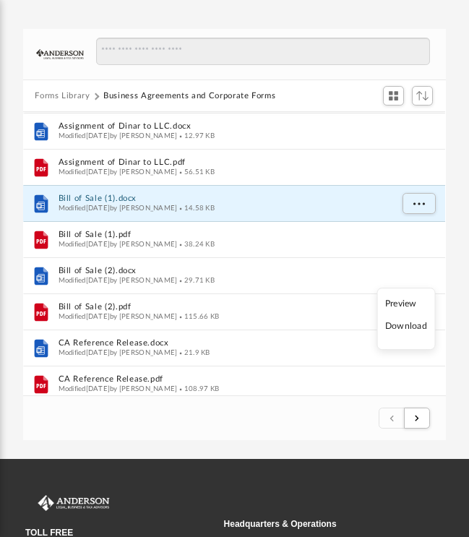
click at [418, 328] on li "Download" at bounding box center [406, 326] width 42 height 15
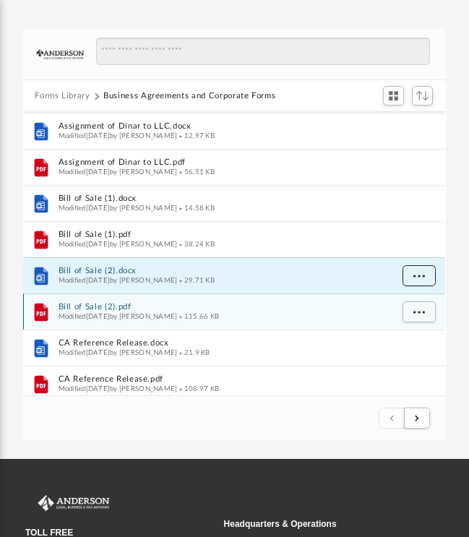
scroll to position [388, 0]
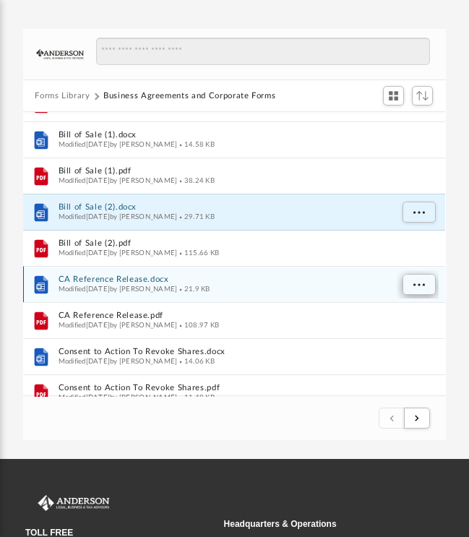
click at [412, 284] on button "More options" at bounding box center [418, 286] width 33 height 22
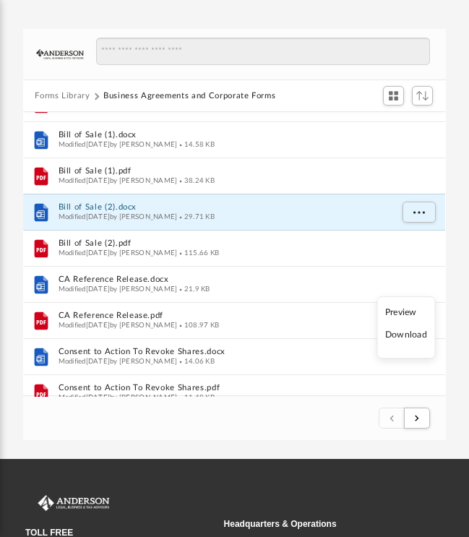
click at [415, 340] on li "Download" at bounding box center [406, 335] width 42 height 15
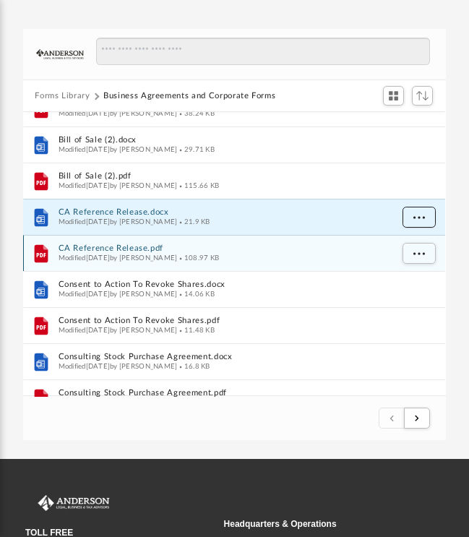
scroll to position [461, 0]
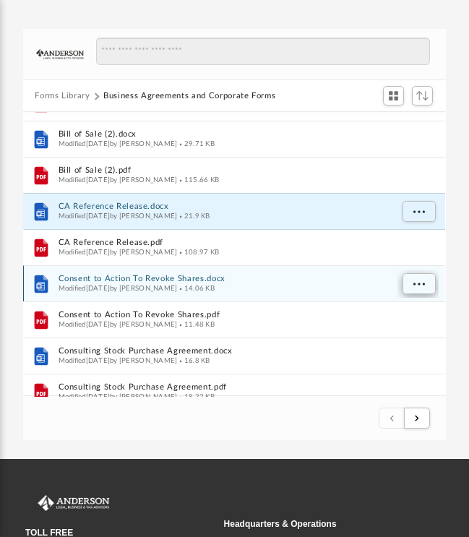
click at [423, 286] on span "More options" at bounding box center [419, 284] width 12 height 8
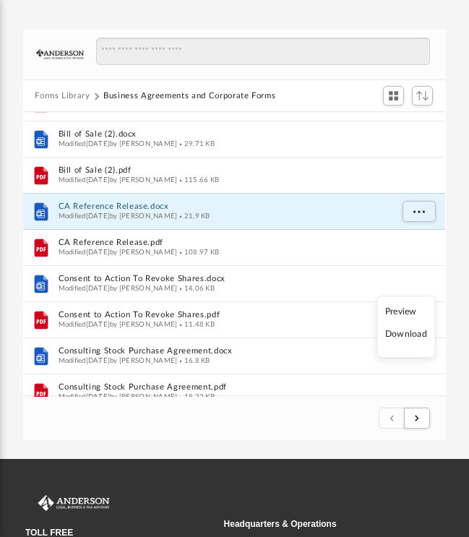
click at [412, 335] on li "Download" at bounding box center [406, 334] width 42 height 15
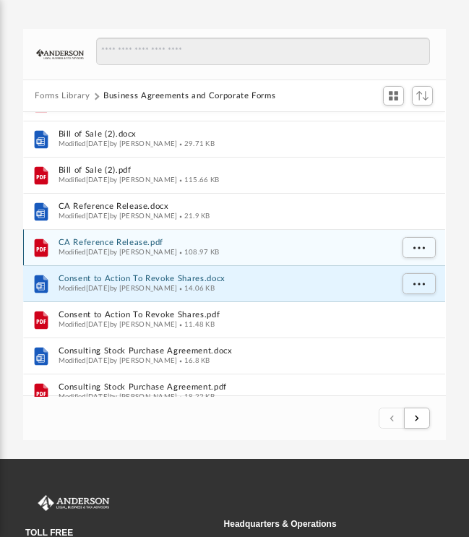
click at [61, 249] on span "Modified Thu Jul 13 2023 by Taryn Biever" at bounding box center [118, 252] width 119 height 7
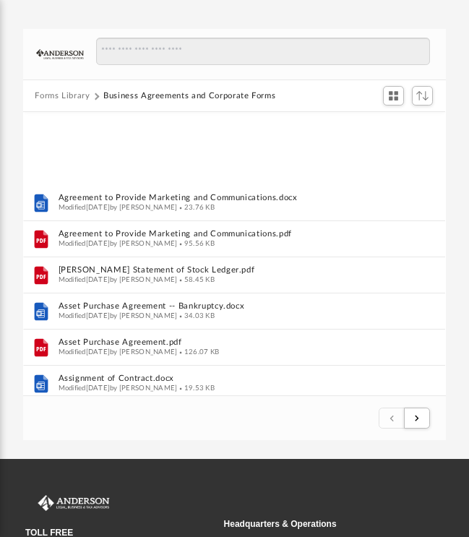
scroll to position [0, 0]
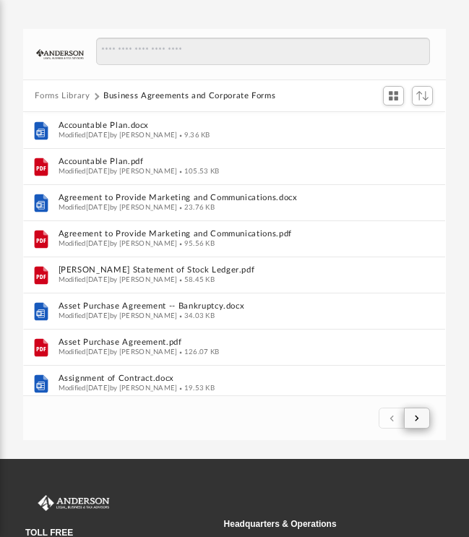
click at [420, 418] on button "submit" at bounding box center [417, 418] width 26 height 21
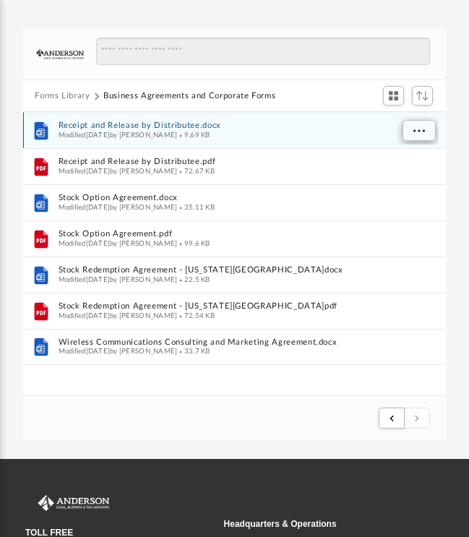
click at [410, 130] on button "More options" at bounding box center [418, 132] width 33 height 22
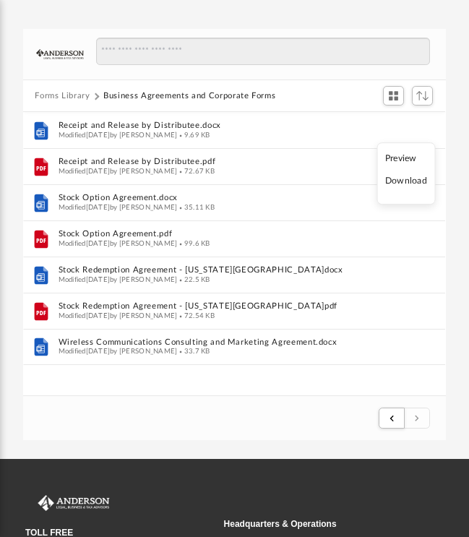
click at [410, 183] on li "Download" at bounding box center [406, 181] width 42 height 15
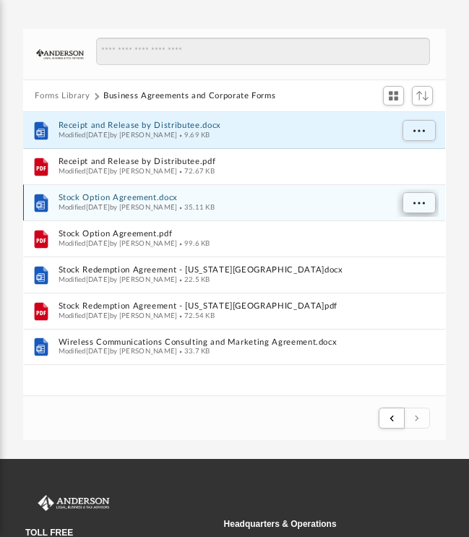
click at [421, 203] on span "More options" at bounding box center [419, 203] width 12 height 8
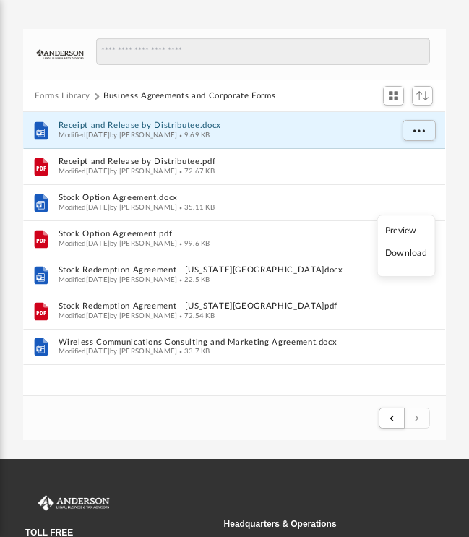
click at [414, 257] on li "Download" at bounding box center [406, 253] width 42 height 15
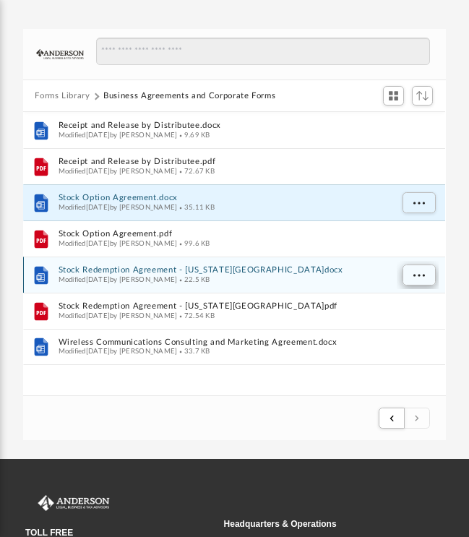
click at [418, 276] on span "More options" at bounding box center [419, 276] width 12 height 8
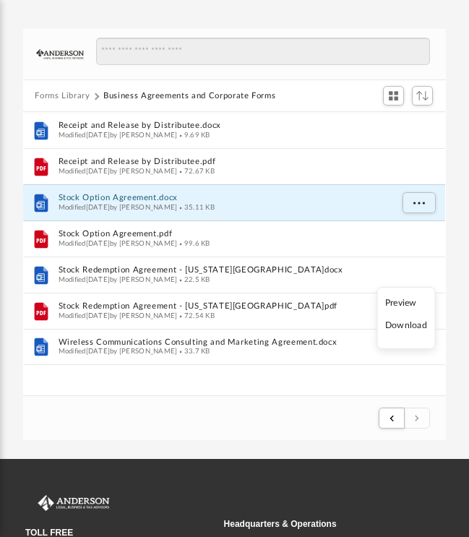
click at [410, 328] on li "Download" at bounding box center [406, 326] width 42 height 15
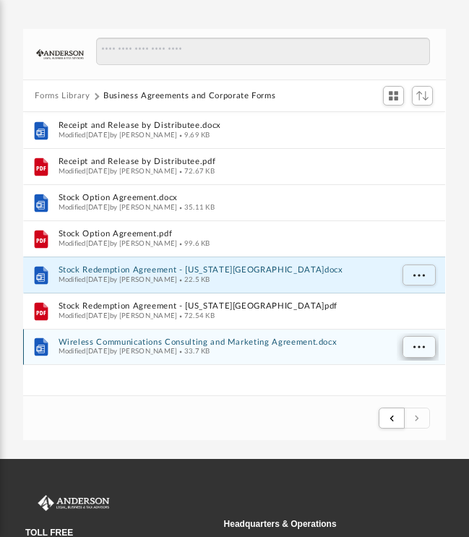
click at [415, 348] on span "More options" at bounding box center [419, 347] width 12 height 8
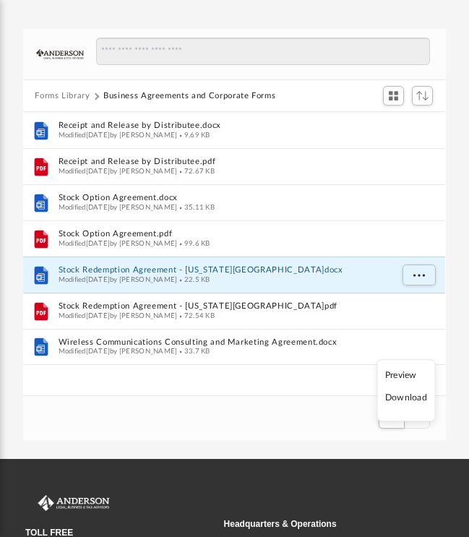
click at [410, 400] on li "Download" at bounding box center [406, 398] width 42 height 15
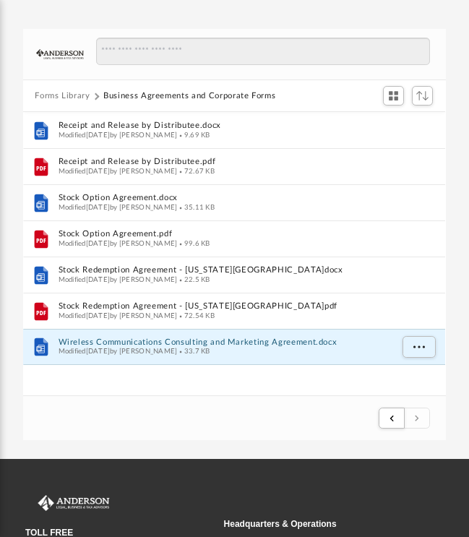
click at [58, 96] on button "Forms Library" at bounding box center [62, 96] width 55 height 13
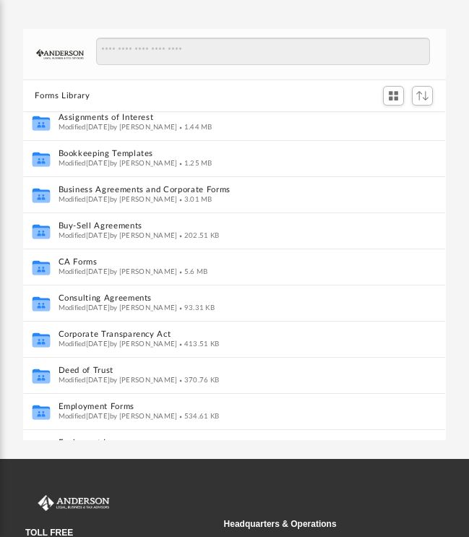
scroll to position [127, 0]
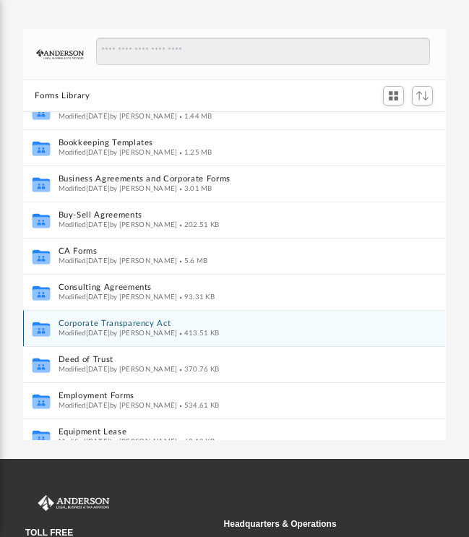
click at [81, 320] on button "Corporate Transparency Act" at bounding box center [225, 324] width 332 height 9
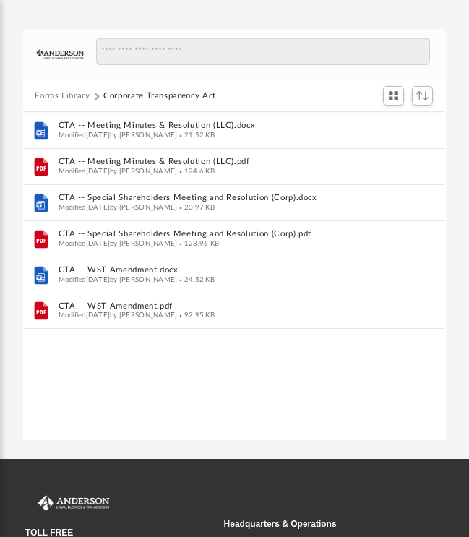
scroll to position [0, 0]
click at [61, 95] on button "Forms Library" at bounding box center [62, 96] width 55 height 13
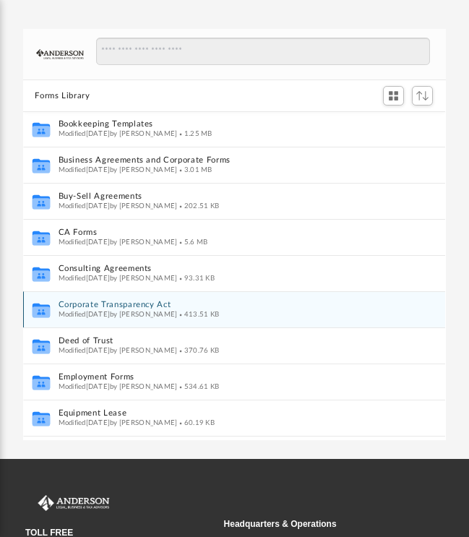
scroll to position [223, 0]
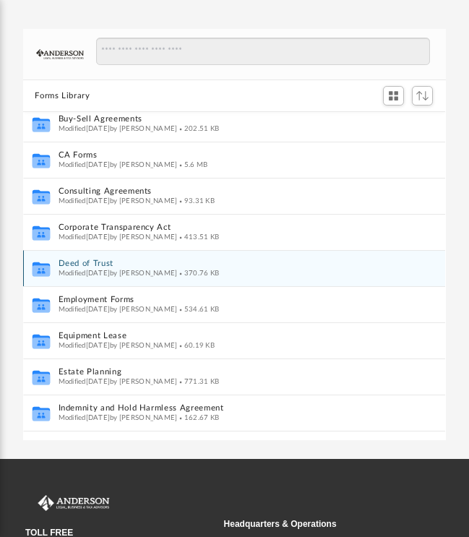
click at [74, 264] on button "Deed of Trust" at bounding box center [225, 264] width 332 height 9
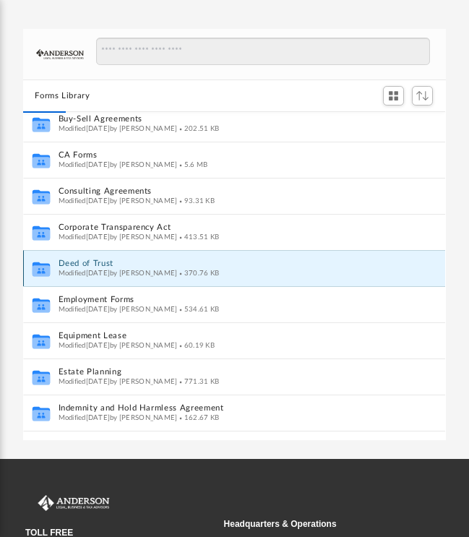
scroll to position [0, 0]
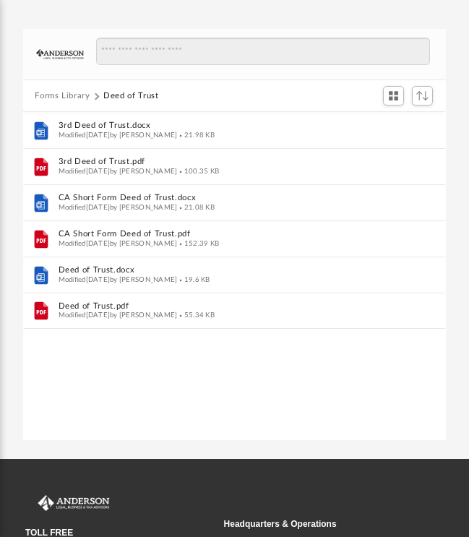
click at [57, 94] on button "Forms Library" at bounding box center [62, 96] width 55 height 13
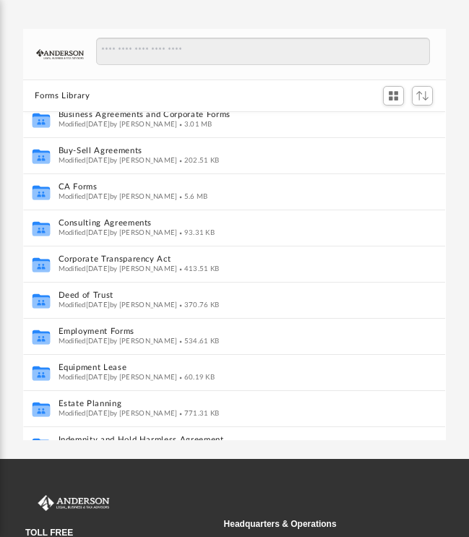
scroll to position [282, 0]
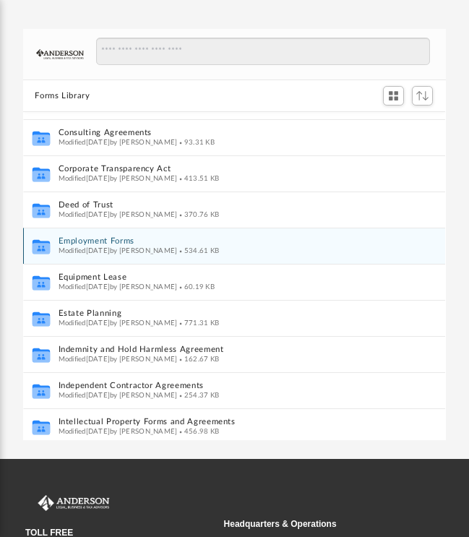
click at [76, 242] on button "Employment Forms" at bounding box center [225, 242] width 332 height 9
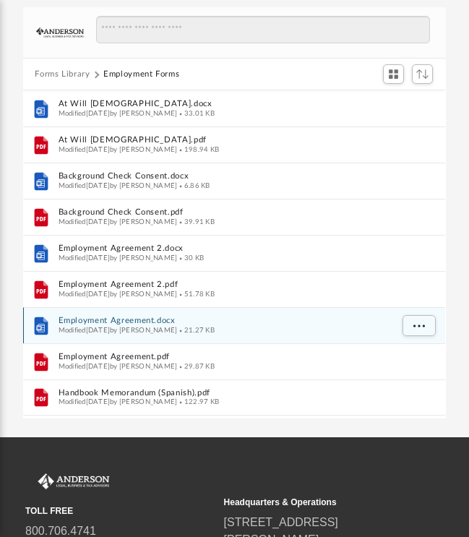
scroll to position [117, 0]
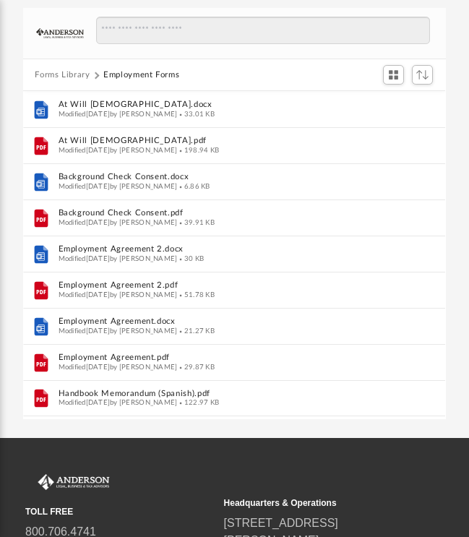
click at [52, 72] on button "Forms Library" at bounding box center [62, 75] width 55 height 13
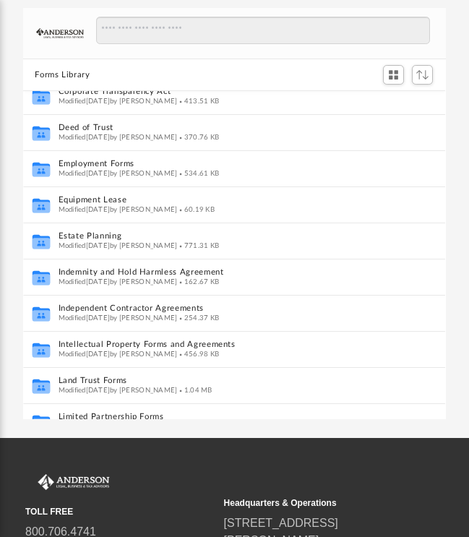
scroll to position [378, 0]
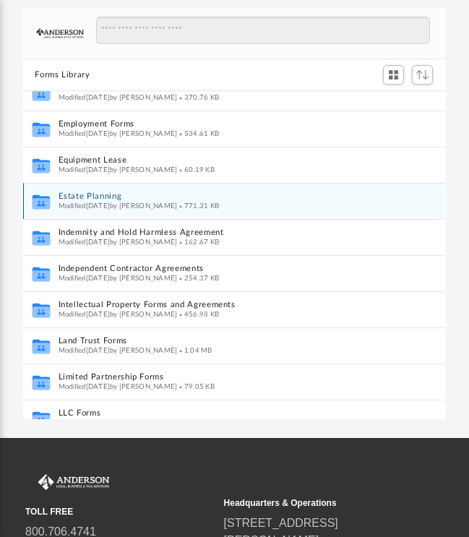
click at [77, 196] on button "Estate Planning" at bounding box center [225, 196] width 332 height 9
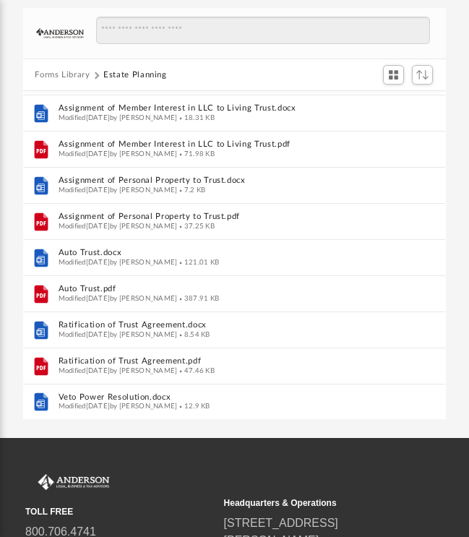
scroll to position [69, 0]
click at [46, 74] on button "Forms Library" at bounding box center [62, 75] width 55 height 13
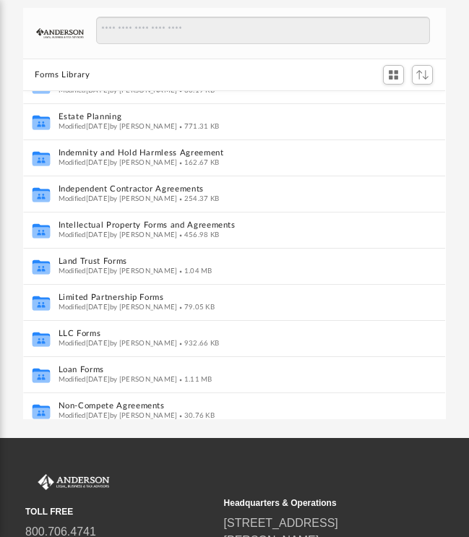
scroll to position [463, 0]
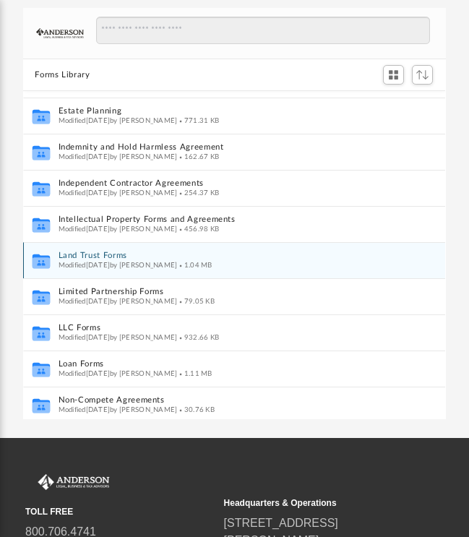
click at [77, 255] on button "Land Trust Forms" at bounding box center [225, 255] width 332 height 9
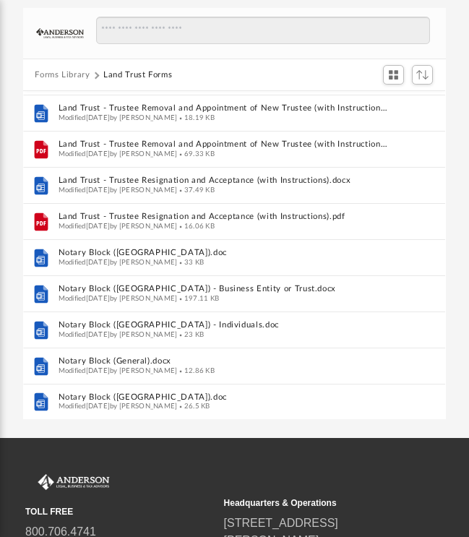
scroll to position [358, 0]
click at [58, 73] on button "Forms Library" at bounding box center [62, 75] width 55 height 13
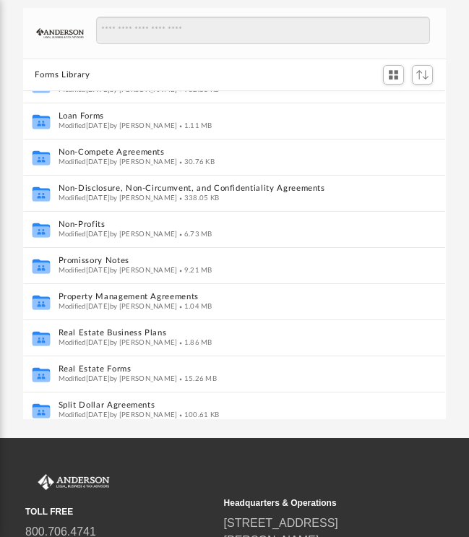
scroll to position [715, 0]
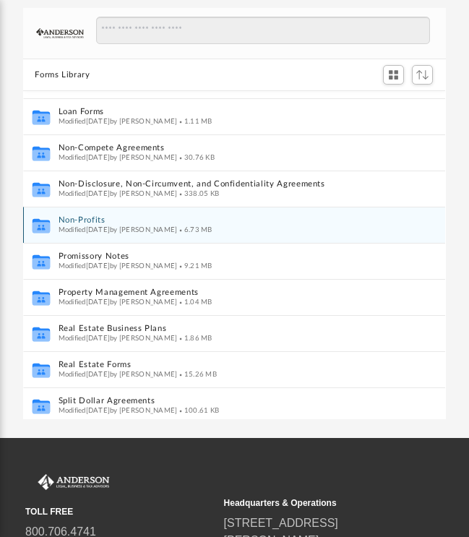
click at [72, 217] on button "Non-Profits" at bounding box center [225, 220] width 332 height 9
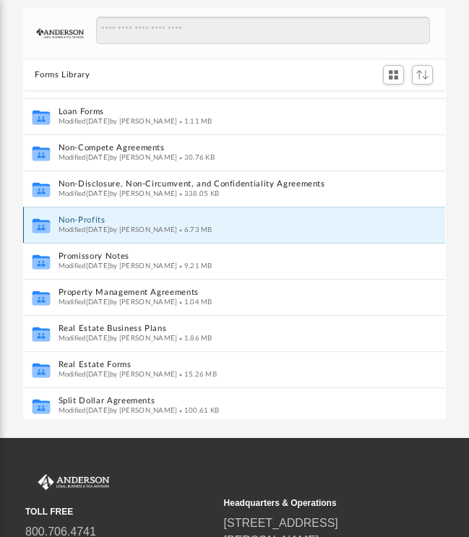
click at [72, 217] on button "Non-Profits" at bounding box center [225, 220] width 332 height 9
click at [71, 220] on button "Non-Profits" at bounding box center [225, 220] width 332 height 9
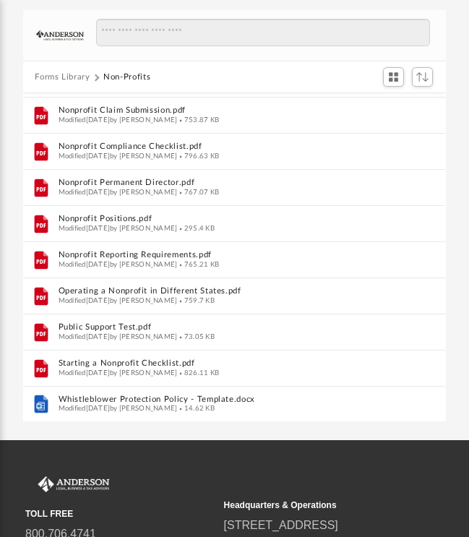
scroll to position [285, 0]
click at [64, 77] on button "Forms Library" at bounding box center [62, 77] width 55 height 13
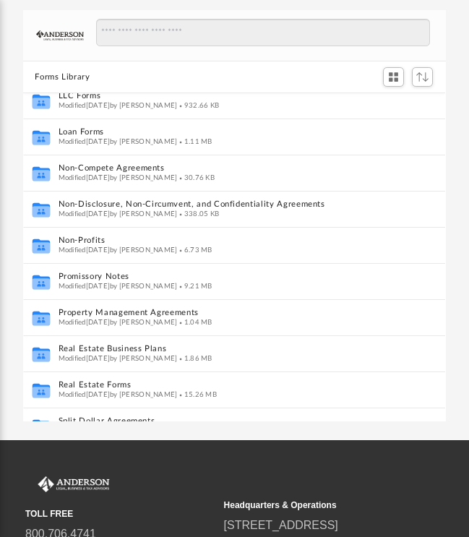
scroll to position [737, 0]
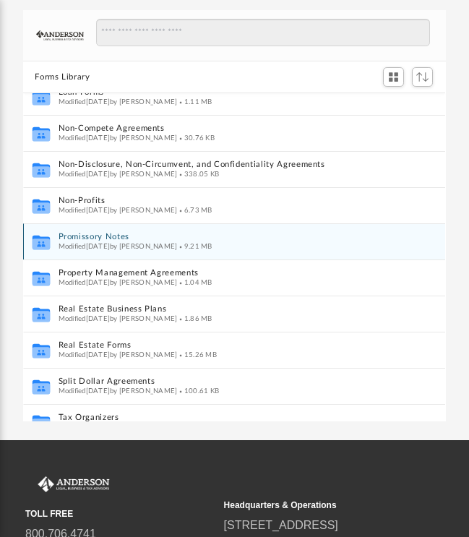
click at [79, 235] on button "Promissory Notes" at bounding box center [225, 237] width 332 height 9
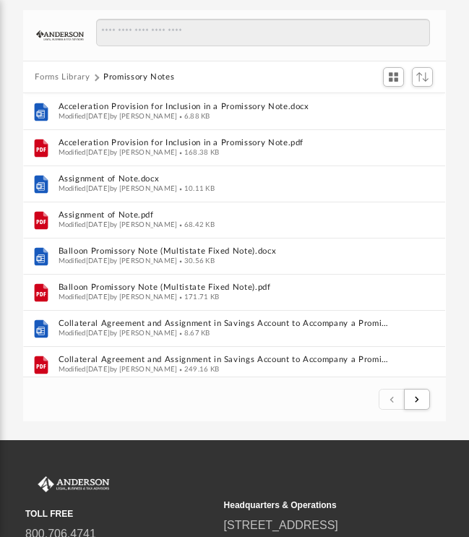
scroll to position [0, 0]
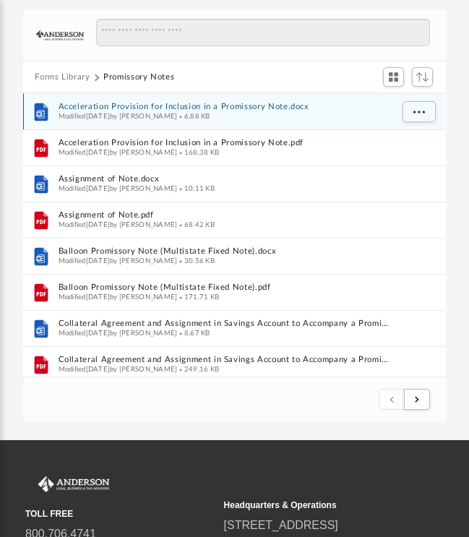
click at [354, 115] on div "Modified Wed Oct 5 2022 by Mary Acree 6.88 KB" at bounding box center [225, 116] width 332 height 9
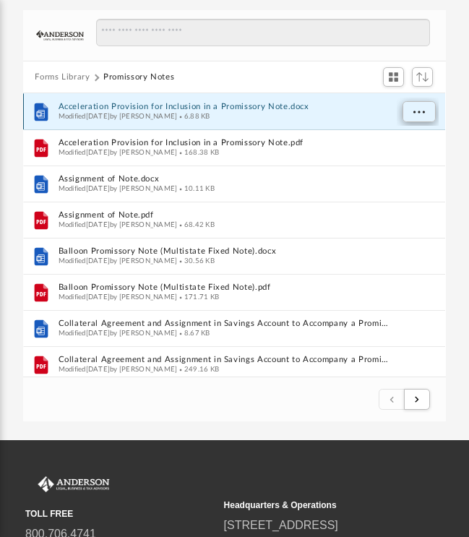
click at [411, 111] on button "More options" at bounding box center [418, 112] width 33 height 22
click at [414, 167] on li "Download" at bounding box center [406, 162] width 42 height 15
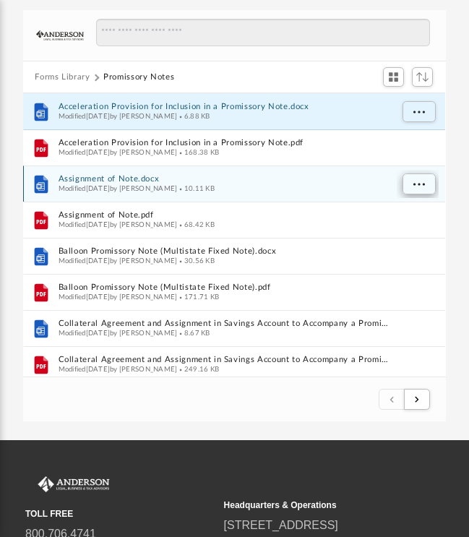
click at [420, 181] on span "More options" at bounding box center [419, 184] width 12 height 8
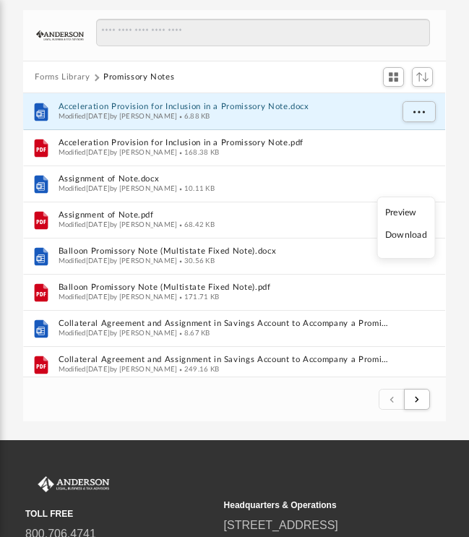
click at [408, 237] on li "Download" at bounding box center [406, 235] width 42 height 15
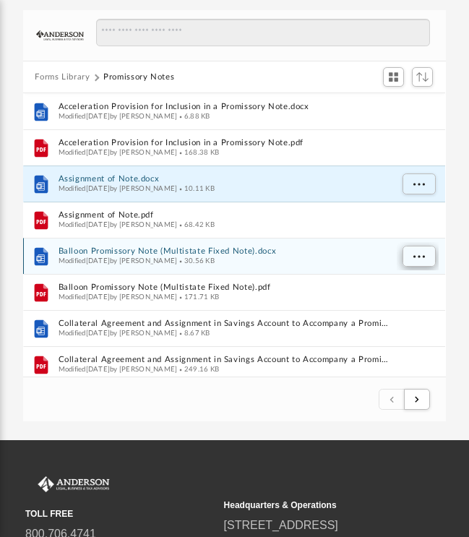
click at [415, 256] on span "More options" at bounding box center [419, 256] width 12 height 8
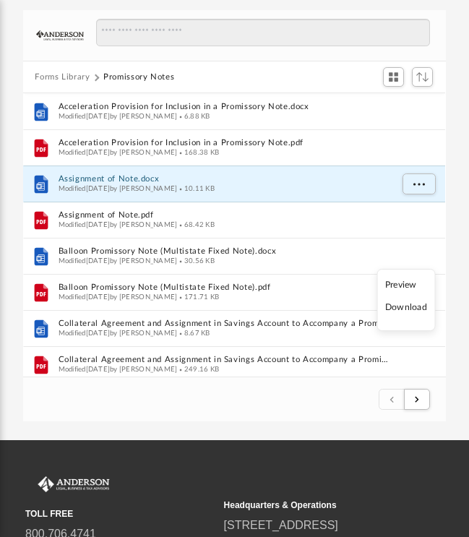
click at [410, 308] on li "Download" at bounding box center [406, 307] width 42 height 15
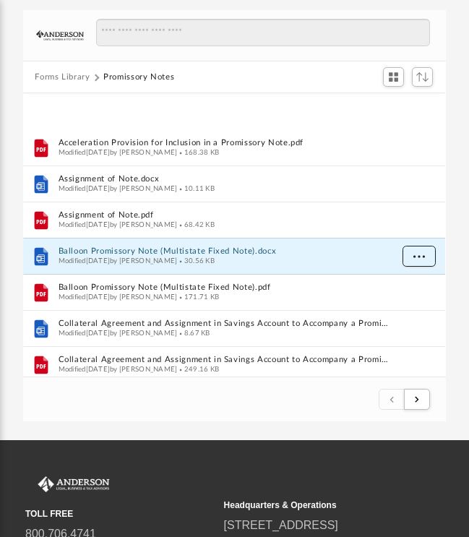
scroll to position [77, 0]
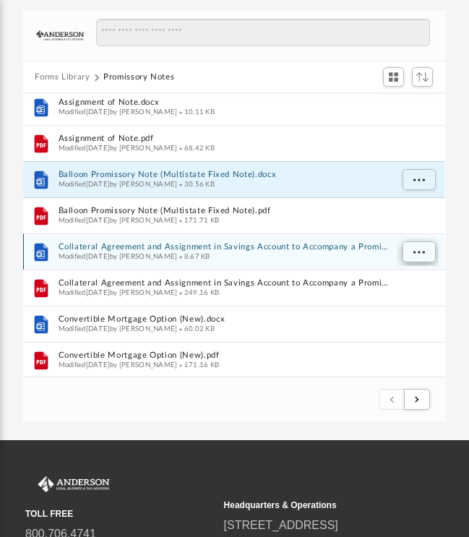
click at [414, 253] on span "More options" at bounding box center [419, 252] width 12 height 8
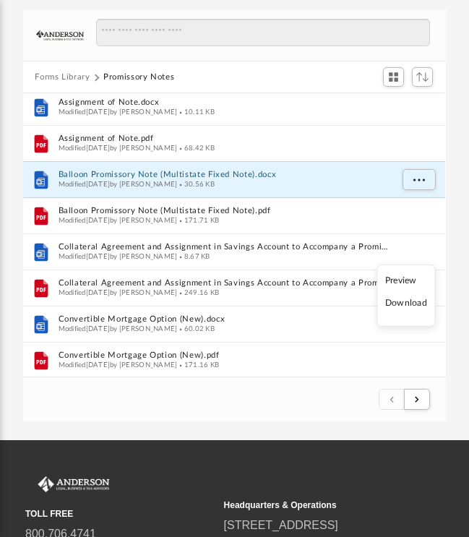
click at [408, 304] on li "Download" at bounding box center [406, 303] width 42 height 15
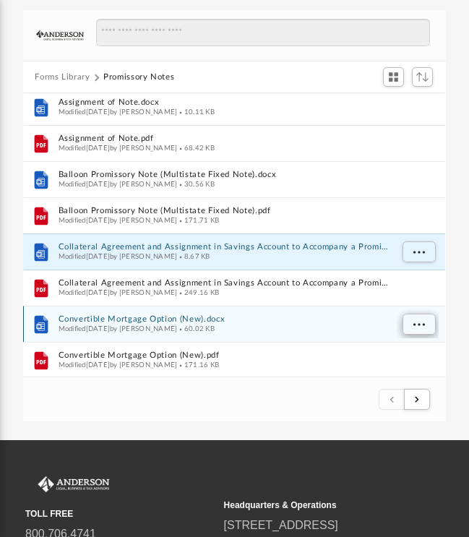
click at [421, 322] on span "More options" at bounding box center [419, 324] width 12 height 8
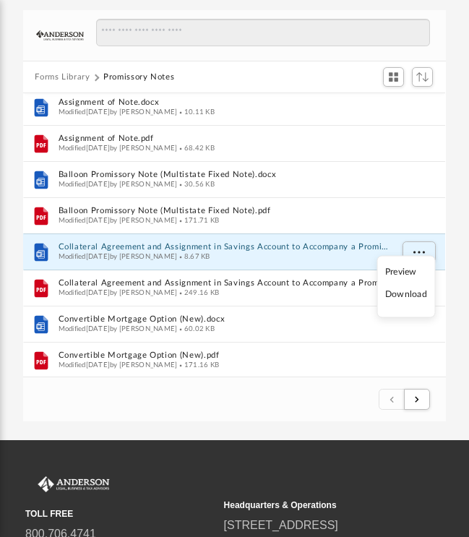
click at [398, 293] on li "Download" at bounding box center [406, 294] width 42 height 15
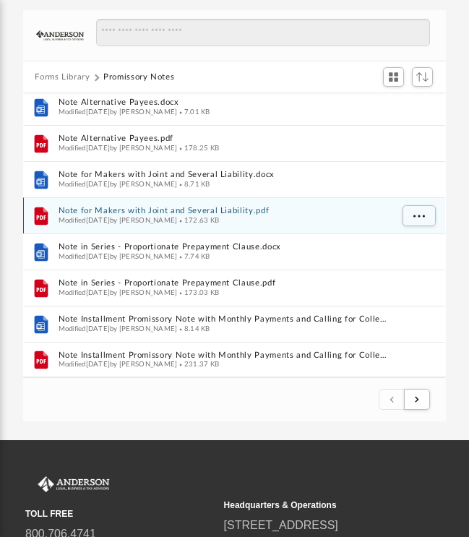
scroll to position [1522, 0]
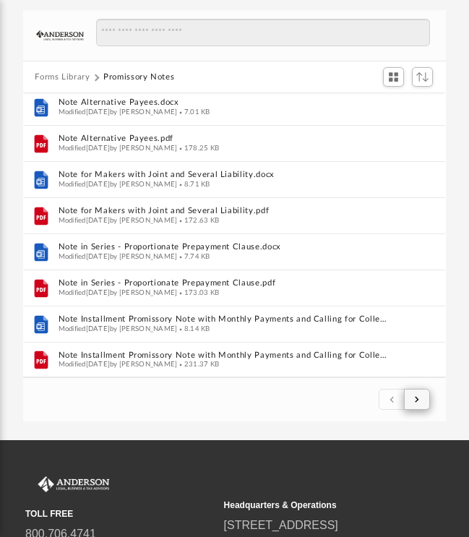
click at [418, 397] on span "submit" at bounding box center [417, 399] width 4 height 8
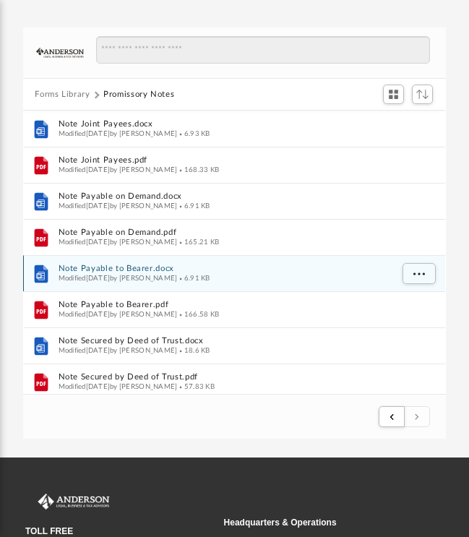
scroll to position [95, 0]
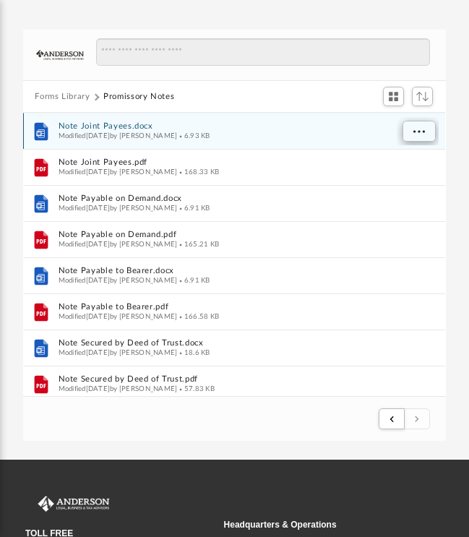
click at [412, 130] on button "More options" at bounding box center [418, 132] width 33 height 22
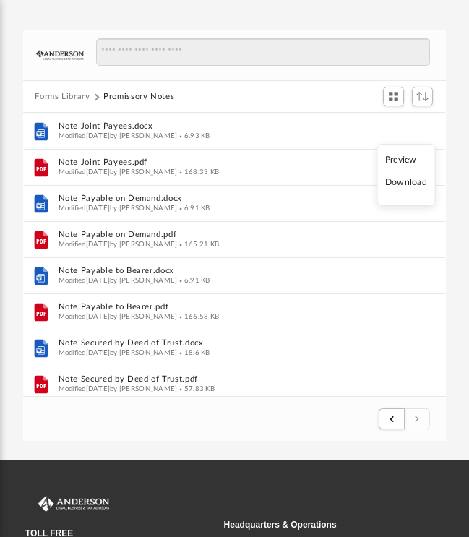
click at [403, 183] on li "Download" at bounding box center [406, 182] width 42 height 15
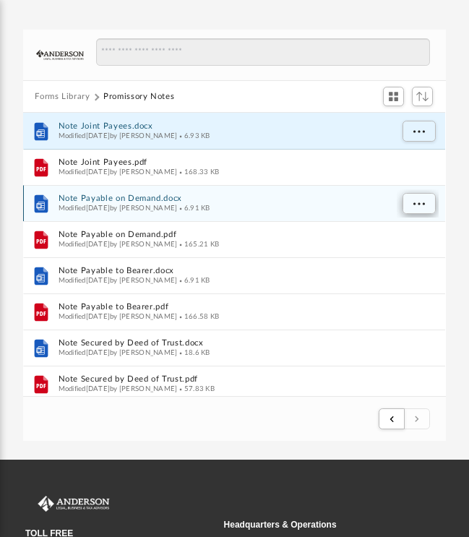
click at [420, 204] on span "More options" at bounding box center [419, 203] width 12 height 8
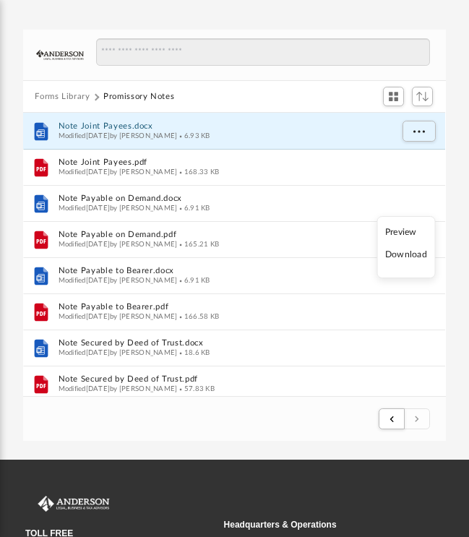
click at [414, 254] on li "Download" at bounding box center [406, 254] width 42 height 15
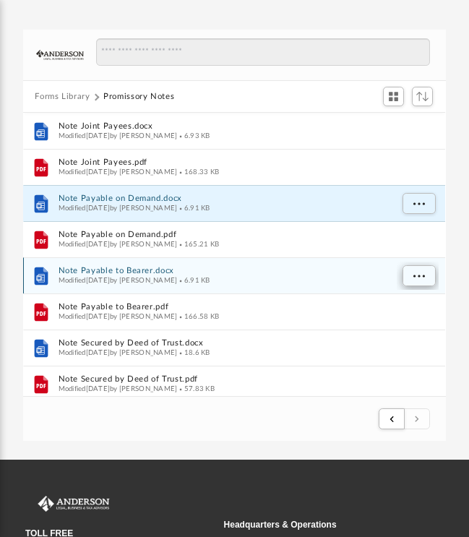
click at [418, 273] on span "More options" at bounding box center [419, 276] width 12 height 8
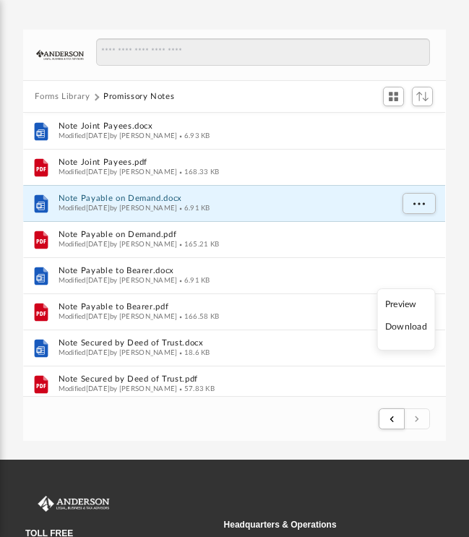
click at [411, 329] on li "Download" at bounding box center [406, 326] width 42 height 15
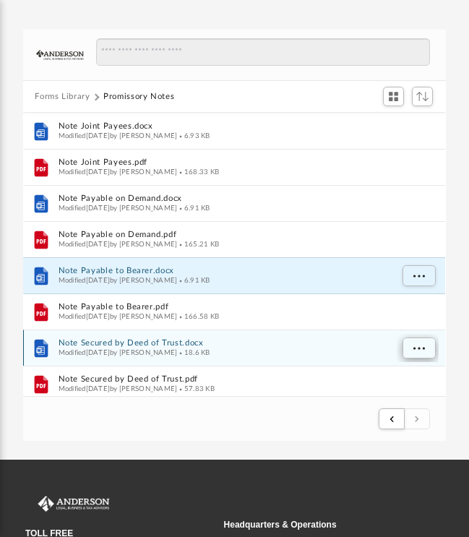
click at [417, 349] on span "More options" at bounding box center [419, 348] width 12 height 8
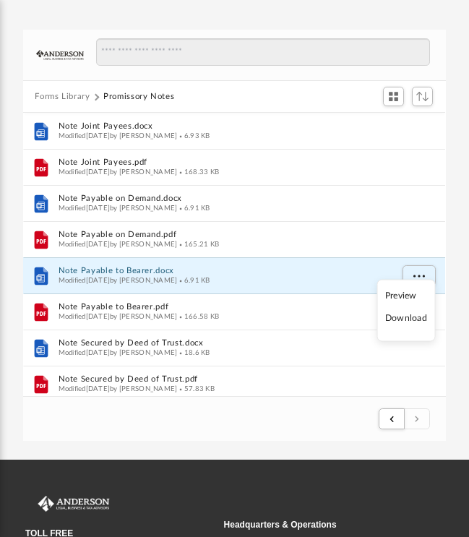
click at [405, 320] on li "Download" at bounding box center [406, 318] width 42 height 15
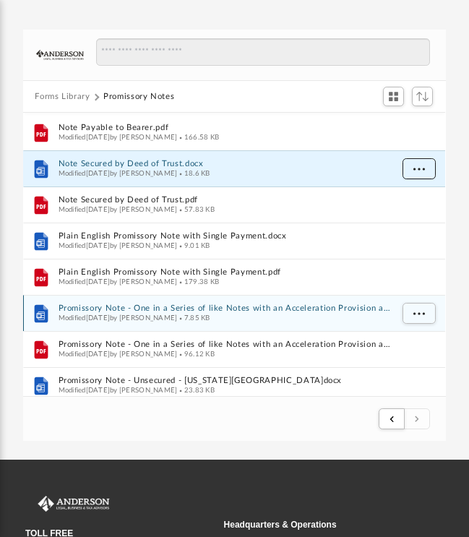
scroll to position [237, 0]
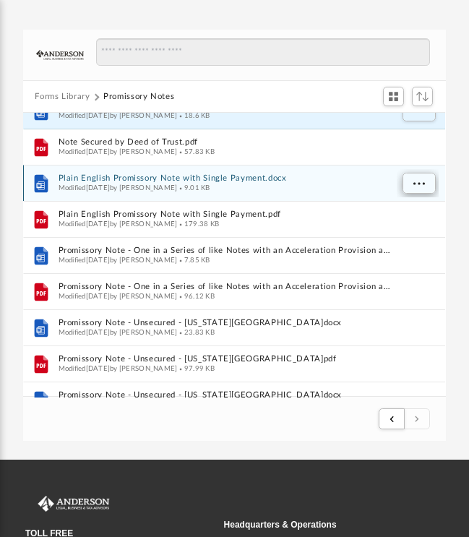
click at [411, 182] on button "More options" at bounding box center [418, 184] width 33 height 22
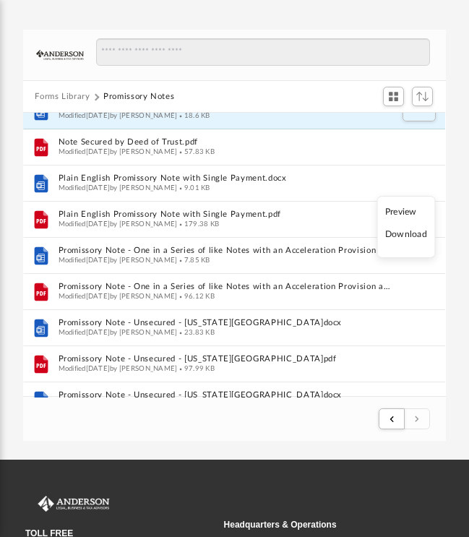
click at [416, 233] on li "Download" at bounding box center [406, 234] width 42 height 15
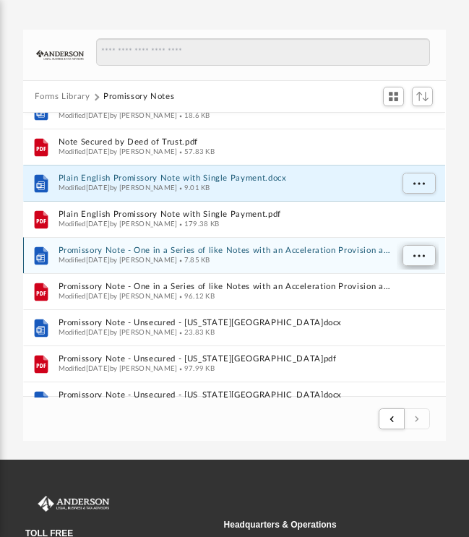
click at [415, 255] on span "More options" at bounding box center [419, 255] width 12 height 8
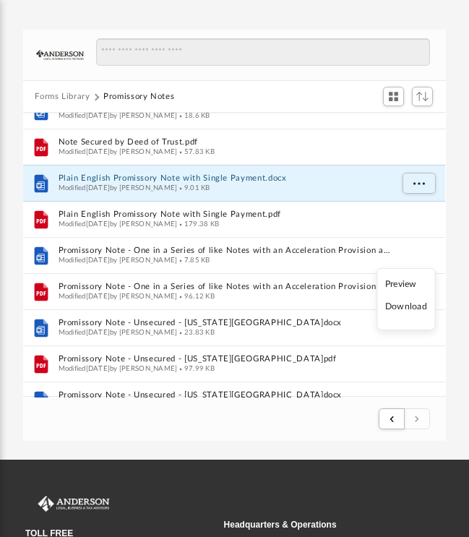
click at [415, 309] on li "Download" at bounding box center [406, 306] width 42 height 15
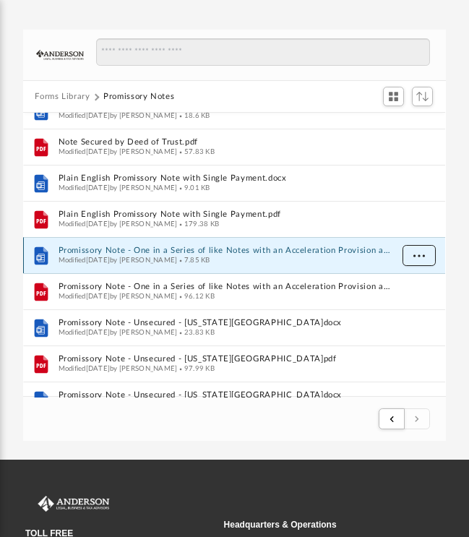
scroll to position [301, 0]
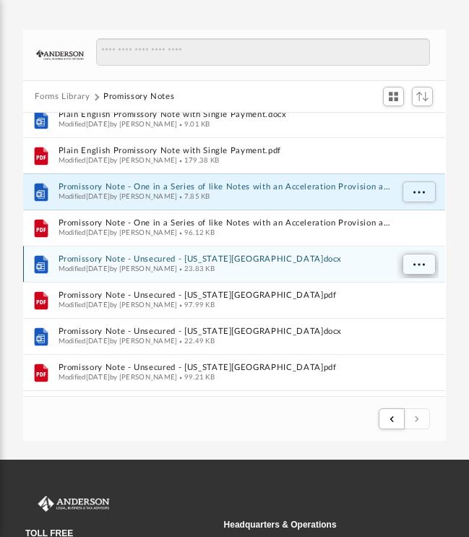
click at [416, 260] on span "More options" at bounding box center [419, 264] width 12 height 8
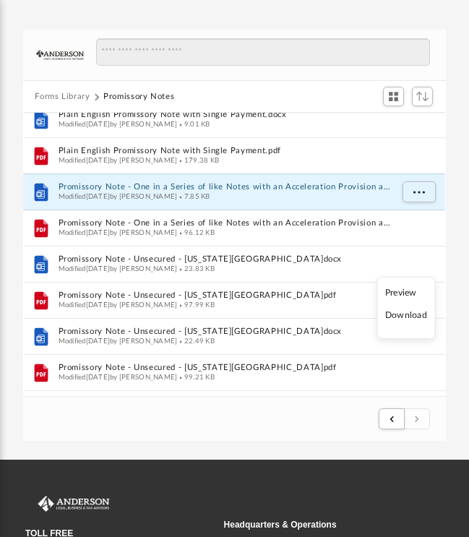
click at [418, 317] on li "Download" at bounding box center [406, 315] width 42 height 15
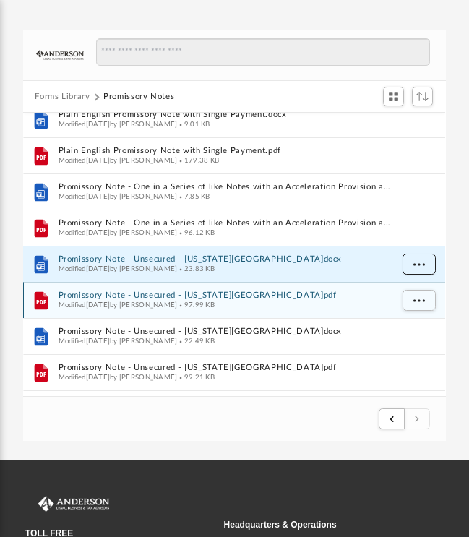
scroll to position [356, 0]
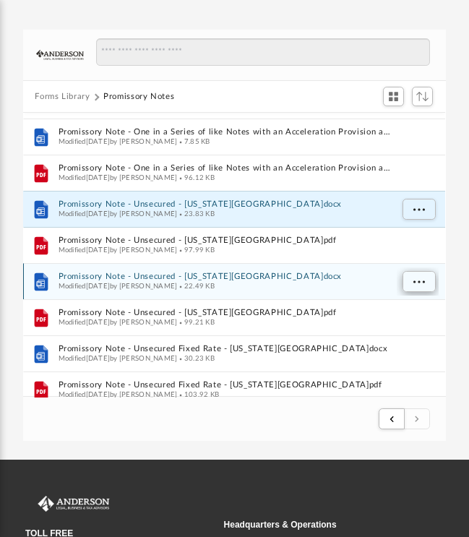
click at [421, 282] on span "More options" at bounding box center [419, 281] width 12 height 8
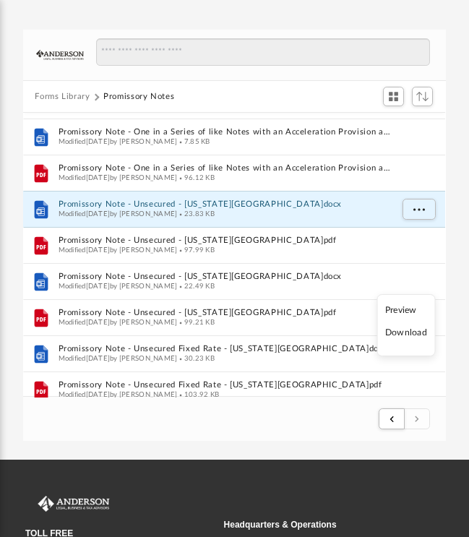
click at [417, 332] on li "Download" at bounding box center [406, 332] width 42 height 15
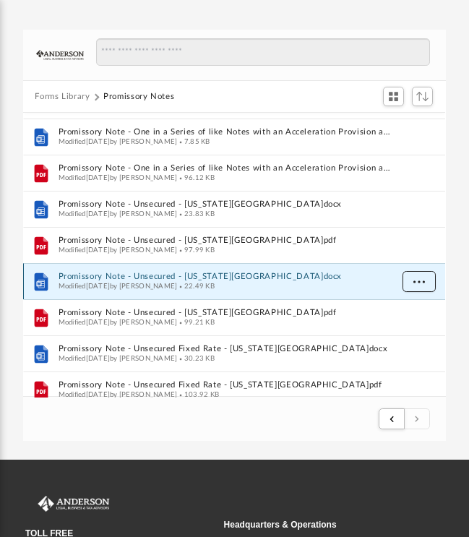
scroll to position [408, 0]
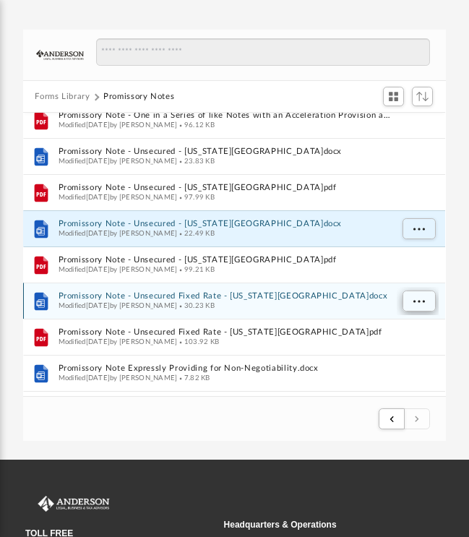
click at [418, 304] on span "More options" at bounding box center [419, 301] width 12 height 8
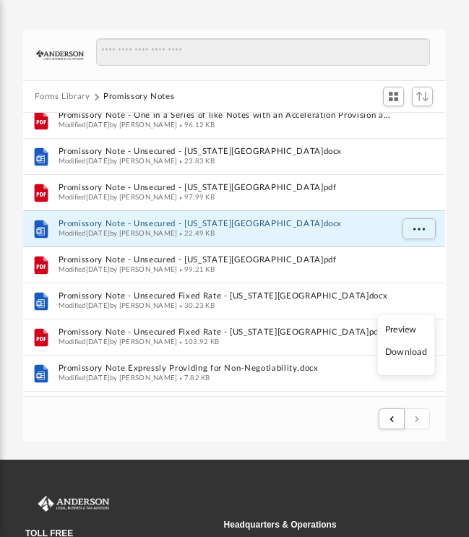
click at [417, 355] on li "Download" at bounding box center [406, 352] width 42 height 15
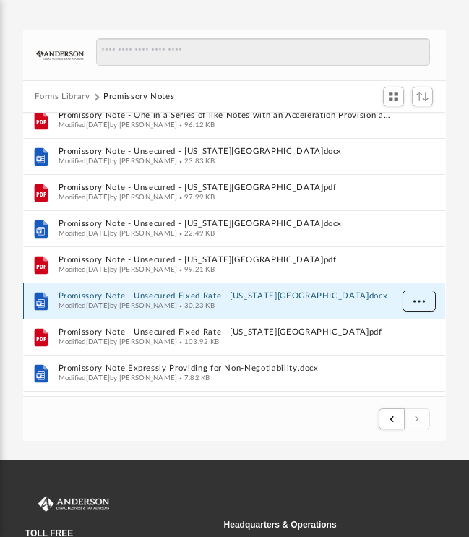
scroll to position [460, 0]
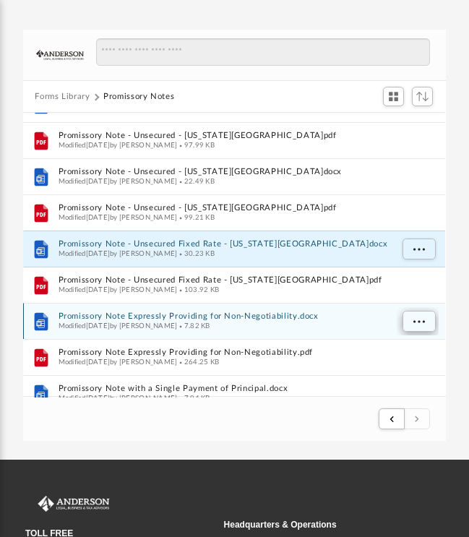
click at [417, 323] on span "More options" at bounding box center [419, 321] width 12 height 8
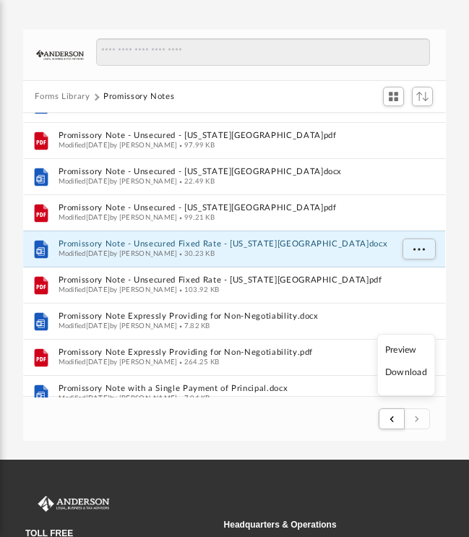
click at [408, 377] on li "Download" at bounding box center [406, 372] width 42 height 15
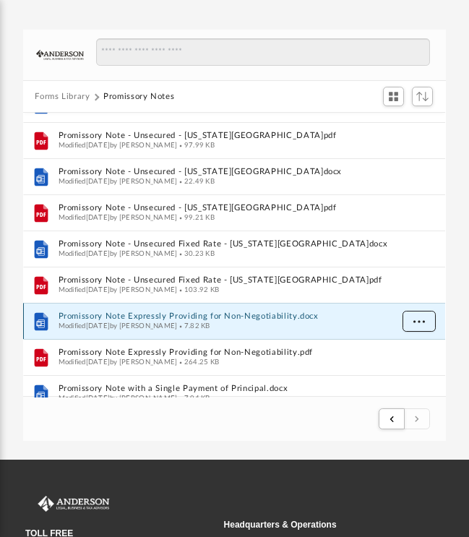
scroll to position [533, 0]
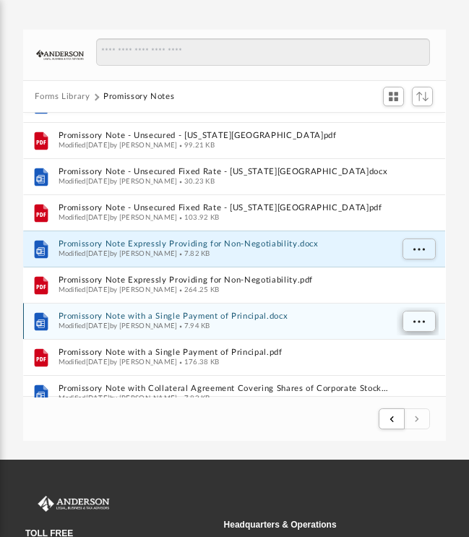
click at [418, 324] on span "More options" at bounding box center [419, 321] width 12 height 8
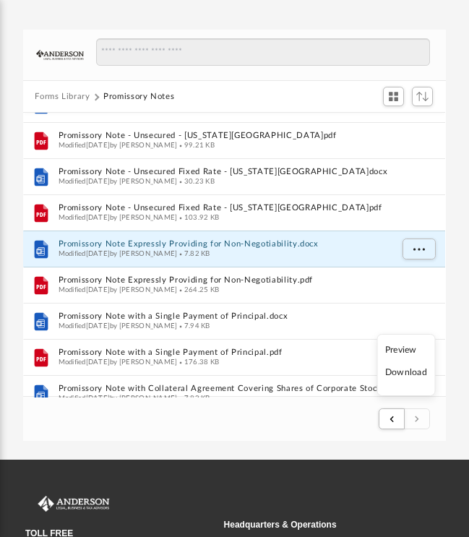
click at [408, 376] on li "Download" at bounding box center [406, 372] width 42 height 15
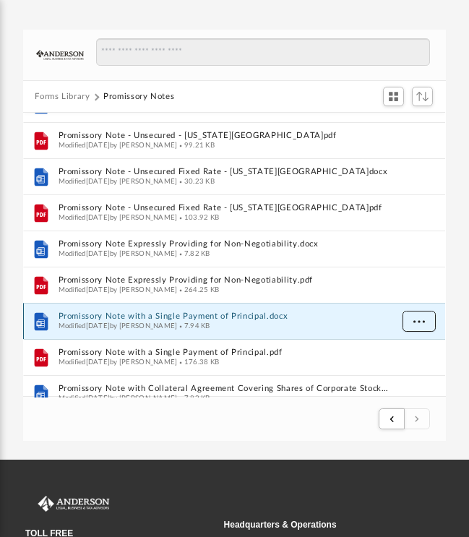
scroll to position [609, 0]
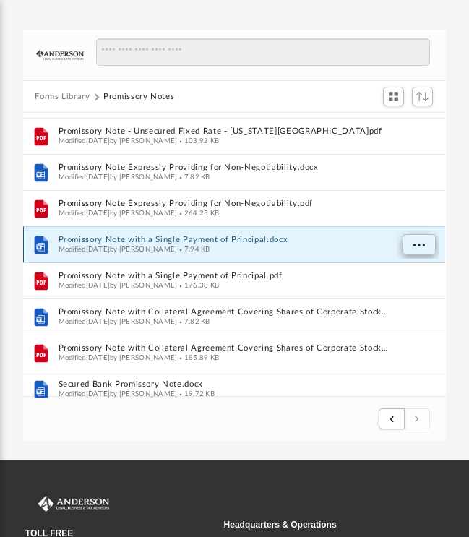
click at [423, 241] on span "More options" at bounding box center [419, 245] width 12 height 8
click at [404, 297] on li "Download" at bounding box center [406, 295] width 42 height 15
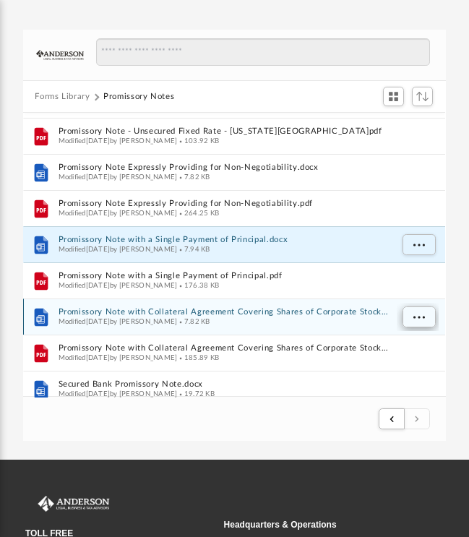
click at [420, 320] on span "More options" at bounding box center [419, 317] width 12 height 8
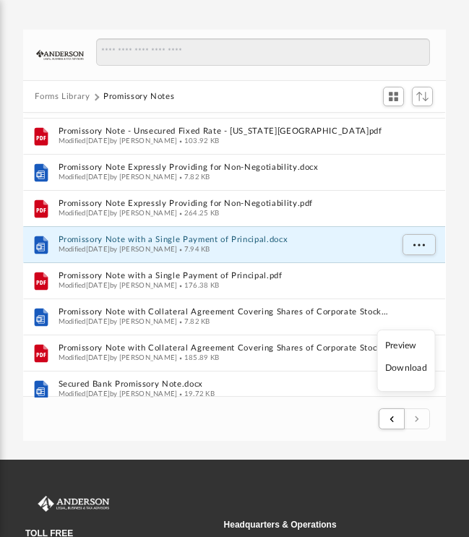
click at [408, 369] on li "Download" at bounding box center [406, 368] width 42 height 15
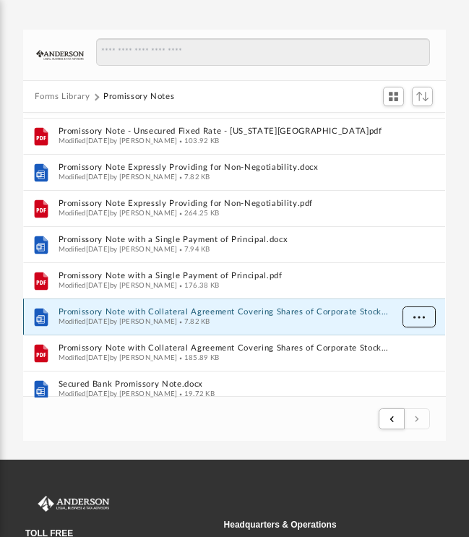
scroll to position [708, 0]
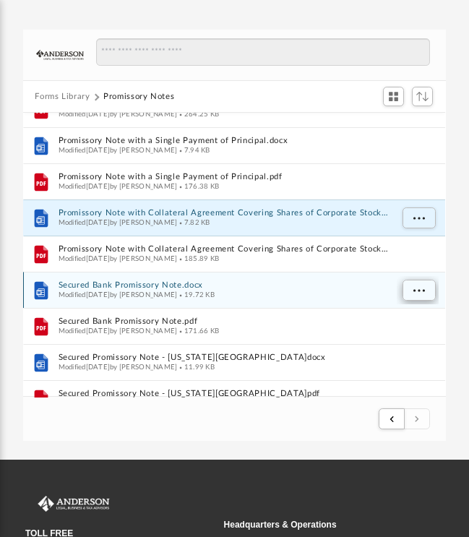
click at [421, 293] on span "More options" at bounding box center [419, 290] width 12 height 8
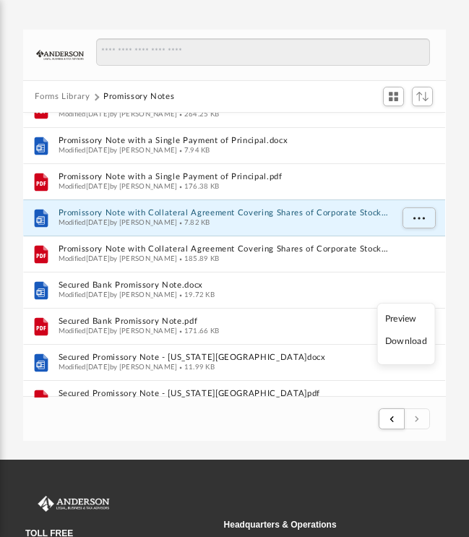
click at [413, 342] on li "Download" at bounding box center [406, 341] width 42 height 15
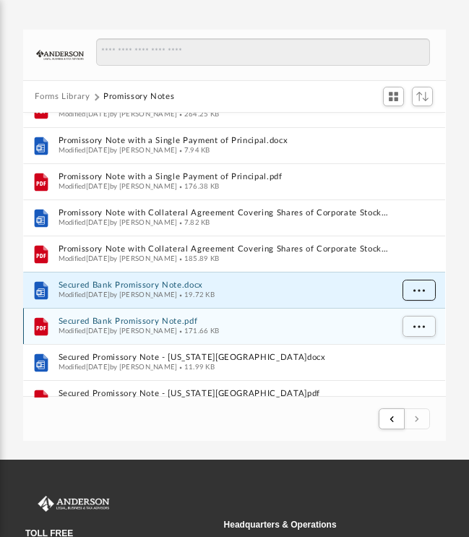
scroll to position [783, 0]
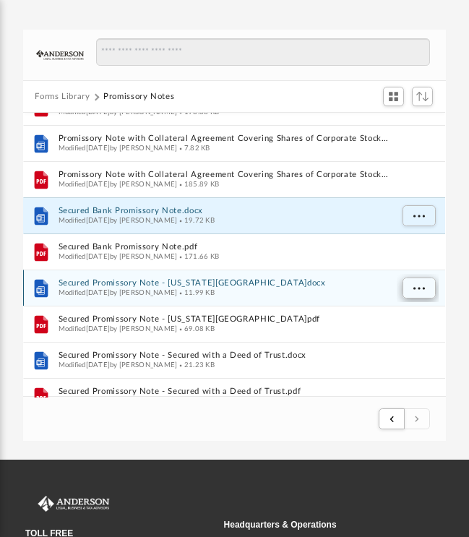
click at [410, 290] on button "More options" at bounding box center [418, 288] width 33 height 22
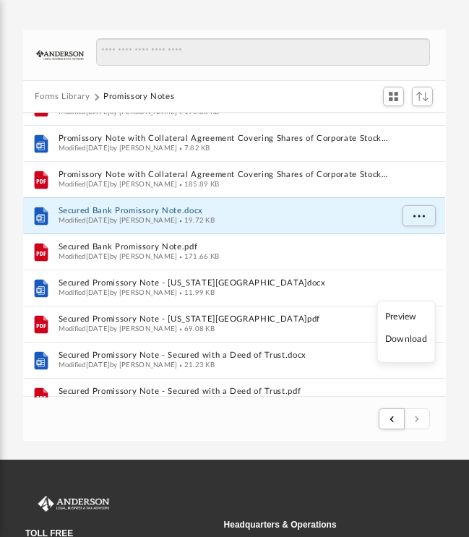
click at [413, 343] on li "Download" at bounding box center [406, 339] width 42 height 15
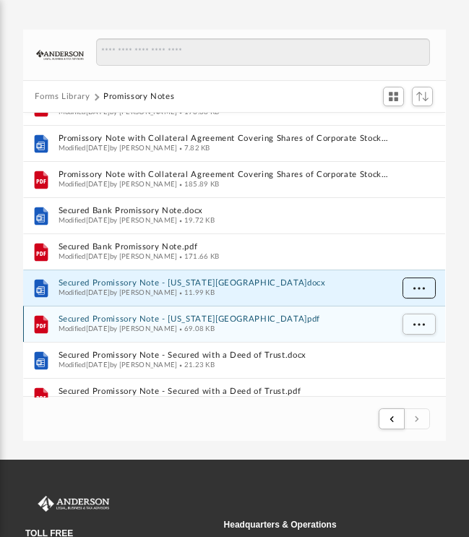
scroll to position [856, 0]
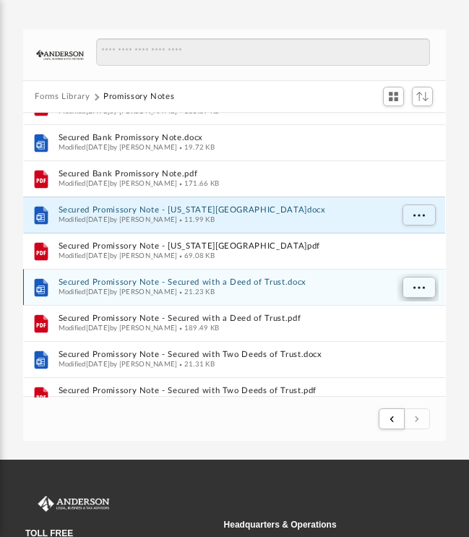
click at [415, 288] on span "More options" at bounding box center [419, 287] width 12 height 8
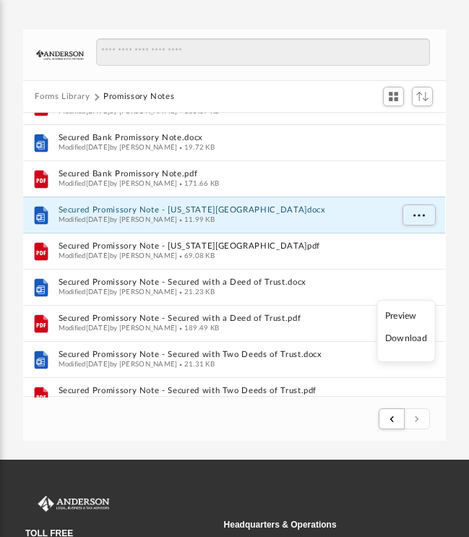
click at [413, 340] on li "Download" at bounding box center [406, 338] width 42 height 15
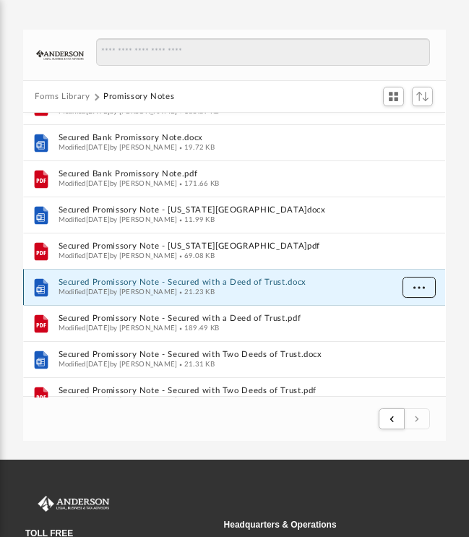
scroll to position [913, 0]
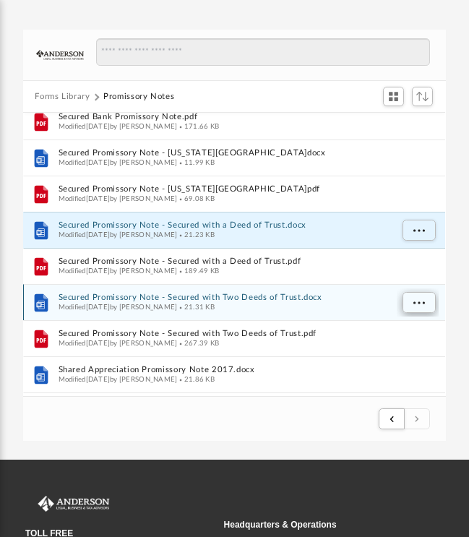
click at [413, 301] on span "More options" at bounding box center [419, 302] width 12 height 8
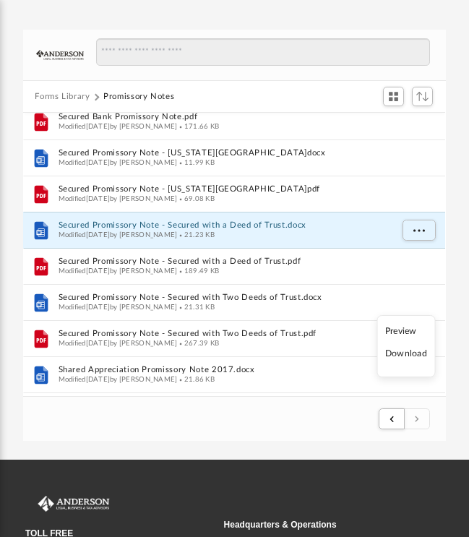
click at [410, 358] on li "Download" at bounding box center [406, 353] width 42 height 15
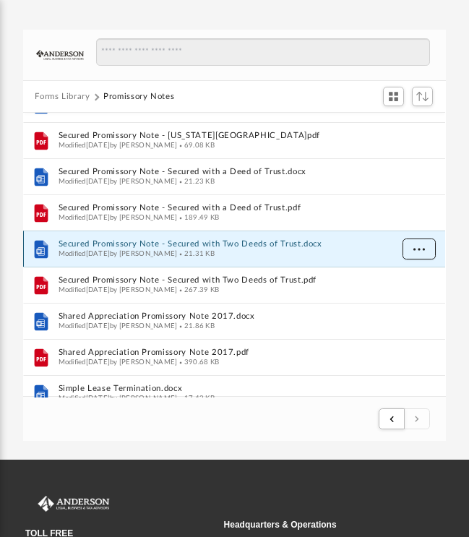
scroll to position [969, 0]
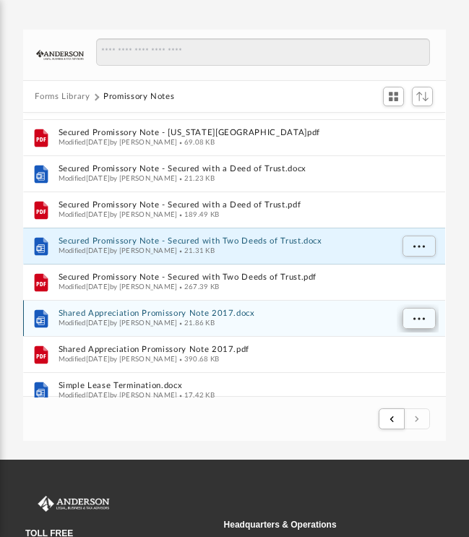
click at [416, 318] on span "More options" at bounding box center [419, 318] width 12 height 8
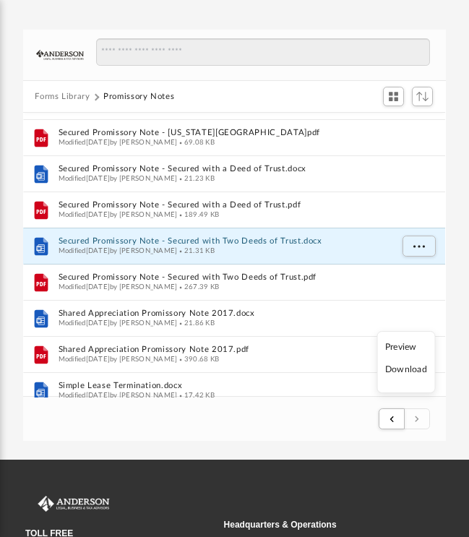
click at [419, 372] on li "Download" at bounding box center [406, 369] width 42 height 15
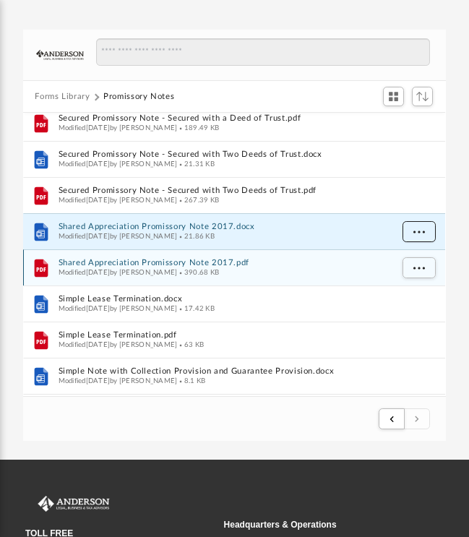
scroll to position [1058, 0]
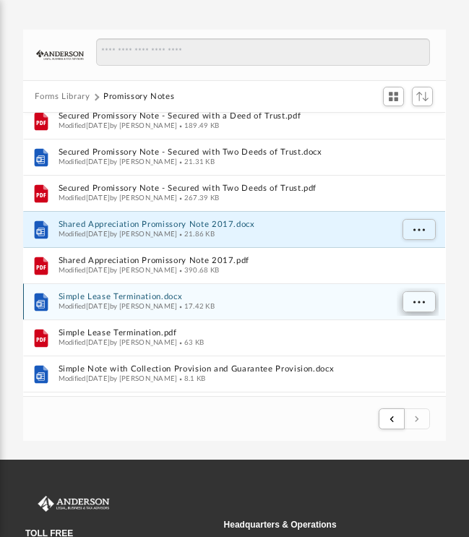
click at [415, 305] on span "More options" at bounding box center [419, 302] width 12 height 8
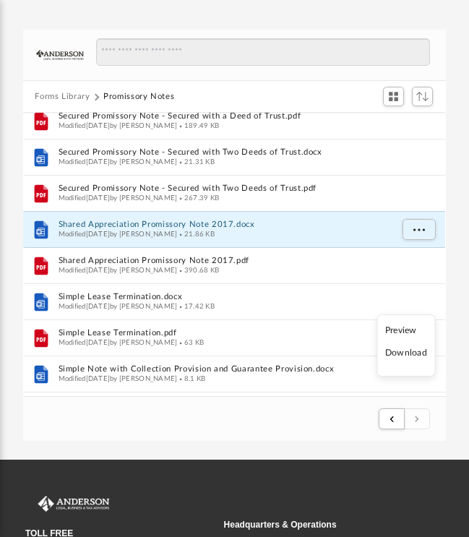
click at [408, 356] on li "Download" at bounding box center [406, 352] width 42 height 15
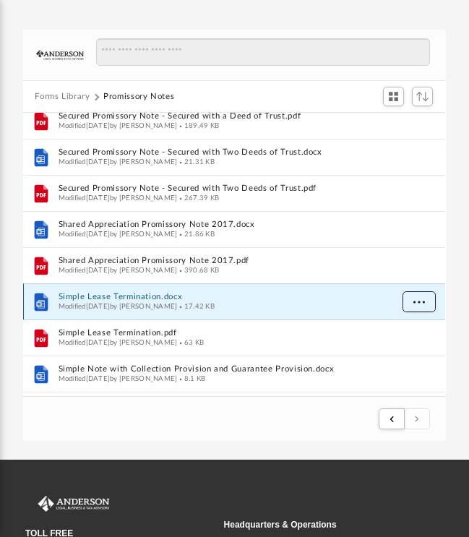
scroll to position [1129, 0]
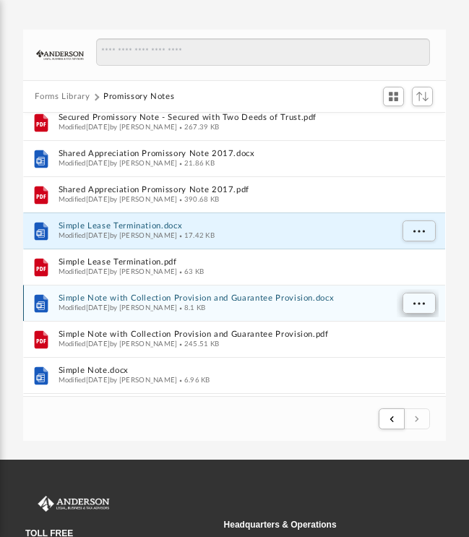
click at [416, 301] on span "More options" at bounding box center [419, 303] width 12 height 8
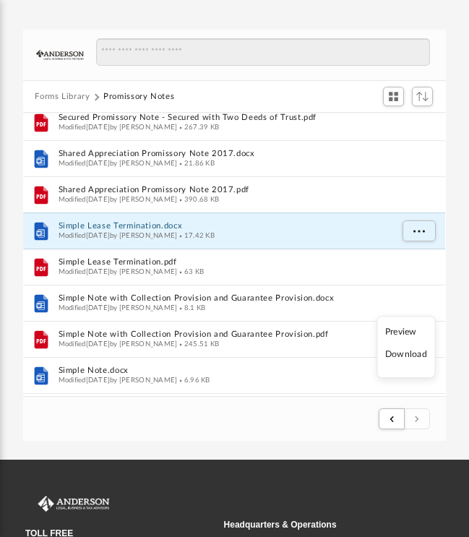
click at [411, 355] on li "Download" at bounding box center [406, 354] width 42 height 15
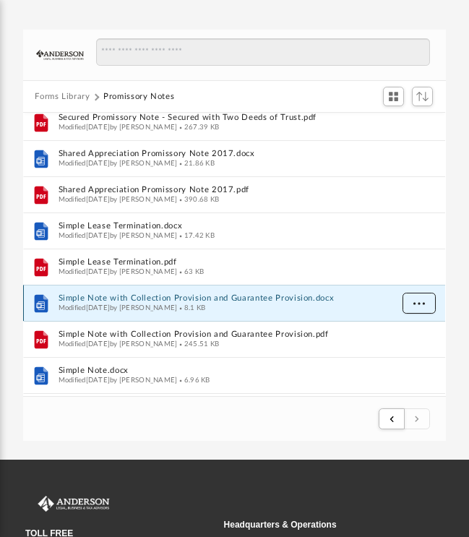
scroll to position [1200, 0]
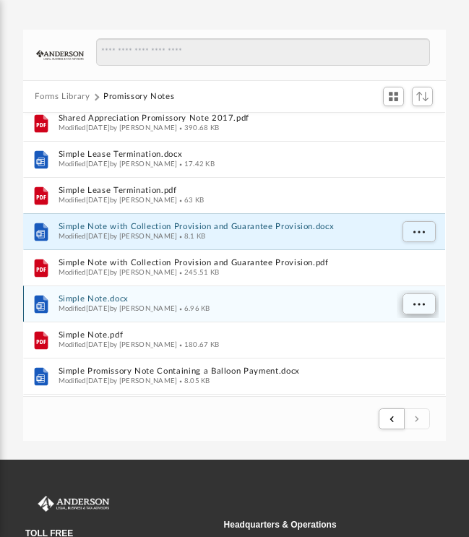
click at [420, 301] on span "More options" at bounding box center [419, 304] width 12 height 8
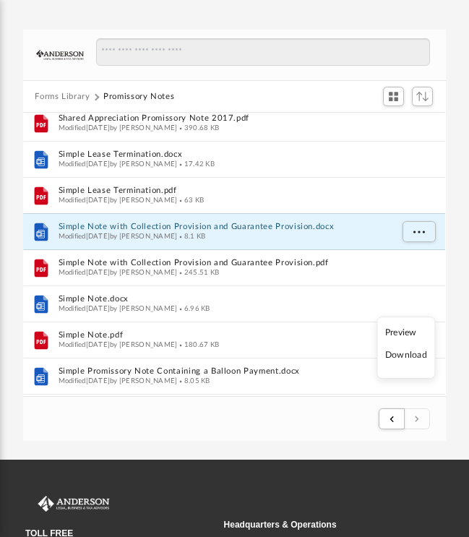
click at [411, 356] on li "Download" at bounding box center [406, 355] width 42 height 15
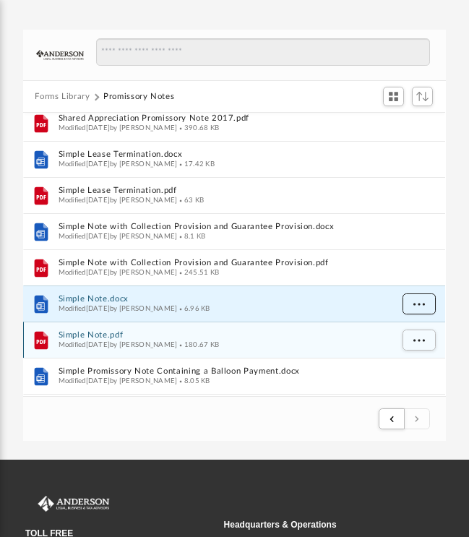
scroll to position [1249, 0]
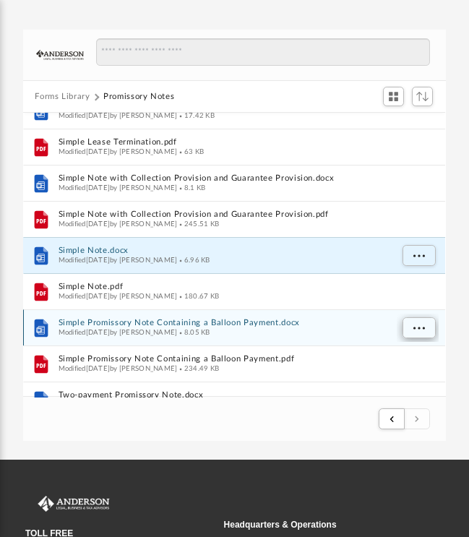
click at [416, 324] on span "More options" at bounding box center [419, 328] width 12 height 8
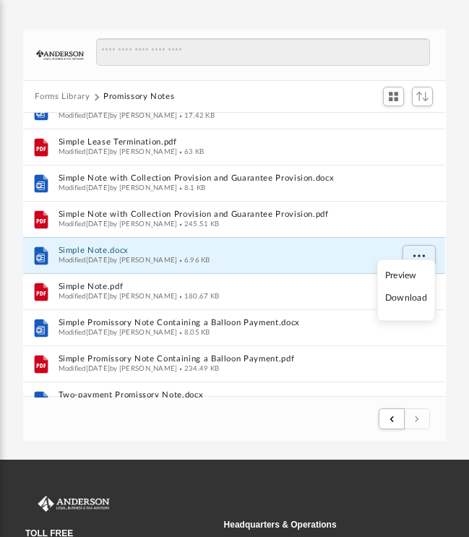
click at [401, 299] on li "Download" at bounding box center [406, 297] width 42 height 15
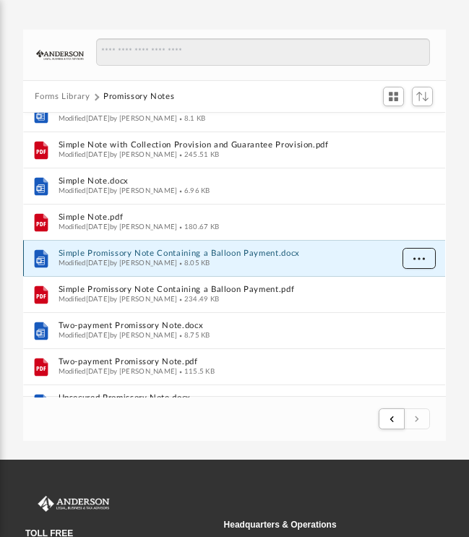
scroll to position [1325, 0]
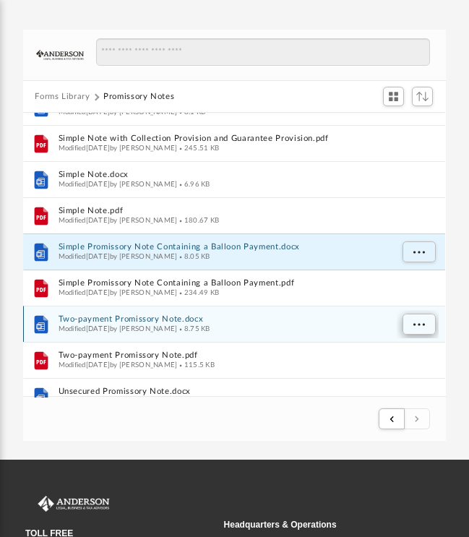
click at [413, 322] on button "More options" at bounding box center [418, 325] width 33 height 22
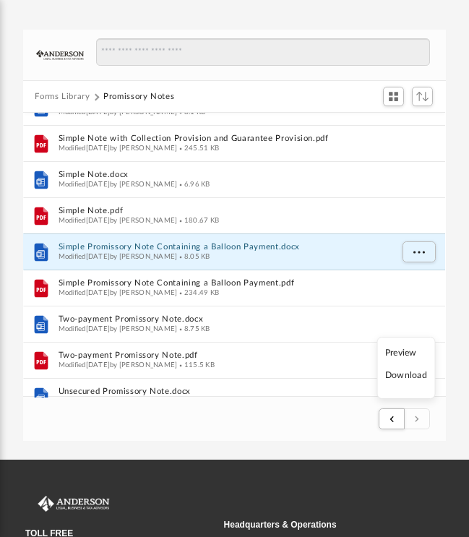
click at [400, 379] on li "Download" at bounding box center [406, 375] width 42 height 15
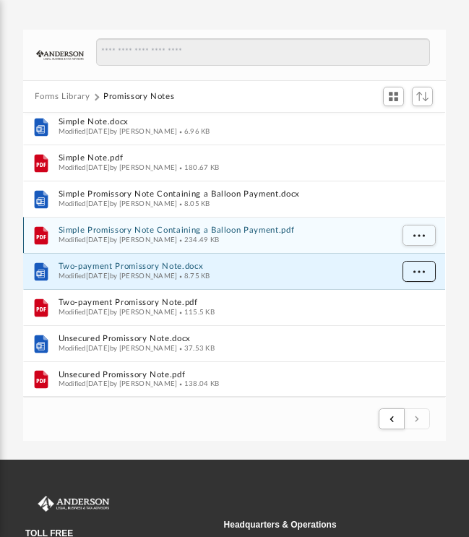
scroll to position [1377, 0]
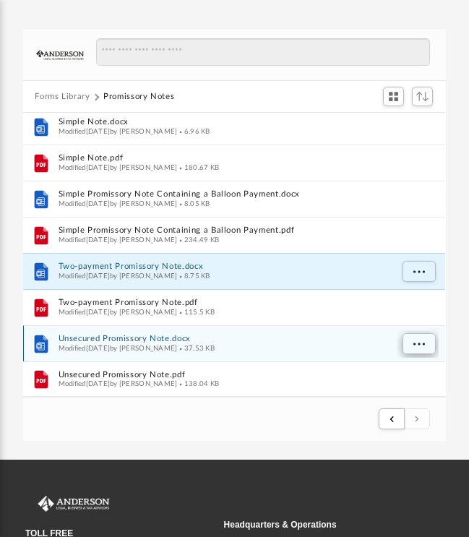
click at [413, 342] on span "More options" at bounding box center [419, 344] width 12 height 8
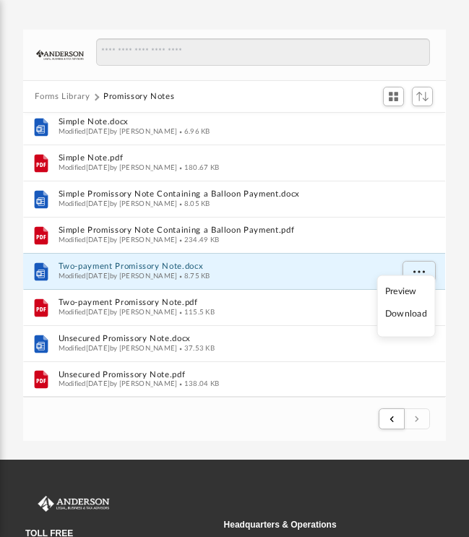
click at [407, 314] on li "Download" at bounding box center [406, 313] width 42 height 15
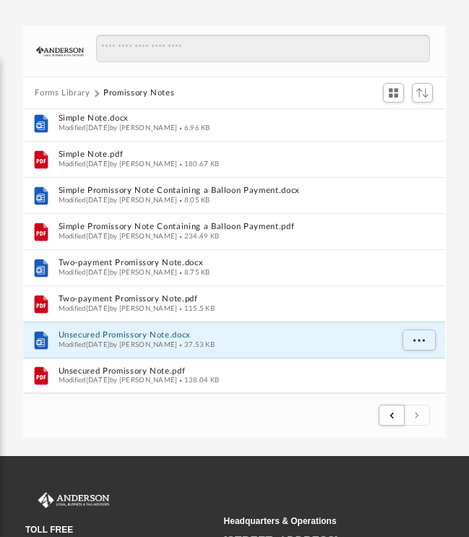
scroll to position [98, 0]
click at [394, 417] on span "submit" at bounding box center [391, 415] width 4 height 8
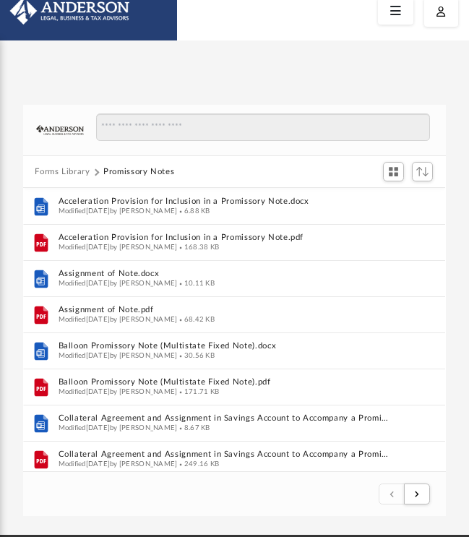
scroll to position [0, 0]
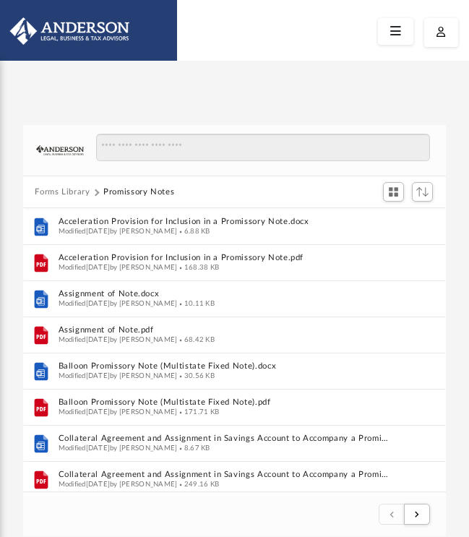
click at [53, 192] on button "Forms Library" at bounding box center [62, 192] width 55 height 13
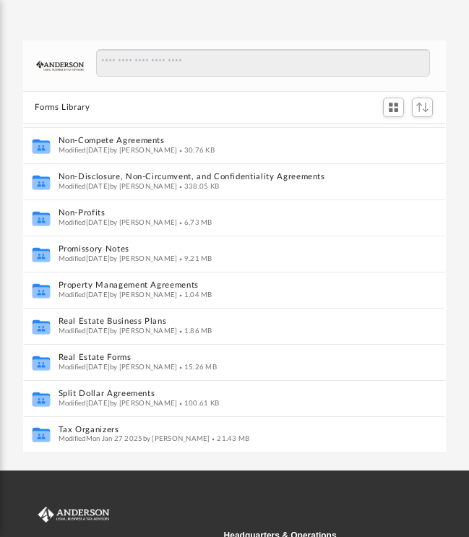
scroll to position [755, 0]
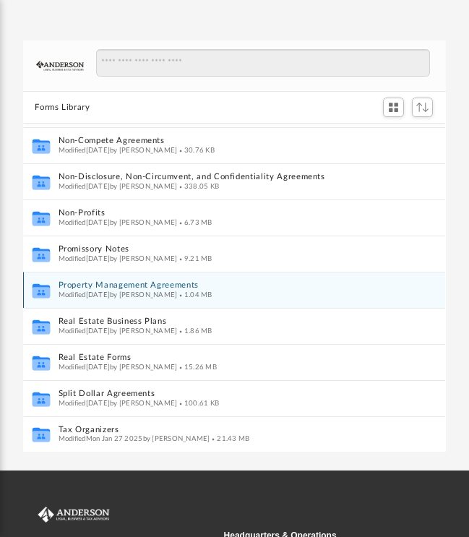
click at [98, 285] on button "Property Management Agreements" at bounding box center [225, 286] width 332 height 9
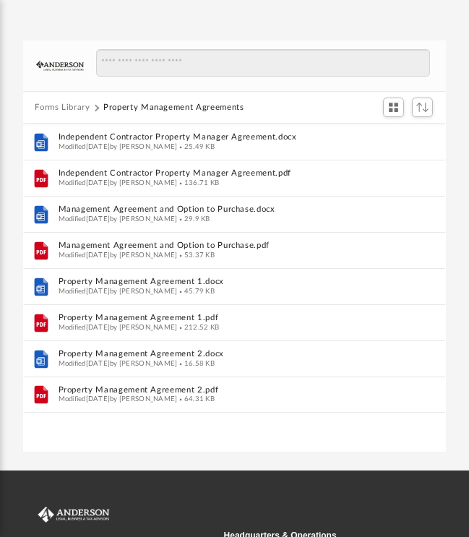
scroll to position [0, 0]
click at [61, 108] on button "Forms Library" at bounding box center [62, 108] width 55 height 13
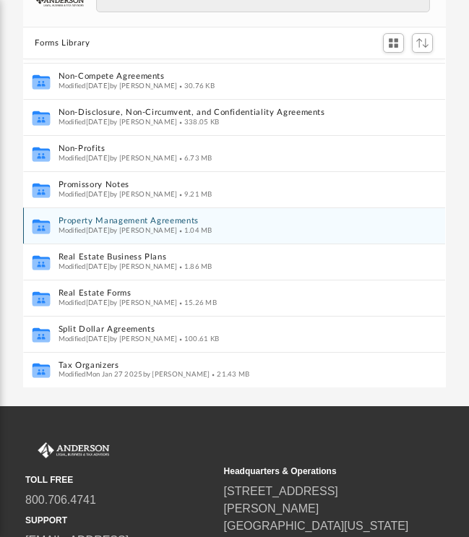
scroll to position [152, 0]
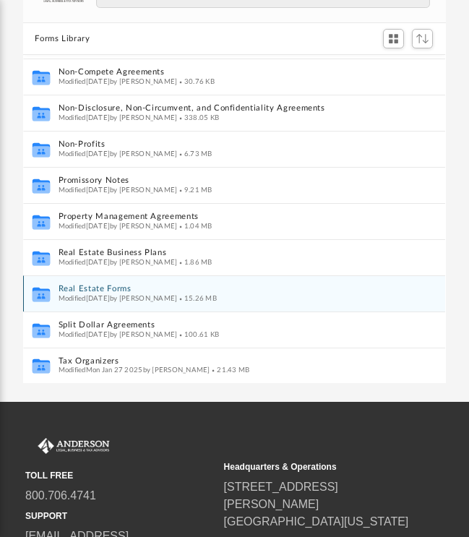
click at [73, 288] on button "Real Estate Forms" at bounding box center [225, 289] width 332 height 9
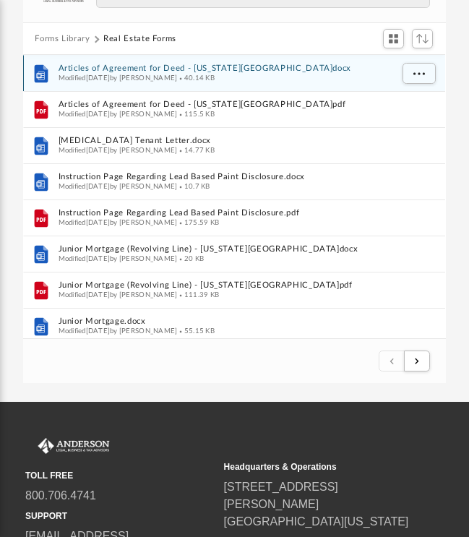
scroll to position [0, 0]
click at [421, 77] on button "More options" at bounding box center [418, 75] width 33 height 22
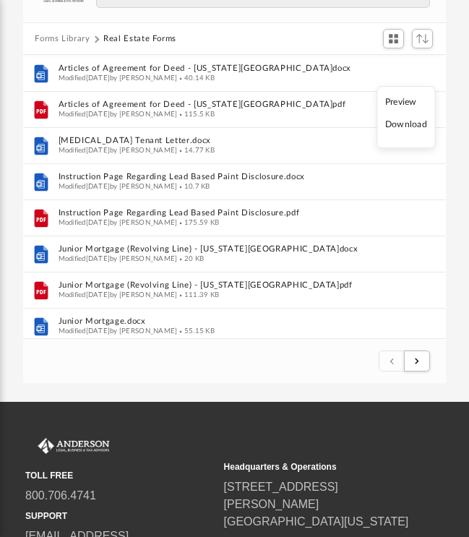
click at [401, 124] on li "Download" at bounding box center [406, 125] width 42 height 15
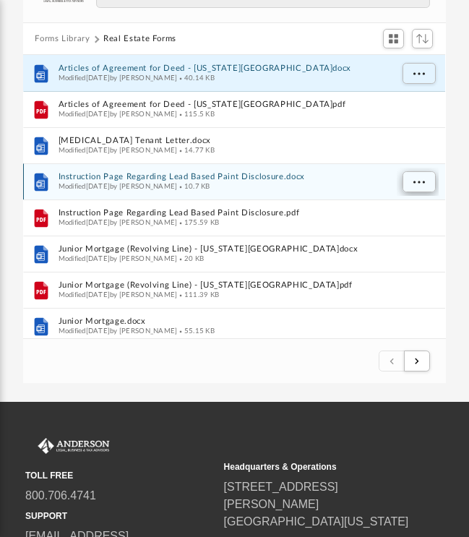
click at [418, 178] on span "More options" at bounding box center [419, 182] width 12 height 8
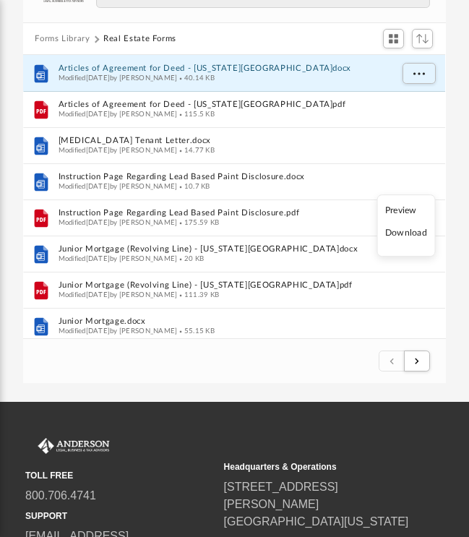
click at [410, 233] on li "Download" at bounding box center [406, 233] width 42 height 15
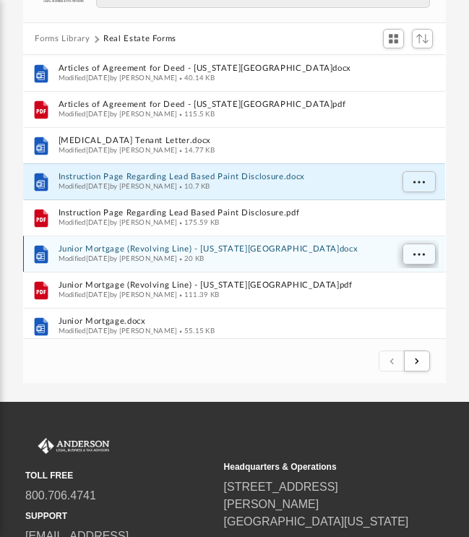
click at [419, 257] on span "More options" at bounding box center [419, 255] width 12 height 8
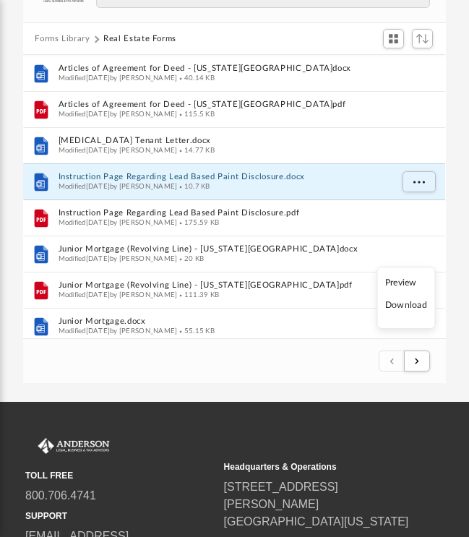
click at [412, 306] on li "Download" at bounding box center [406, 305] width 42 height 15
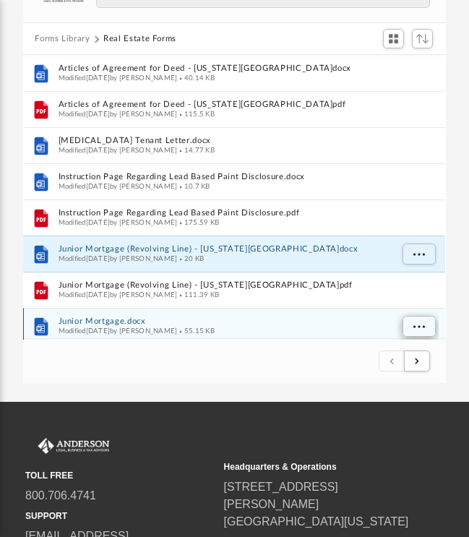
click at [413, 326] on button "More options" at bounding box center [418, 327] width 33 height 22
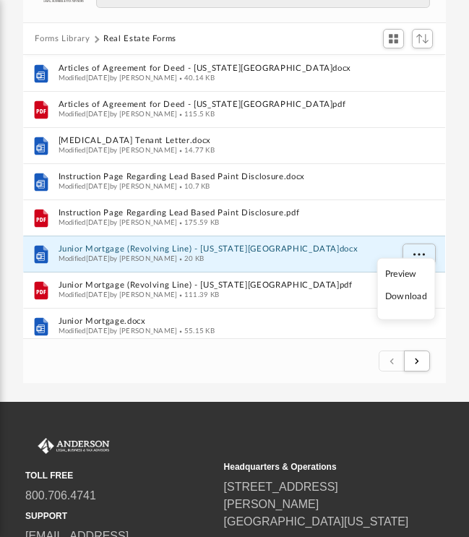
click at [408, 299] on li "Download" at bounding box center [406, 297] width 42 height 15
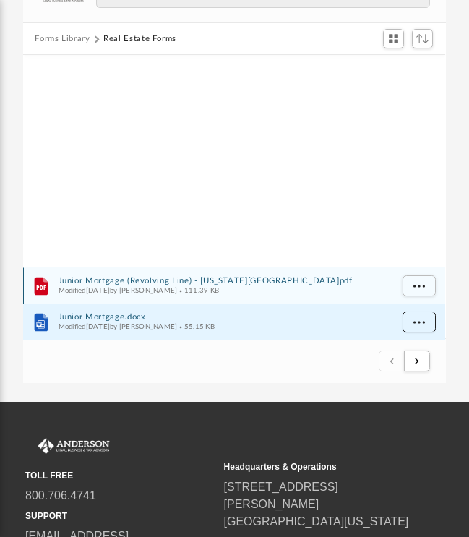
scroll to position [270, 0]
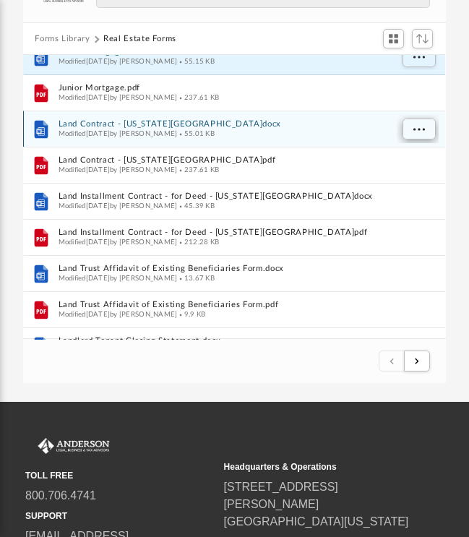
click at [415, 126] on span "More options" at bounding box center [419, 130] width 12 height 8
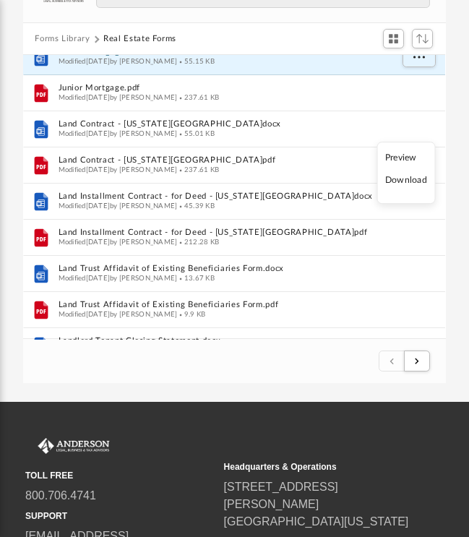
click at [407, 184] on li "Download" at bounding box center [406, 180] width 42 height 15
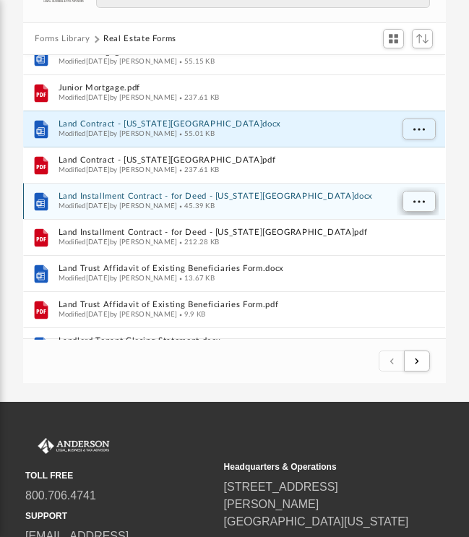
click at [423, 200] on span "More options" at bounding box center [419, 202] width 12 height 8
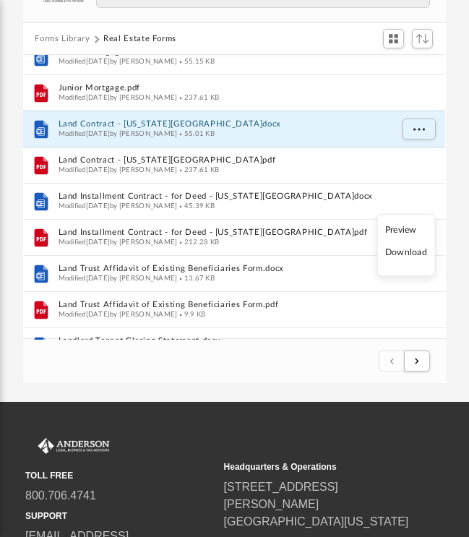
click at [408, 254] on li "Download" at bounding box center [406, 253] width 42 height 15
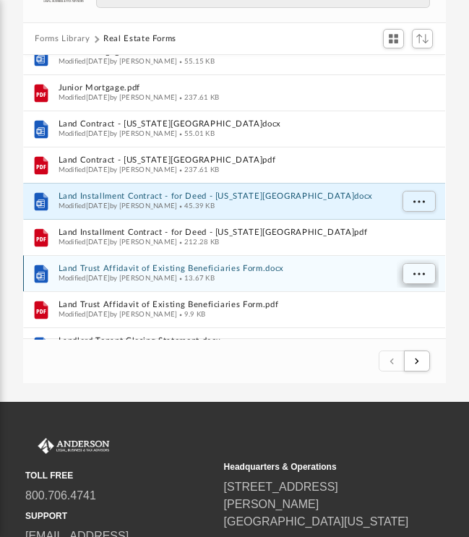
click at [415, 273] on span "More options" at bounding box center [419, 274] width 12 height 8
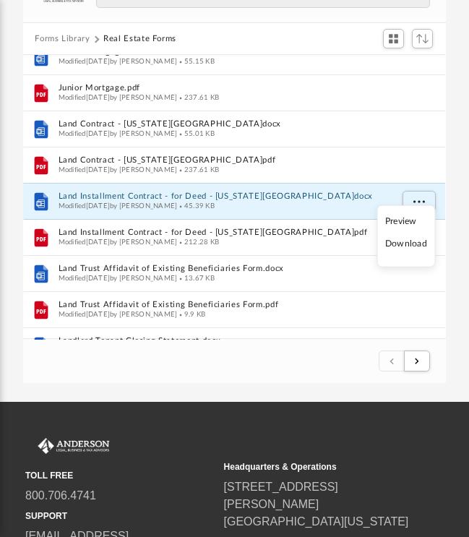
click at [405, 241] on li "Download" at bounding box center [406, 244] width 42 height 15
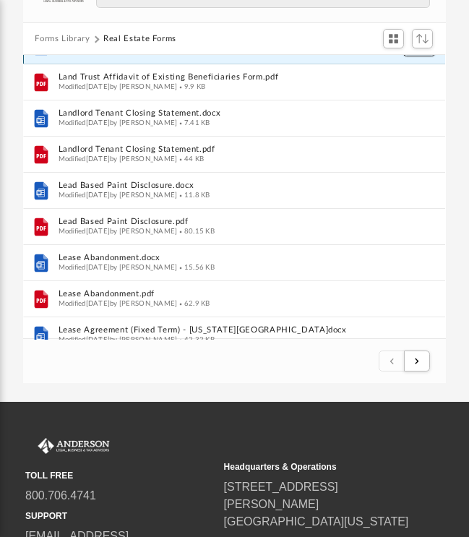
scroll to position [502, 0]
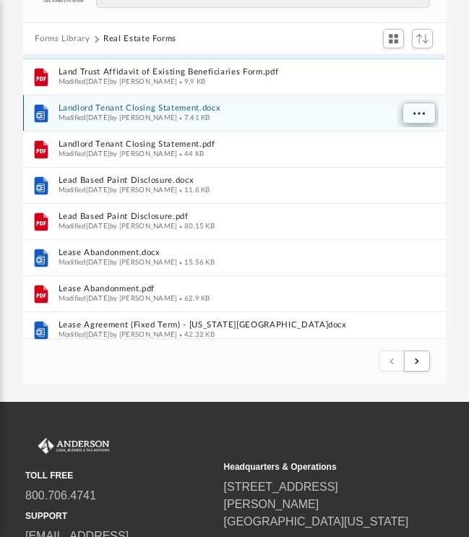
click at [415, 115] on span "More options" at bounding box center [419, 114] width 12 height 8
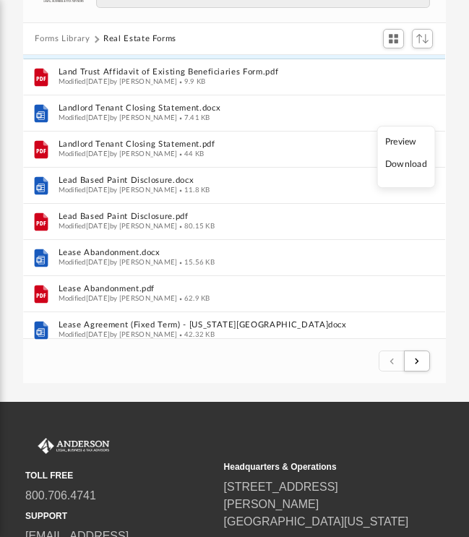
click at [410, 168] on li "Download" at bounding box center [406, 165] width 42 height 15
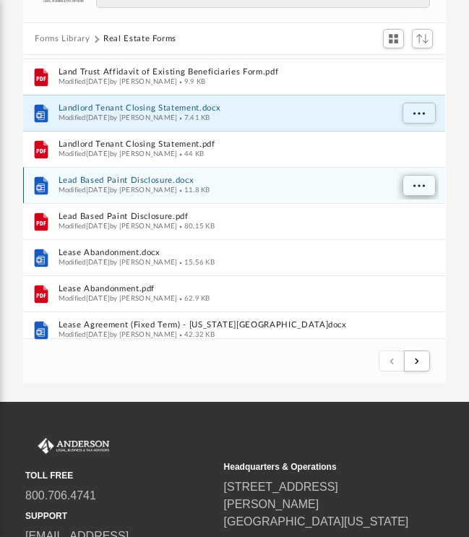
click at [414, 186] on span "More options" at bounding box center [419, 186] width 12 height 8
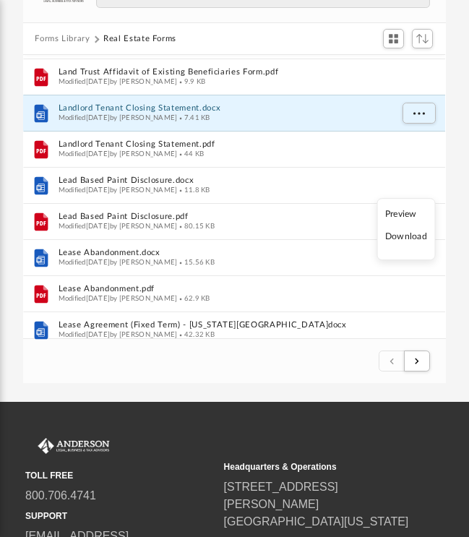
click at [417, 240] on li "Download" at bounding box center [406, 237] width 42 height 15
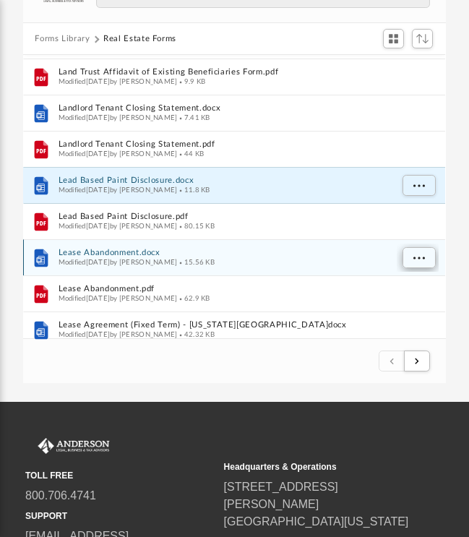
click at [414, 259] on span "More options" at bounding box center [419, 258] width 12 height 8
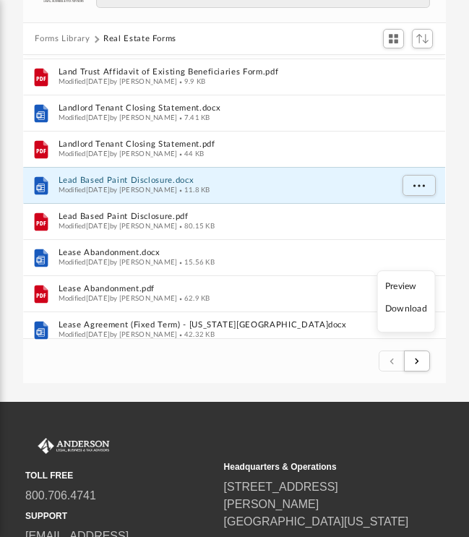
click at [408, 314] on li "Download" at bounding box center [406, 309] width 42 height 15
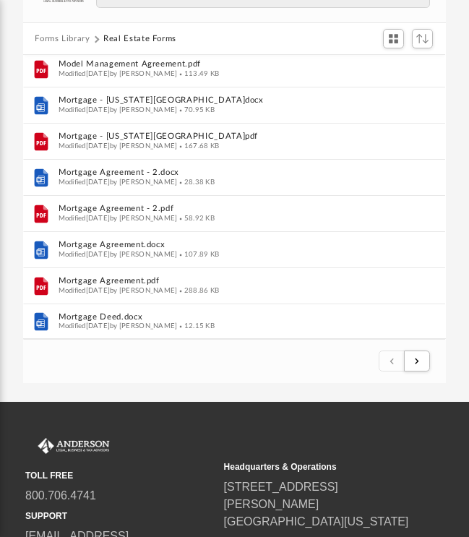
scroll to position [1522, 0]
click at [54, 40] on button "Forms Library" at bounding box center [62, 39] width 55 height 13
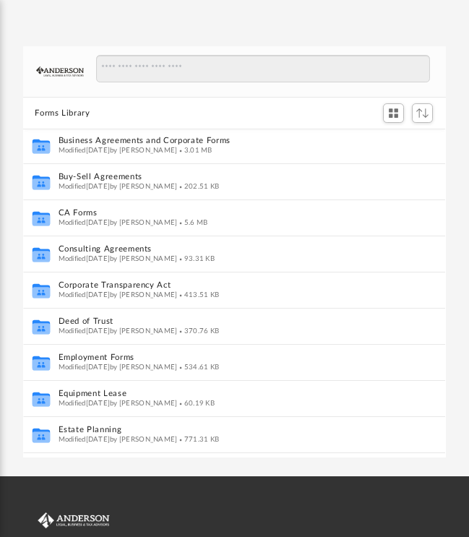
scroll to position [0, 0]
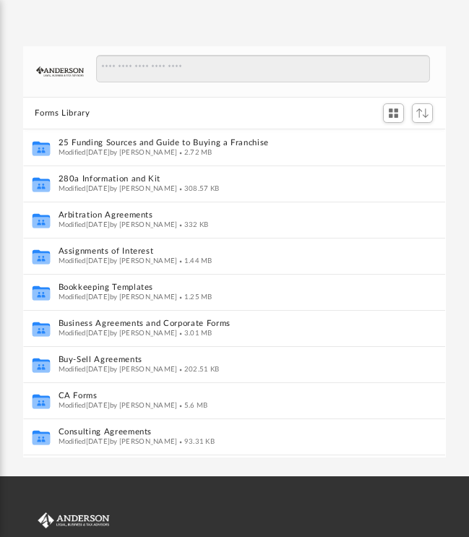
click at [77, 39] on div "Forms Library Name Collaborated Folder 25 Funding Sources and Guide to Buying a…" at bounding box center [234, 237] width 469 height 442
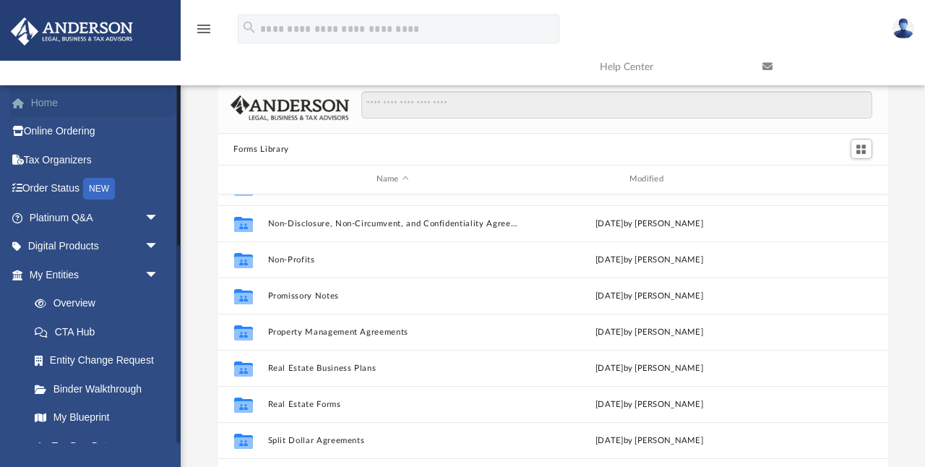
click at [48, 103] on link "Home" at bounding box center [95, 102] width 171 height 29
